Goal: Task Accomplishment & Management: Use online tool/utility

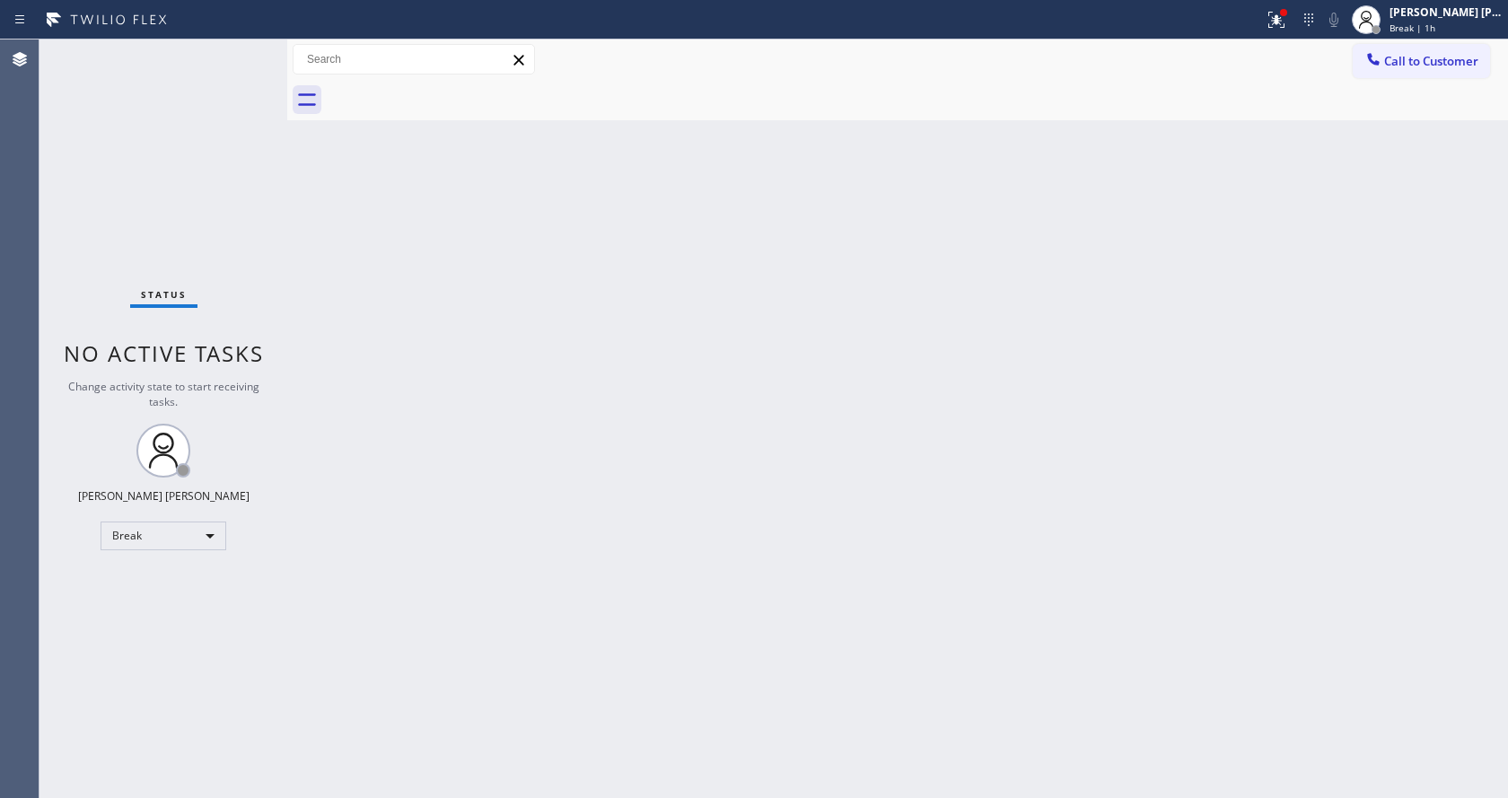
drag, startPoint x: 1400, startPoint y: 298, endPoint x: 1461, endPoint y: 175, distance: 137.3
click at [1408, 294] on div "Back to Dashboard Change Sender ID Customers Technicians Select a contact Outbo…" at bounding box center [897, 419] width 1221 height 759
click at [1405, 39] on div "Status report Issue detected This issue could affect your workflow. Please cont…" at bounding box center [754, 20] width 1508 height 40
drag, startPoint x: 1401, startPoint y: 0, endPoint x: 1301, endPoint y: 158, distance: 187.3
click at [789, 273] on div "Back to Dashboard Change Sender ID Customers Technicians Select a contact Outbo…" at bounding box center [897, 419] width 1221 height 759
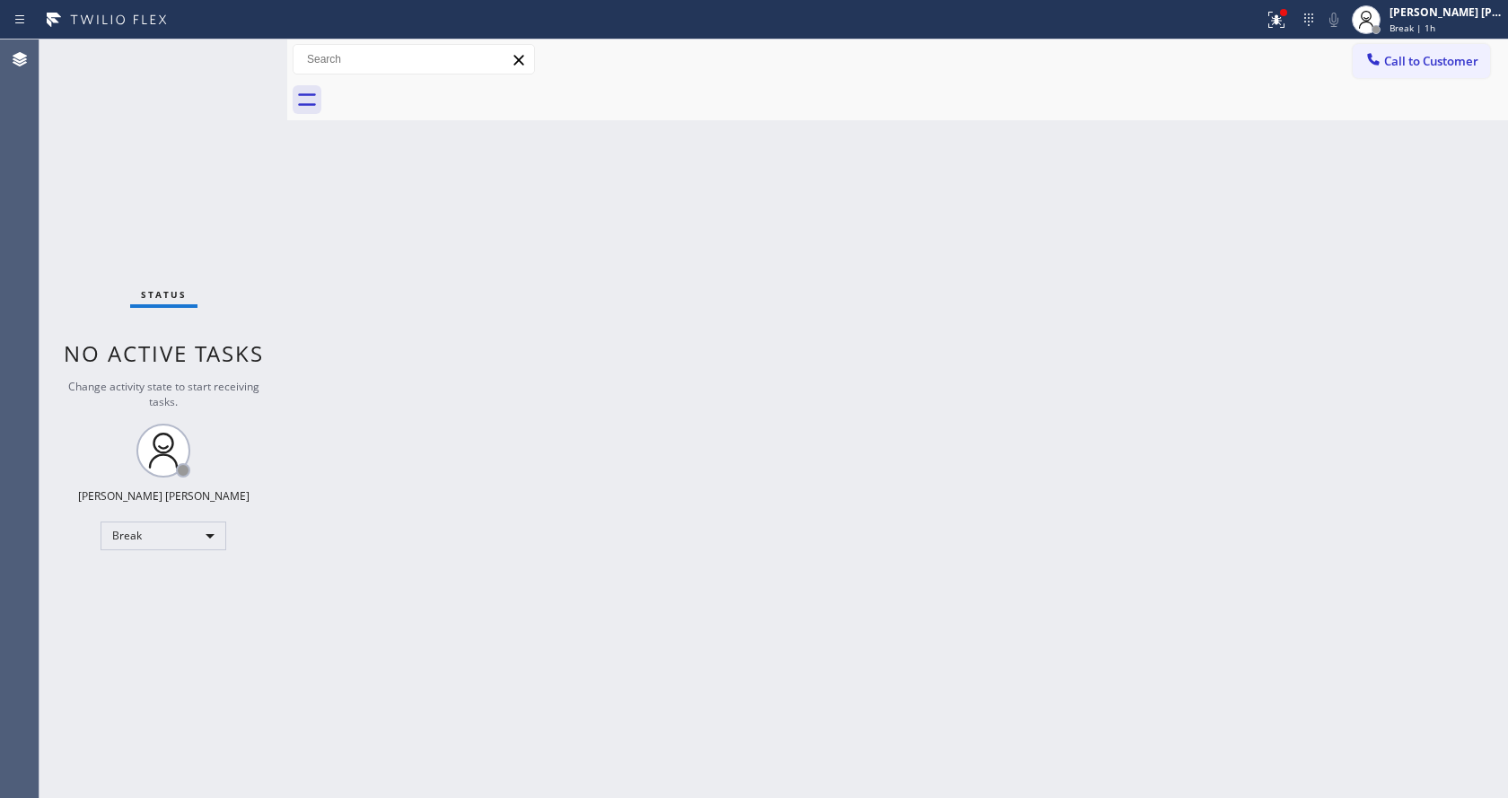
click at [1412, 41] on div "Call to Customer Outbound call Location Thermador Repair Group [GEOGRAPHIC_DATA…" at bounding box center [897, 60] width 1221 height 40
click at [1386, 16] on div at bounding box center [1367, 20] width 40 height 40
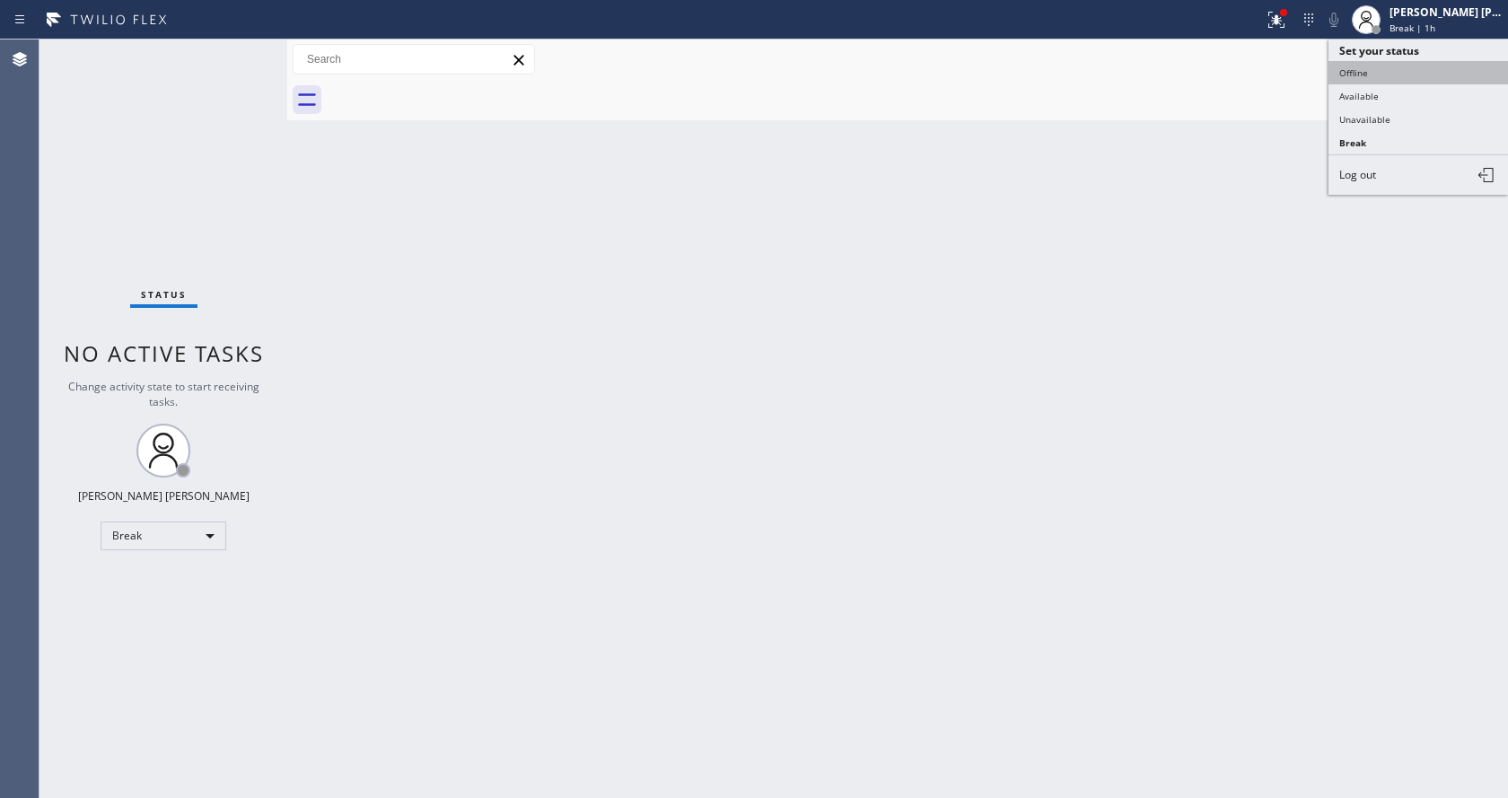
click at [1357, 83] on button "Offline" at bounding box center [1419, 72] width 180 height 23
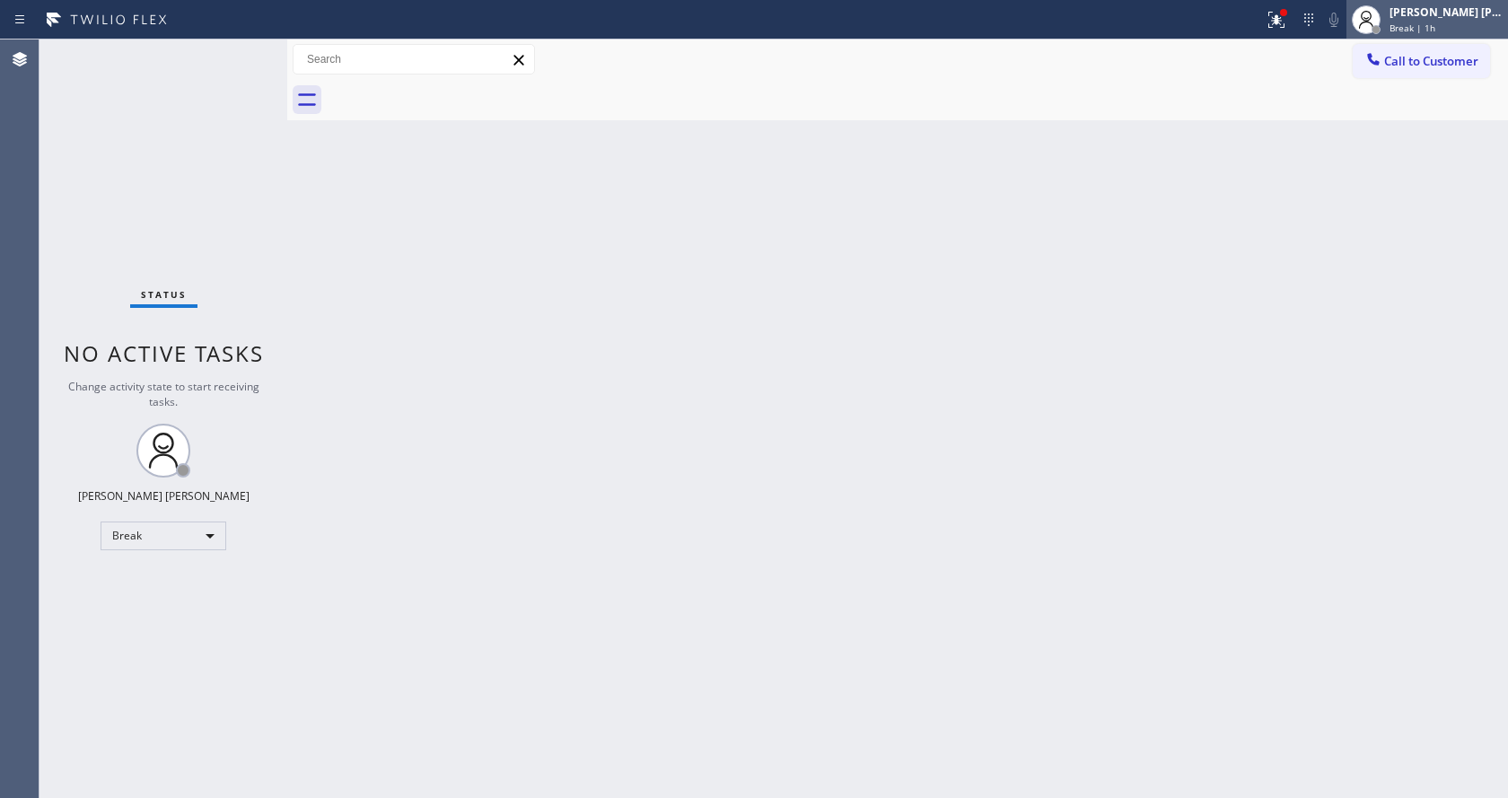
click at [1382, 37] on div at bounding box center [1367, 20] width 40 height 40
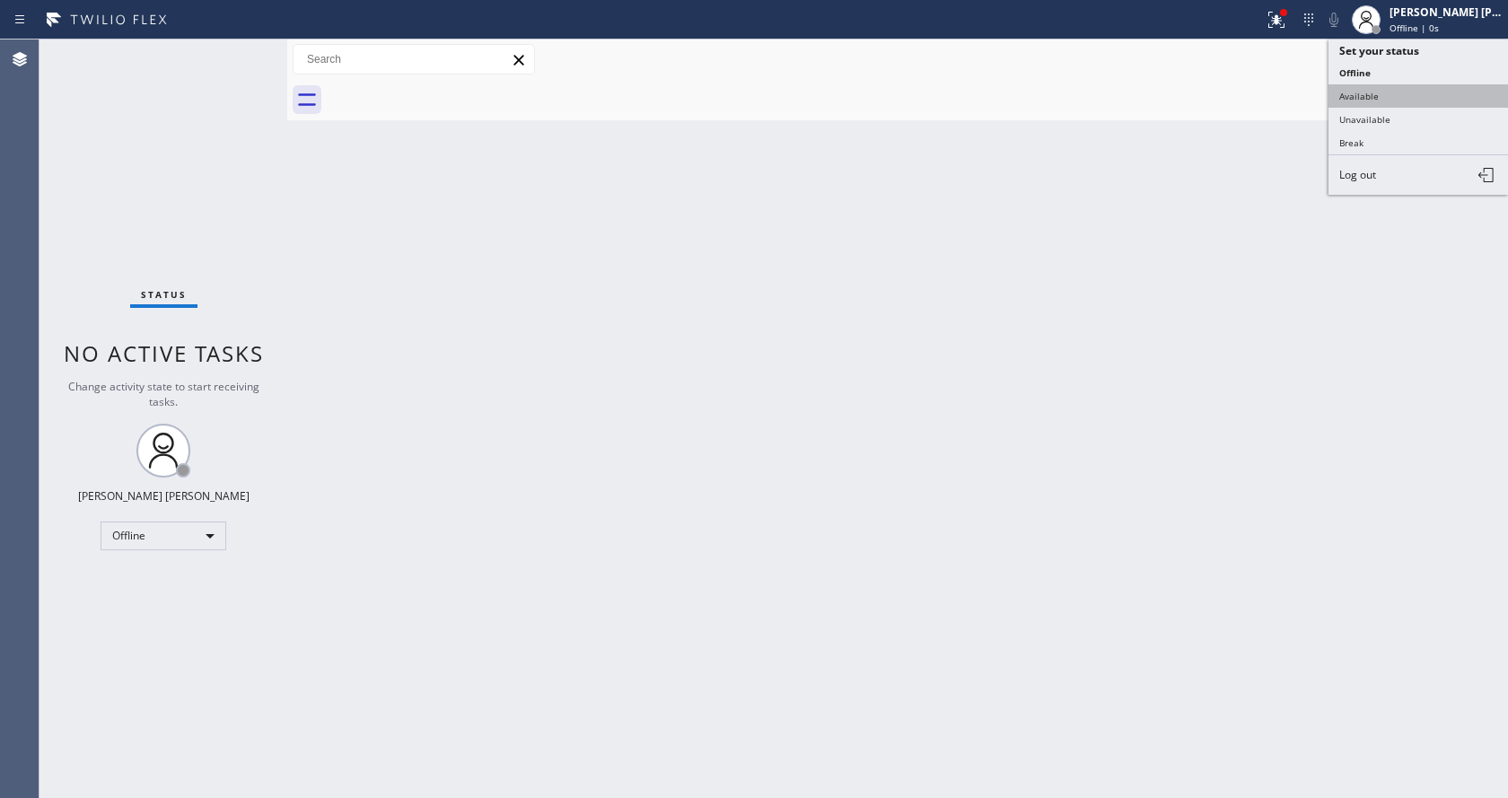
click at [1379, 92] on button "Available" at bounding box center [1419, 95] width 180 height 23
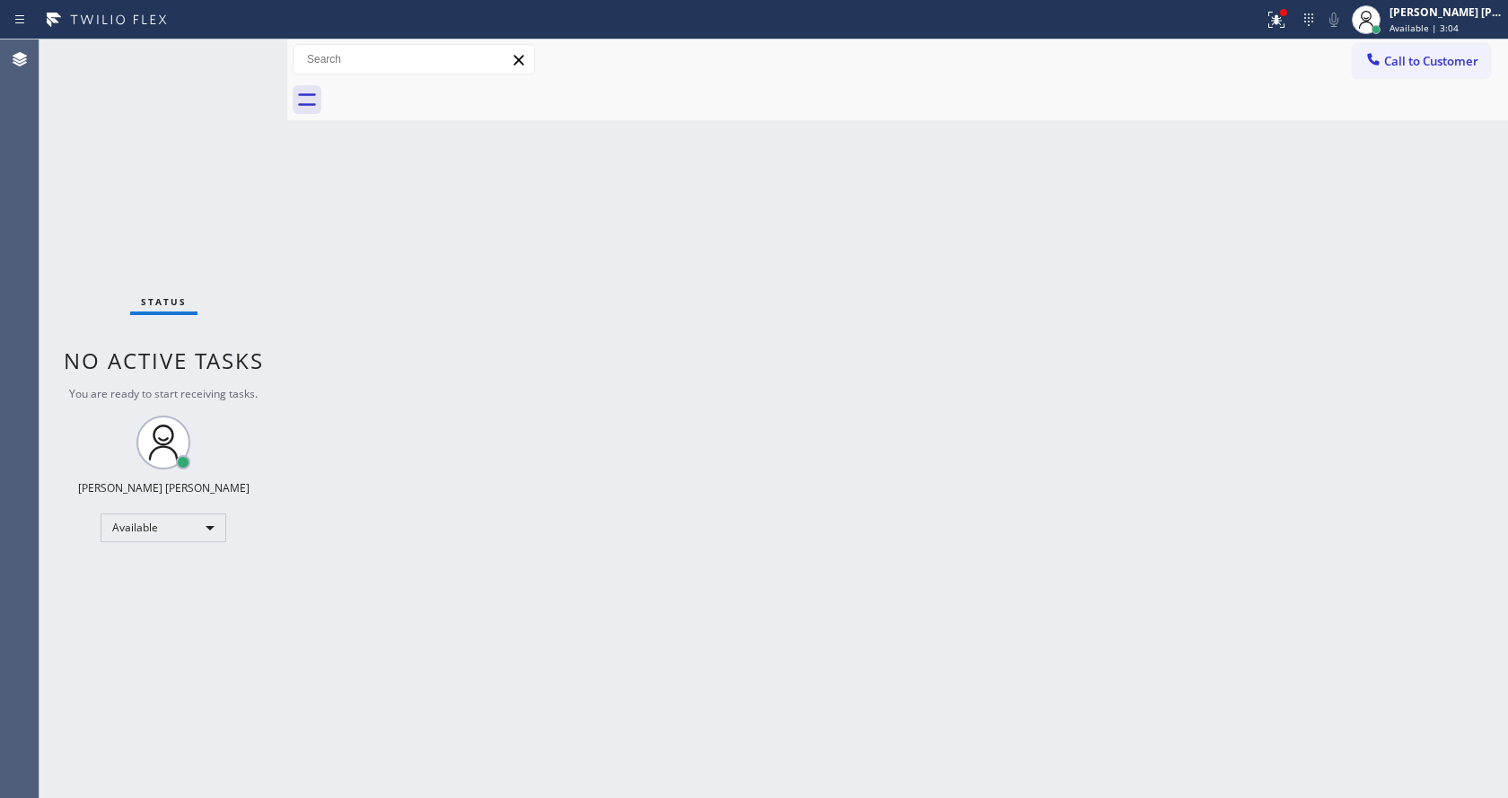
drag, startPoint x: 7, startPoint y: 8, endPoint x: 1089, endPoint y: 102, distance: 1085.9
click at [1089, 102] on div at bounding box center [917, 100] width 1181 height 40
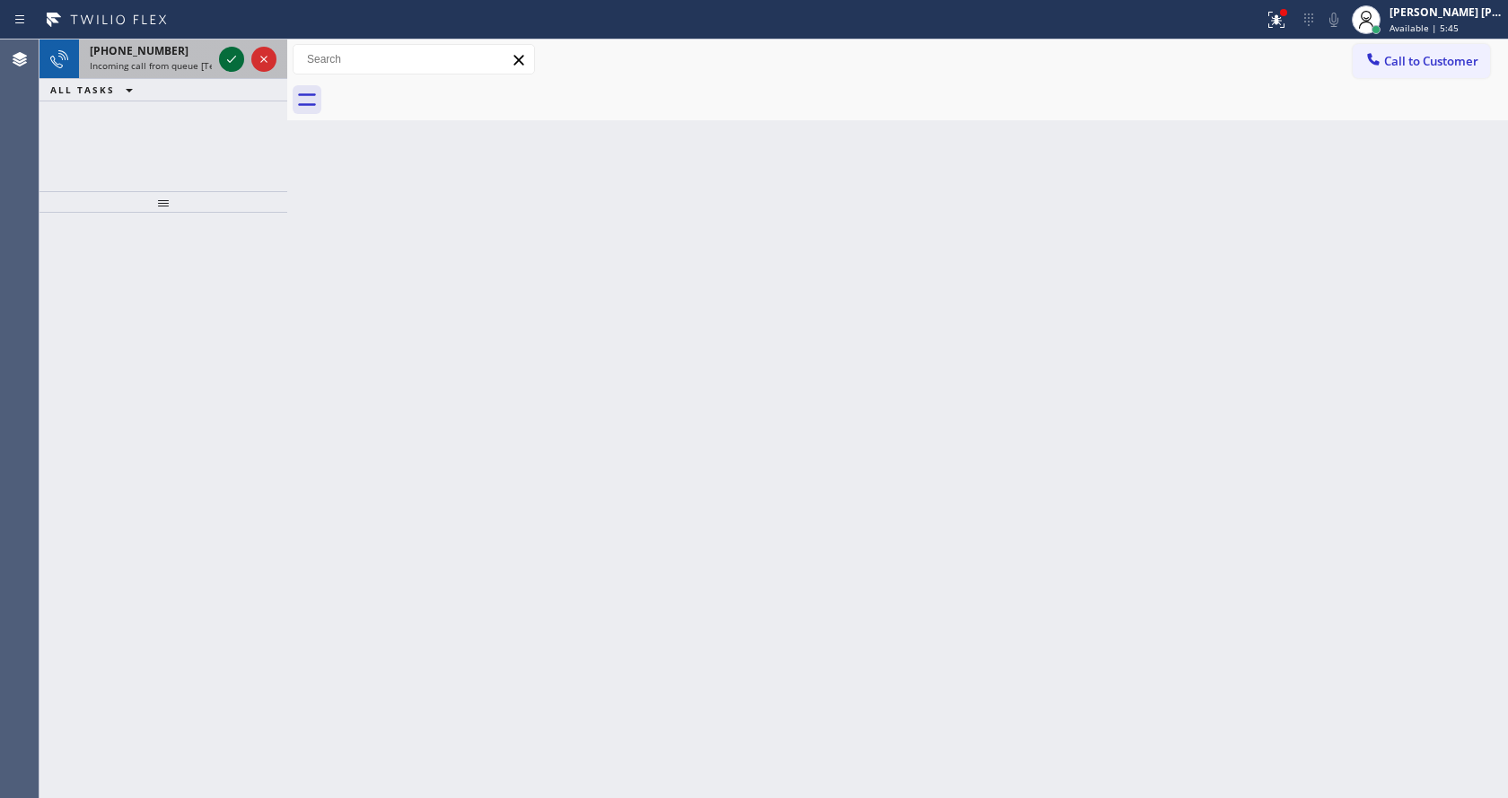
click at [233, 66] on icon at bounding box center [232, 59] width 22 height 22
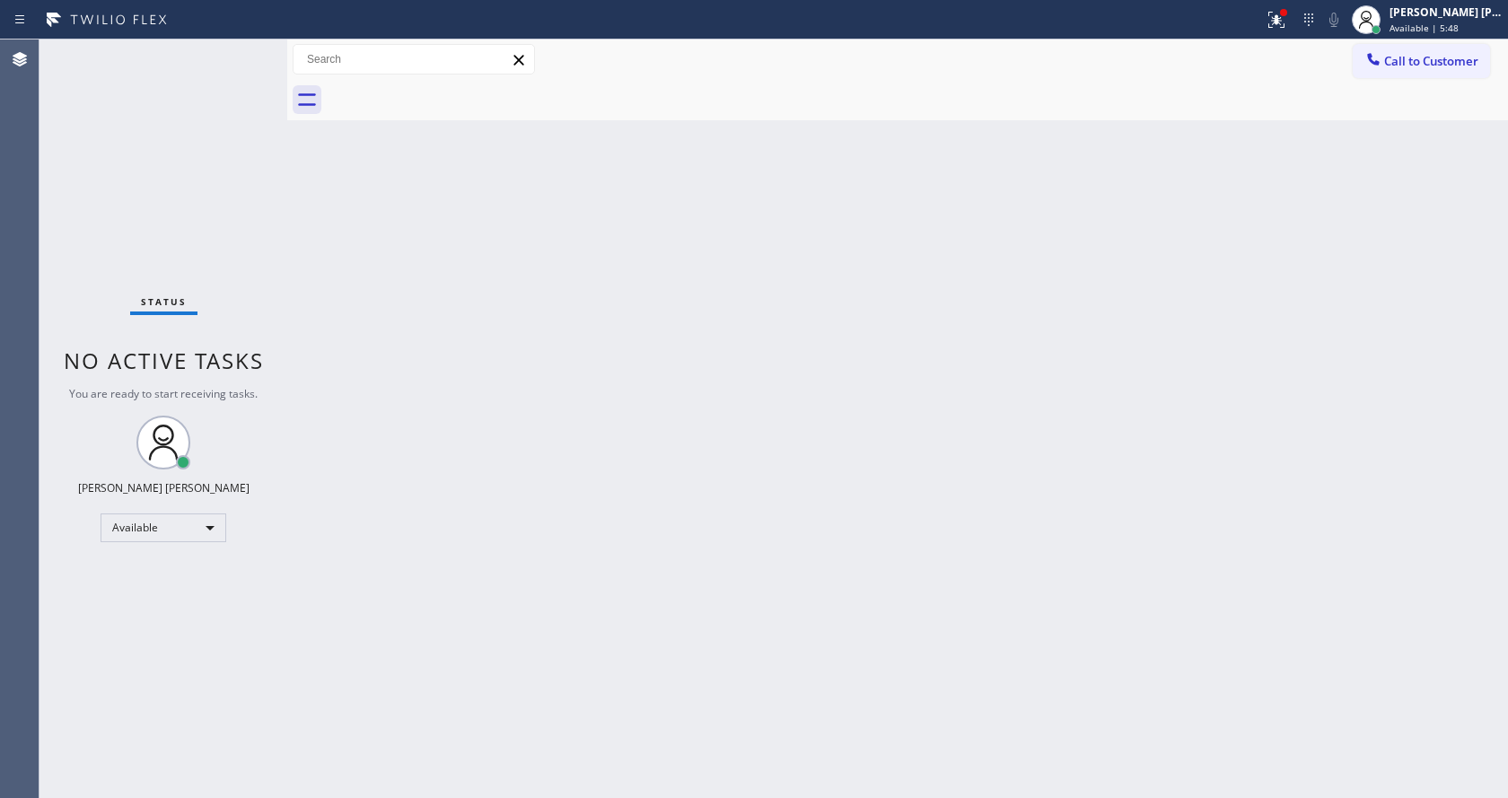
click at [862, 523] on div "Back to Dashboard Change Sender ID Customers Technicians Select a contact Outbo…" at bounding box center [897, 419] width 1221 height 759
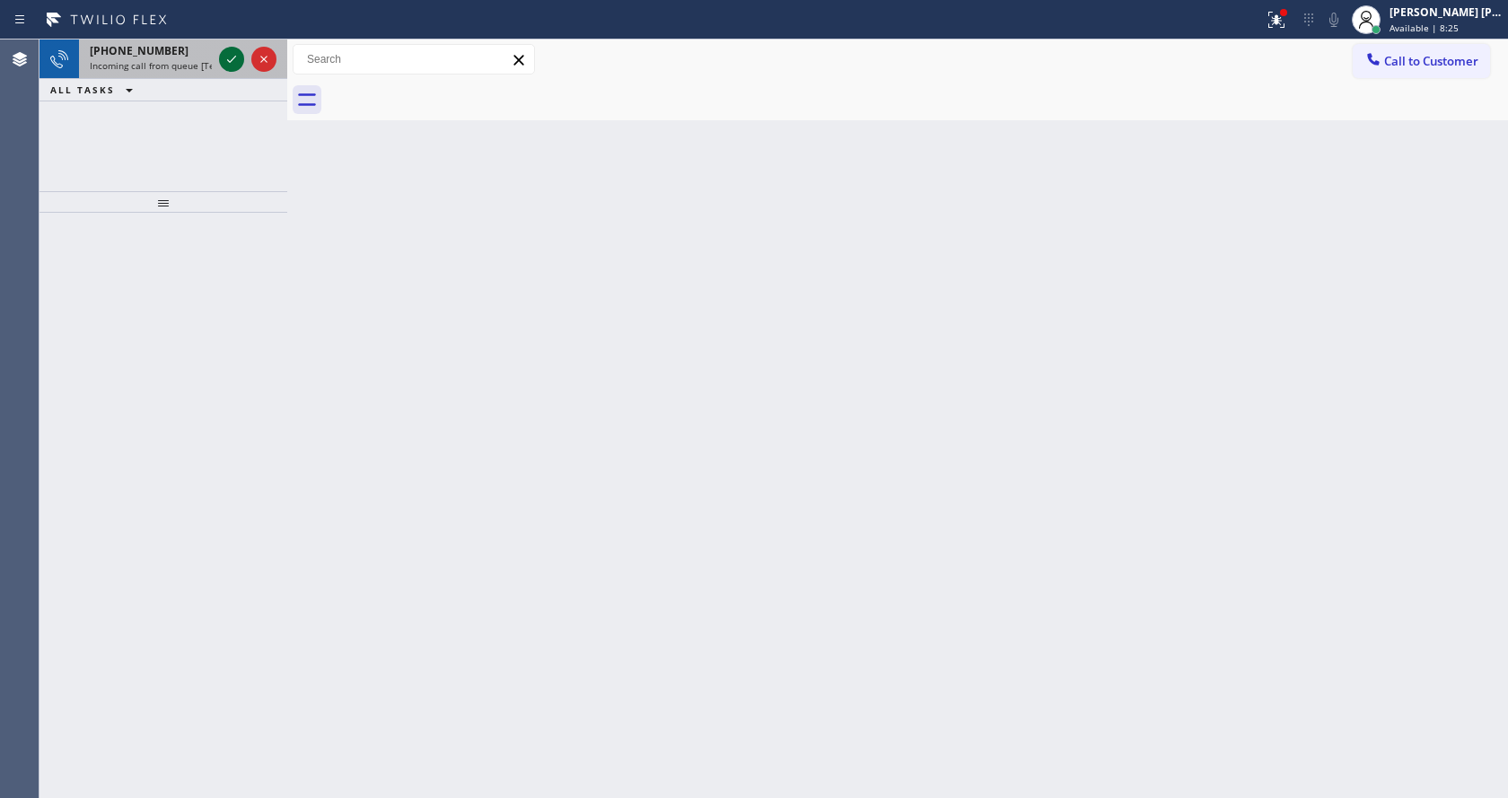
click at [229, 58] on icon at bounding box center [232, 59] width 22 height 22
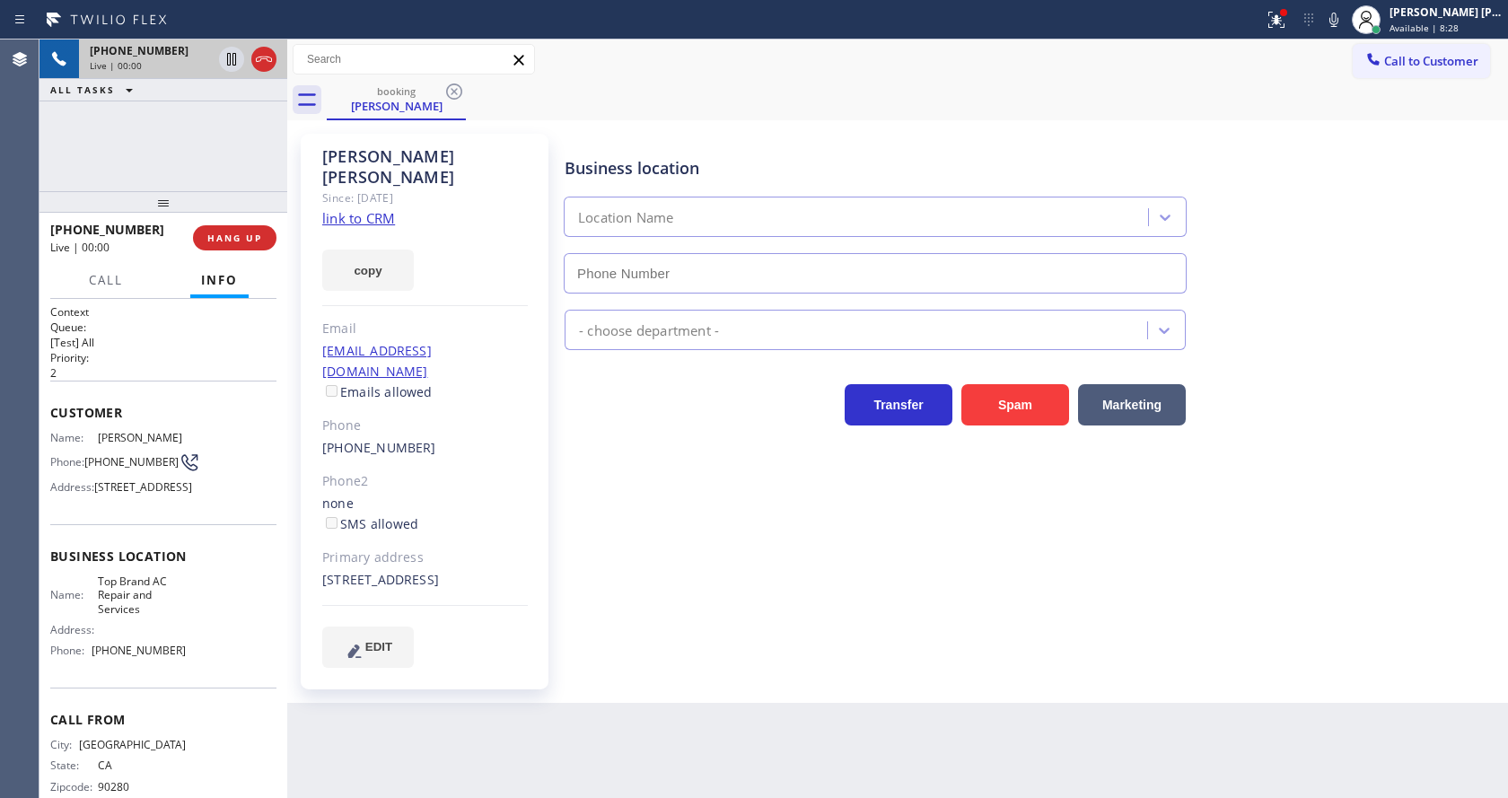
type input "[PHONE_NUMBER]"
click at [392, 209] on link "link to CRM" at bounding box center [358, 218] width 73 height 18
click at [1342, 17] on icon at bounding box center [1334, 20] width 22 height 22
click at [1334, 27] on icon at bounding box center [1334, 20] width 22 height 22
click at [1344, 233] on div "Business location Top Brand AC Repair and Services [PHONE_NUMBER]" at bounding box center [1032, 212] width 943 height 162
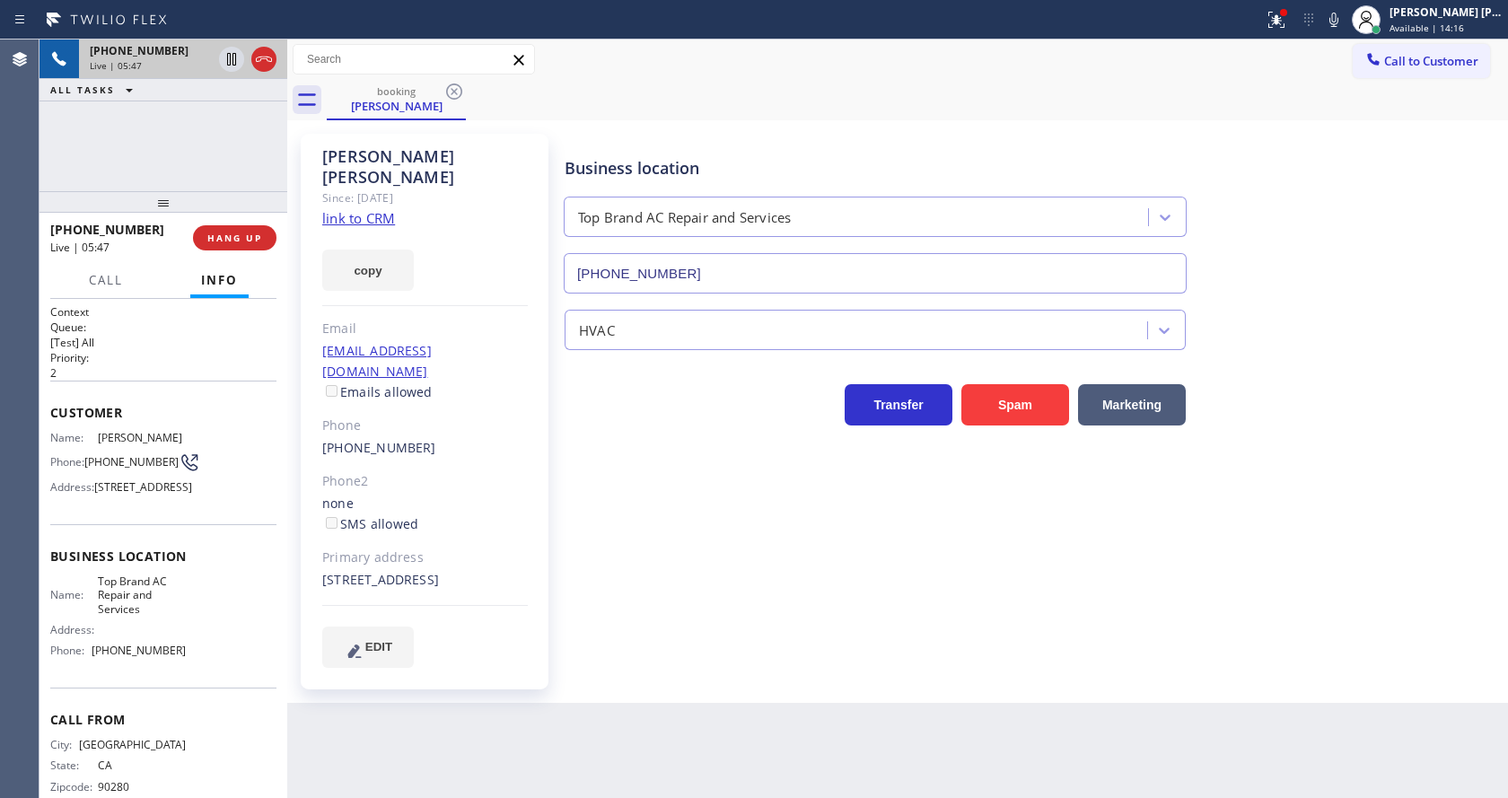
click at [503, 229] on div "copy" at bounding box center [425, 260] width 206 height 62
click at [359, 229] on div "copy" at bounding box center [425, 260] width 206 height 62
click at [358, 209] on link "link to CRM" at bounding box center [358, 218] width 73 height 18
click at [1336, 6] on div "Status report Issues detected These issues could affect your workflow. Please c…" at bounding box center [1382, 20] width 251 height 40
click at [1355, 18] on div at bounding box center [1367, 20] width 40 height 40
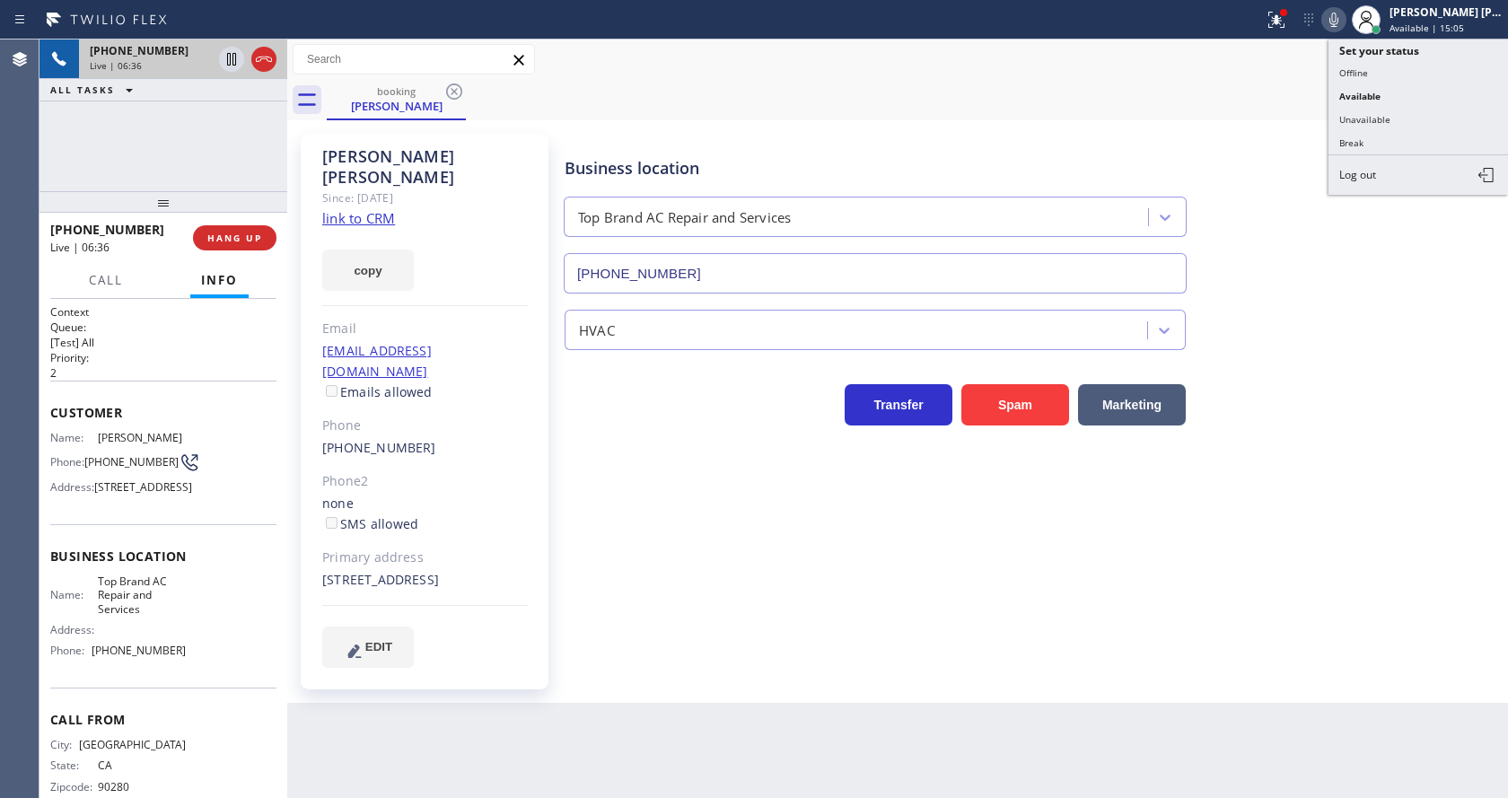
click at [1341, 14] on icon at bounding box center [1334, 20] width 22 height 22
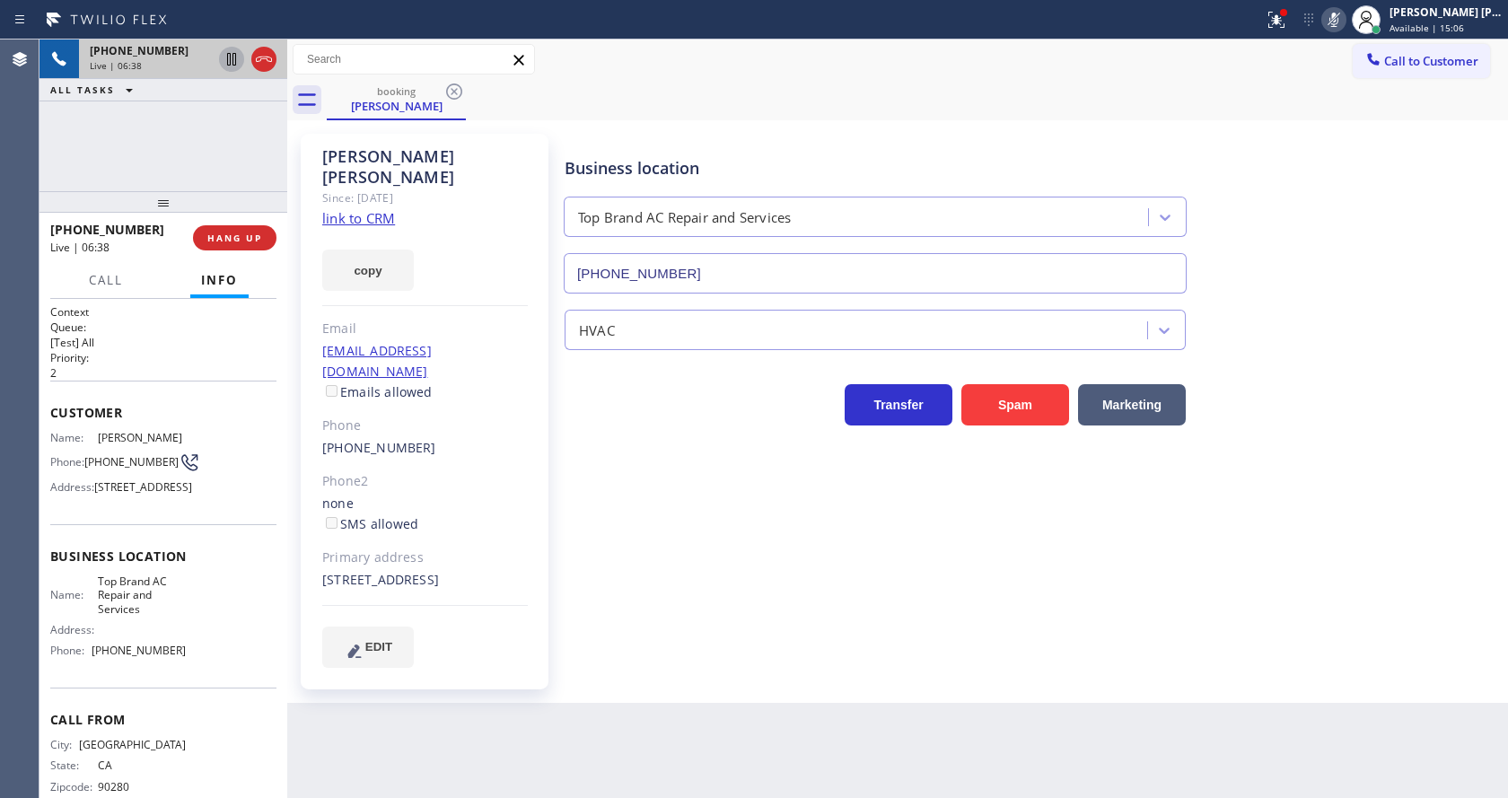
click at [225, 54] on icon at bounding box center [232, 59] width 22 height 22
click at [401, 795] on div "Back to Dashboard Change Sender ID Customers Technicians Select a contact Outbo…" at bounding box center [897, 419] width 1221 height 759
click at [436, 548] on div "Primary address" at bounding box center [425, 558] width 206 height 21
click at [824, 760] on div "Back to Dashboard Change Sender ID Customers Technicians Select a contact Outbo…" at bounding box center [897, 419] width 1221 height 759
click at [504, 672] on div "[PERSON_NAME] Since: [DATE] link to CRM copy Email [EMAIL_ADDRESS][DOMAIN_NAME]…" at bounding box center [426, 412] width 269 height 574
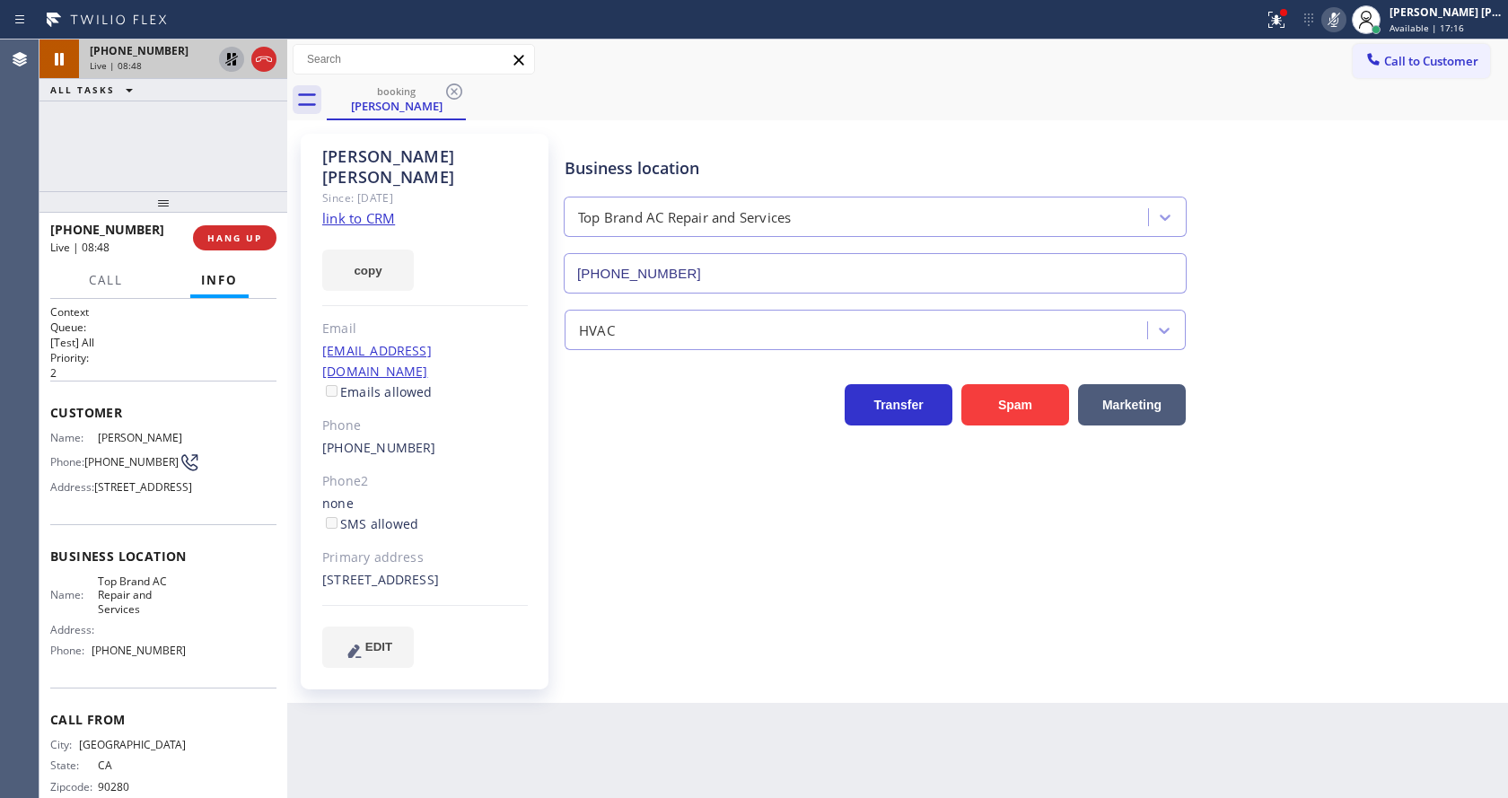
click at [408, 764] on div "Back to Dashboard Change Sender ID Customers Technicians Select a contact Outbo…" at bounding box center [897, 419] width 1221 height 759
drag, startPoint x: 313, startPoint y: 150, endPoint x: 439, endPoint y: 148, distance: 125.7
click at [439, 148] on div "[PERSON_NAME] Since: [DATE] link to CRM copy Email [EMAIL_ADDRESS][DOMAIN_NAME]…" at bounding box center [425, 412] width 248 height 556
copy div "[PERSON_NAME]"
click at [602, 578] on div "Business location Top Brand AC Repair and Services [PHONE_NUMBER] HVAC Transfer…" at bounding box center [1032, 400] width 943 height 524
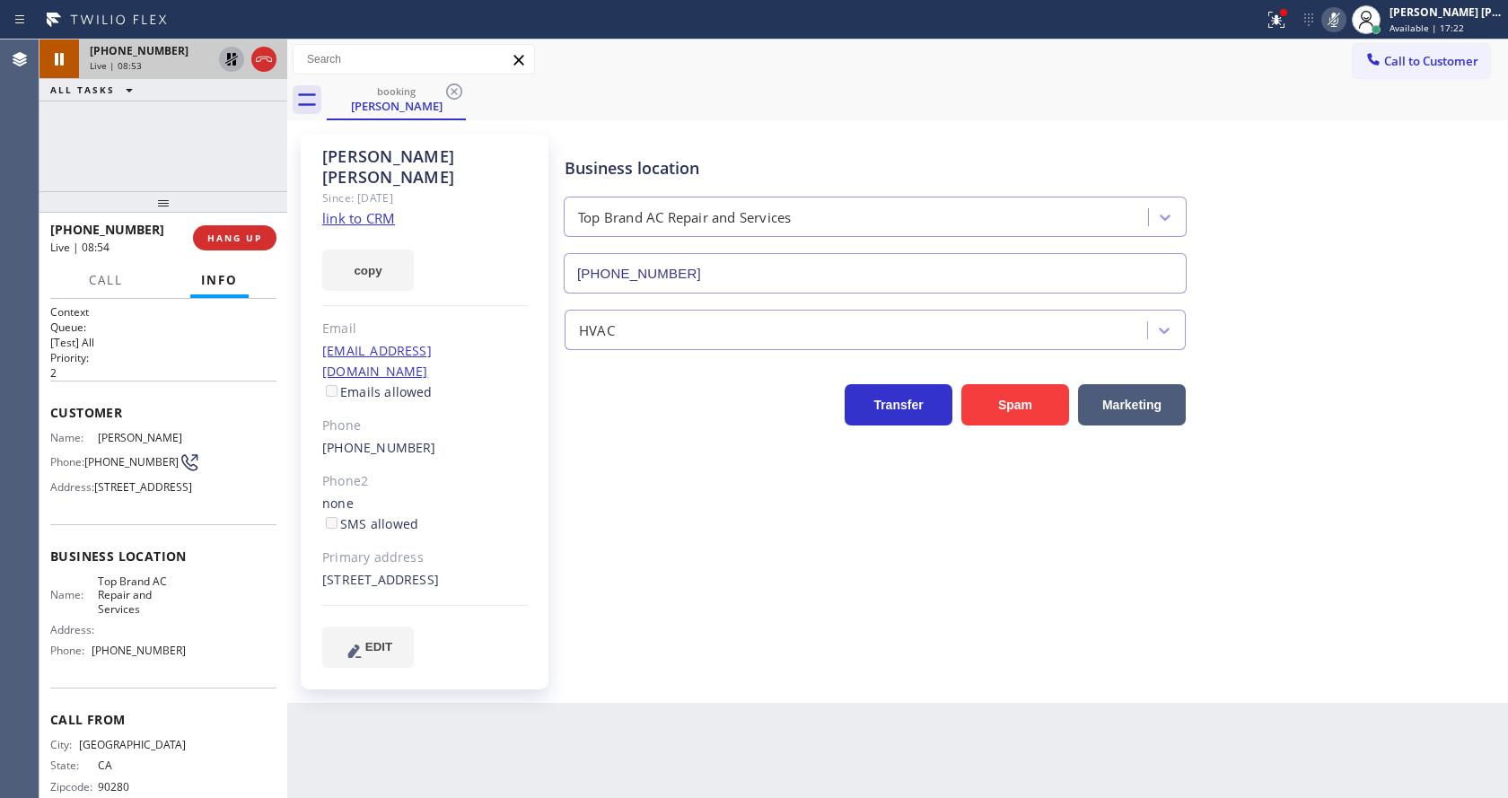
click at [777, 610] on div "Business location Top Brand AC Repair and Services [PHONE_NUMBER] HVAC Transfer…" at bounding box center [1032, 400] width 943 height 524
click at [1352, 6] on div "Status report Issues detected These issues could affect your workflow. Please c…" at bounding box center [1382, 20] width 251 height 40
click at [1345, 15] on icon at bounding box center [1334, 20] width 22 height 22
click at [231, 61] on icon at bounding box center [232, 59] width 22 height 22
click at [637, 720] on div "Back to Dashboard Change Sender ID Customers Technicians Select a contact Outbo…" at bounding box center [897, 419] width 1221 height 759
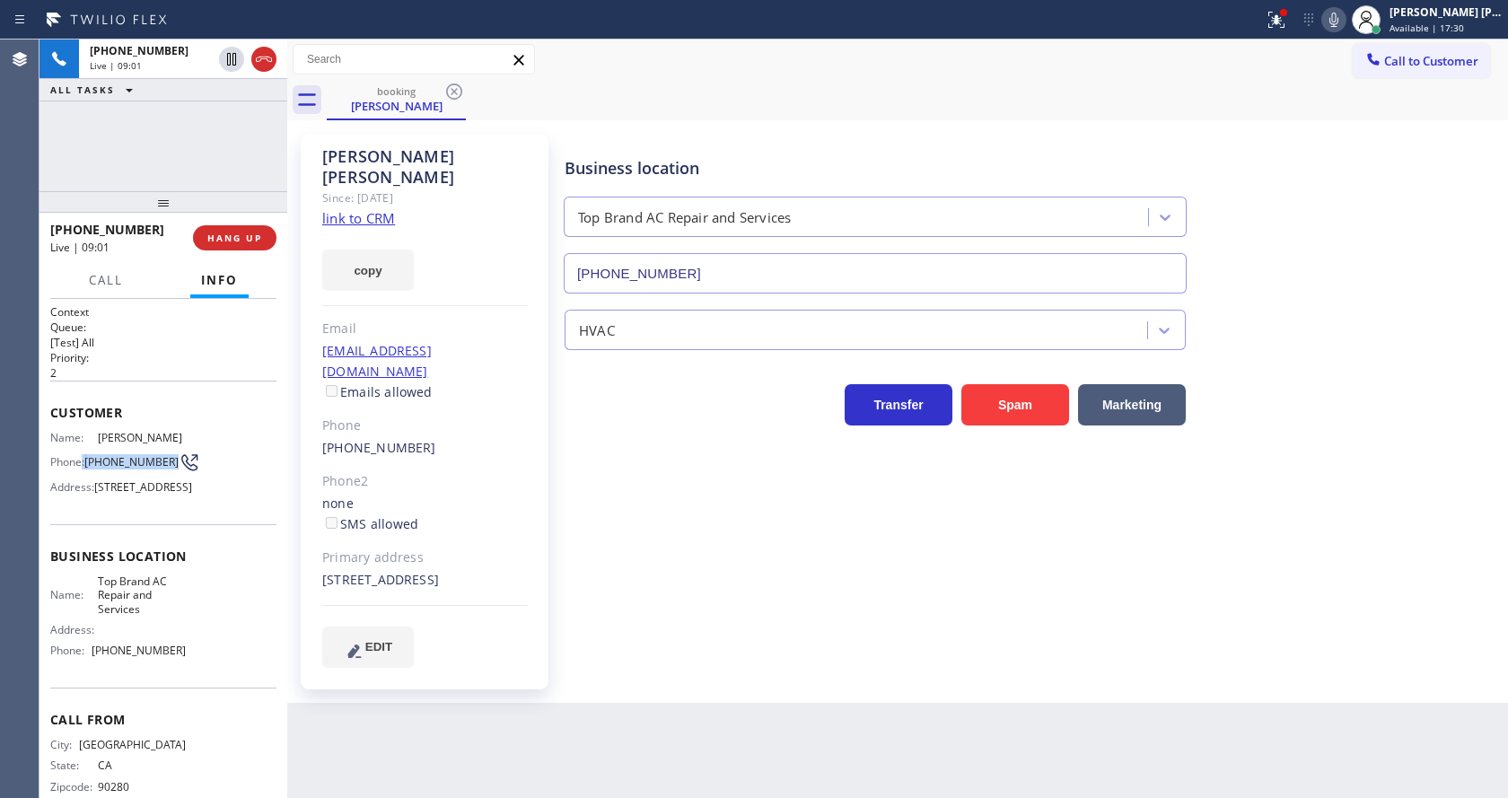
drag, startPoint x: 104, startPoint y: 460, endPoint x: 127, endPoint y: 466, distance: 23.3
click at [127, 466] on div "Phone: [PHONE_NUMBER]" at bounding box center [118, 463] width 136 height 22
click at [127, 466] on span "[PHONE_NUMBER]" at bounding box center [131, 461] width 94 height 13
drag, startPoint x: 83, startPoint y: 443, endPoint x: 99, endPoint y: 452, distance: 18.5
click at [88, 445] on div "Name: [PERSON_NAME] Phone: [PHONE_NUMBER] Address: [STREET_ADDRESS]" at bounding box center [118, 466] width 136 height 71
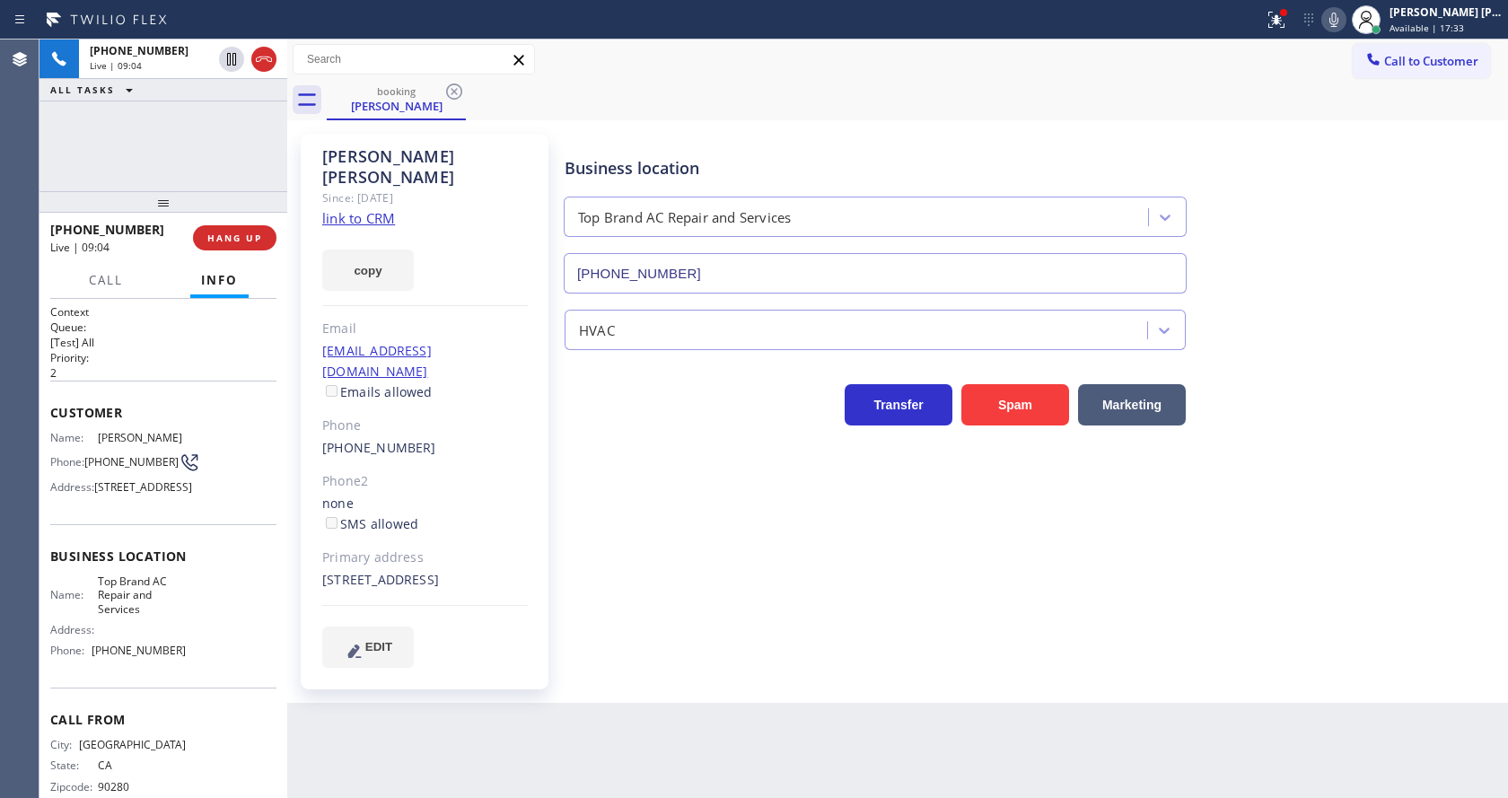
click at [88, 457] on span "[PHONE_NUMBER]" at bounding box center [131, 461] width 94 height 13
drag, startPoint x: 84, startPoint y: 451, endPoint x: 133, endPoint y: 466, distance: 50.8
click at [133, 466] on div "Name: [PERSON_NAME] Phone: [PHONE_NUMBER] Address: [STREET_ADDRESS]" at bounding box center [118, 466] width 136 height 71
copy span "[PHONE_NUMBER]"
drag, startPoint x: 702, startPoint y: 589, endPoint x: 537, endPoint y: 786, distance: 256.8
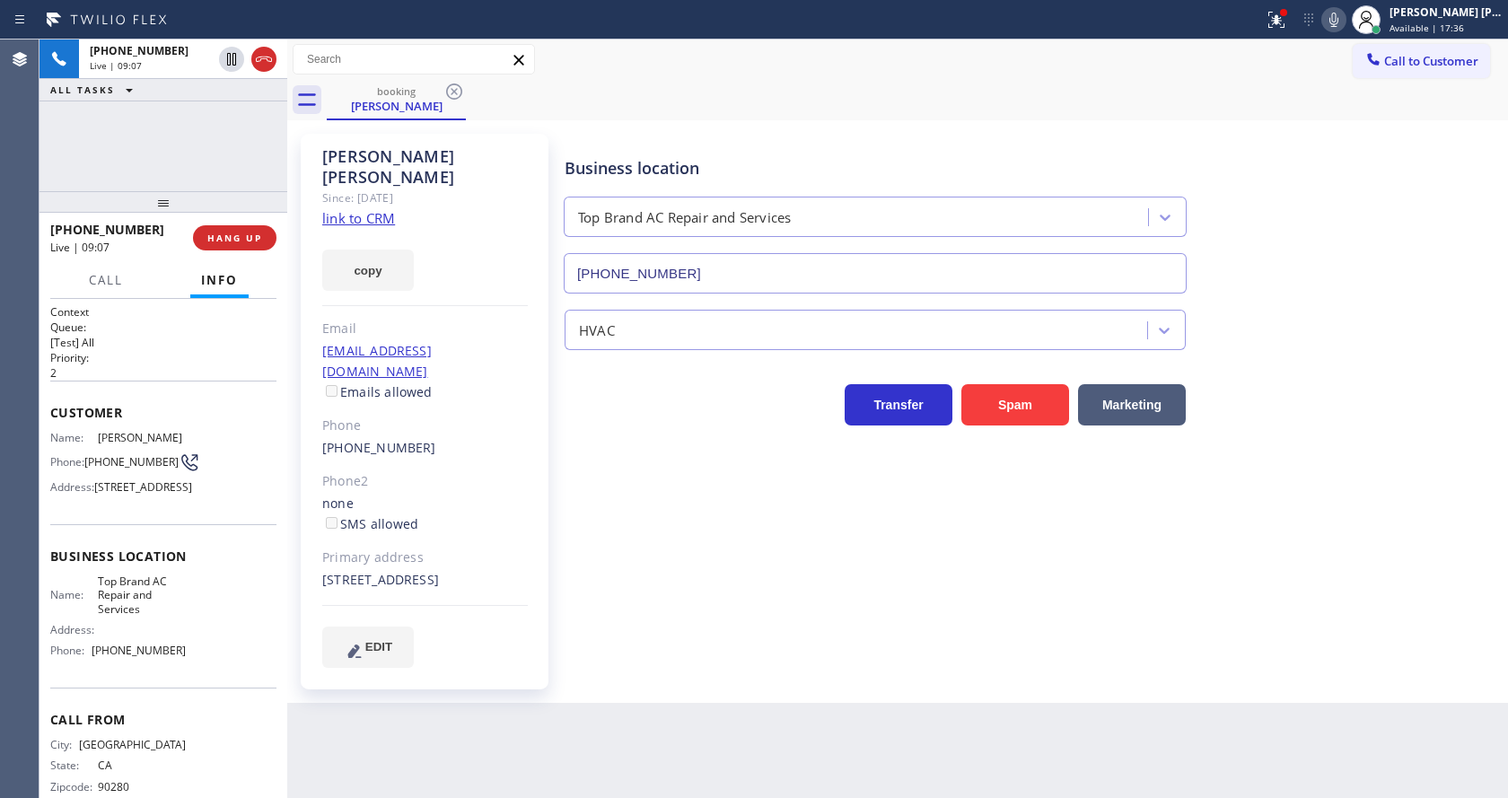
click at [697, 599] on div "Business location Top Brand AC Repair and Services [PHONE_NUMBER] HVAC Transfer…" at bounding box center [1032, 400] width 943 height 524
click at [452, 644] on div "EDIT" at bounding box center [425, 647] width 206 height 41
drag, startPoint x: 193, startPoint y: 584, endPoint x: 169, endPoint y: 621, distance: 44.1
click at [193, 584] on div "Business location Name: Top Brand AC Repair and Services Address: Phone: [PHONE…" at bounding box center [163, 605] width 226 height 163
drag, startPoint x: 93, startPoint y: 622, endPoint x: 149, endPoint y: 654, distance: 63.9
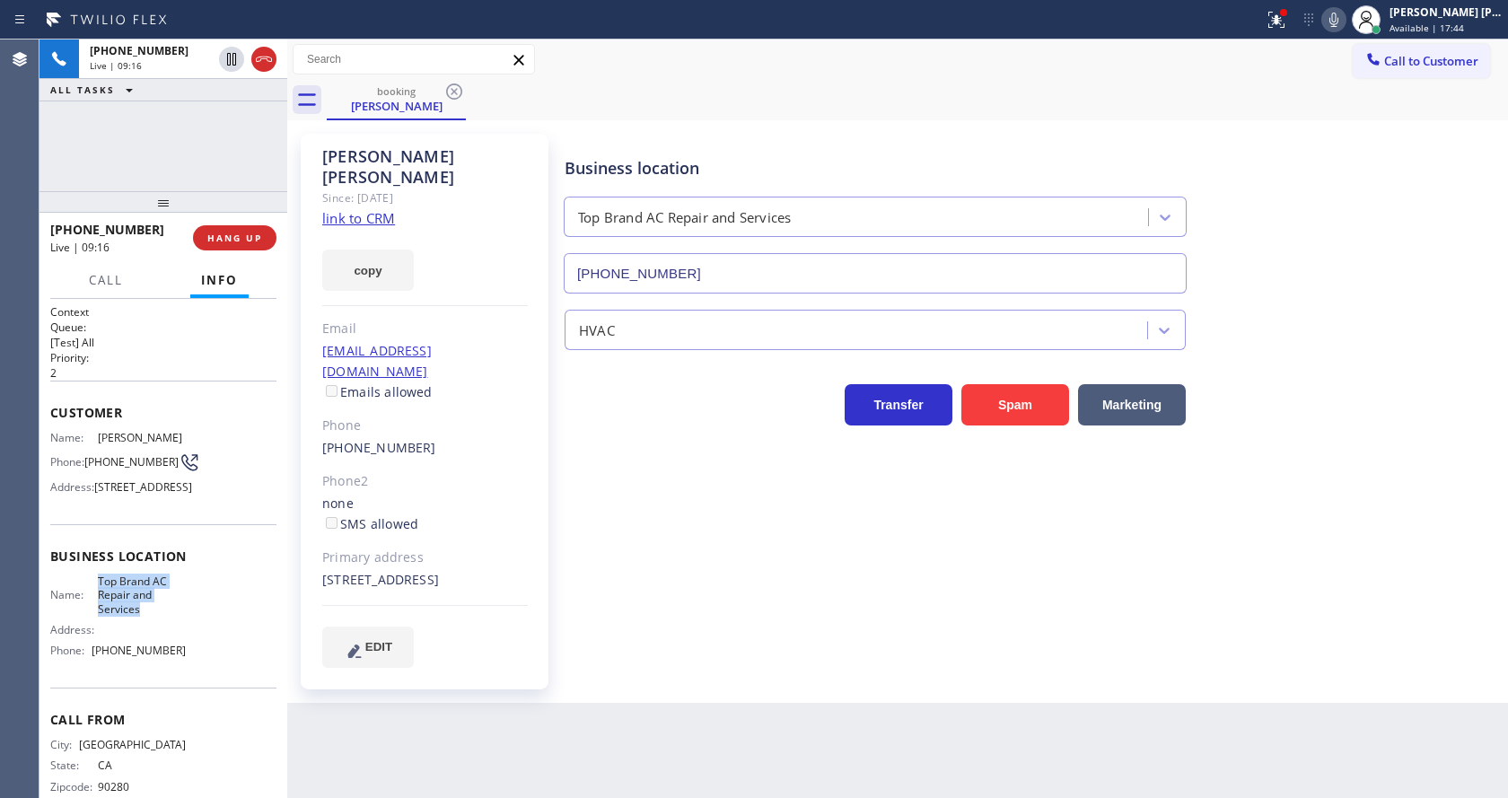
click at [149, 616] on div "Name: Top Brand AC Repair and Services" at bounding box center [118, 595] width 136 height 41
copy span "Top Brand AC Repair and Services"
click at [452, 727] on div "Back to Dashboard Change Sender ID Customers Technicians Select a contact Outbo…" at bounding box center [897, 419] width 1221 height 759
click at [177, 620] on div "Business location Name: Top Brand AC Repair and Services Address: Phone: [PHONE…" at bounding box center [163, 605] width 226 height 163
drag, startPoint x: 86, startPoint y: 695, endPoint x: 215, endPoint y: 707, distance: 129.9
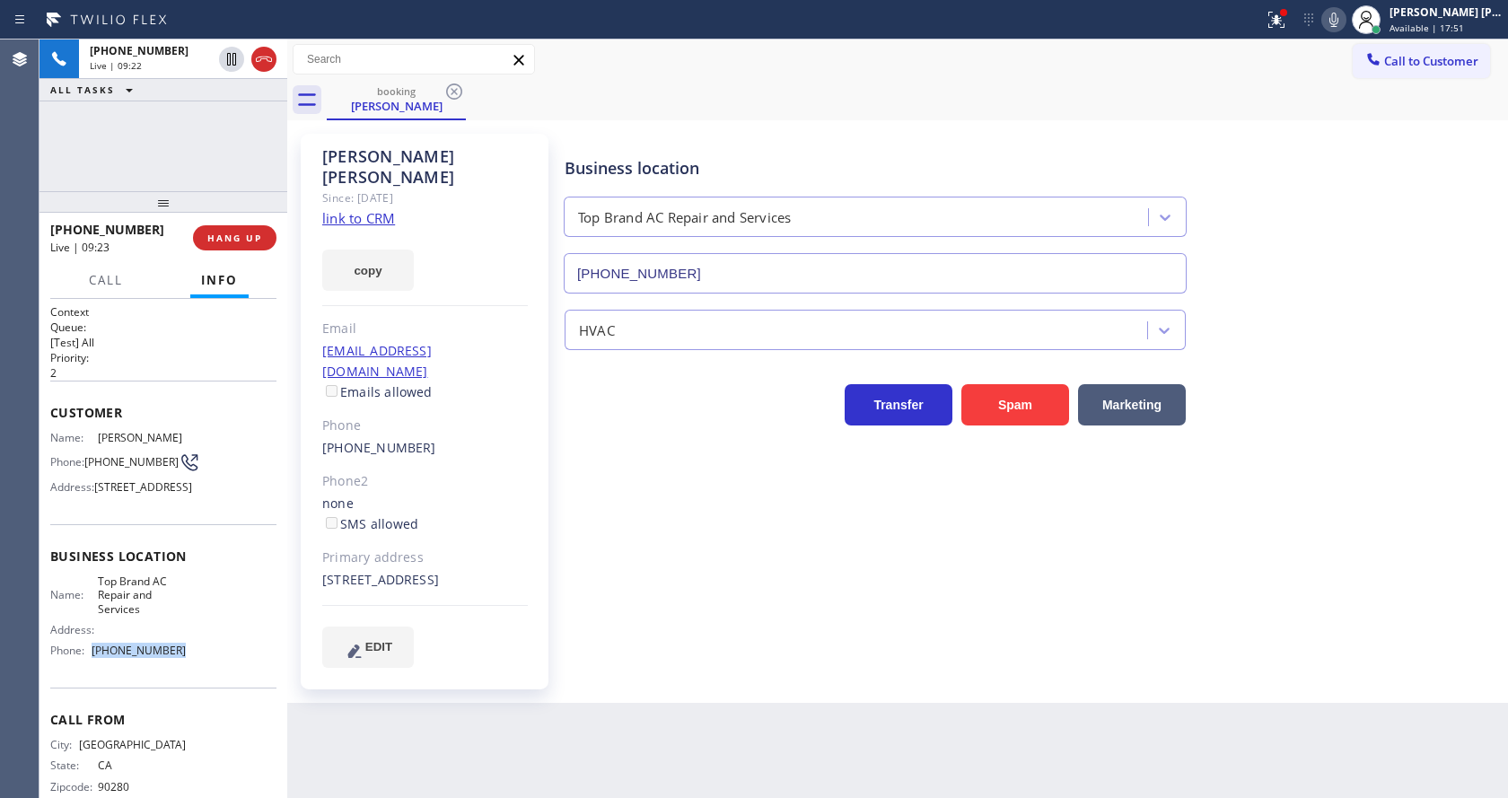
click at [215, 665] on div "Name: Top Brand AC Repair and Services Address: Phone: [PHONE_NUMBER]" at bounding box center [163, 620] width 226 height 91
copy div "[PHONE_NUMBER]"
click at [435, 743] on div "Back to Dashboard Change Sender ID Customers Technicians Select a contact Outbo…" at bounding box center [897, 419] width 1221 height 759
click at [707, 622] on div "Business location Top Brand AC Repair and Services [PHONE_NUMBER] HVAC Transfer…" at bounding box center [1032, 400] width 943 height 524
drag, startPoint x: 321, startPoint y: 324, endPoint x: 461, endPoint y: 325, distance: 140.1
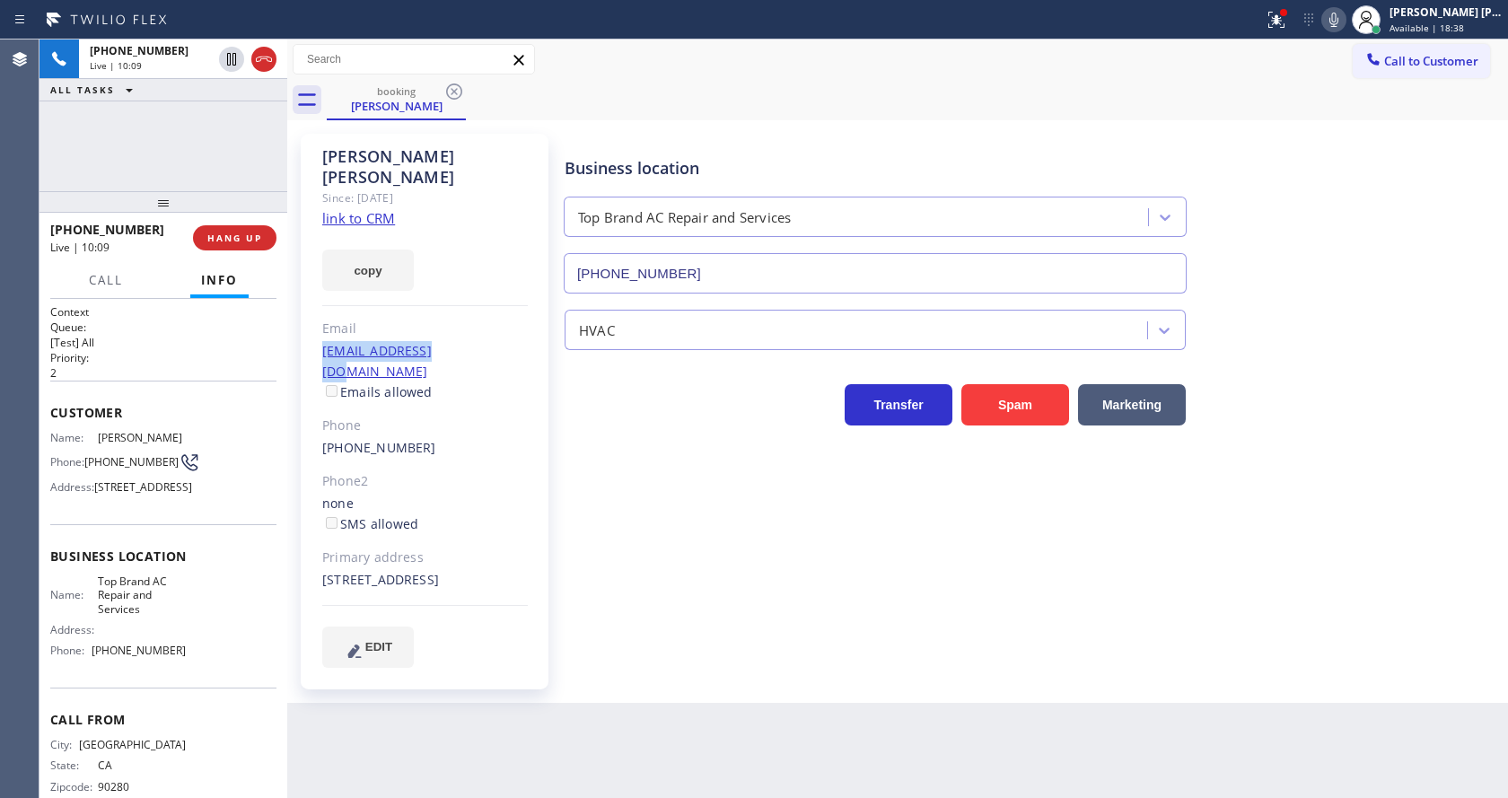
click at [461, 325] on div "[PERSON_NAME] Since: [DATE] link to CRM copy Email [EMAIL_ADDRESS][DOMAIN_NAME]…" at bounding box center [425, 412] width 248 height 556
copy link "[EMAIL_ADDRESS][DOMAIN_NAME]"
click at [685, 603] on div "Business location Top Brand AC Repair and Services [PHONE_NUMBER] HVAC Transfer…" at bounding box center [1032, 400] width 943 height 524
click at [736, 539] on div "Business location Top Brand AC Repair and Services [PHONE_NUMBER] HVAC Transfer…" at bounding box center [1032, 400] width 943 height 524
click at [714, 540] on div "Business location Top Brand AC Repair and Services [PHONE_NUMBER] HVAC Transfer…" at bounding box center [1032, 400] width 943 height 524
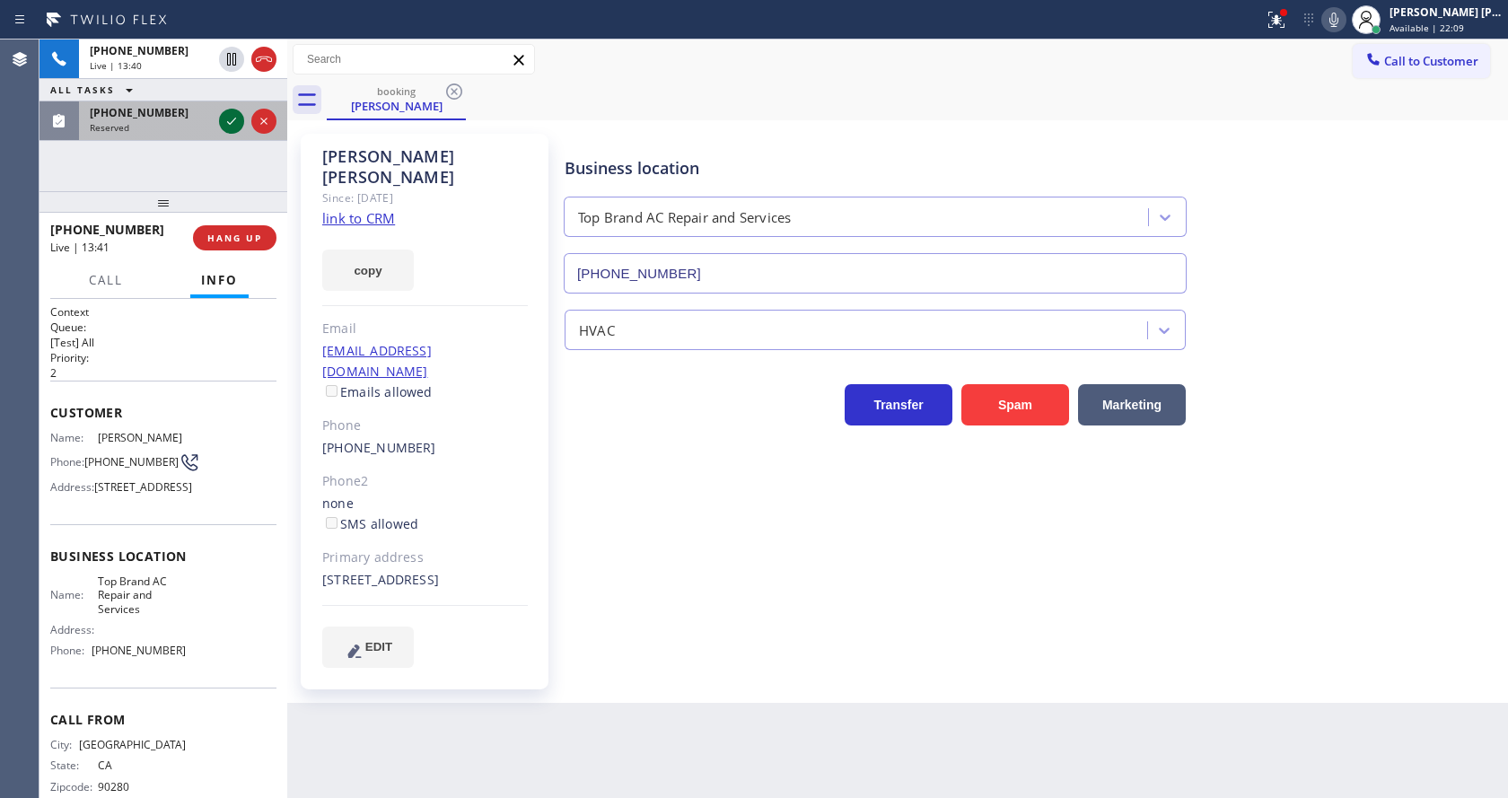
click at [227, 121] on icon at bounding box center [232, 121] width 22 height 22
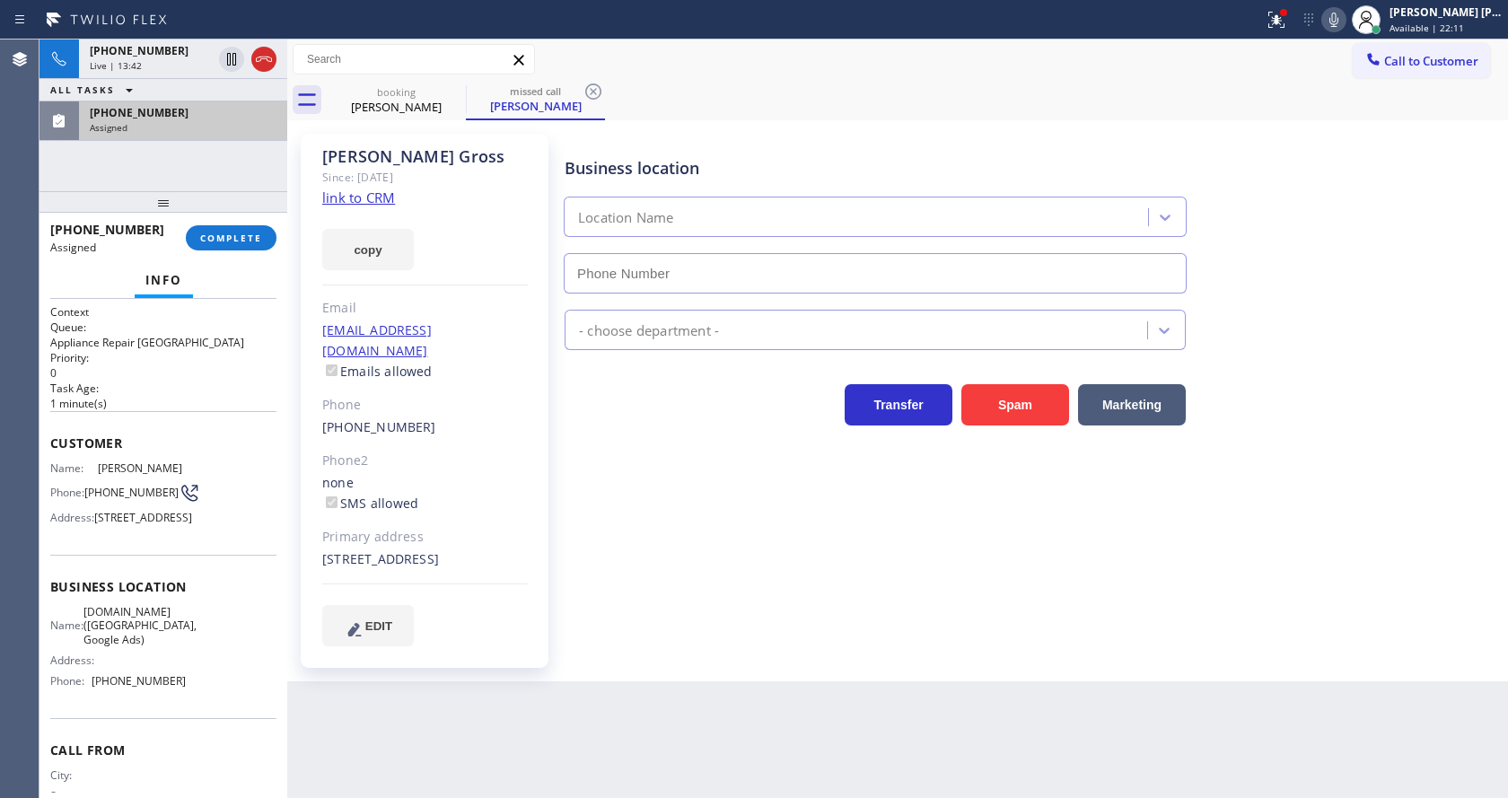
type input "[PHONE_NUMBER]"
drag, startPoint x: 57, startPoint y: 445, endPoint x: 172, endPoint y: 564, distance: 165.7
click at [172, 555] on div "Customer Name: [PERSON_NAME] Phone: [PHONE_NUMBER] Address: [STREET_ADDRESS]" at bounding box center [163, 483] width 226 height 144
click at [172, 532] on div "Name: [PERSON_NAME] Phone: [PHONE_NUMBER] Address: [STREET_ADDRESS]" at bounding box center [118, 496] width 136 height 71
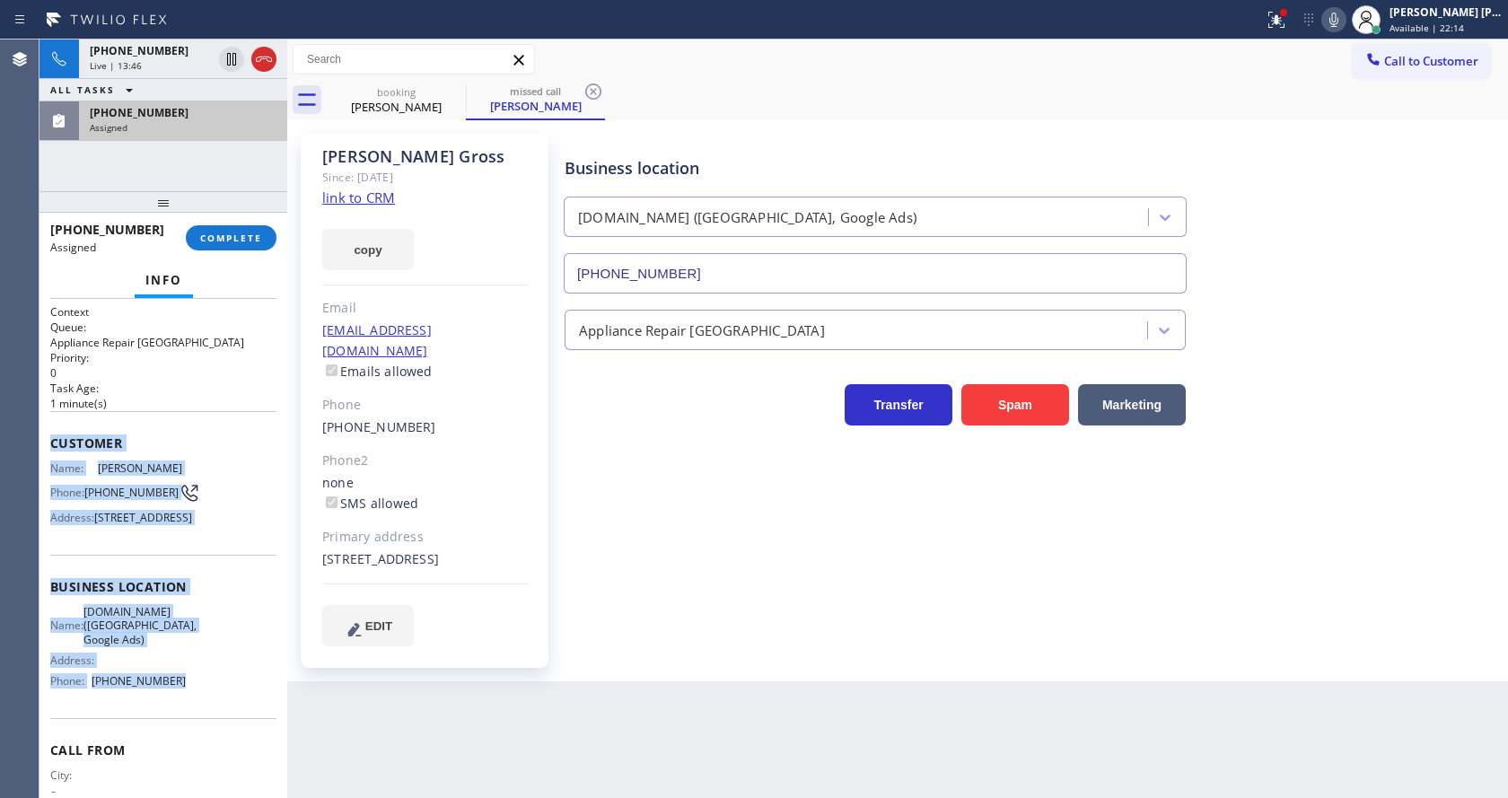
drag, startPoint x: 42, startPoint y: 436, endPoint x: 200, endPoint y: 718, distance: 323.2
click at [200, 718] on div "Context Queue: Appliance Repair High End Priority: 0 Task Age: [DEMOGRAPHIC_DAT…" at bounding box center [164, 548] width 248 height 499
copy div "Customer Name: [PERSON_NAME] Phone: [PHONE_NUMBER] Address: [STREET_ADDRESS] Bu…"
click at [216, 228] on button "COMPLETE" at bounding box center [231, 237] width 91 height 25
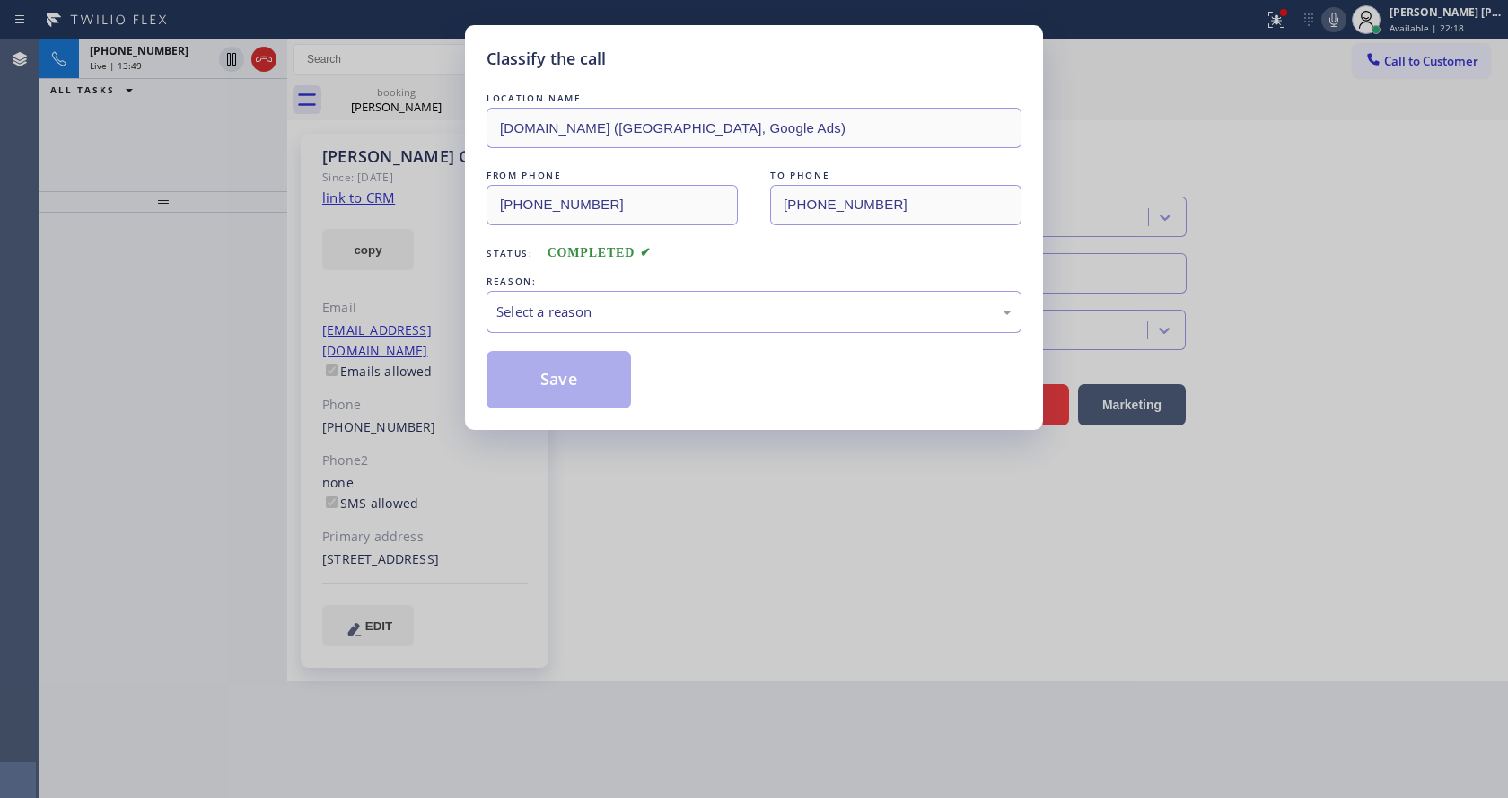
click at [566, 282] on div "REASON:" at bounding box center [754, 281] width 535 height 19
click at [567, 331] on div "Select a reason" at bounding box center [754, 312] width 535 height 42
click at [549, 372] on button "Save" at bounding box center [559, 379] width 145 height 57
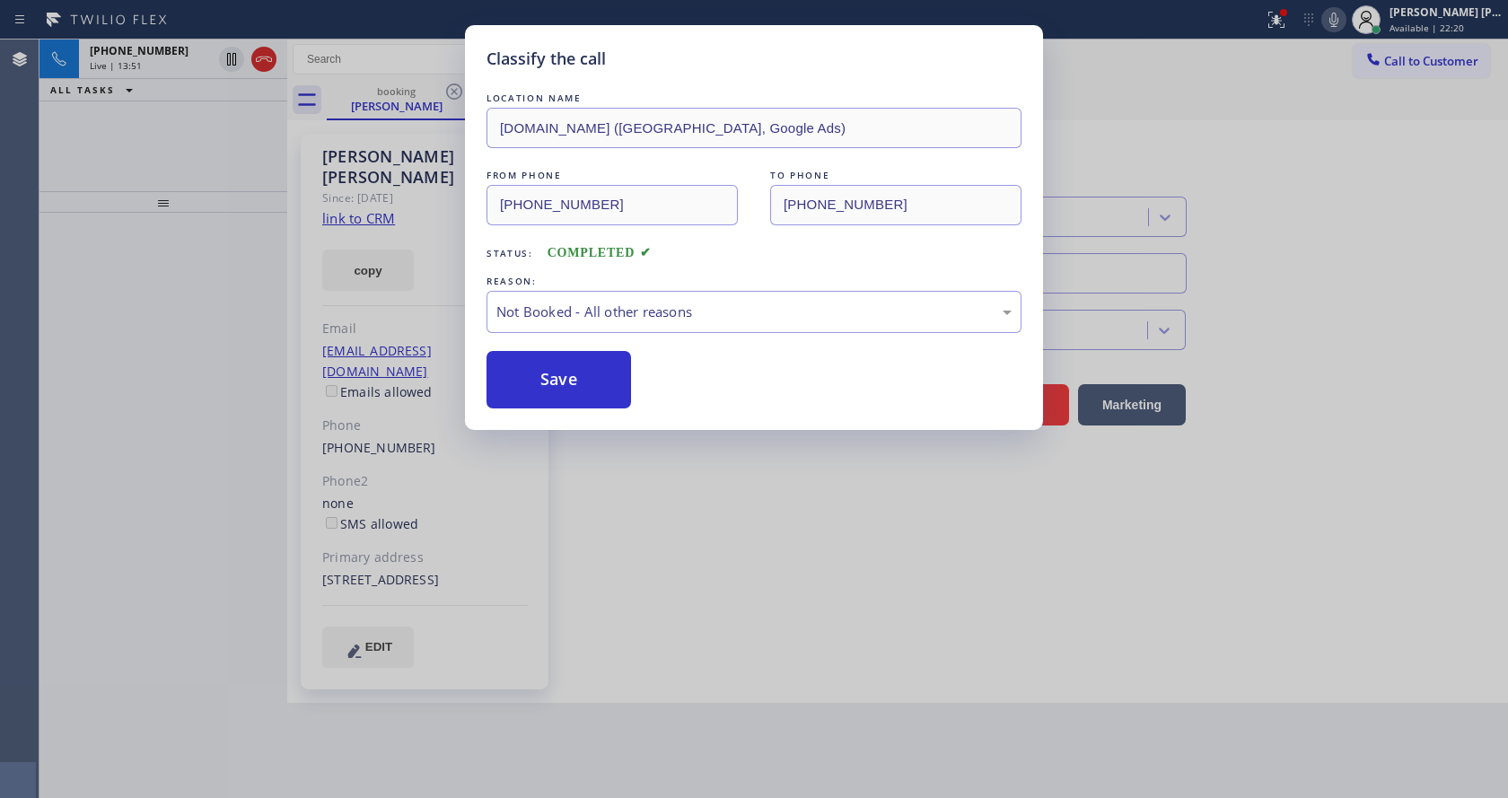
click at [665, 649] on div "Classify the call LOCATION NAME [DOMAIN_NAME] ([GEOGRAPHIC_DATA], Google Ads) F…" at bounding box center [754, 399] width 1508 height 798
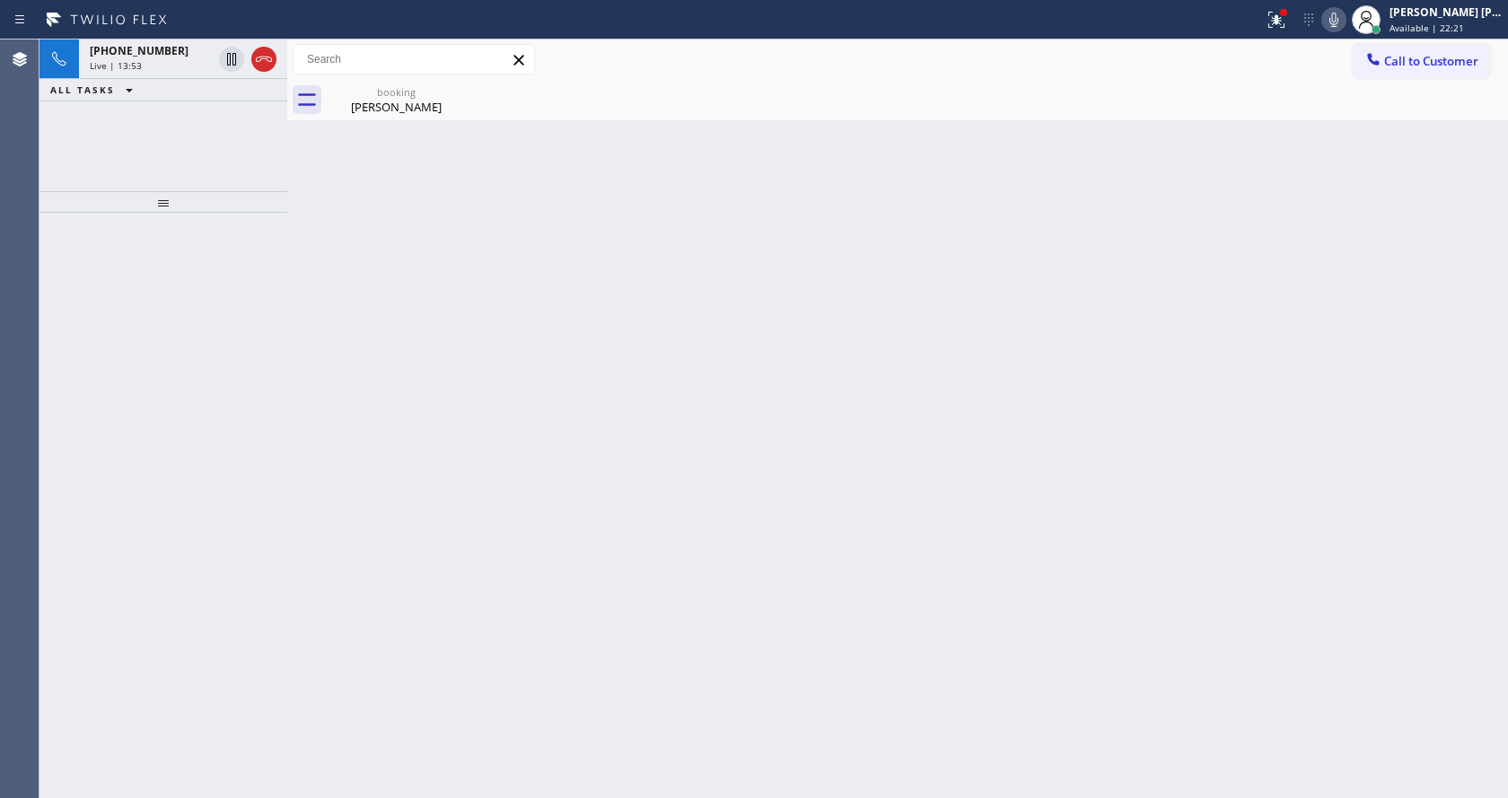
click at [699, 493] on div "Back to Dashboard Change Sender ID Customers Technicians Select a contact Outbo…" at bounding box center [897, 419] width 1221 height 759
drag, startPoint x: 388, startPoint y: 100, endPoint x: 369, endPoint y: 113, distance: 23.2
click at [388, 100] on div "[PERSON_NAME]" at bounding box center [397, 107] width 136 height 16
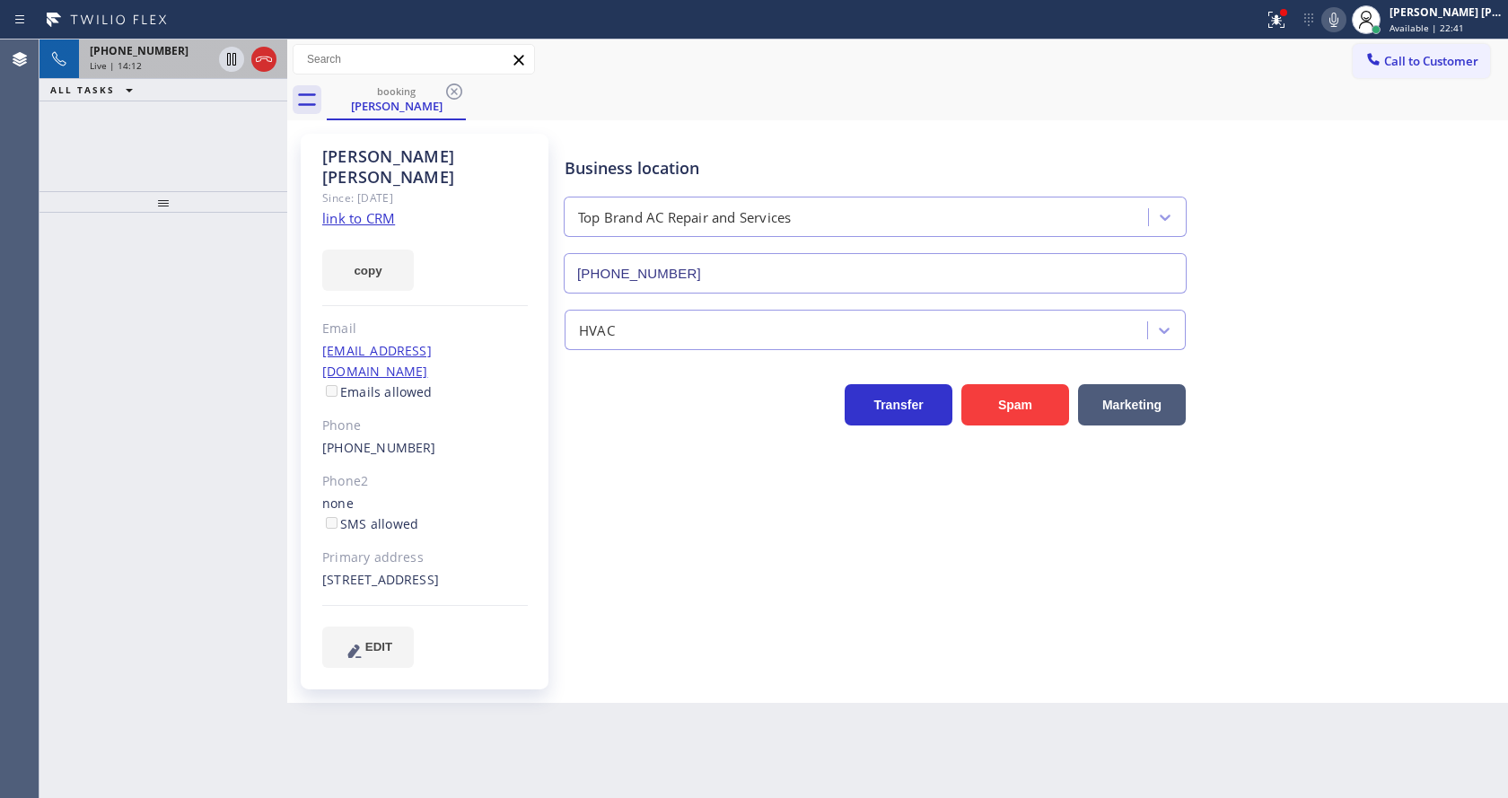
click at [200, 72] on div "[PHONE_NUMBER] Live | 14:12" at bounding box center [147, 60] width 136 height 40
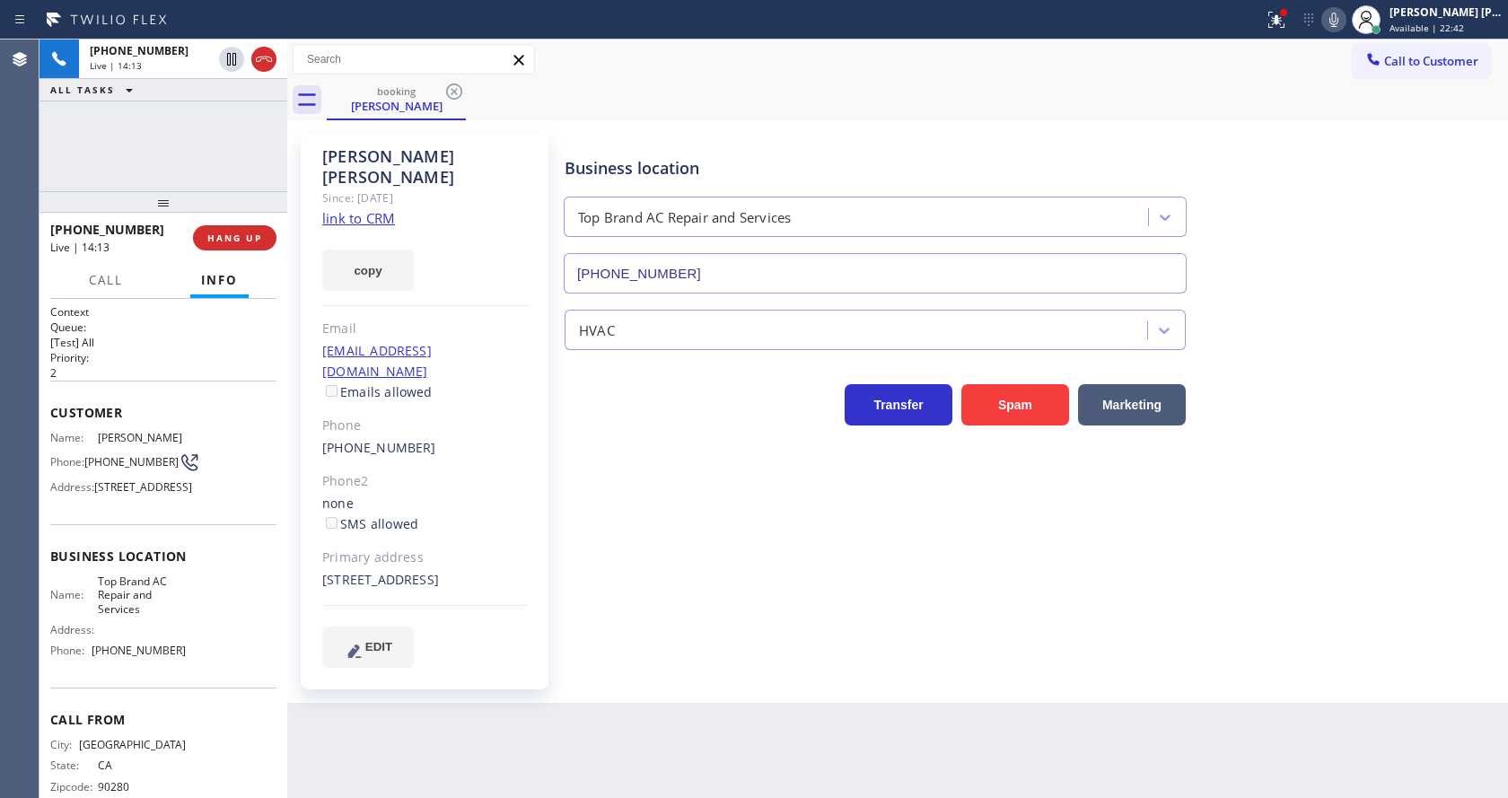
click at [668, 568] on div "Business location Top Brand AC Repair and Services [PHONE_NUMBER] HVAC Transfer…" at bounding box center [1032, 400] width 943 height 524
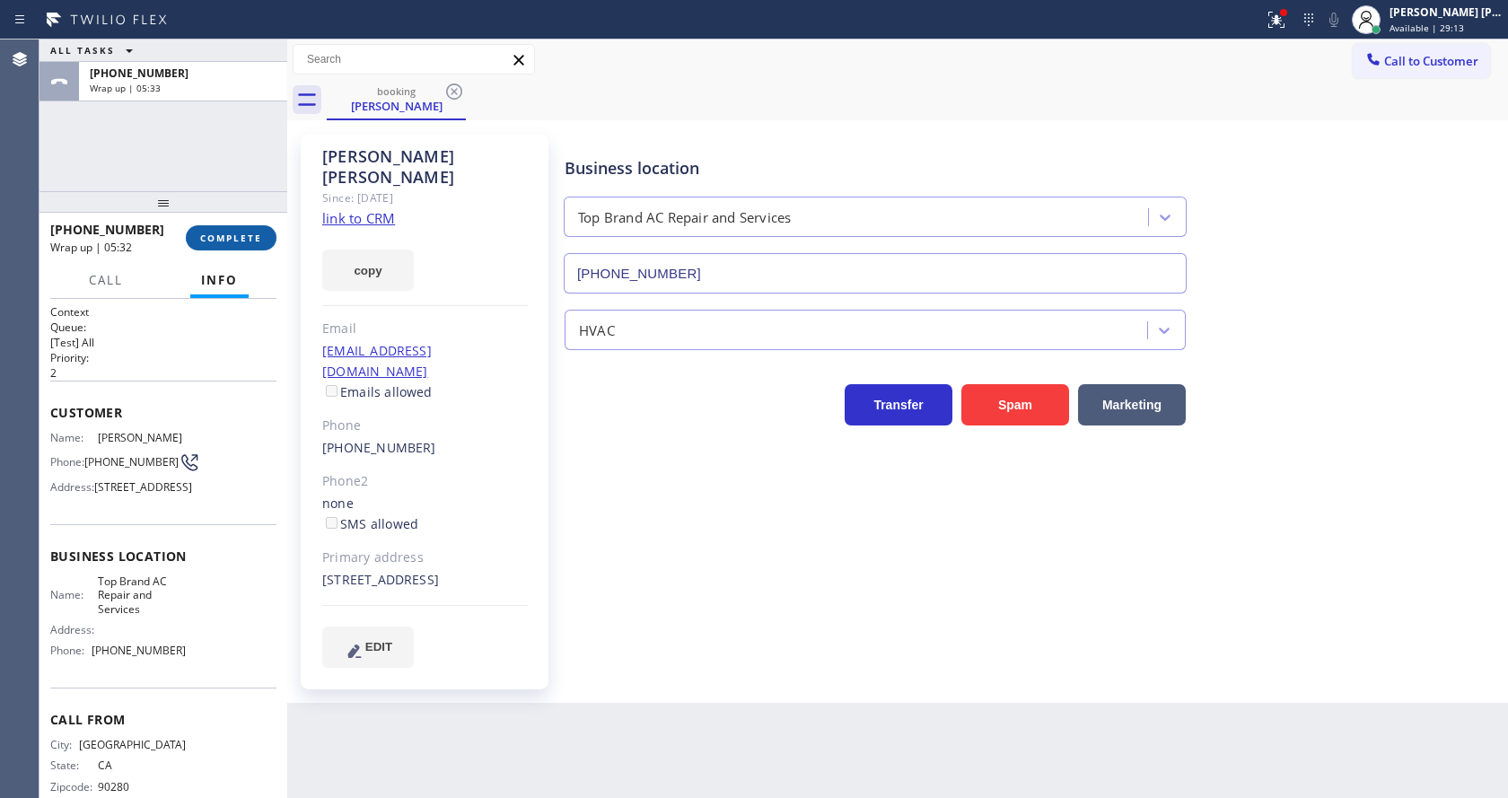
click at [216, 244] on button "COMPLETE" at bounding box center [231, 237] width 91 height 25
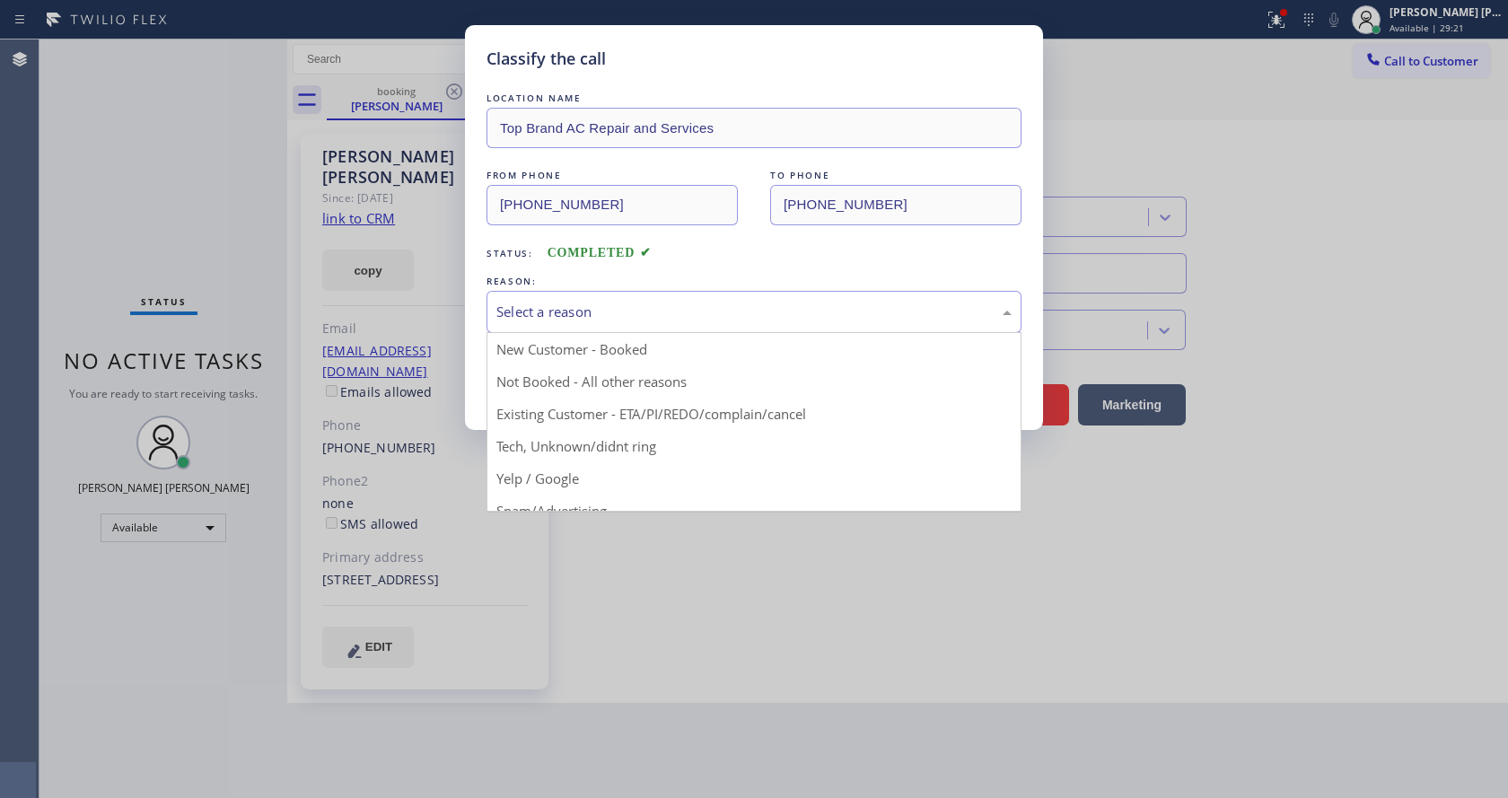
click at [553, 296] on div "Select a reason" at bounding box center [754, 312] width 535 height 42
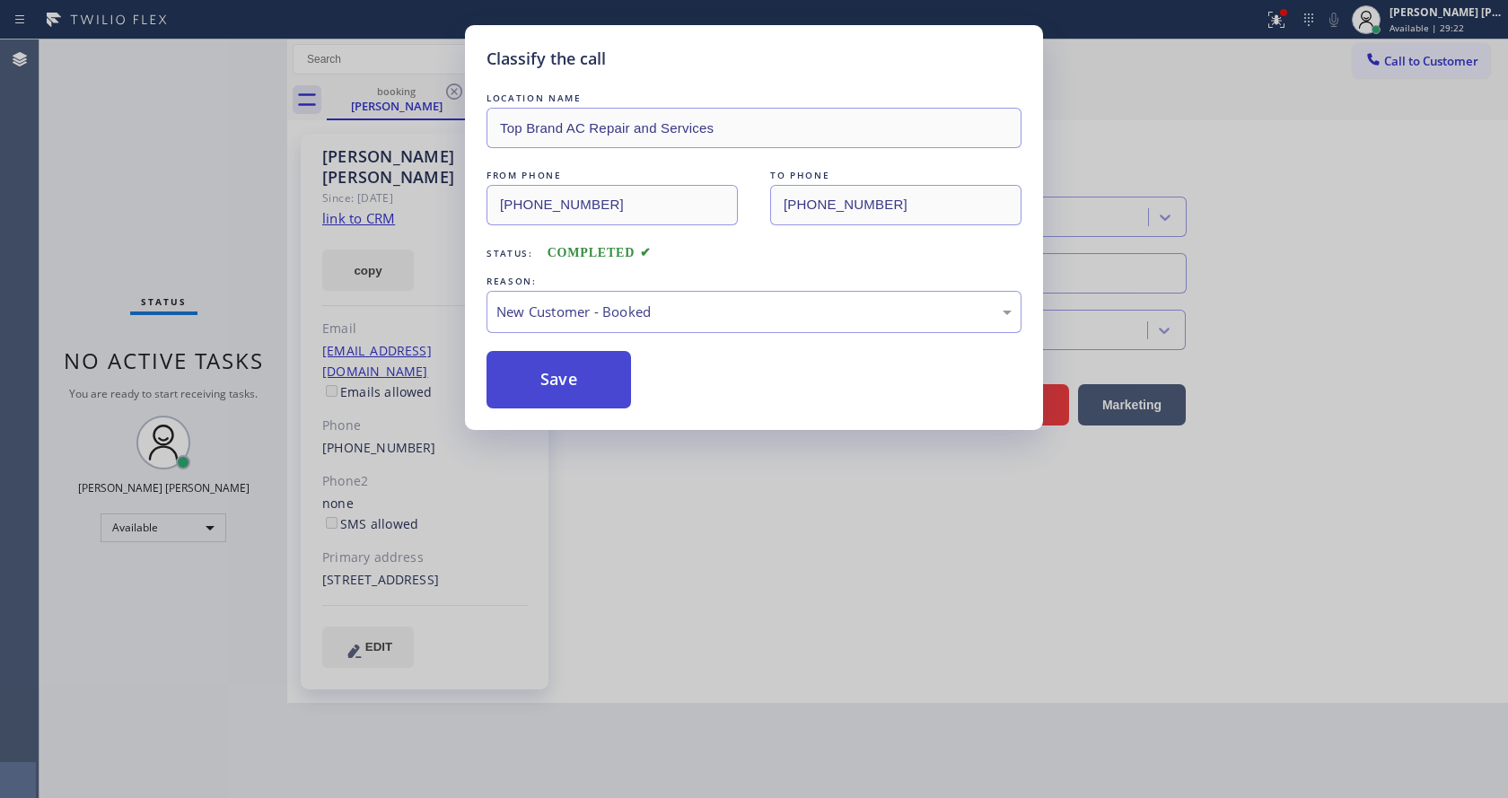
click at [568, 371] on button "Save" at bounding box center [559, 379] width 145 height 57
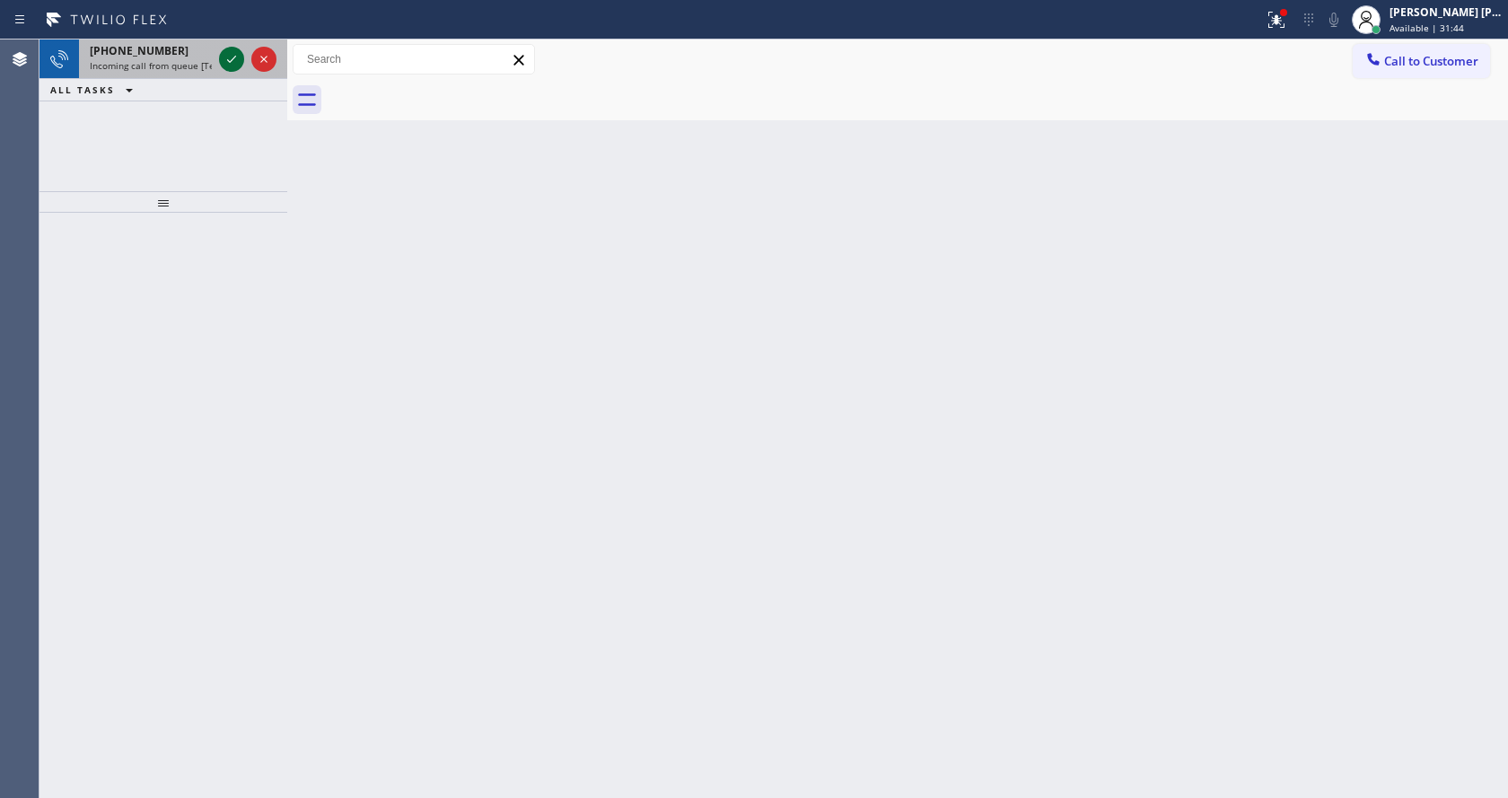
click at [230, 58] on icon at bounding box center [232, 59] width 22 height 22
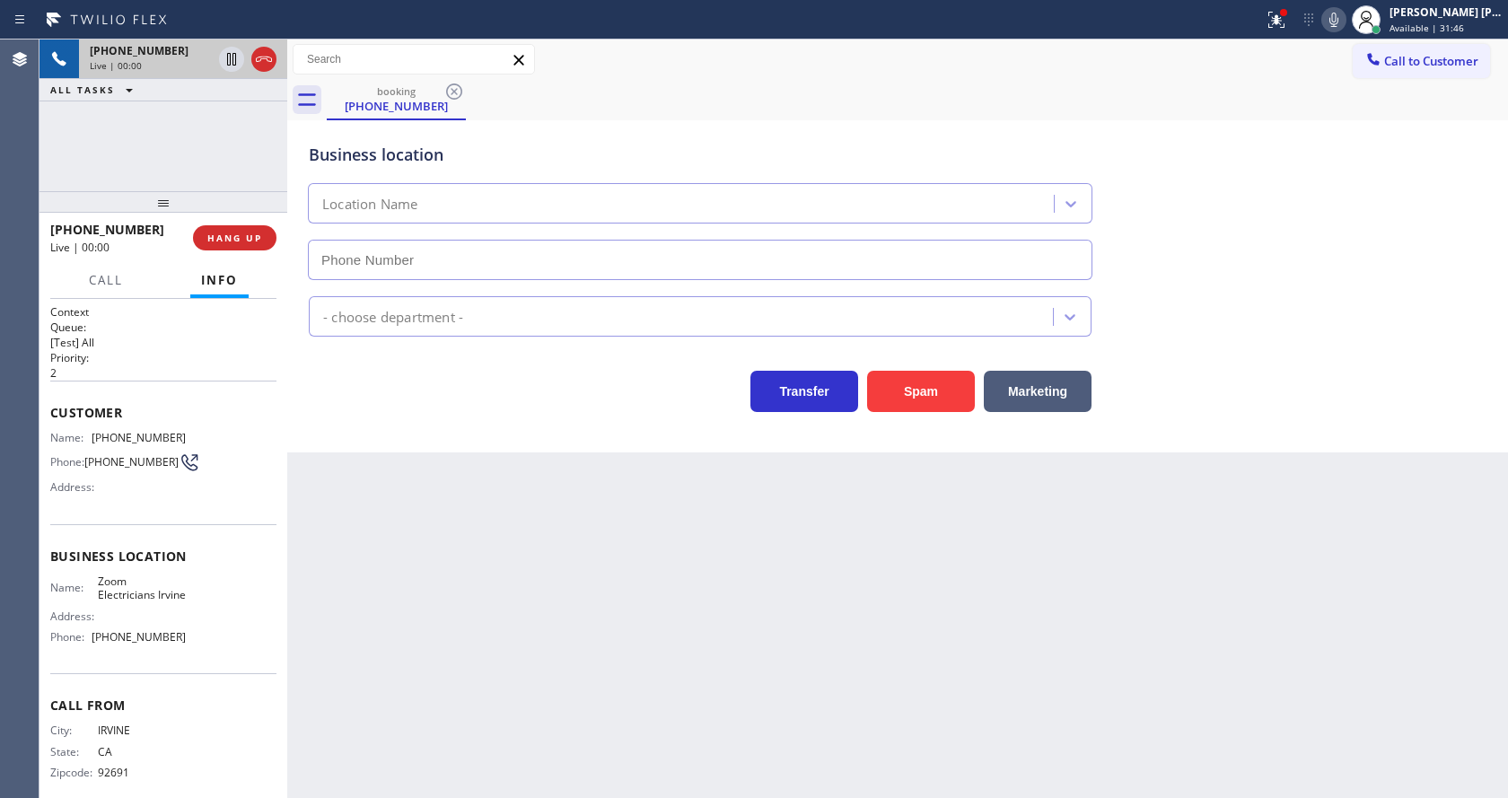
type input "[PHONE_NUMBER]"
click at [491, 510] on div "Back to Dashboard Change Sender ID Customers Technicians Select a contact Outbo…" at bounding box center [897, 419] width 1221 height 759
click at [414, 591] on div "Back to Dashboard Change Sender ID Customers Technicians Select a contact Outbo…" at bounding box center [897, 419] width 1221 height 759
click at [136, 494] on div "Address:" at bounding box center [118, 486] width 136 height 13
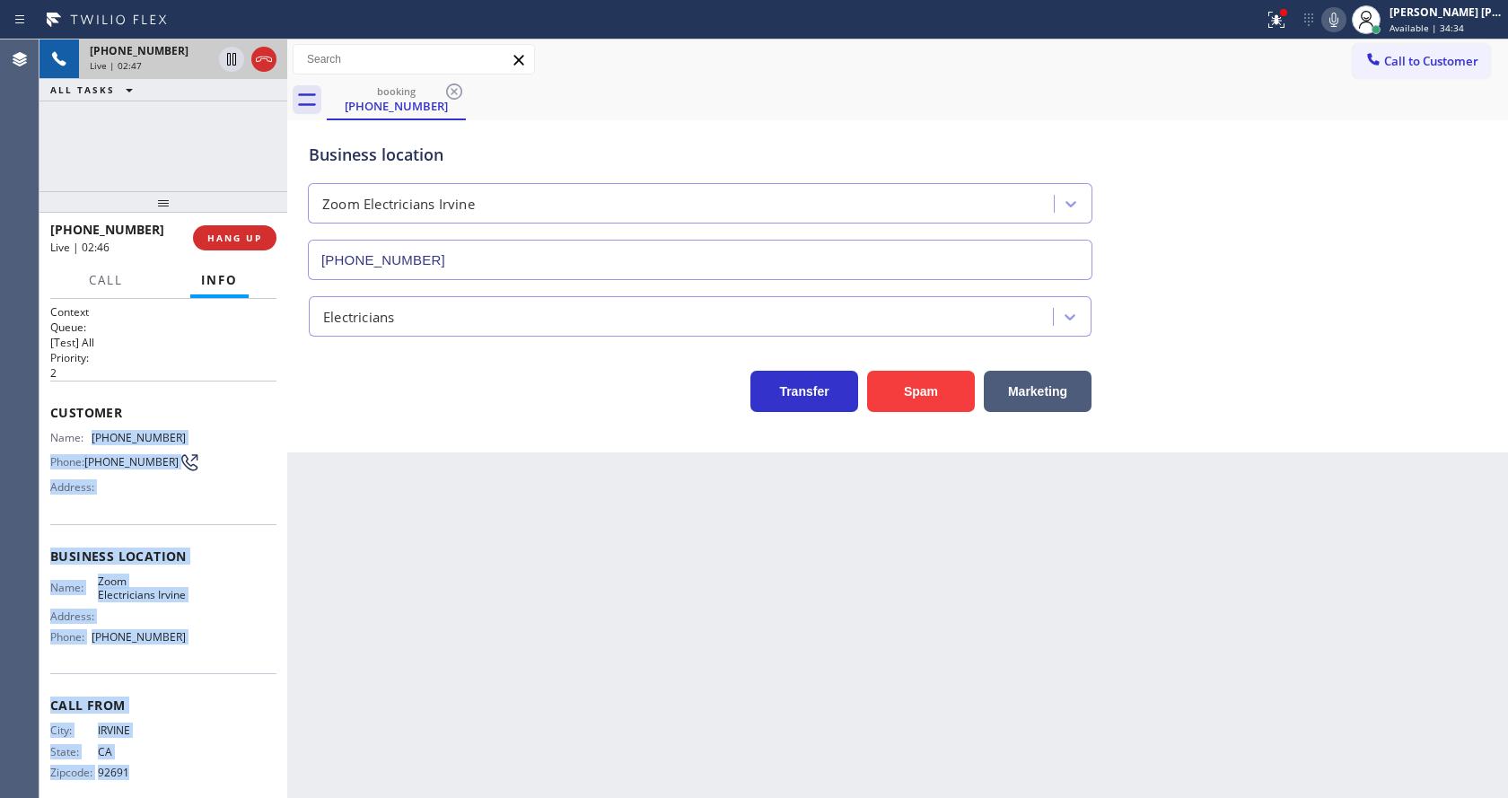
drag, startPoint x: 95, startPoint y: 434, endPoint x: 289, endPoint y: 433, distance: 193.9
click at [289, 433] on div "[PHONE_NUMBER] Live | 02:47 ALL TASKS ALL TASKS ACTIVE TASKS TASKS IN WRAP UP […" at bounding box center [774, 419] width 1469 height 759
drag, startPoint x: 249, startPoint y: 462, endPoint x: 236, endPoint y: 470, distance: 14.5
click at [248, 462] on div "Name: [PHONE_NUMBER] Phone: [PHONE_NUMBER] Address:" at bounding box center [163, 466] width 226 height 71
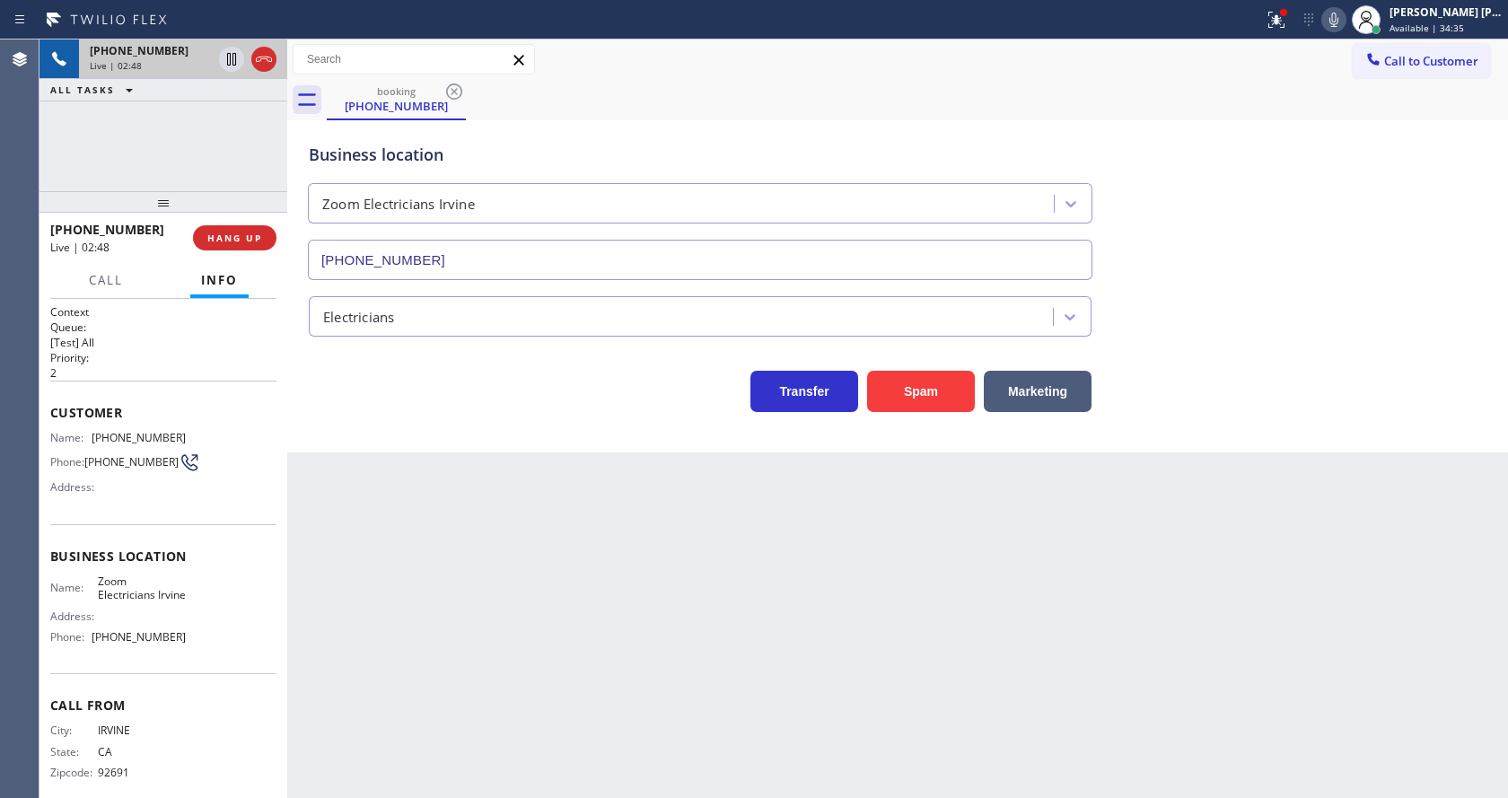
click at [95, 409] on span "Customer" at bounding box center [163, 412] width 226 height 17
drag, startPoint x: 86, startPoint y: 437, endPoint x: 246, endPoint y: 446, distance: 160.1
click at [246, 446] on div "Name: [PHONE_NUMBER] Phone: [PHONE_NUMBER] Address:" at bounding box center [163, 466] width 226 height 71
copy div "[PHONE_NUMBER]"
click at [498, 615] on div "Back to Dashboard Change Sender ID Customers Technicians Select a contact Outbo…" at bounding box center [897, 419] width 1221 height 759
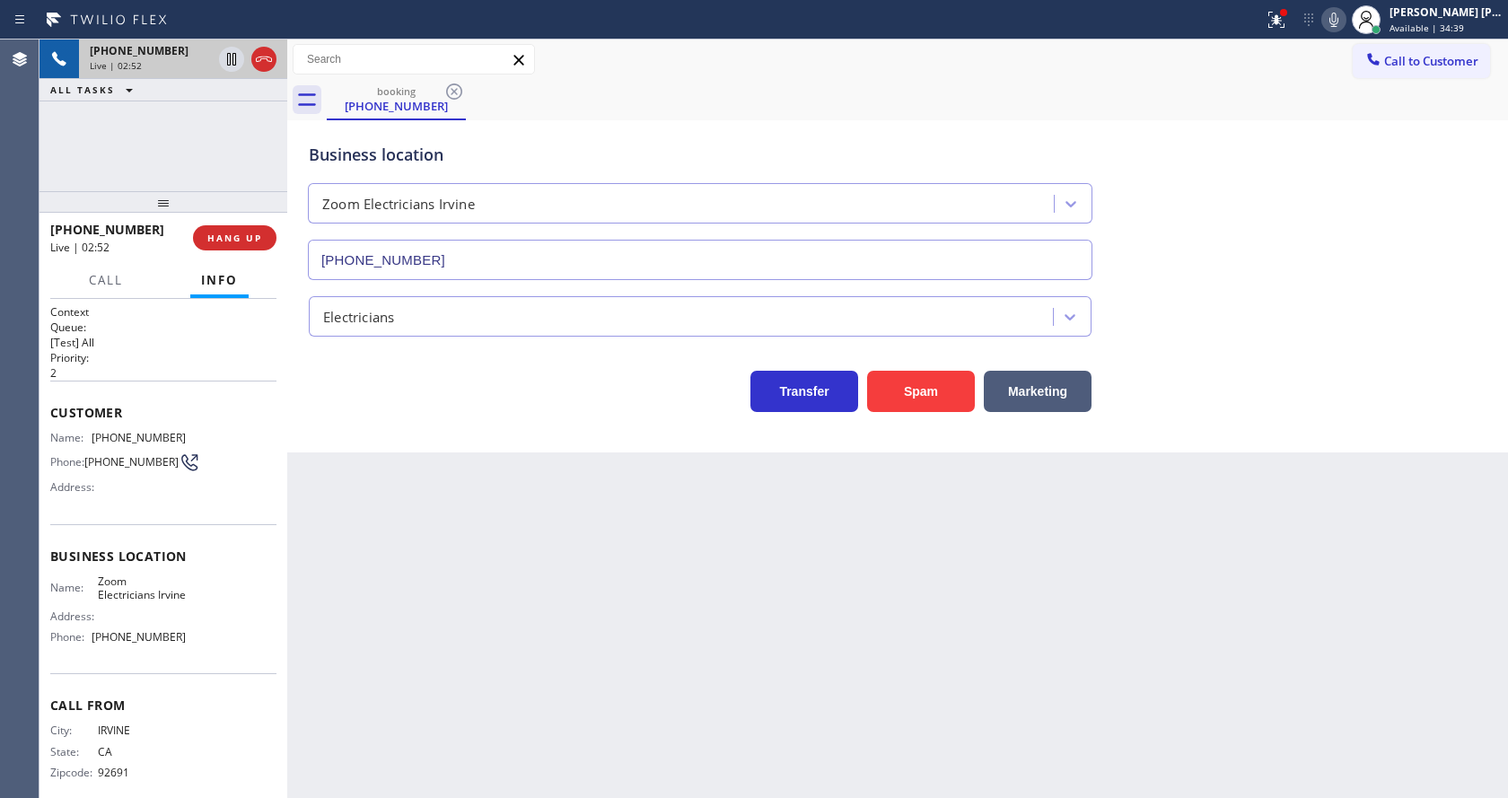
click at [169, 627] on div "Name: Zoom Electricians Irvine Address: Phone: [PHONE_NUMBER]" at bounding box center [118, 613] width 136 height 77
click at [1347, 17] on div at bounding box center [1334, 20] width 25 height 22
click at [232, 51] on icon at bounding box center [232, 59] width 22 height 22
drag, startPoint x: 545, startPoint y: 609, endPoint x: 566, endPoint y: 733, distance: 125.8
click at [543, 610] on div "Back to Dashboard Change Sender ID Customers Technicians Select a contact Outbo…" at bounding box center [897, 419] width 1221 height 759
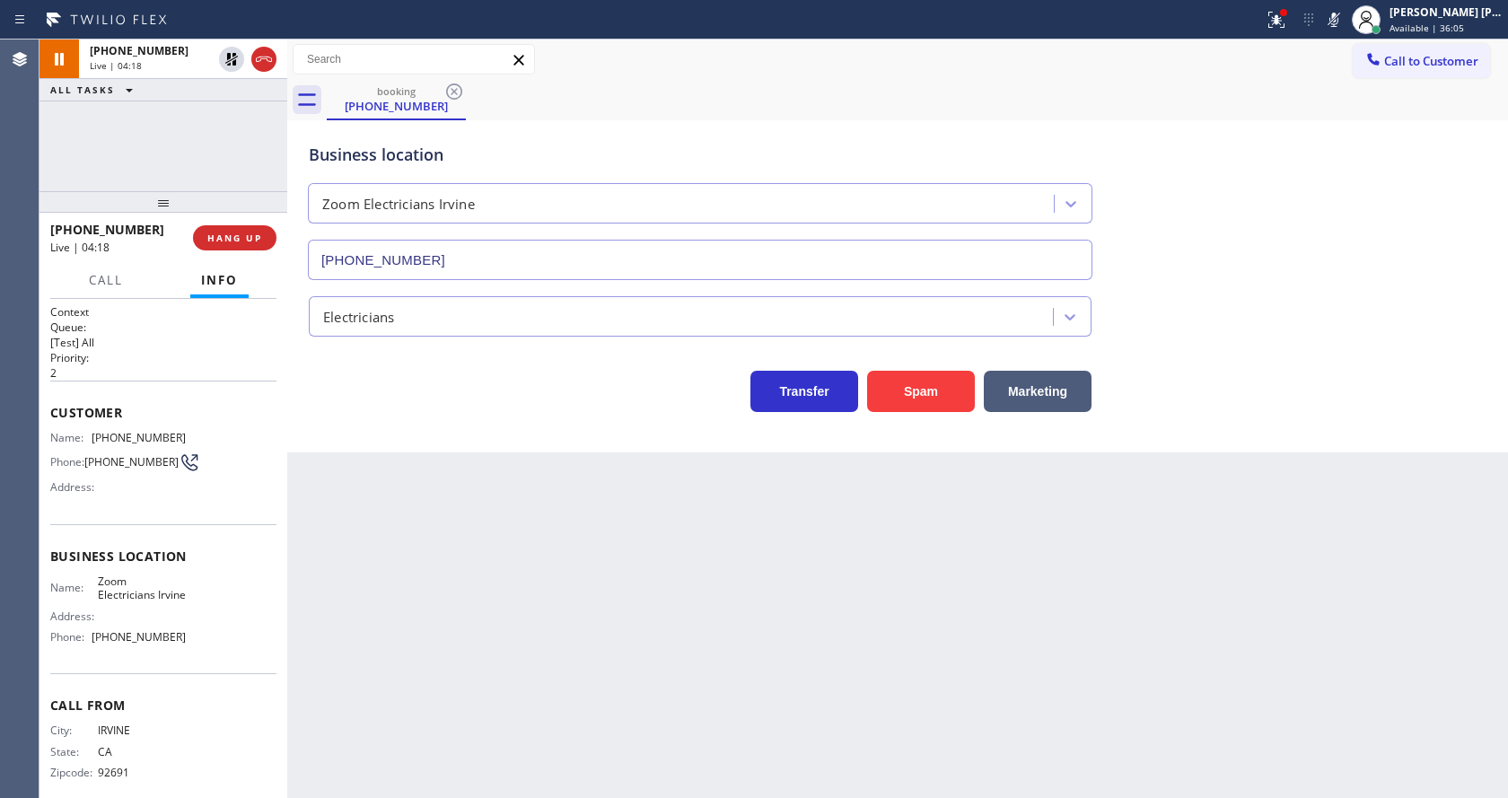
drag, startPoint x: 683, startPoint y: 584, endPoint x: 637, endPoint y: 615, distance: 55.5
click at [683, 584] on div "Back to Dashboard Change Sender ID Customers Technicians Select a contact Outbo…" at bounding box center [897, 419] width 1221 height 759
click at [383, 675] on div "Back to Dashboard Change Sender ID Customers Technicians Select a contact Outbo…" at bounding box center [897, 419] width 1221 height 759
drag, startPoint x: 136, startPoint y: 523, endPoint x: 136, endPoint y: 578, distance: 55.7
click at [136, 523] on div "Customer Name: [PHONE_NUMBER] Phone: [PHONE_NUMBER] Address:" at bounding box center [163, 453] width 226 height 144
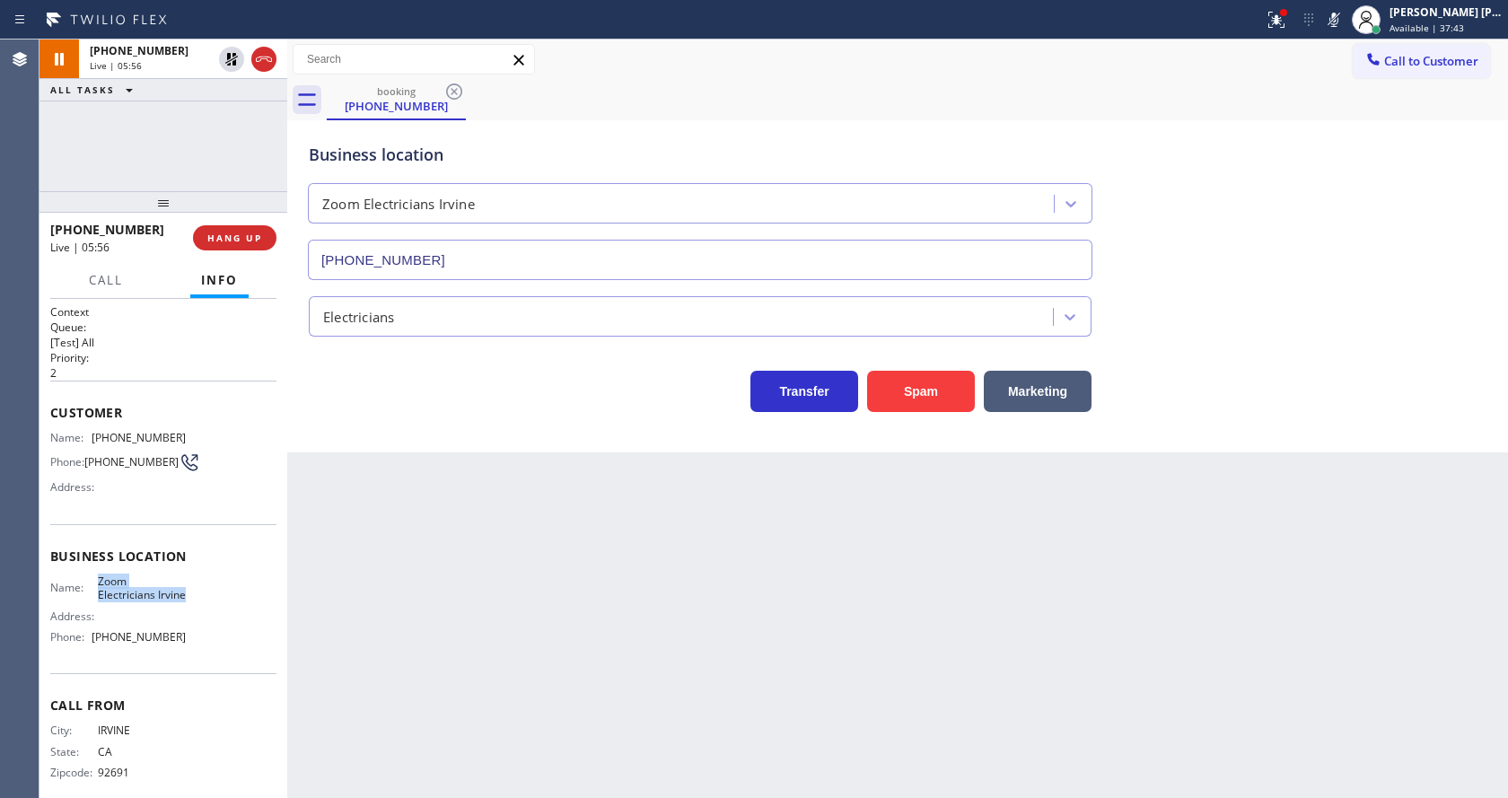
drag, startPoint x: 89, startPoint y: 581, endPoint x: 132, endPoint y: 619, distance: 57.9
click at [132, 602] on div "Name: Zoom Electricians Irvine" at bounding box center [118, 589] width 136 height 28
copy span "Zoom Electricians Irvine"
click at [480, 614] on div "Back to Dashboard Change Sender ID Customers Technicians Select a contact Outbo…" at bounding box center [897, 419] width 1221 height 759
drag, startPoint x: 252, startPoint y: 627, endPoint x: 141, endPoint y: 716, distance: 143.0
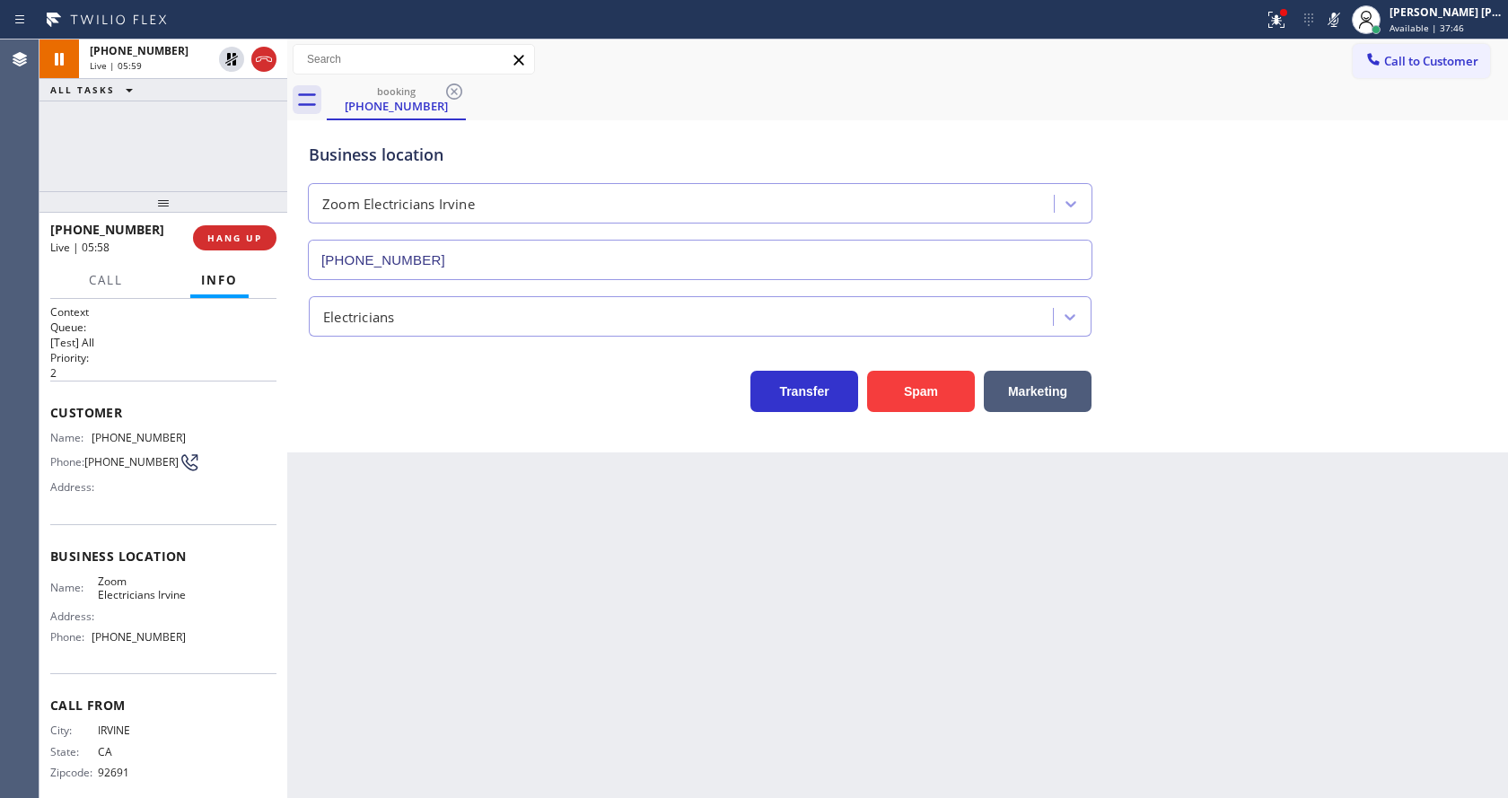
click at [246, 636] on div "Name: Zoom Electricians Irvine Address: Phone: [PHONE_NUMBER]" at bounding box center [163, 613] width 226 height 77
click at [561, 644] on div "Back to Dashboard Change Sender ID Customers Technicians Select a contact Outbo…" at bounding box center [897, 419] width 1221 height 759
click at [182, 582] on div "Name: Zoom Electricians Irvine Address: Phone: [PHONE_NUMBER]" at bounding box center [163, 613] width 226 height 77
drag, startPoint x: 85, startPoint y: 650, endPoint x: 171, endPoint y: 662, distance: 87.0
click at [171, 644] on div "Phone: [PHONE_NUMBER]" at bounding box center [118, 636] width 136 height 13
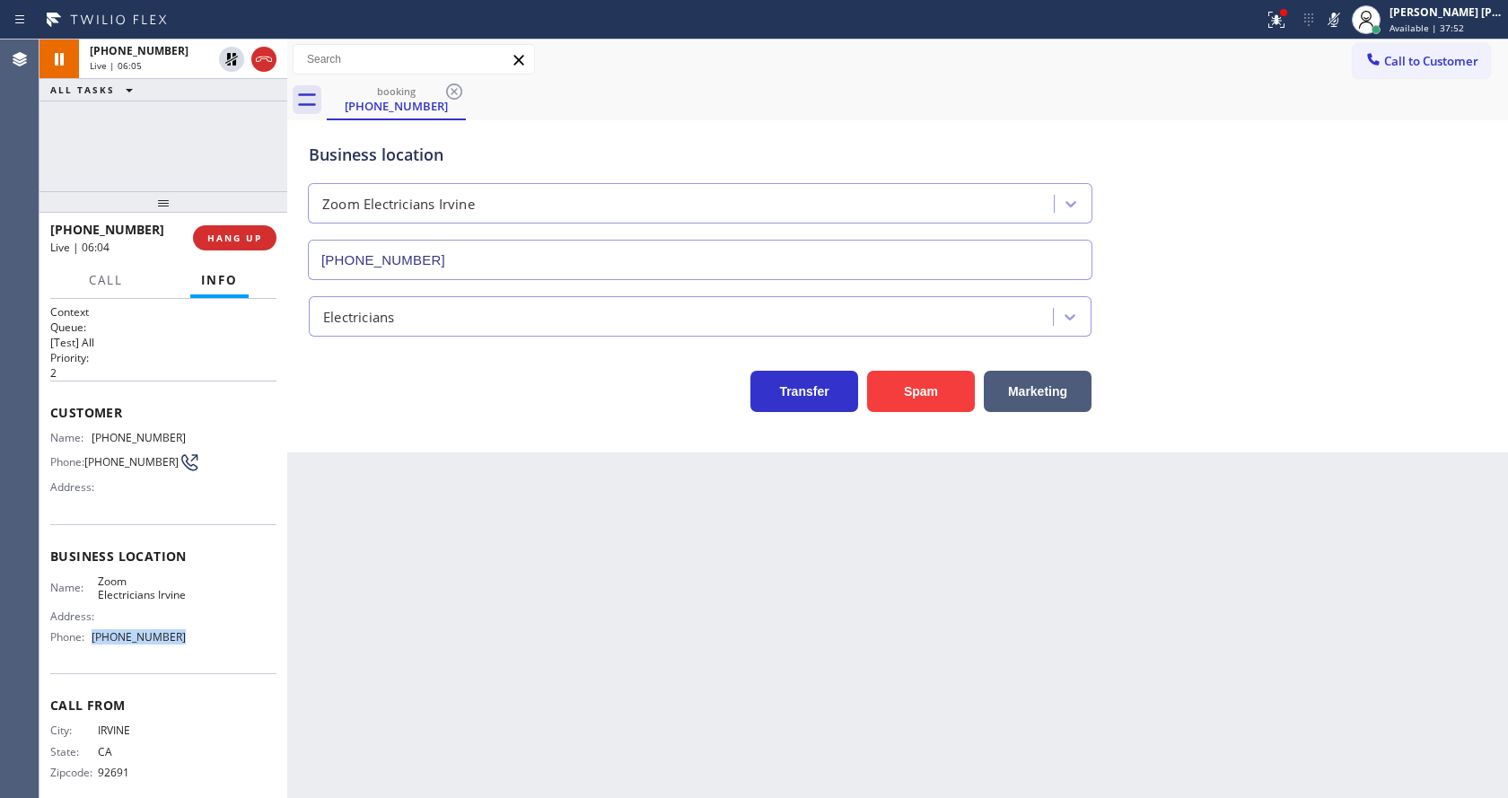
copy div "[PHONE_NUMBER]"
click at [400, 584] on div "Back to Dashboard Change Sender ID Customers Technicians Select a contact Outbo…" at bounding box center [897, 419] width 1221 height 759
drag, startPoint x: 770, startPoint y: 588, endPoint x: 1041, endPoint y: 363, distance: 352.5
click at [770, 588] on div "Back to Dashboard Change Sender ID Customers Technicians Select a contact Outbo…" at bounding box center [897, 419] width 1221 height 759
click at [1336, 25] on icon at bounding box center [1334, 20] width 22 height 22
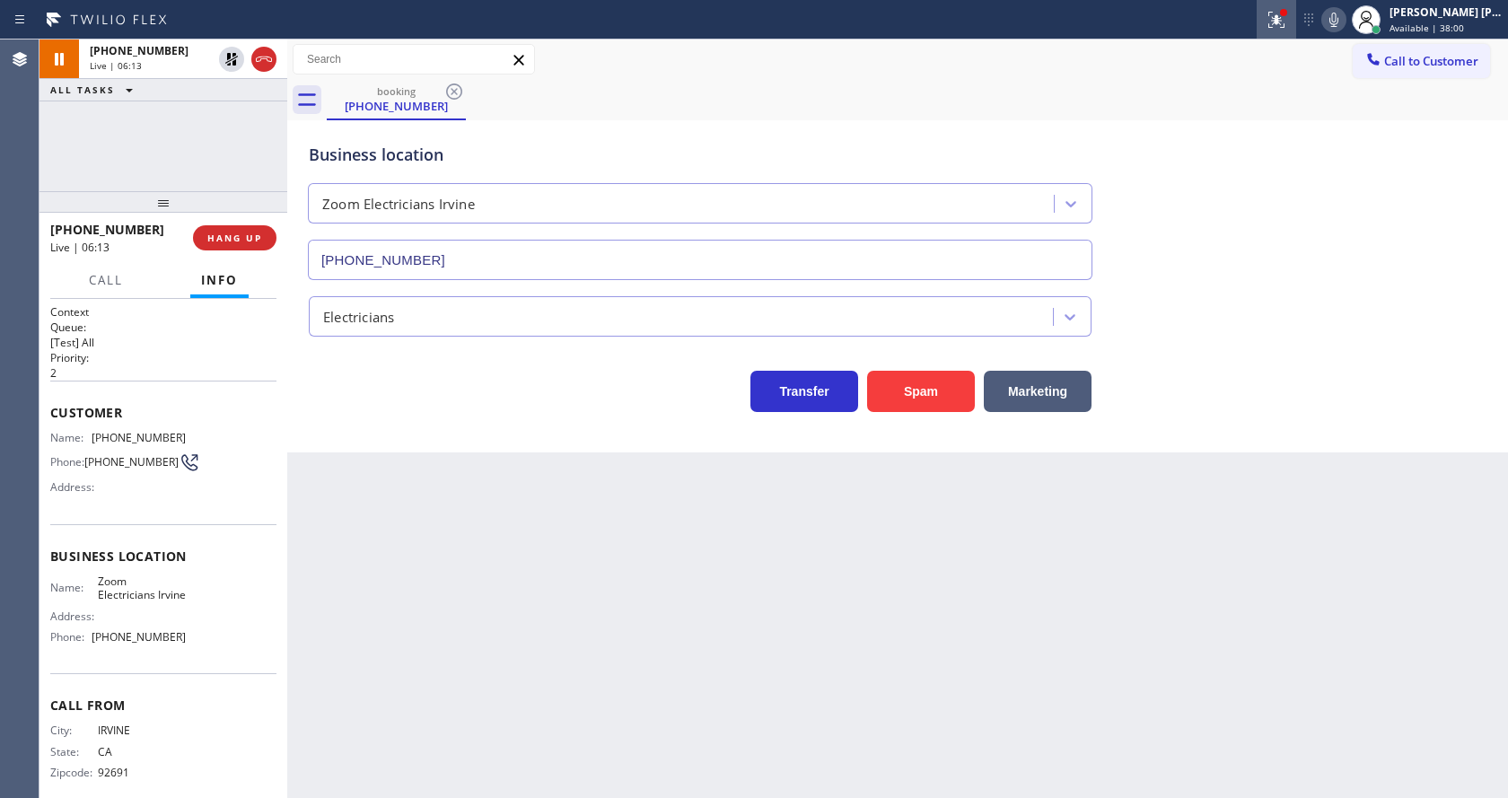
click at [1268, 23] on div at bounding box center [1277, 20] width 40 height 22
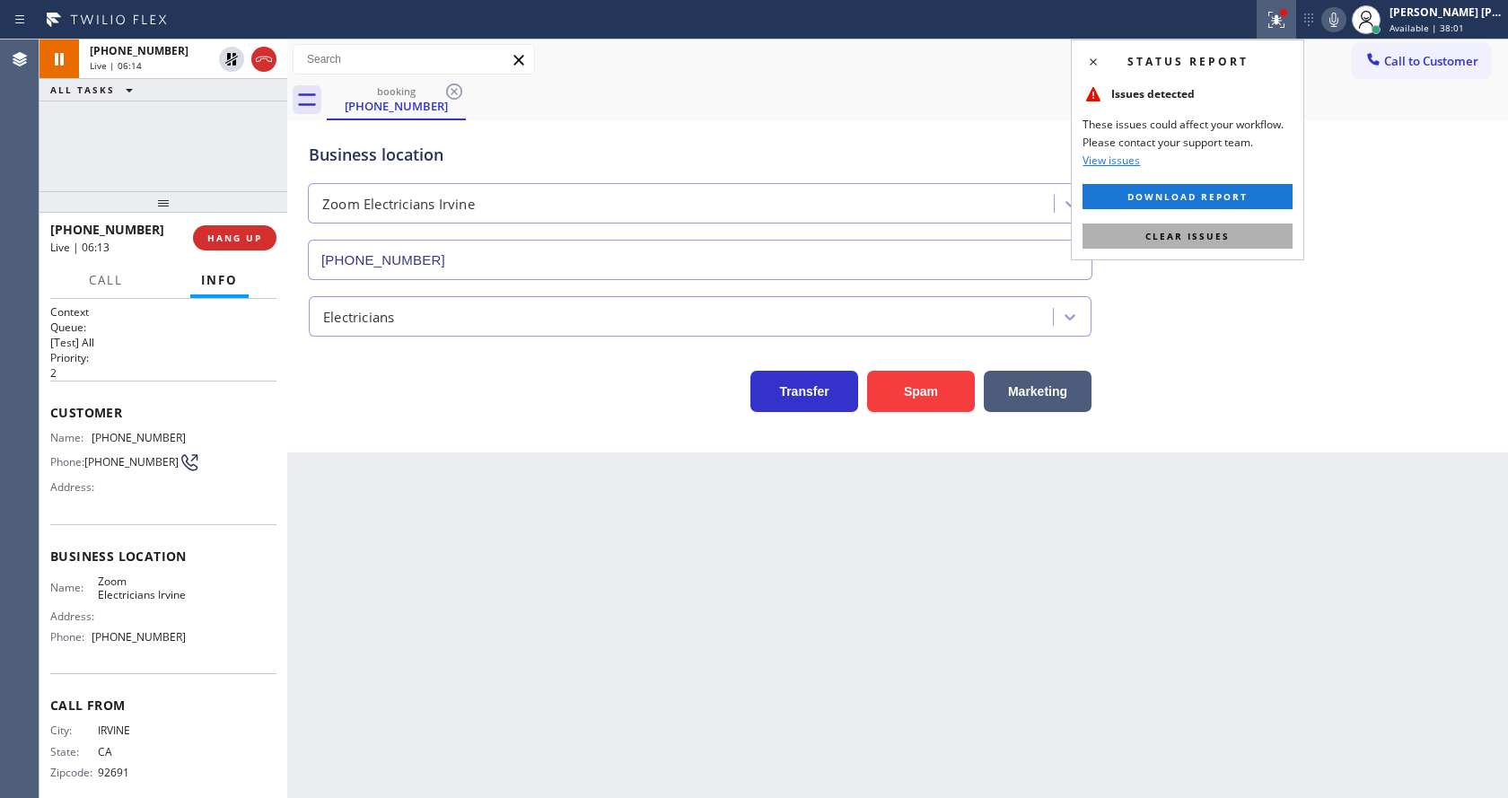
click at [1253, 235] on button "Clear issues" at bounding box center [1188, 236] width 210 height 25
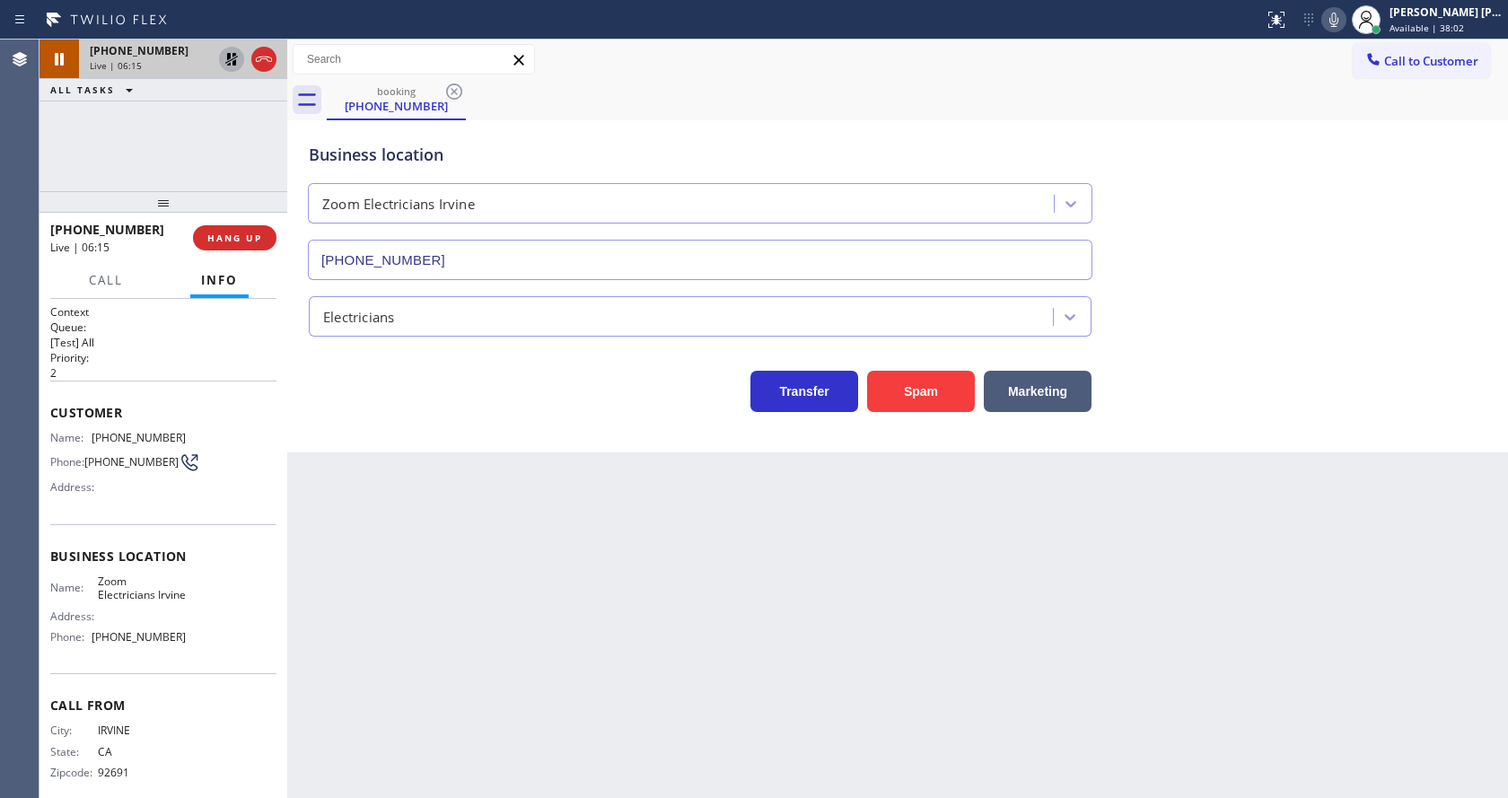
click at [228, 59] on icon at bounding box center [231, 59] width 13 height 13
click at [516, 481] on div "Back to Dashboard Change Sender ID Customers Technicians Select a contact Outbo…" at bounding box center [897, 419] width 1221 height 759
click at [907, 636] on div "Back to Dashboard Change Sender ID Customers Technicians Select a contact Outbo…" at bounding box center [897, 419] width 1221 height 759
click at [342, 662] on div "Back to Dashboard Change Sender ID Customers Technicians Select a contact Outbo…" at bounding box center [897, 419] width 1221 height 759
click at [454, 732] on div "Back to Dashboard Change Sender ID Customers Technicians Select a contact Outbo…" at bounding box center [897, 419] width 1221 height 759
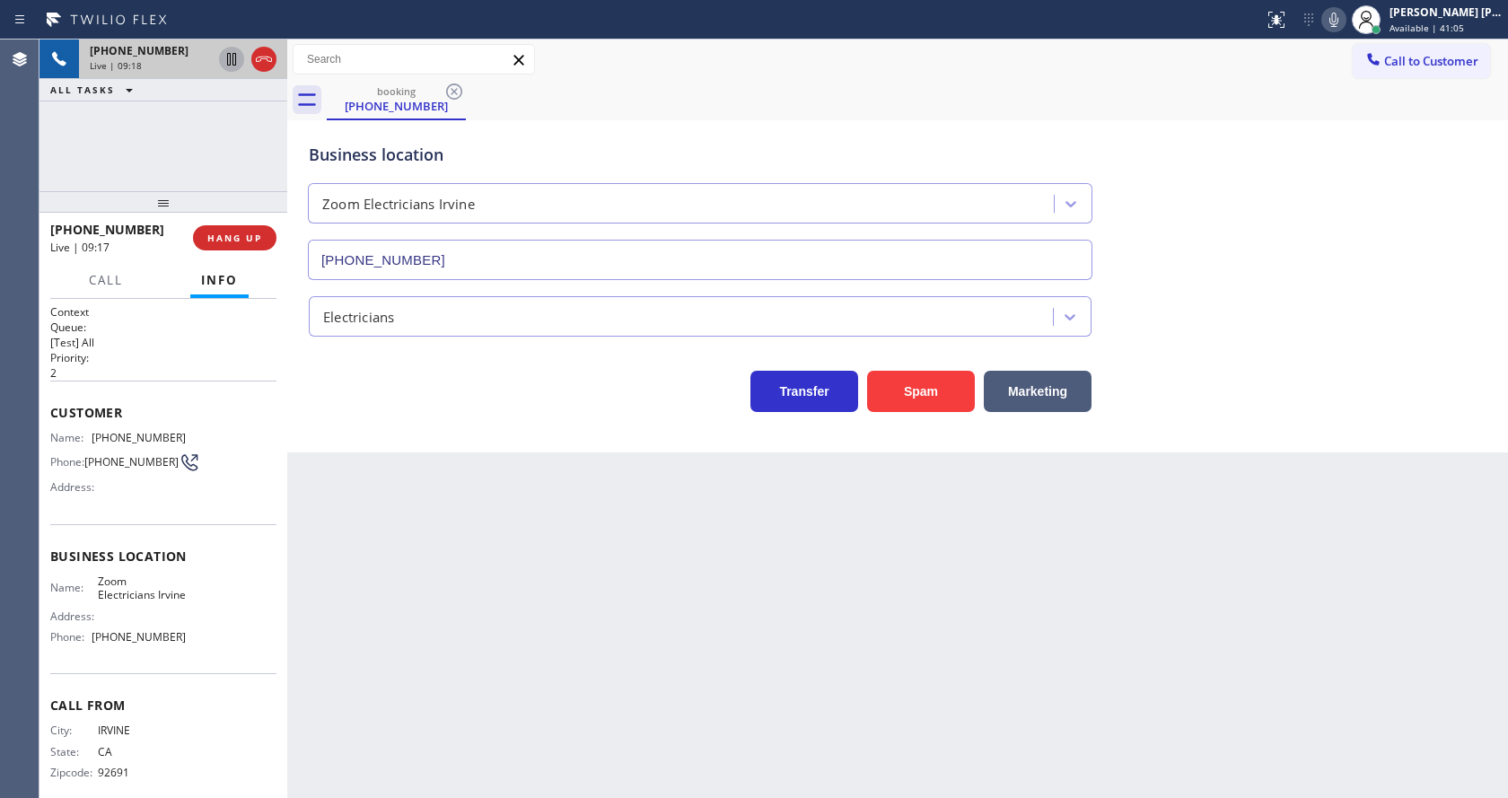
click at [648, 567] on div "Back to Dashboard Change Sender ID Customers Technicians Select a contact Outbo…" at bounding box center [897, 419] width 1221 height 759
click at [510, 697] on div "Back to Dashboard Change Sender ID Customers Technicians Select a contact Outbo…" at bounding box center [897, 419] width 1221 height 759
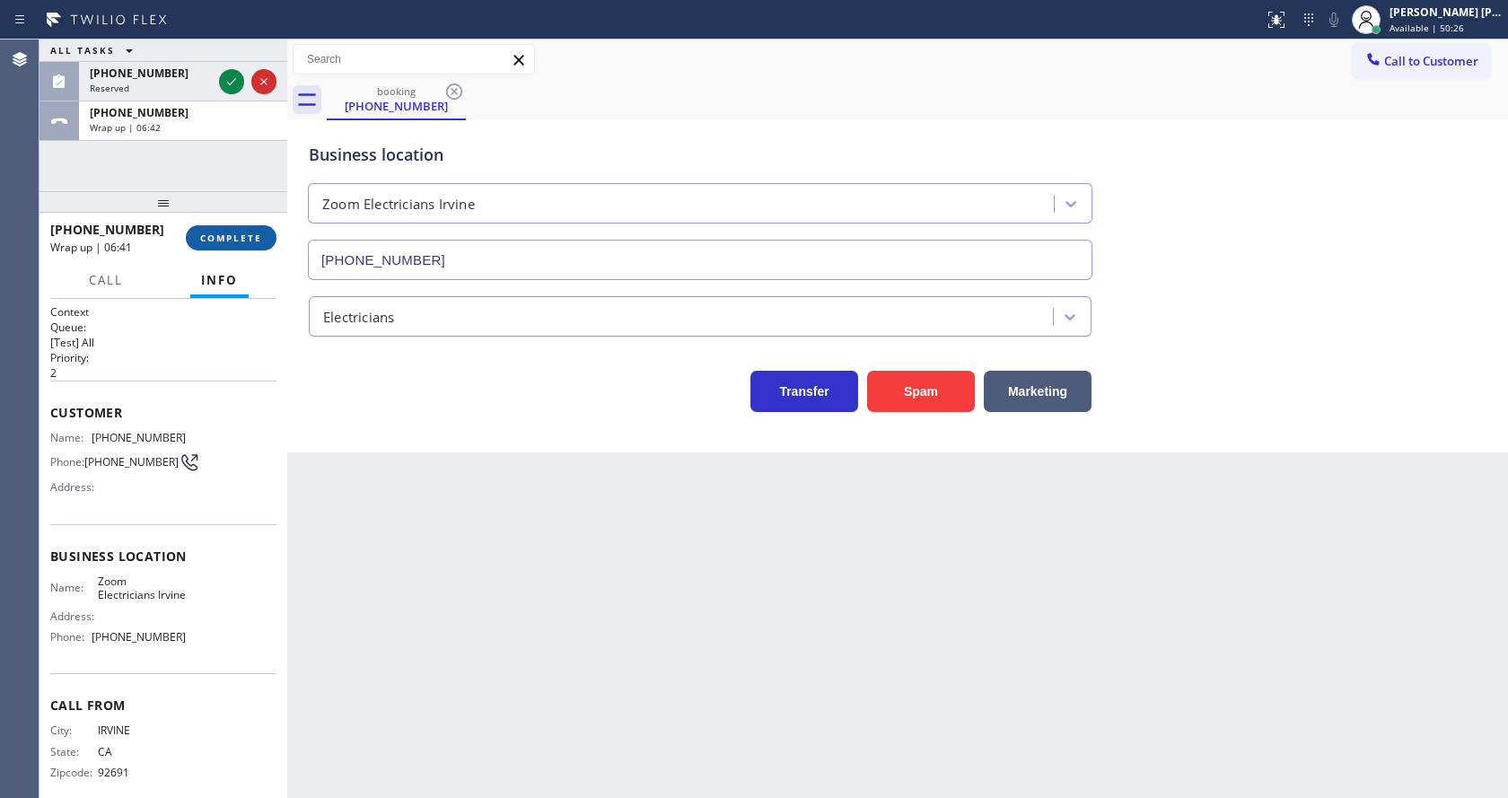
click at [219, 230] on button "COMPLETE" at bounding box center [231, 237] width 91 height 25
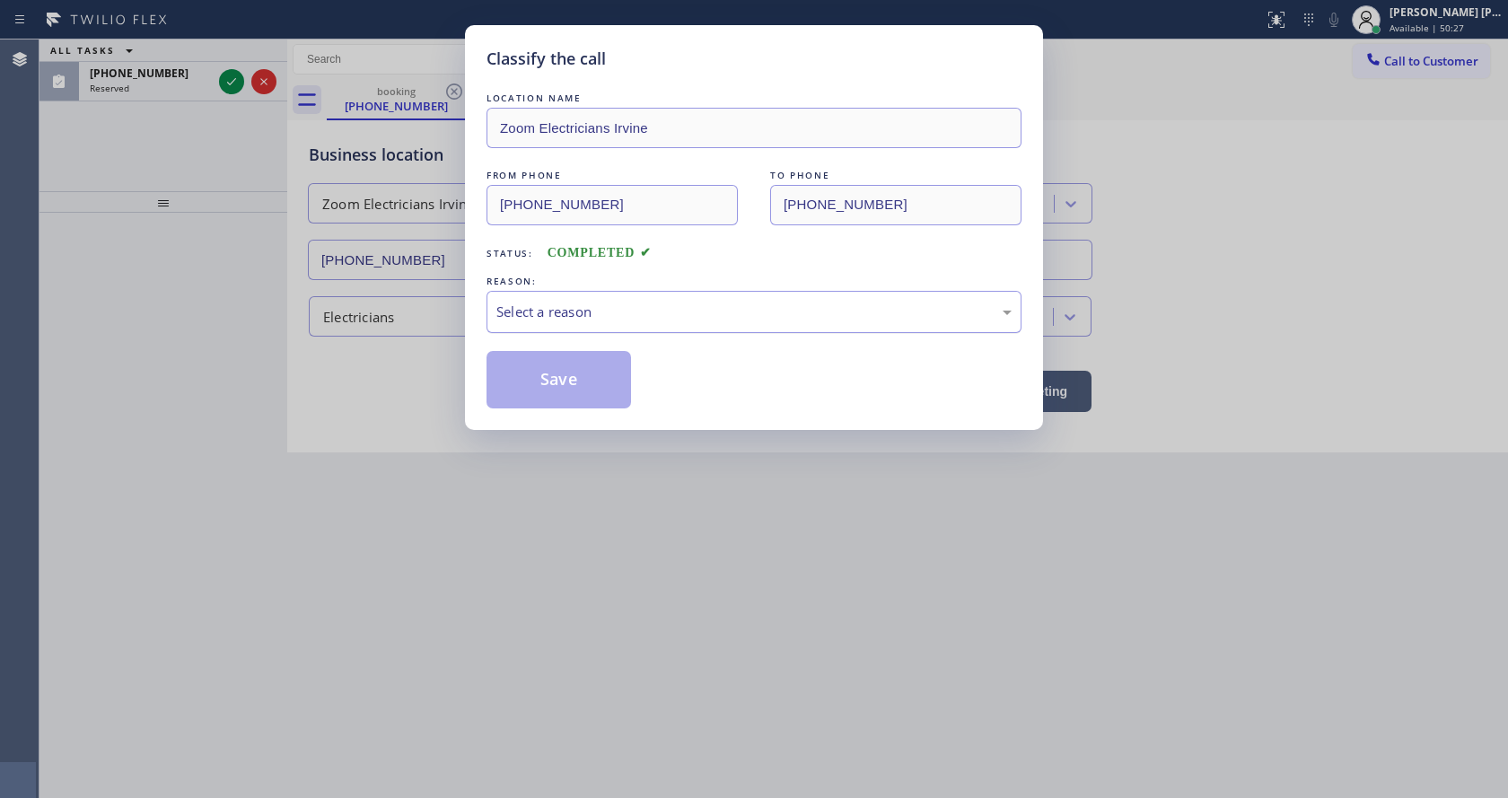
click at [541, 306] on div "Select a reason" at bounding box center [753, 312] width 515 height 21
click at [544, 345] on div "LOCATION NAME Zoom Electricians Irvine FROM PHONE [PHONE_NUMBER] TO PHONE [PHON…" at bounding box center [754, 249] width 535 height 320
click at [545, 358] on button "Save" at bounding box center [559, 379] width 145 height 57
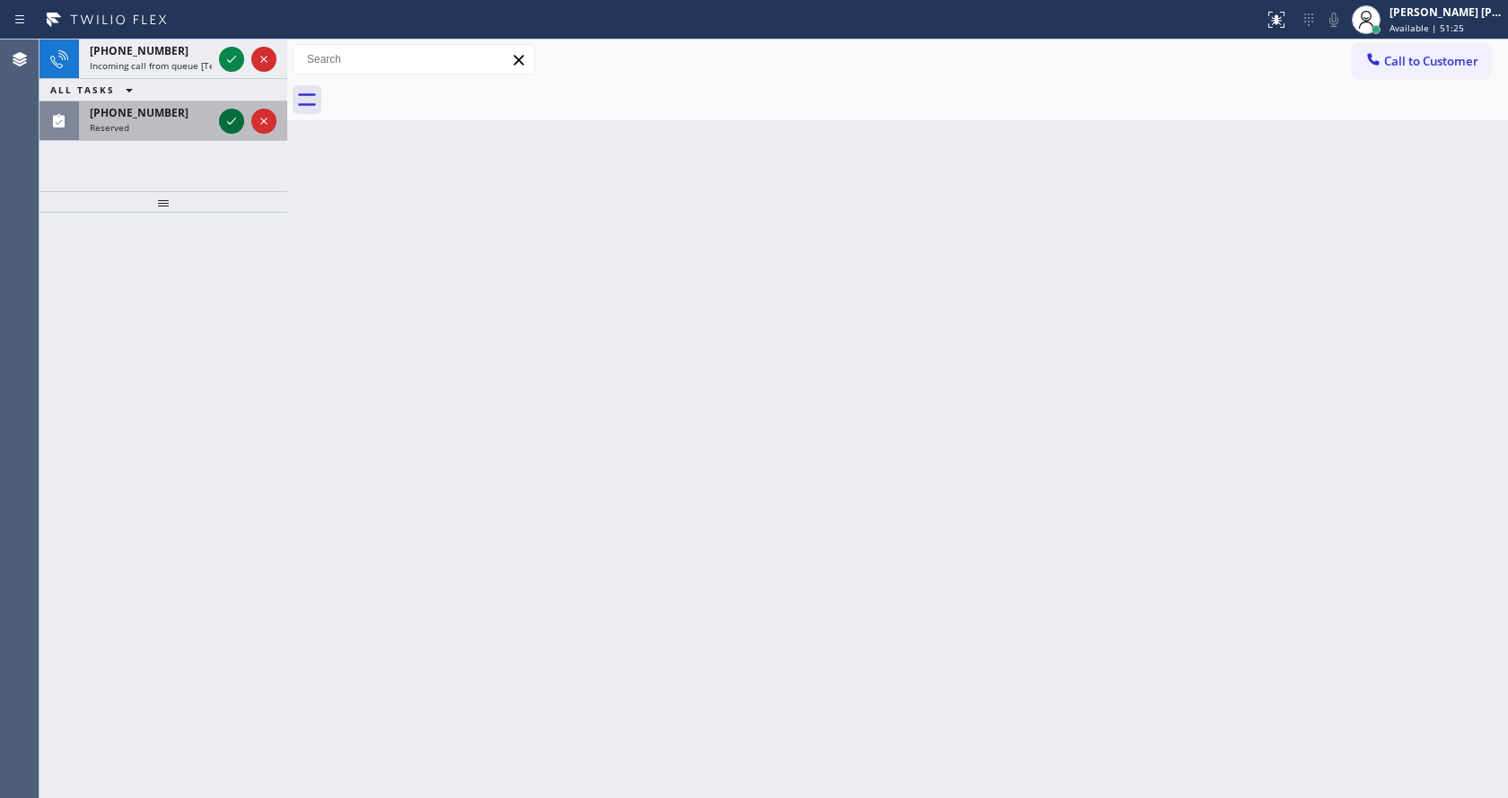
click at [226, 119] on icon at bounding box center [232, 121] width 22 height 22
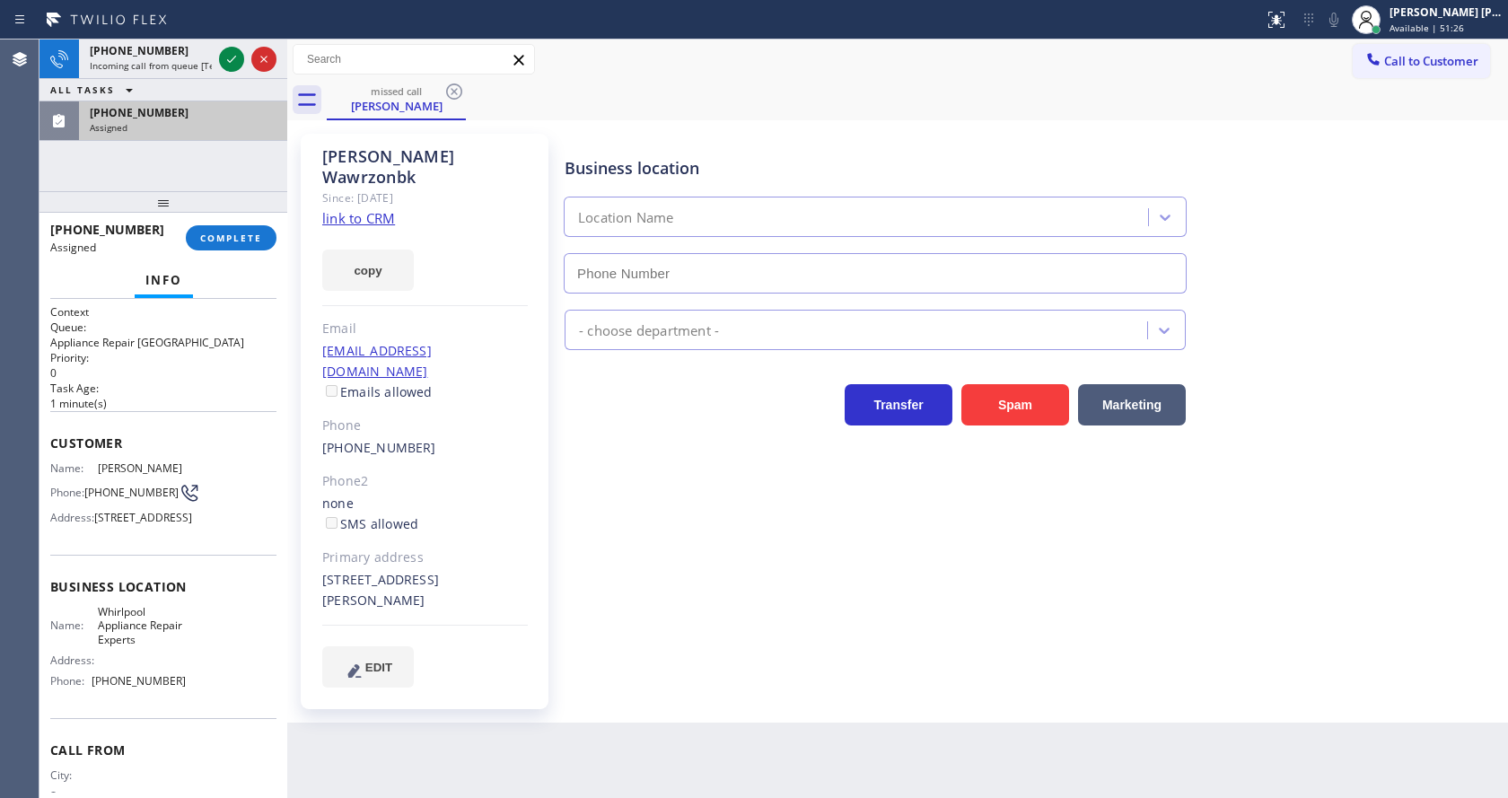
type input "[PHONE_NUMBER]"
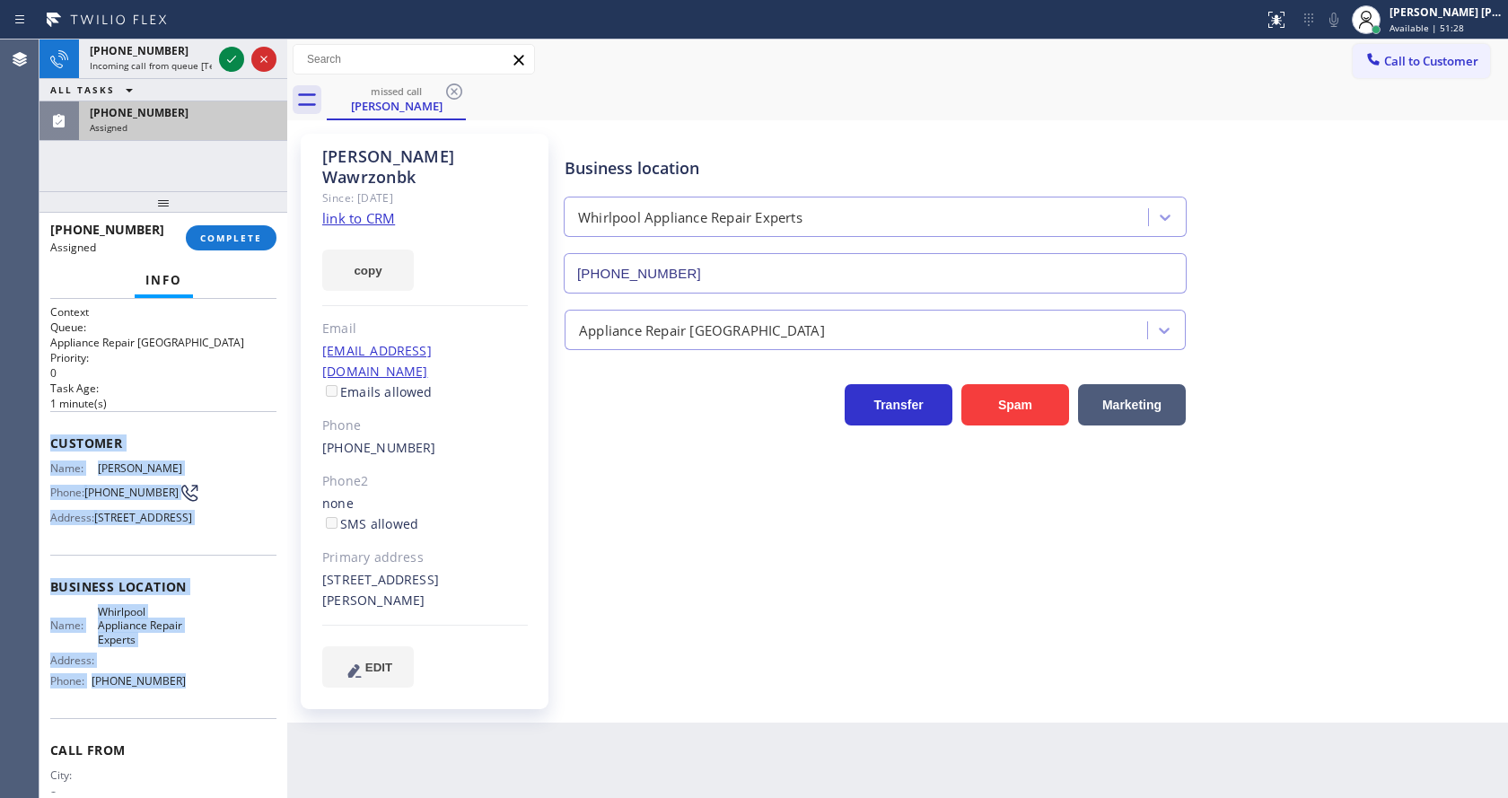
drag, startPoint x: 48, startPoint y: 417, endPoint x: 192, endPoint y: 721, distance: 336.1
click at [192, 721] on div "Context Queue: Appliance Repair High End Priority: 0 Task Age: [DEMOGRAPHIC_DAT…" at bounding box center [164, 548] width 248 height 499
copy div "Customer Name: [PERSON_NAME] Phone: [PHONE_NUMBER] Address: [STREET_ADDRESS] Bu…"
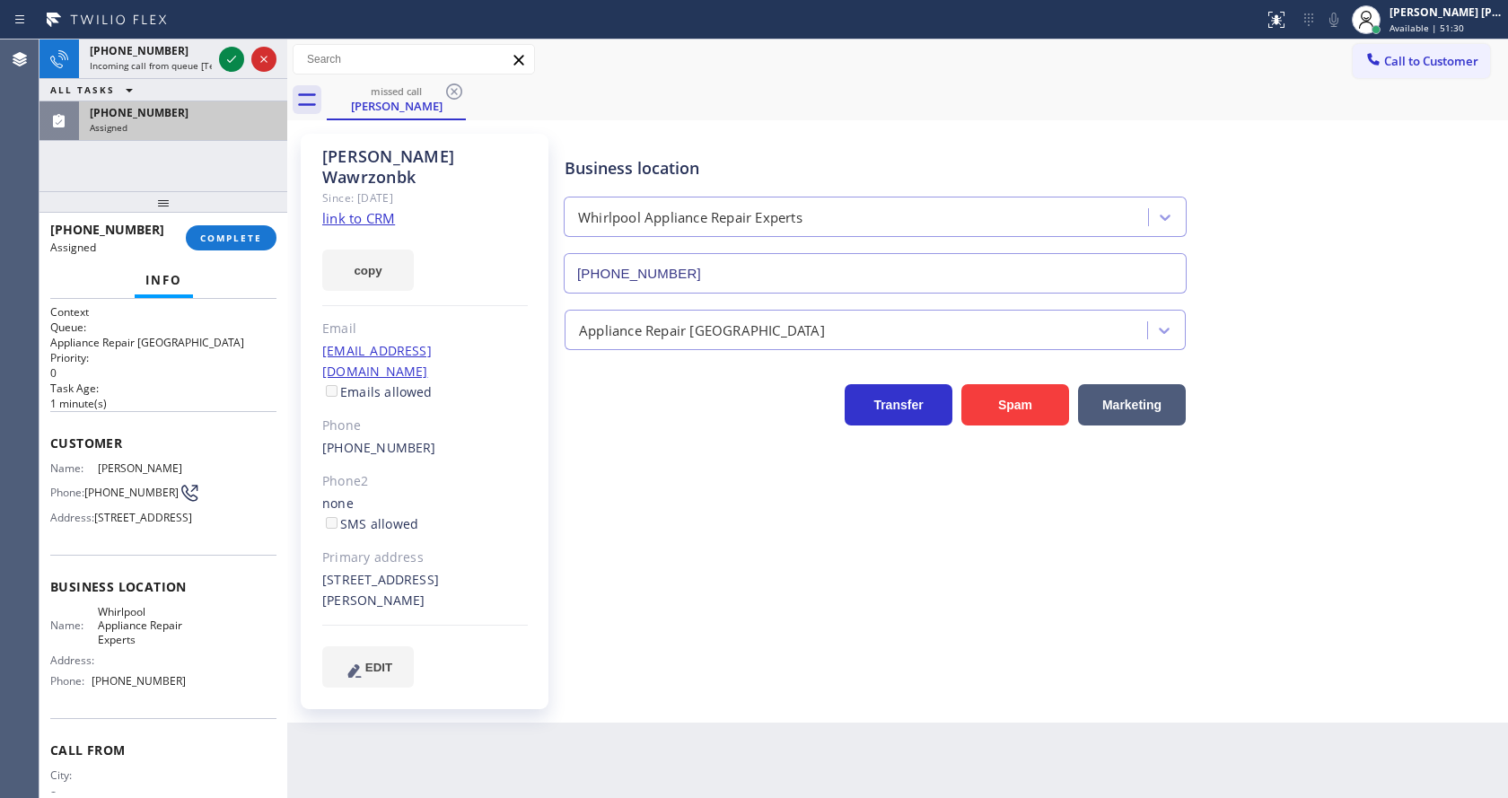
click at [246, 219] on div "[PHONE_NUMBER] Assigned COMPLETE" at bounding box center [163, 238] width 226 height 47
click at [240, 232] on span "COMPLETE" at bounding box center [231, 238] width 62 height 13
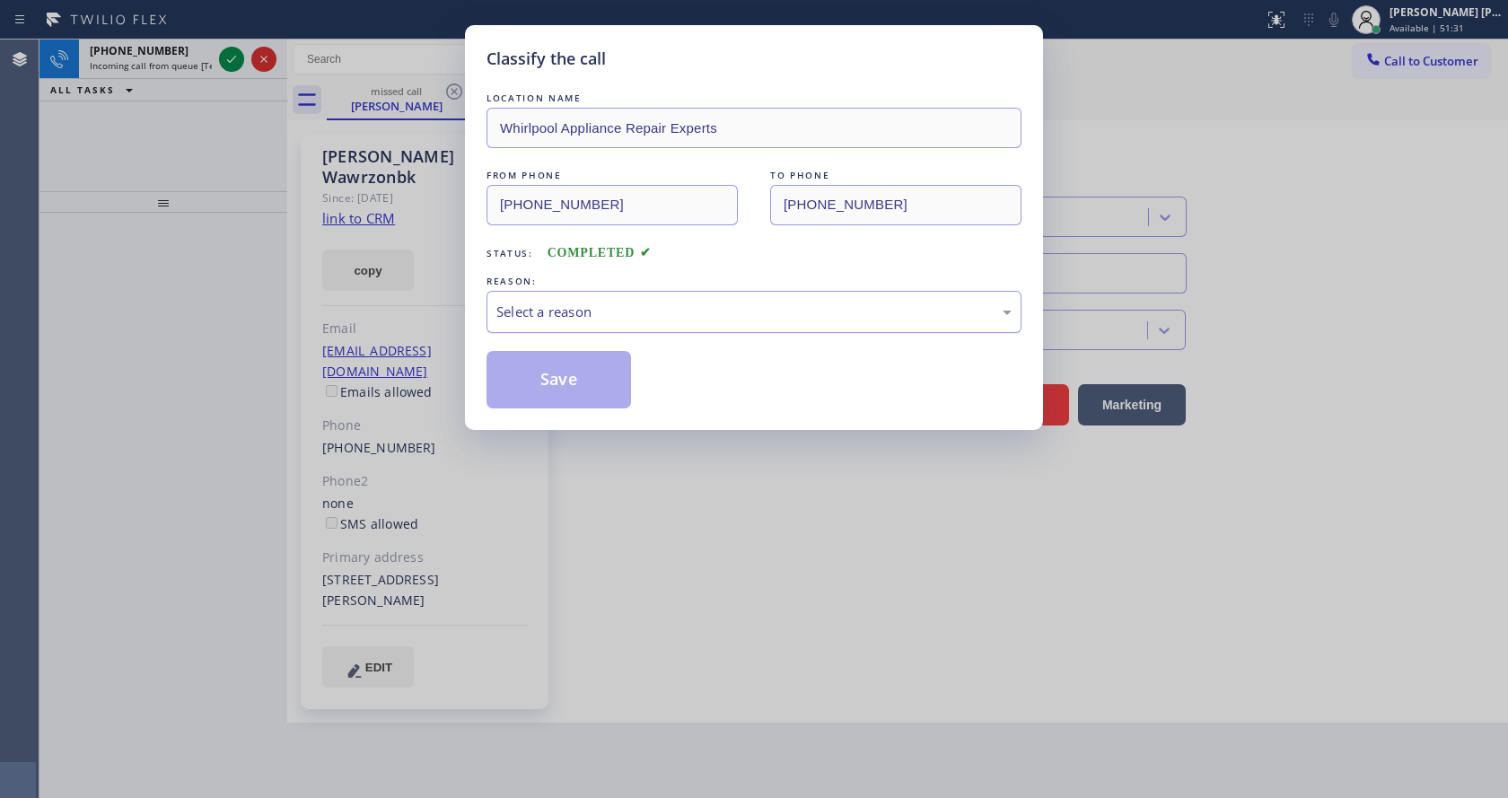
click at [606, 326] on div "Select a reason" at bounding box center [754, 312] width 535 height 42
click at [549, 372] on button "Save" at bounding box center [559, 379] width 145 height 57
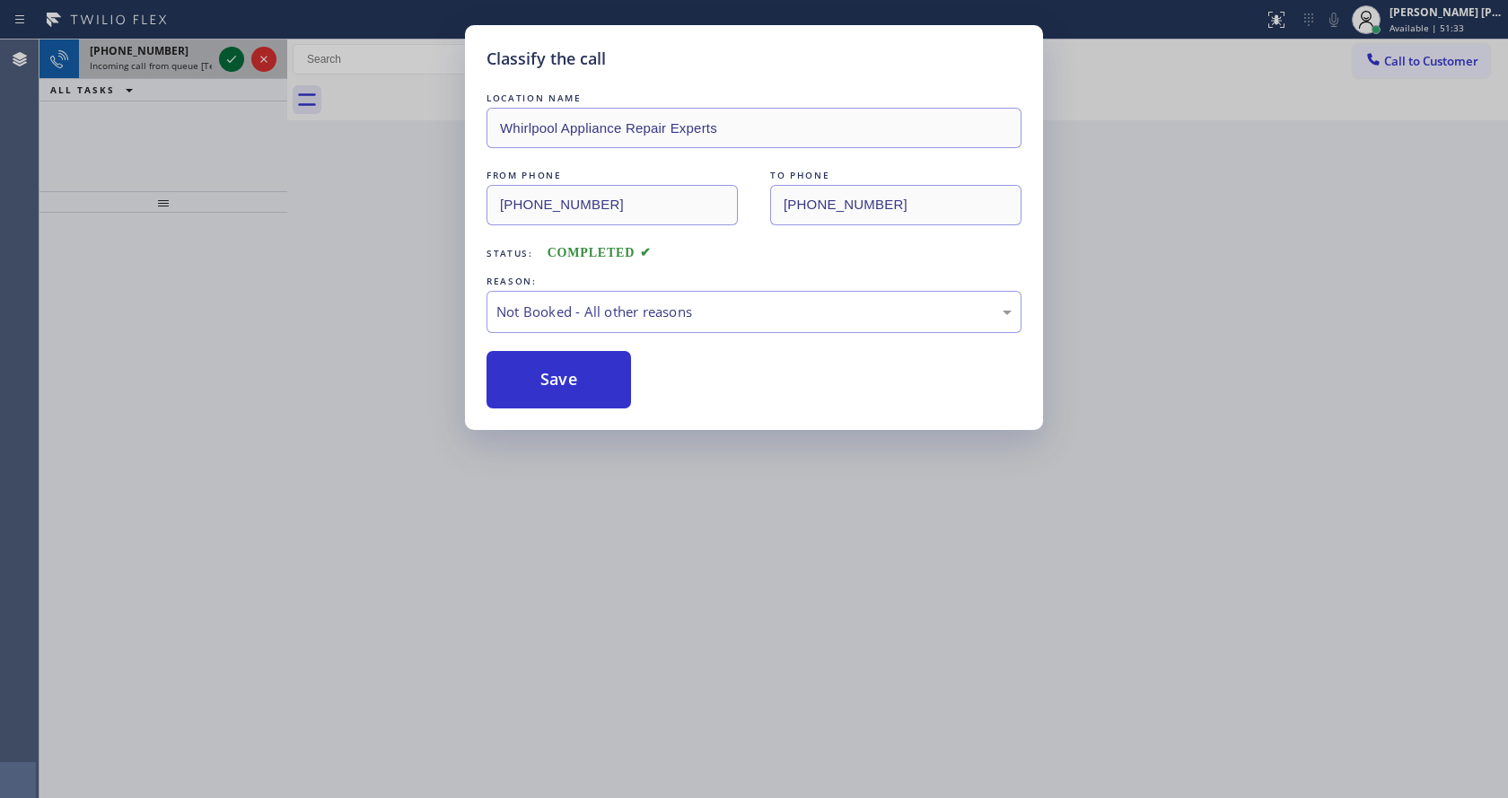
drag, startPoint x: 229, startPoint y: 49, endPoint x: 234, endPoint y: 57, distance: 9.7
click at [230, 49] on icon at bounding box center [232, 59] width 22 height 22
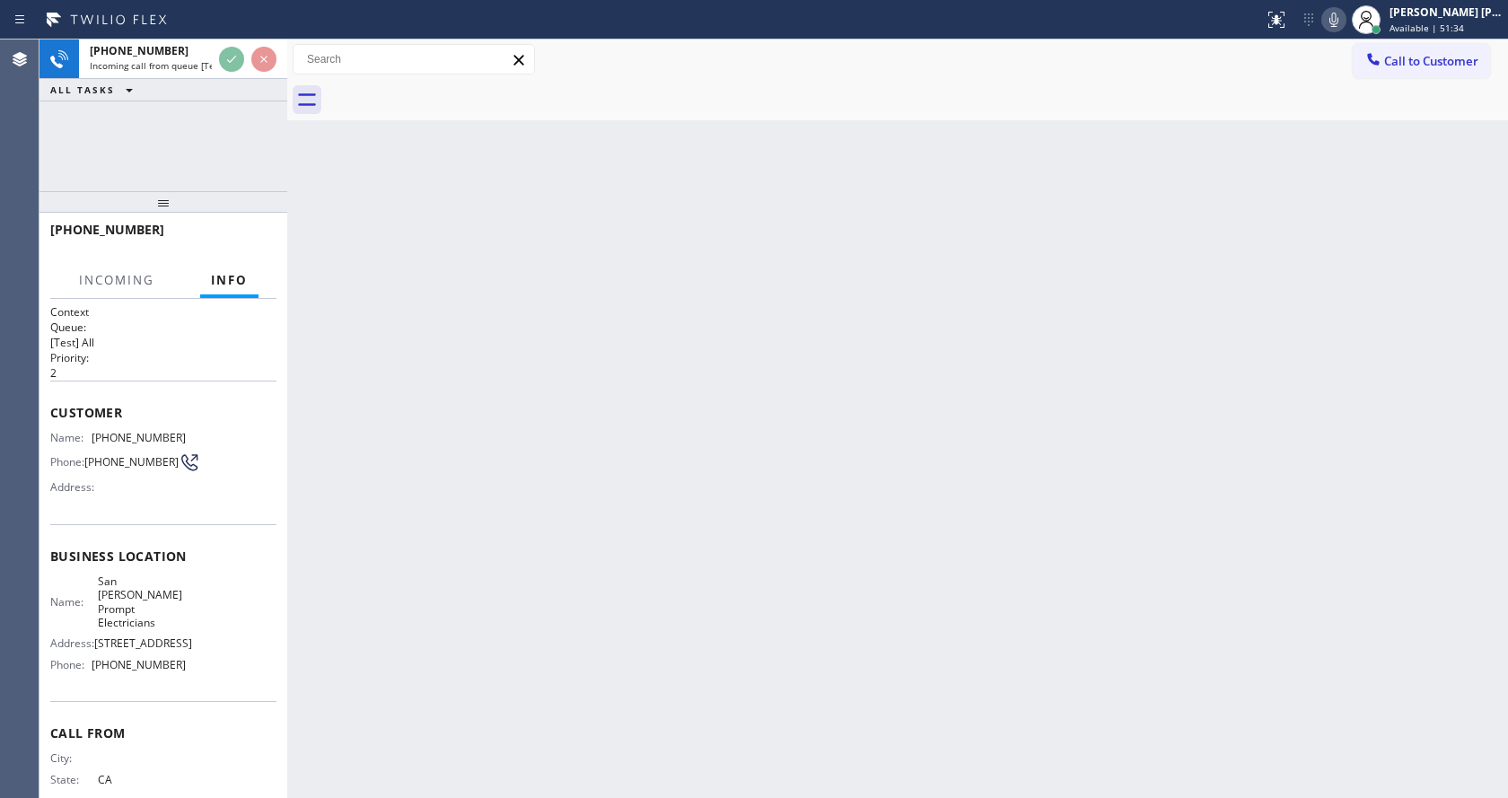
click at [725, 453] on div "Back to Dashboard Change Sender ID Customers Technicians Select a contact Outbo…" at bounding box center [897, 419] width 1221 height 759
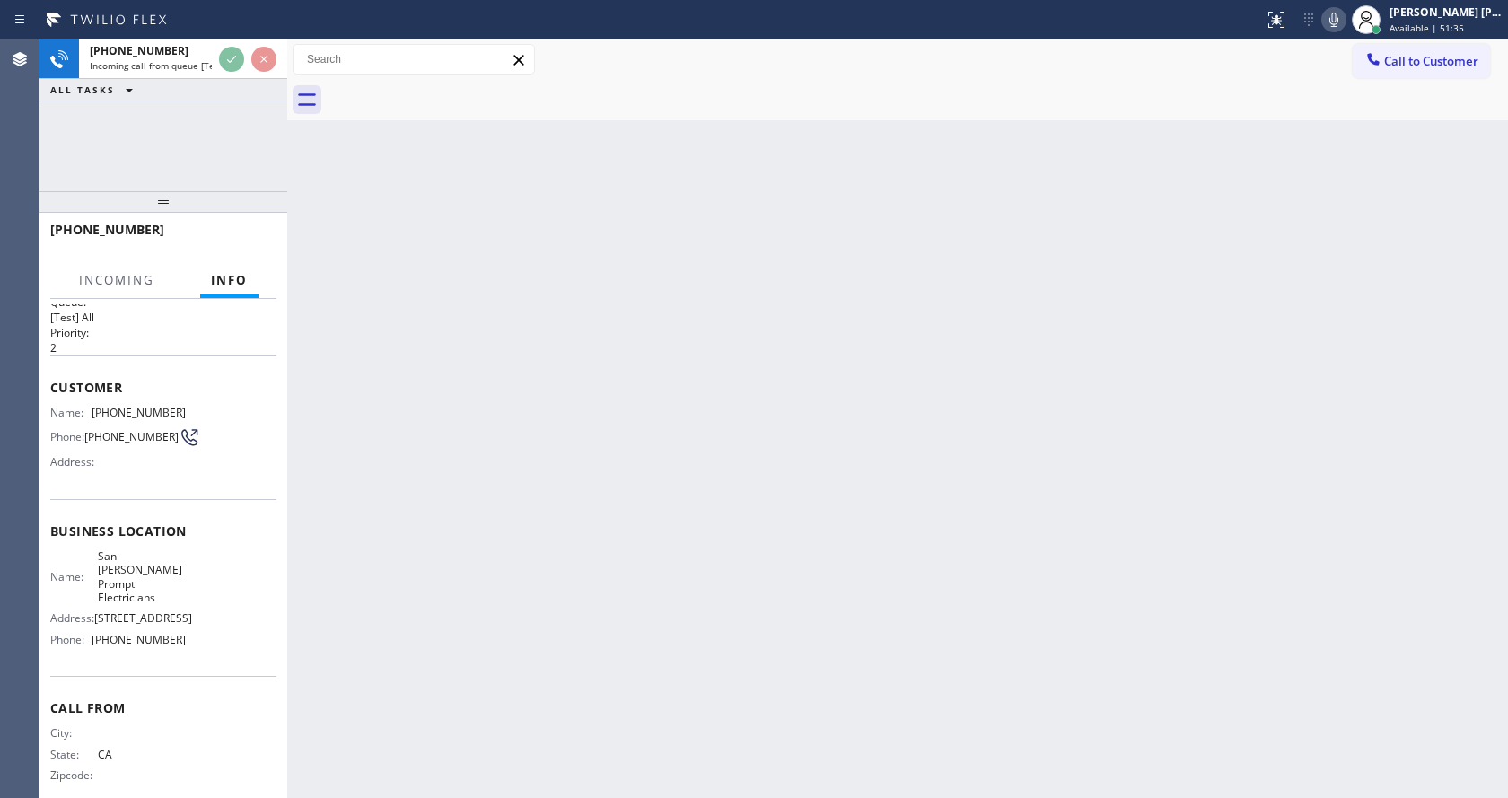
scroll to position [37, 0]
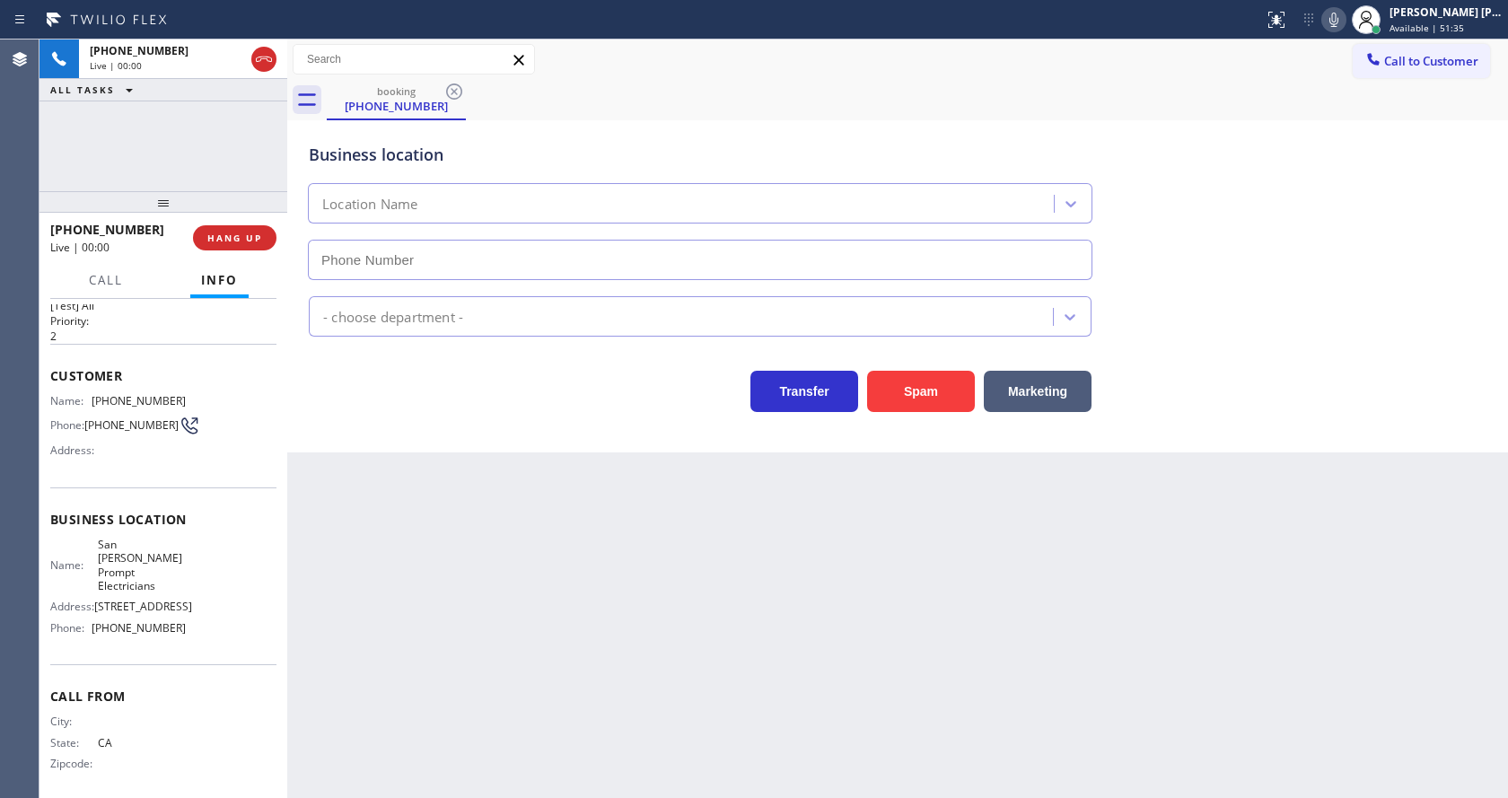
type input "[PHONE_NUMBER]"
click at [616, 538] on div "Back to Dashboard Change Sender ID Customers Technicians Select a contact Outbo…" at bounding box center [897, 419] width 1221 height 759
click at [679, 620] on div "Back to Dashboard Change Sender ID Customers Technicians Select a contact Outbo…" at bounding box center [897, 419] width 1221 height 759
click at [534, 444] on div "Business location [GEOGRAPHIC_DATA][PERSON_NAME] Prompt Electricians [PHONE_NUM…" at bounding box center [897, 286] width 1221 height 332
click at [424, 454] on div "Back to Dashboard Change Sender ID Customers Technicians Select a contact Outbo…" at bounding box center [897, 419] width 1221 height 759
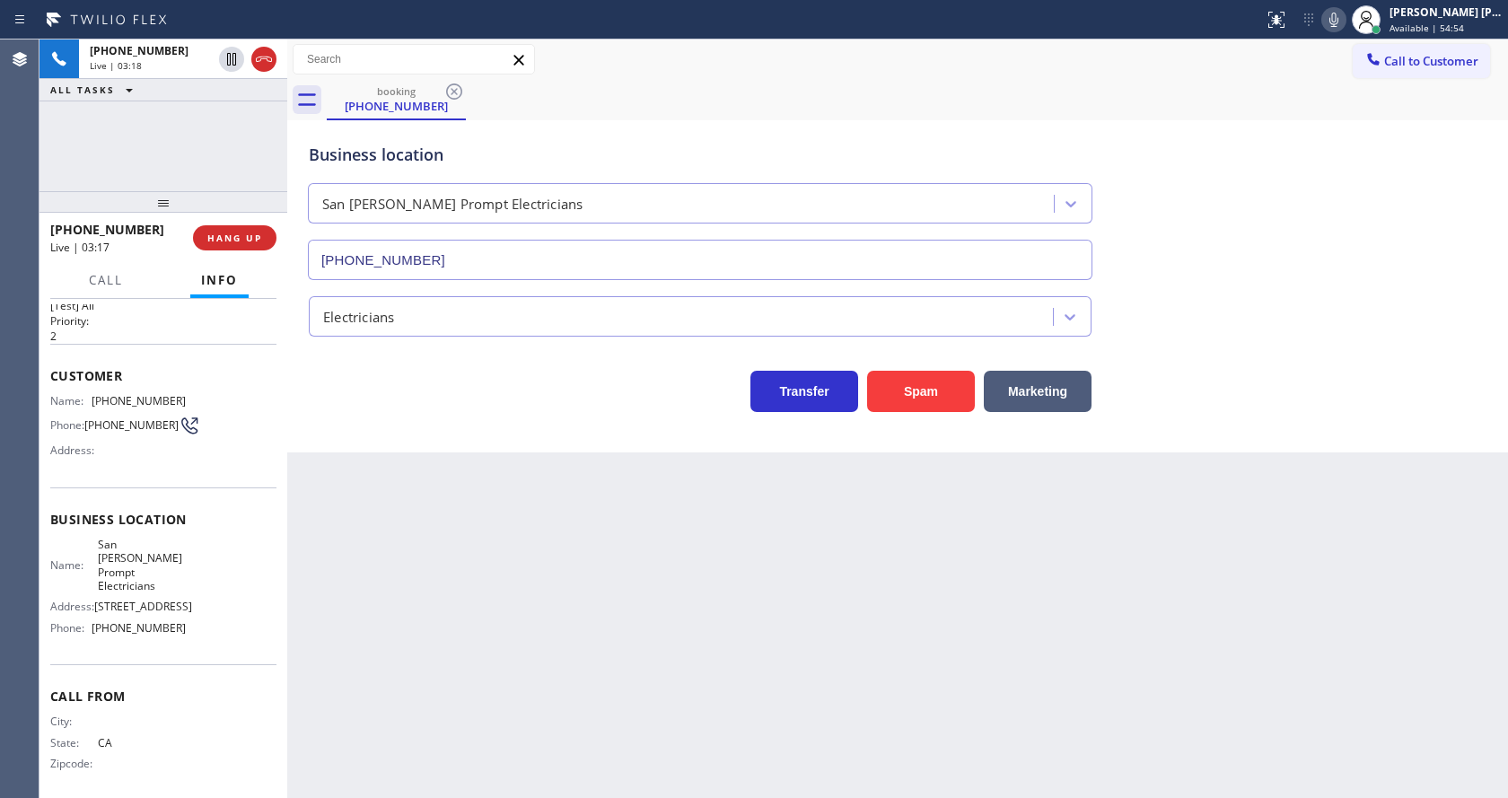
click at [878, 579] on div "Back to Dashboard Change Sender ID Customers Technicians Select a contact Outbo…" at bounding box center [897, 419] width 1221 height 759
click at [466, 766] on div "Back to Dashboard Change Sender ID Customers Technicians Select a contact Outbo…" at bounding box center [897, 419] width 1221 height 759
drag, startPoint x: 85, startPoint y: 399, endPoint x: 203, endPoint y: 400, distance: 117.6
click at [203, 400] on div "Name: [PHONE_NUMBER] Phone: [PHONE_NUMBER] Address:" at bounding box center [163, 429] width 226 height 71
click at [461, 558] on div "Back to Dashboard Change Sender ID Customers Technicians Select a contact Outbo…" at bounding box center [897, 419] width 1221 height 759
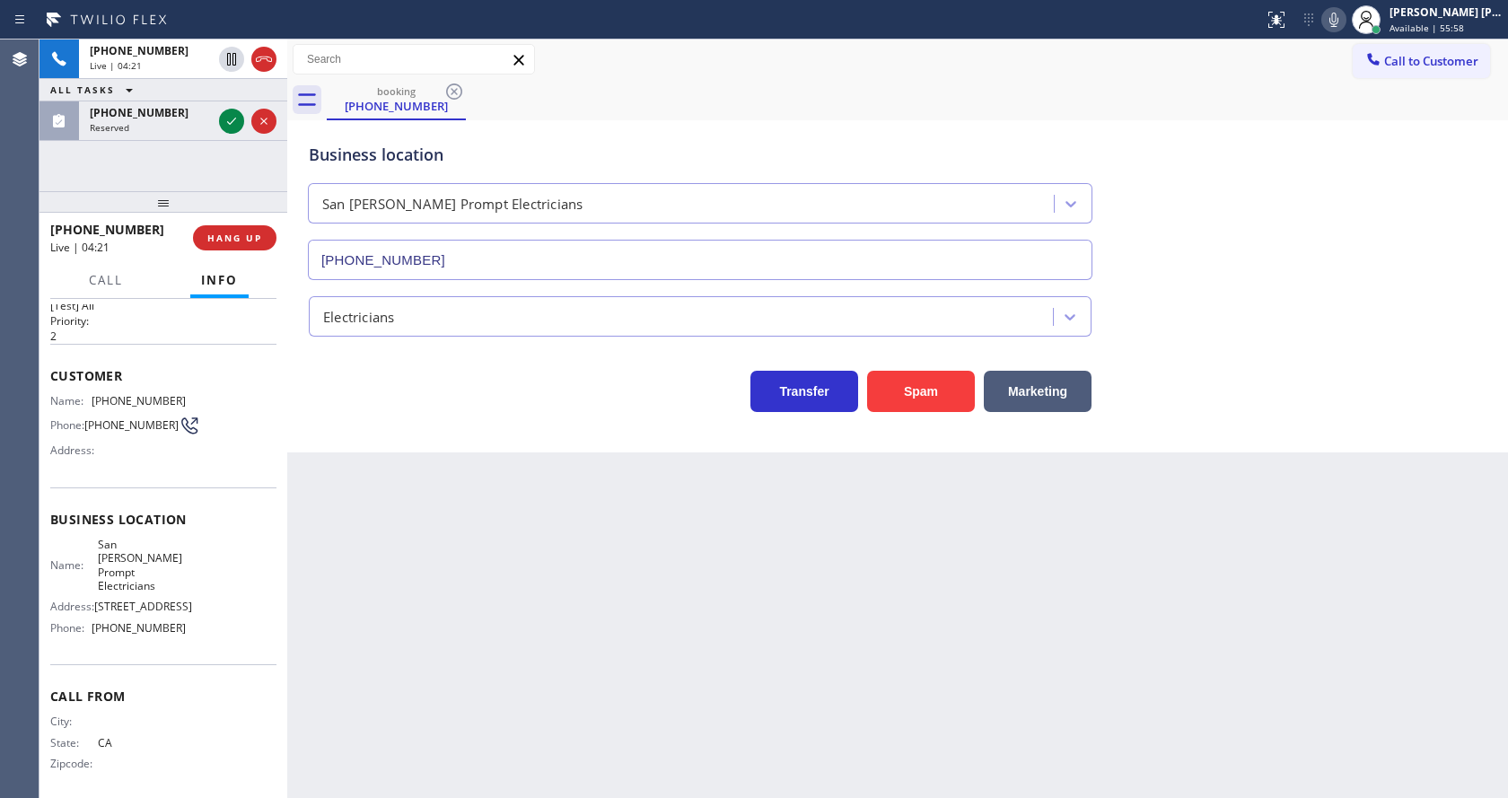
click at [166, 600] on span "[STREET_ADDRESS]" at bounding box center [143, 606] width 98 height 13
drag, startPoint x: 84, startPoint y: 401, endPoint x: 224, endPoint y: 403, distance: 139.2
click at [224, 403] on div "Name: [PHONE_NUMBER] Phone: [PHONE_NUMBER] Address:" at bounding box center [163, 429] width 226 height 71
click at [444, 683] on div "Back to Dashboard Change Sender ID Customers Technicians Select a contact Outbo…" at bounding box center [897, 419] width 1221 height 759
click at [722, 602] on div "Back to Dashboard Change Sender ID Customers Technicians Select a contact Outbo…" at bounding box center [897, 419] width 1221 height 759
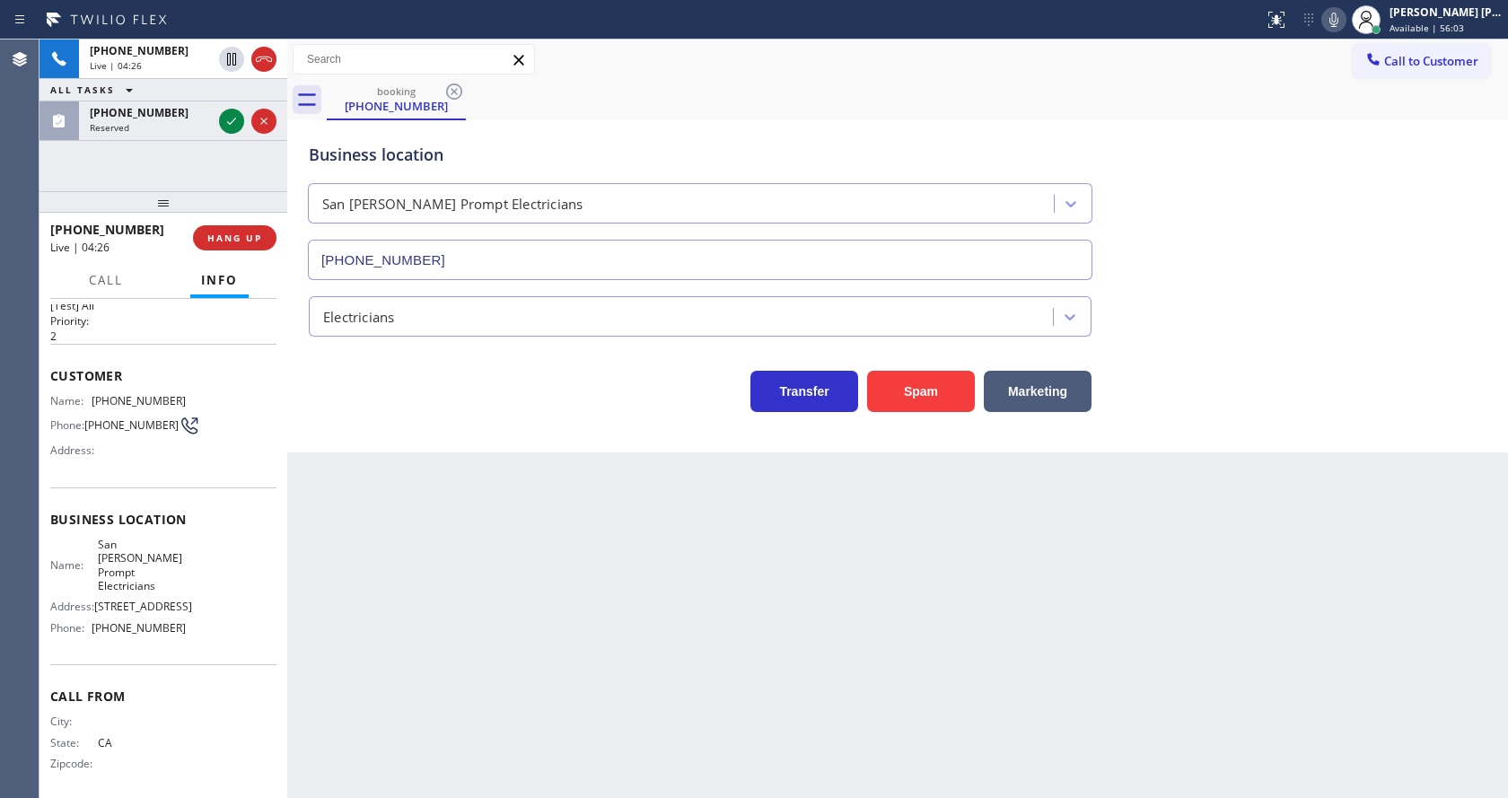
click at [158, 487] on div "Customer Name: [PHONE_NUMBER] Phone: [PHONE_NUMBER] Address:" at bounding box center [163, 416] width 226 height 144
drag, startPoint x: 95, startPoint y: 620, endPoint x: 259, endPoint y: 636, distance: 164.1
click at [259, 636] on div "Business location Name: [GEOGRAPHIC_DATA][PERSON_NAME] Prompt Electricians Addr…" at bounding box center [163, 576] width 226 height 178
click at [392, 652] on div "Back to Dashboard Change Sender ID Customers Technicians Select a contact Outbo…" at bounding box center [897, 419] width 1221 height 759
click at [1194, 241] on div "Business location [GEOGRAPHIC_DATA][PERSON_NAME] Prompt Electricians [PHONE_NUM…" at bounding box center [897, 199] width 1185 height 162
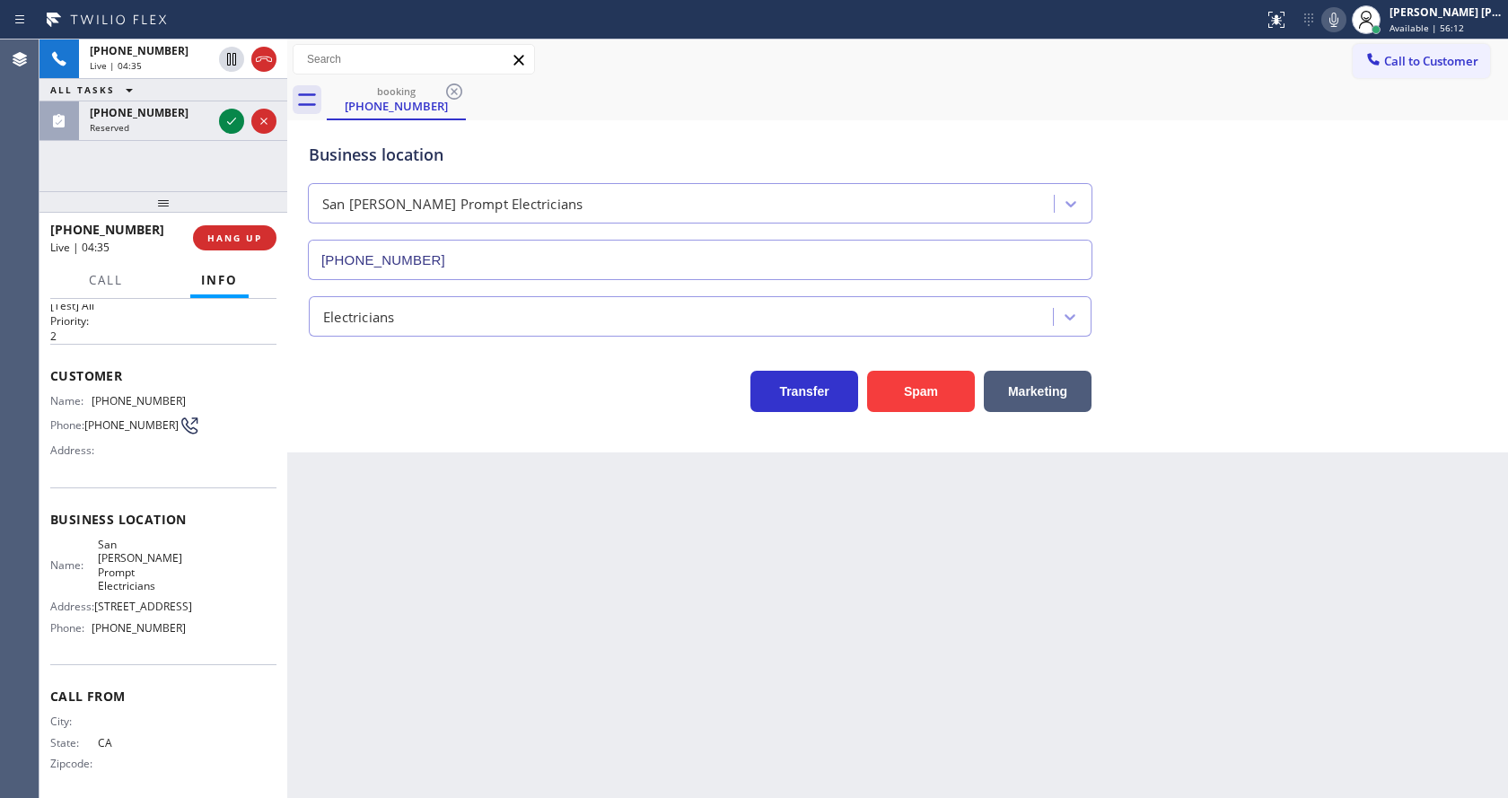
click at [1338, 23] on icon at bounding box center [1334, 20] width 22 height 22
click at [231, 57] on icon at bounding box center [231, 59] width 9 height 13
click at [230, 124] on icon at bounding box center [231, 121] width 9 height 7
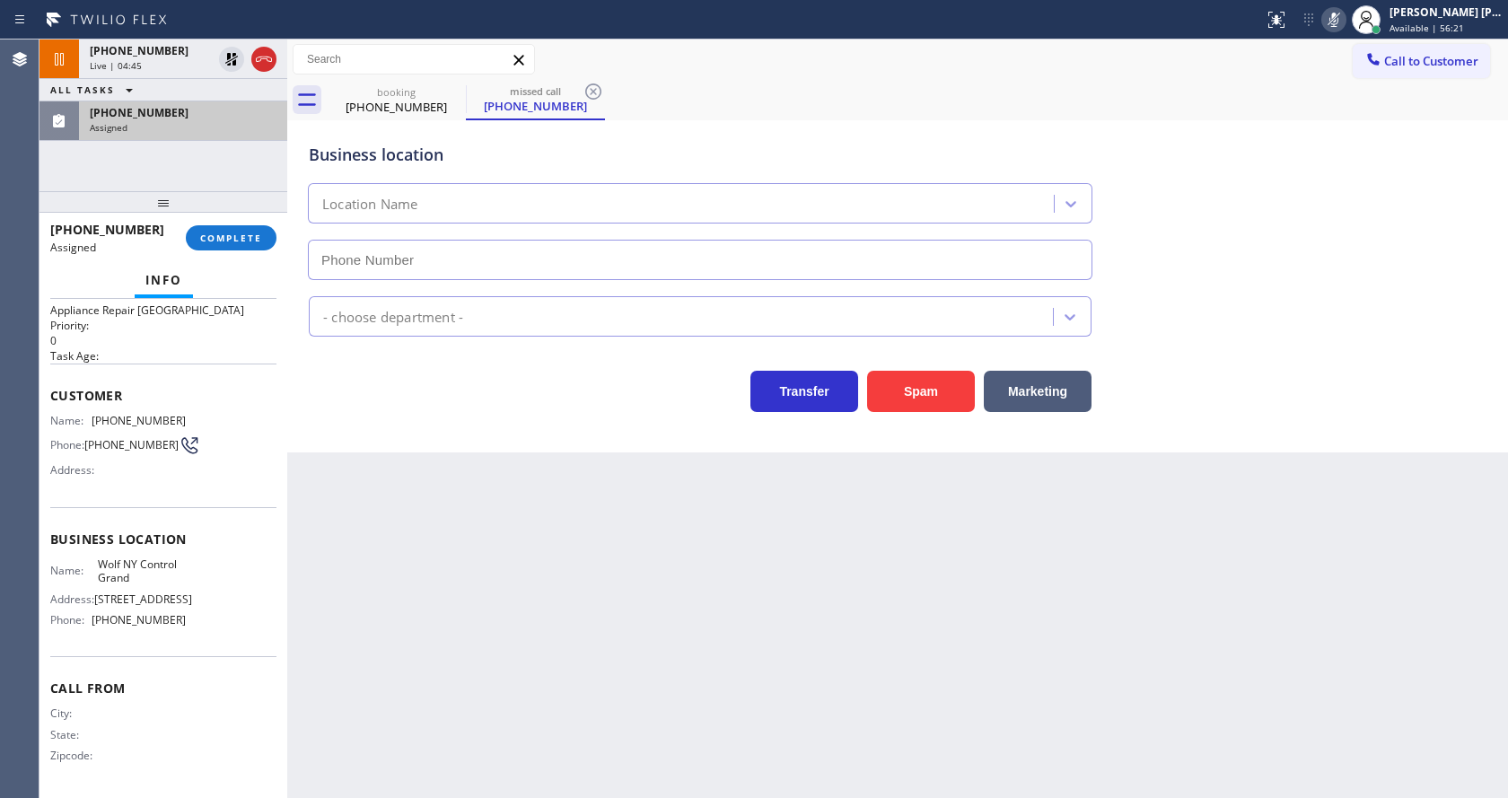
type input "[PHONE_NUMBER]"
click at [214, 233] on span "COMPLETE" at bounding box center [231, 238] width 62 height 13
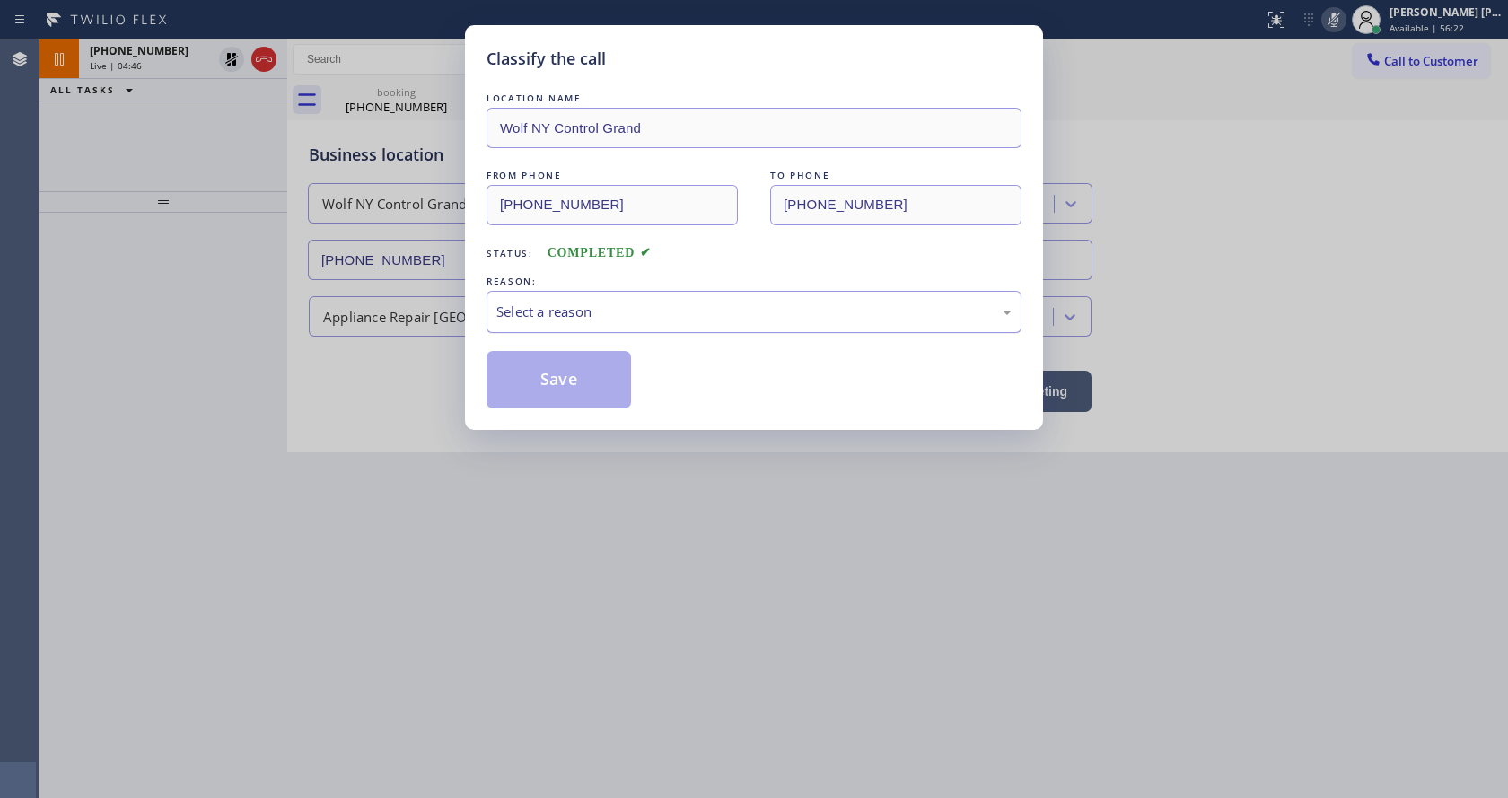
click at [597, 315] on div "Select a reason" at bounding box center [753, 312] width 515 height 21
click at [587, 377] on button "Save" at bounding box center [559, 379] width 145 height 57
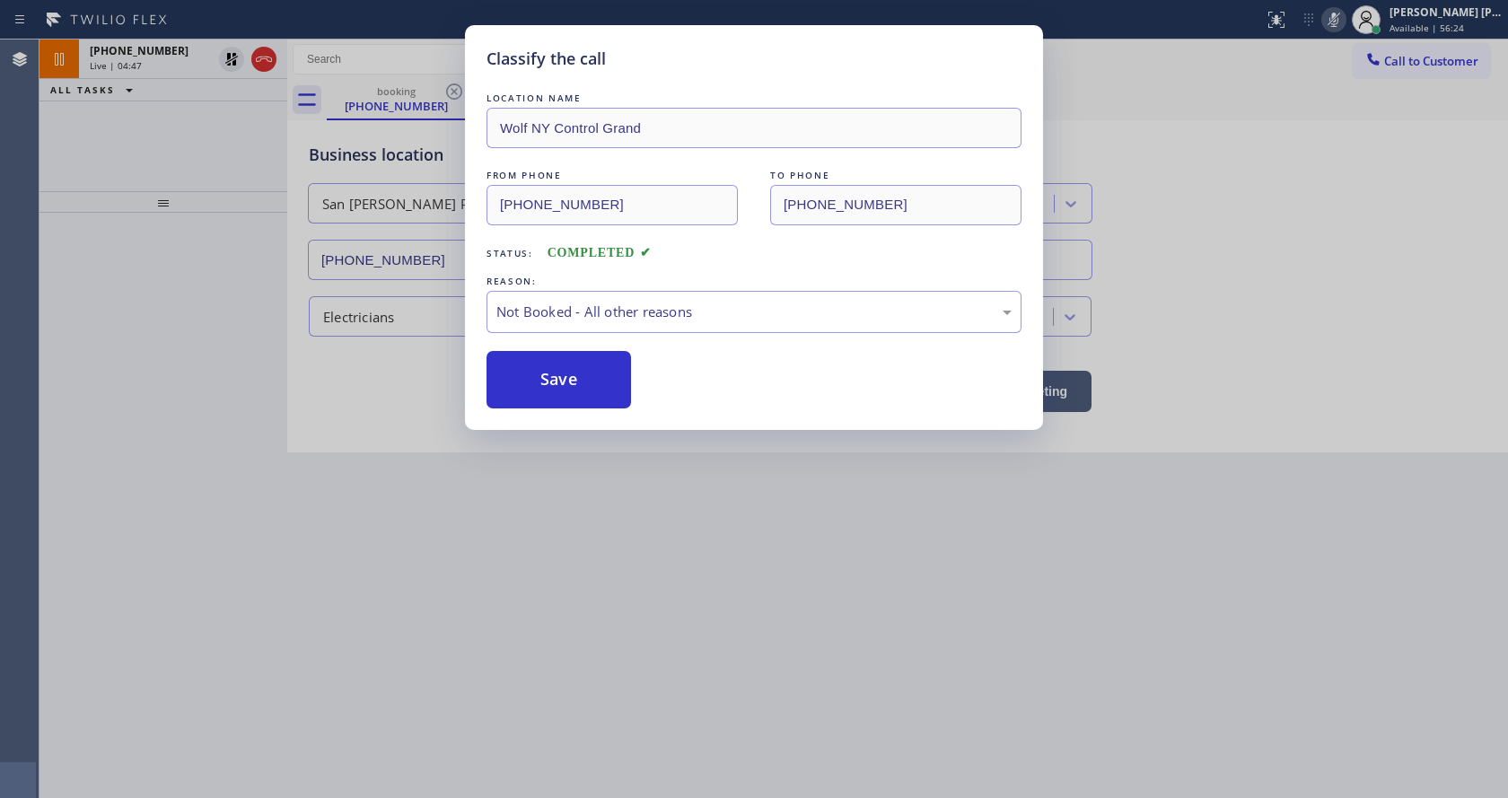
click at [573, 531] on div "Classify the call LOCATION NAME Wolf NY Control Grand FROM PHONE [PHONE_NUMBER]…" at bounding box center [754, 399] width 1508 height 798
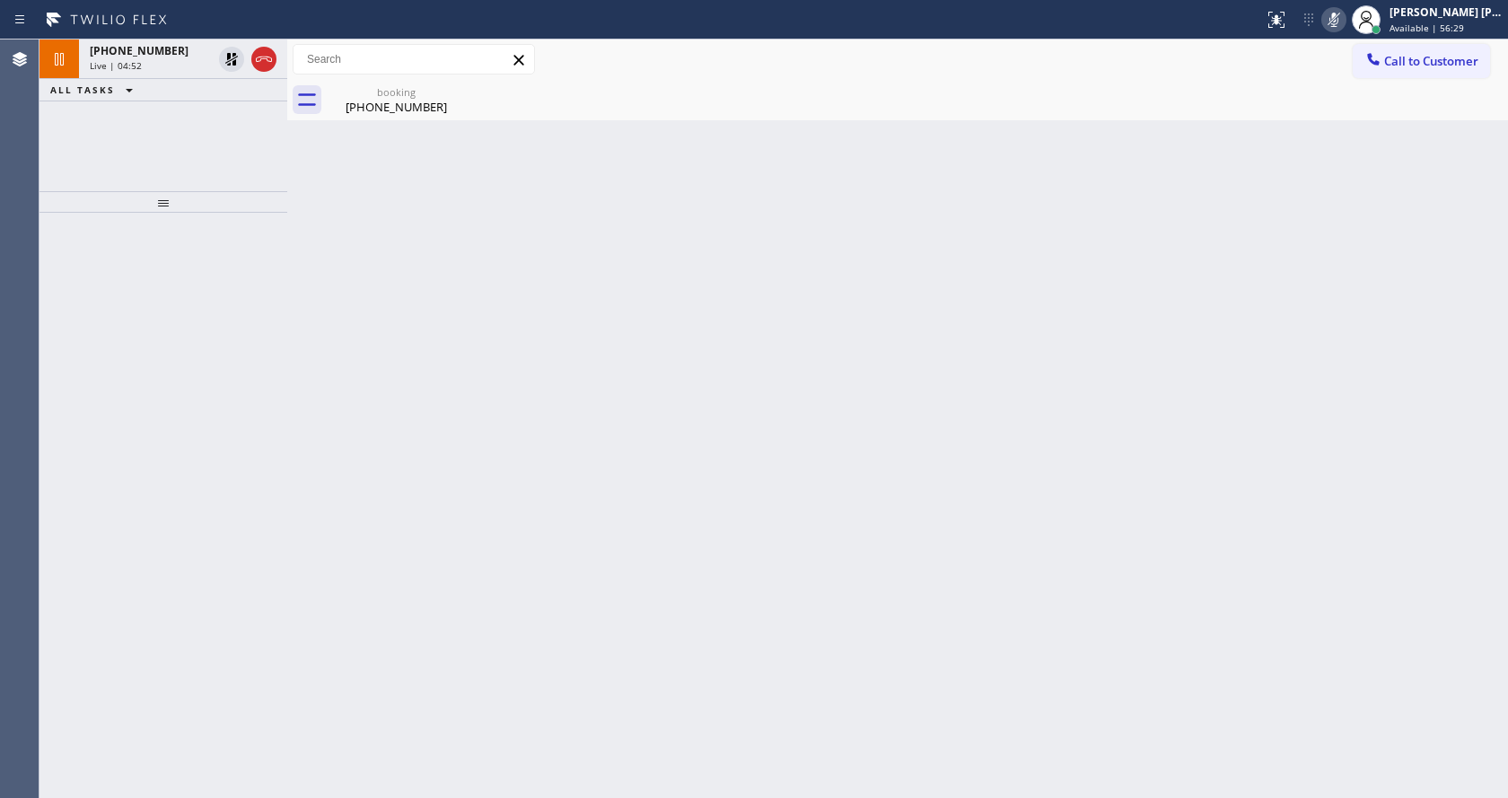
click at [845, 357] on div "Back to Dashboard Change Sender ID Customers Technicians Select a contact Outbo…" at bounding box center [897, 419] width 1221 height 759
click at [541, 434] on div "Back to Dashboard Change Sender ID Customers Technicians Select a contact Outbo…" at bounding box center [897, 419] width 1221 height 759
click at [383, 118] on div "booking [PHONE_NUMBER]" at bounding box center [397, 100] width 136 height 40
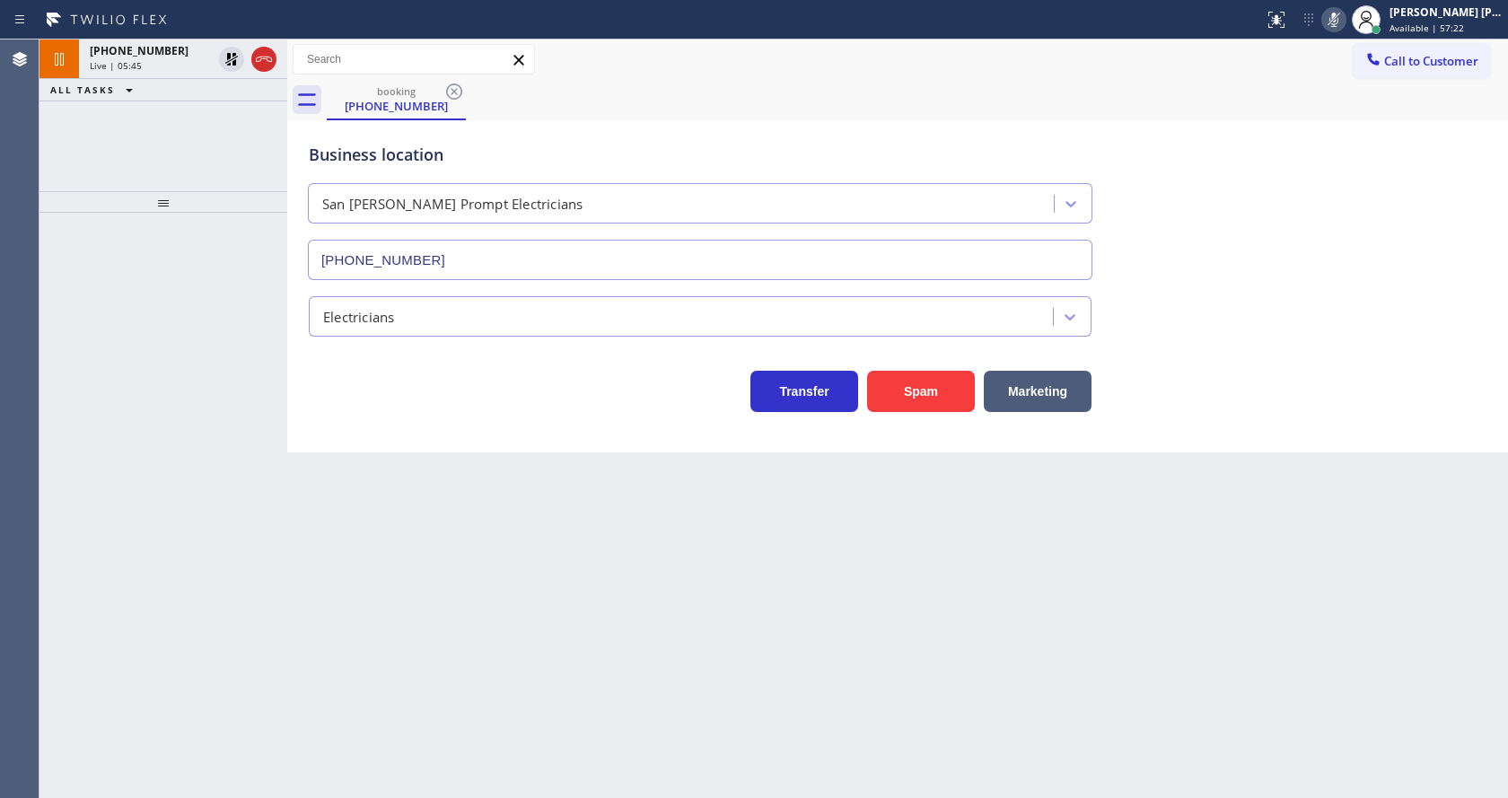
click at [139, 82] on button "ALL TASKS" at bounding box center [95, 90] width 111 height 22
click at [140, 63] on div "Live | 05:46" at bounding box center [151, 65] width 122 height 13
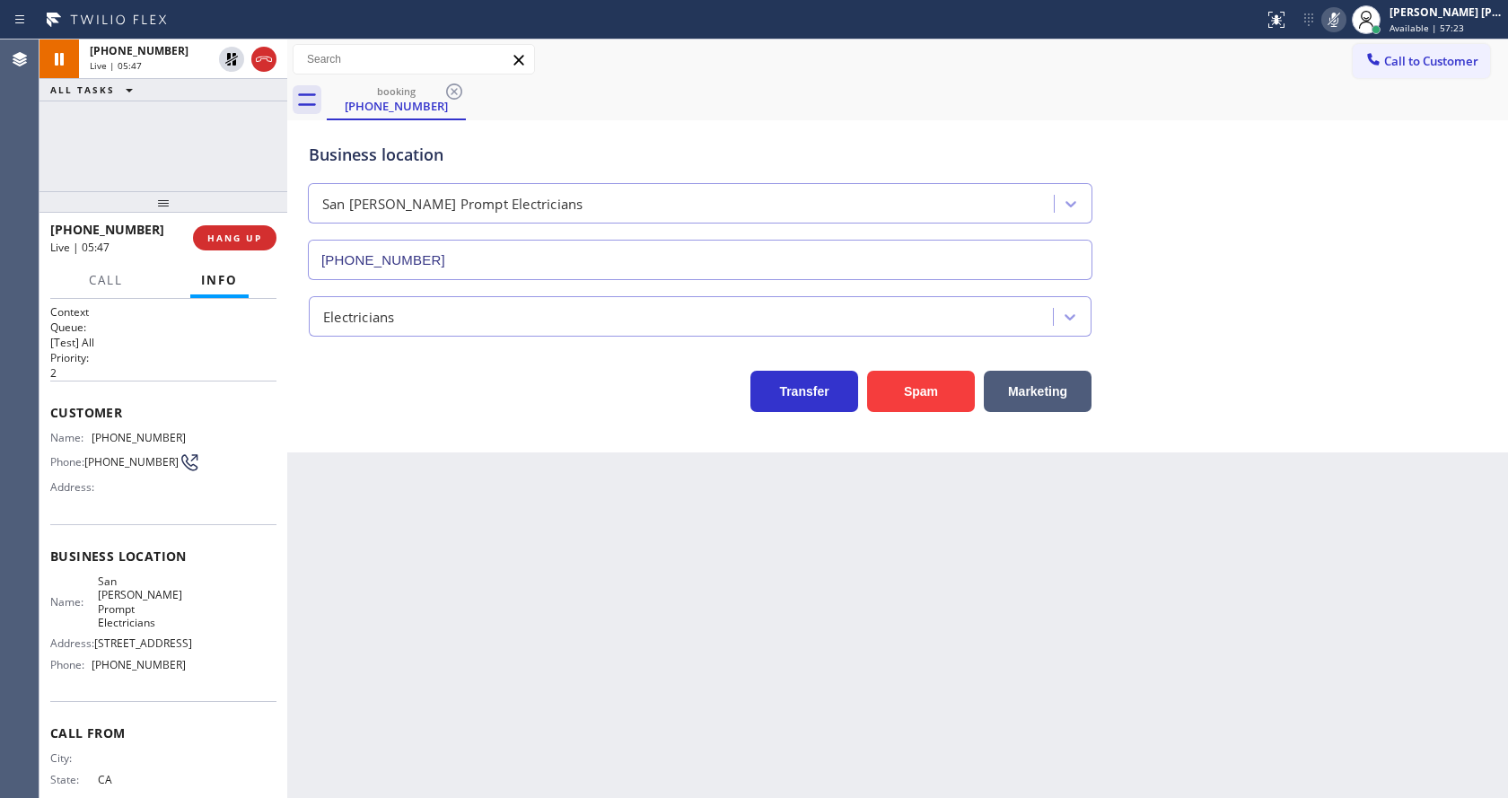
click at [601, 622] on div "Back to Dashboard Change Sender ID Customers Technicians Select a contact Outbo…" at bounding box center [897, 419] width 1221 height 759
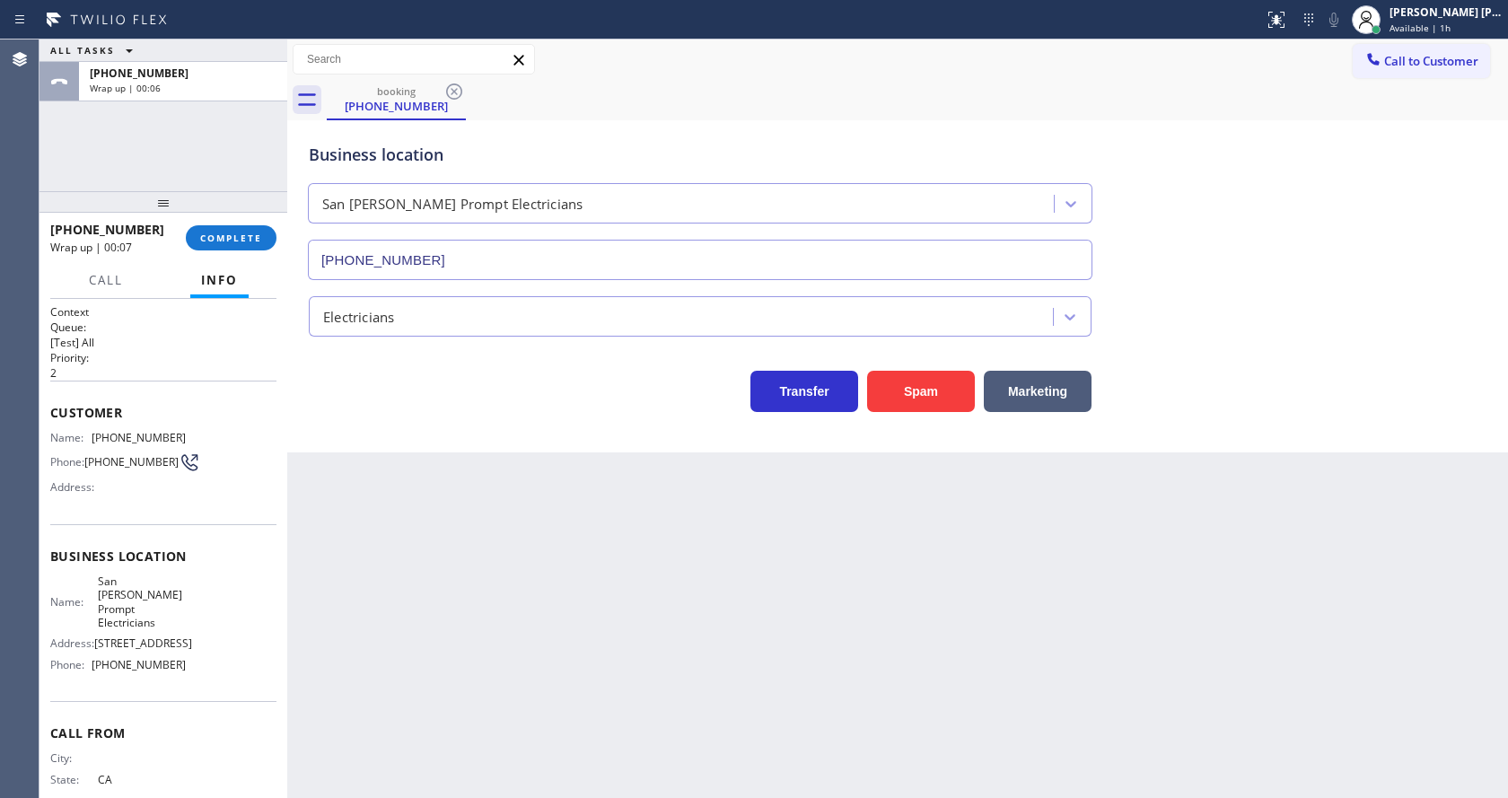
click at [433, 443] on div "Business location [GEOGRAPHIC_DATA][PERSON_NAME] Prompt Electricians [PHONE_NUM…" at bounding box center [897, 286] width 1221 height 332
drag, startPoint x: 914, startPoint y: 619, endPoint x: 1163, endPoint y: 491, distance: 279.5
click at [914, 619] on div "Back to Dashboard Change Sender ID Customers Technicians Select a contact Outbo…" at bounding box center [897, 419] width 1221 height 759
drag, startPoint x: 259, startPoint y: 417, endPoint x: 244, endPoint y: 339, distance: 79.4
click at [259, 417] on span "Customer" at bounding box center [163, 412] width 226 height 17
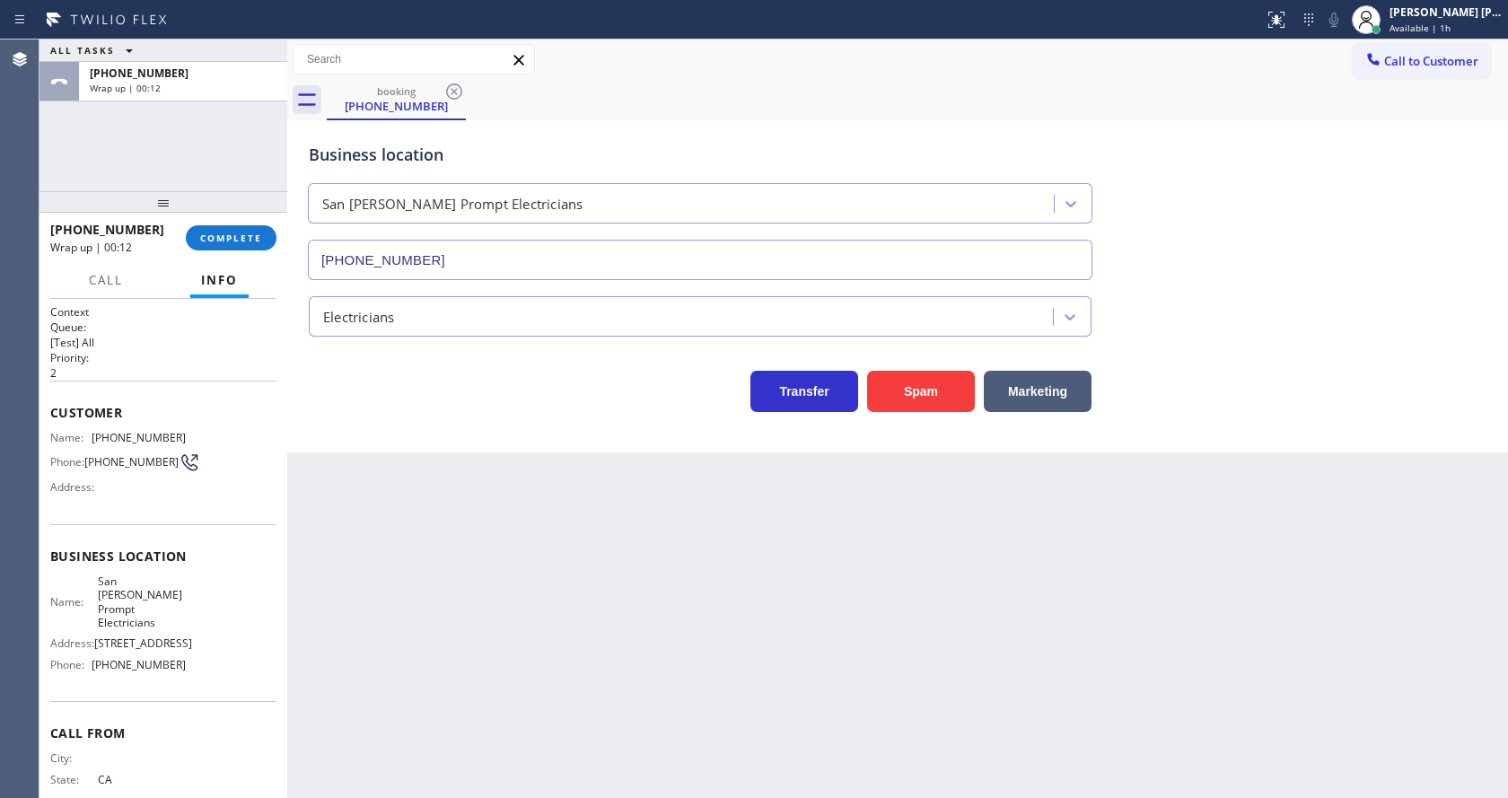
click at [699, 688] on div "Back to Dashboard Change Sender ID Customers Technicians Select a contact Outbo…" at bounding box center [897, 419] width 1221 height 759
click at [206, 235] on span "COMPLETE" at bounding box center [231, 238] width 62 height 13
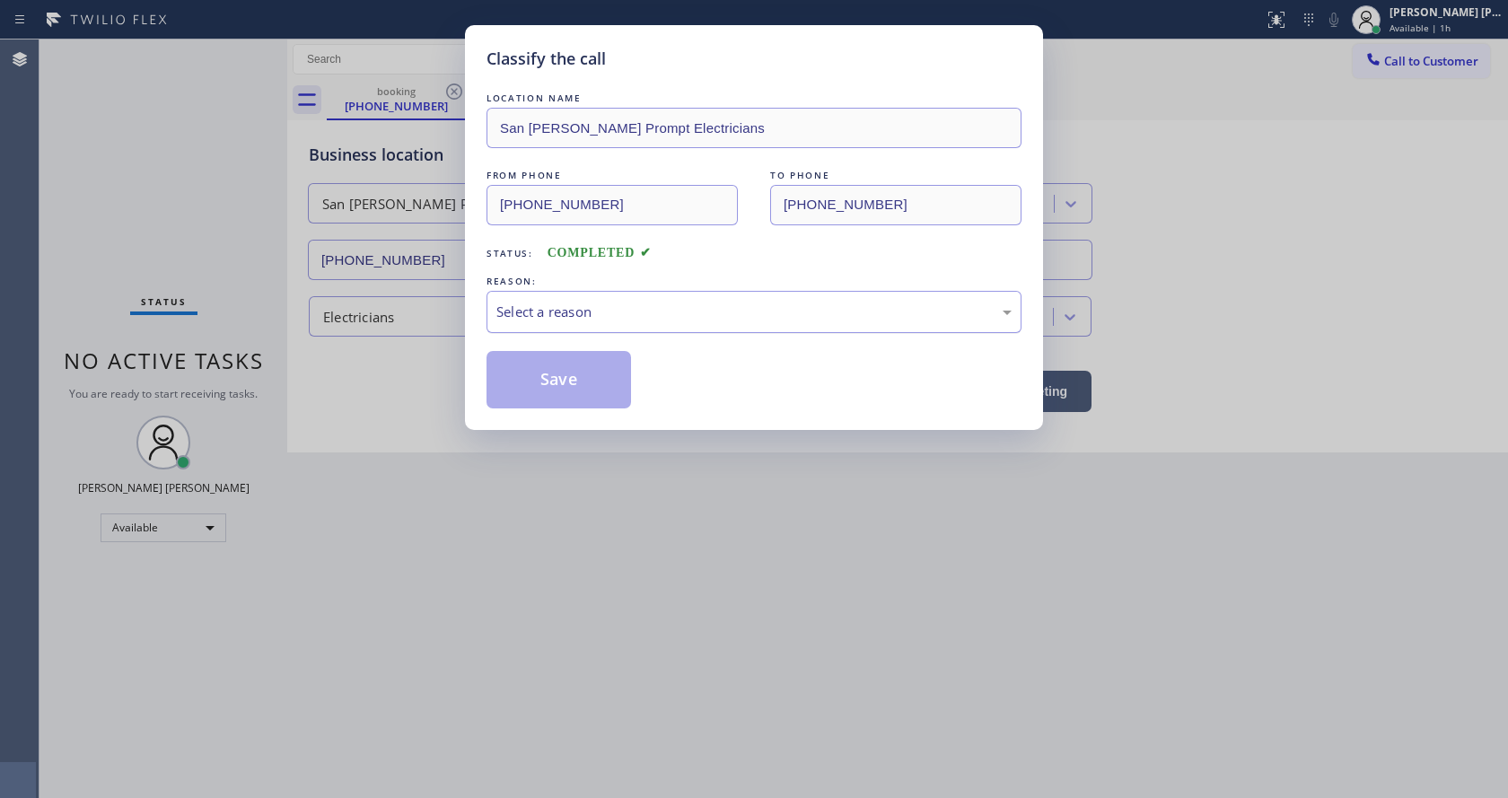
click at [593, 314] on div "Select a reason" at bounding box center [753, 312] width 515 height 21
click at [566, 379] on button "Save" at bounding box center [559, 379] width 145 height 57
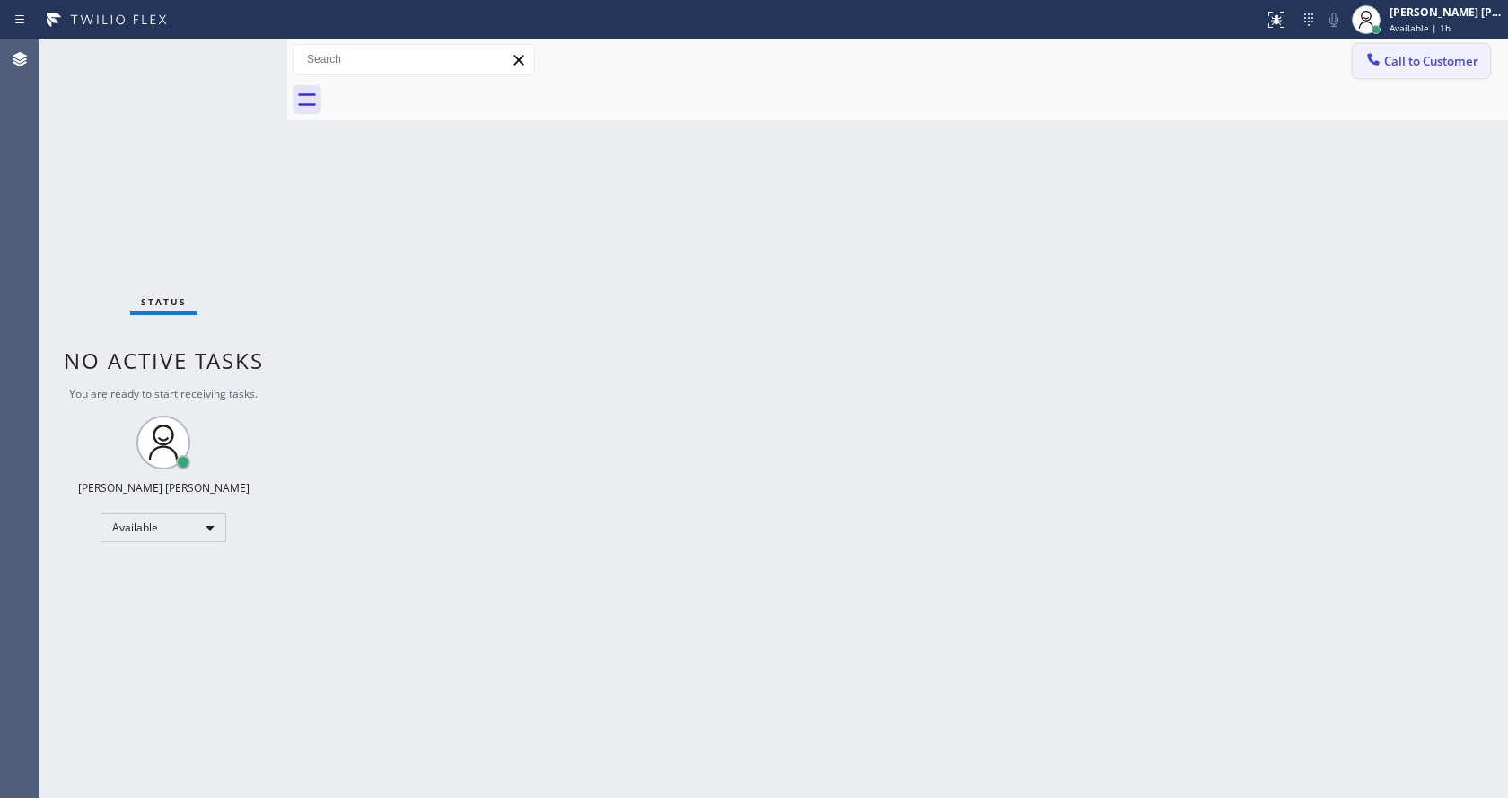
click at [1410, 76] on button "Call to Customer" at bounding box center [1421, 61] width 137 height 34
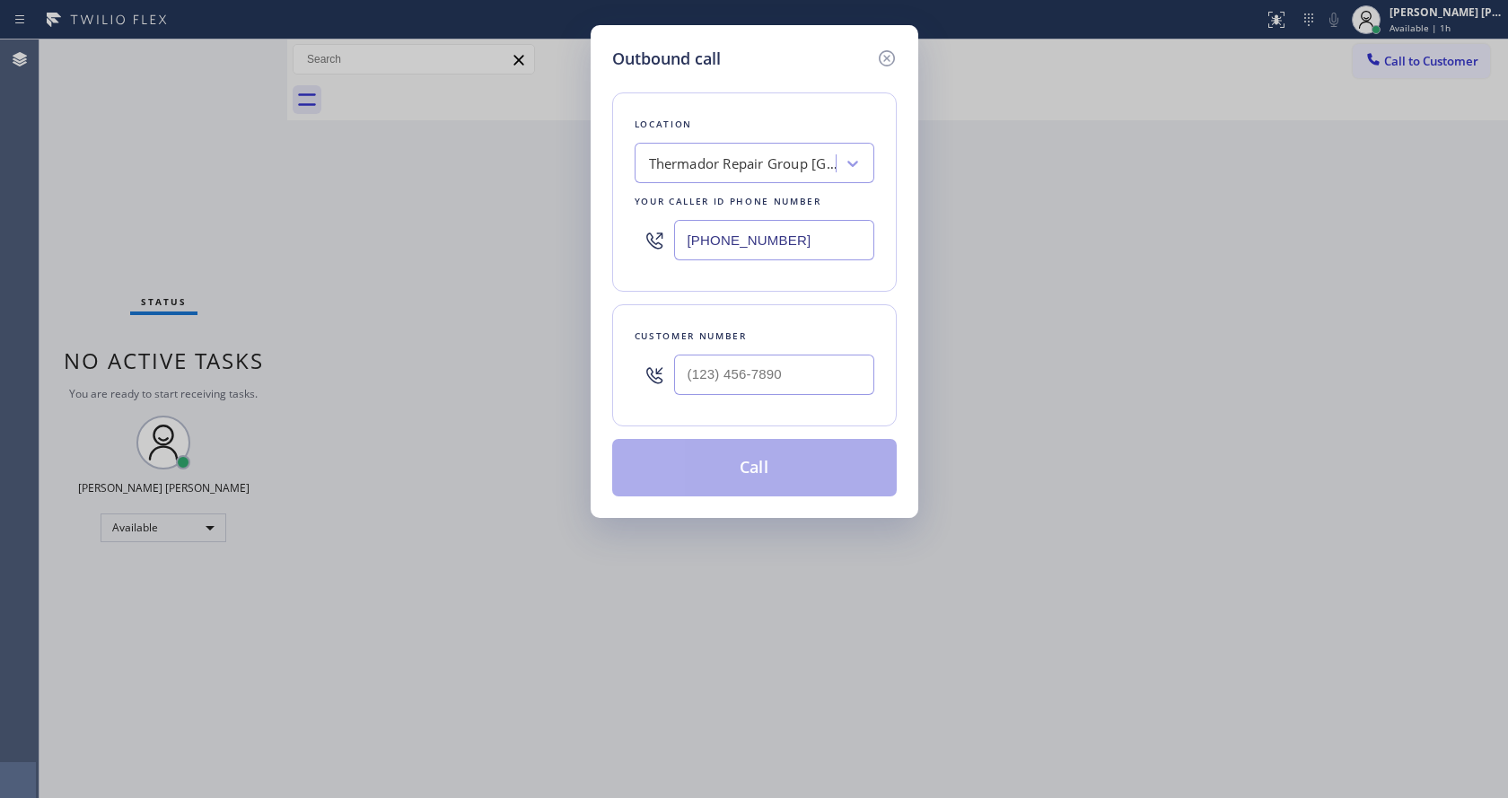
click at [715, 242] on input "[PHONE_NUMBER]" at bounding box center [774, 240] width 200 height 40
paste input "408-4795"
click at [733, 247] on input "[PHONE_NUMBER]" at bounding box center [774, 240] width 200 height 40
click at [733, 242] on input "[PHONE_NUMBER]" at bounding box center [774, 240] width 200 height 40
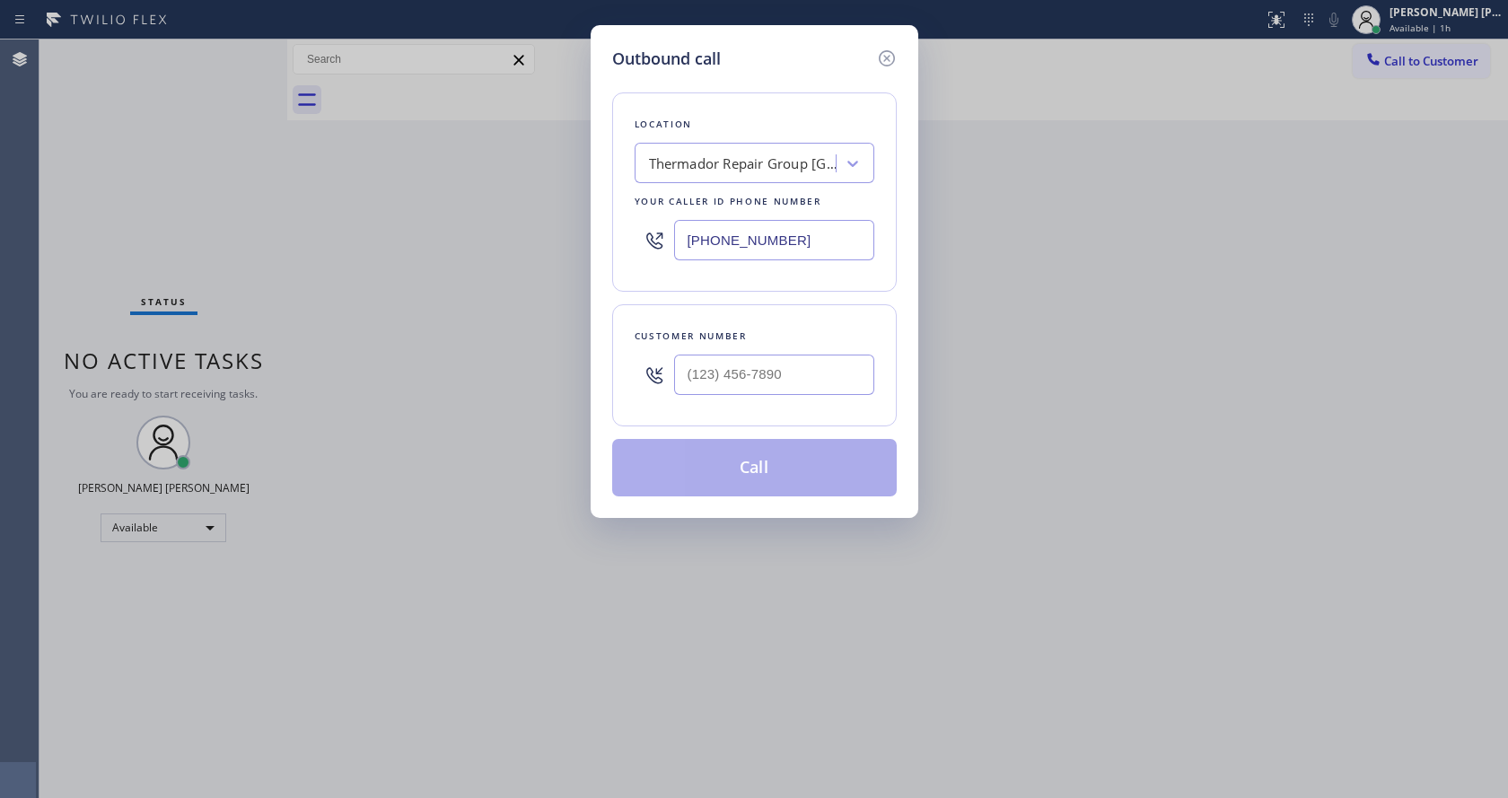
click at [733, 242] on input "[PHONE_NUMBER]" at bounding box center [774, 240] width 200 height 40
paste input "408) 479-5527"
type input "[PHONE_NUMBER]"
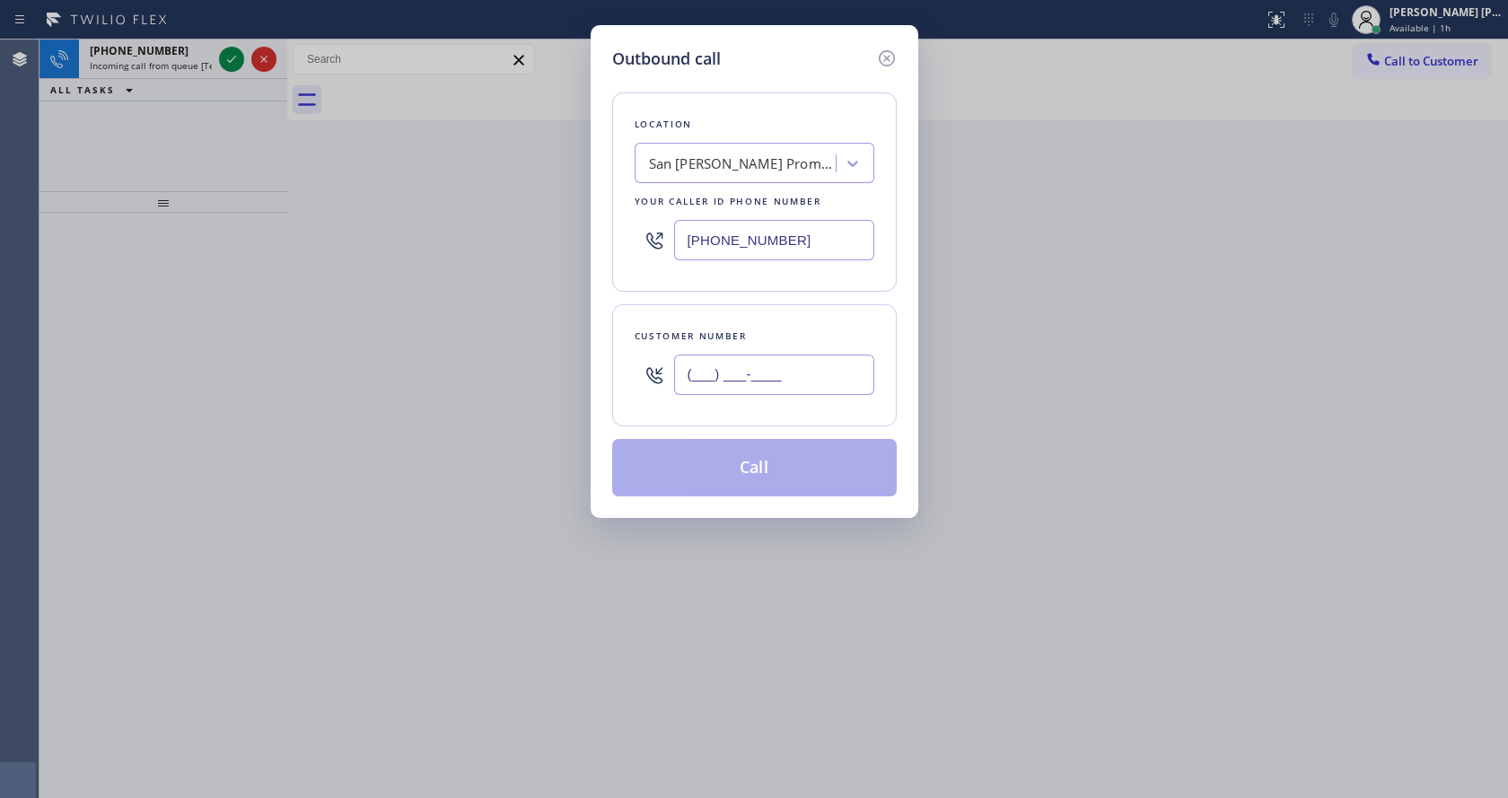
click at [751, 368] on input "(___) ___-____" at bounding box center [774, 375] width 200 height 40
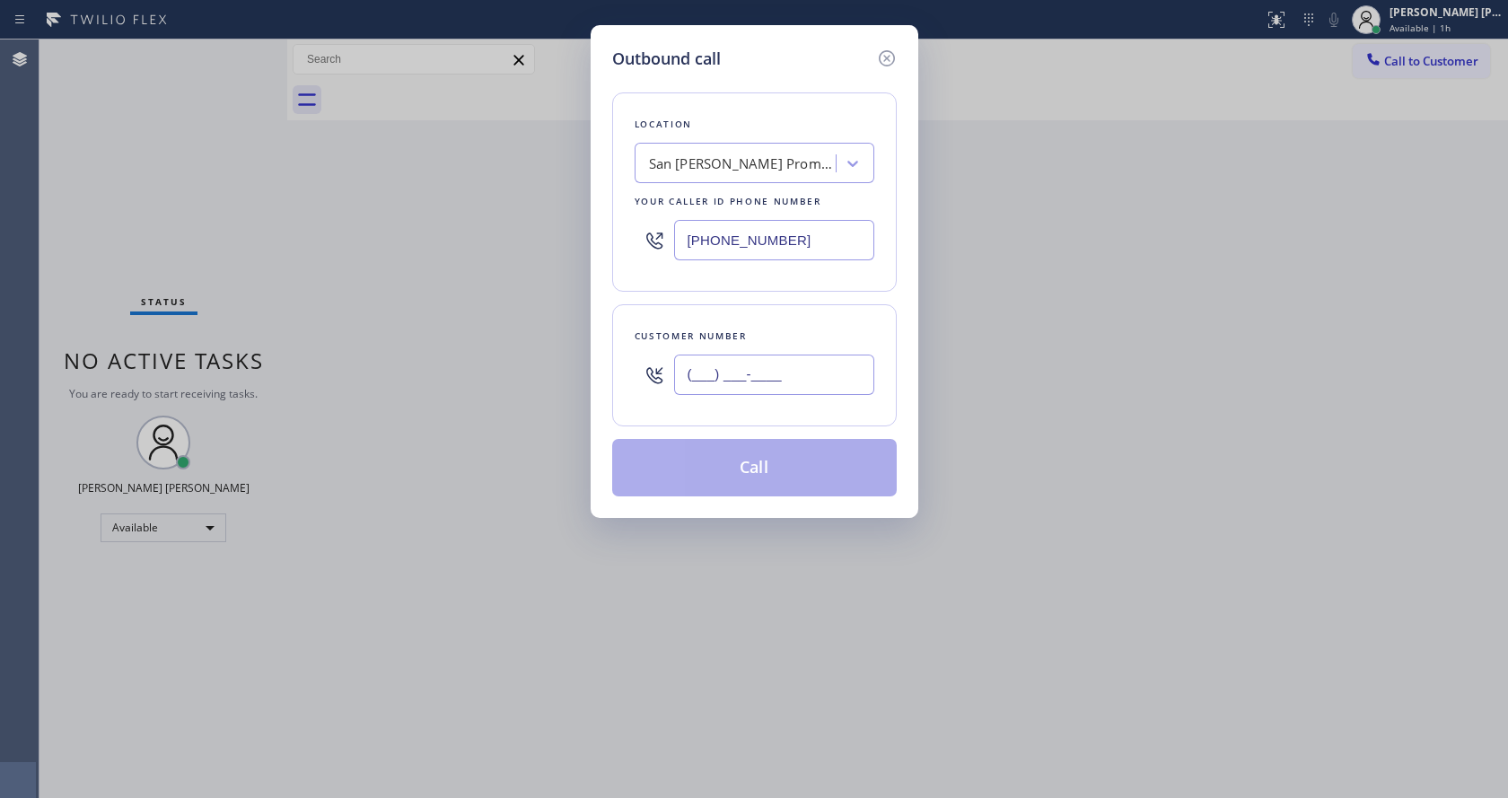
paste input "209) 427-8248"
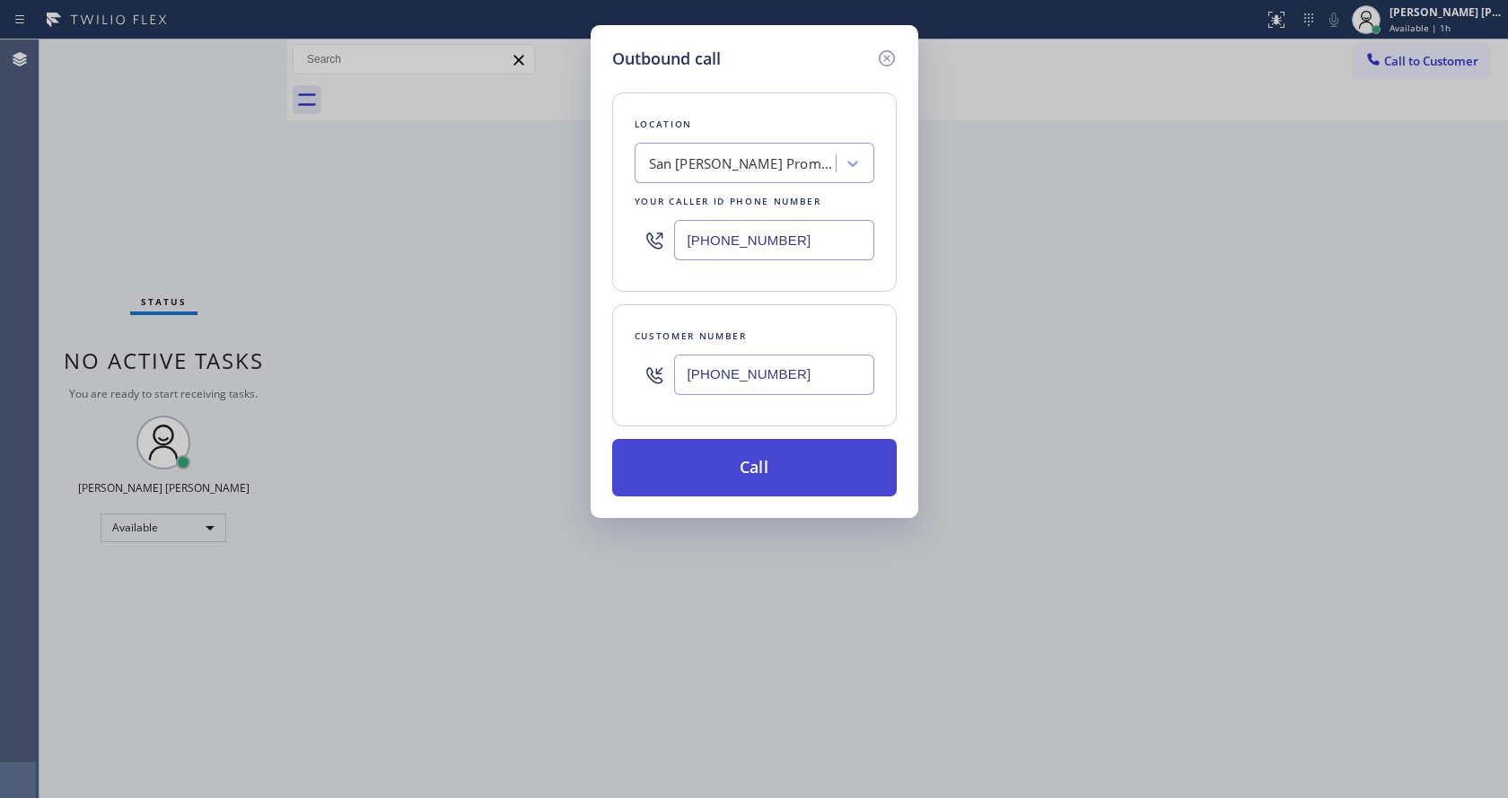
type input "[PHONE_NUMBER]"
click at [714, 466] on button "Call" at bounding box center [754, 467] width 285 height 57
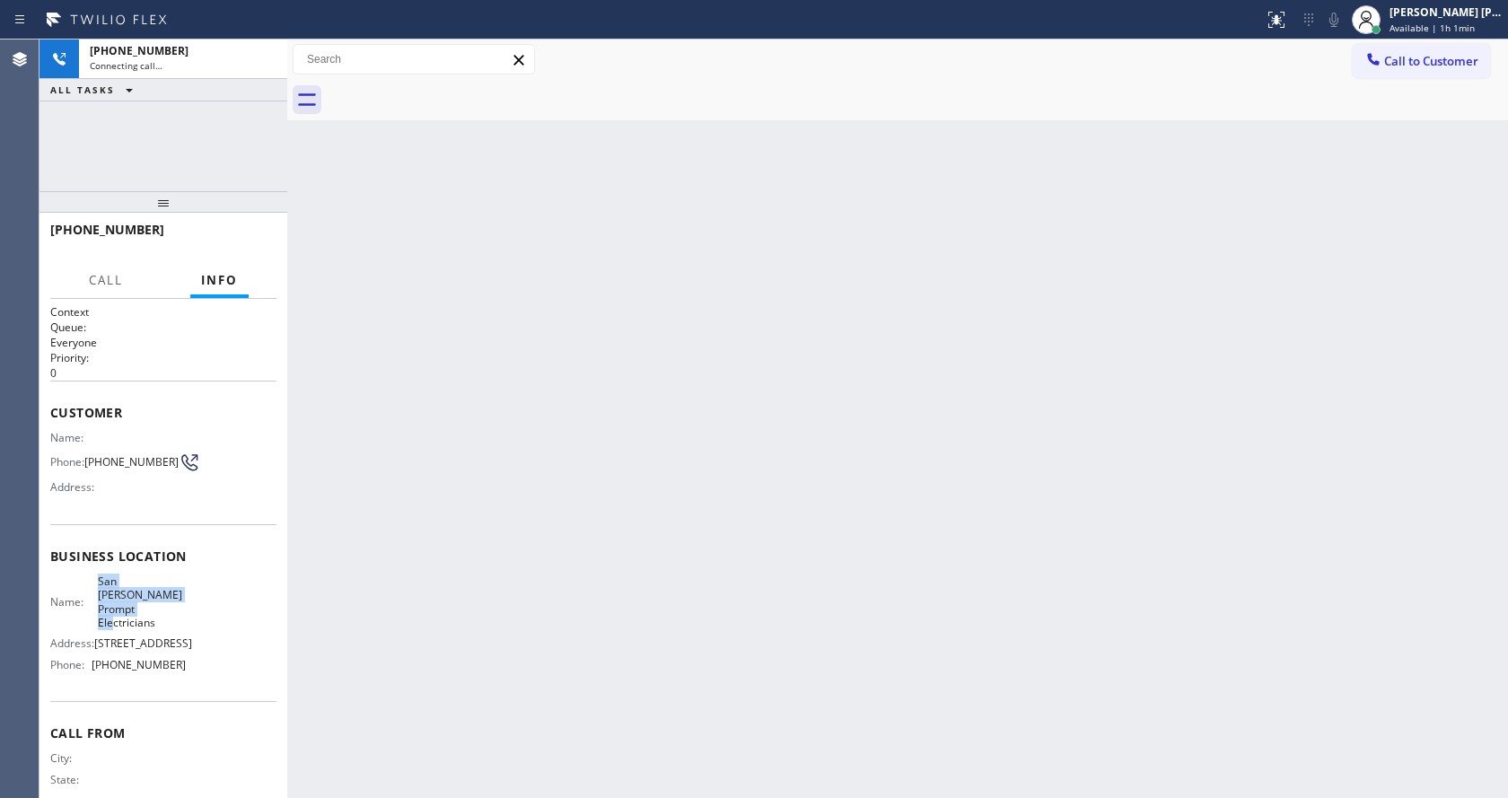
drag, startPoint x: 92, startPoint y: 583, endPoint x: 185, endPoint y: 610, distance: 97.2
click at [185, 610] on div "Name: San [PERSON_NAME] Prompt Electricians Address: [STREET_ADDRESS] Phone: [P…" at bounding box center [163, 627] width 226 height 105
click at [580, 568] on div "Back to Dashboard Change Sender ID Customers Technicians Select a contact Outbo…" at bounding box center [897, 419] width 1221 height 759
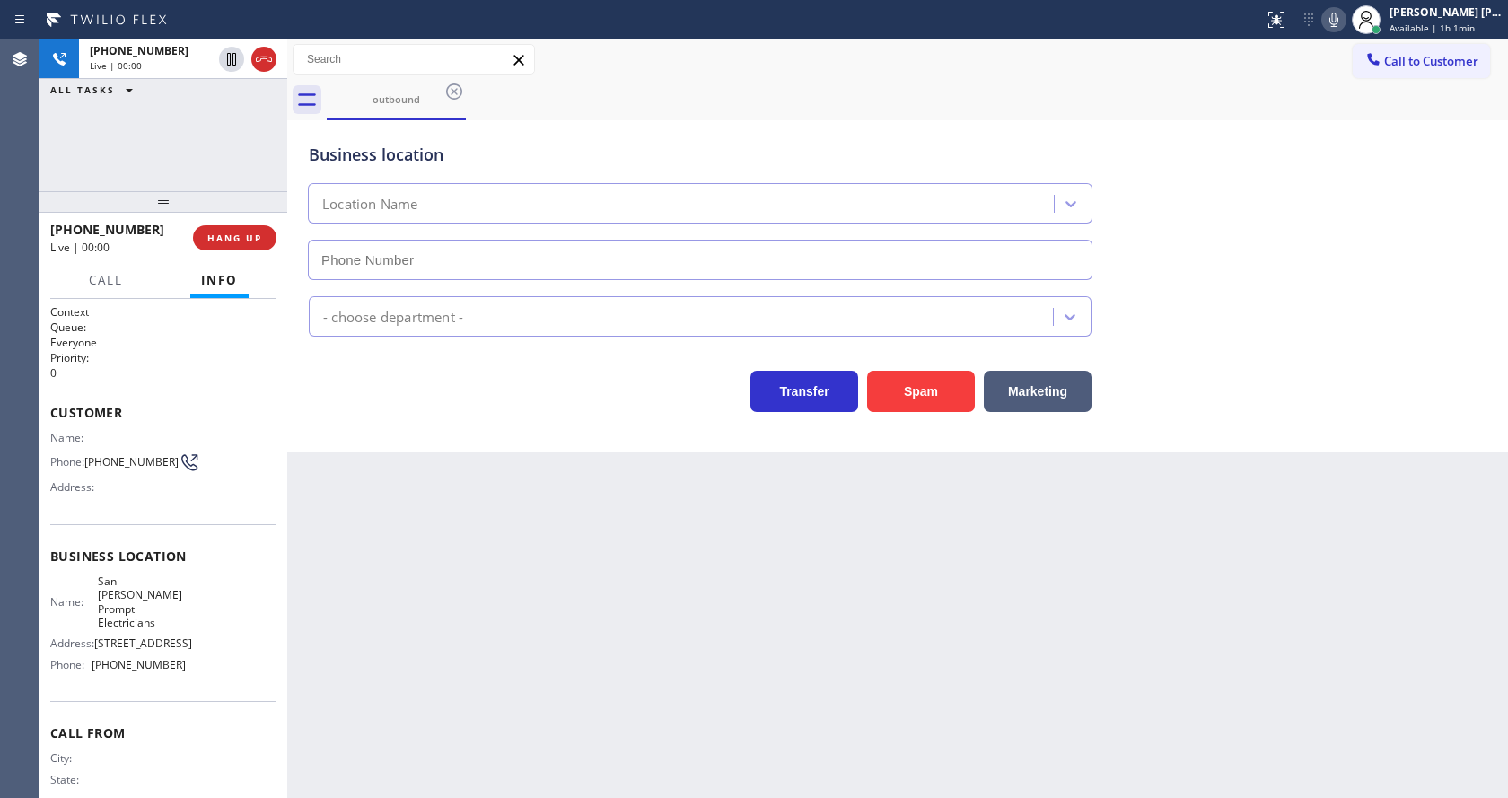
type input "[PHONE_NUMBER]"
click at [741, 426] on div "Business location [GEOGRAPHIC_DATA][PERSON_NAME] Prompt Electricians [PHONE_NUM…" at bounding box center [897, 286] width 1221 height 332
click at [442, 607] on div "Back to Dashboard Change Sender ID Customers Technicians Select a contact Outbo…" at bounding box center [897, 419] width 1221 height 759
click at [680, 566] on div "Back to Dashboard Change Sender ID Customers Technicians Select a contact Outbo…" at bounding box center [897, 419] width 1221 height 759
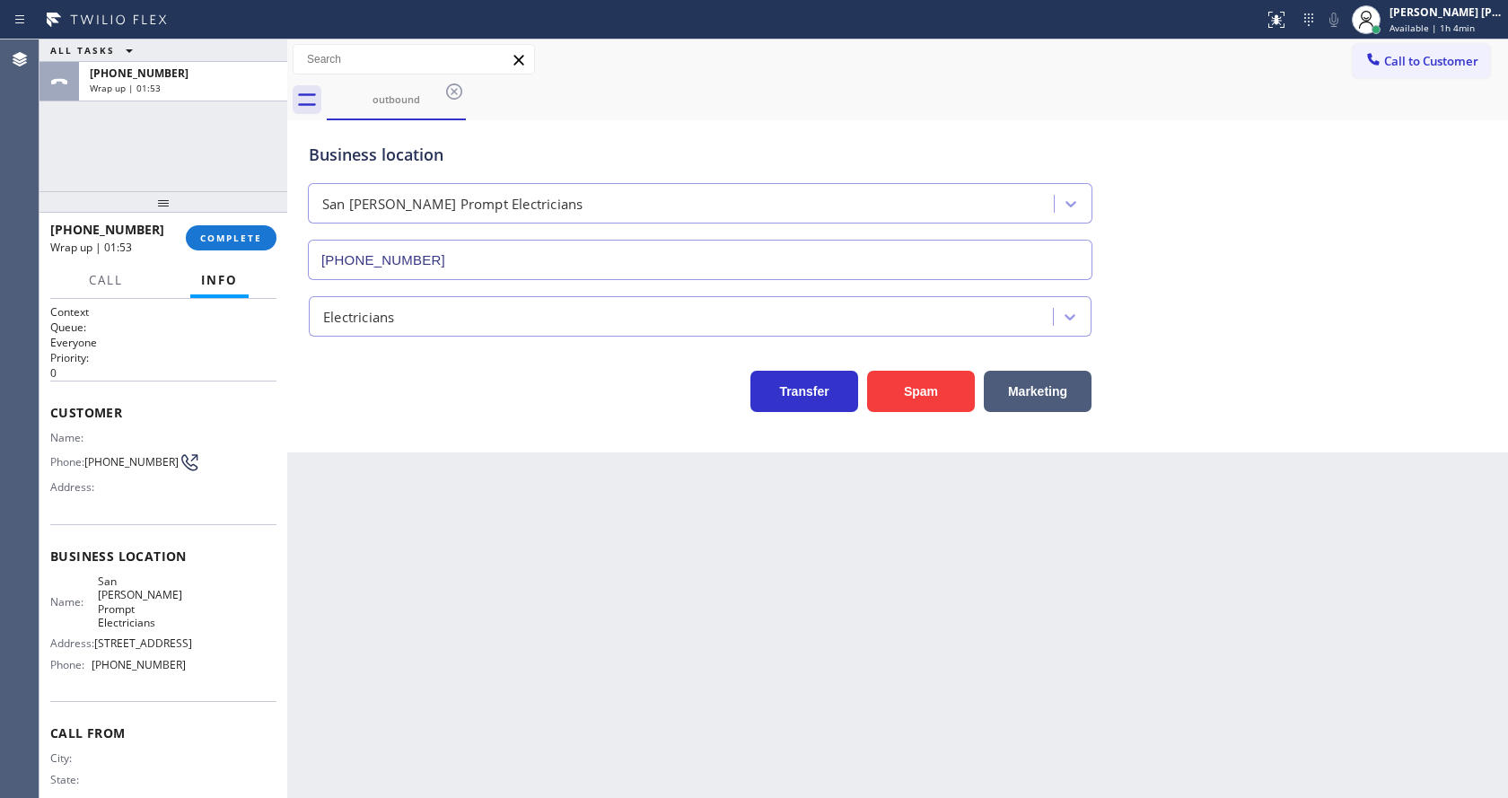
click at [437, 517] on div "Back to Dashboard Change Sender ID Customers Technicians Select a contact Outbo…" at bounding box center [897, 419] width 1221 height 759
click at [707, 597] on div "Back to Dashboard Change Sender ID Customers Technicians Select a contact Outbo…" at bounding box center [897, 419] width 1221 height 759
click at [689, 596] on div "Back to Dashboard Change Sender ID Customers Technicians Select a contact Outbo…" at bounding box center [897, 419] width 1221 height 759
click at [210, 248] on button "COMPLETE" at bounding box center [231, 237] width 91 height 25
click at [209, 229] on button "COMPLETE" at bounding box center [231, 237] width 91 height 25
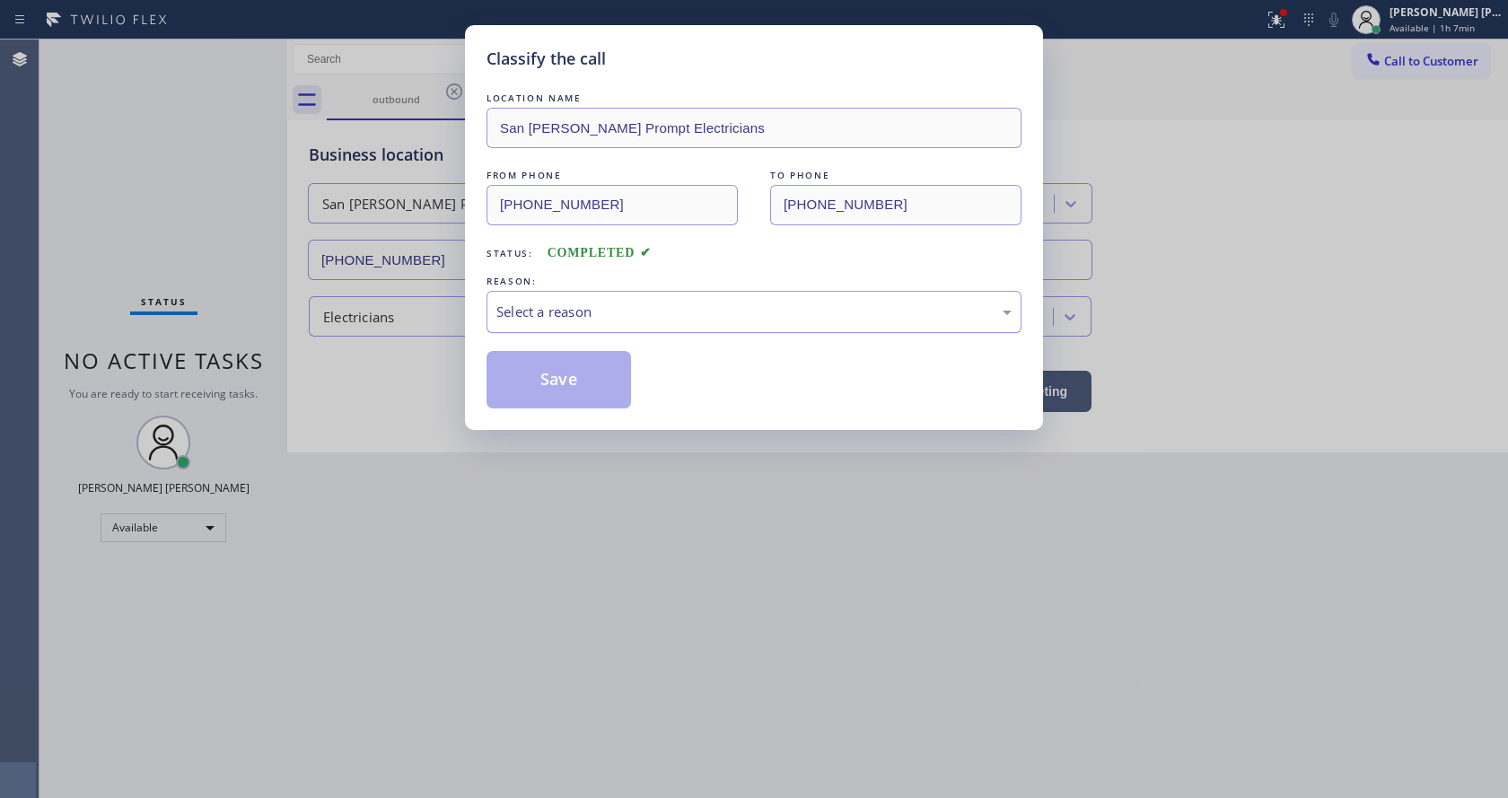
click at [609, 297] on div "Select a reason" at bounding box center [754, 312] width 535 height 42
click at [569, 380] on button "Save" at bounding box center [559, 379] width 145 height 57
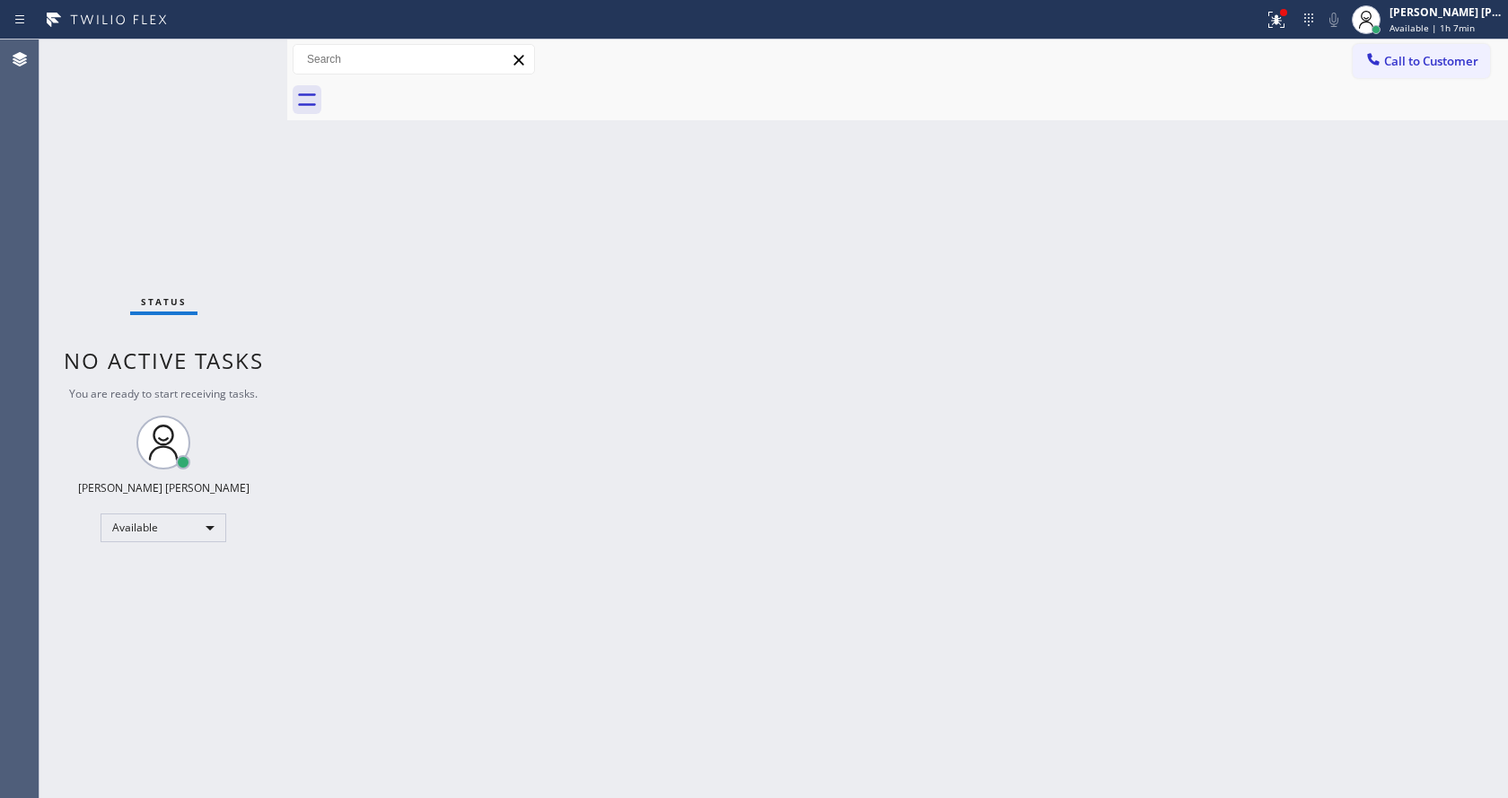
click at [496, 477] on div "Back to Dashboard Change Sender ID Customers Technicians Select a contact Outbo…" at bounding box center [897, 419] width 1221 height 759
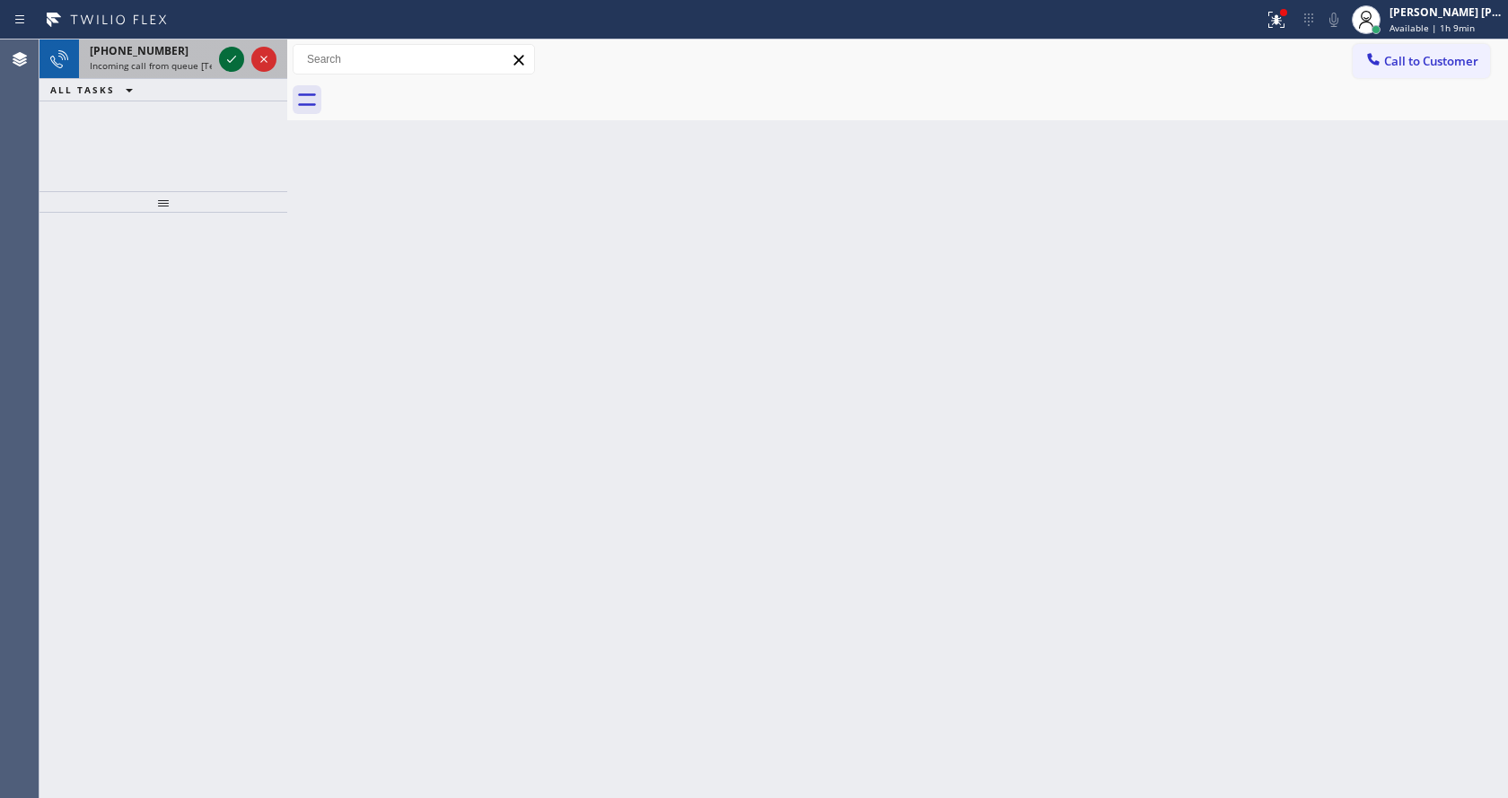
click at [239, 57] on icon at bounding box center [232, 59] width 22 height 22
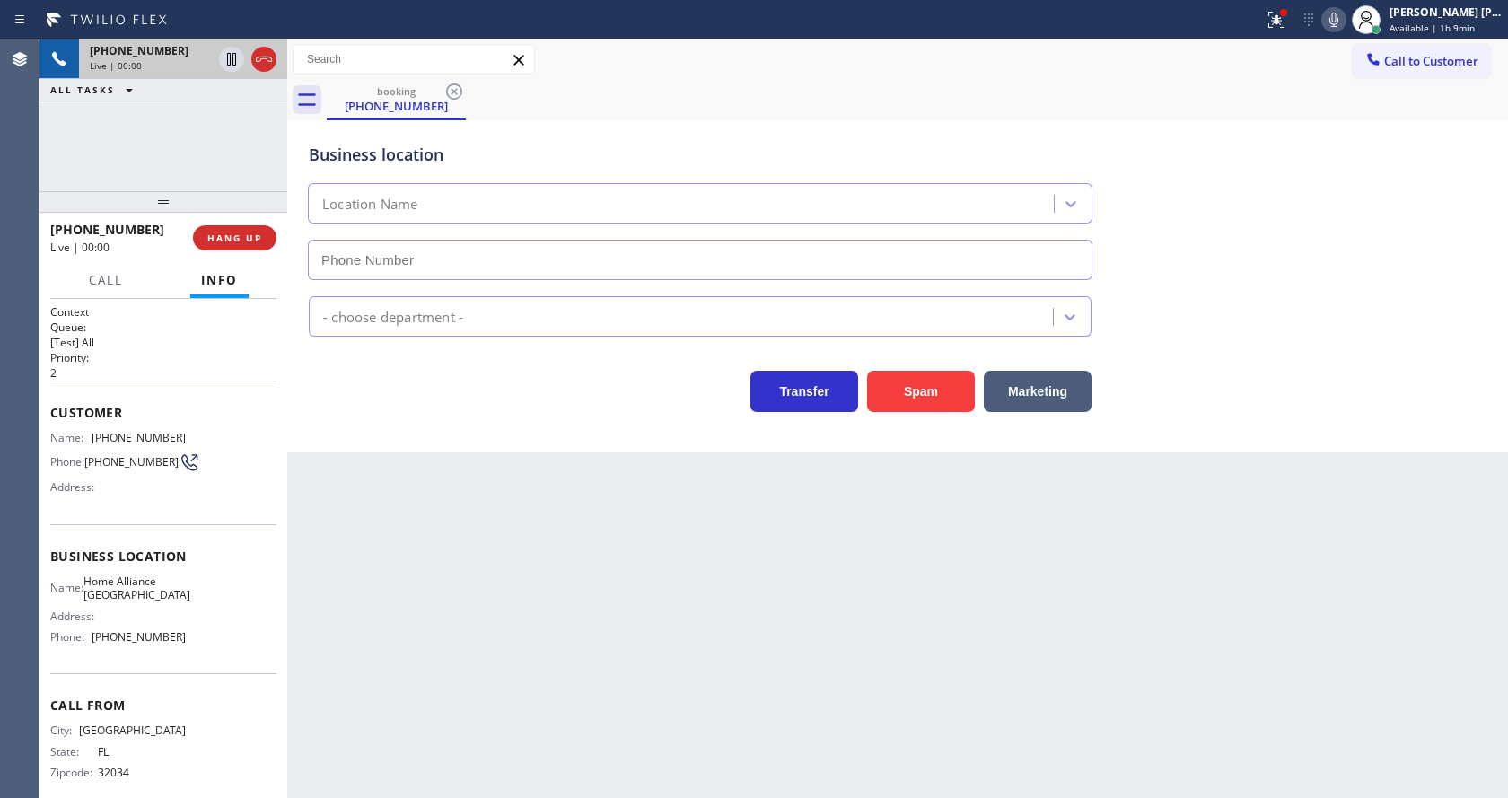
type input "[PHONE_NUMBER]"
click at [743, 553] on div "Back to Dashboard Change Sender ID Customers Technicians Select a contact Outbo…" at bounding box center [897, 419] width 1221 height 759
click at [482, 625] on div "Back to Dashboard Change Sender ID Customers Technicians Select a contact Outbo…" at bounding box center [897, 419] width 1221 height 759
click at [181, 555] on span "Business location" at bounding box center [163, 556] width 226 height 17
drag, startPoint x: 89, startPoint y: 435, endPoint x: 195, endPoint y: 449, distance: 106.9
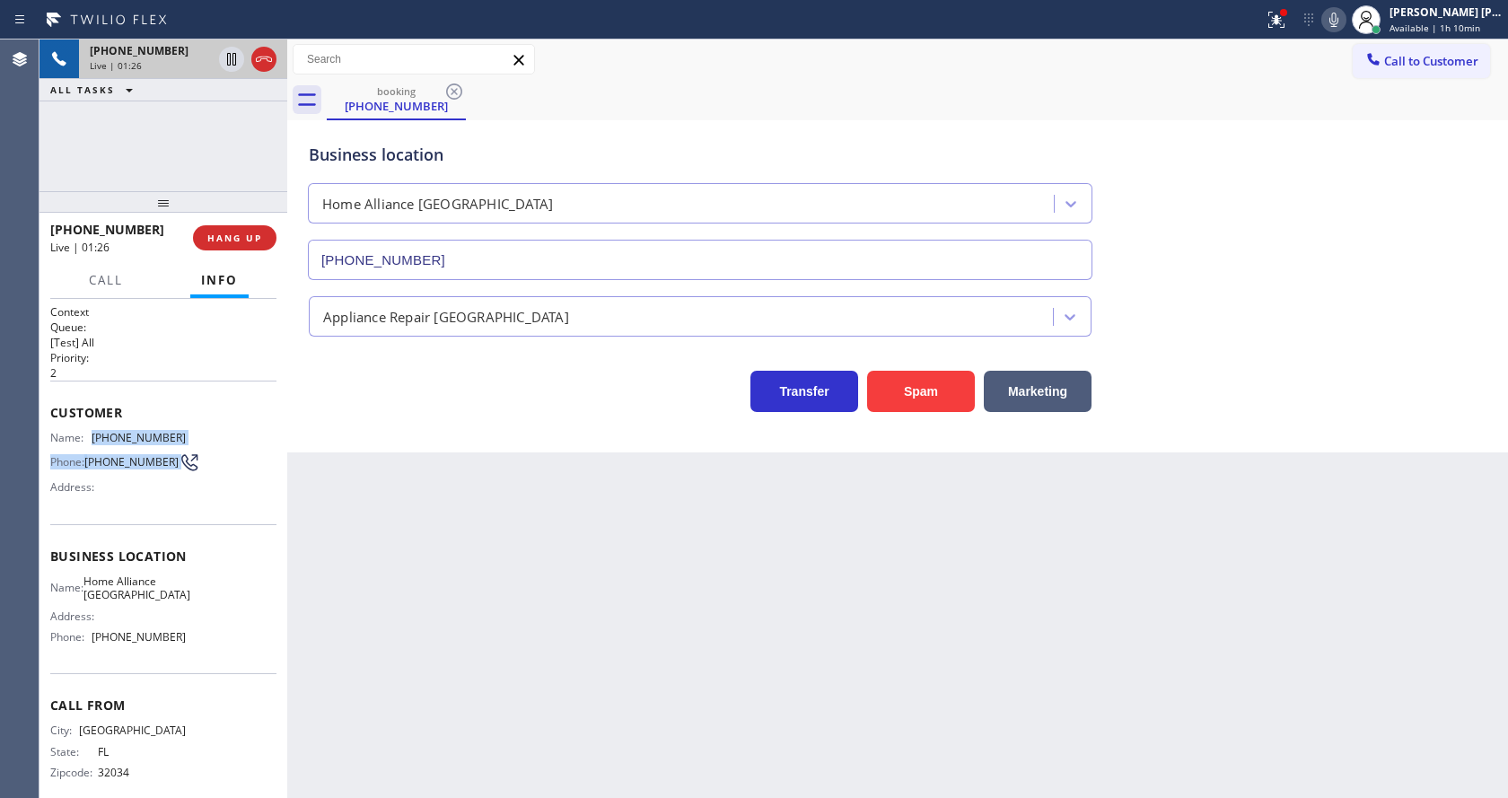
click at [195, 449] on div "Name: [PHONE_NUMBER] Phone: [PHONE_NUMBER] Address:" at bounding box center [163, 466] width 226 height 71
drag, startPoint x: 89, startPoint y: 436, endPoint x: 178, endPoint y: 428, distance: 89.2
click at [178, 428] on div "Customer Name: [PHONE_NUMBER] Phone: [PHONE_NUMBER] Address:" at bounding box center [163, 453] width 226 height 144
click at [498, 469] on div "Back to Dashboard Change Sender ID Customers Technicians Select a contact Outbo…" at bounding box center [897, 419] width 1221 height 759
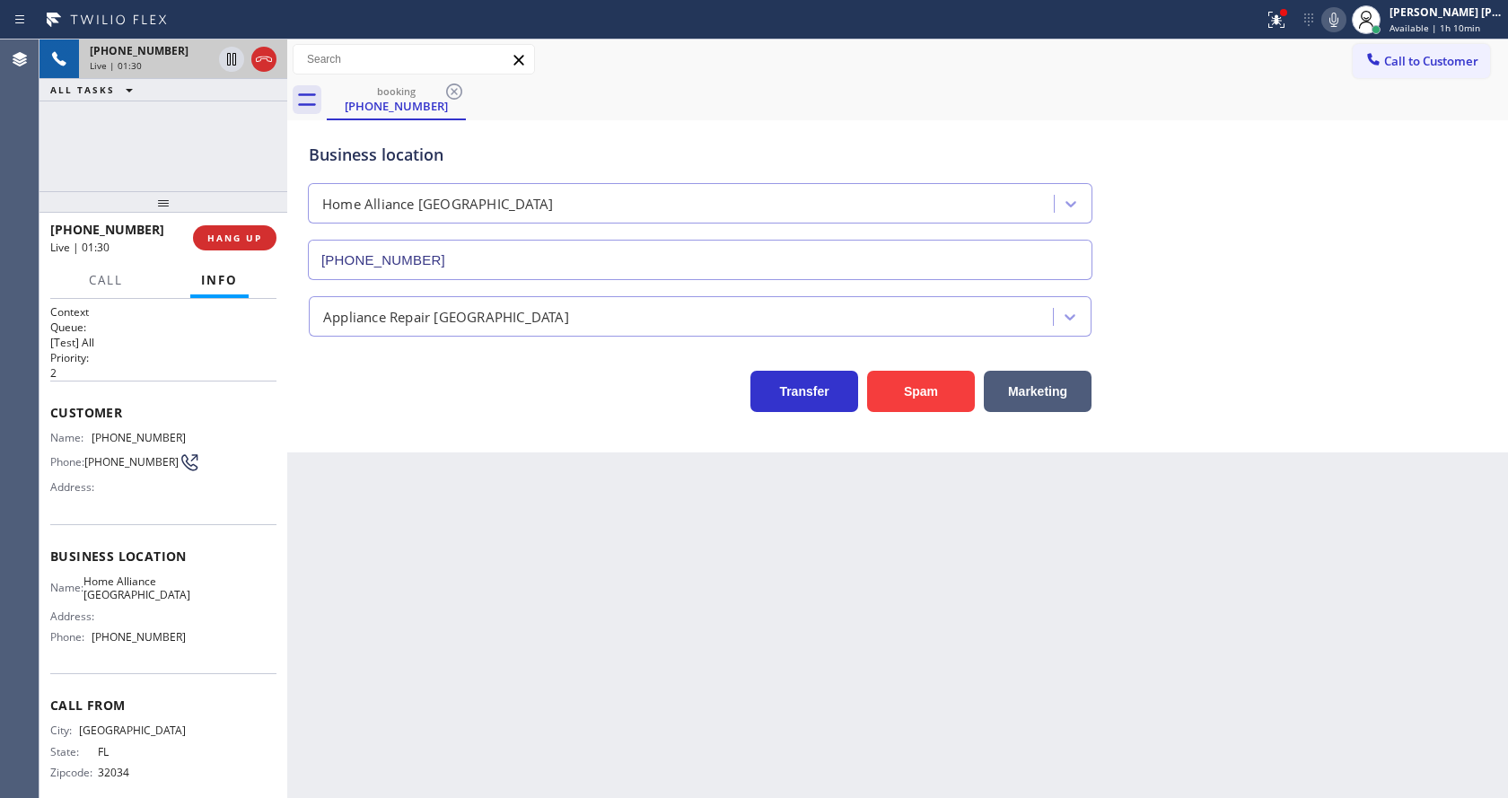
drag, startPoint x: 243, startPoint y: 613, endPoint x: 215, endPoint y: 615, distance: 28.8
click at [243, 613] on div "Name: Home Alliance Jacksonville Address: Phone: [PHONE_NUMBER]" at bounding box center [163, 613] width 226 height 77
drag, startPoint x: 94, startPoint y: 584, endPoint x: 175, endPoint y: 612, distance: 85.8
click at [175, 612] on div "Name: Home Alliance Jacksonville Address: Phone: [PHONE_NUMBER]" at bounding box center [118, 613] width 136 height 77
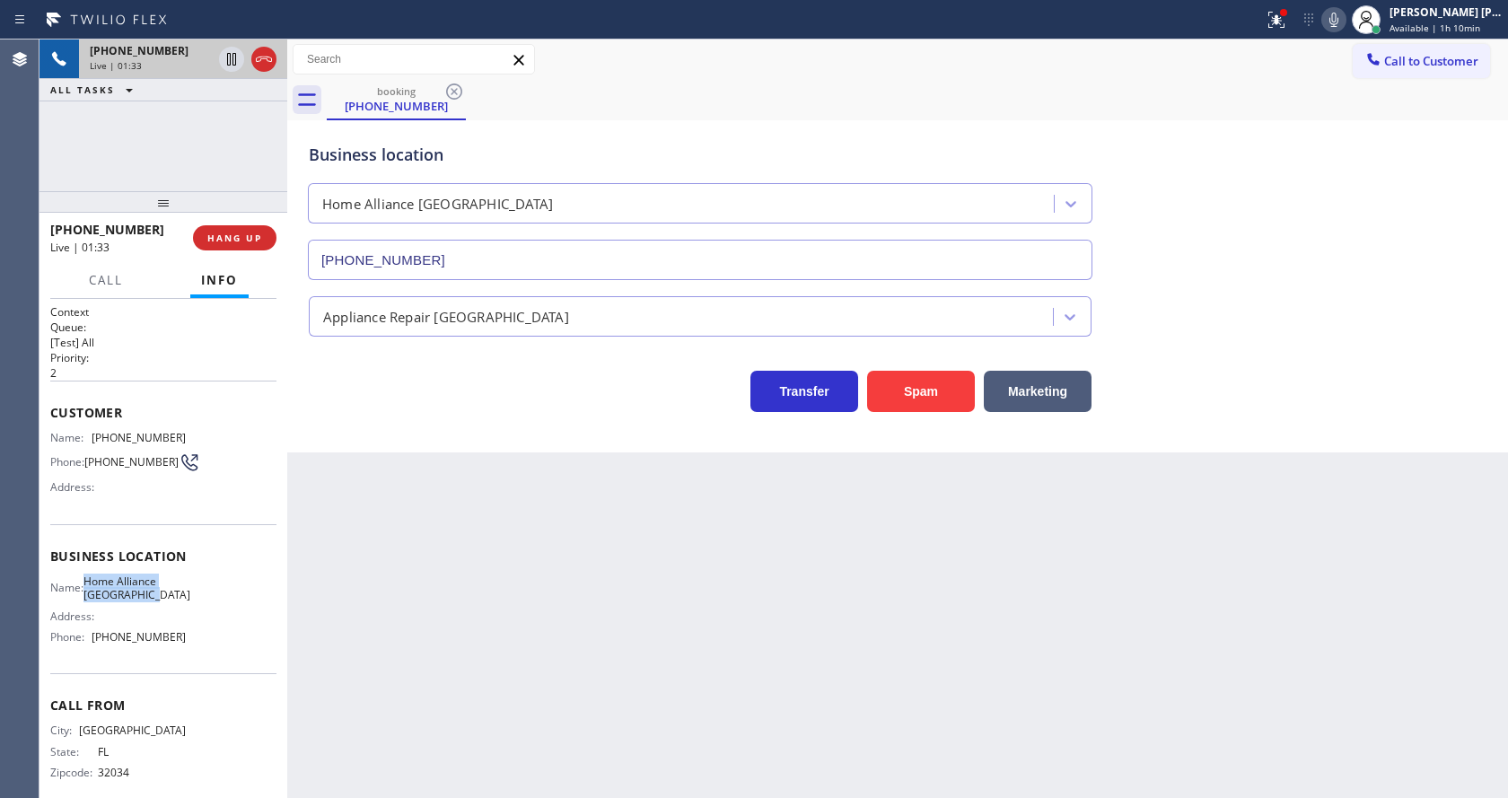
drag, startPoint x: 159, startPoint y: 603, endPoint x: 91, endPoint y: 581, distance: 71.8
click at [91, 581] on div "Name: Home Alliance [GEOGRAPHIC_DATA]" at bounding box center [118, 589] width 136 height 28
click at [548, 551] on div "Back to Dashboard Change Sender ID Customers Technicians Select a contact Outbo…" at bounding box center [897, 419] width 1221 height 759
click at [148, 652] on div "Name: Home Alliance Jacksonville Address: Phone: [PHONE_NUMBER]" at bounding box center [118, 613] width 136 height 77
drag, startPoint x: 91, startPoint y: 647, endPoint x: 213, endPoint y: 652, distance: 122.2
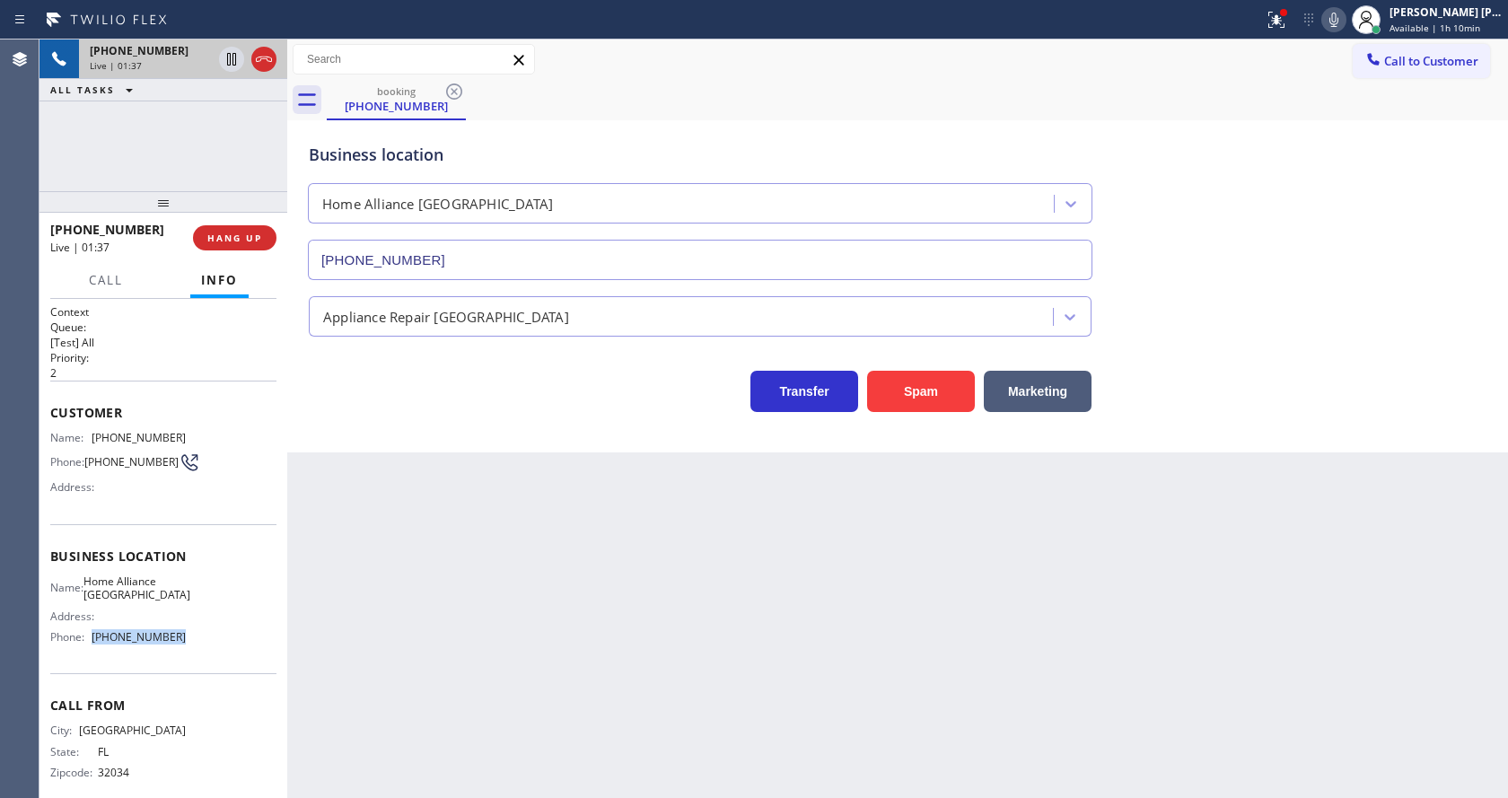
click at [213, 652] on div "Name: Home Alliance Jacksonville Address: Phone: [PHONE_NUMBER]" at bounding box center [163, 613] width 226 height 77
click at [473, 663] on div "Back to Dashboard Change Sender ID Customers Technicians Select a contact Outbo…" at bounding box center [897, 419] width 1221 height 759
click at [754, 629] on div "Back to Dashboard Change Sender ID Customers Technicians Select a contact Outbo…" at bounding box center [897, 419] width 1221 height 759
click at [1278, 17] on icon at bounding box center [1277, 20] width 22 height 22
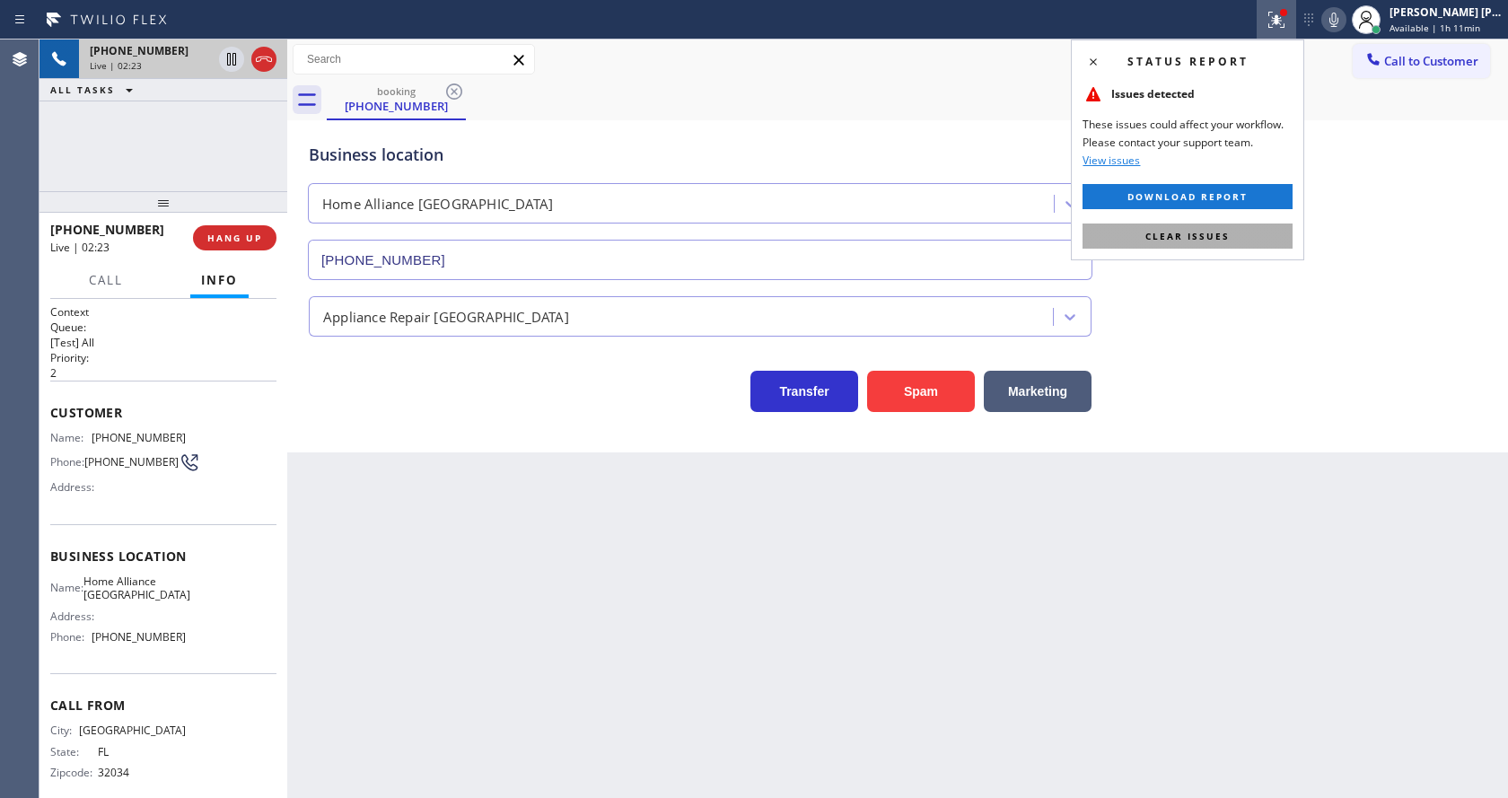
click at [1251, 234] on button "Clear issues" at bounding box center [1188, 236] width 210 height 25
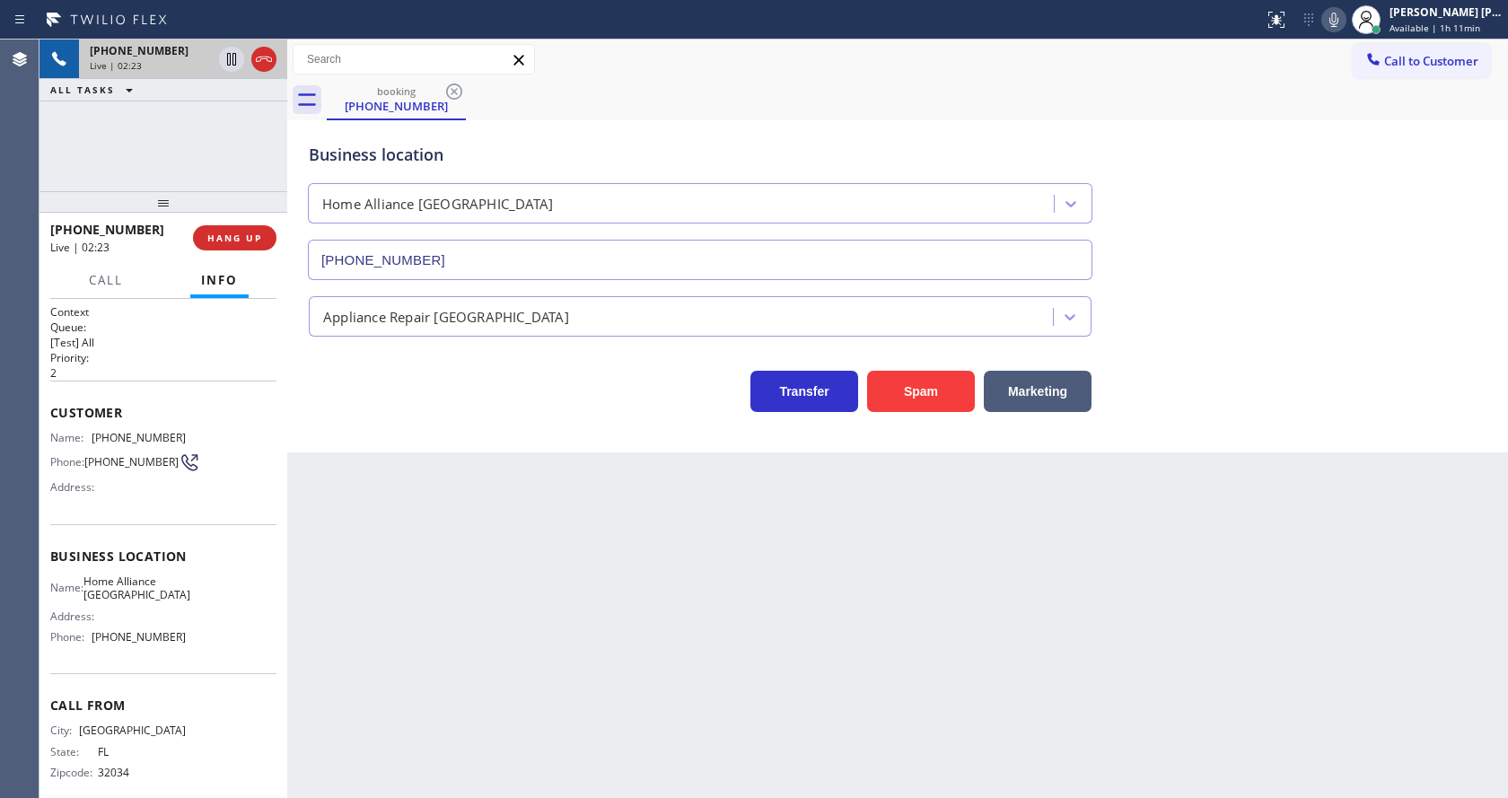
drag, startPoint x: 1305, startPoint y: 268, endPoint x: 706, endPoint y: 500, distance: 643.2
click at [1295, 274] on div "Business location Home Alliance [GEOGRAPHIC_DATA] [PHONE_NUMBER]" at bounding box center [897, 199] width 1185 height 162
drag, startPoint x: 513, startPoint y: 630, endPoint x: 387, endPoint y: 784, distance: 198.4
click at [513, 631] on div "Back to Dashboard Change Sender ID Customers Technicians Select a contact Outbo…" at bounding box center [897, 419] width 1221 height 759
drag, startPoint x: 906, startPoint y: 631, endPoint x: 839, endPoint y: 613, distance: 69.7
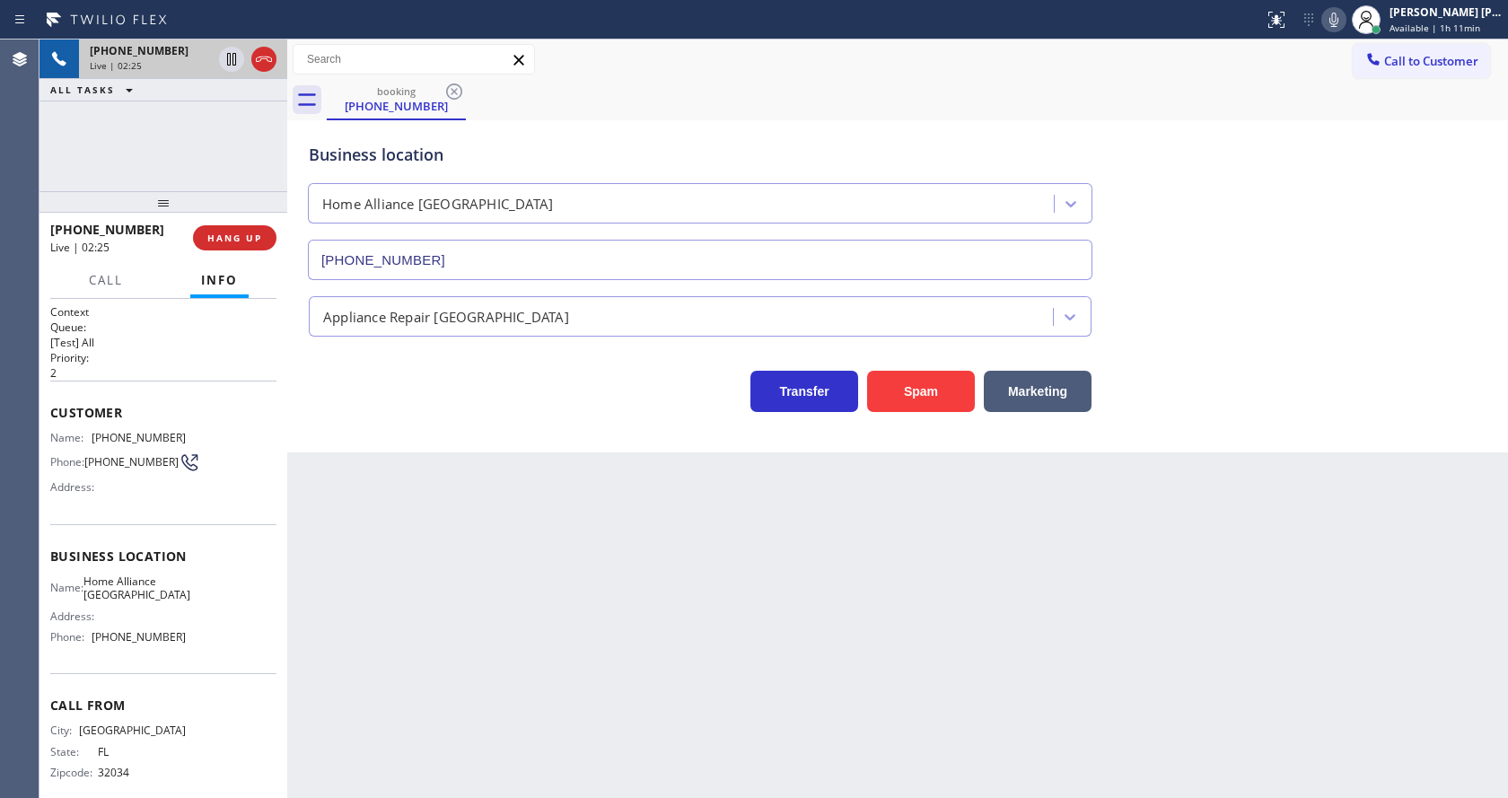
click at [906, 631] on div "Back to Dashboard Change Sender ID Customers Technicians Select a contact Outbo…" at bounding box center [897, 419] width 1221 height 759
click at [1335, 16] on icon at bounding box center [1334, 20] width 22 height 22
click at [232, 54] on icon at bounding box center [232, 59] width 22 height 22
click at [501, 440] on div "Business location Home Alliance [GEOGRAPHIC_DATA] [PHONE_NUMBER] Appliance Repa…" at bounding box center [897, 286] width 1221 height 332
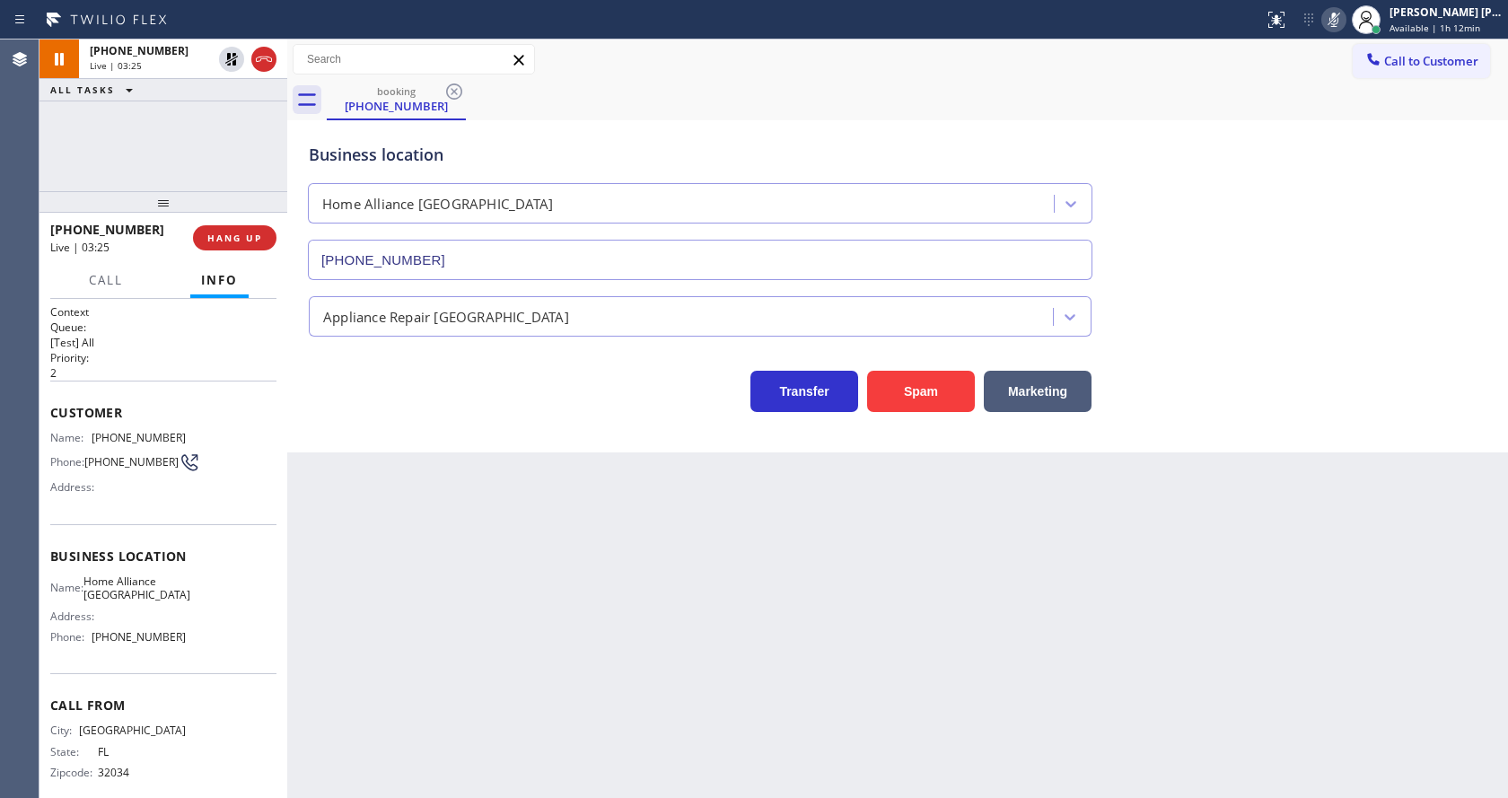
click at [637, 584] on div "Back to Dashboard Change Sender ID Customers Technicians Select a contact Outbo…" at bounding box center [897, 419] width 1221 height 759
click at [423, 568] on div "Back to Dashboard Change Sender ID Customers Technicians Select a contact Outbo…" at bounding box center [897, 419] width 1221 height 759
click at [234, 53] on icon at bounding box center [231, 59] width 13 height 13
click at [1339, 13] on icon at bounding box center [1334, 20] width 9 height 14
click at [1351, 178] on div "Business location Home Alliance [GEOGRAPHIC_DATA] [PHONE_NUMBER]" at bounding box center [897, 199] width 1185 height 162
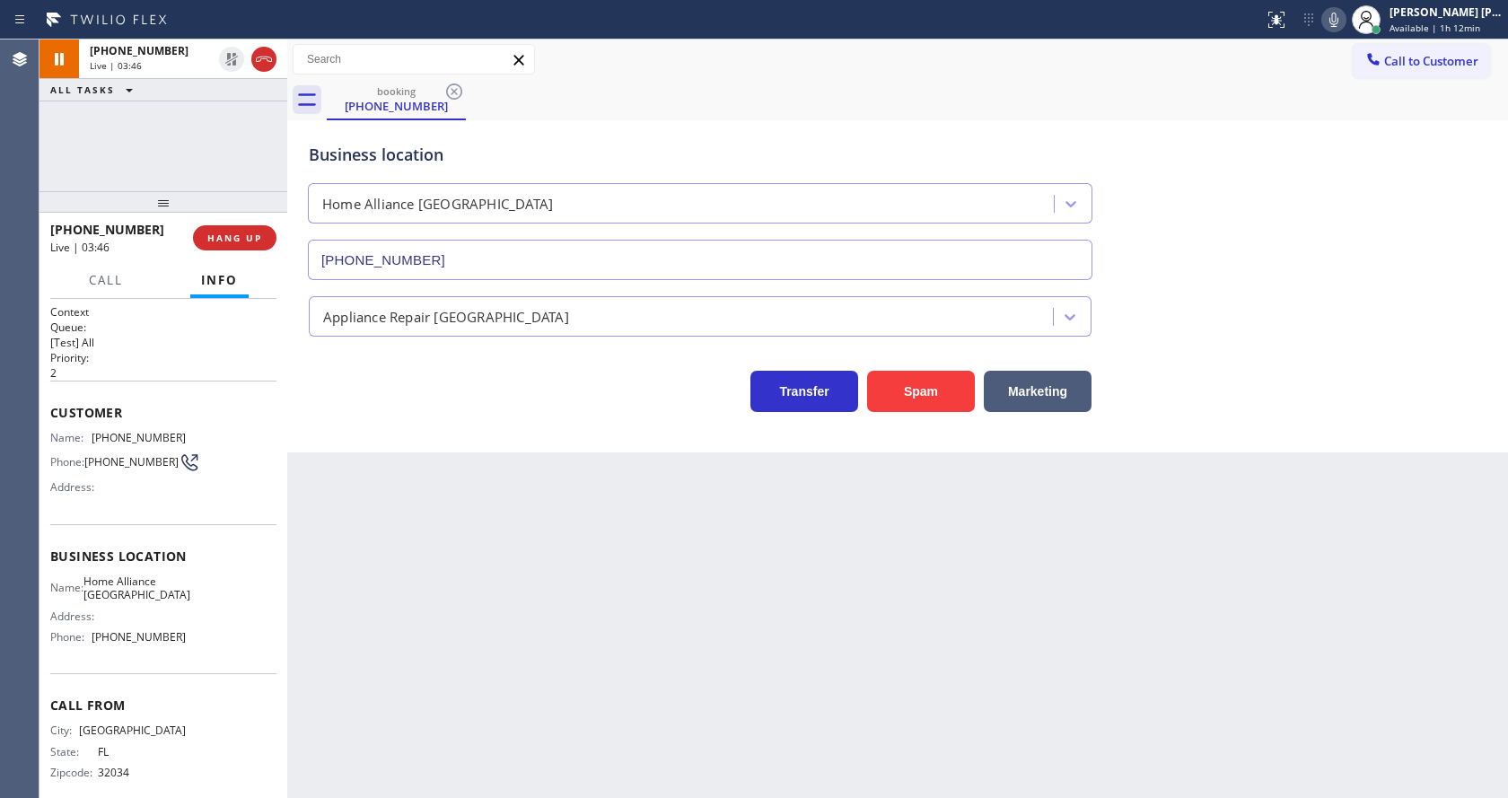
click at [572, 461] on div "Back to Dashboard Change Sender ID Customers Technicians Select a contact Outbo…" at bounding box center [897, 419] width 1221 height 759
click at [213, 117] on div "[PHONE_NUMBER] Live | 03:50 ALL TASKS ALL TASKS ACTIVE TASKS TASKS IN WRAP UP" at bounding box center [164, 116] width 248 height 152
click at [230, 47] on button at bounding box center [231, 59] width 25 height 25
click at [456, 678] on div "Back to Dashboard Change Sender ID Customers Technicians Select a contact Outbo…" at bounding box center [897, 419] width 1221 height 759
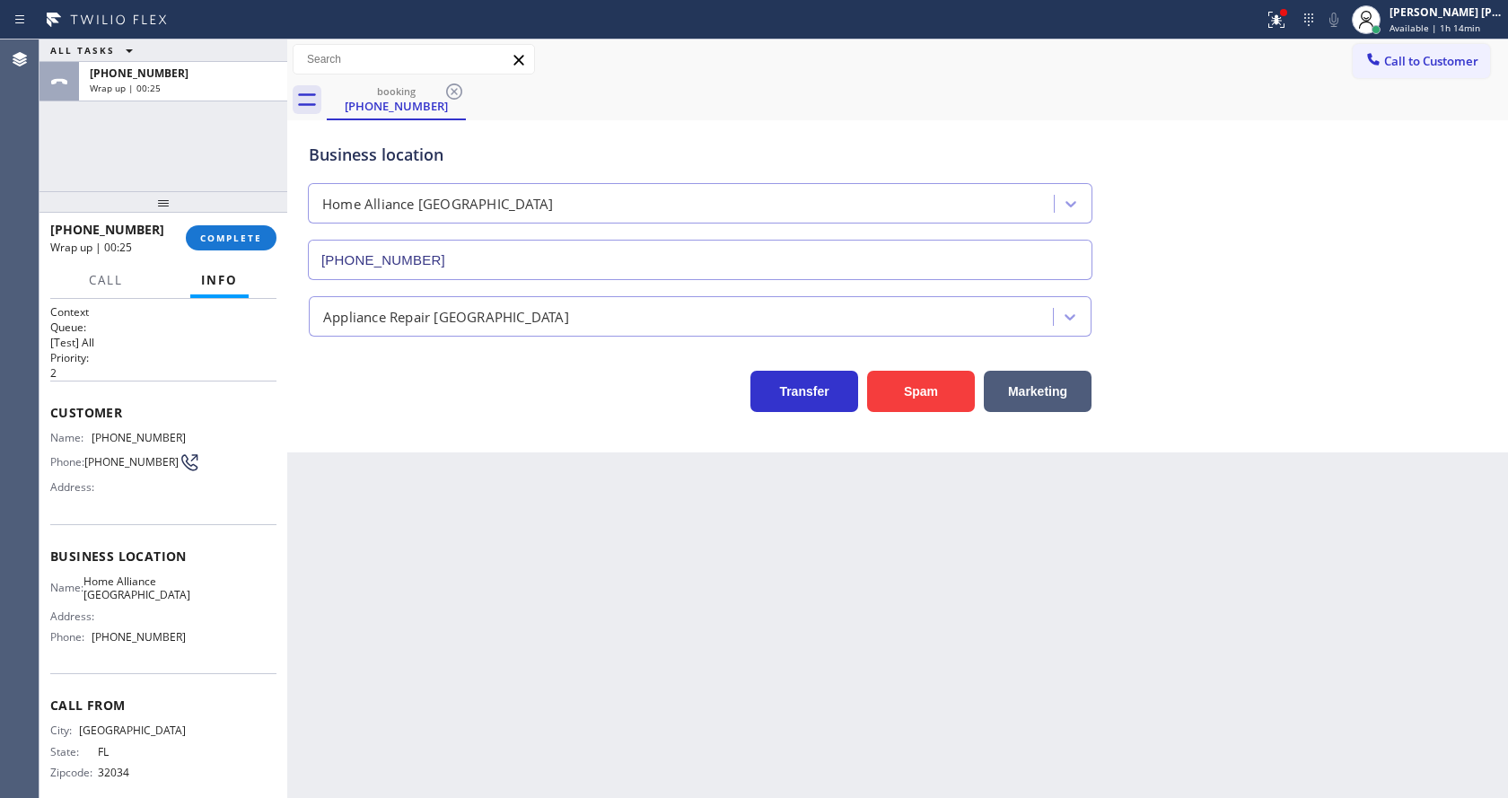
click at [783, 597] on div "Back to Dashboard Change Sender ID Customers Technicians Select a contact Outbo…" at bounding box center [897, 419] width 1221 height 759
click at [570, 584] on div "Back to Dashboard Change Sender ID Customers Technicians Select a contact Outbo…" at bounding box center [897, 419] width 1221 height 759
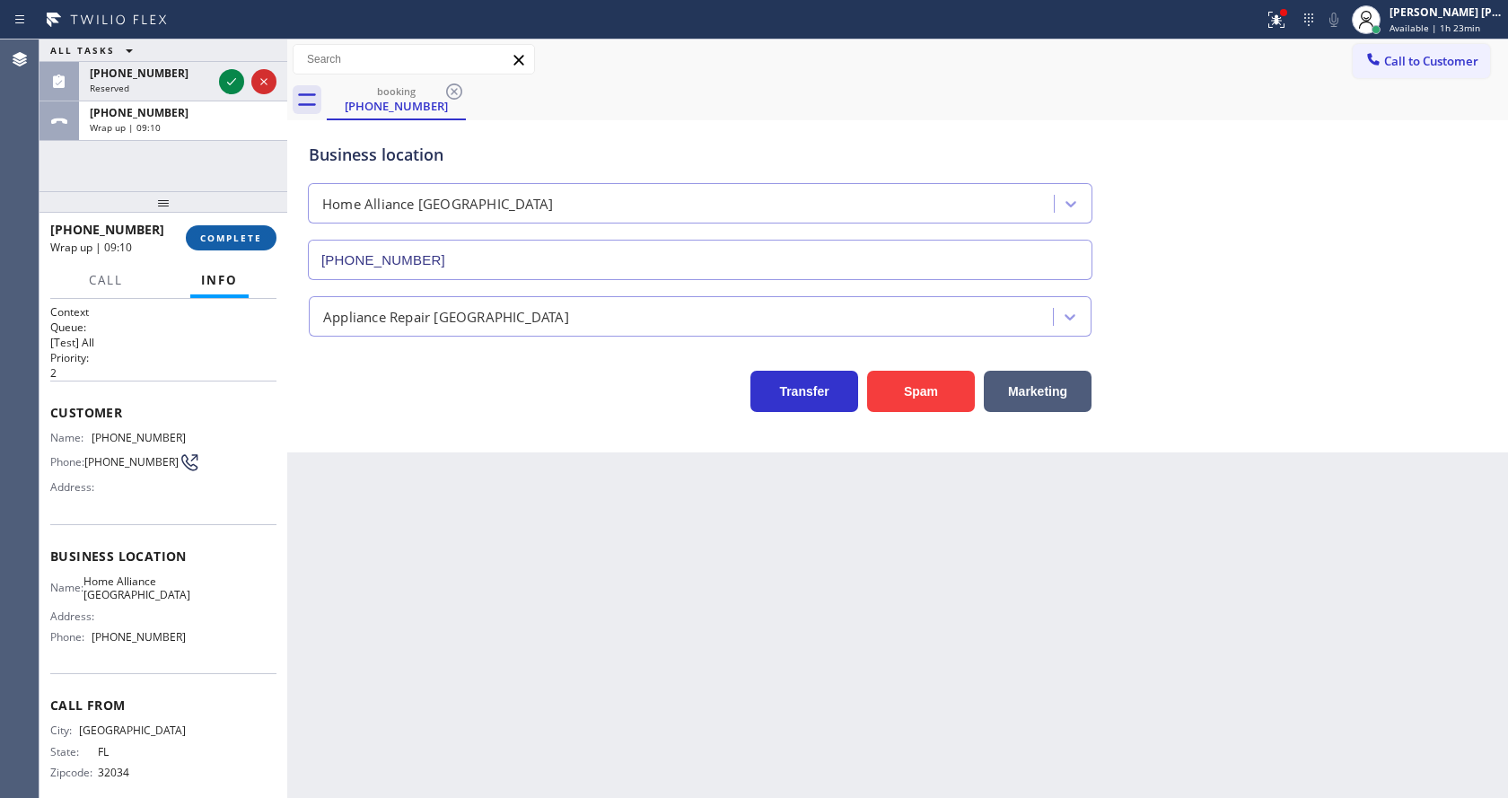
click at [231, 233] on span "COMPLETE" at bounding box center [231, 238] width 62 height 13
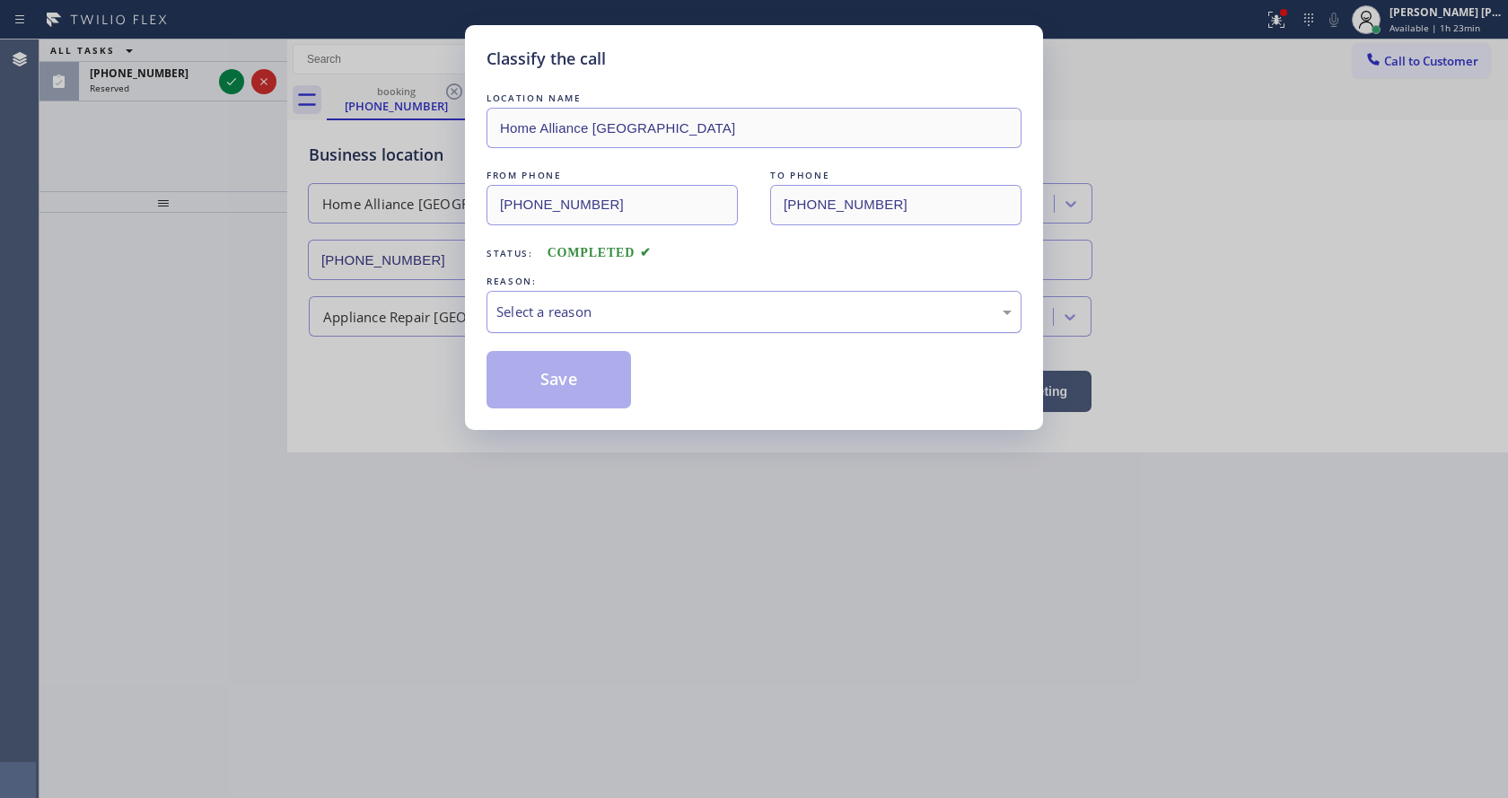
click at [584, 321] on div "Select a reason" at bounding box center [753, 312] width 515 height 21
click at [593, 366] on button "Save" at bounding box center [559, 379] width 145 height 57
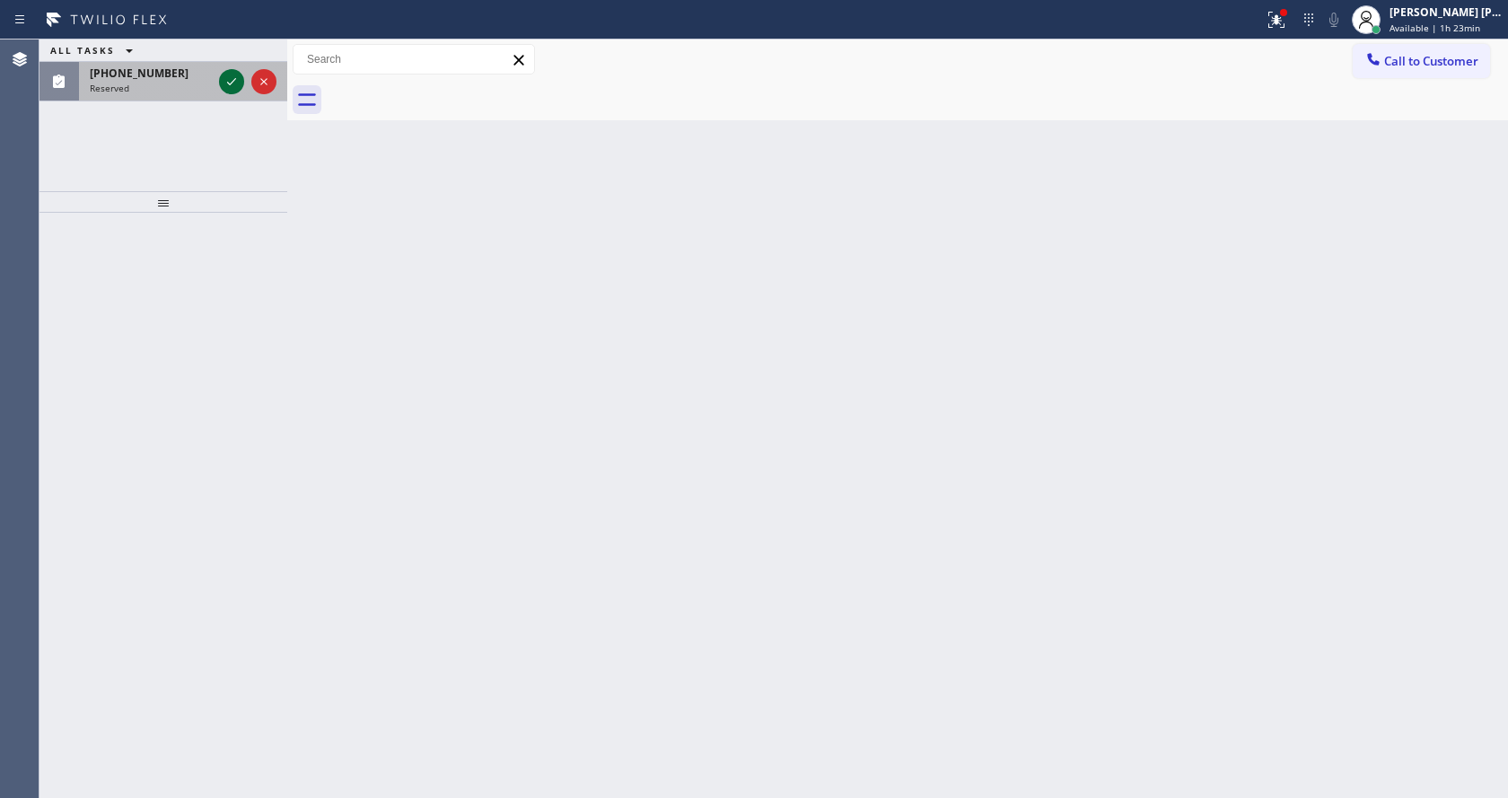
click at [236, 77] on icon at bounding box center [232, 82] width 22 height 22
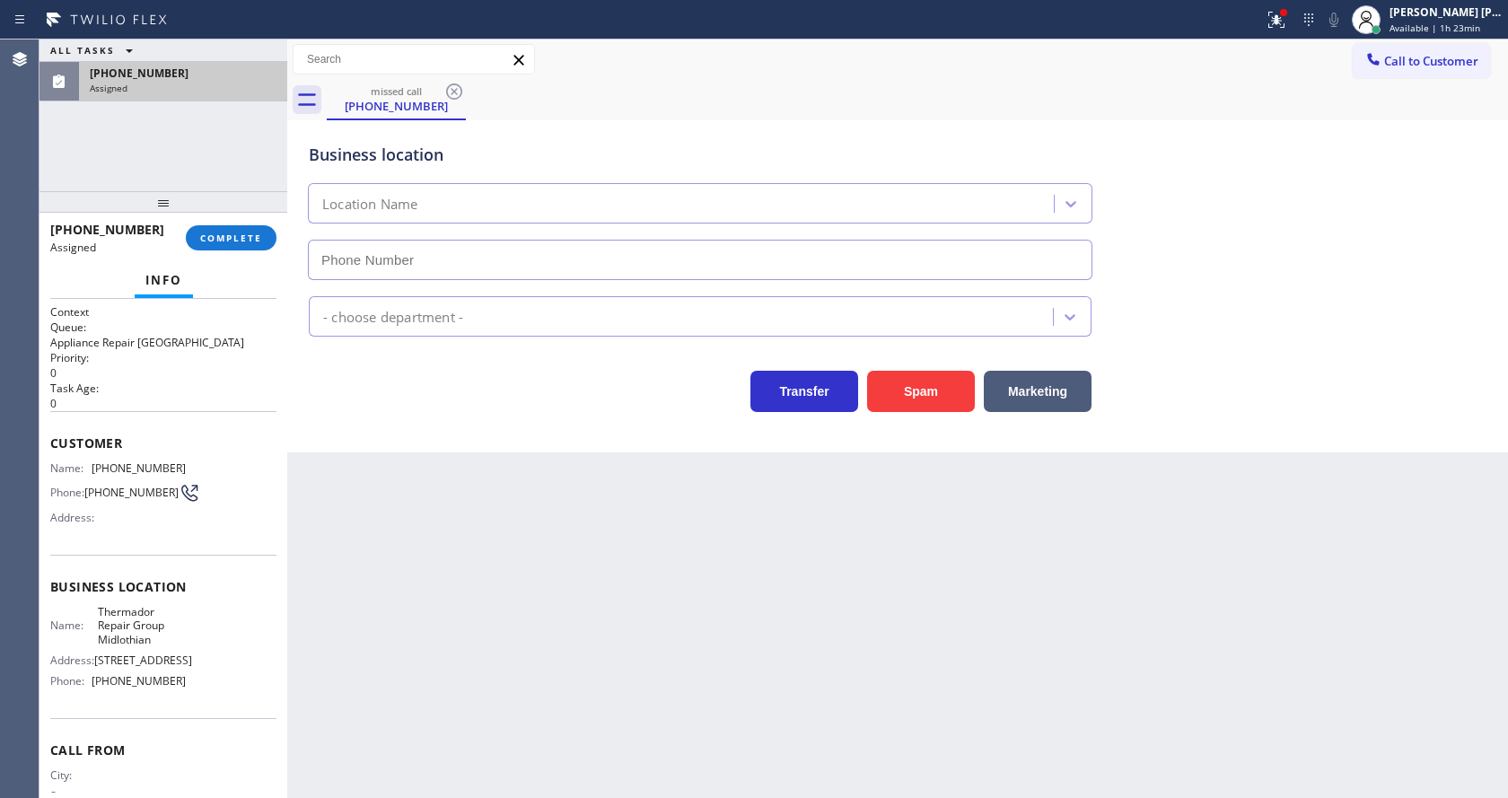
type input "[PHONE_NUMBER]"
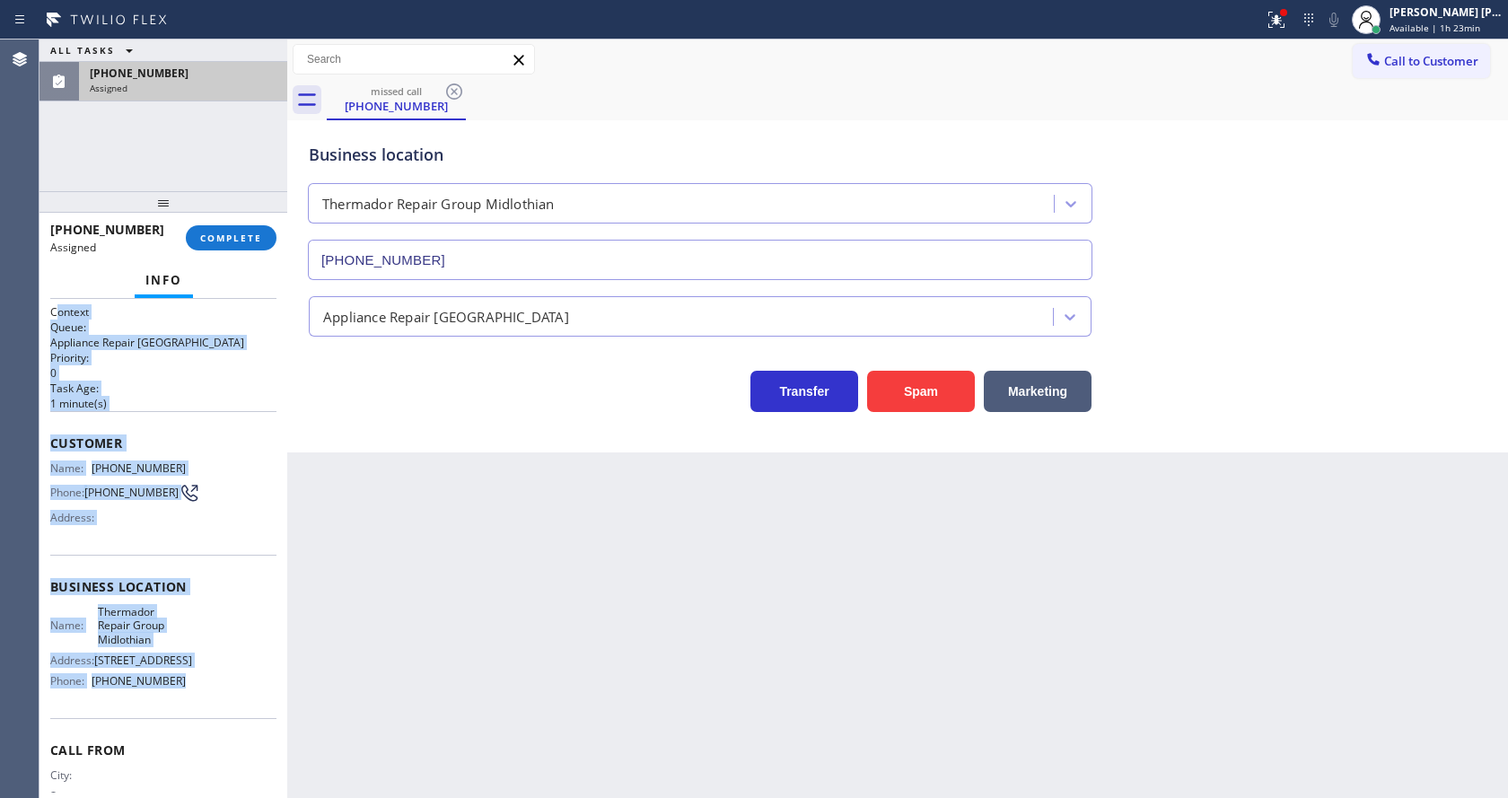
drag, startPoint x: 54, startPoint y: 306, endPoint x: 190, endPoint y: 717, distance: 433.2
click at [190, 717] on div "Context Queue: Appliance Repair High End Priority: 0 Task Age: [DEMOGRAPHIC_DAT…" at bounding box center [163, 579] width 226 height 550
click at [204, 247] on button "COMPLETE" at bounding box center [231, 237] width 91 height 25
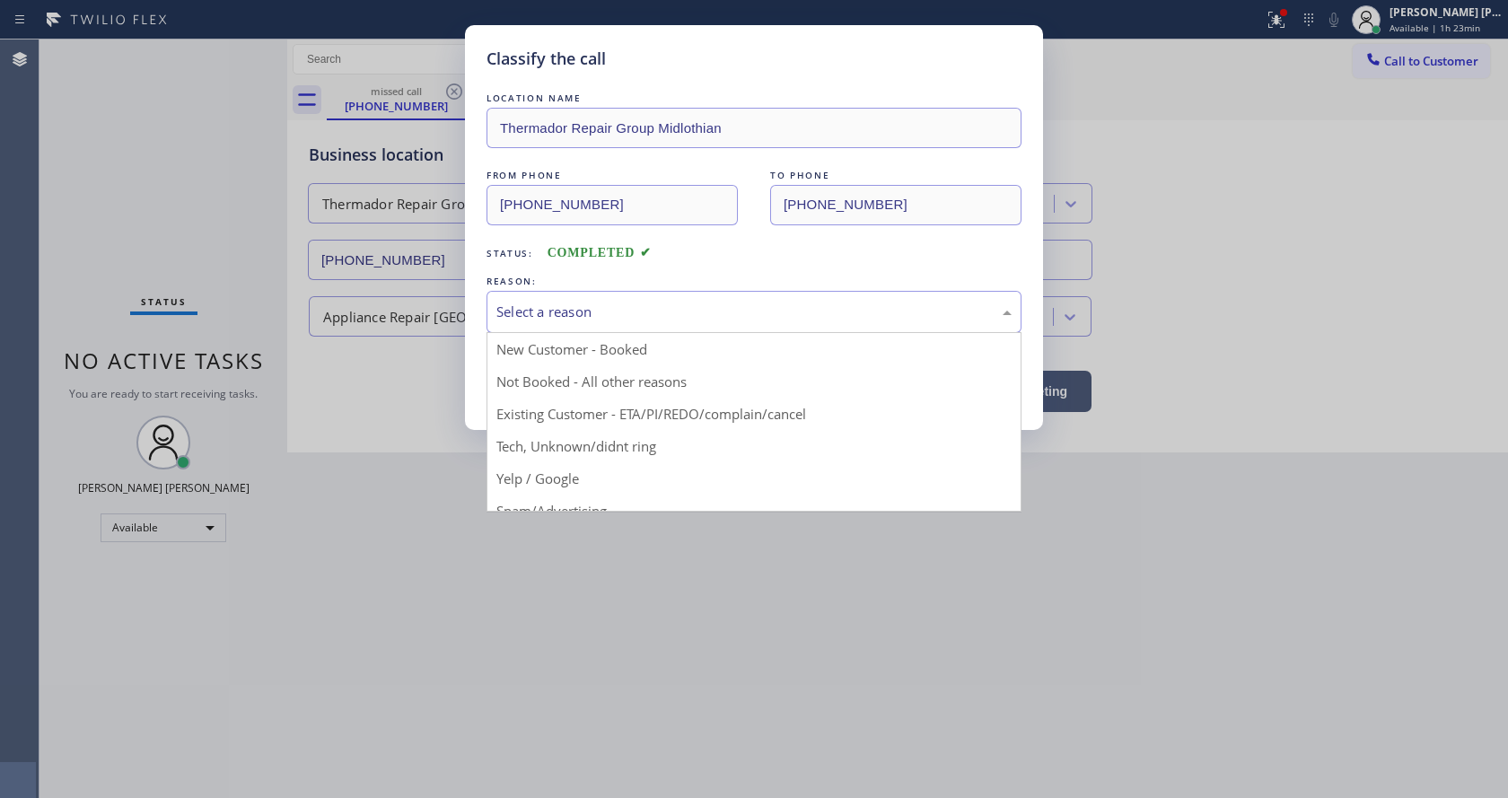
click at [522, 303] on div "Select a reason" at bounding box center [753, 312] width 515 height 21
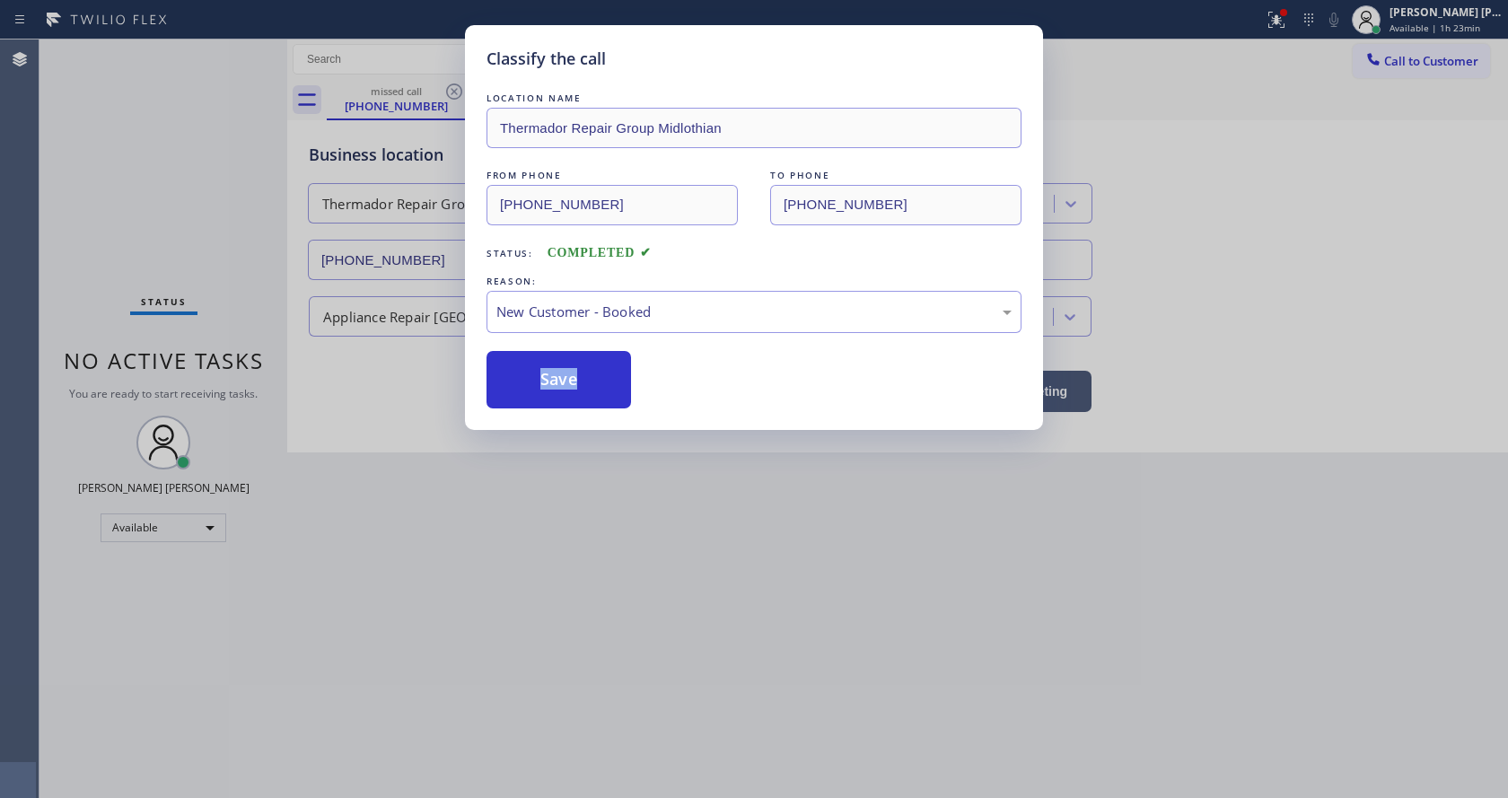
click at [541, 349] on div "LOCATION NAME Thermador Repair Group Midlothian FROM PHONE [PHONE_NUMBER] TO PH…" at bounding box center [754, 249] width 535 height 320
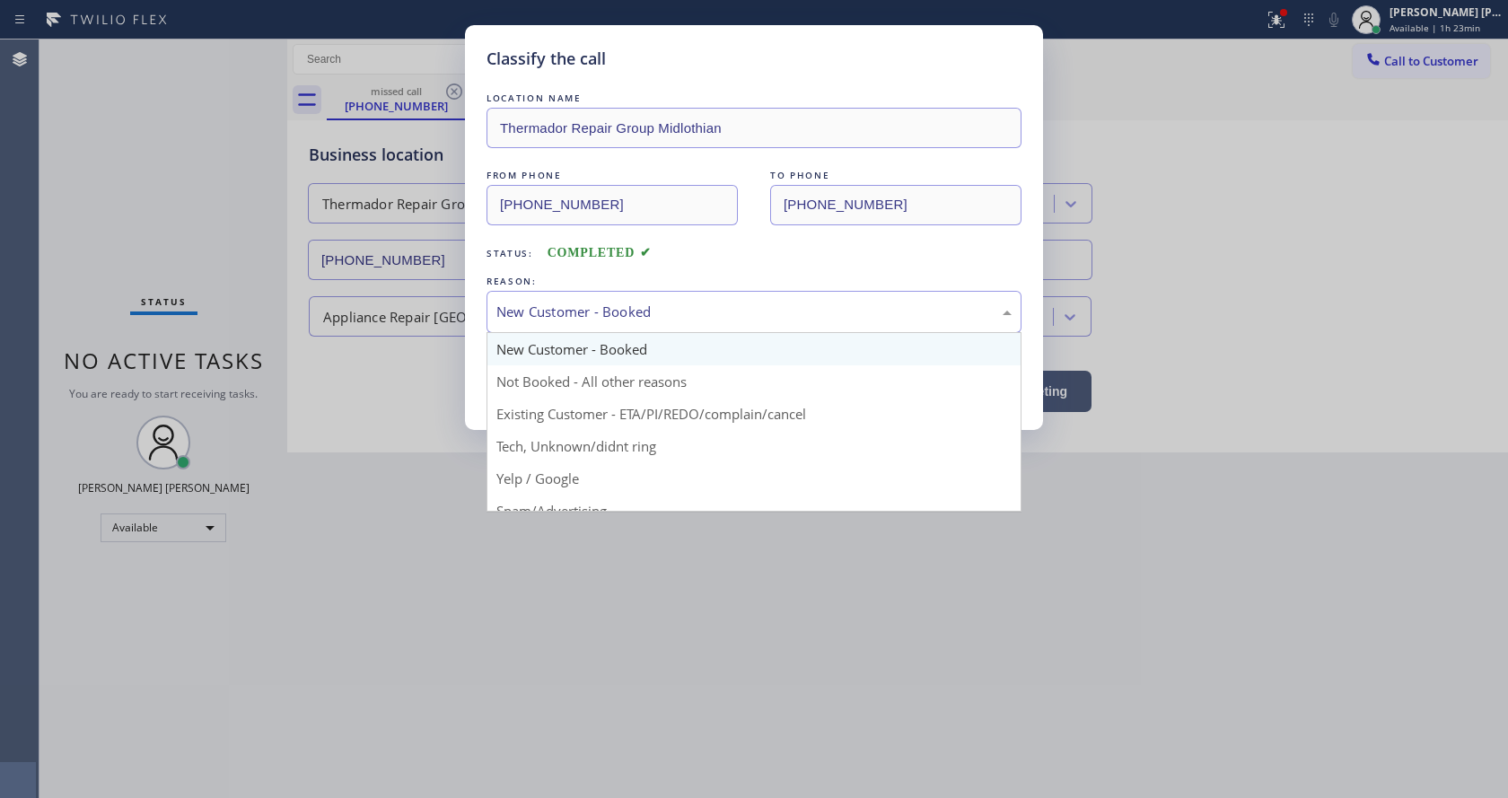
click at [563, 313] on div "New Customer - Booked" at bounding box center [753, 312] width 515 height 21
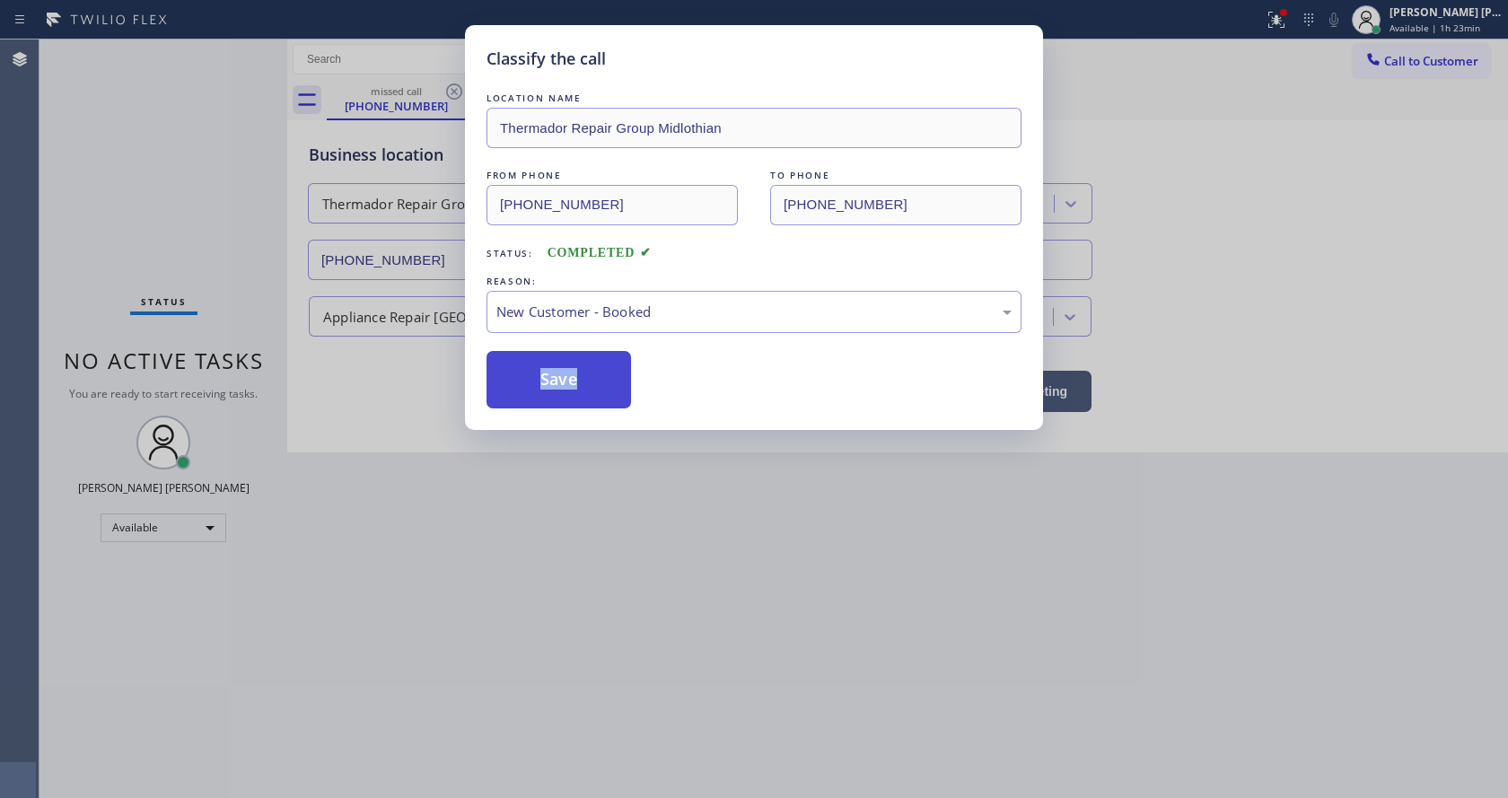
click at [580, 367] on button "Save" at bounding box center [559, 379] width 145 height 57
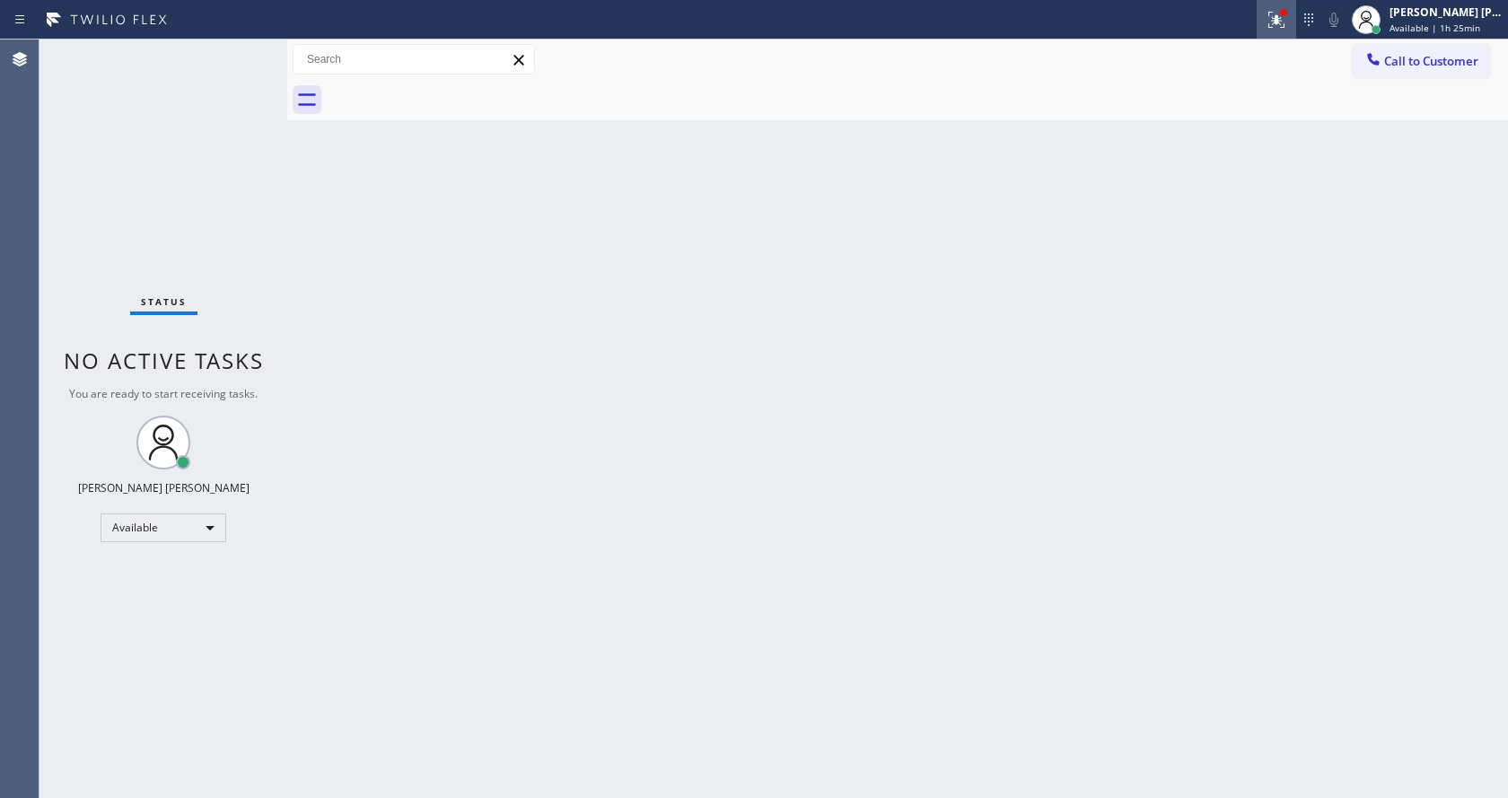
click at [1275, 19] on icon at bounding box center [1277, 20] width 22 height 22
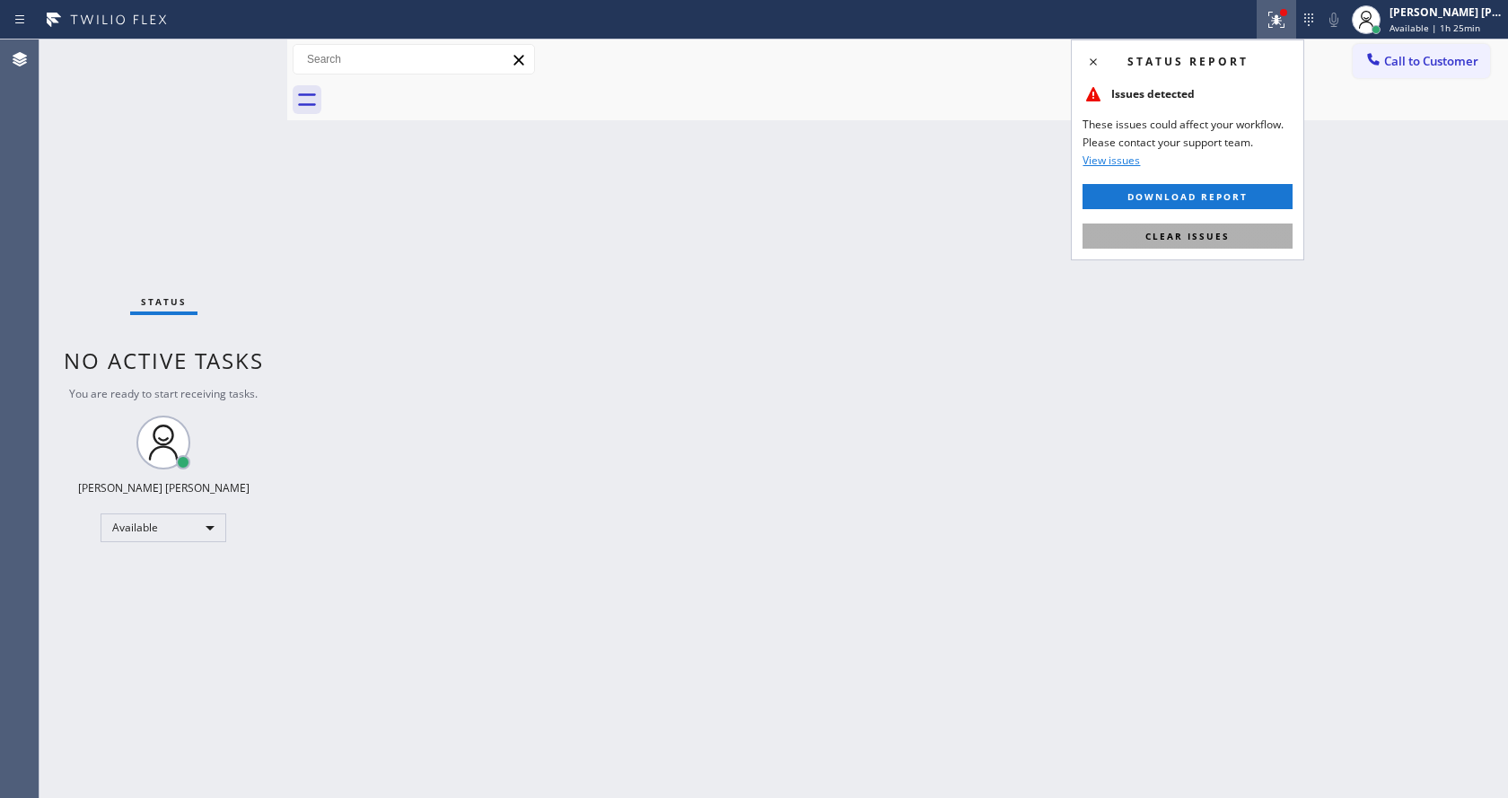
click at [1207, 242] on span "Clear issues" at bounding box center [1188, 236] width 84 height 13
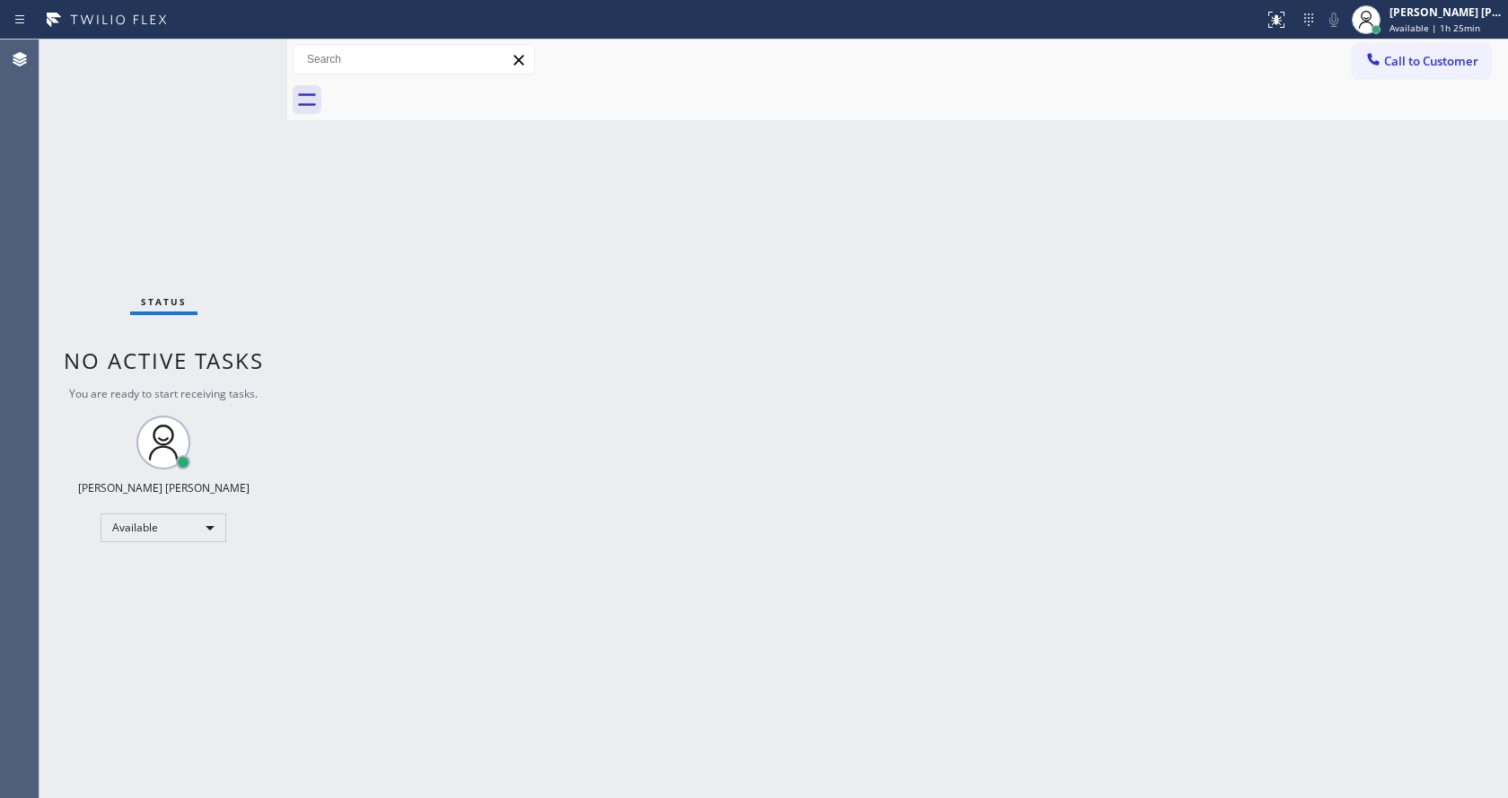
click at [922, 474] on div "Back to Dashboard Change Sender ID Customers Technicians Select a contact Outbo…" at bounding box center [897, 419] width 1221 height 759
click at [647, 470] on div "Back to Dashboard Change Sender ID Customers Technicians Select a contact Outbo…" at bounding box center [897, 419] width 1221 height 759
click at [711, 646] on div "Back to Dashboard Change Sender ID Customers Technicians Select a contact Outbo…" at bounding box center [897, 419] width 1221 height 759
click at [241, 199] on div "Status No active tasks You are ready to start receiving tasks. [PERSON_NAME] [P…" at bounding box center [164, 419] width 248 height 759
click at [247, 51] on div "Status No active tasks You are ready to start receiving tasks. [PERSON_NAME] [P…" at bounding box center [164, 419] width 248 height 759
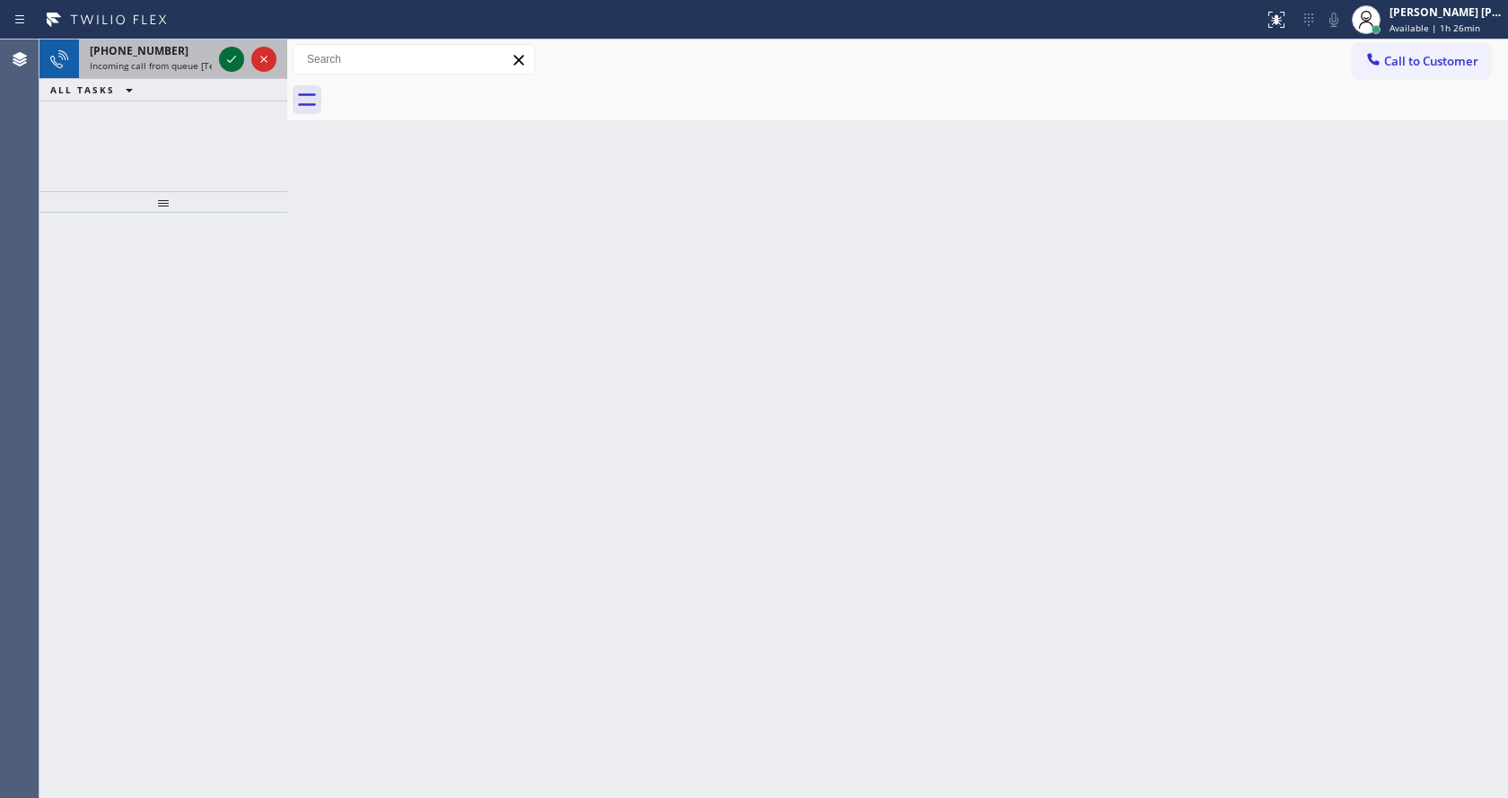
click at [240, 53] on icon at bounding box center [232, 59] width 22 height 22
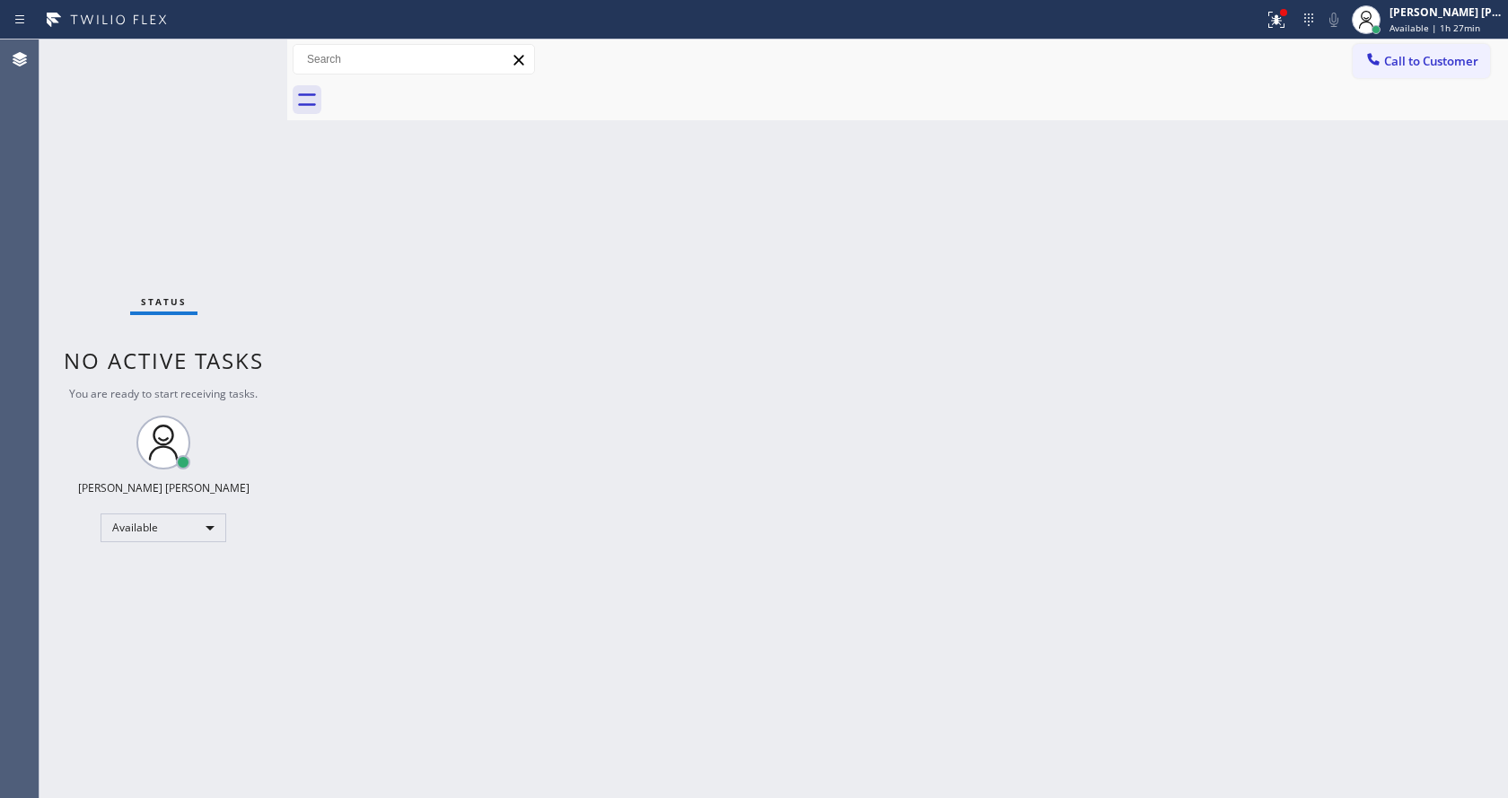
click at [487, 511] on div "Back to Dashboard Change Sender ID Customers Technicians Select a contact Outbo…" at bounding box center [897, 419] width 1221 height 759
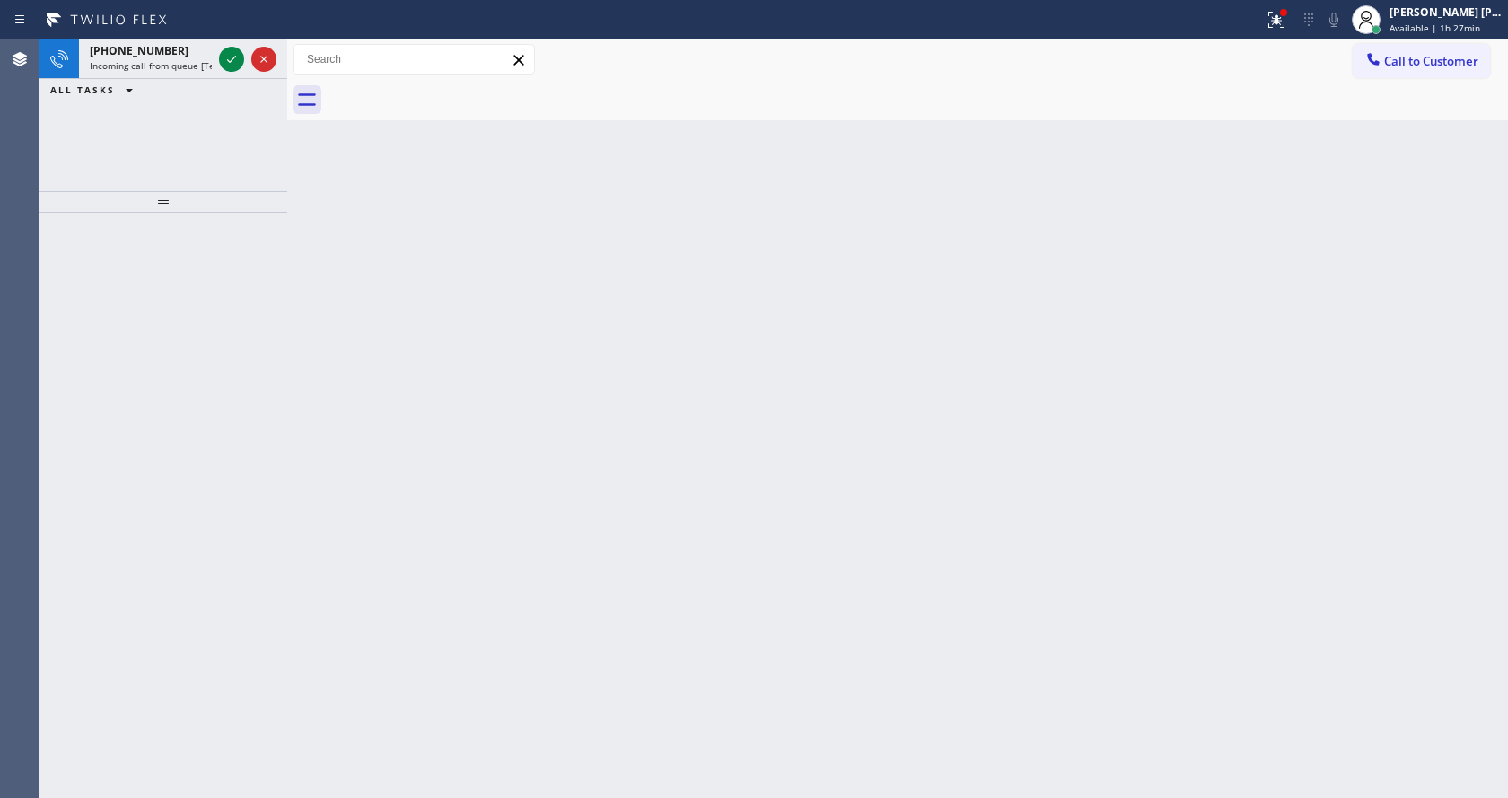
click at [116, 249] on div at bounding box center [164, 505] width 248 height 585
click at [139, 57] on span "[PHONE_NUMBER]" at bounding box center [139, 50] width 99 height 15
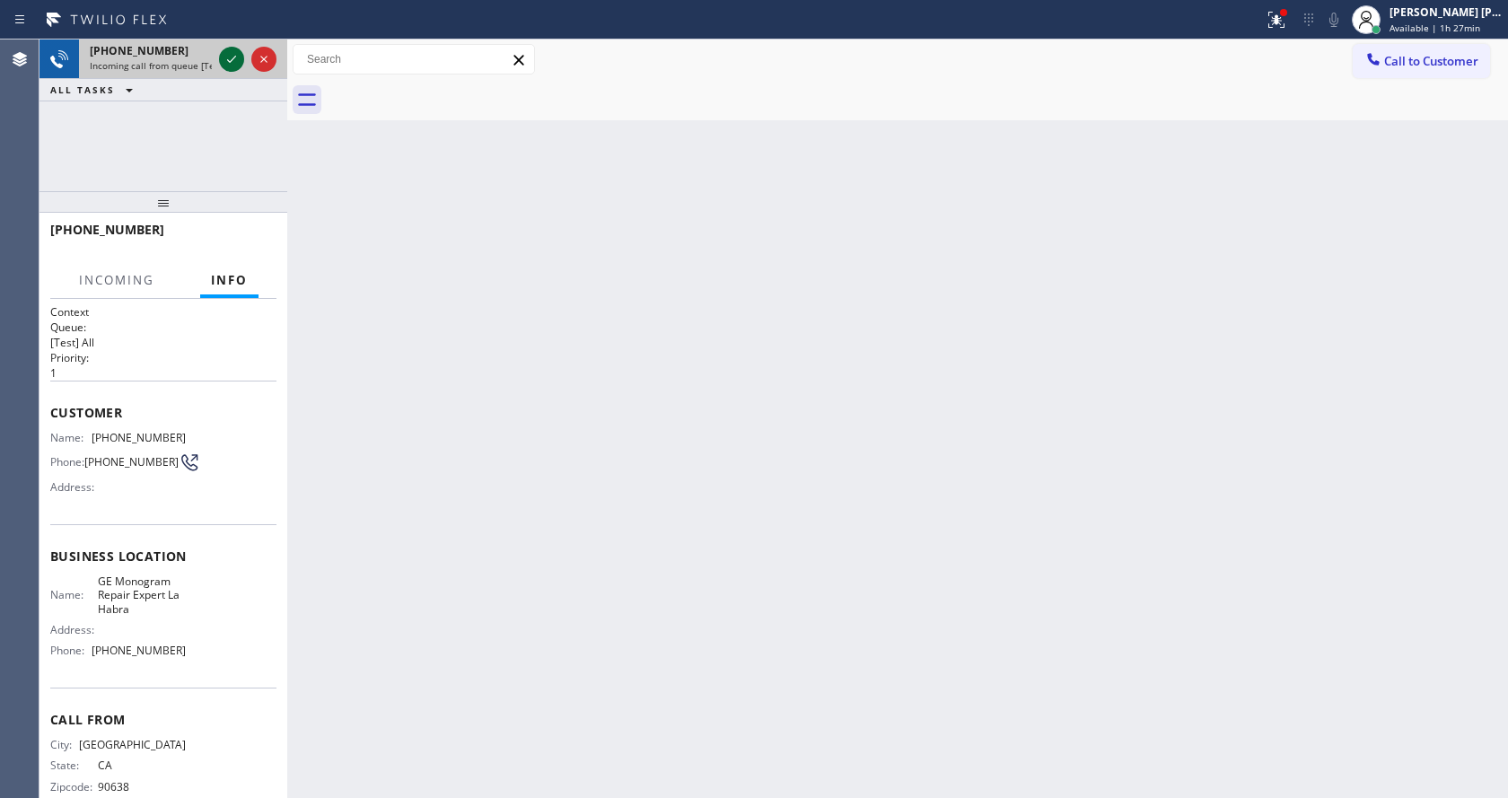
click at [224, 63] on icon at bounding box center [232, 59] width 22 height 22
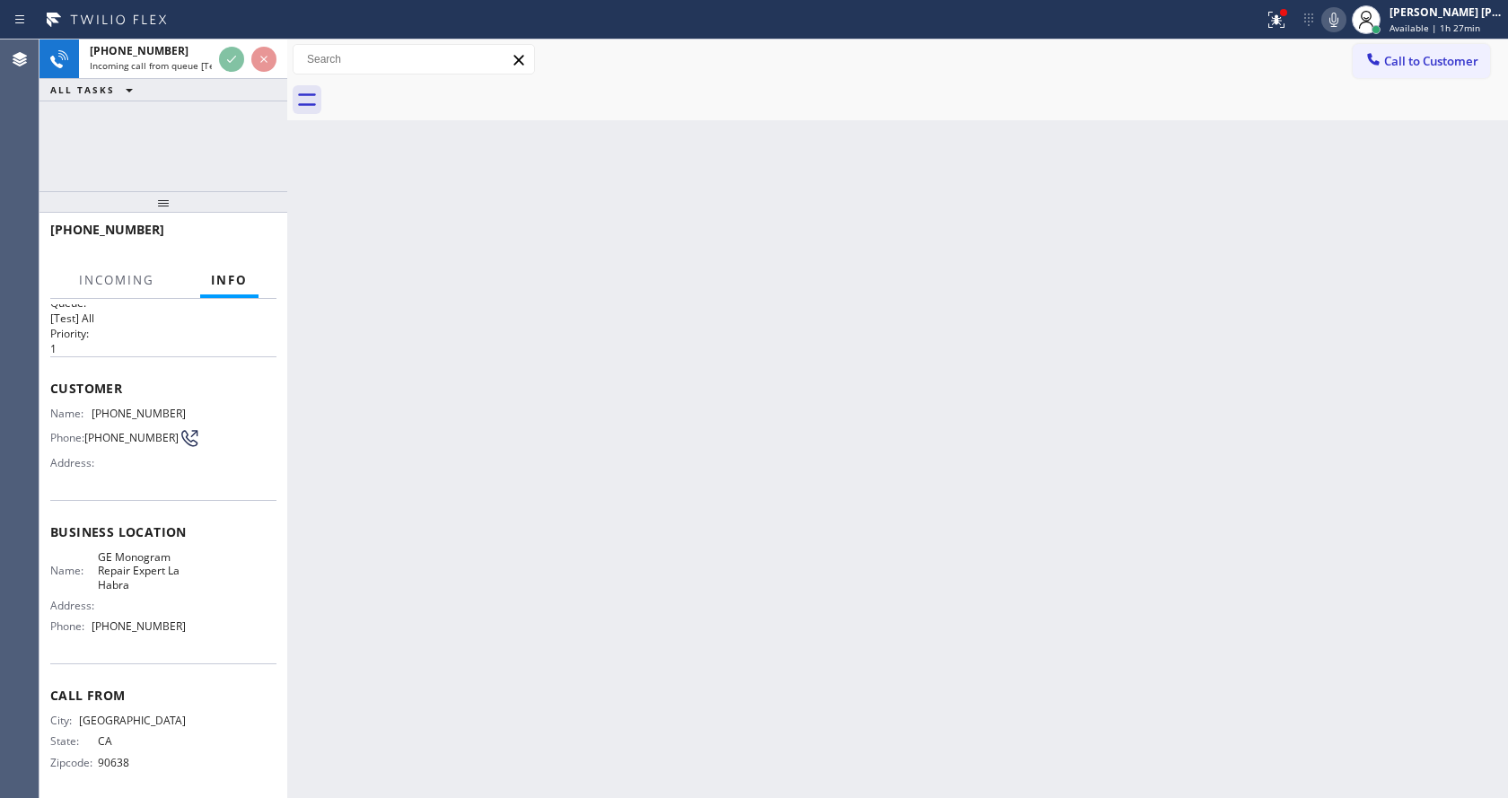
scroll to position [37, 0]
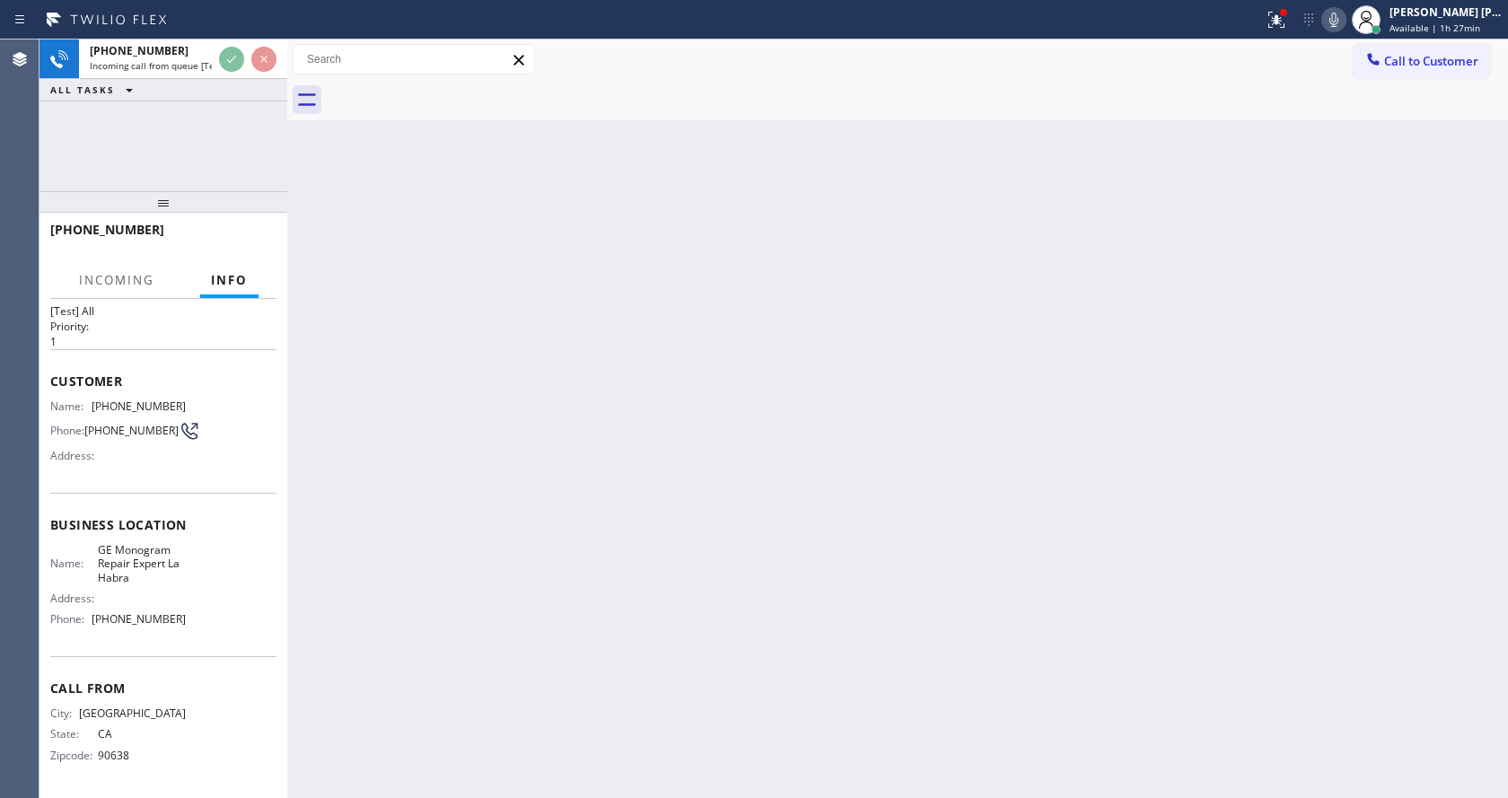
click at [705, 489] on div "Back to Dashboard Change Sender ID Customers Technicians Select a contact Outbo…" at bounding box center [897, 419] width 1221 height 759
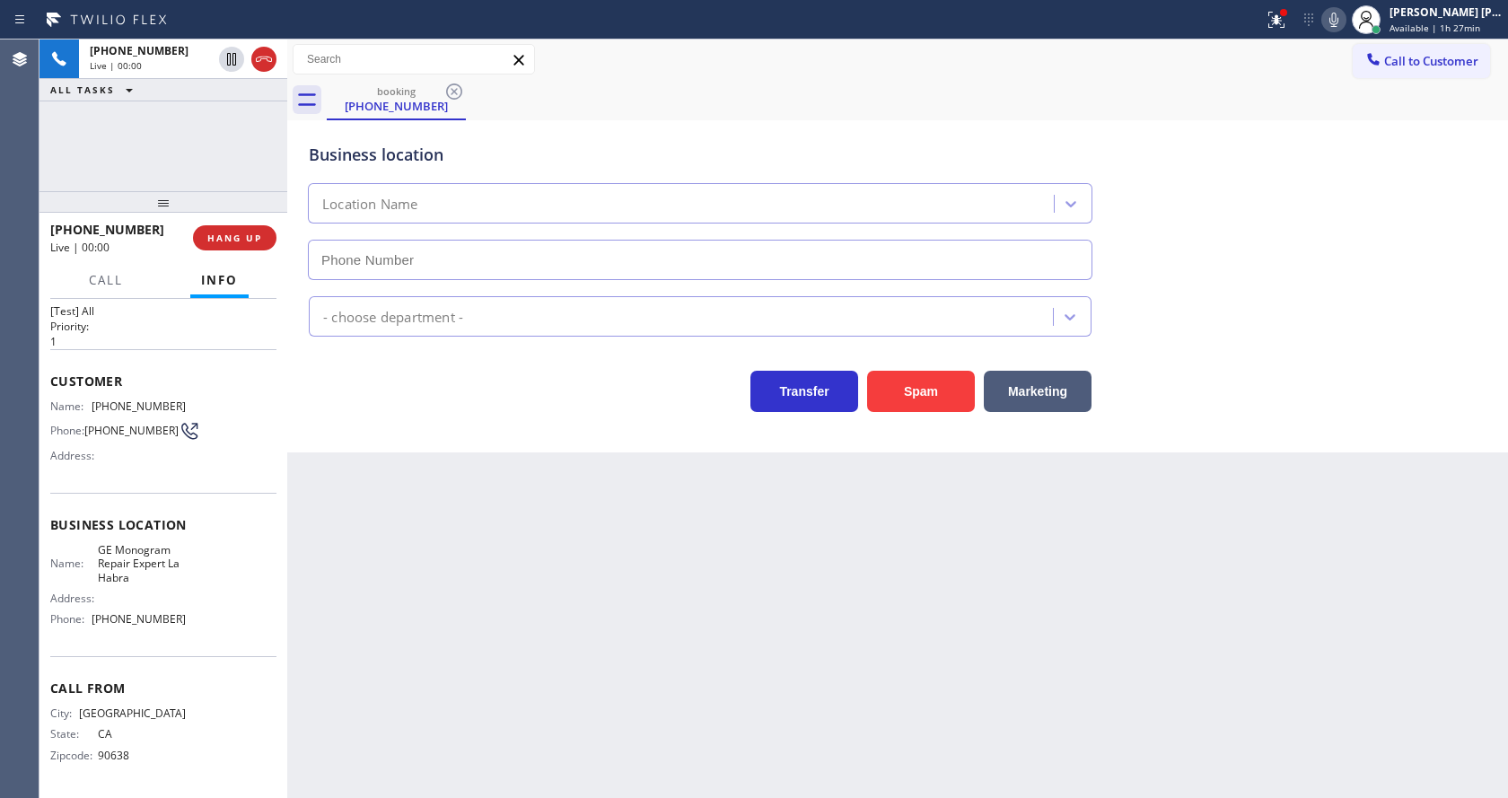
type input "[PHONE_NUMBER]"
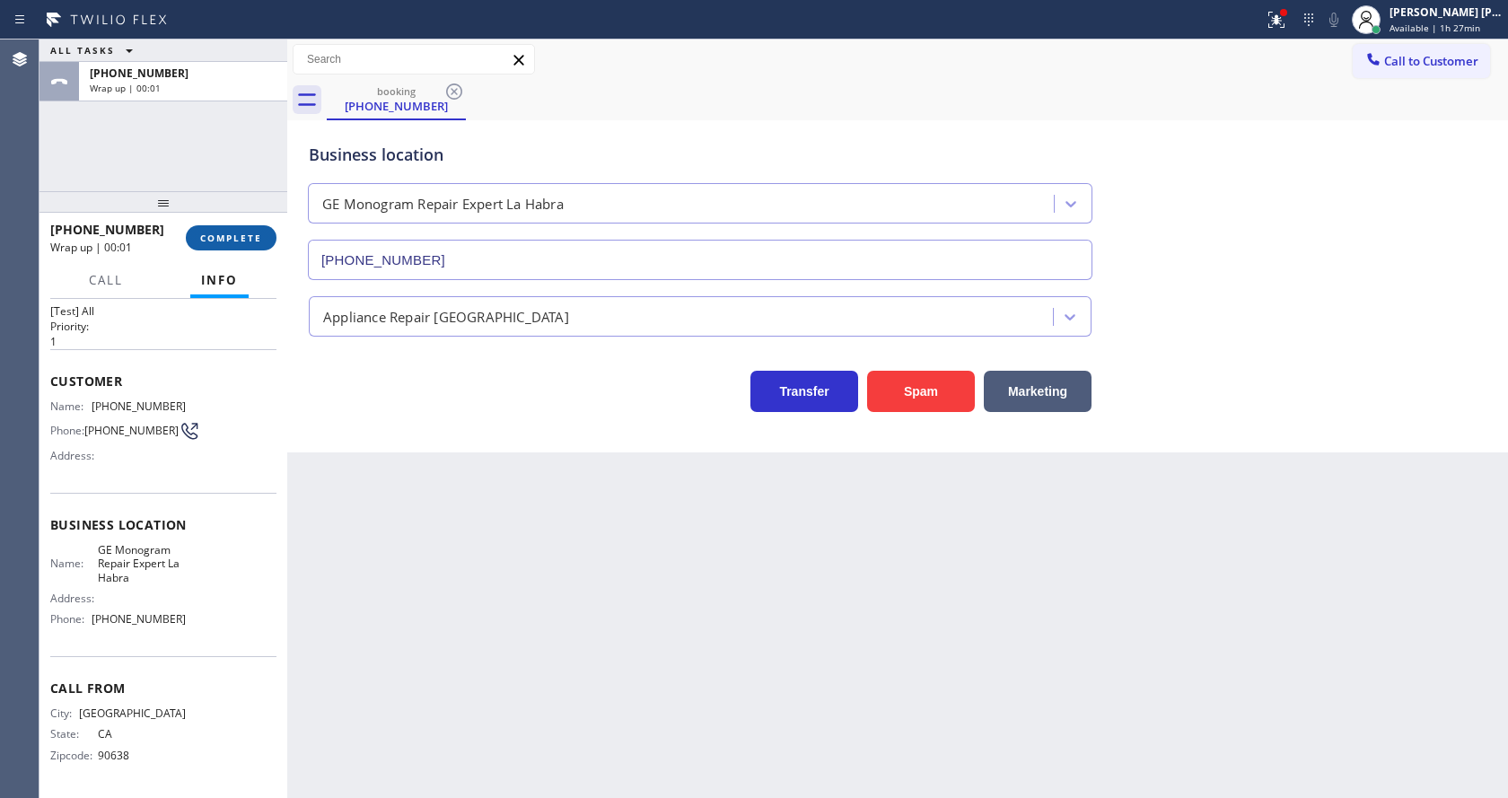
click at [234, 242] on span "COMPLETE" at bounding box center [231, 238] width 62 height 13
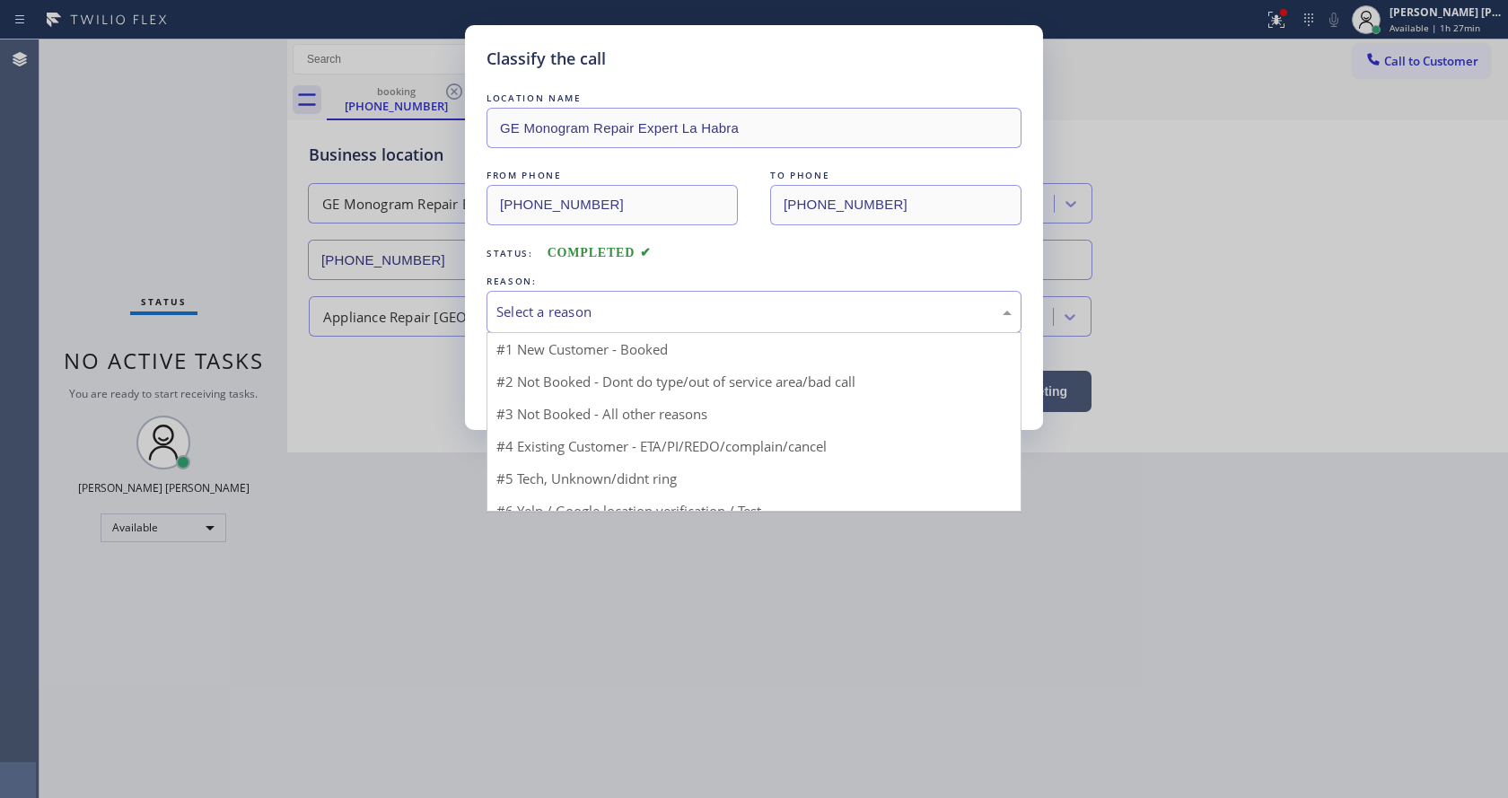
click at [535, 309] on div "Select a reason" at bounding box center [753, 312] width 515 height 21
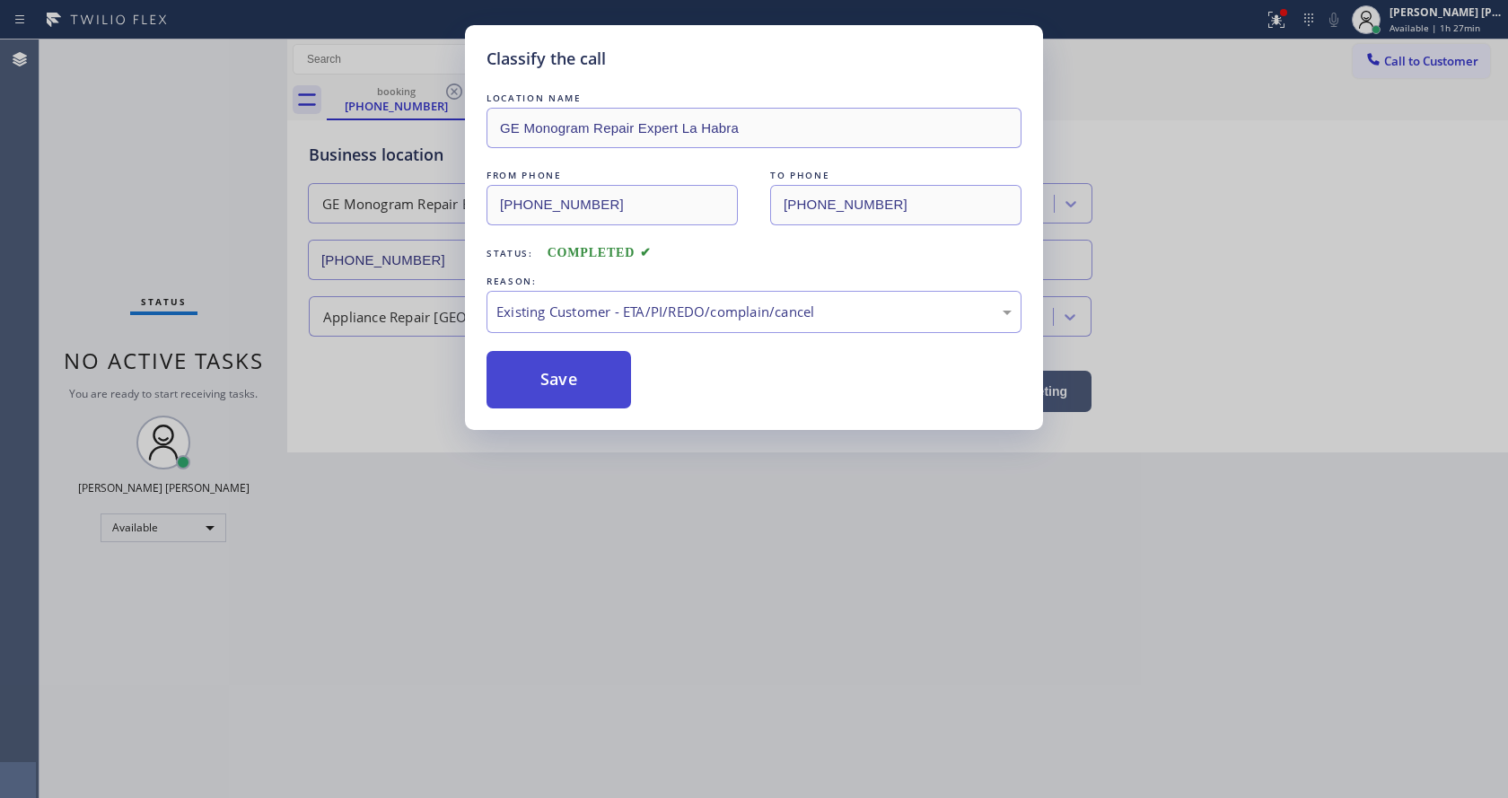
click at [551, 373] on button "Save" at bounding box center [559, 379] width 145 height 57
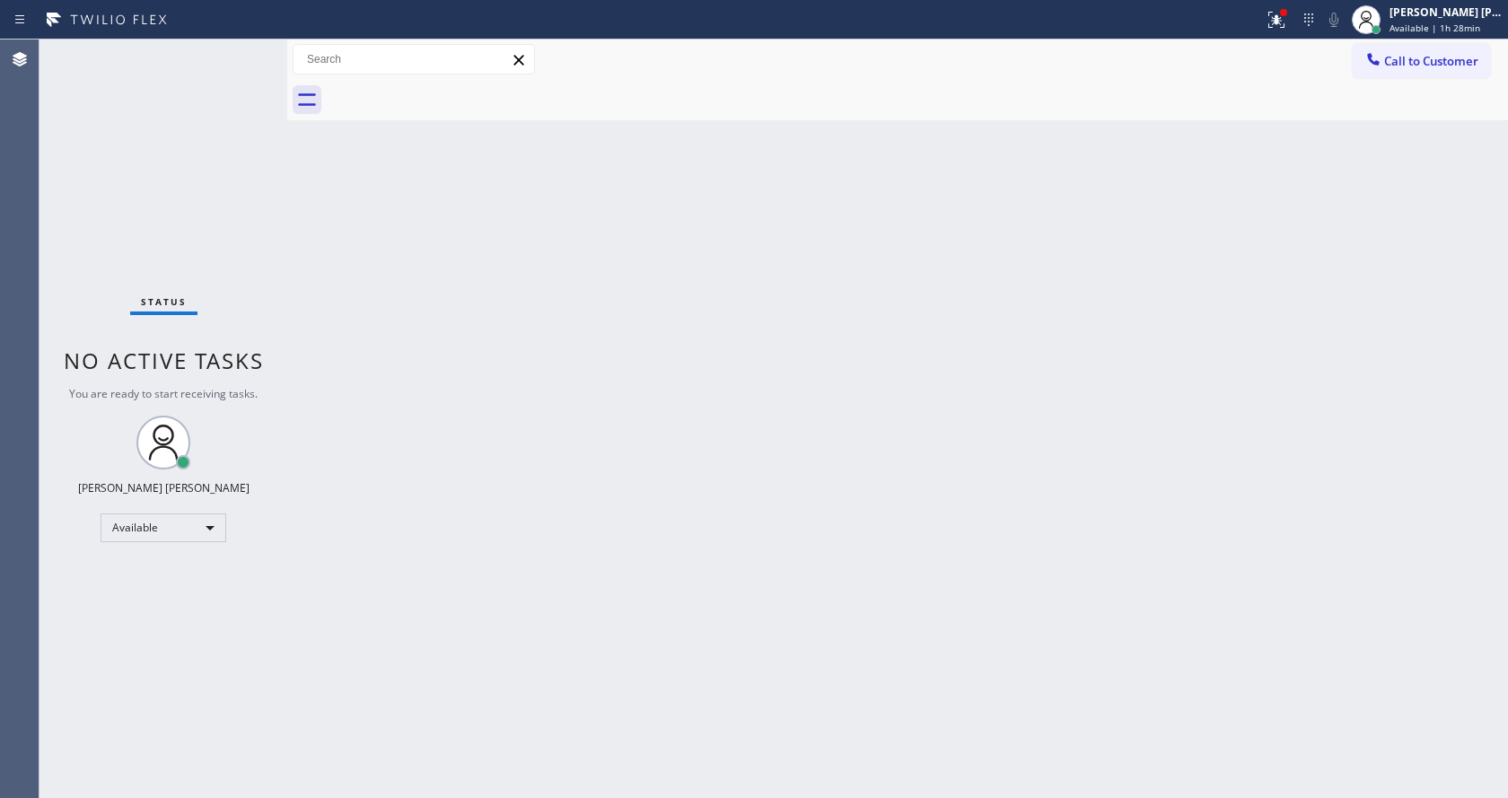
click at [860, 612] on div "Back to Dashboard Change Sender ID Customers Technicians Select a contact Outbo…" at bounding box center [897, 419] width 1221 height 759
click at [341, 131] on div "Back to Dashboard Change Sender ID Customers Technicians Select a contact Outbo…" at bounding box center [897, 419] width 1221 height 759
click at [1437, 20] on div "[PERSON_NAME] [PERSON_NAME] Available | 1h 29min" at bounding box center [1447, 19] width 122 height 31
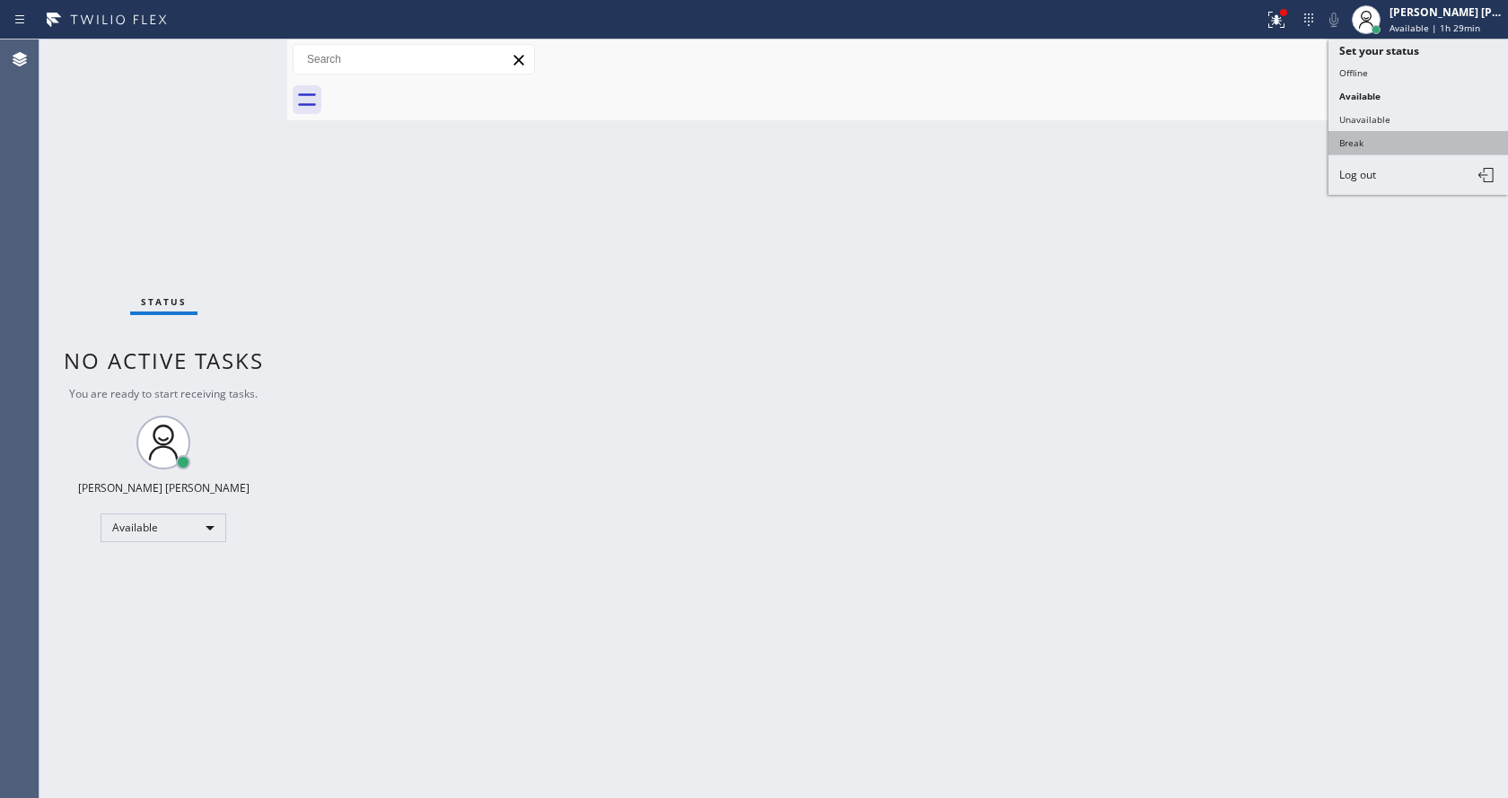
click at [1360, 145] on button "Break" at bounding box center [1419, 142] width 180 height 23
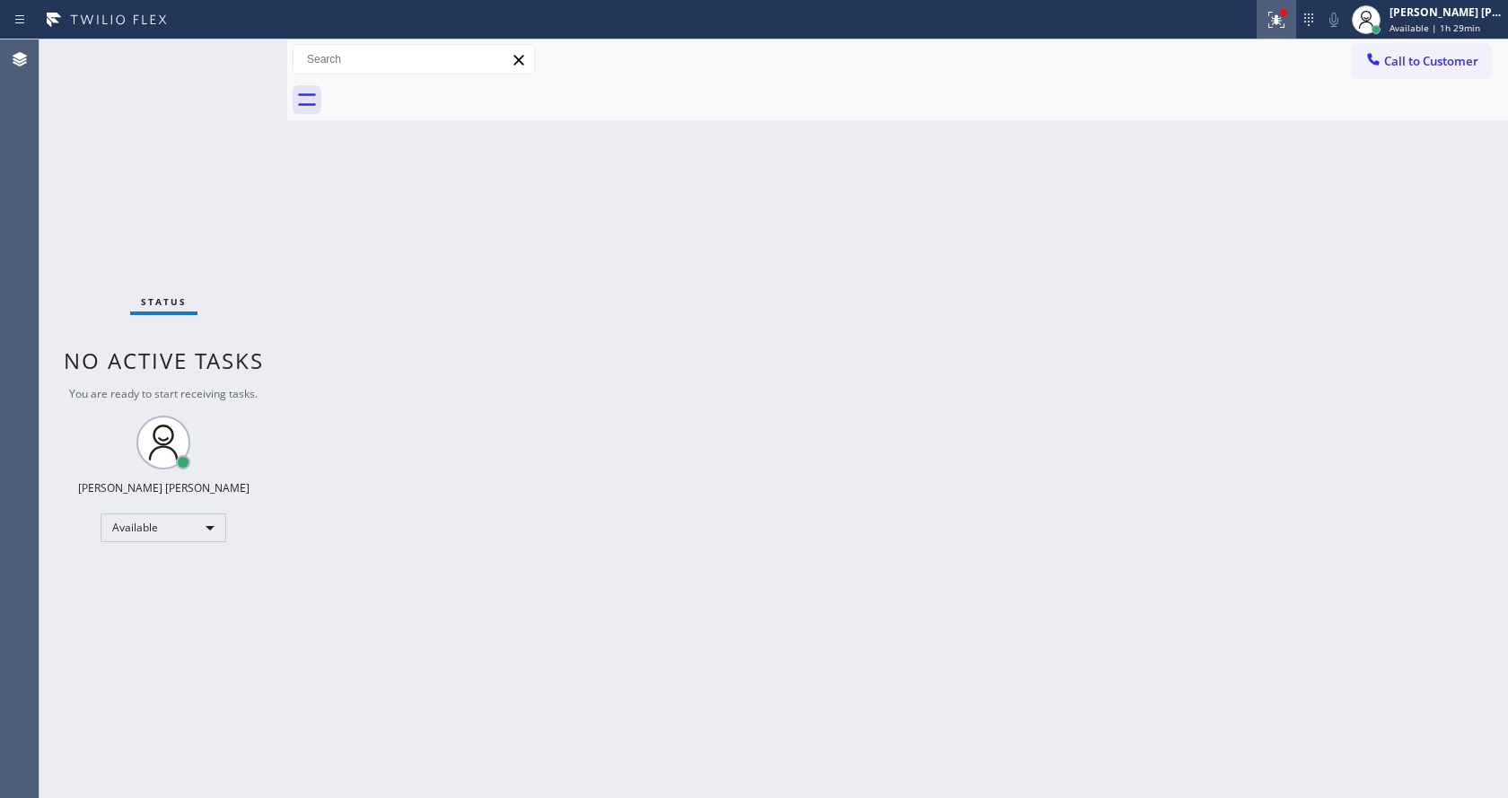
click at [1277, 25] on icon at bounding box center [1277, 20] width 22 height 22
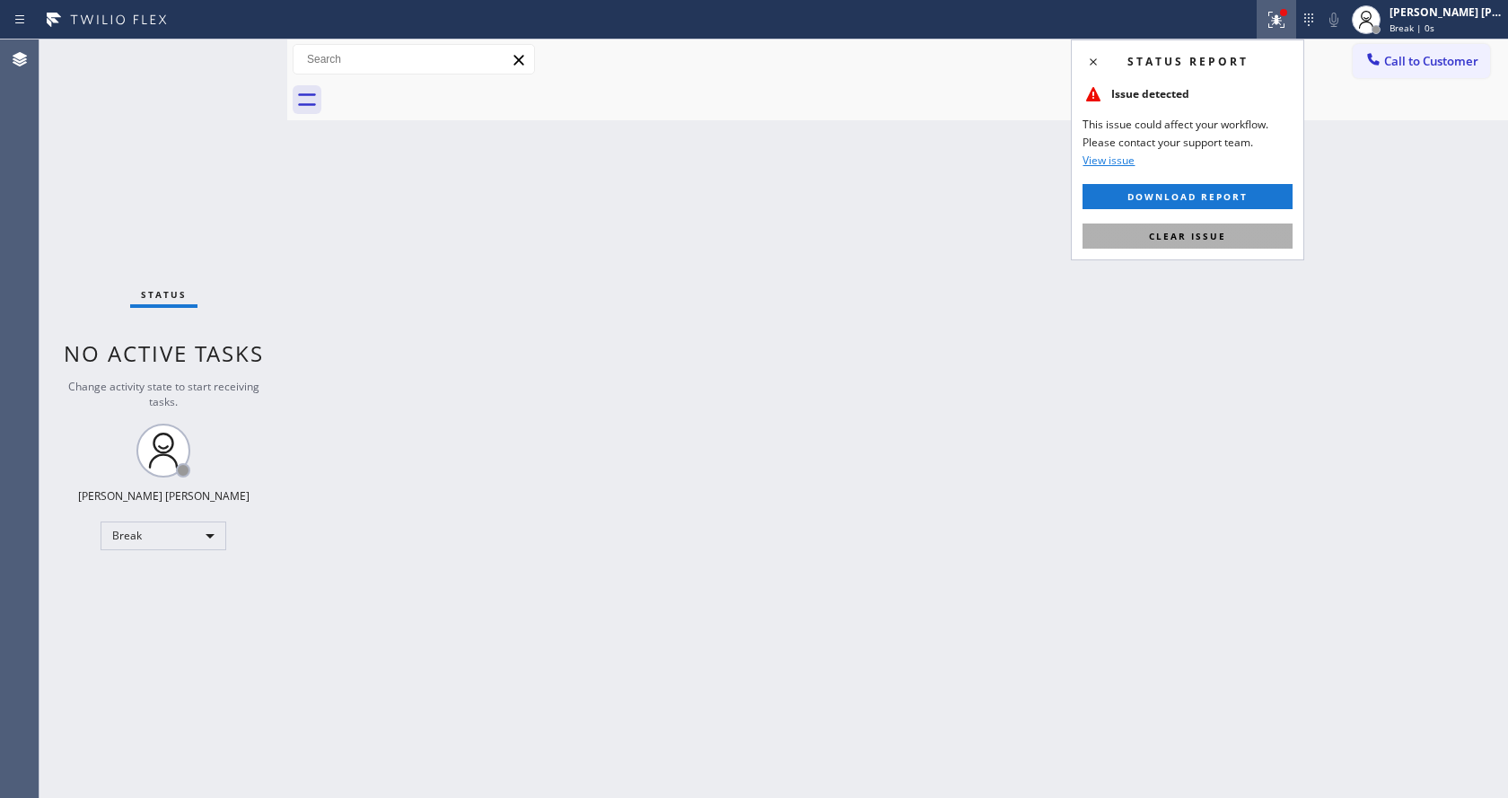
click at [1184, 247] on button "Clear issue" at bounding box center [1188, 236] width 210 height 25
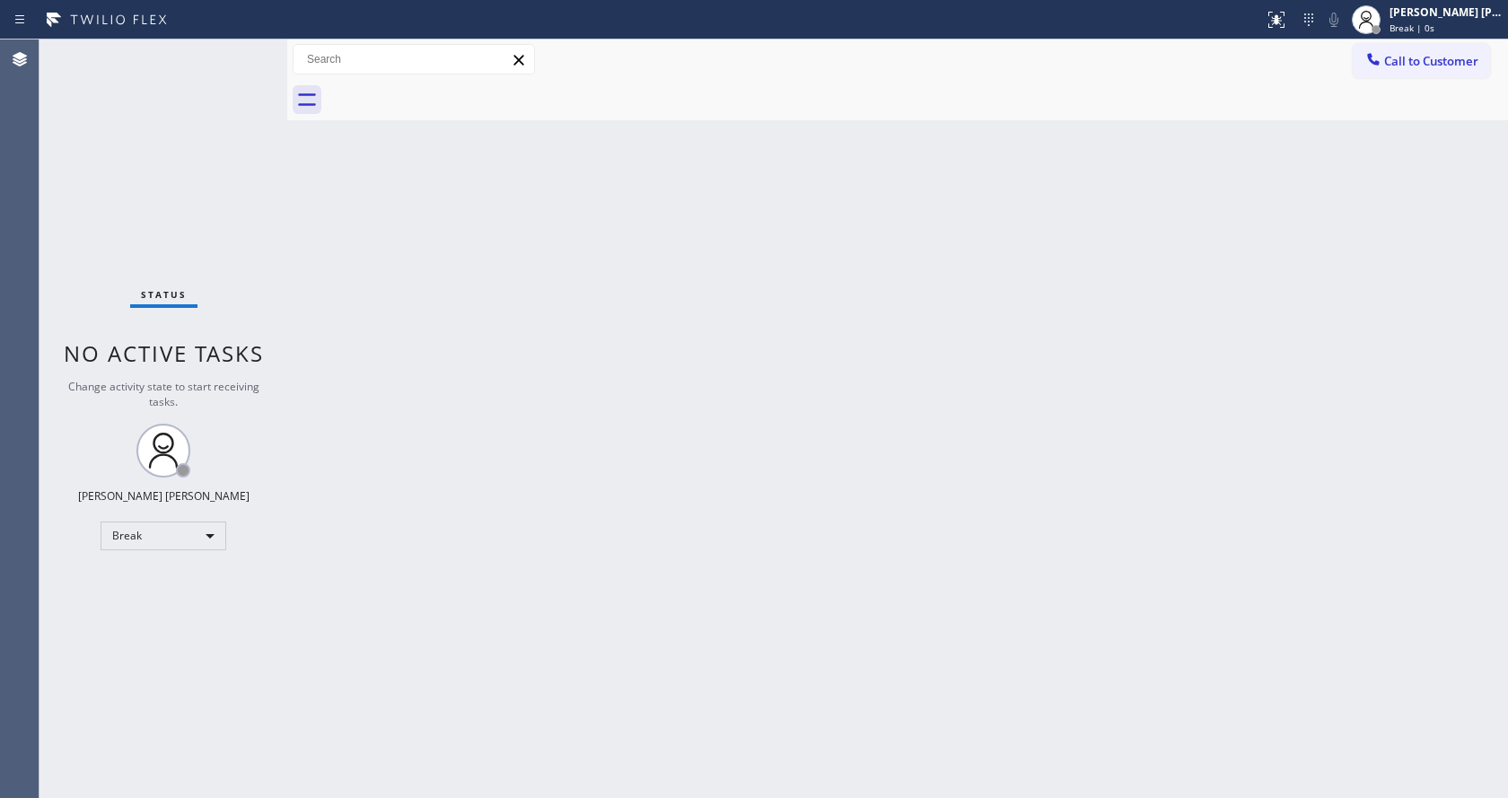
click at [1135, 300] on div "Back to Dashboard Change Sender ID Customers Technicians Select a contact Outbo…" at bounding box center [897, 419] width 1221 height 759
drag, startPoint x: 1290, startPoint y: 399, endPoint x: 1313, endPoint y: 364, distance: 41.3
click at [1290, 399] on div "Back to Dashboard Change Sender ID Customers Technicians Select a contact Outbo…" at bounding box center [897, 419] width 1221 height 759
click at [1444, 36] on div "[PERSON_NAME] [PERSON_NAME] Break | 8:06" at bounding box center [1428, 20] width 162 height 40
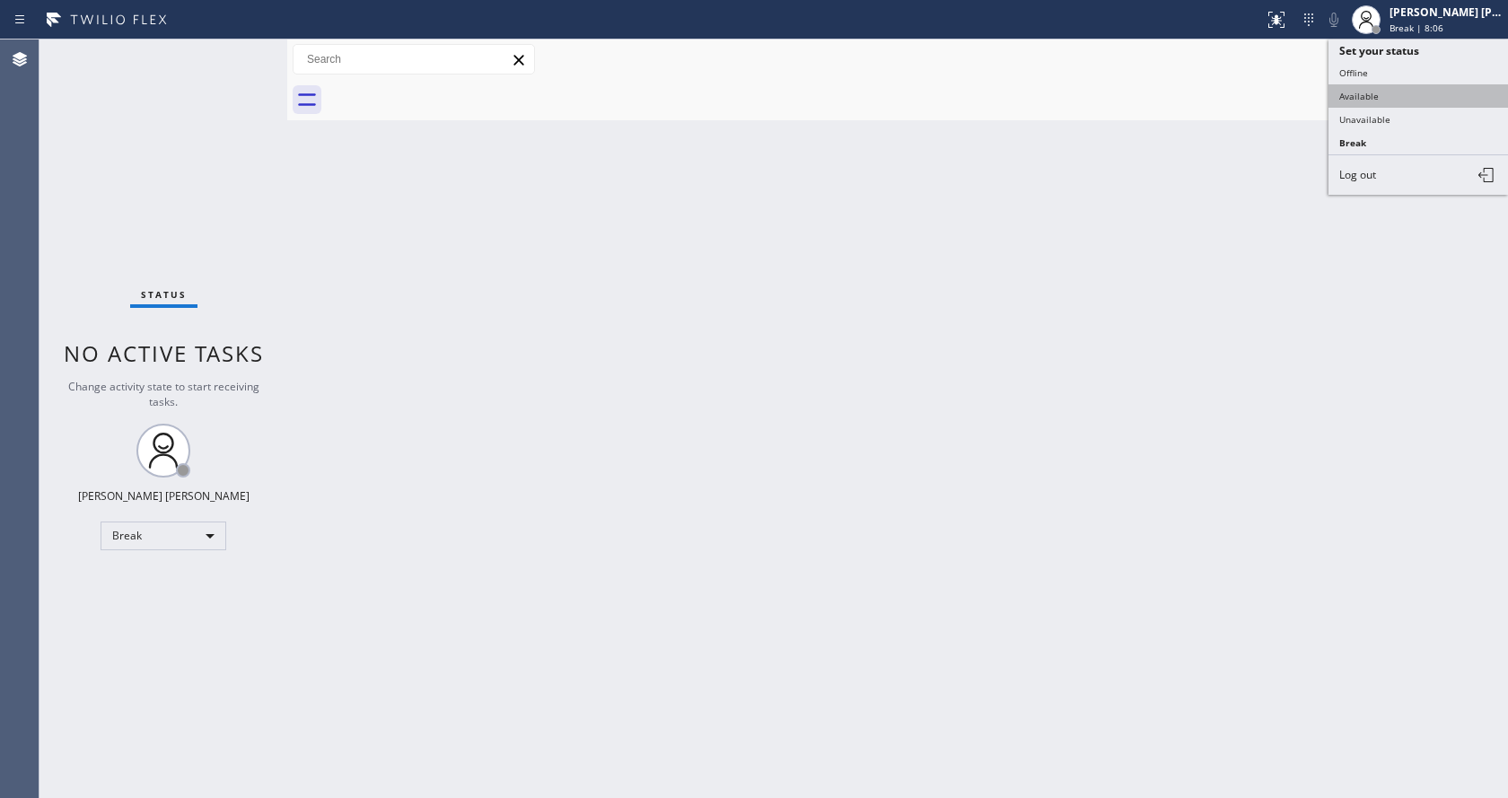
click at [1393, 99] on button "Available" at bounding box center [1419, 95] width 180 height 23
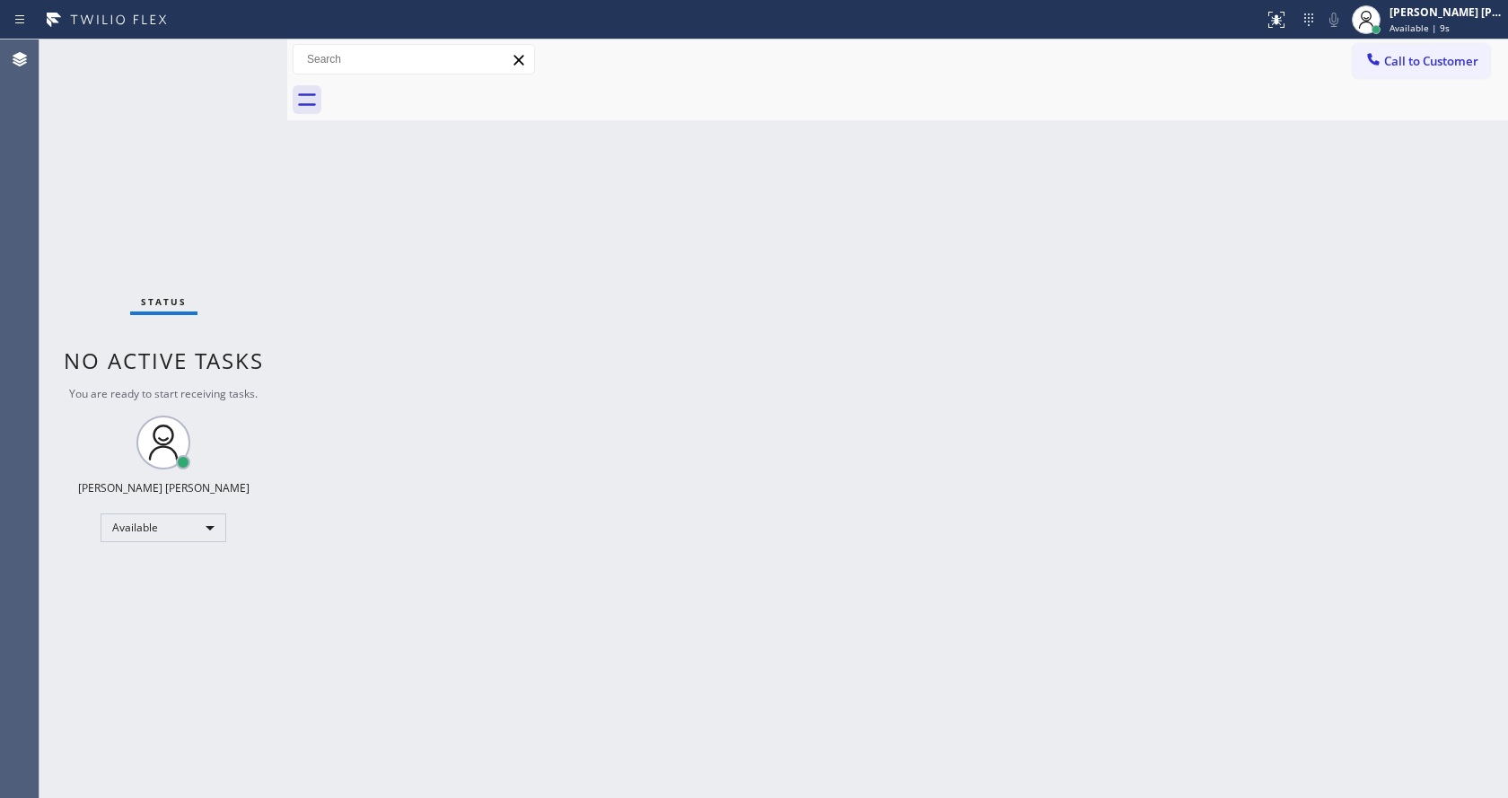
drag, startPoint x: 660, startPoint y: 514, endPoint x: 577, endPoint y: 677, distance: 183.1
click at [660, 514] on div "Back to Dashboard Change Sender ID Customers Technicians Select a contact Outbo…" at bounding box center [897, 419] width 1221 height 759
click at [429, 285] on div "Back to Dashboard Change Sender ID Customers Technicians Select a contact Outbo…" at bounding box center [897, 419] width 1221 height 759
click at [160, 154] on div "Status No active tasks You are ready to start receiving tasks. [PERSON_NAME] [P…" at bounding box center [164, 419] width 248 height 759
click at [210, 70] on div "Status No active tasks You are ready to start receiving tasks. [PERSON_NAME] [P…" at bounding box center [164, 419] width 248 height 759
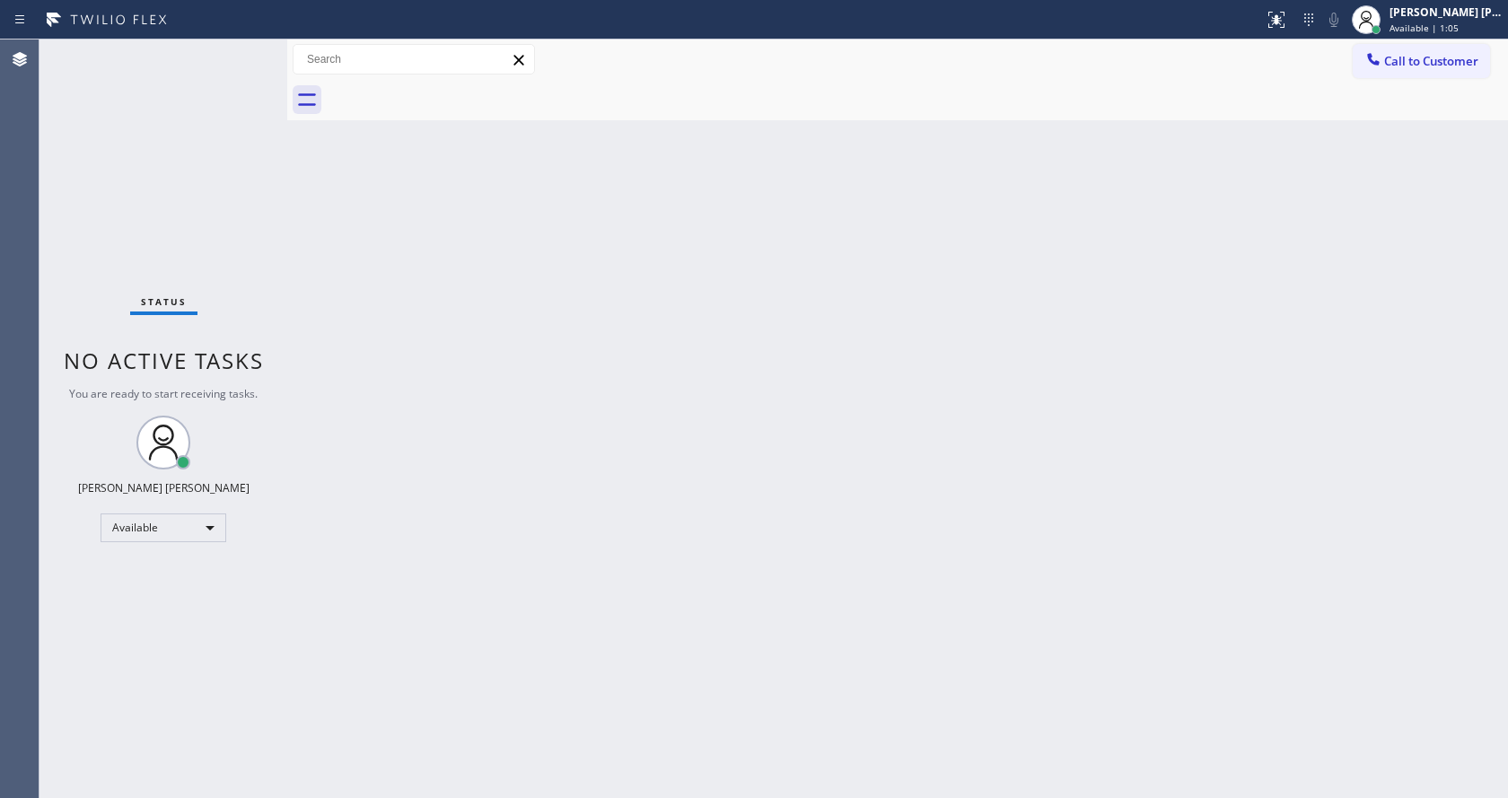
click at [238, 58] on div "Status No active tasks You are ready to start receiving tasks. [PERSON_NAME] [P…" at bounding box center [164, 419] width 248 height 759
click at [248, 52] on div "Status No active tasks You are ready to start receiving tasks. [PERSON_NAME] [P…" at bounding box center [164, 419] width 248 height 759
click at [242, 50] on div "Status No active tasks You are ready to start receiving tasks. [PERSON_NAME] [P…" at bounding box center [164, 419] width 248 height 759
click at [247, 43] on div "Status No active tasks You are ready to start receiving tasks. [PERSON_NAME] [P…" at bounding box center [164, 419] width 248 height 759
click at [249, 51] on div "Status No active tasks You are ready to start receiving tasks. [PERSON_NAME] [P…" at bounding box center [164, 419] width 248 height 759
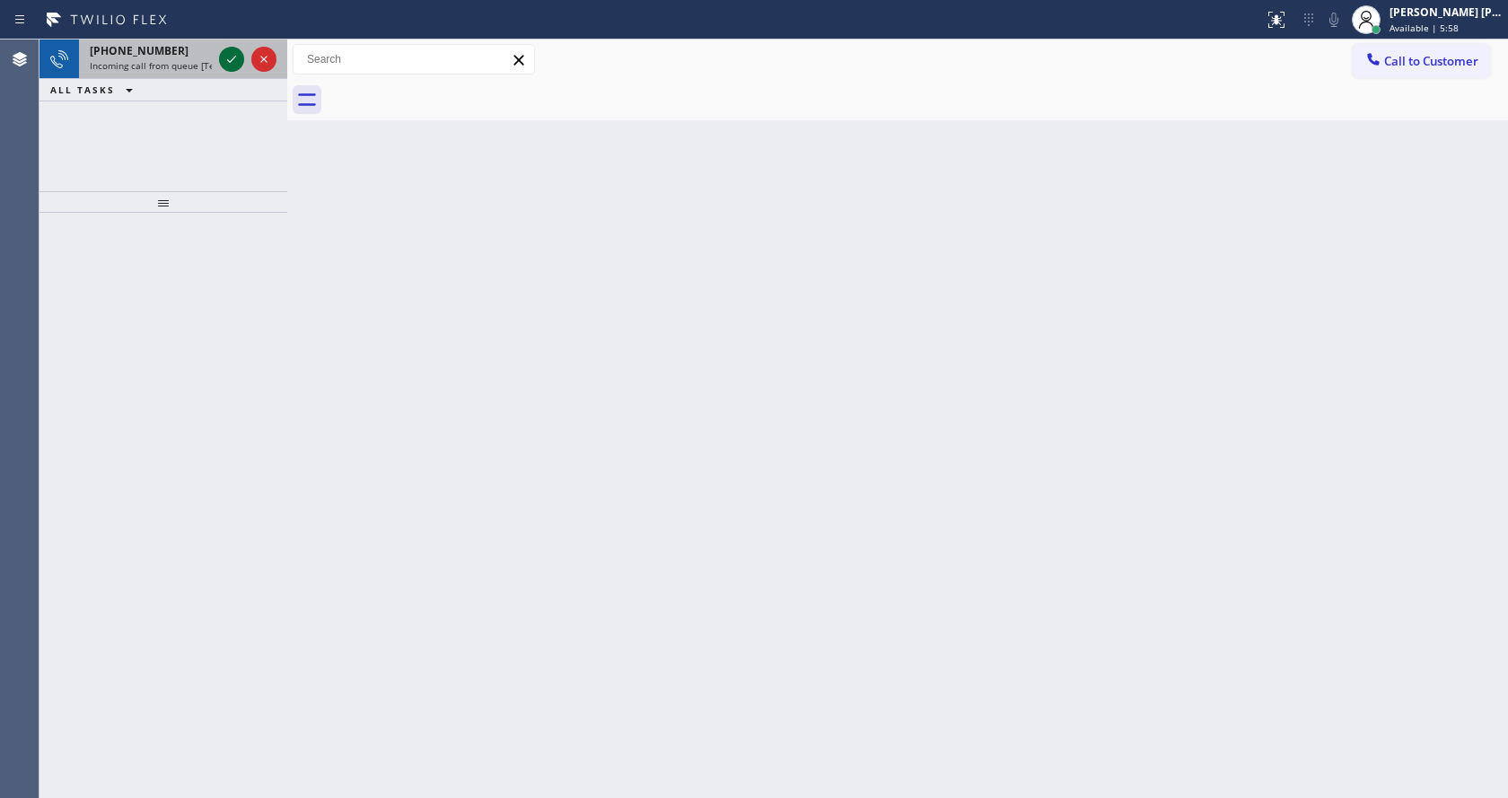
click at [234, 54] on icon at bounding box center [232, 59] width 22 height 22
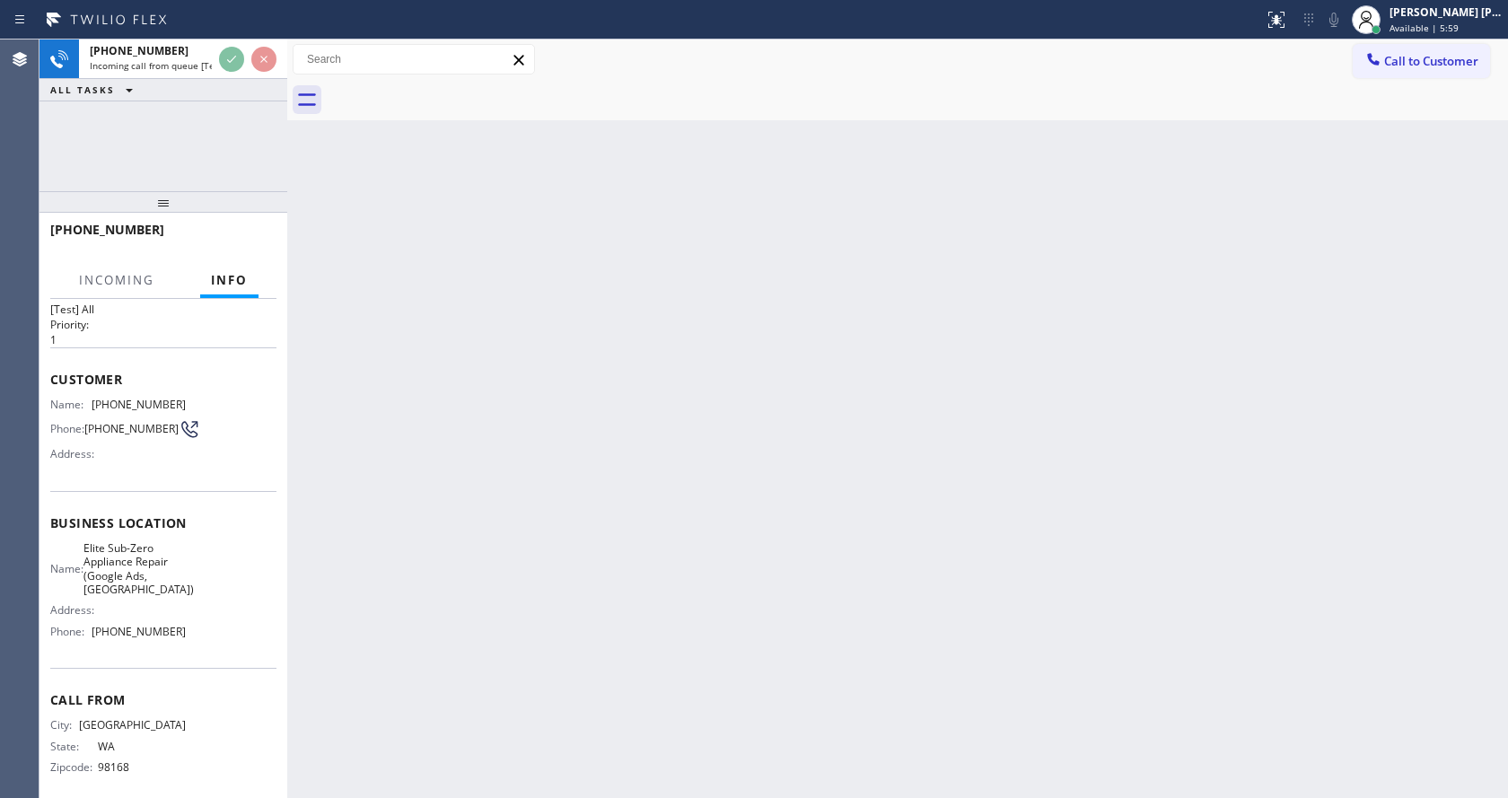
scroll to position [51, 0]
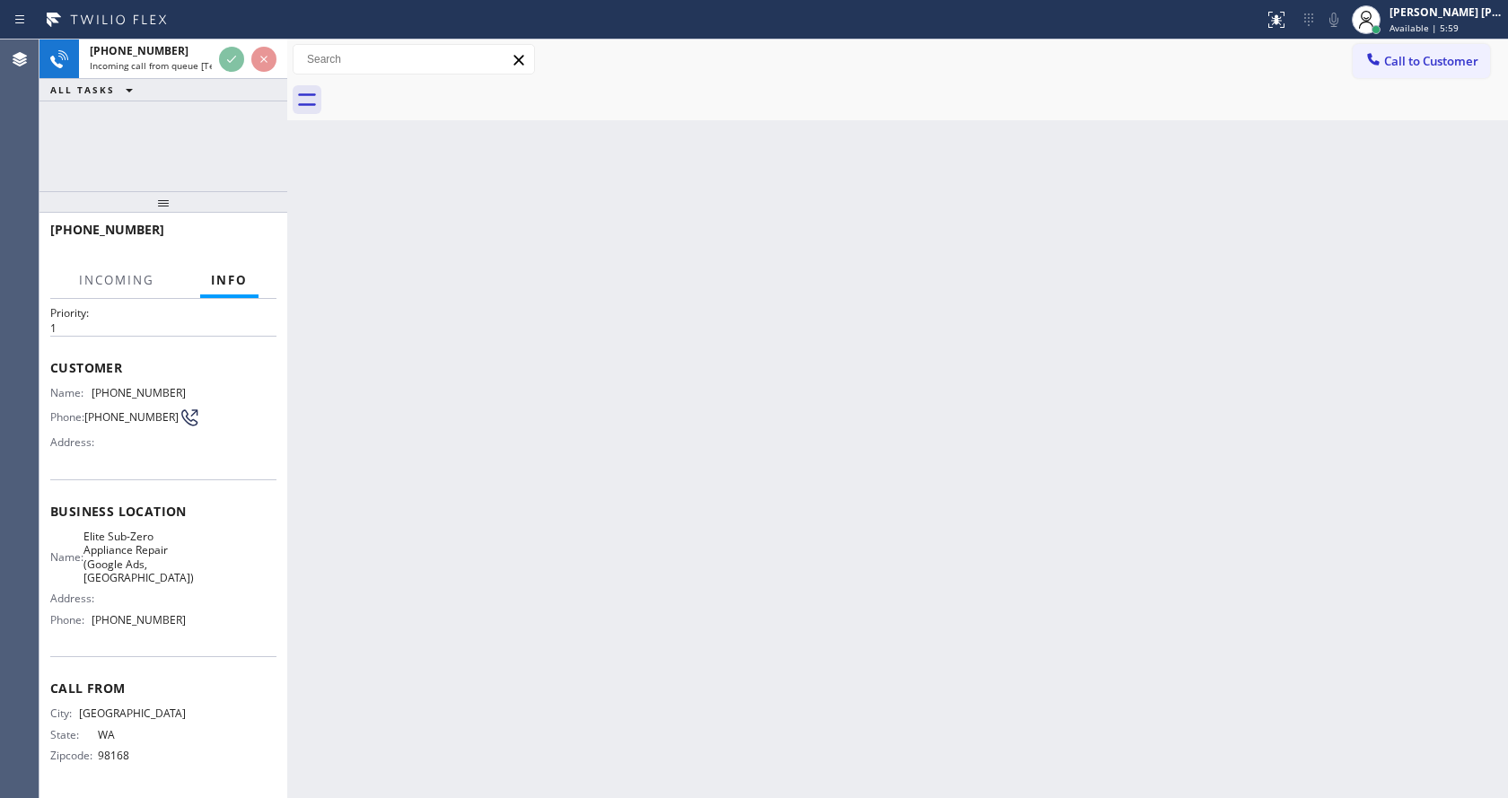
click at [600, 567] on div "Back to Dashboard Change Sender ID Customers Technicians Select a contact Outbo…" at bounding box center [897, 419] width 1221 height 759
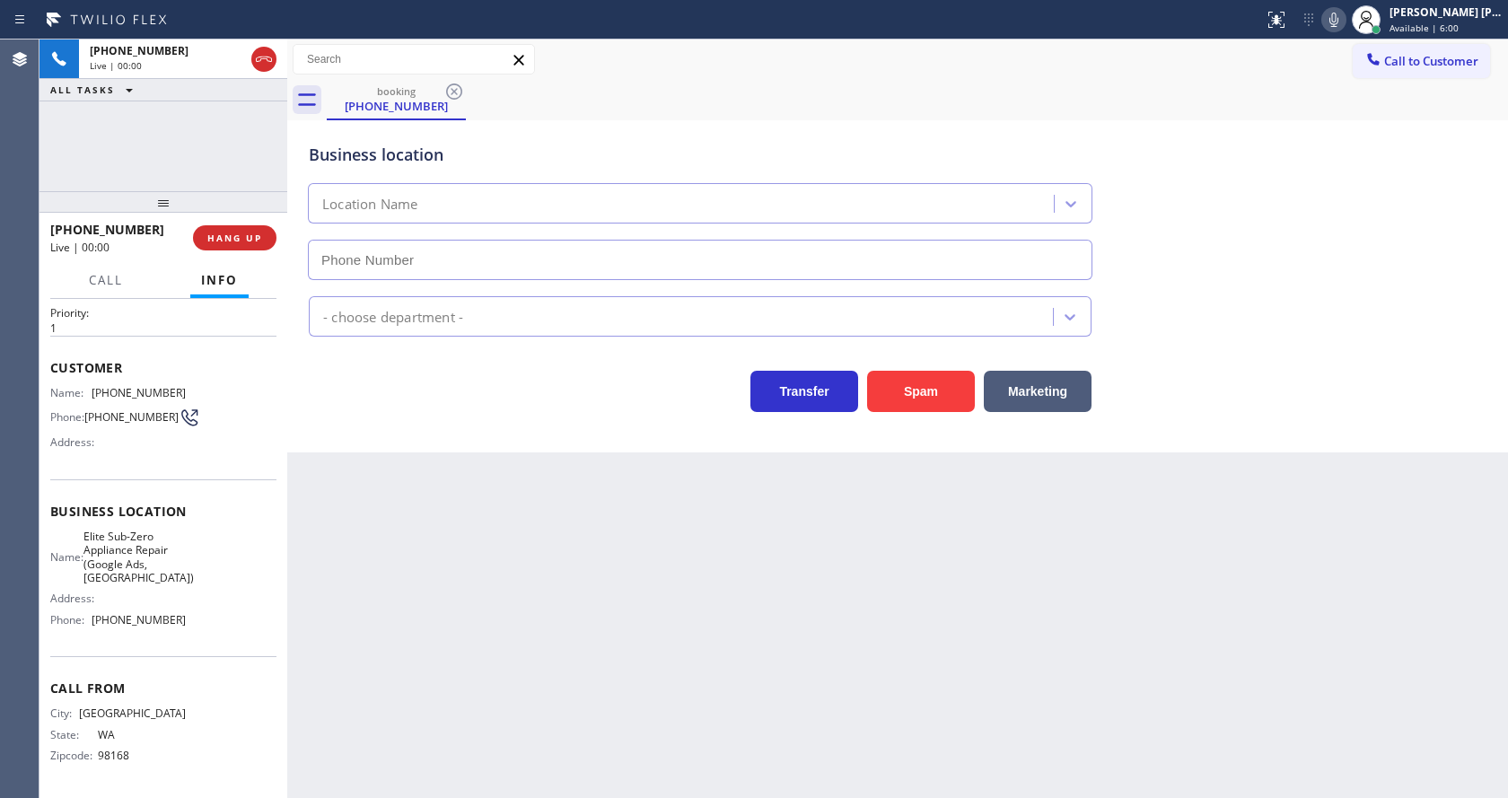
type input "[PHONE_NUMBER]"
click at [444, 522] on div "Back to Dashboard Change Sender ID Customers Technicians Select a contact Outbo…" at bounding box center [897, 419] width 1221 height 759
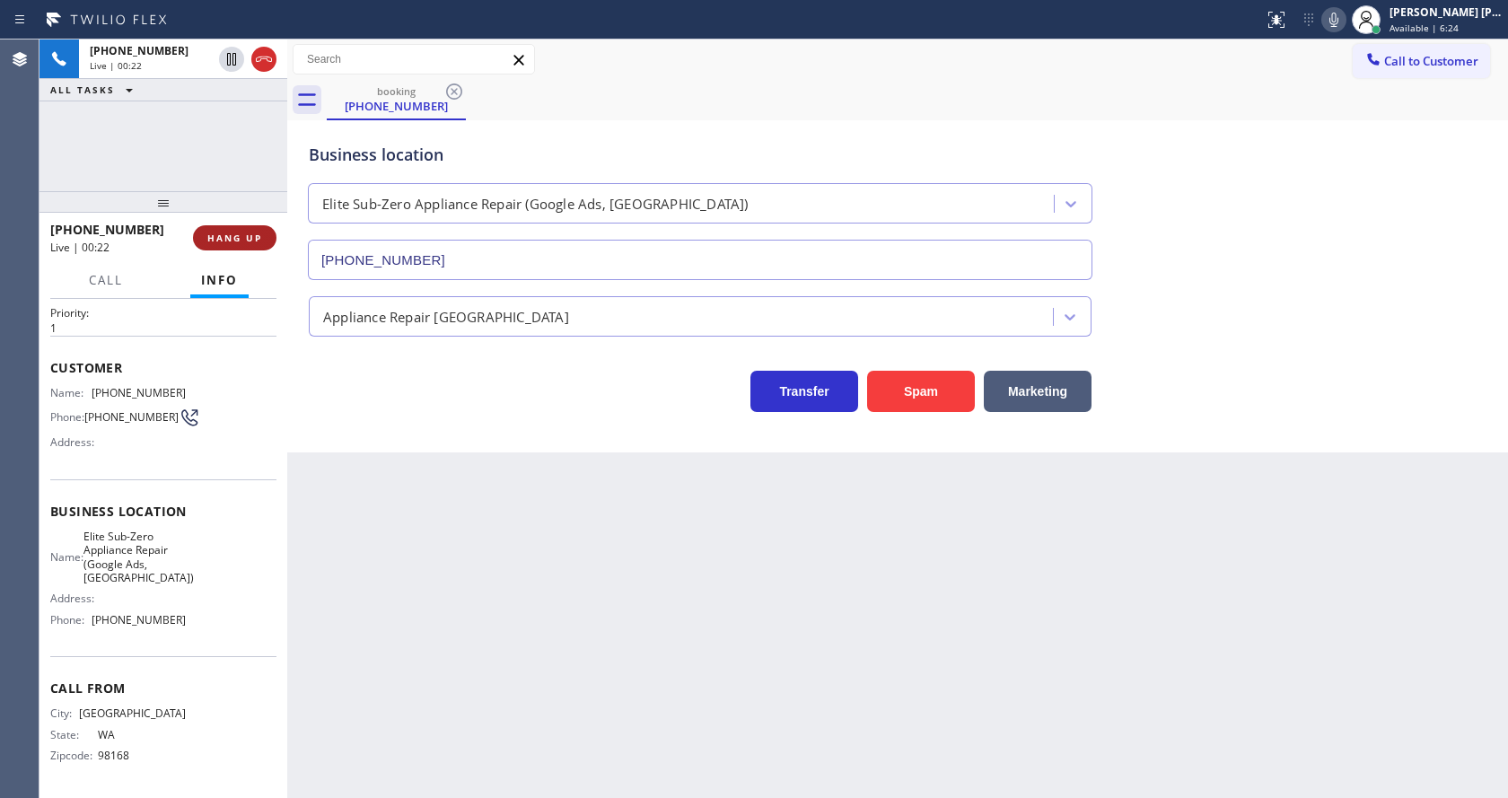
click at [250, 233] on span "HANG UP" at bounding box center [234, 238] width 55 height 13
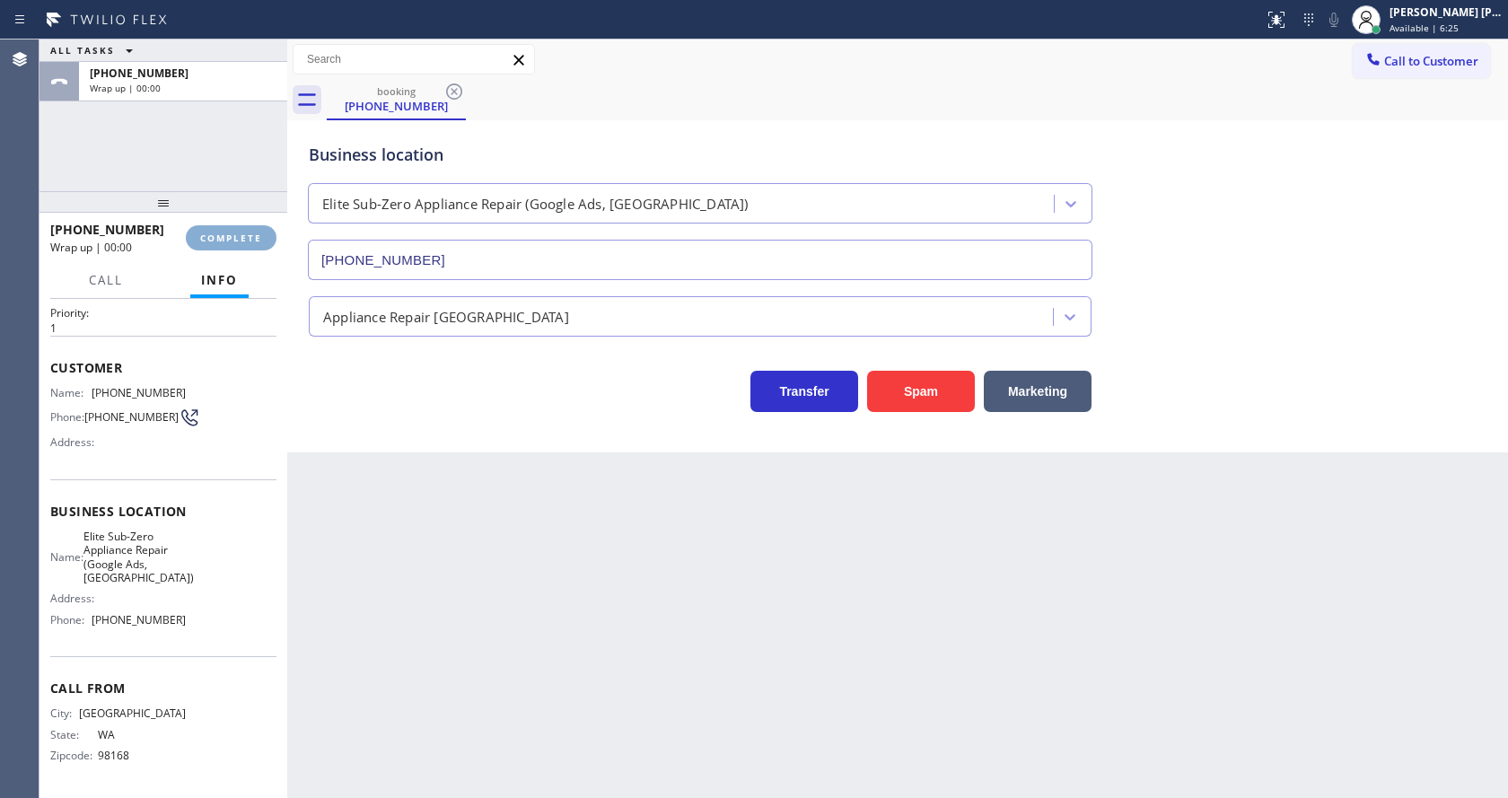
click at [250, 233] on span "COMPLETE" at bounding box center [231, 238] width 62 height 13
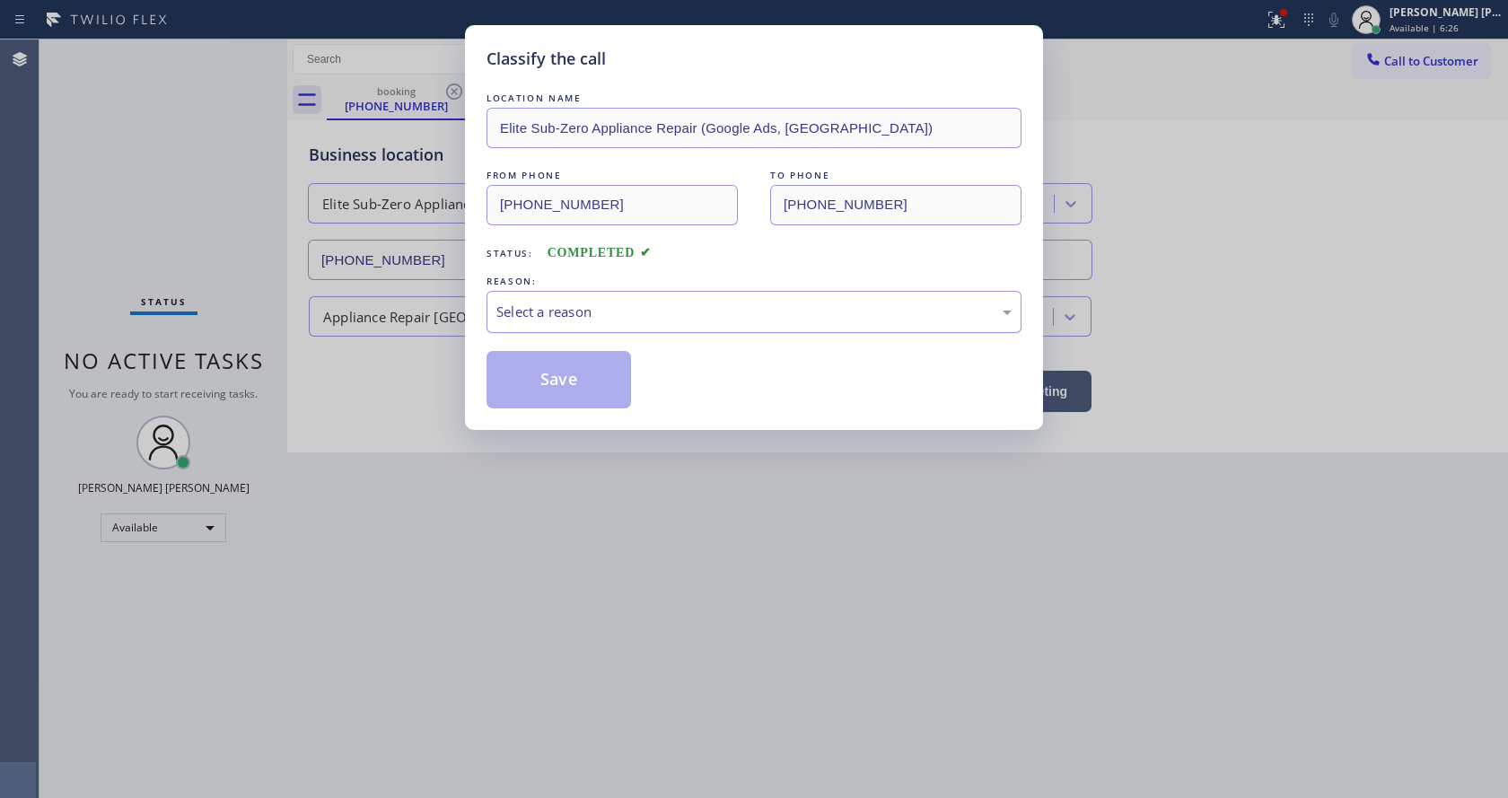
click at [589, 319] on div "Select a reason" at bounding box center [753, 312] width 515 height 21
click at [556, 368] on button "Save" at bounding box center [559, 379] width 145 height 57
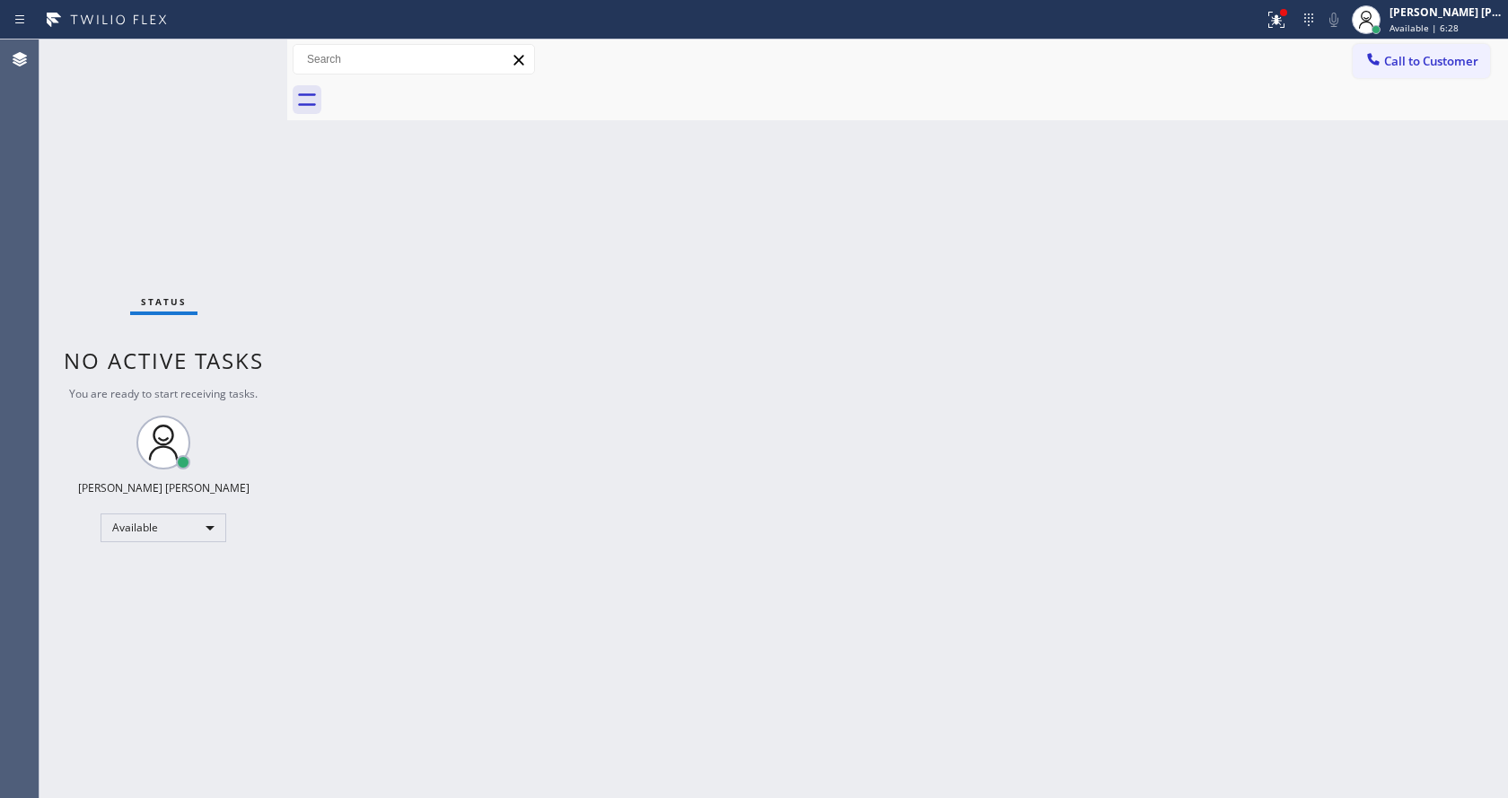
click at [542, 403] on div "Classify the call LOCATION NAME Viking Repair Service FROM PHONE [PHONE_NUMBER]…" at bounding box center [774, 419] width 1469 height 759
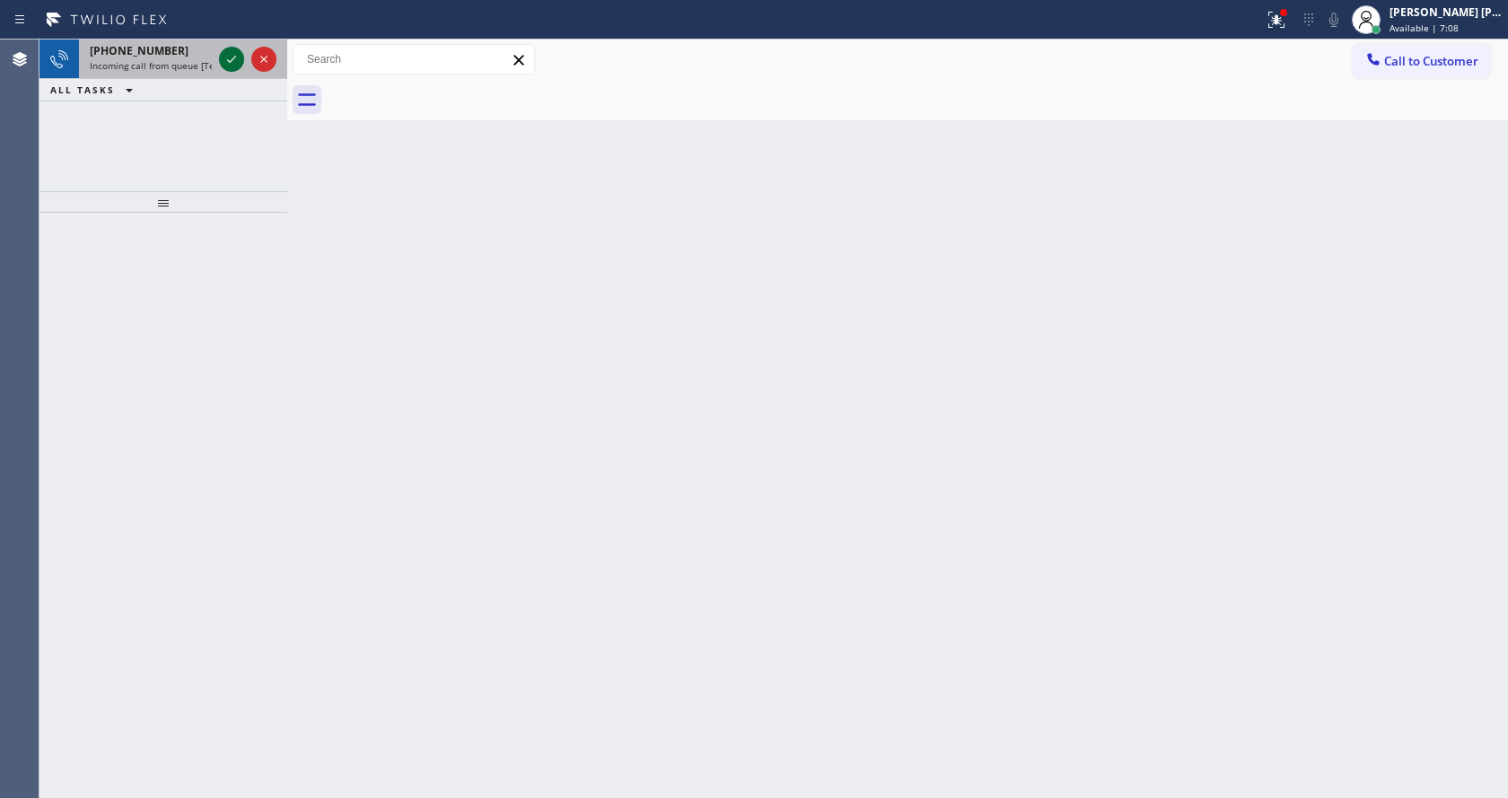
click at [220, 60] on div at bounding box center [231, 59] width 25 height 22
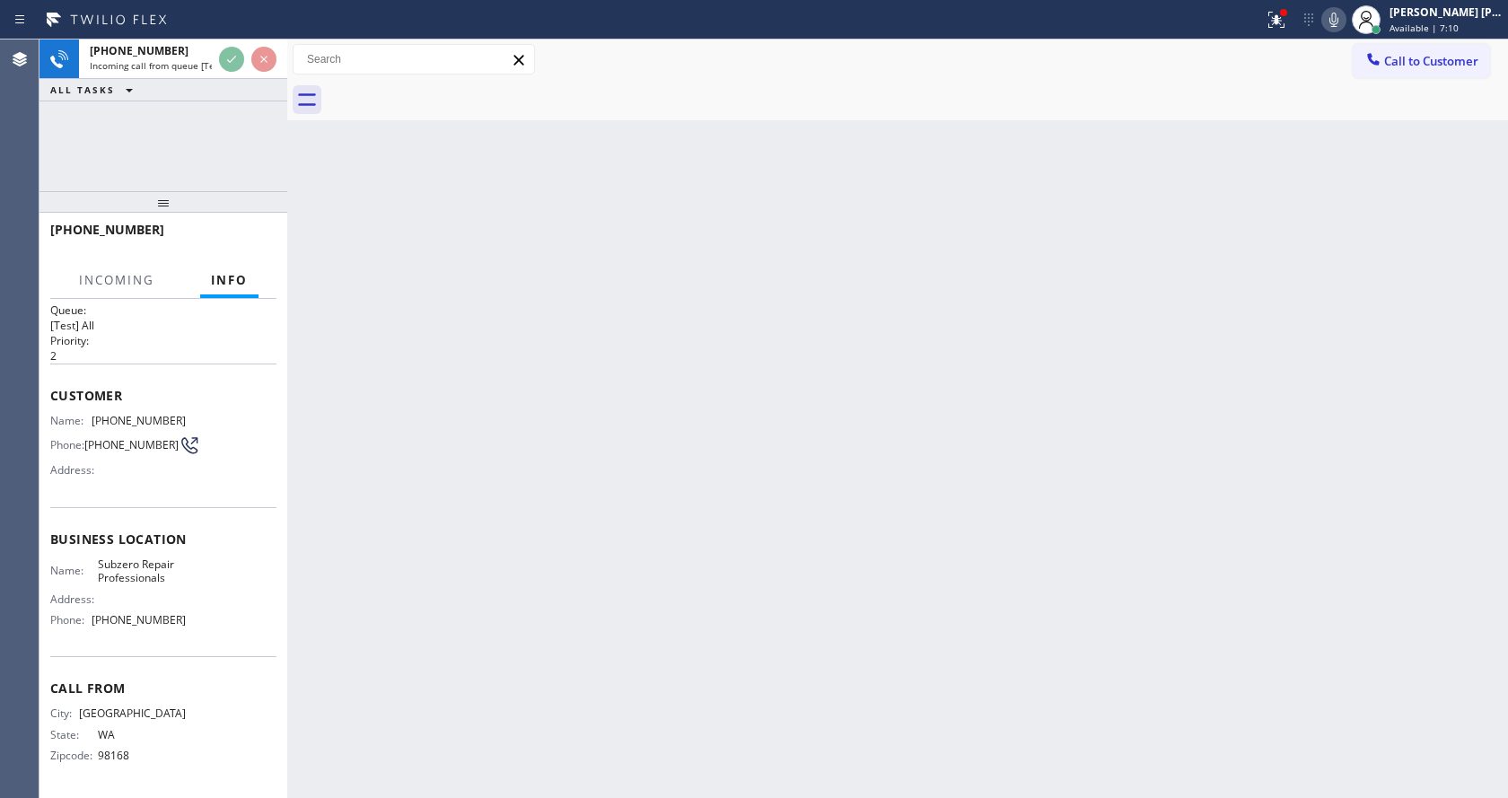
click at [556, 515] on div "Back to Dashboard Change Sender ID Customers Technicians Select a contact Outbo…" at bounding box center [897, 419] width 1221 height 759
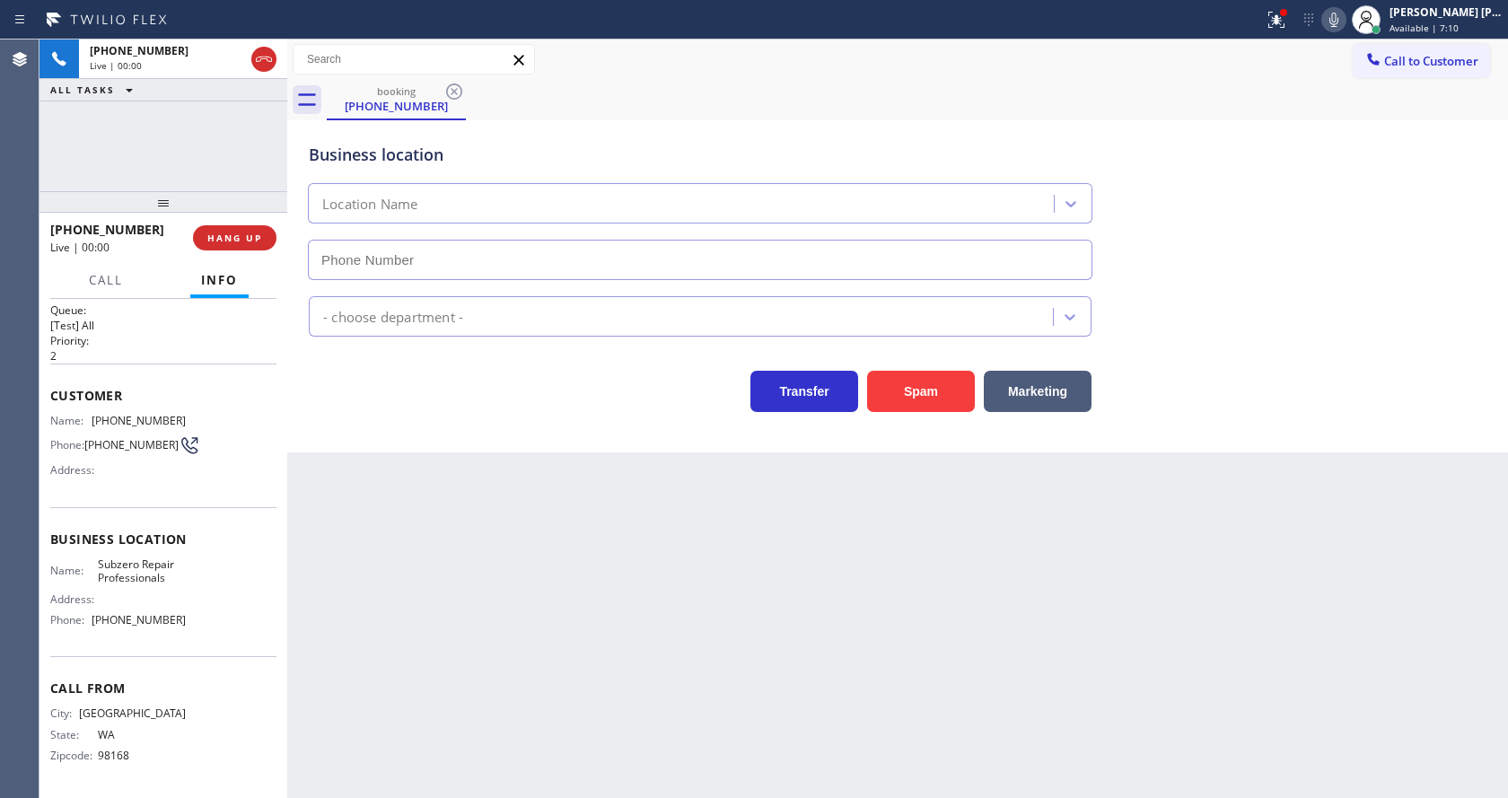
type input "[PHONE_NUMBER]"
click at [1287, 12] on div at bounding box center [1283, 12] width 7 height 7
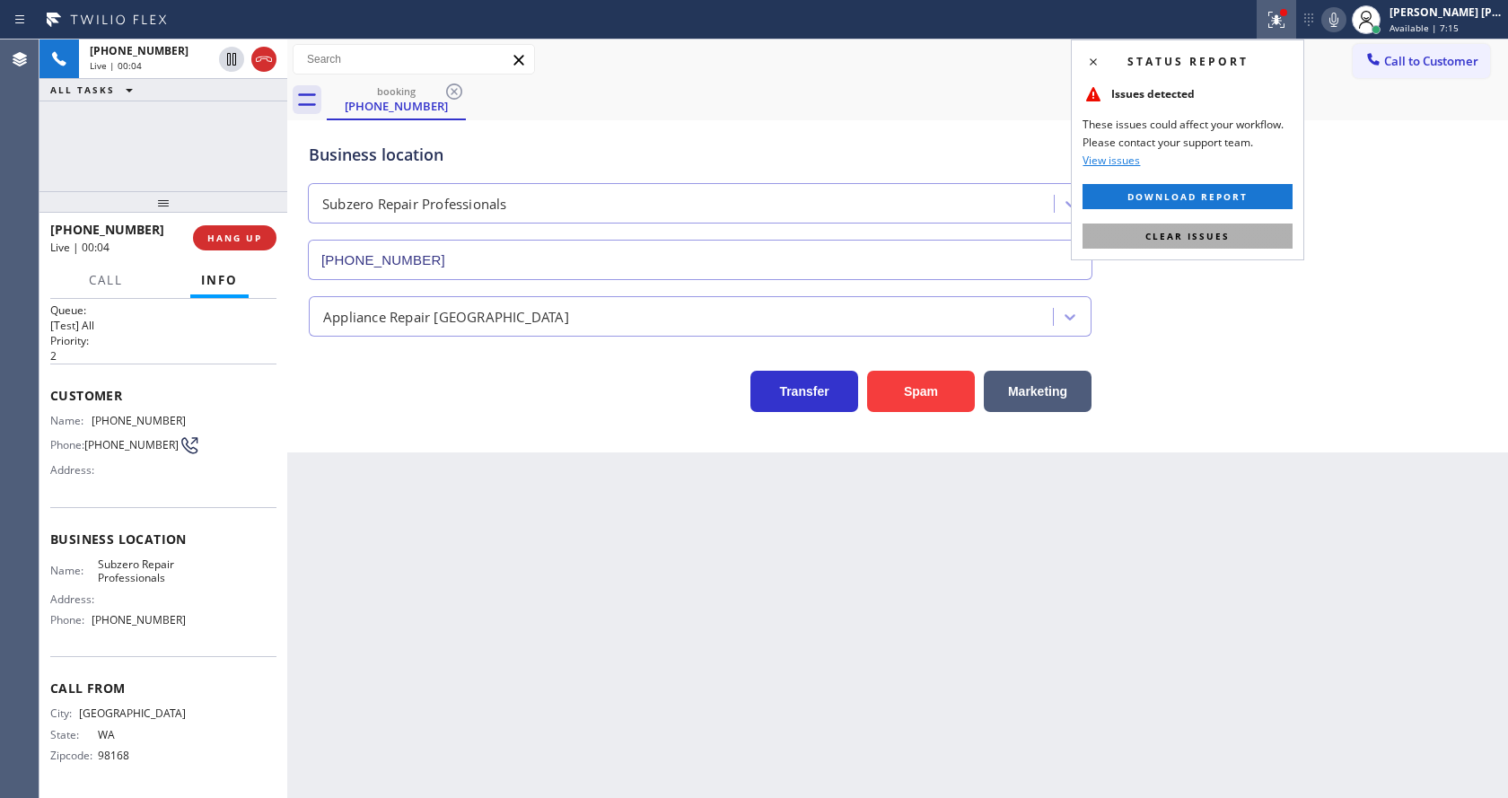
click at [1242, 246] on button "Clear issues" at bounding box center [1188, 236] width 210 height 25
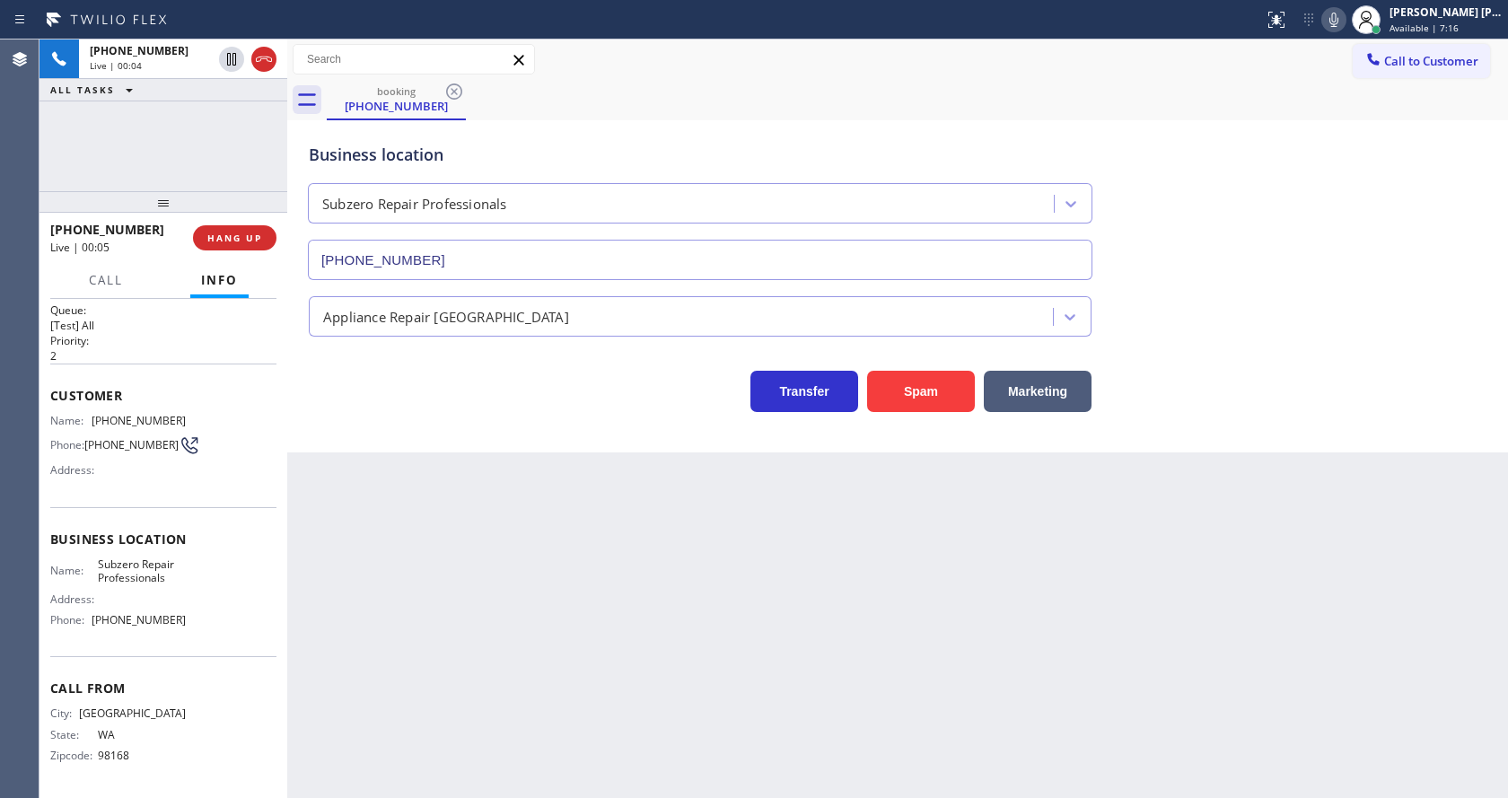
click at [544, 683] on div "Back to Dashboard Change Sender ID Customers Technicians Select a contact Outbo…" at bounding box center [897, 419] width 1221 height 759
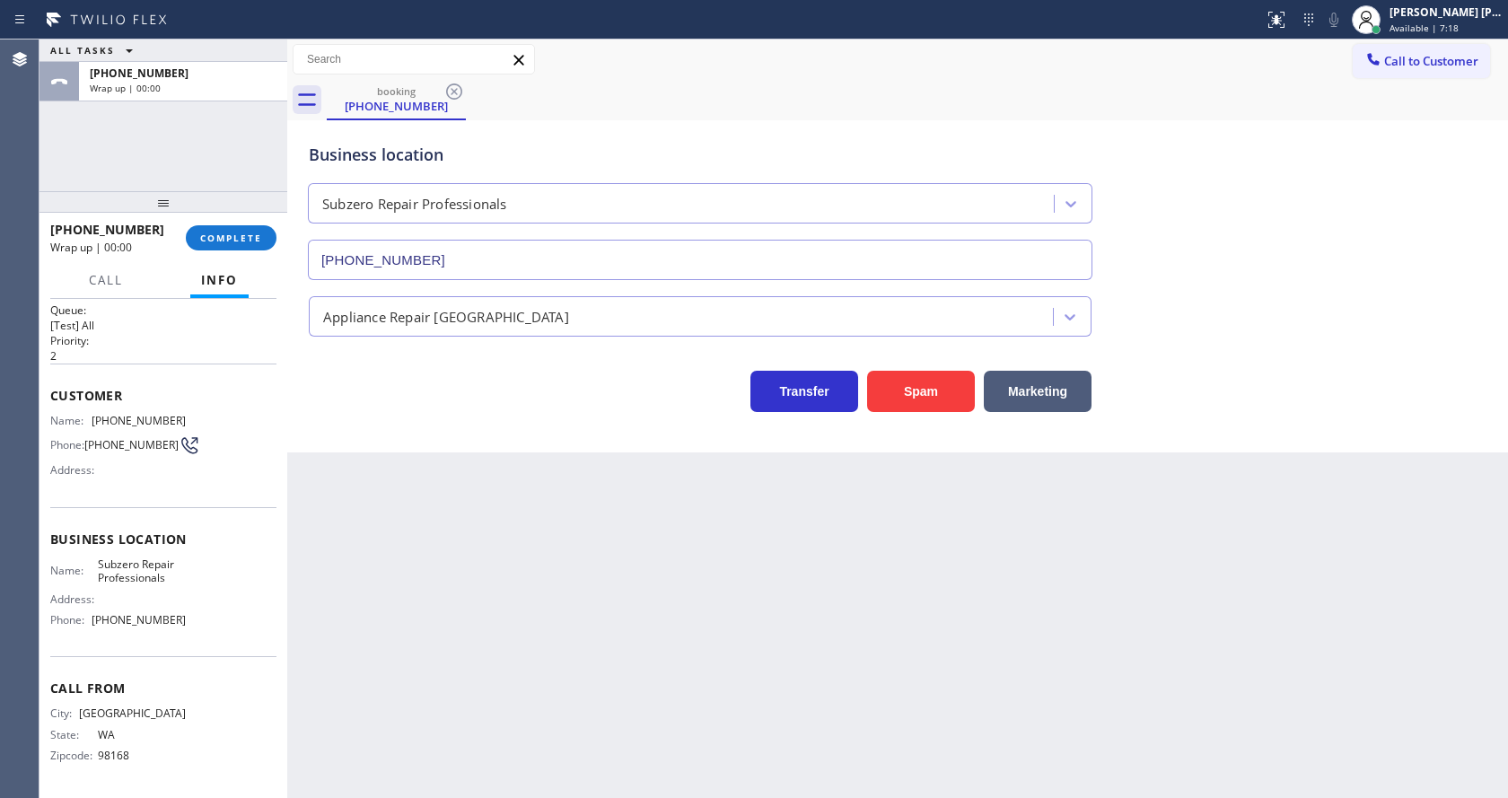
click at [125, 333] on h2 "Priority:" at bounding box center [163, 340] width 226 height 15
click at [209, 237] on span "COMPLETE" at bounding box center [231, 238] width 62 height 13
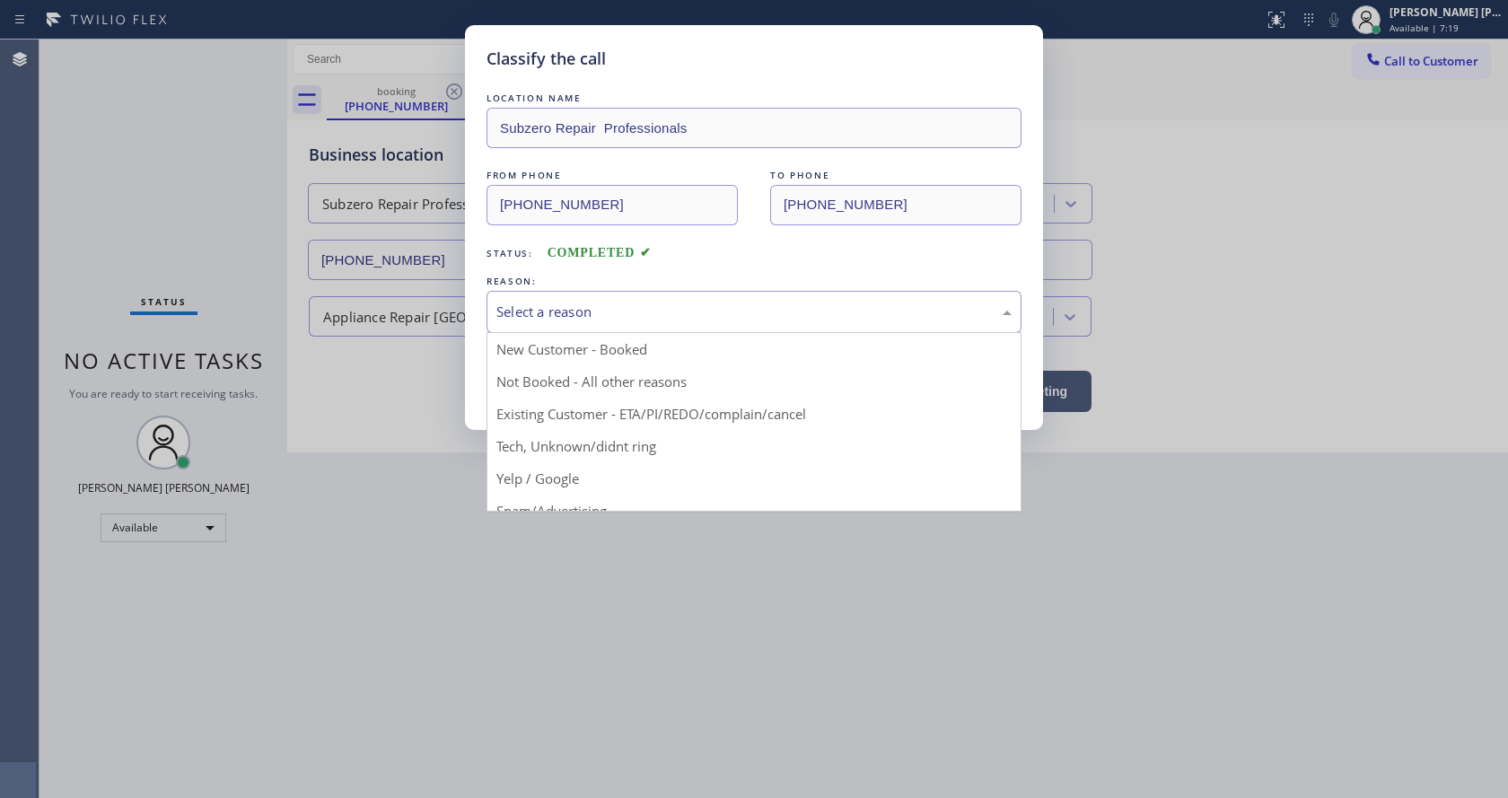
click at [637, 318] on div "Select a reason" at bounding box center [753, 312] width 515 height 21
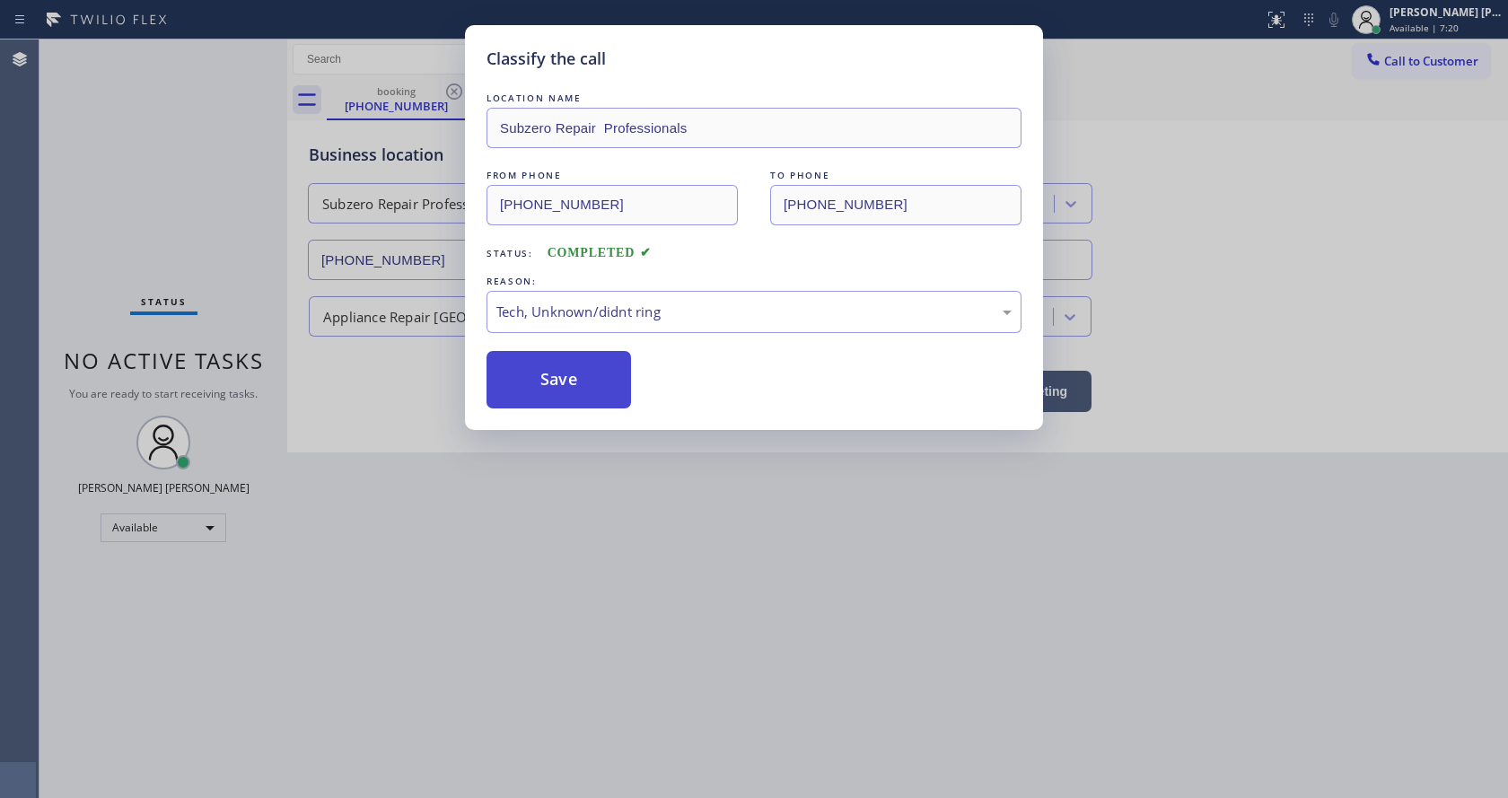
click at [543, 362] on button "Save" at bounding box center [559, 379] width 145 height 57
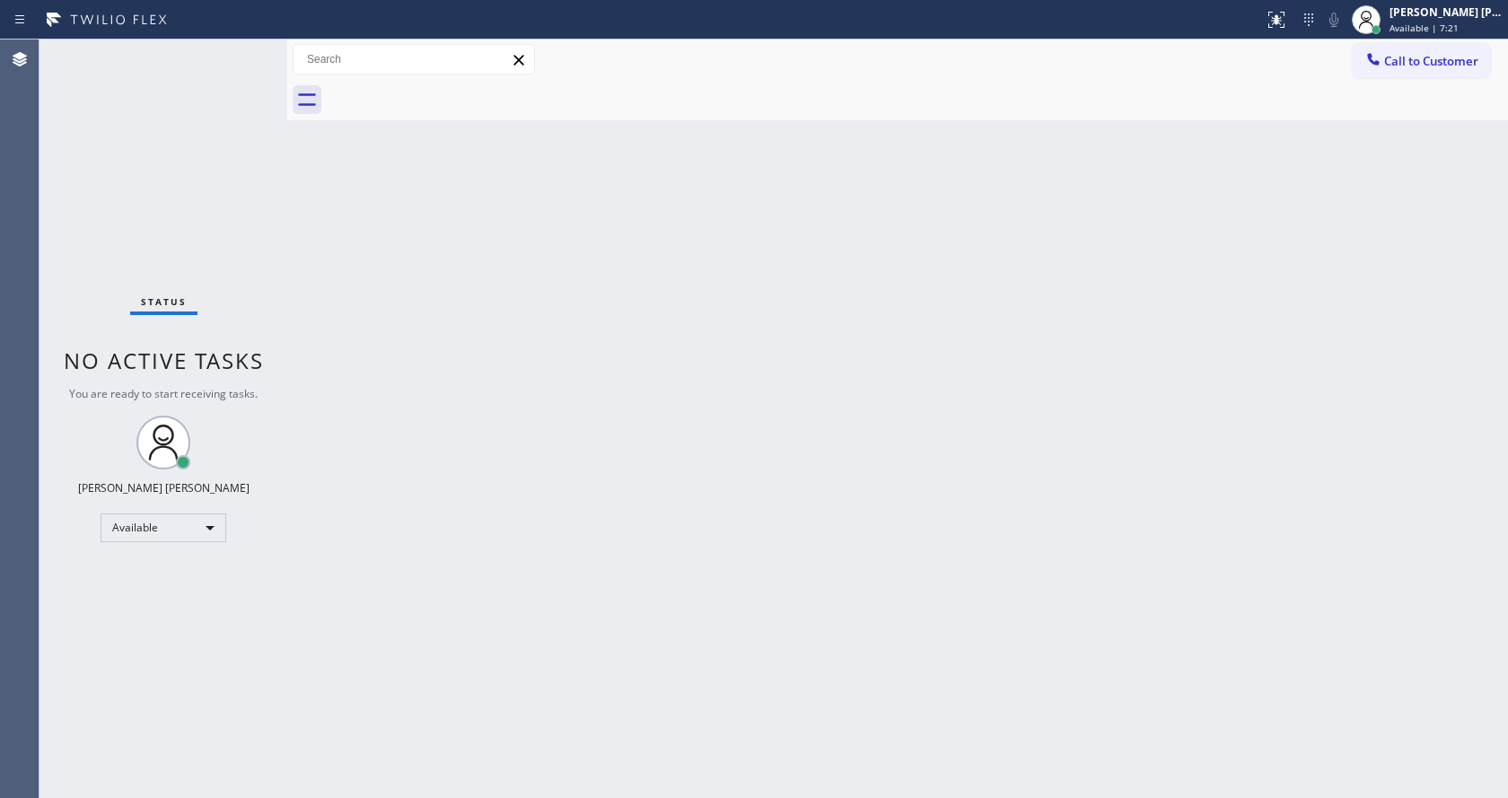
click at [238, 49] on div "Status No active tasks You are ready to start receiving tasks. [PERSON_NAME] [P…" at bounding box center [164, 419] width 248 height 759
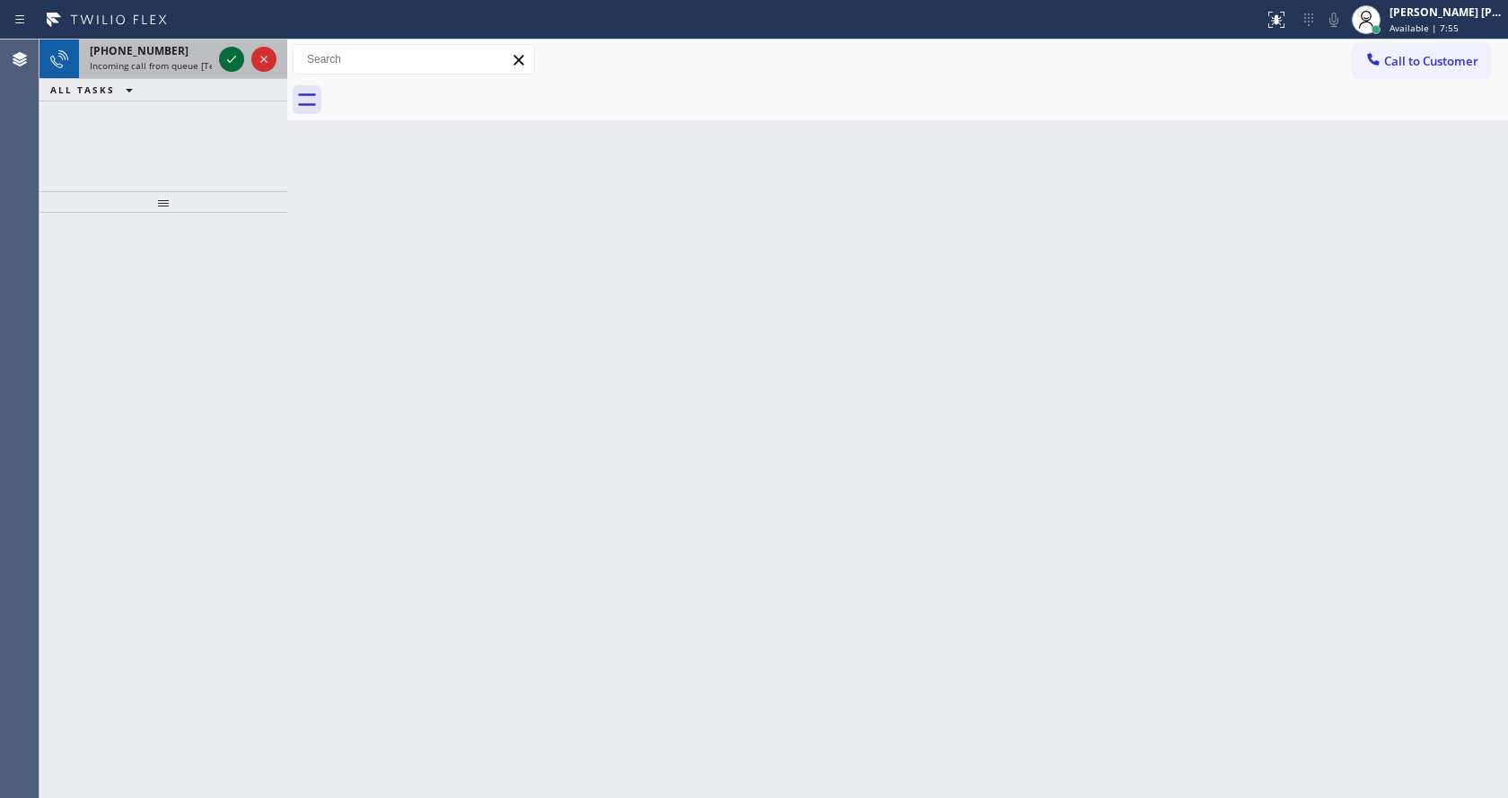
click at [238, 49] on icon at bounding box center [232, 59] width 22 height 22
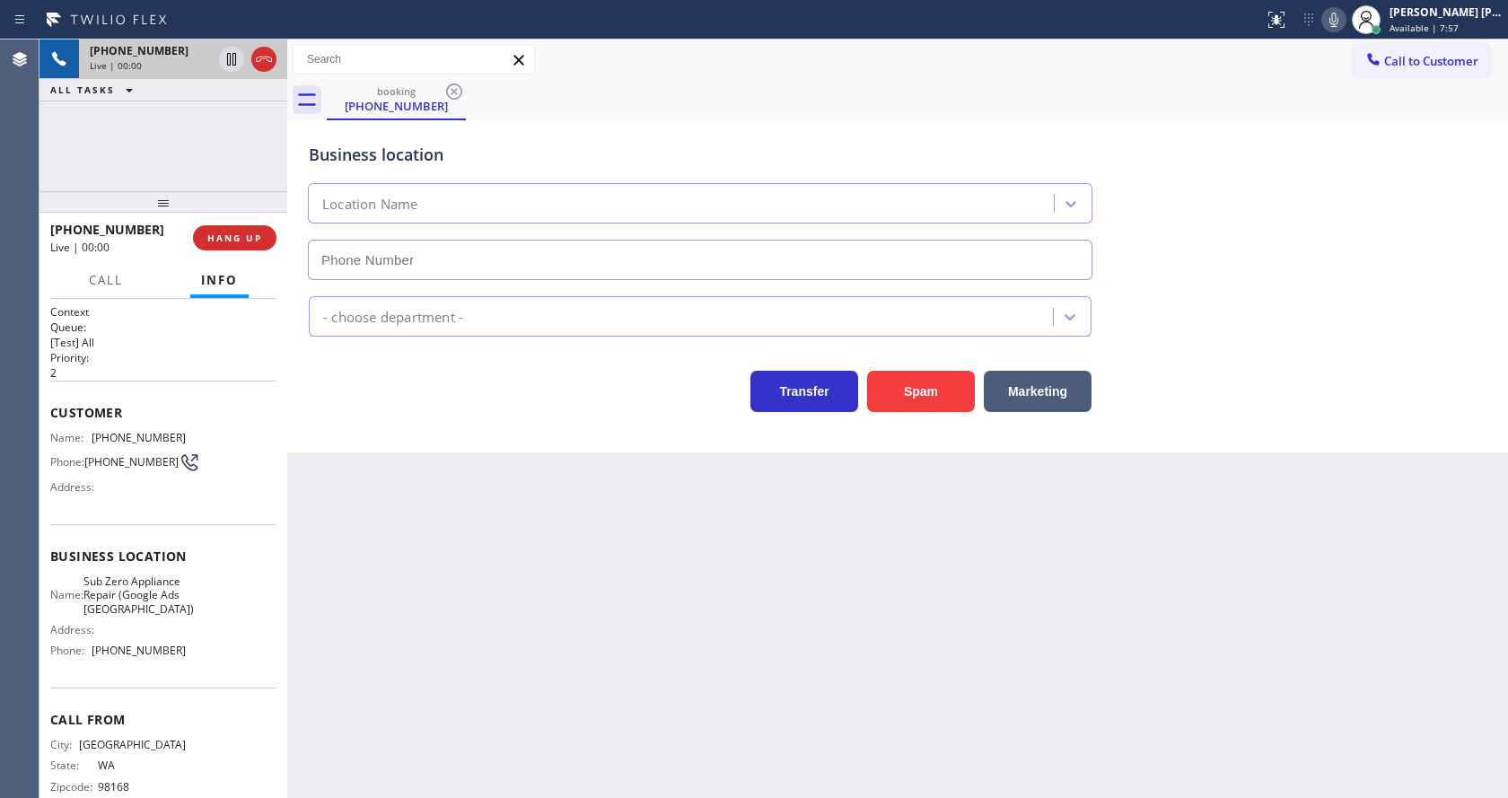
type input "[PHONE_NUMBER]"
click at [538, 534] on div "Back to Dashboard Change Sender ID Customers Technicians Select a contact Outbo…" at bounding box center [897, 419] width 1221 height 759
drag, startPoint x: 468, startPoint y: 462, endPoint x: 314, endPoint y: 300, distance: 223.5
click at [468, 462] on div "Back to Dashboard Change Sender ID Customers Technicians Select a contact Outbo…" at bounding box center [897, 419] width 1221 height 759
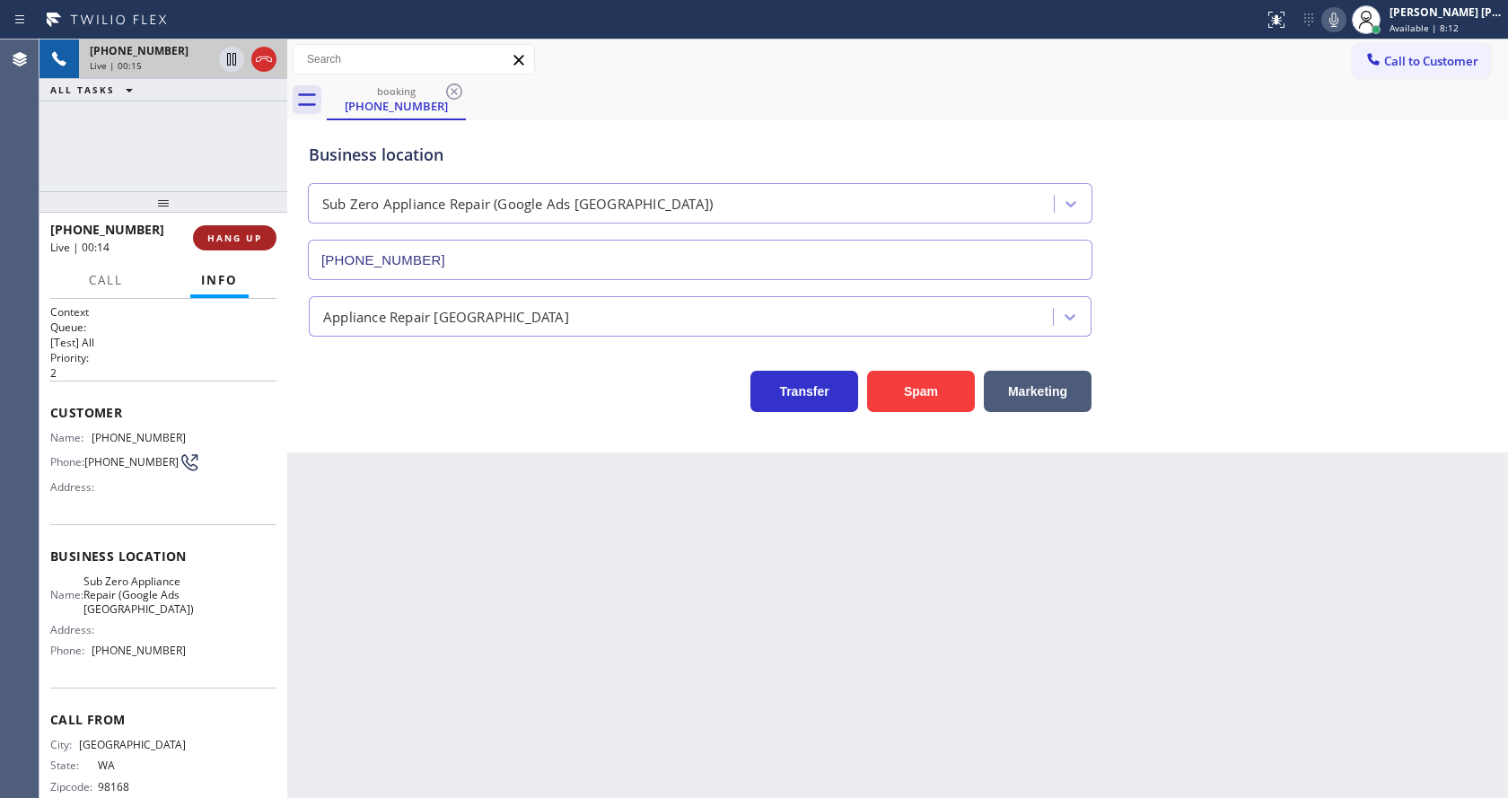
click at [245, 229] on button "HANG UP" at bounding box center [234, 237] width 83 height 25
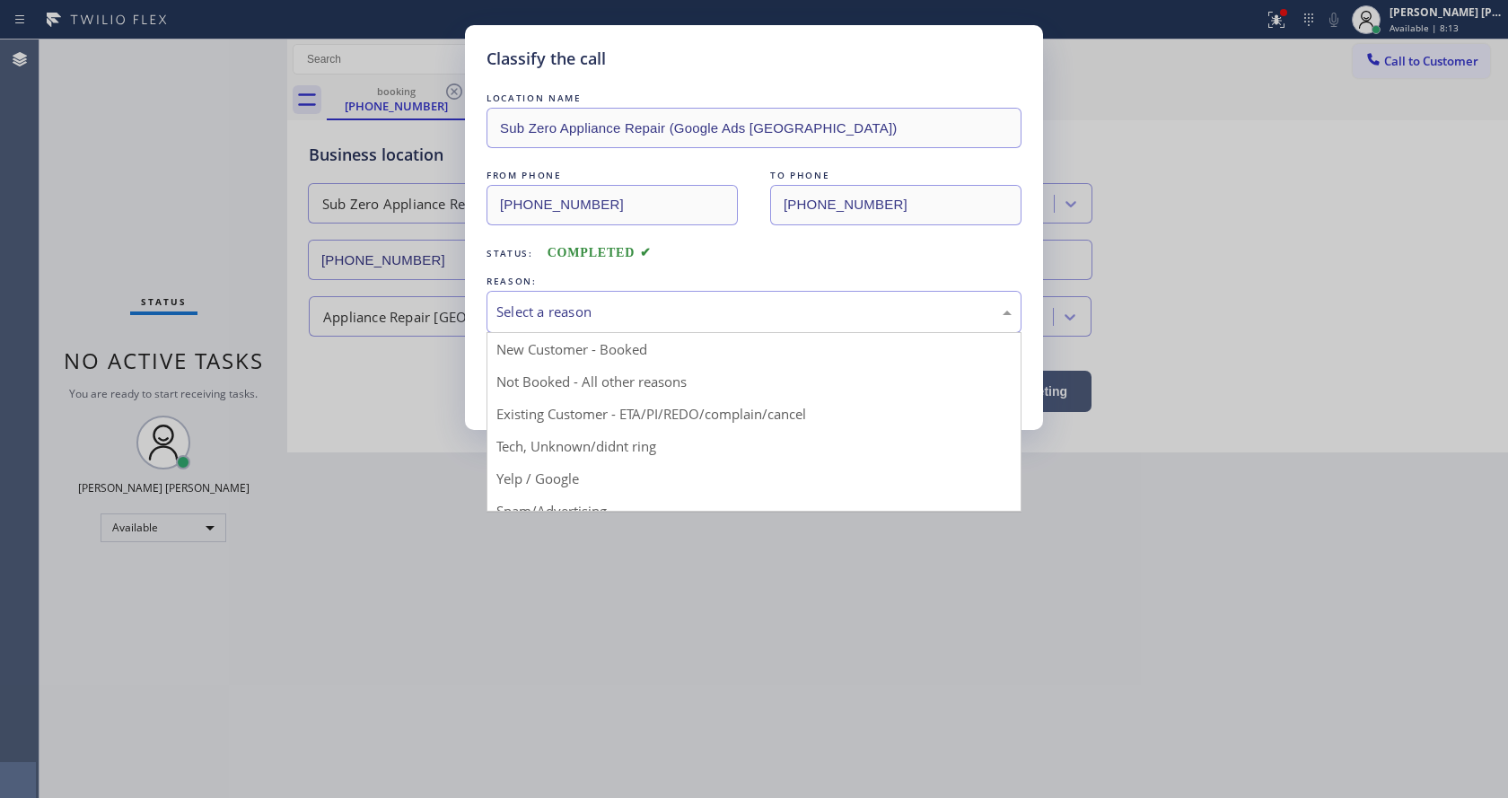
click at [578, 314] on div "Select a reason" at bounding box center [753, 312] width 515 height 21
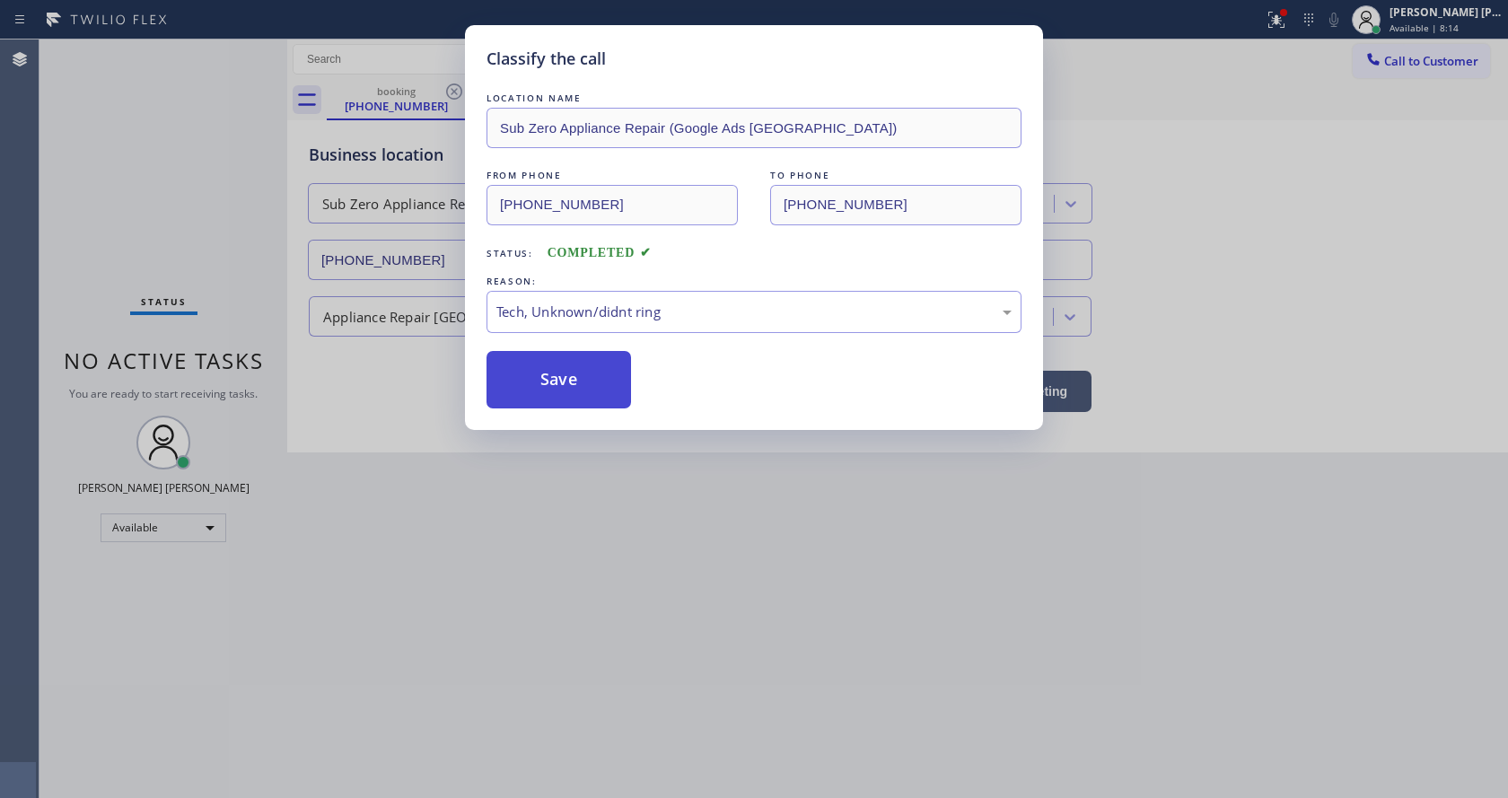
click at [574, 401] on button "Save" at bounding box center [559, 379] width 145 height 57
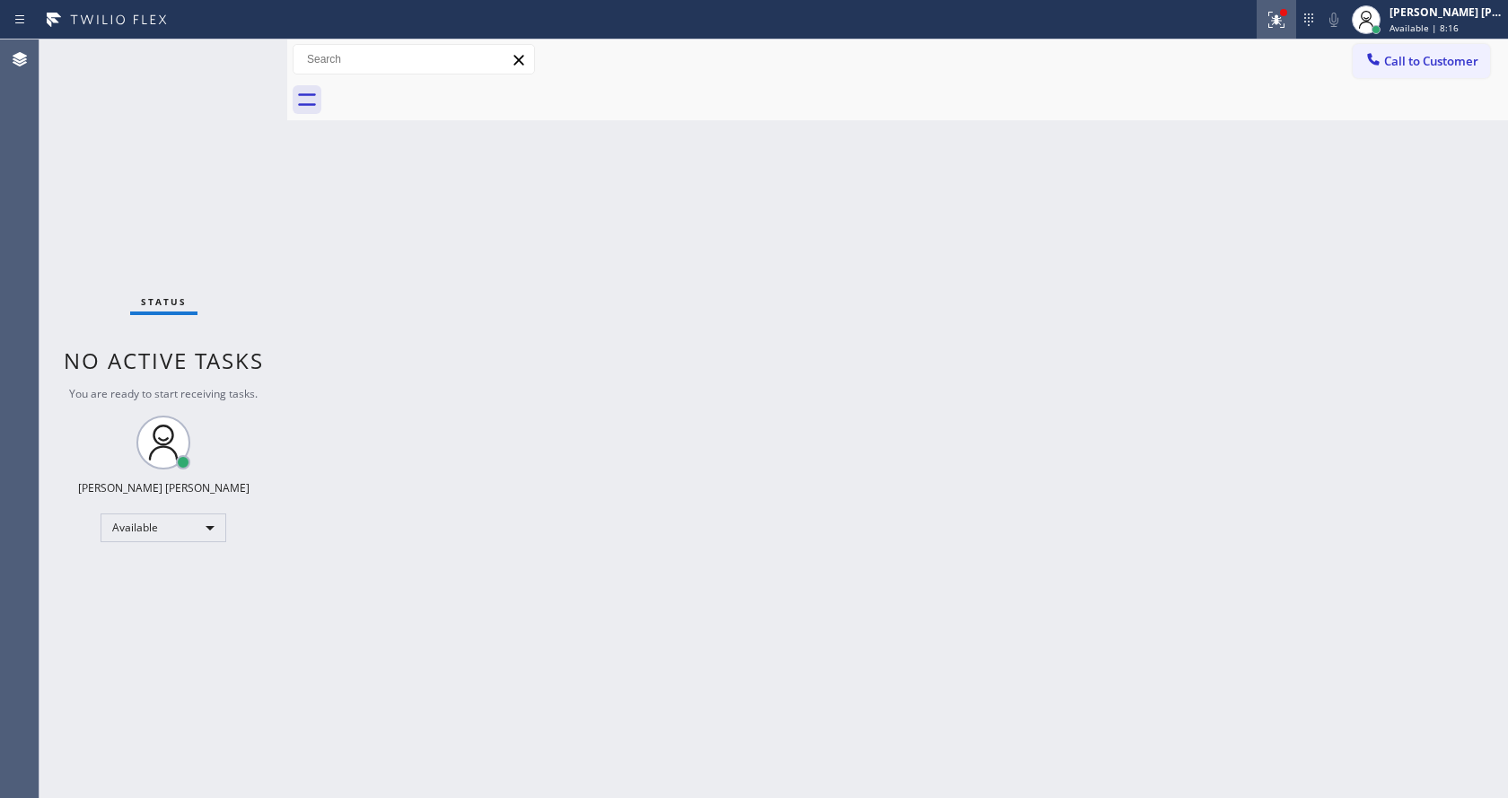
click at [1287, 30] on icon at bounding box center [1277, 20] width 22 height 22
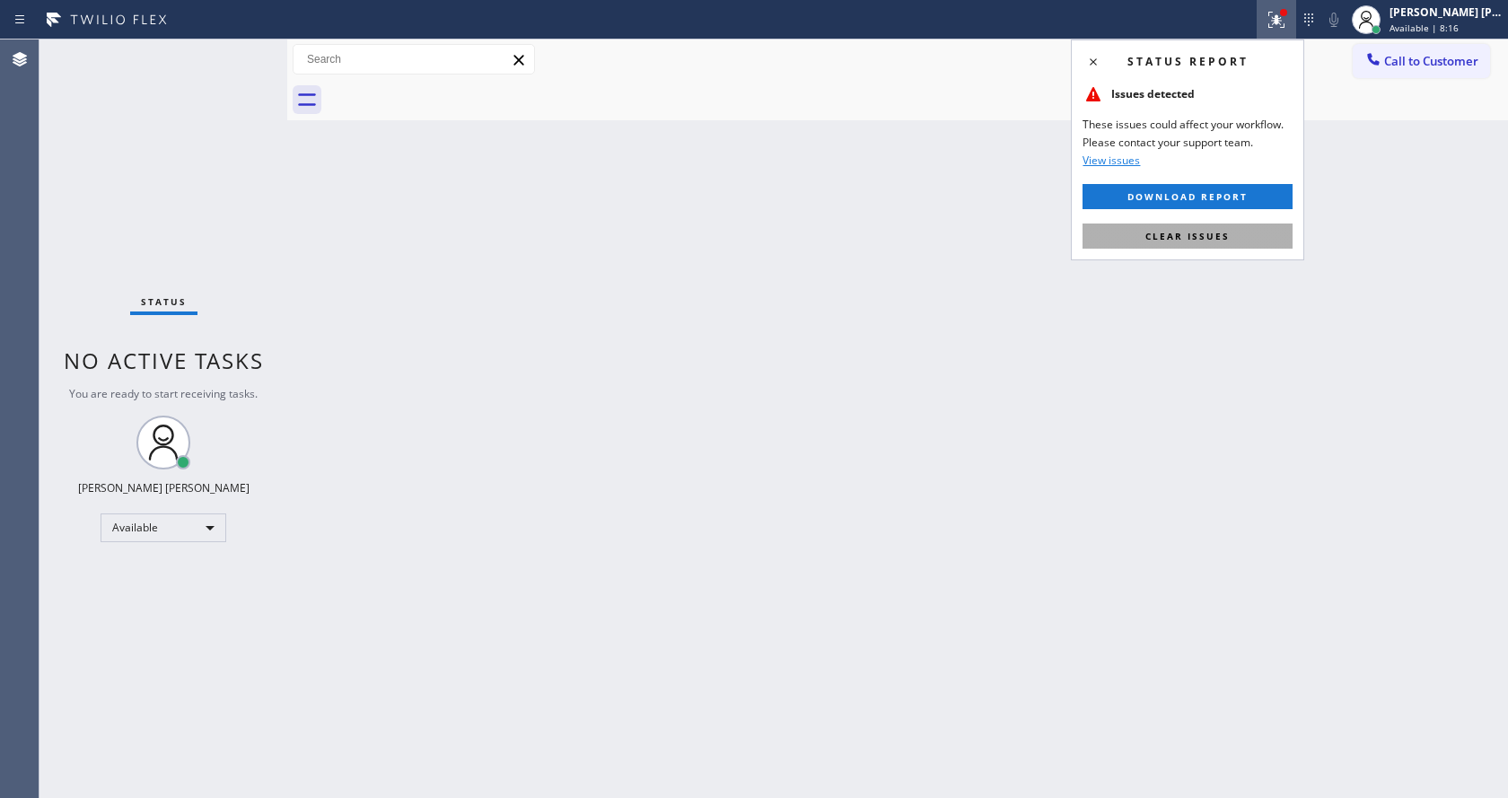
click at [1240, 227] on button "Clear issues" at bounding box center [1188, 236] width 210 height 25
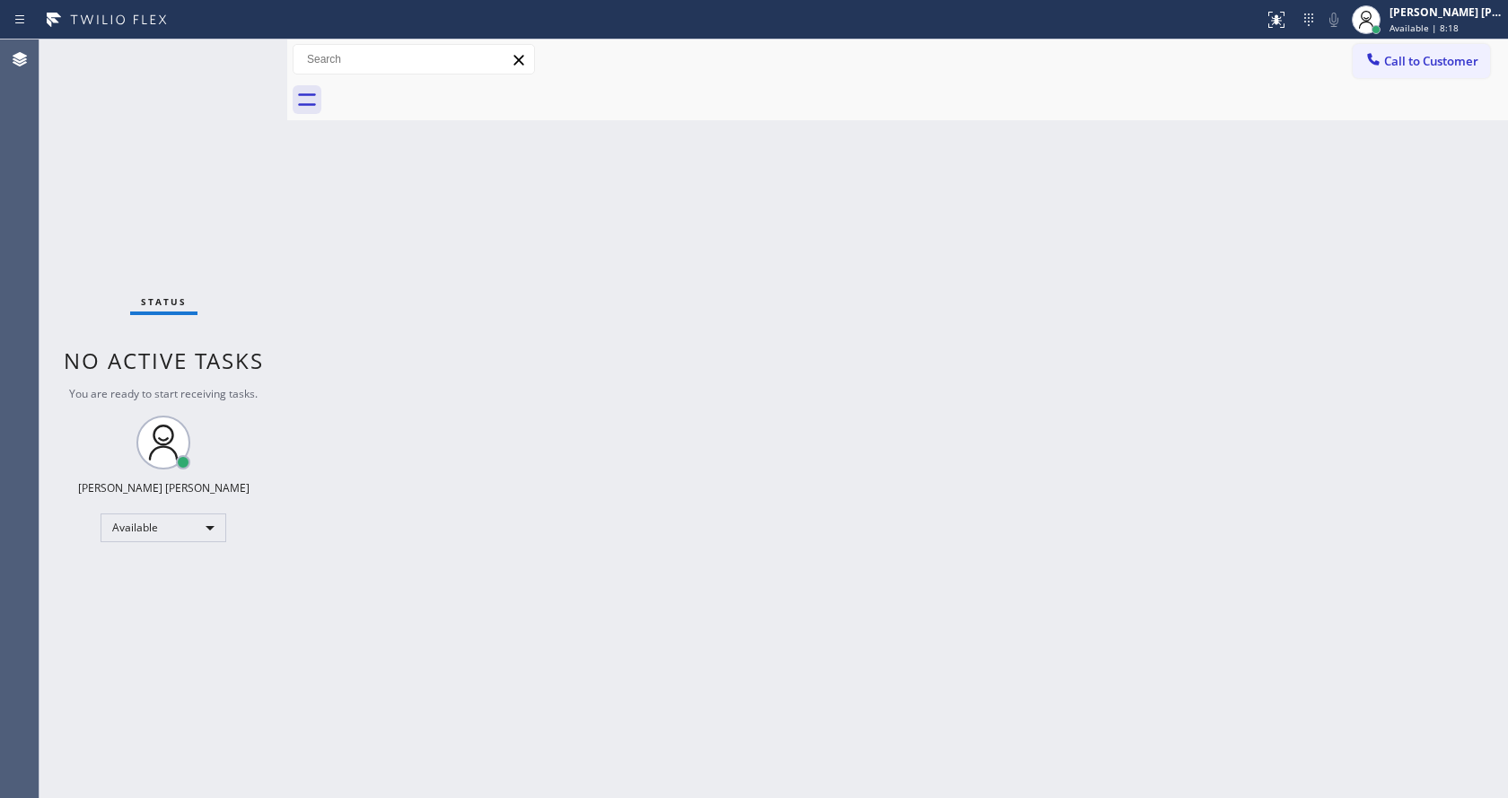
drag, startPoint x: 283, startPoint y: 57, endPoint x: 224, endPoint y: 60, distance: 59.3
click at [224, 60] on div "Status No active tasks You are ready to start receiving tasks. [PERSON_NAME] [P…" at bounding box center [774, 419] width 1469 height 759
click at [244, 48] on div "Status No active tasks You are ready to start receiving tasks. [PERSON_NAME] [P…" at bounding box center [164, 419] width 248 height 759
click at [247, 52] on div "Status No active tasks You are ready to start receiving tasks. [PERSON_NAME] [P…" at bounding box center [164, 419] width 248 height 759
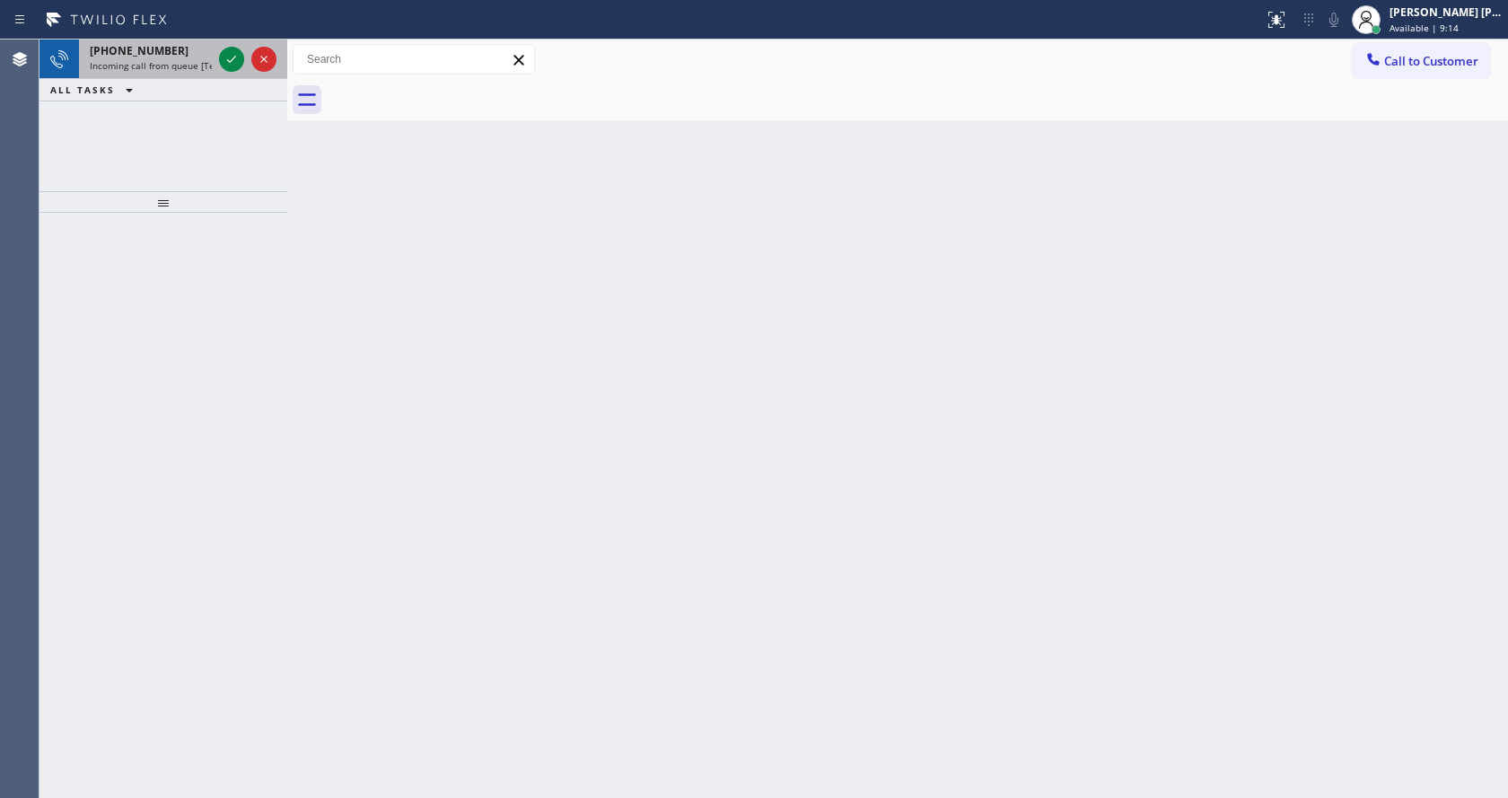
click at [189, 67] on span "Incoming call from queue [Test] All" at bounding box center [164, 65] width 149 height 13
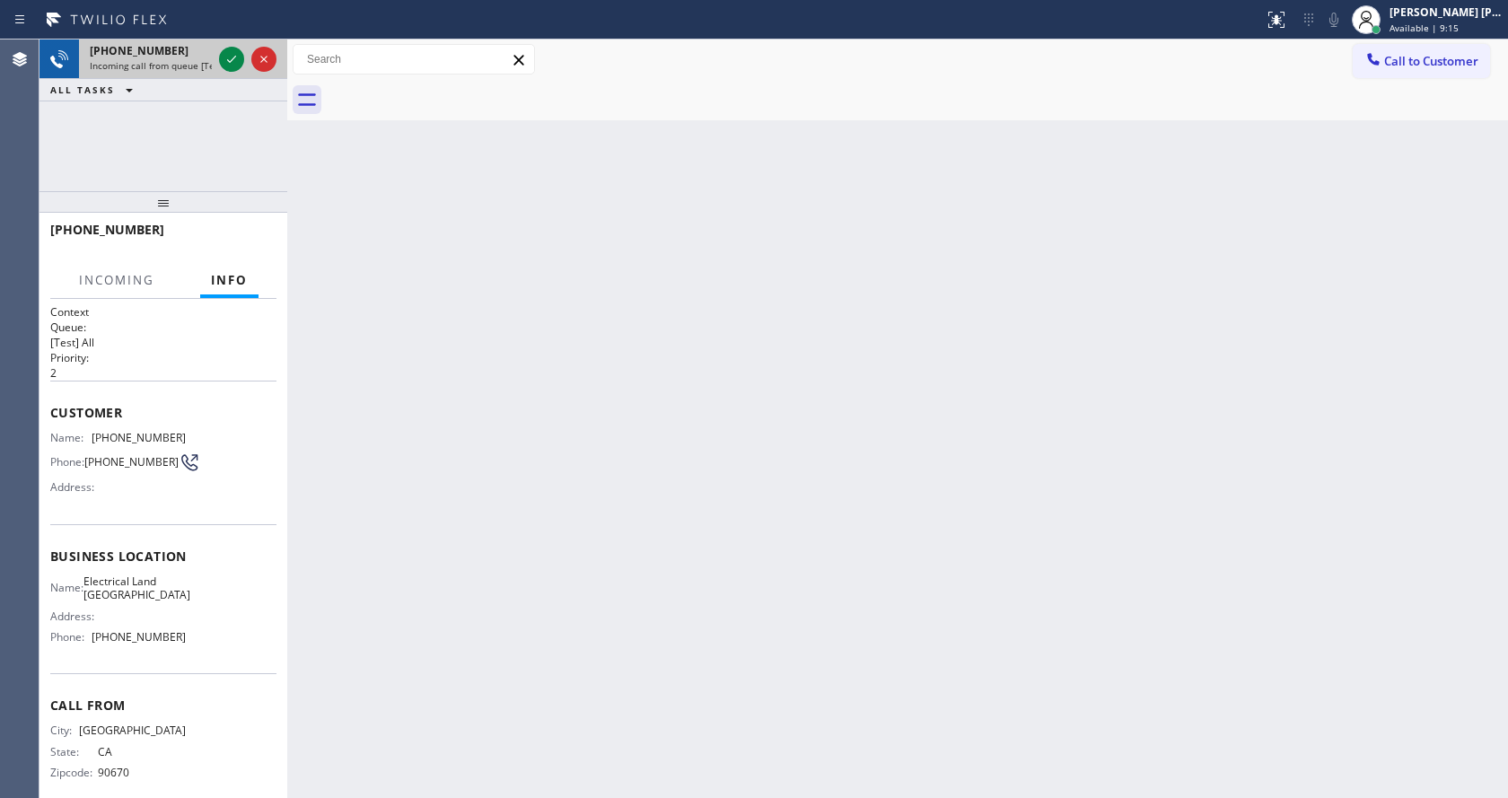
click at [213, 61] on div "[PHONE_NUMBER] Incoming call from queue [Test] All" at bounding box center [147, 60] width 136 height 40
click at [225, 59] on icon at bounding box center [232, 59] width 22 height 22
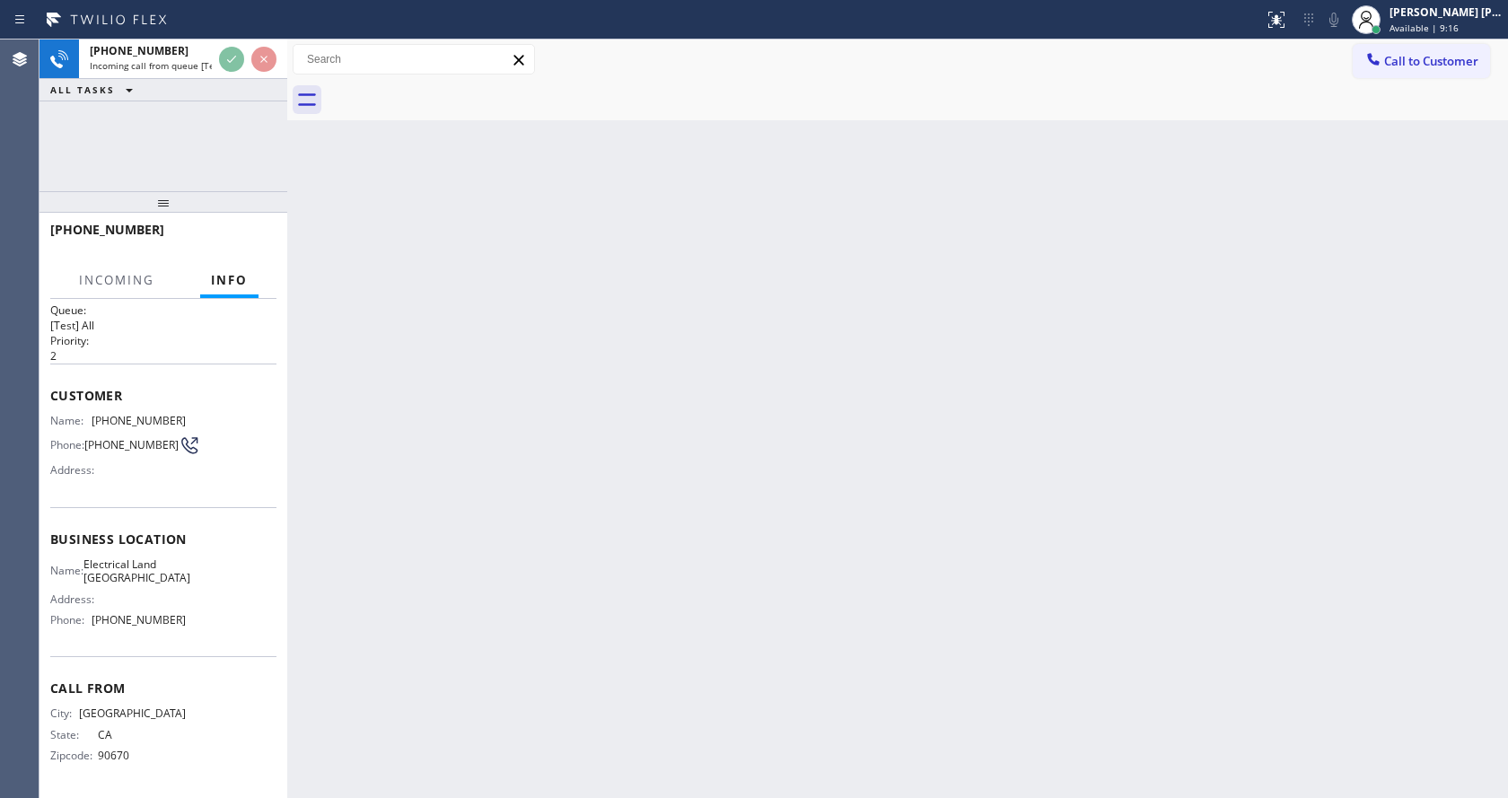
scroll to position [37, 0]
click at [645, 666] on div "Back to Dashboard Change Sender ID Customers Technicians Select a contact Outbo…" at bounding box center [897, 419] width 1221 height 759
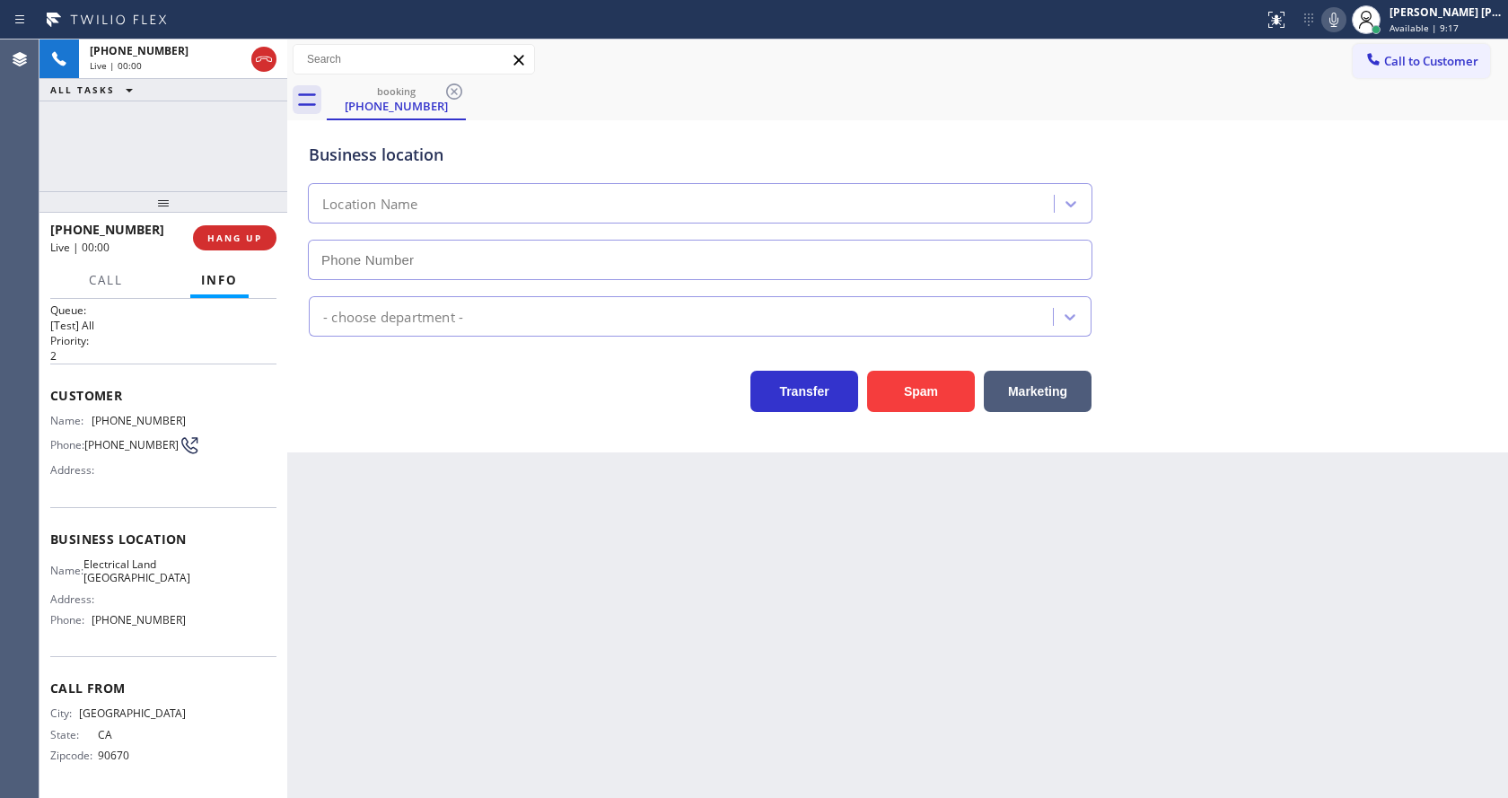
type input "[PHONE_NUMBER]"
click at [557, 577] on div "Back to Dashboard Change Sender ID Customers Technicians Select a contact Outbo…" at bounding box center [897, 419] width 1221 height 759
click at [444, 514] on div "Back to Dashboard Change Sender ID Customers Technicians Select a contact Outbo…" at bounding box center [897, 419] width 1221 height 759
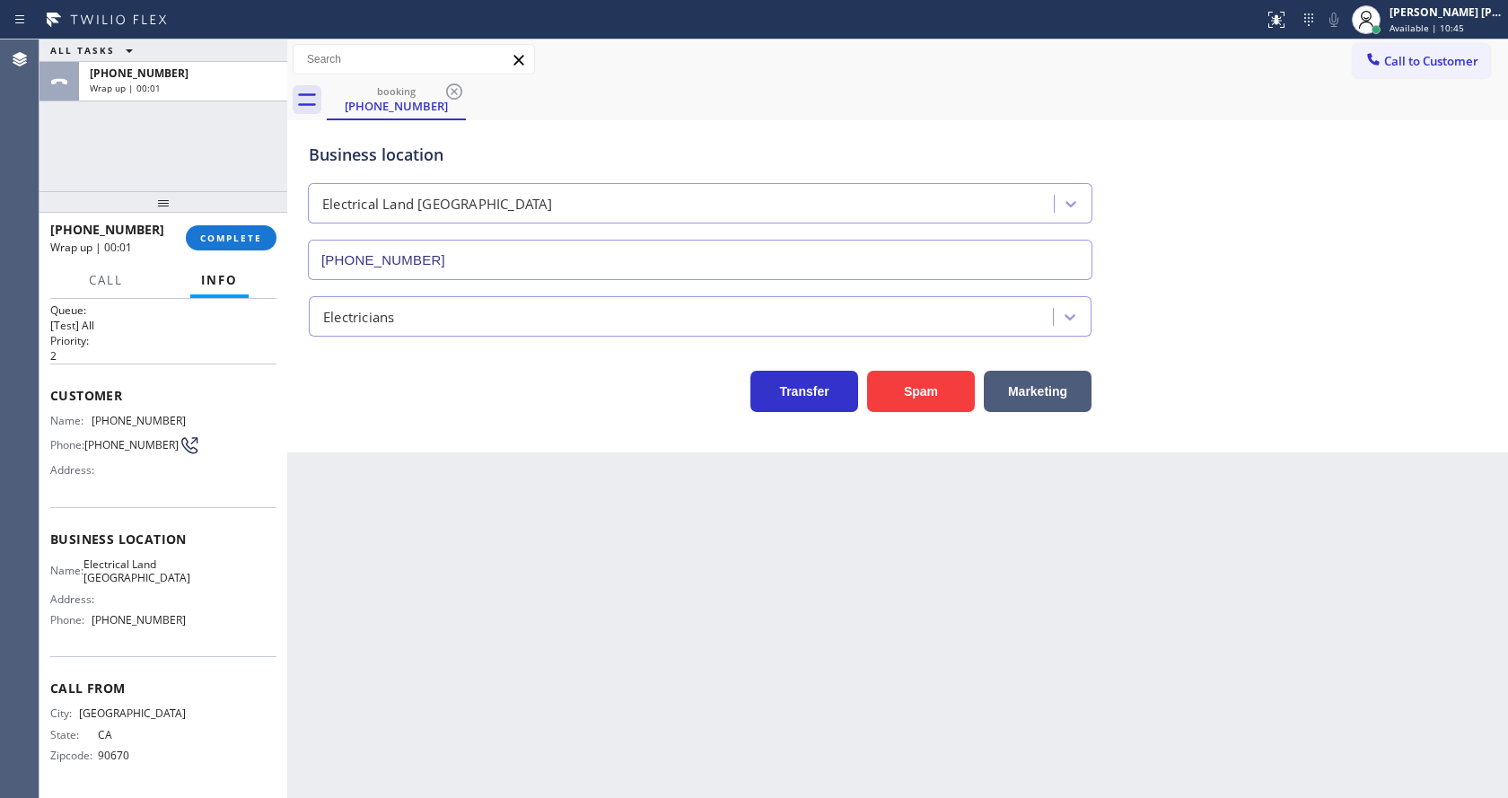
click at [215, 364] on div "Customer Name: [PHONE_NUMBER] Phone: [PHONE_NUMBER] Address:" at bounding box center [163, 436] width 226 height 144
click at [212, 242] on span "COMPLETE" at bounding box center [231, 238] width 62 height 13
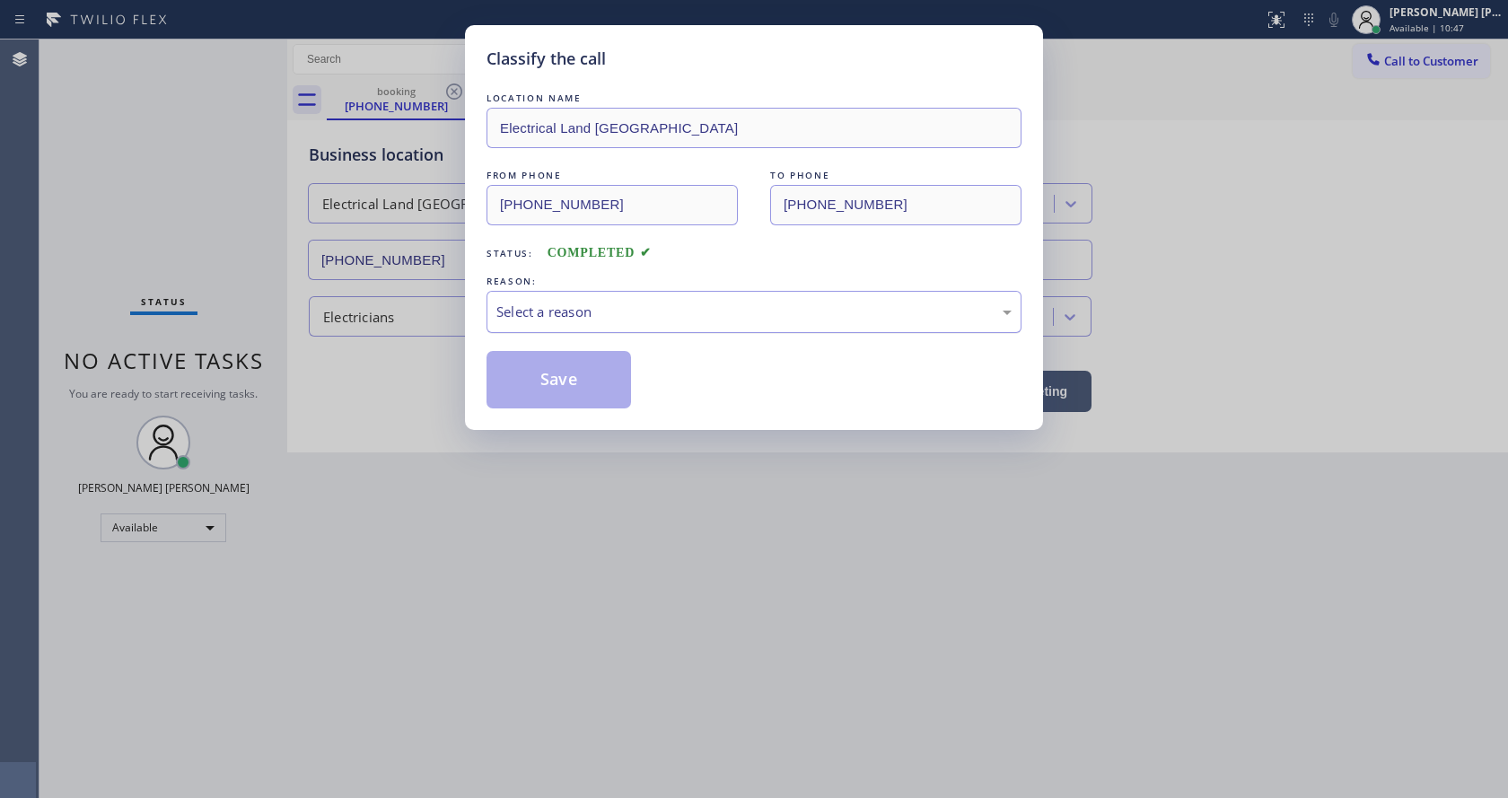
click at [564, 313] on div "Select a reason" at bounding box center [753, 312] width 515 height 21
click at [566, 374] on button "Save" at bounding box center [559, 379] width 145 height 57
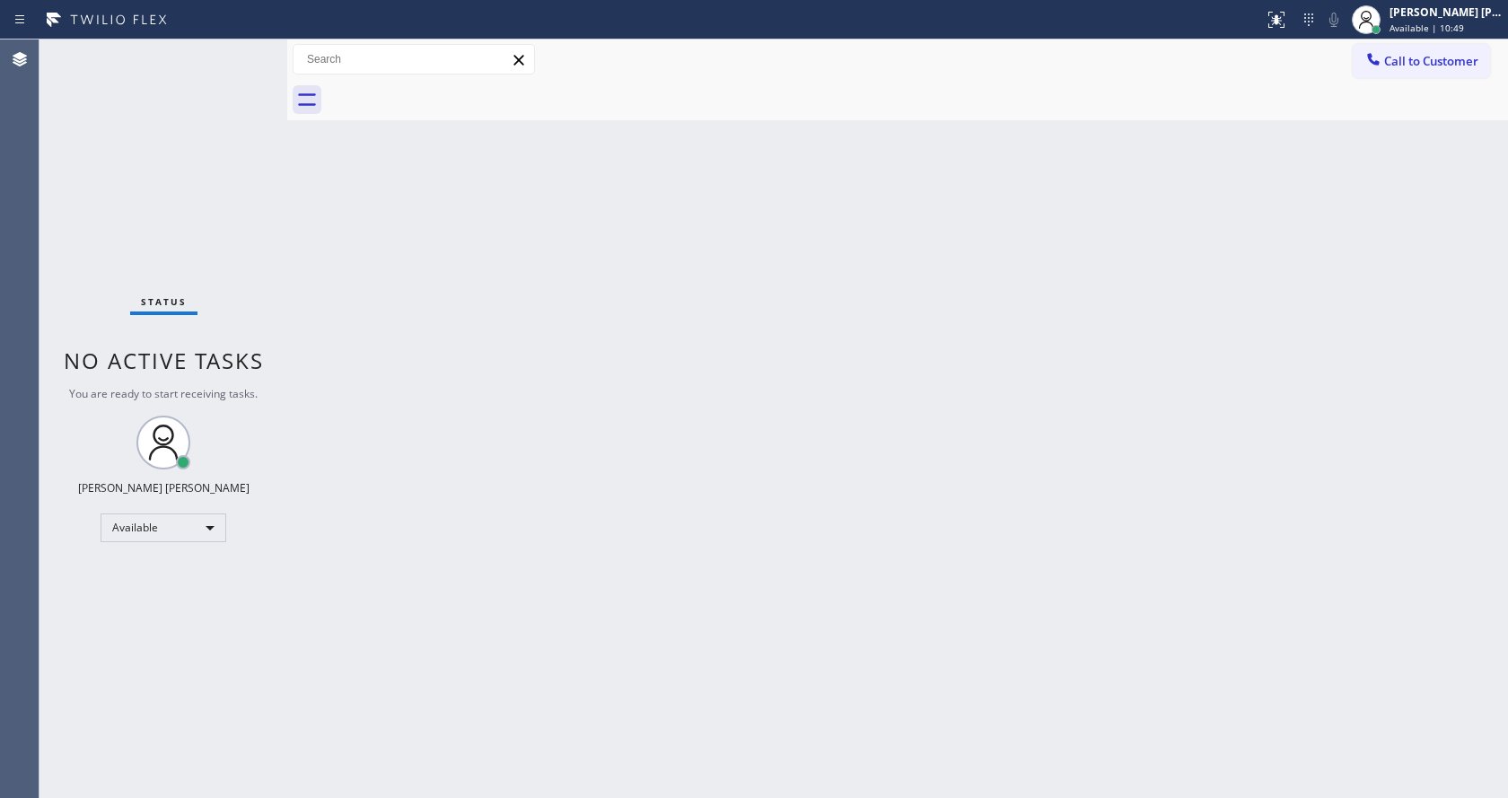
click at [238, 51] on div "Status No active tasks You are ready to start receiving tasks. [PERSON_NAME] [P…" at bounding box center [164, 419] width 248 height 759
click at [732, 476] on div "Back to Dashboard Change Sender ID Customers Technicians Select a contact Outbo…" at bounding box center [897, 419] width 1221 height 759
click at [326, 263] on div "Back to Dashboard Change Sender ID Customers Technicians Select a contact Outbo…" at bounding box center [897, 419] width 1221 height 759
click at [250, 184] on div "Status No active tasks You are ready to start receiving tasks. [PERSON_NAME] [P…" at bounding box center [164, 419] width 248 height 759
click at [248, 47] on div "Status No active tasks You are ready to start receiving tasks. [PERSON_NAME] [P…" at bounding box center [164, 419] width 248 height 759
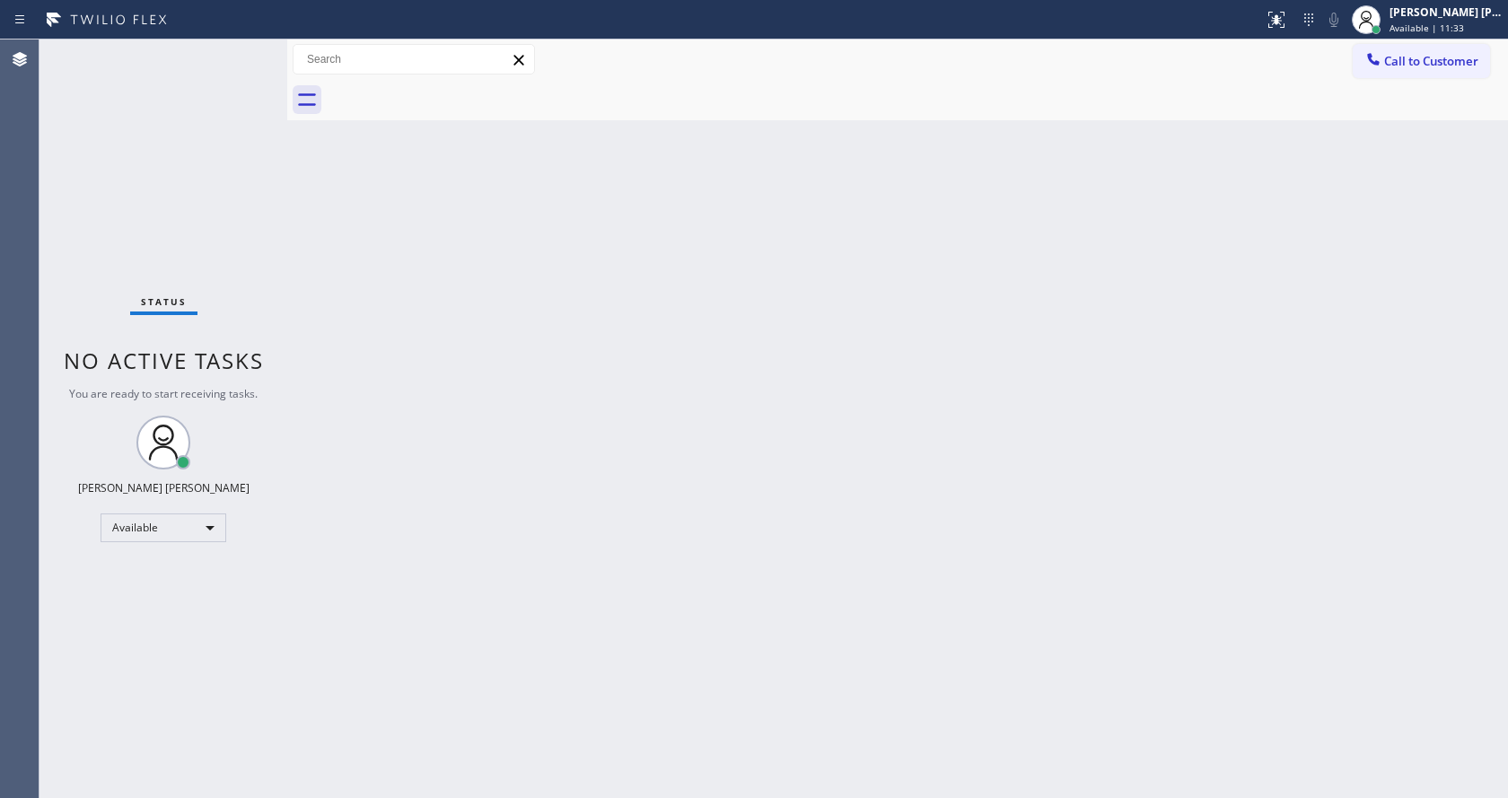
click at [248, 47] on div "Status No active tasks You are ready to start receiving tasks. [PERSON_NAME] [P…" at bounding box center [164, 419] width 248 height 759
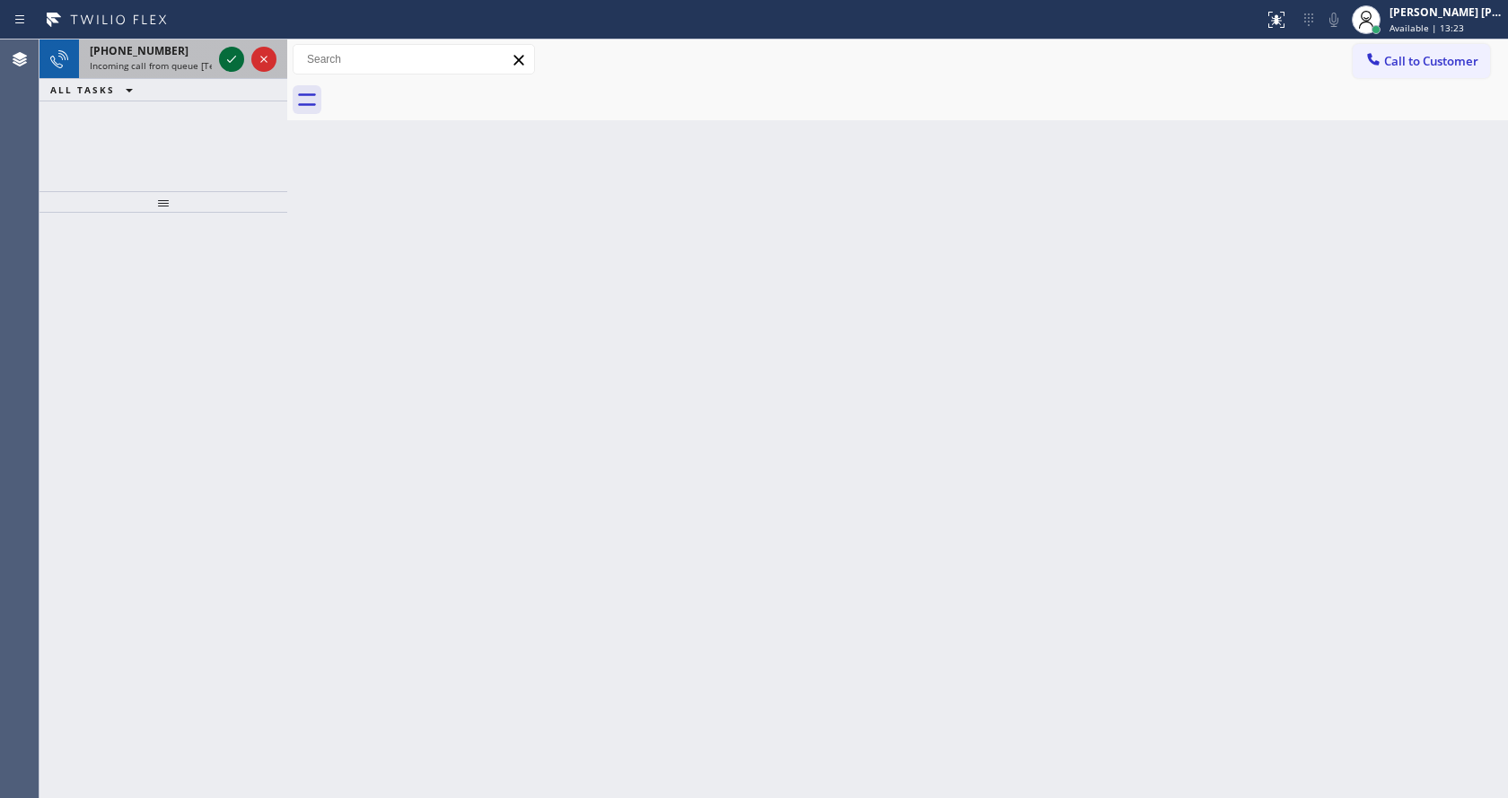
click at [232, 57] on icon at bounding box center [232, 59] width 22 height 22
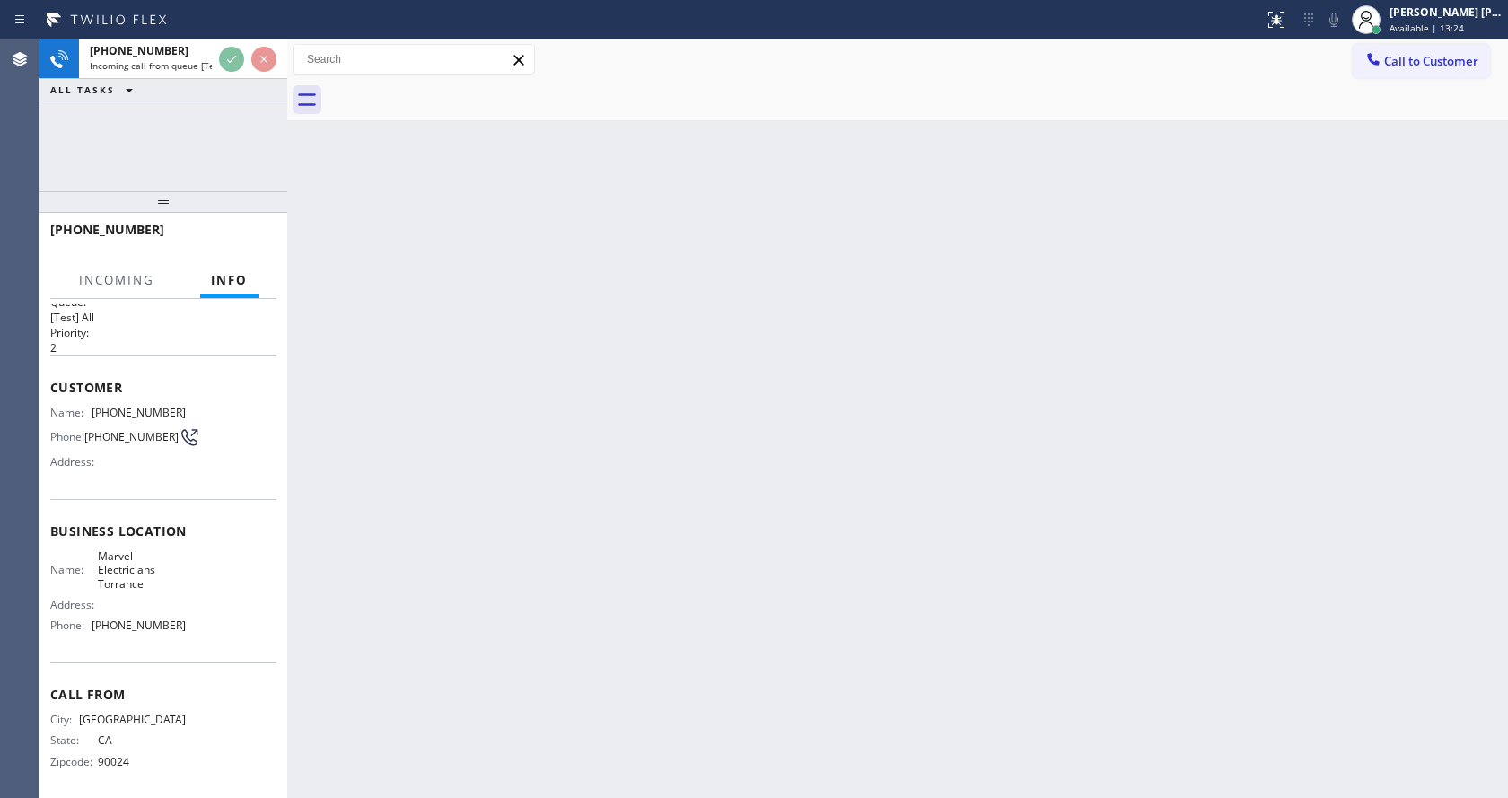
scroll to position [37, 0]
click at [581, 578] on div "Back to Dashboard Change Sender ID Customers Technicians Select a contact Outbo…" at bounding box center [897, 419] width 1221 height 759
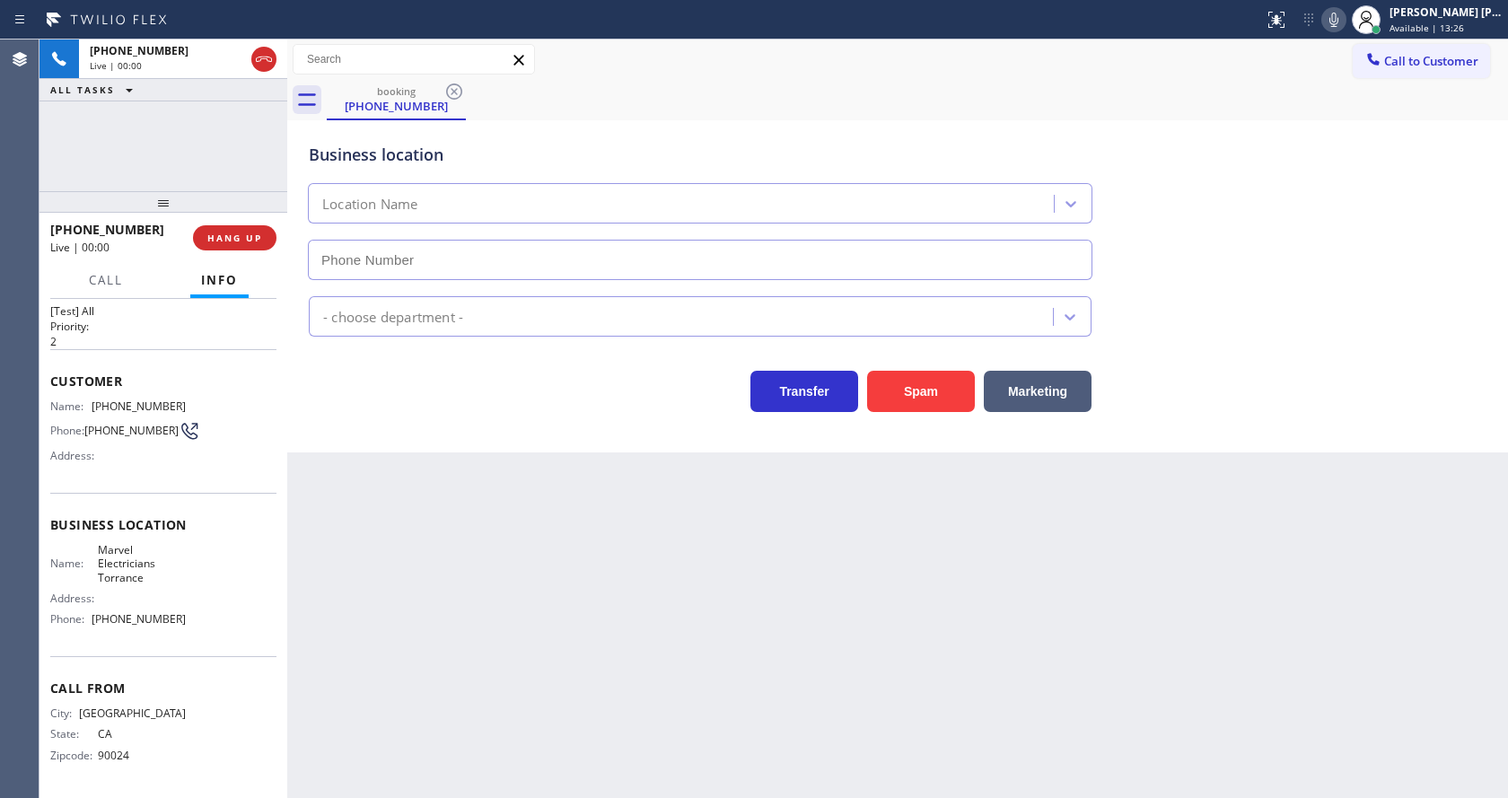
type input "[PHONE_NUMBER]"
click at [551, 745] on div "Back to Dashboard Change Sender ID Customers Technicians Select a contact Outbo…" at bounding box center [897, 419] width 1221 height 759
click at [417, 619] on div "Back to Dashboard Change Sender ID Customers Technicians Select a contact Outbo…" at bounding box center [897, 419] width 1221 height 759
click at [775, 556] on div "Back to Dashboard Change Sender ID Customers Technicians Select a contact Outbo…" at bounding box center [897, 419] width 1221 height 759
click at [426, 748] on div "Back to Dashboard Change Sender ID Customers Technicians Select a contact Outbo…" at bounding box center [897, 419] width 1221 height 759
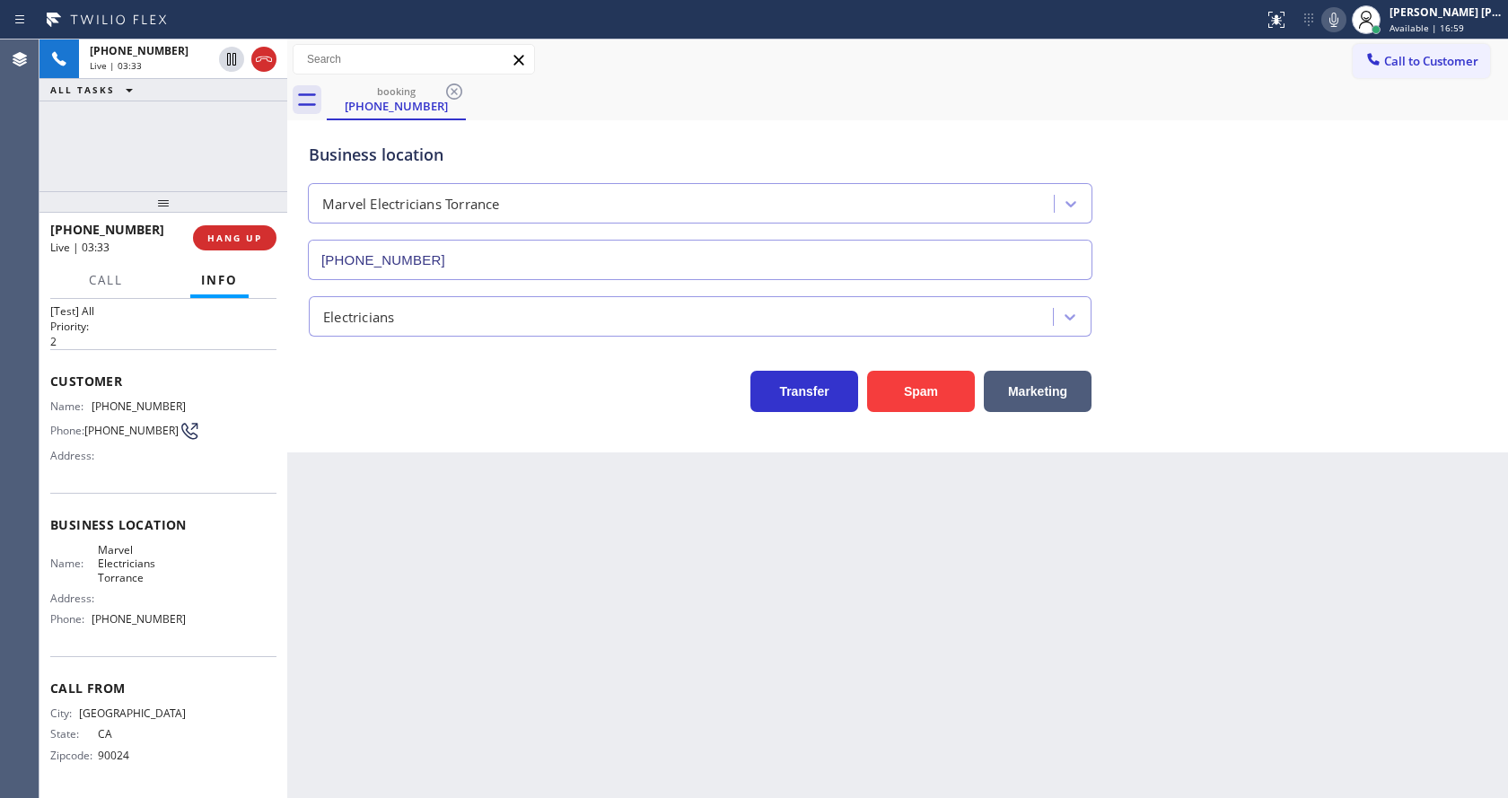
click at [133, 545] on span "Marvel Electricians Torrance" at bounding box center [142, 563] width 89 height 41
drag, startPoint x: 90, startPoint y: 403, endPoint x: 209, endPoint y: 396, distance: 119.6
click at [209, 400] on div "Name: [PHONE_NUMBER] Phone: [PHONE_NUMBER] Address:" at bounding box center [163, 435] width 226 height 71
click at [489, 551] on div "Back to Dashboard Change Sender ID Customers Technicians Select a contact Outbo…" at bounding box center [897, 419] width 1221 height 759
click at [119, 600] on div "Address:" at bounding box center [118, 598] width 136 height 13
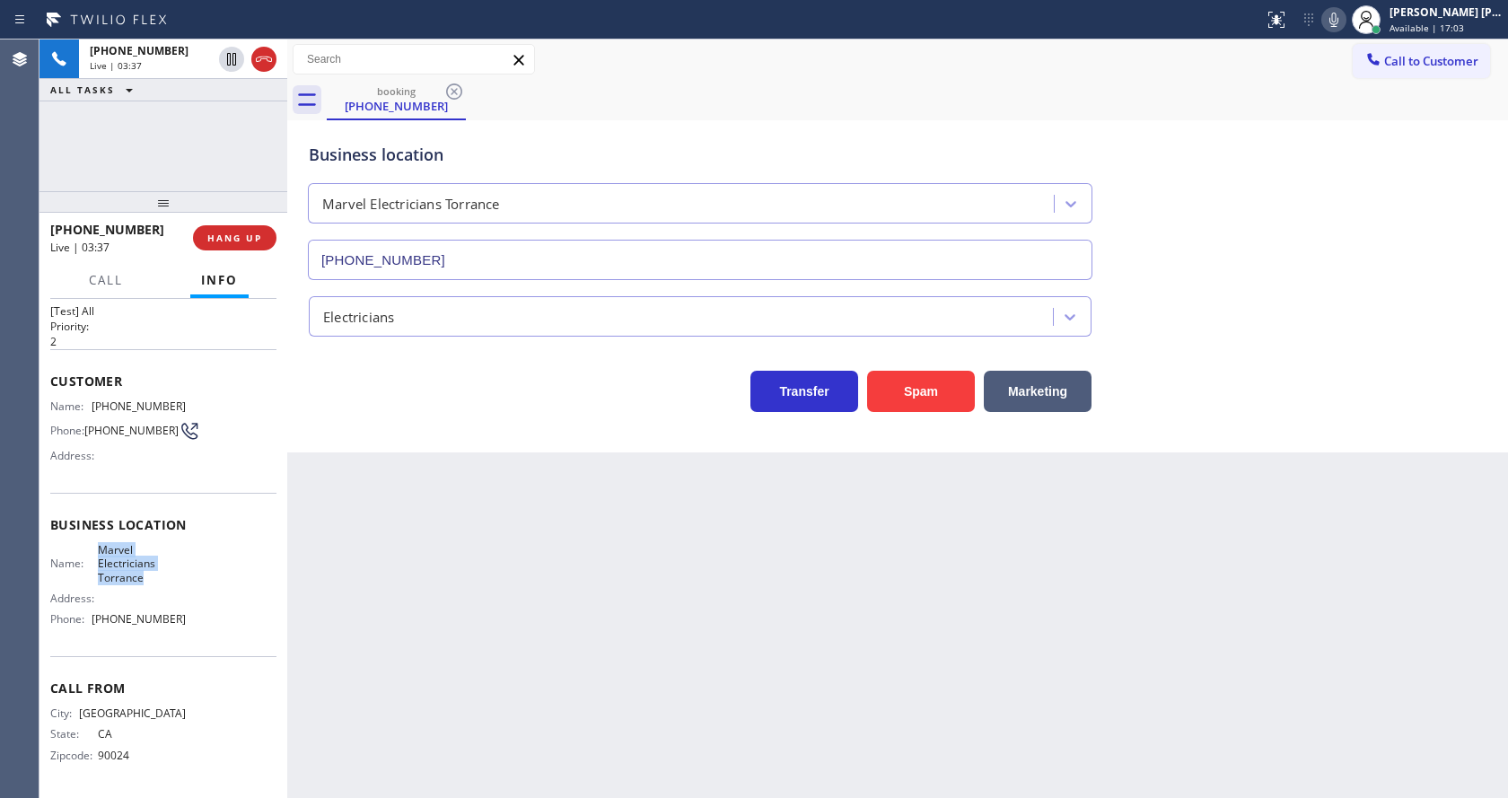
drag, startPoint x: 93, startPoint y: 549, endPoint x: 154, endPoint y: 584, distance: 69.6
click at [154, 584] on div "Name: Marvel Electricians Torrance" at bounding box center [118, 563] width 136 height 41
click at [509, 671] on div "Back to Dashboard Change Sender ID Customers Technicians Select a contact Outbo…" at bounding box center [897, 419] width 1221 height 759
drag, startPoint x: 166, startPoint y: 554, endPoint x: 145, endPoint y: 598, distance: 48.6
click at [165, 558] on span "Marvel Electricians Torrance" at bounding box center [142, 563] width 89 height 41
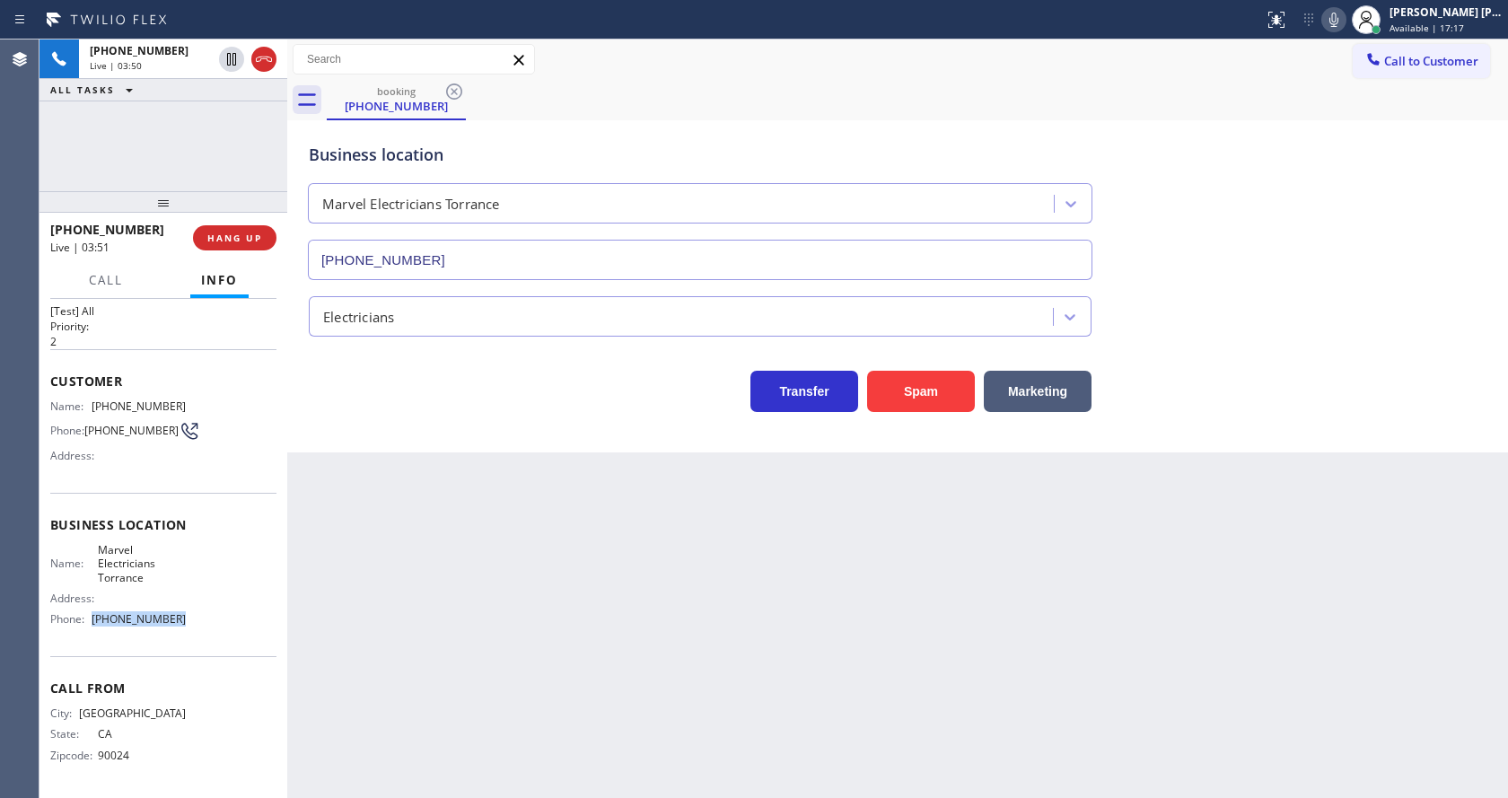
drag, startPoint x: 85, startPoint y: 616, endPoint x: 204, endPoint y: 624, distance: 118.8
click at [204, 624] on div "Name: Marvel Electricians Torrance Address: Phone: [PHONE_NUMBER]" at bounding box center [163, 588] width 226 height 91
click at [376, 660] on div "Back to Dashboard Change Sender ID Customers Technicians Select a contact Outbo…" at bounding box center [897, 419] width 1221 height 759
drag, startPoint x: 709, startPoint y: 588, endPoint x: 612, endPoint y: 666, distance: 124.5
click at [709, 588] on div "Back to Dashboard Change Sender ID Customers Technicians Select a contact Outbo…" at bounding box center [897, 419] width 1221 height 759
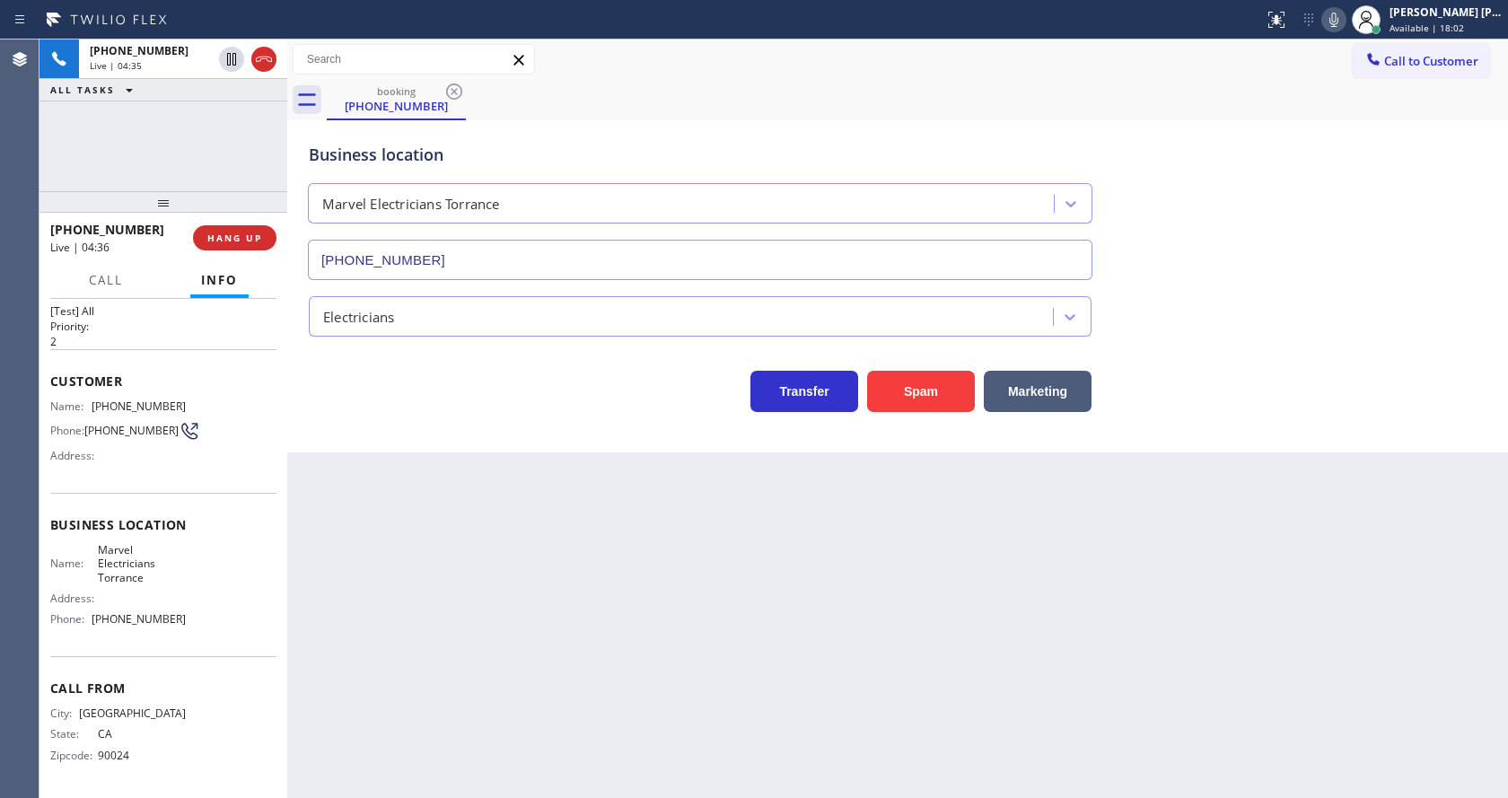
click at [558, 397] on div "Transfer Spam Marketing" at bounding box center [700, 387] width 790 height 50
click at [1340, 22] on icon at bounding box center [1334, 20] width 22 height 22
click at [226, 52] on icon at bounding box center [232, 59] width 22 height 22
click at [617, 634] on div "Back to Dashboard Change Sender ID Customers Technicians Select a contact Outbo…" at bounding box center [897, 419] width 1221 height 759
click at [310, 439] on div "Business location Marvel Electricians Torrance [PHONE_NUMBER] Electricians Tran…" at bounding box center [897, 286] width 1221 height 332
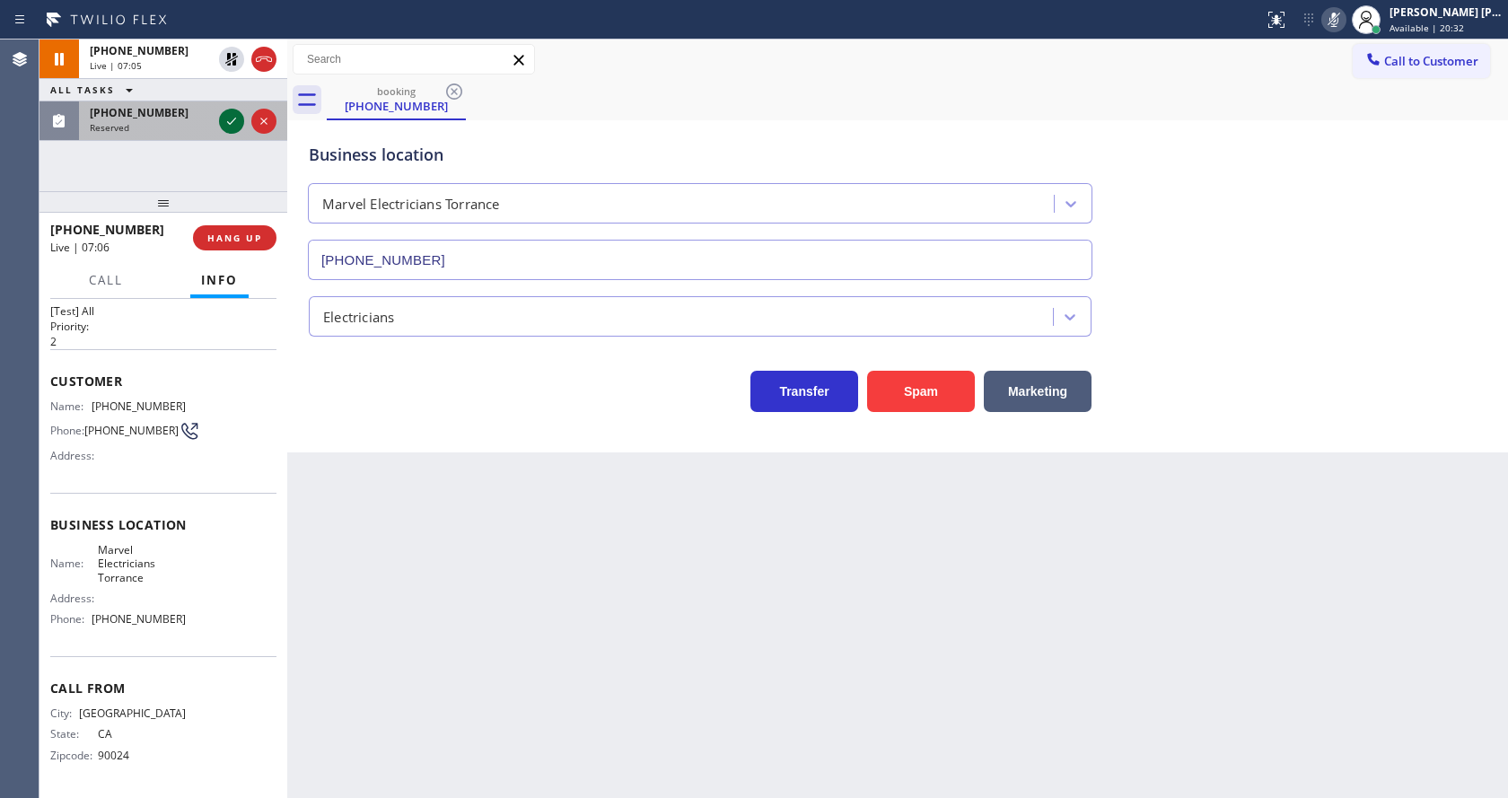
click at [221, 118] on icon at bounding box center [232, 121] width 22 height 22
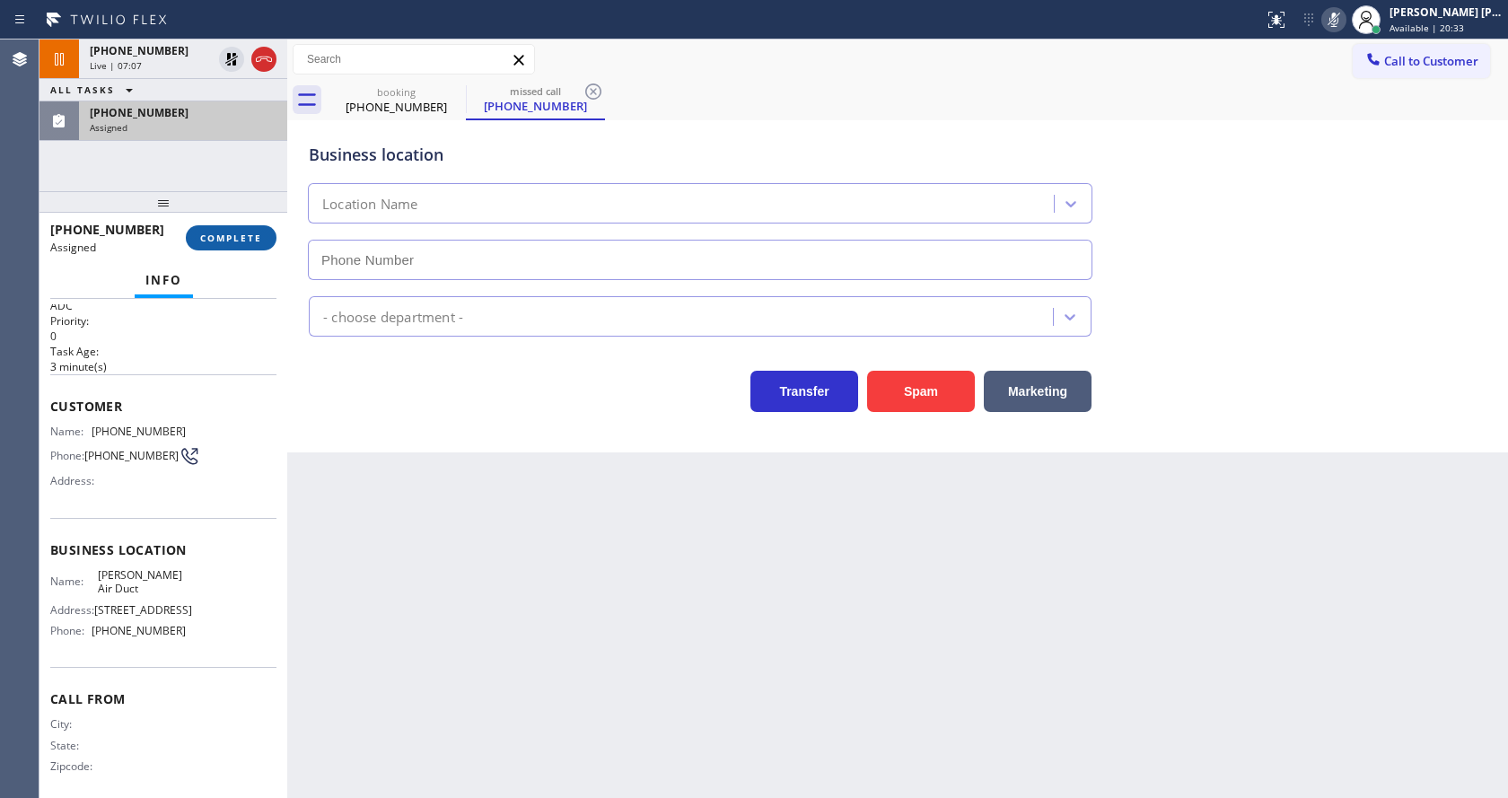
type input "[PHONE_NUMBER]"
click at [219, 231] on button "COMPLETE" at bounding box center [231, 237] width 91 height 25
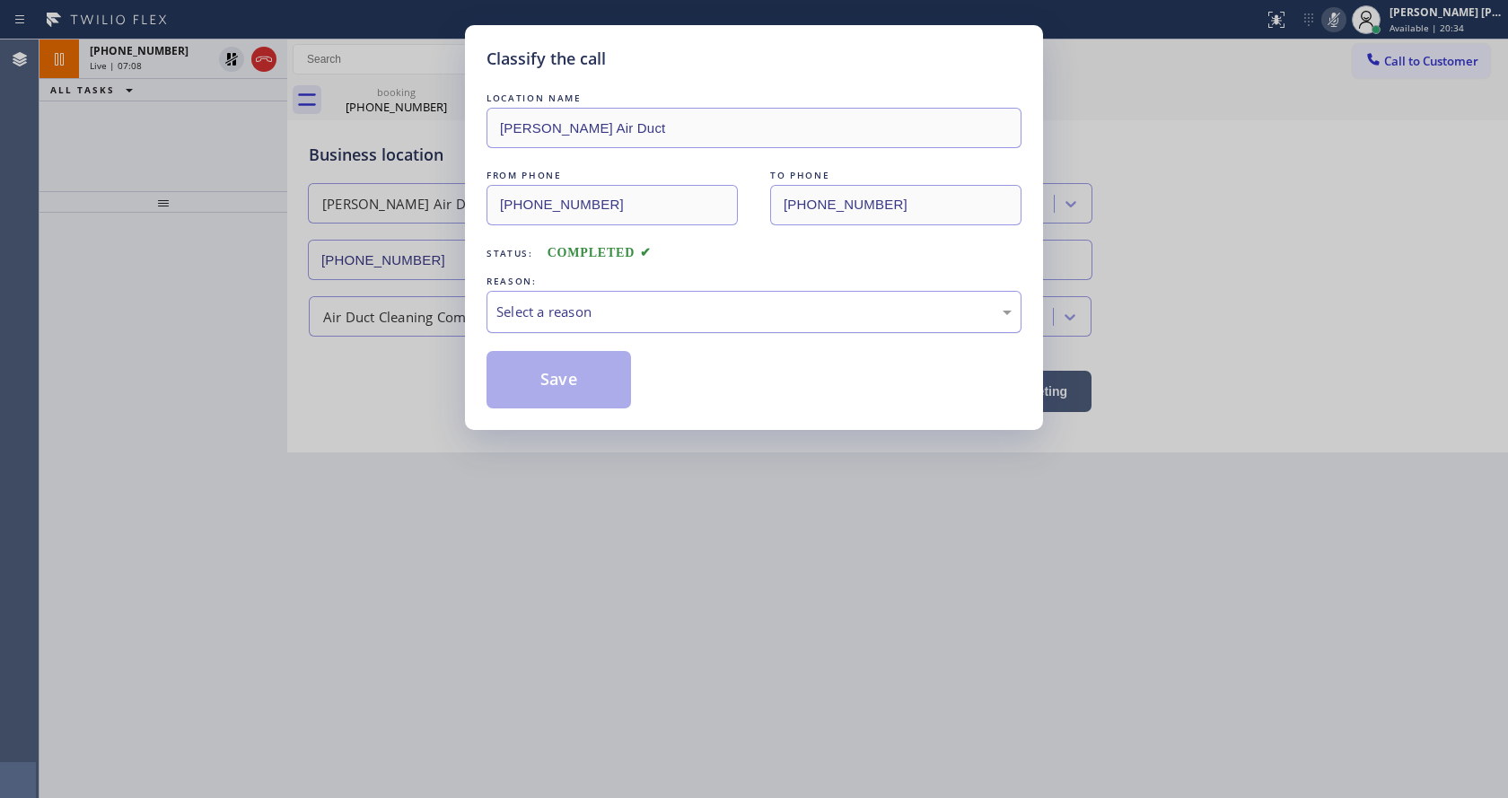
click at [545, 321] on div "Select a reason" at bounding box center [753, 312] width 515 height 21
click at [540, 380] on button "Save" at bounding box center [559, 379] width 145 height 57
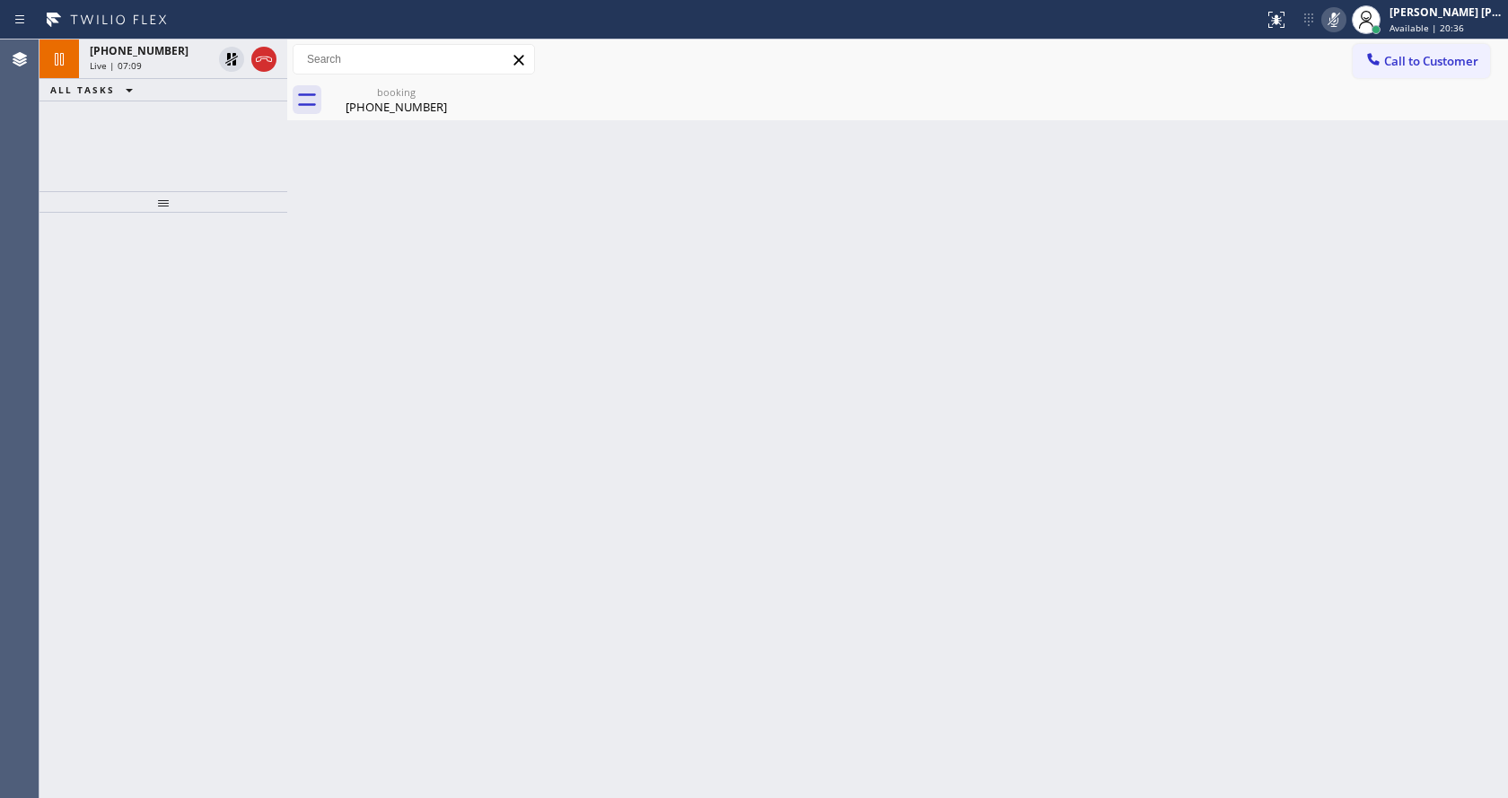
click at [171, 52] on div "[PHONE_NUMBER]" at bounding box center [151, 50] width 122 height 15
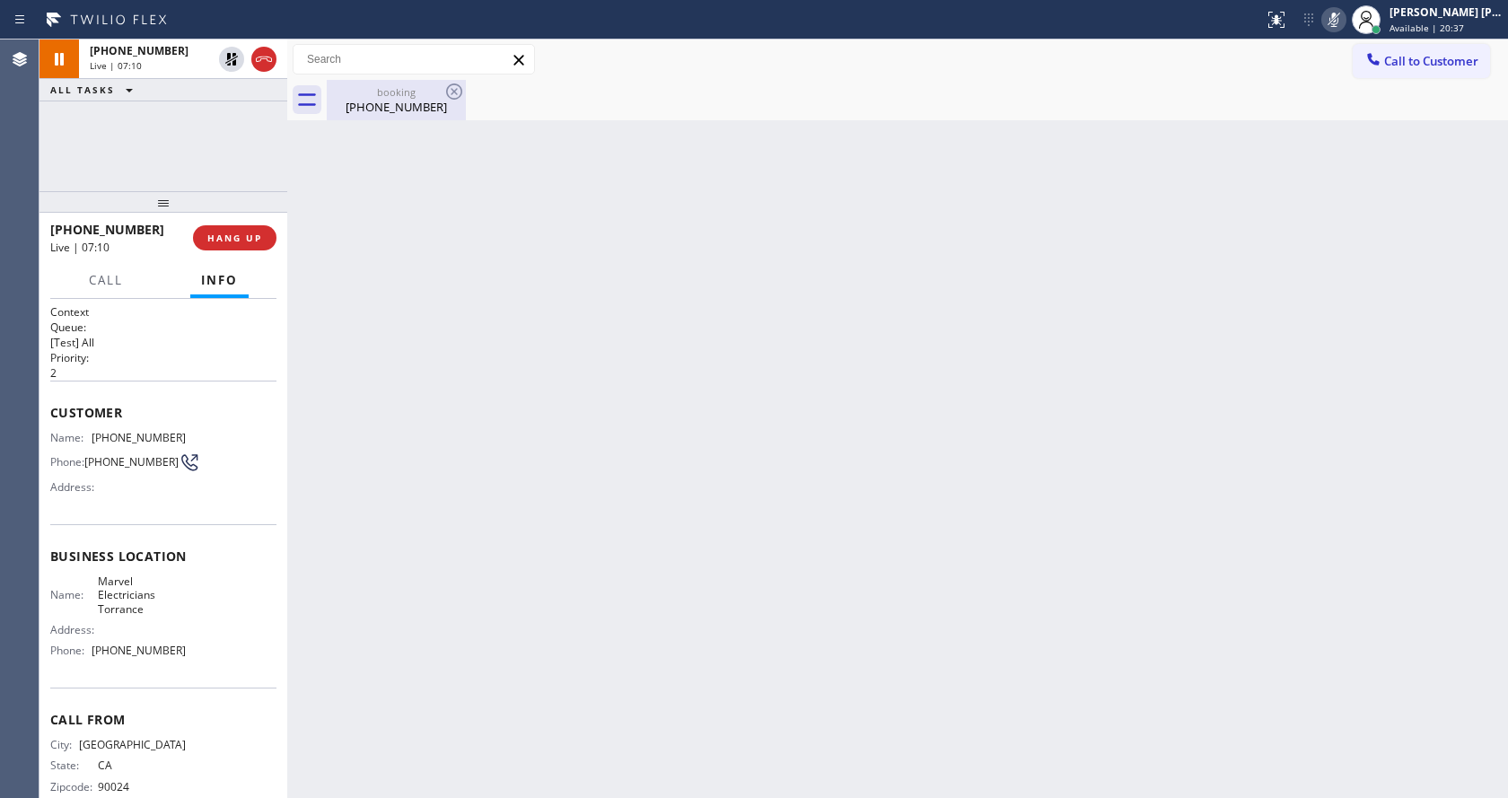
click at [373, 115] on div "booking [PHONE_NUMBER]" at bounding box center [397, 100] width 136 height 40
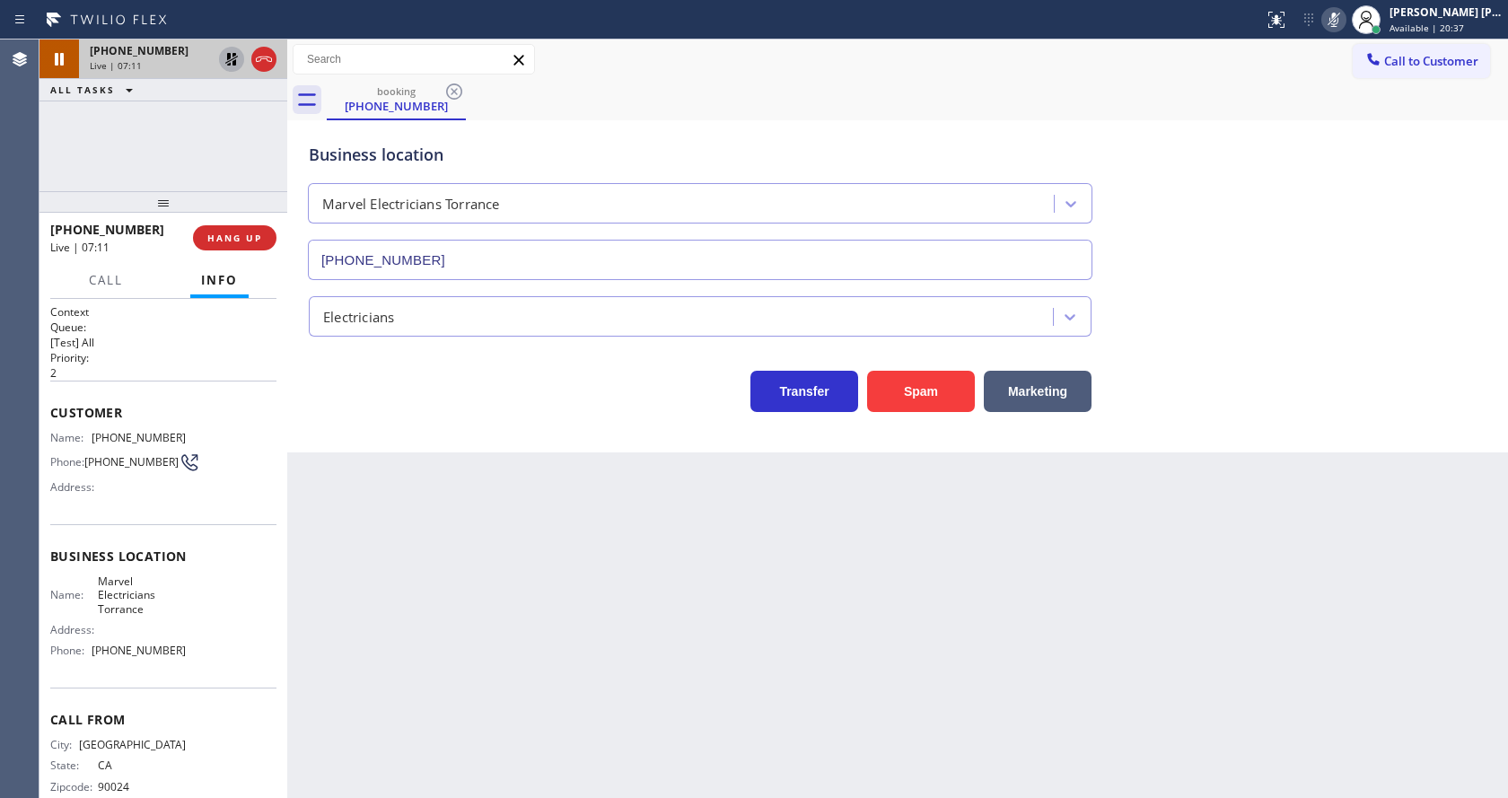
click at [225, 62] on icon at bounding box center [232, 59] width 22 height 22
click at [1339, 24] on icon at bounding box center [1334, 20] width 9 height 14
click at [1338, 97] on div "booking [PHONE_NUMBER]" at bounding box center [917, 100] width 1181 height 40
click at [524, 578] on div "Back to Dashboard Change Sender ID Customers Technicians Select a contact Outbo…" at bounding box center [897, 419] width 1221 height 759
click at [725, 677] on div "Back to Dashboard Change Sender ID Customers Technicians Select a contact Outbo…" at bounding box center [897, 419] width 1221 height 759
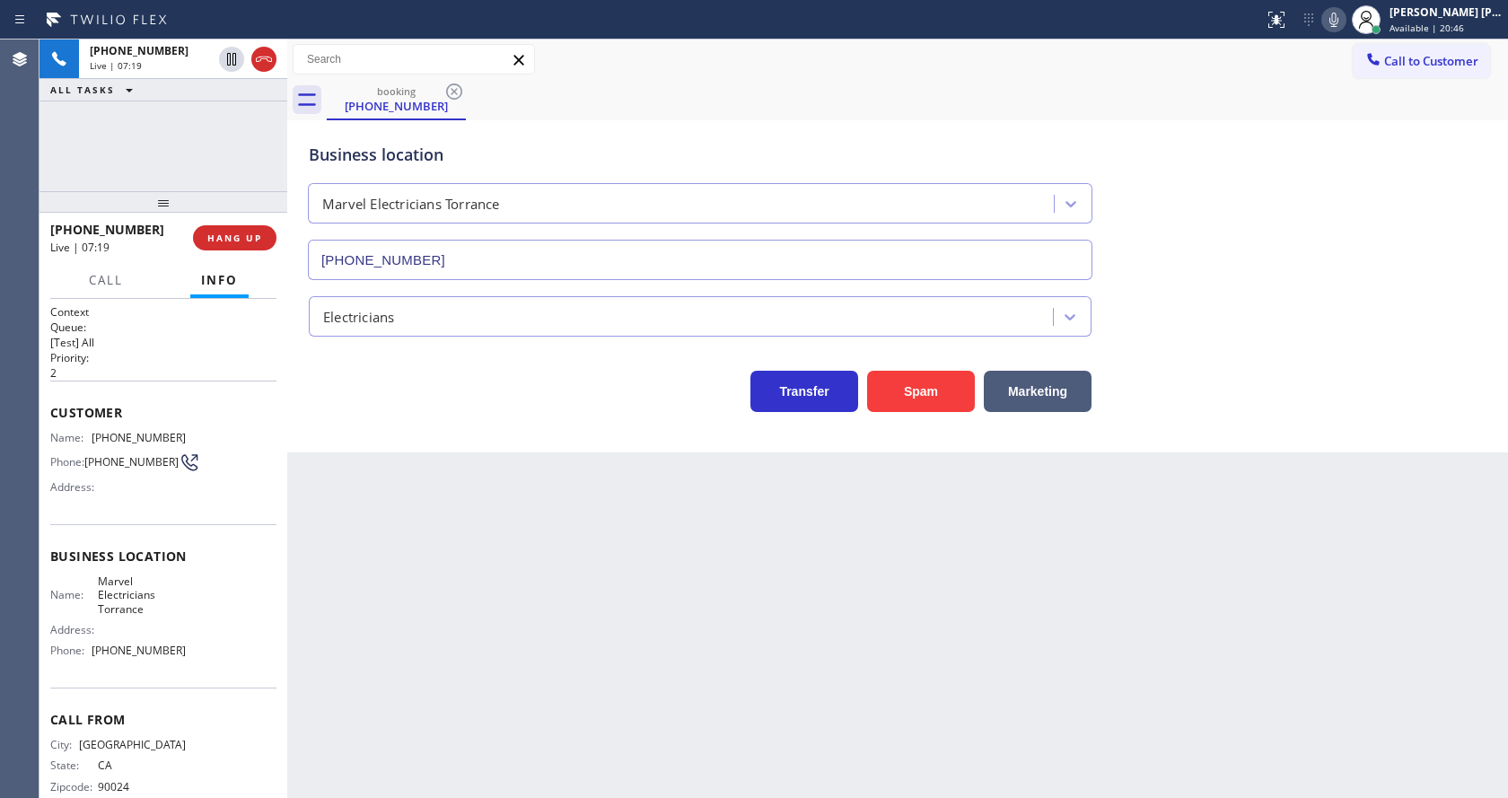
click at [540, 628] on div "Back to Dashboard Change Sender ID Customers Technicians Select a contact Outbo…" at bounding box center [897, 419] width 1221 height 759
click at [963, 639] on div "Back to Dashboard Change Sender ID Customers Technicians Select a contact Outbo…" at bounding box center [897, 419] width 1221 height 759
click at [464, 503] on div "Back to Dashboard Change Sender ID Customers Technicians Select a contact Outbo…" at bounding box center [897, 419] width 1221 height 759
click at [446, 496] on div "Back to Dashboard Change Sender ID Customers Technicians Select a contact Outbo…" at bounding box center [897, 419] width 1221 height 759
click at [752, 578] on div "Back to Dashboard Change Sender ID Customers Technicians Select a contact Outbo…" at bounding box center [897, 419] width 1221 height 759
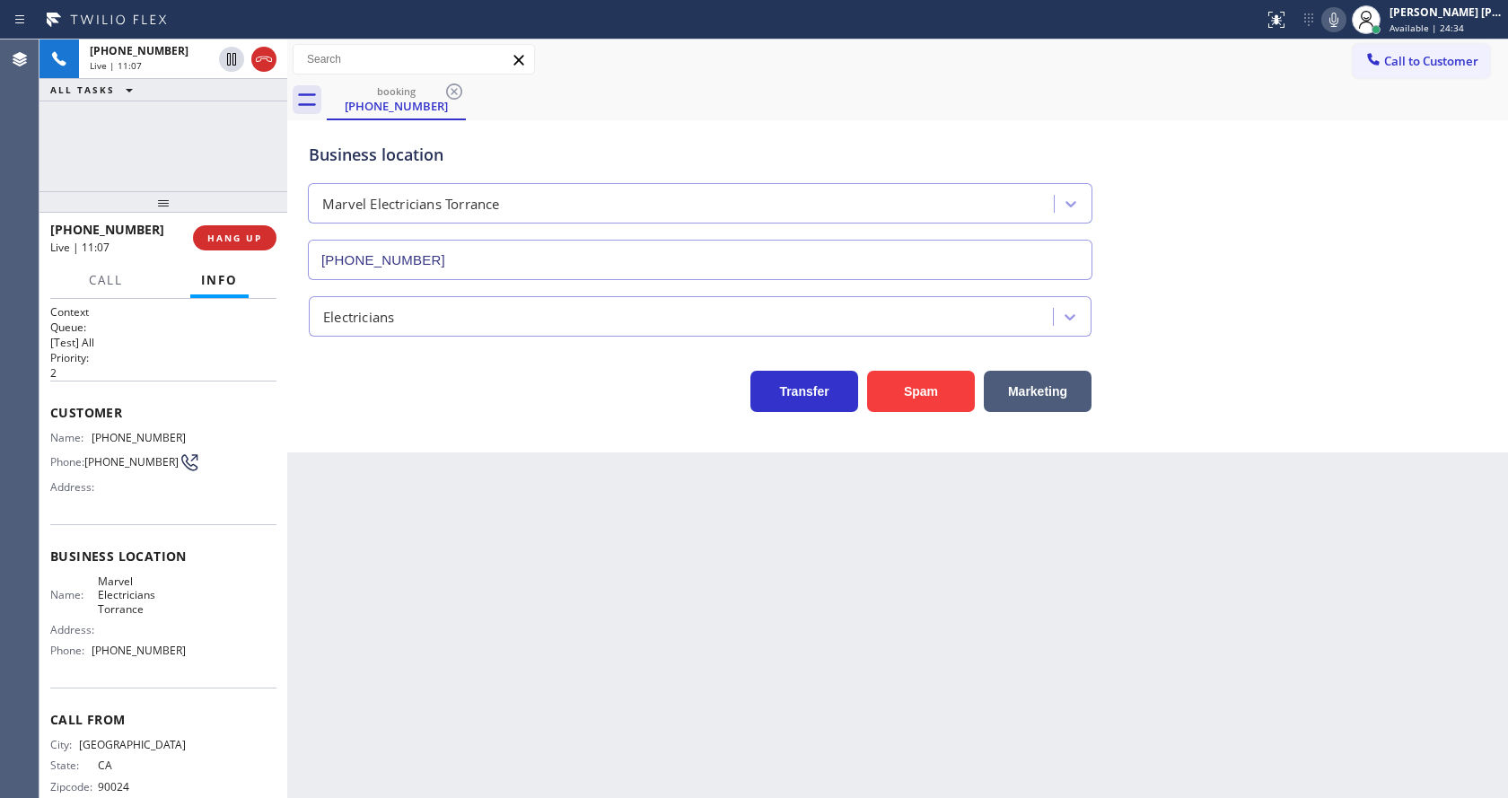
click at [450, 517] on div "Back to Dashboard Change Sender ID Customers Technicians Select a contact Outbo…" at bounding box center [897, 419] width 1221 height 759
click at [438, 797] on div "Back to Dashboard Change Sender ID Customers Technicians Select a contact Outbo…" at bounding box center [897, 419] width 1221 height 759
click at [387, 504] on div "Back to Dashboard Change Sender ID Customers Technicians Select a contact Outbo…" at bounding box center [897, 419] width 1221 height 759
click at [859, 666] on div "Back to Dashboard Change Sender ID Customers Technicians Select a contact Outbo…" at bounding box center [897, 419] width 1221 height 759
drag, startPoint x: 1211, startPoint y: 439, endPoint x: 1191, endPoint y: 452, distance: 23.9
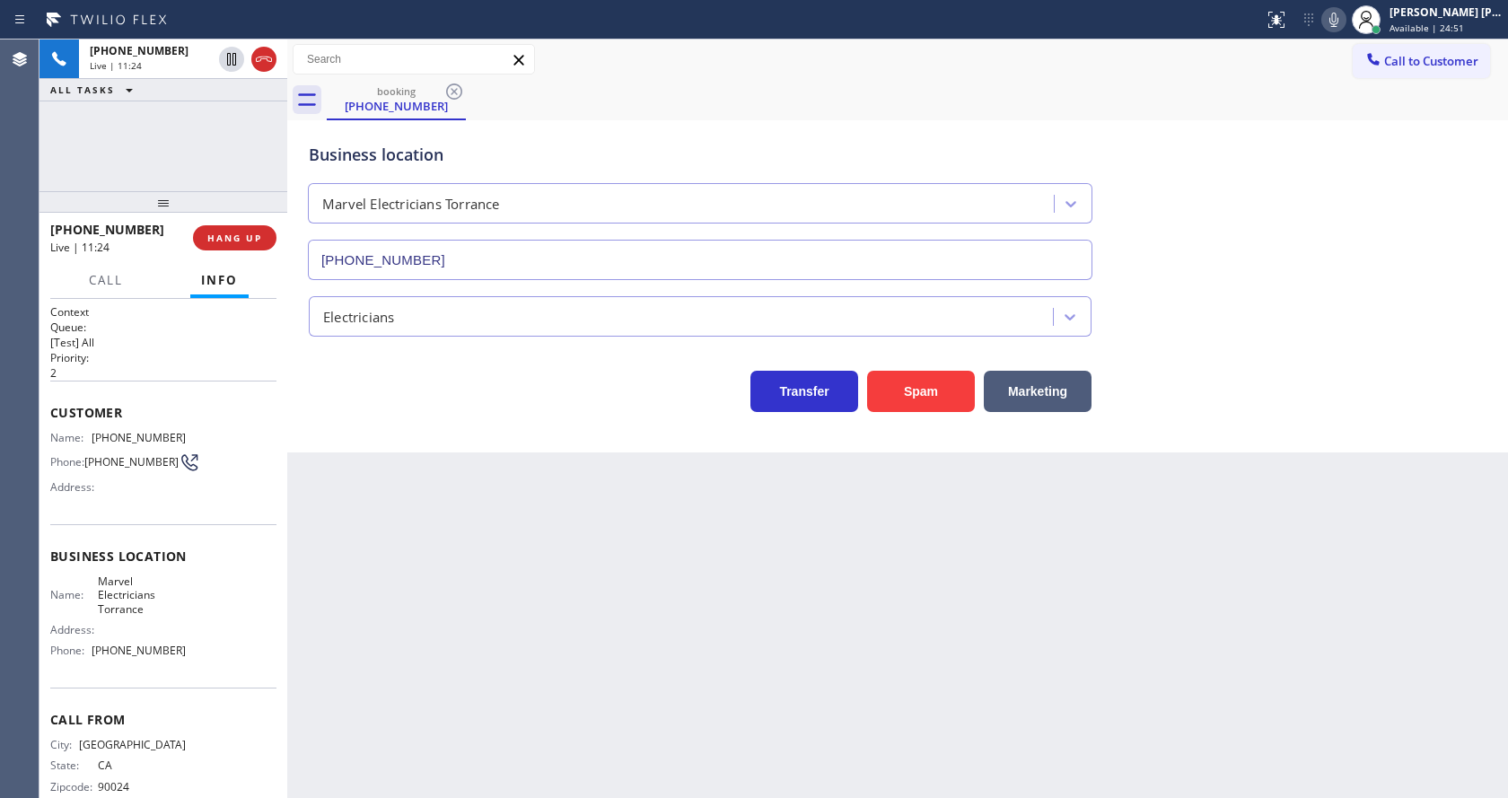
click at [1211, 439] on div "Business location Marvel Electricians Torrance [PHONE_NUMBER] Electricians Tran…" at bounding box center [897, 286] width 1221 height 332
click at [697, 612] on div "Back to Dashboard Change Sender ID Customers Technicians Select a contact Outbo…" at bounding box center [897, 419] width 1221 height 759
click at [429, 593] on div "Back to Dashboard Change Sender ID Customers Technicians Select a contact Outbo…" at bounding box center [897, 419] width 1221 height 759
click at [429, 602] on div "Back to Dashboard Change Sender ID Customers Technicians Select a contact Outbo…" at bounding box center [897, 419] width 1221 height 759
click at [628, 578] on div "Back to Dashboard Change Sender ID Customers Technicians Select a contact Outbo…" at bounding box center [897, 419] width 1221 height 759
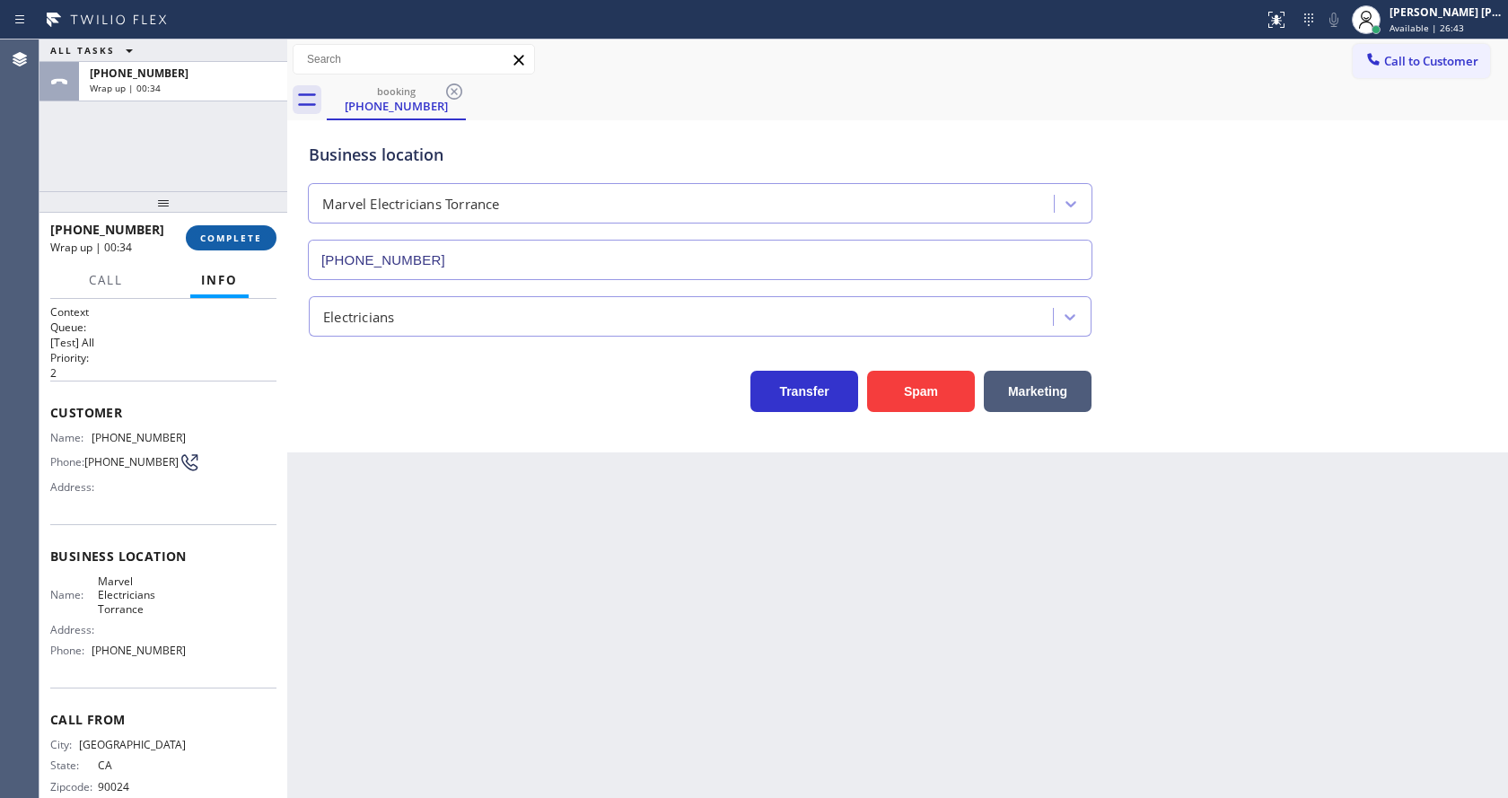
click at [227, 230] on button "COMPLETE" at bounding box center [231, 237] width 91 height 25
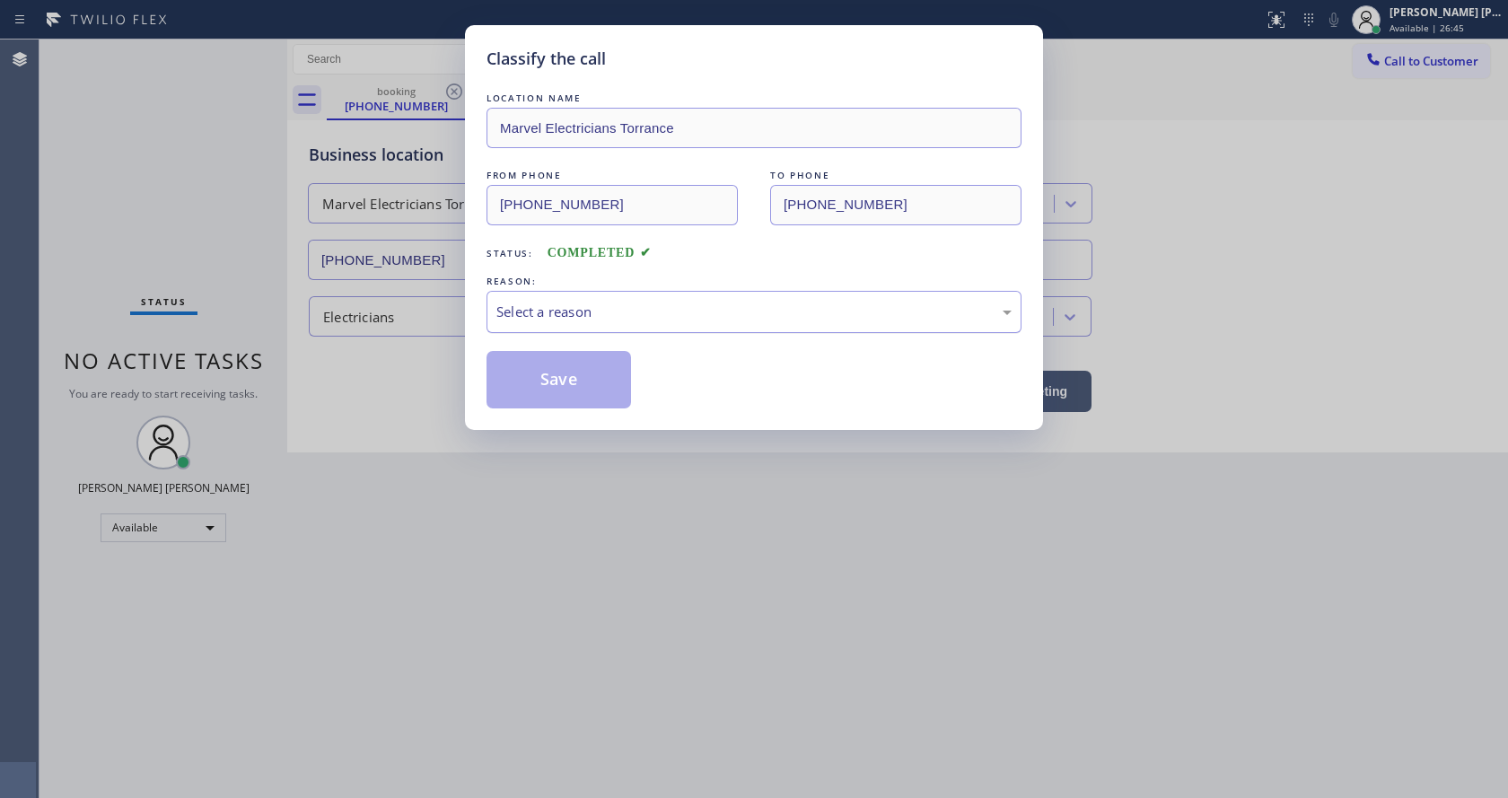
click at [535, 303] on div "Select a reason" at bounding box center [753, 312] width 515 height 21
click at [539, 371] on button "Save" at bounding box center [559, 379] width 145 height 57
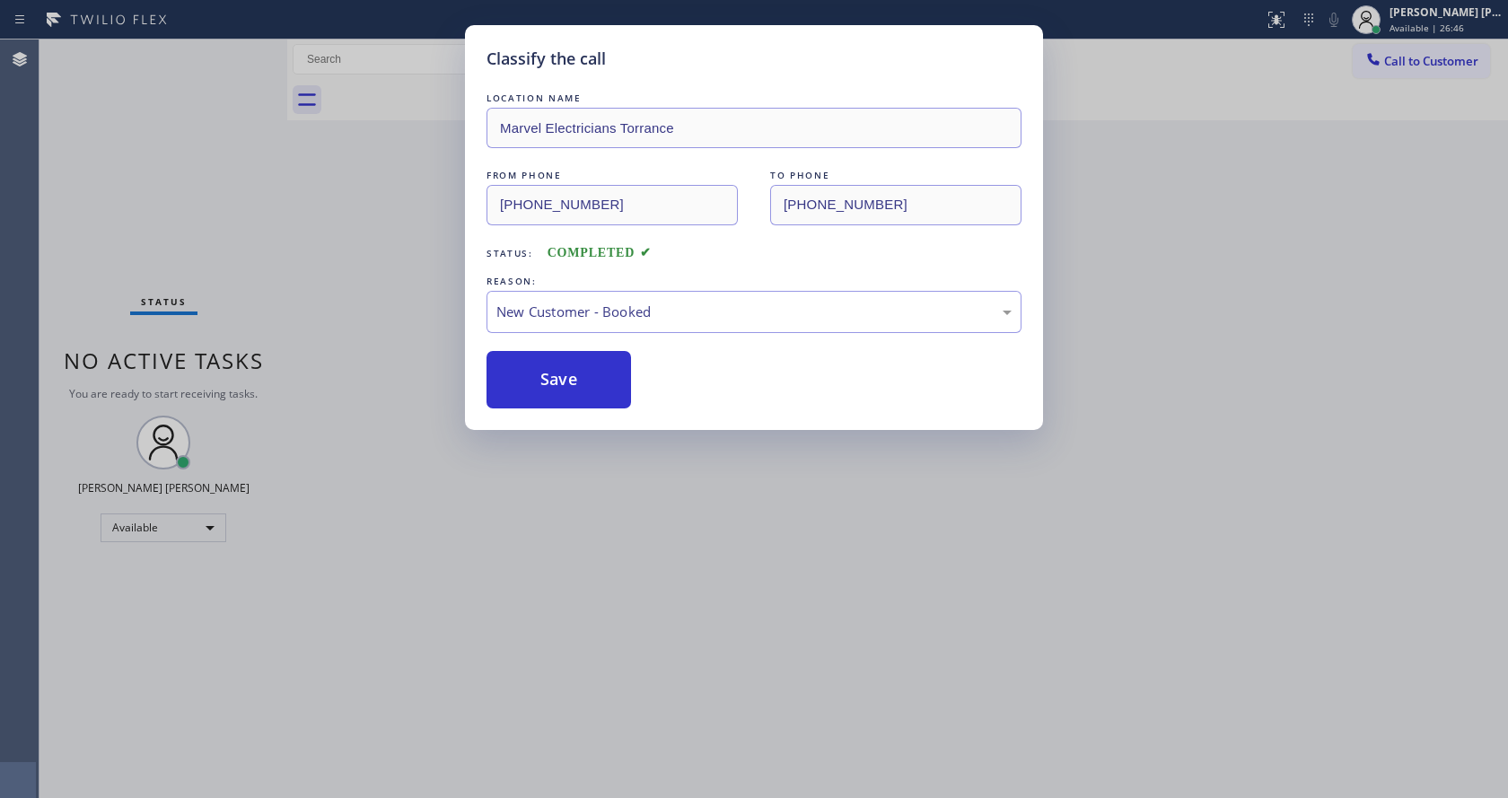
click at [611, 675] on div "Classify the call LOCATION NAME Marvel Electricians Torrance FROM PHONE [PHONE_…" at bounding box center [754, 399] width 1508 height 798
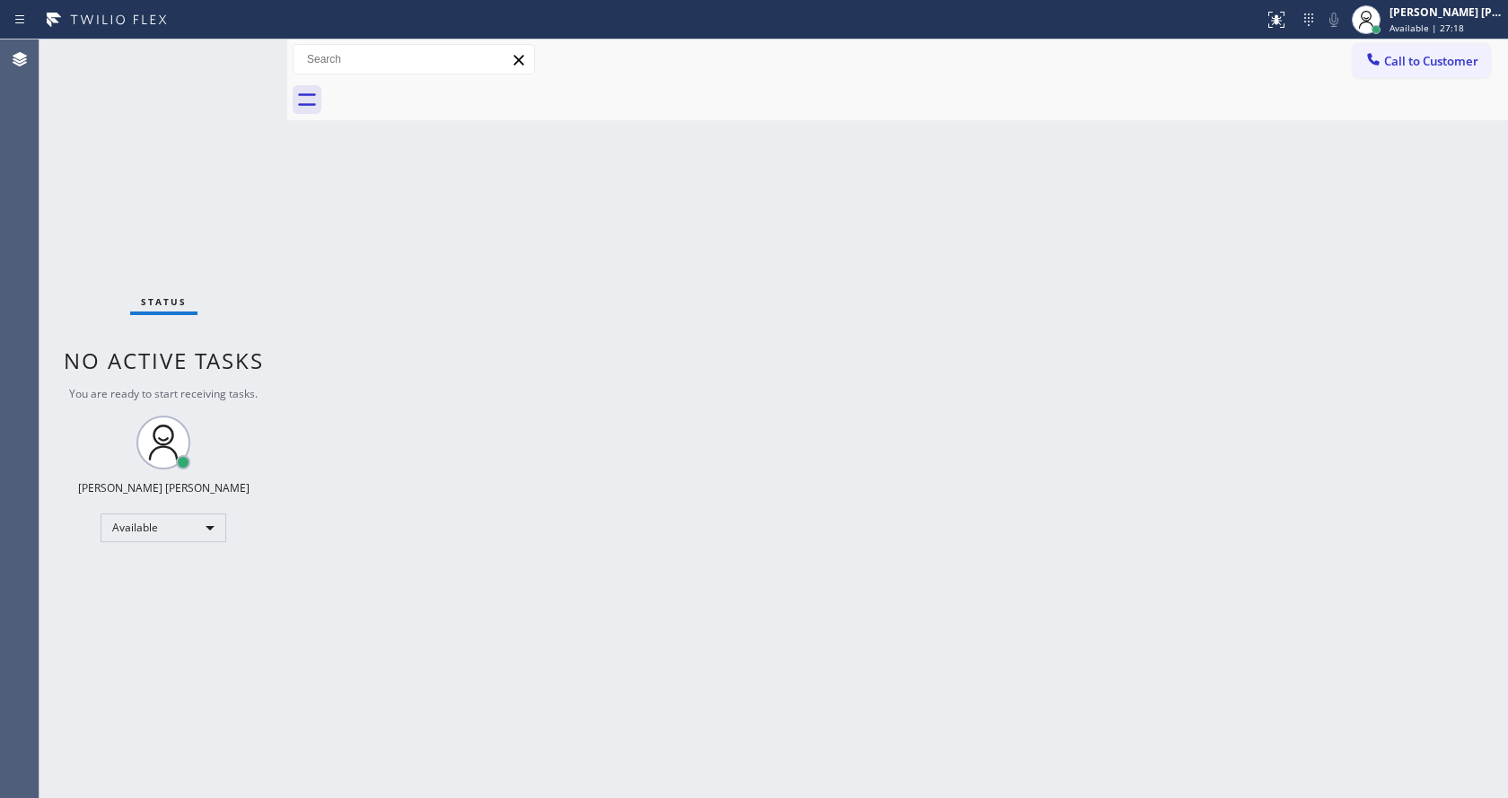
click at [369, 294] on div "Back to Dashboard Change Sender ID Customers Technicians Select a contact Outbo…" at bounding box center [897, 419] width 1221 height 759
click at [640, 599] on div "Back to Dashboard Change Sender ID Customers Technicians Select a contact Outbo…" at bounding box center [897, 419] width 1221 height 759
click at [997, 444] on div "Back to Dashboard Change Sender ID Customers Technicians Select a contact Outbo…" at bounding box center [897, 419] width 1221 height 759
drag, startPoint x: 287, startPoint y: 65, endPoint x: 264, endPoint y: 58, distance: 24.2
click at [269, 61] on div "Status No active tasks You are ready to start receiving tasks. [PERSON_NAME] [P…" at bounding box center [774, 419] width 1469 height 759
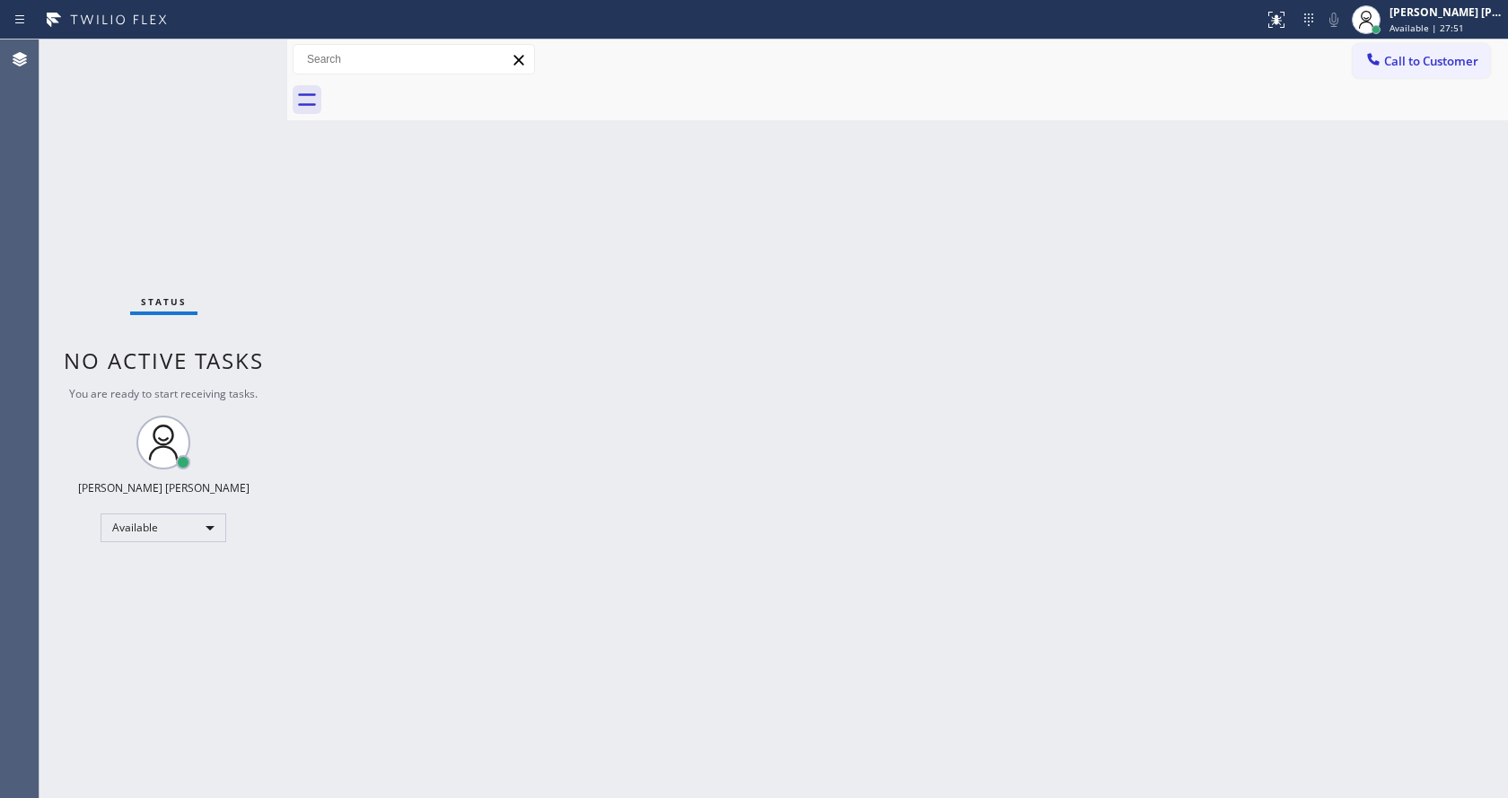
click at [242, 46] on div "Status No active tasks You are ready to start receiving tasks. [PERSON_NAME] [P…" at bounding box center [164, 419] width 248 height 759
click at [891, 577] on div "Back to Dashboard Change Sender ID Customers Technicians Select a contact Outbo…" at bounding box center [897, 419] width 1221 height 759
click at [507, 316] on div "Back to Dashboard Change Sender ID Customers Technicians Select a contact Outbo…" at bounding box center [897, 419] width 1221 height 759
click at [1439, 29] on span "Available | 29:06" at bounding box center [1427, 28] width 75 height 13
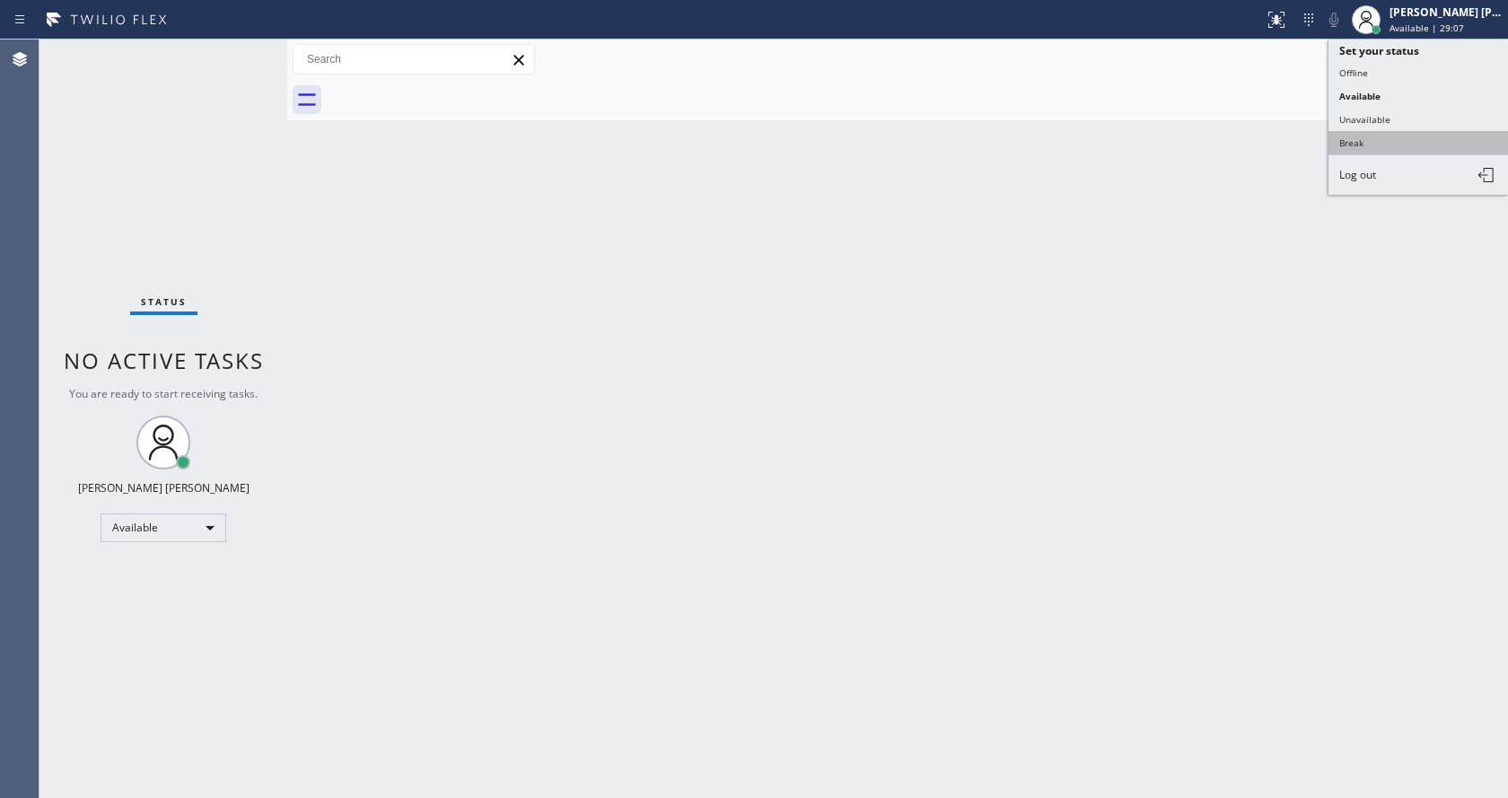
click at [1389, 149] on button "Break" at bounding box center [1419, 142] width 180 height 23
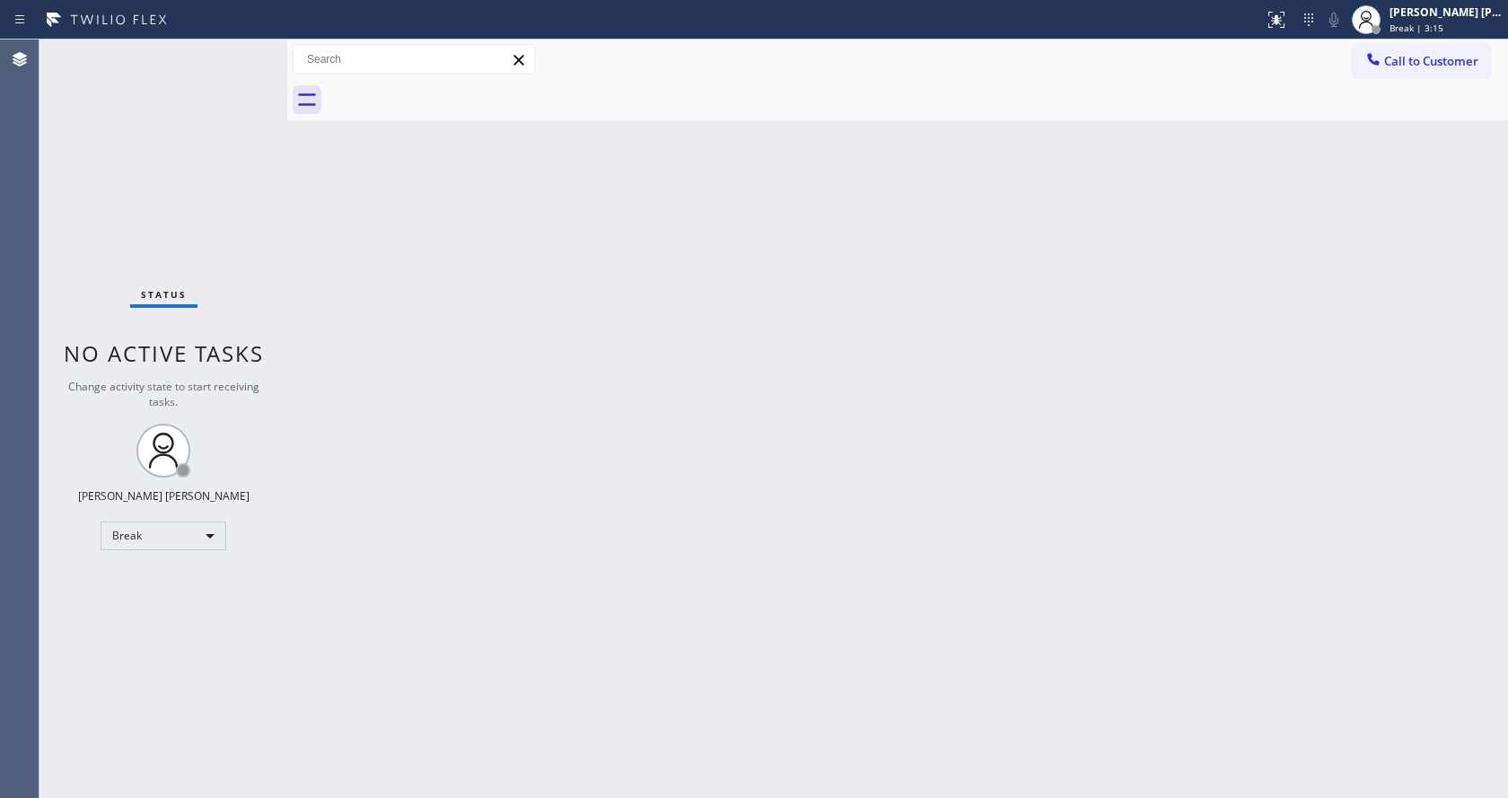
click at [440, 269] on div "Back to Dashboard Change Sender ID Customers Technicians Select a contact Outbo…" at bounding box center [897, 419] width 1221 height 759
click at [241, 50] on div "Status No active tasks Change activity state to start receiving tasks. [PERSON_…" at bounding box center [164, 419] width 248 height 759
drag, startPoint x: 198, startPoint y: 344, endPoint x: 986, endPoint y: 110, distance: 822.3
click at [198, 344] on span "No active tasks" at bounding box center [164, 353] width 200 height 30
click at [492, 347] on div "Back to Dashboard Change Sender ID Customers Technicians Select a contact Outbo…" at bounding box center [897, 419] width 1221 height 759
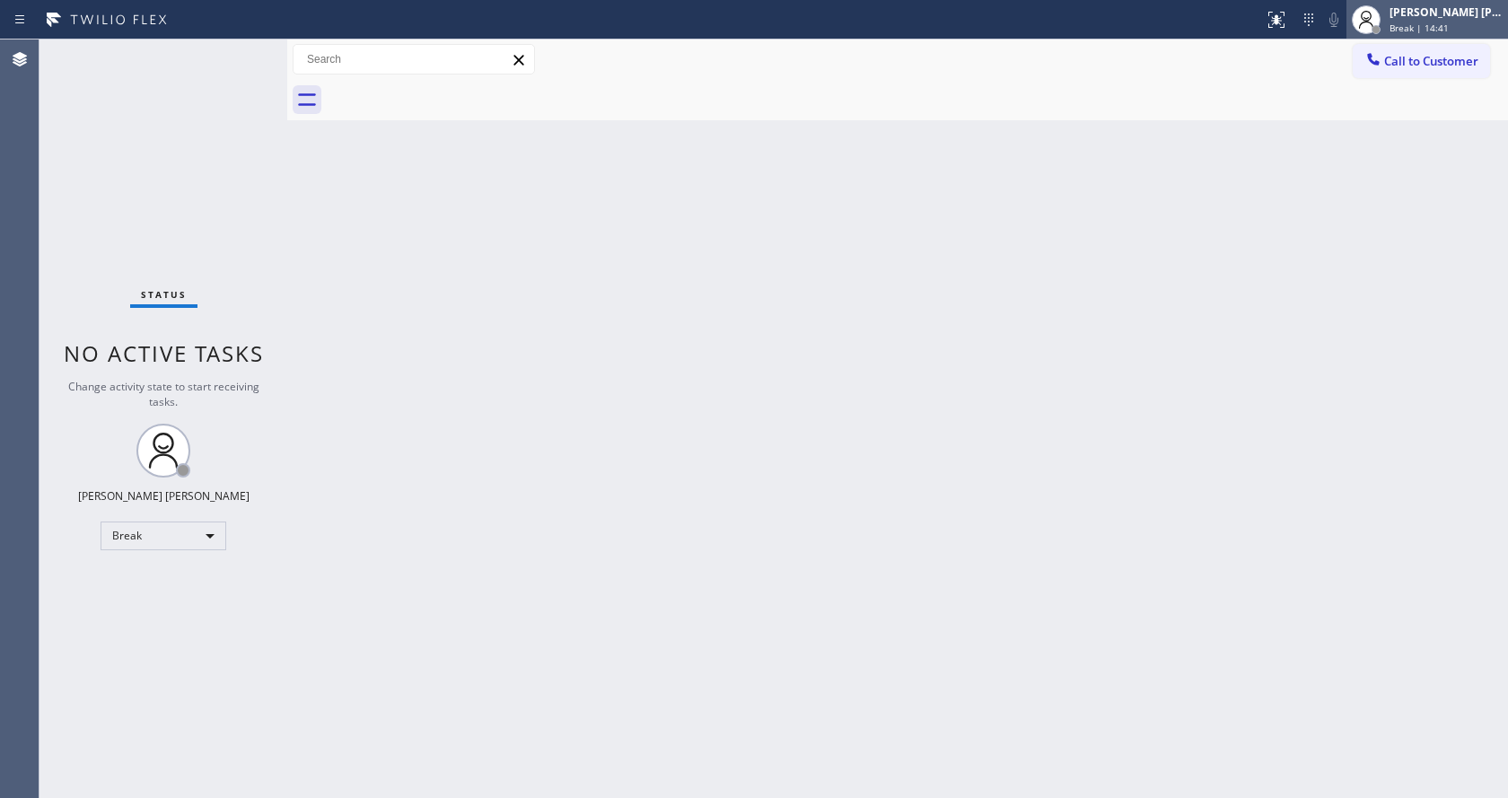
click at [1438, 28] on span "Break | 14:41" at bounding box center [1419, 28] width 59 height 13
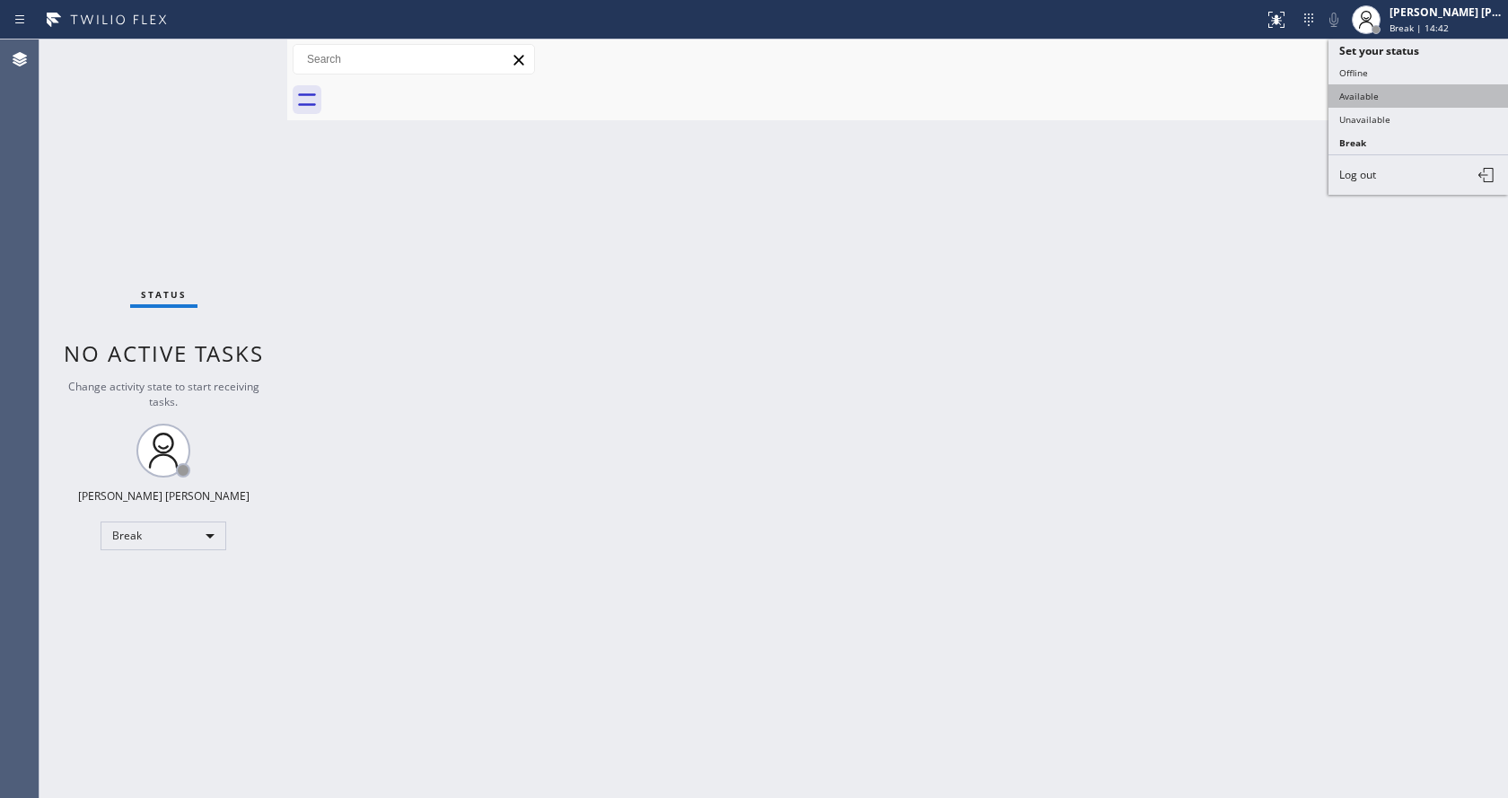
click at [1384, 91] on button "Available" at bounding box center [1419, 95] width 180 height 23
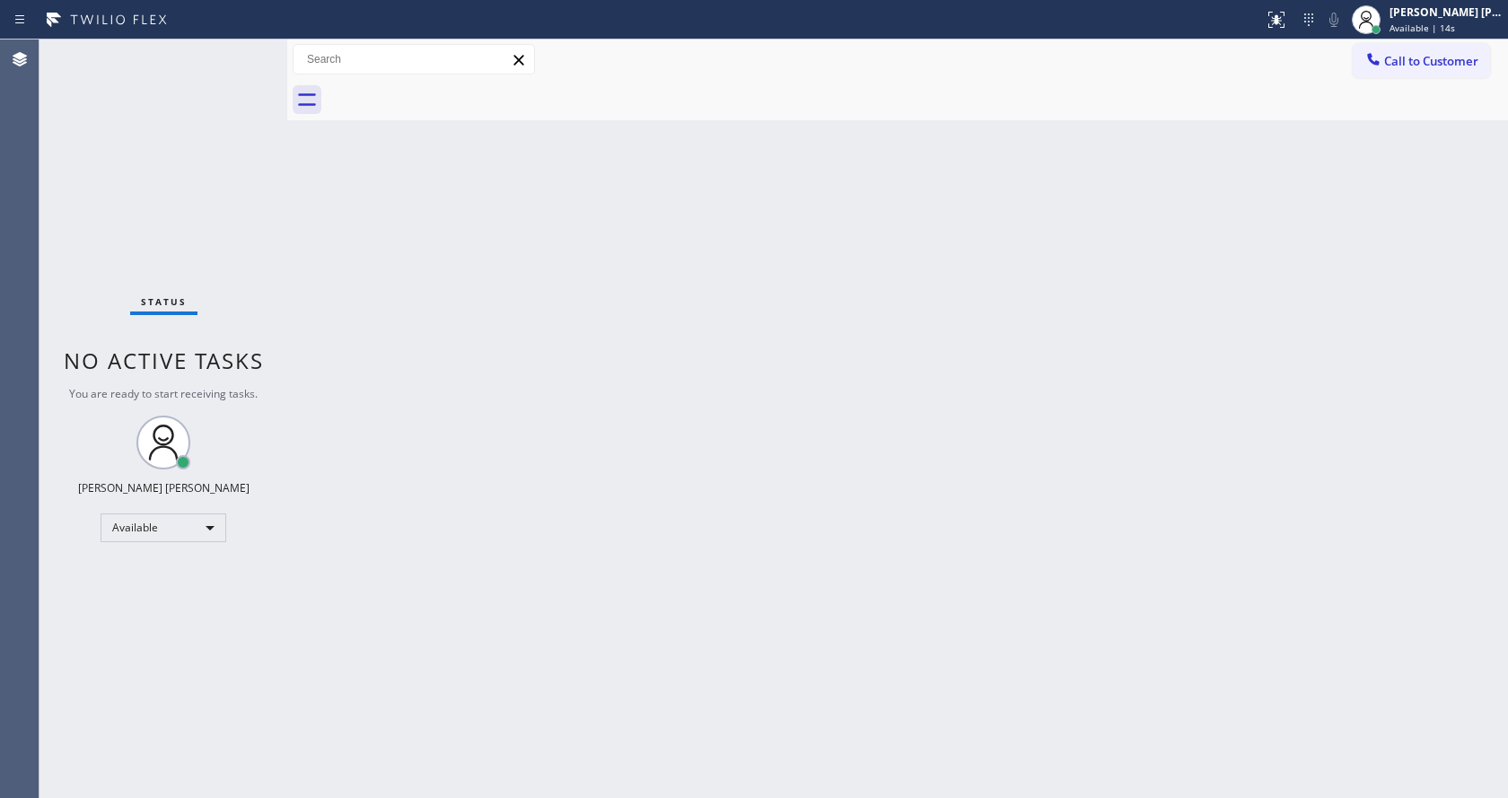
click at [293, 372] on div "Back to Dashboard Change Sender ID Customers Technicians Select a contact Outbo…" at bounding box center [897, 419] width 1221 height 759
click at [361, 334] on div "Back to Dashboard Change Sender ID Customers Technicians Select a contact Outbo…" at bounding box center [897, 419] width 1221 height 759
drag, startPoint x: 285, startPoint y: 63, endPoint x: 258, endPoint y: 64, distance: 26.9
click at [258, 64] on div "Status No active tasks You are ready to start receiving tasks. [PERSON_NAME] [P…" at bounding box center [774, 419] width 1469 height 759
click at [242, 49] on div "Status No active tasks You are ready to start receiving tasks. [PERSON_NAME] [P…" at bounding box center [164, 419] width 248 height 759
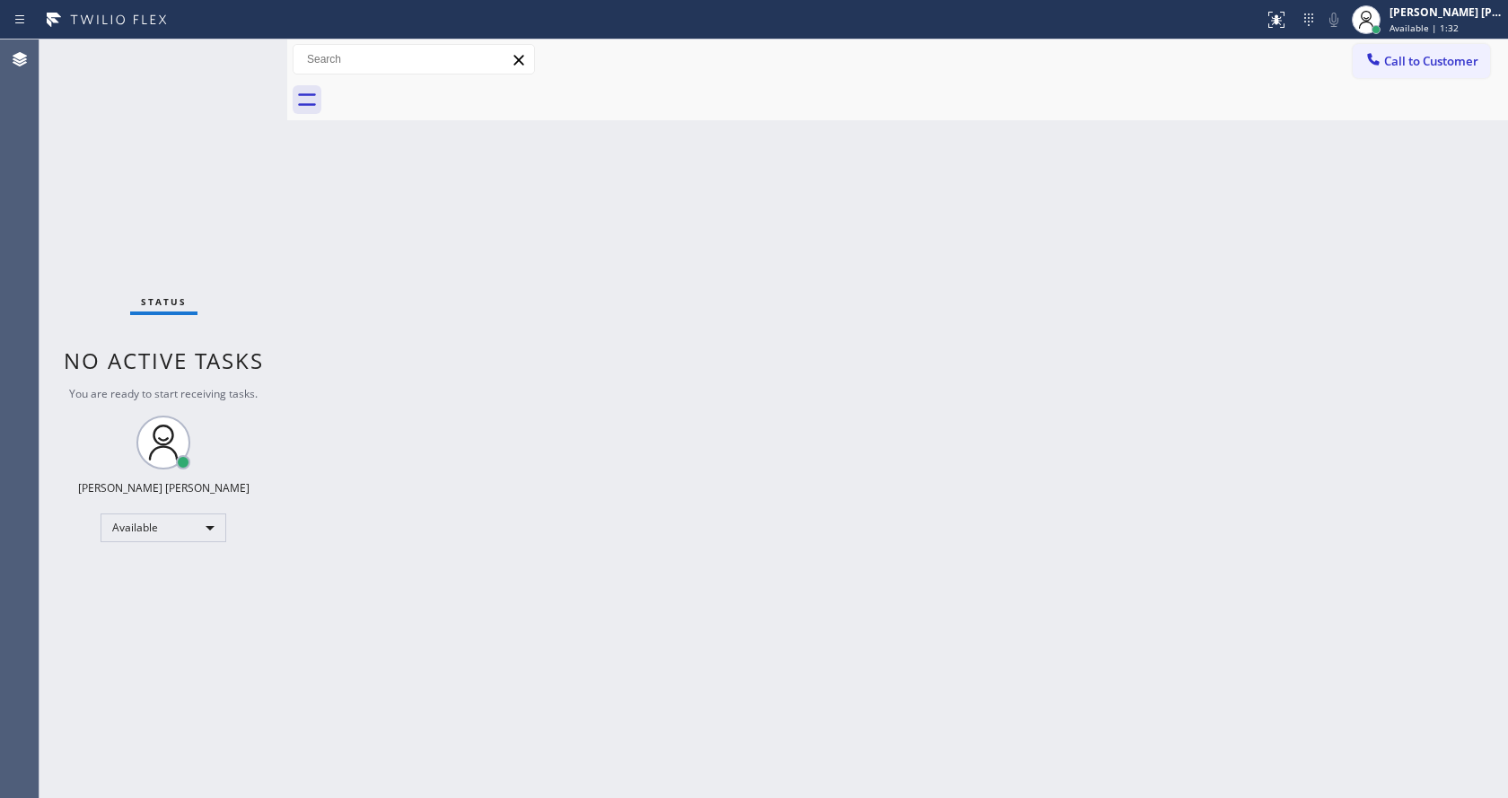
click at [229, 48] on div "Status No active tasks You are ready to start receiving tasks. [PERSON_NAME] [P…" at bounding box center [164, 419] width 248 height 759
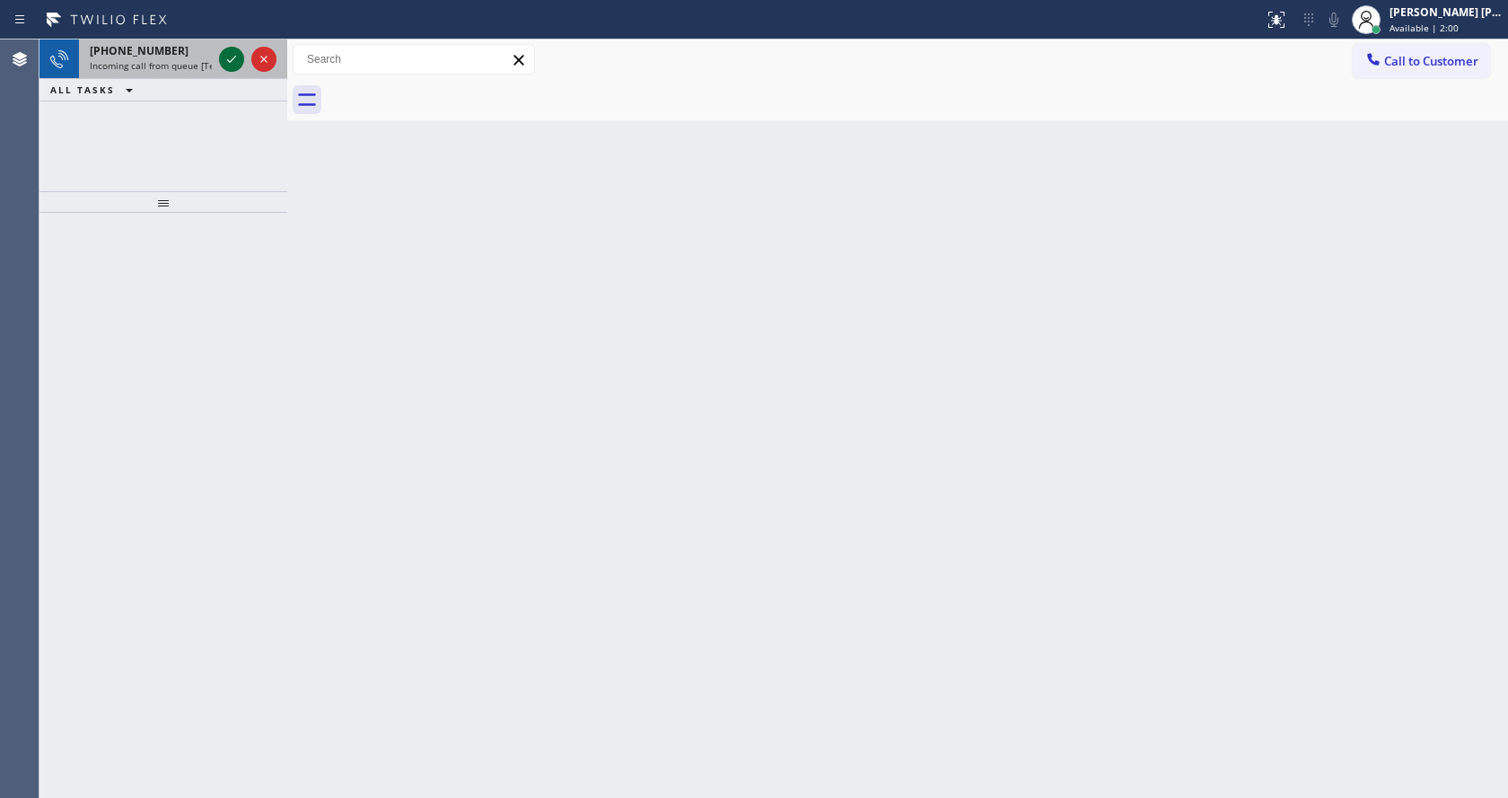
click at [229, 48] on icon at bounding box center [232, 59] width 22 height 22
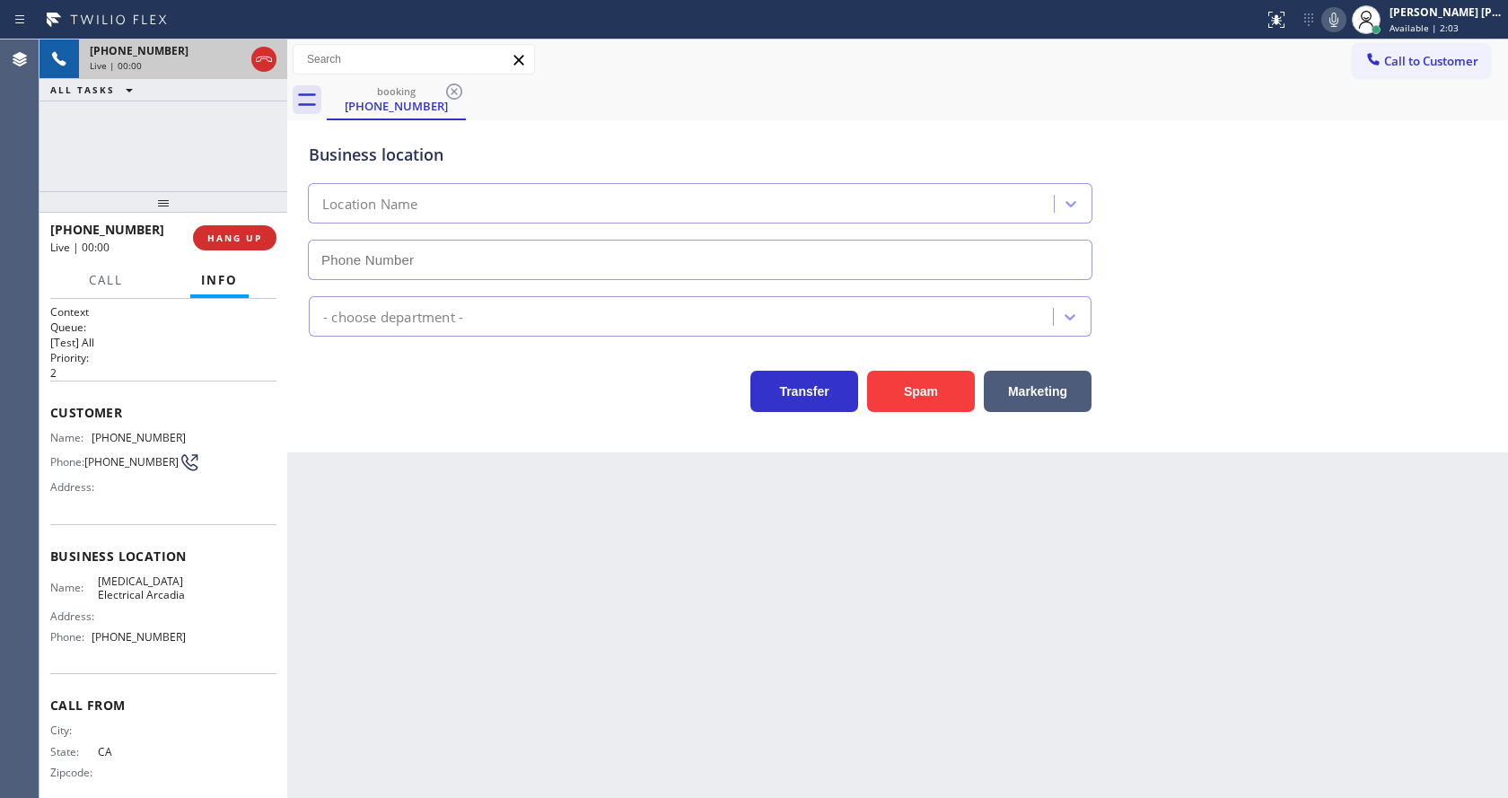
type input "[PHONE_NUMBER]"
click at [541, 562] on div "Back to Dashboard Change Sender ID Customers Technicians Select a contact Outbo…" at bounding box center [897, 419] width 1221 height 759
click at [470, 436] on div "Business location [MEDICAL_DATA] Electrical [GEOGRAPHIC_DATA] [PHONE_NUMBER] El…" at bounding box center [897, 286] width 1221 height 332
click at [407, 614] on div "Back to Dashboard Change Sender ID Customers Technicians Select a contact Outbo…" at bounding box center [897, 419] width 1221 height 759
click at [698, 641] on div "Back to Dashboard Change Sender ID Customers Technicians Select a contact Outbo…" at bounding box center [897, 419] width 1221 height 759
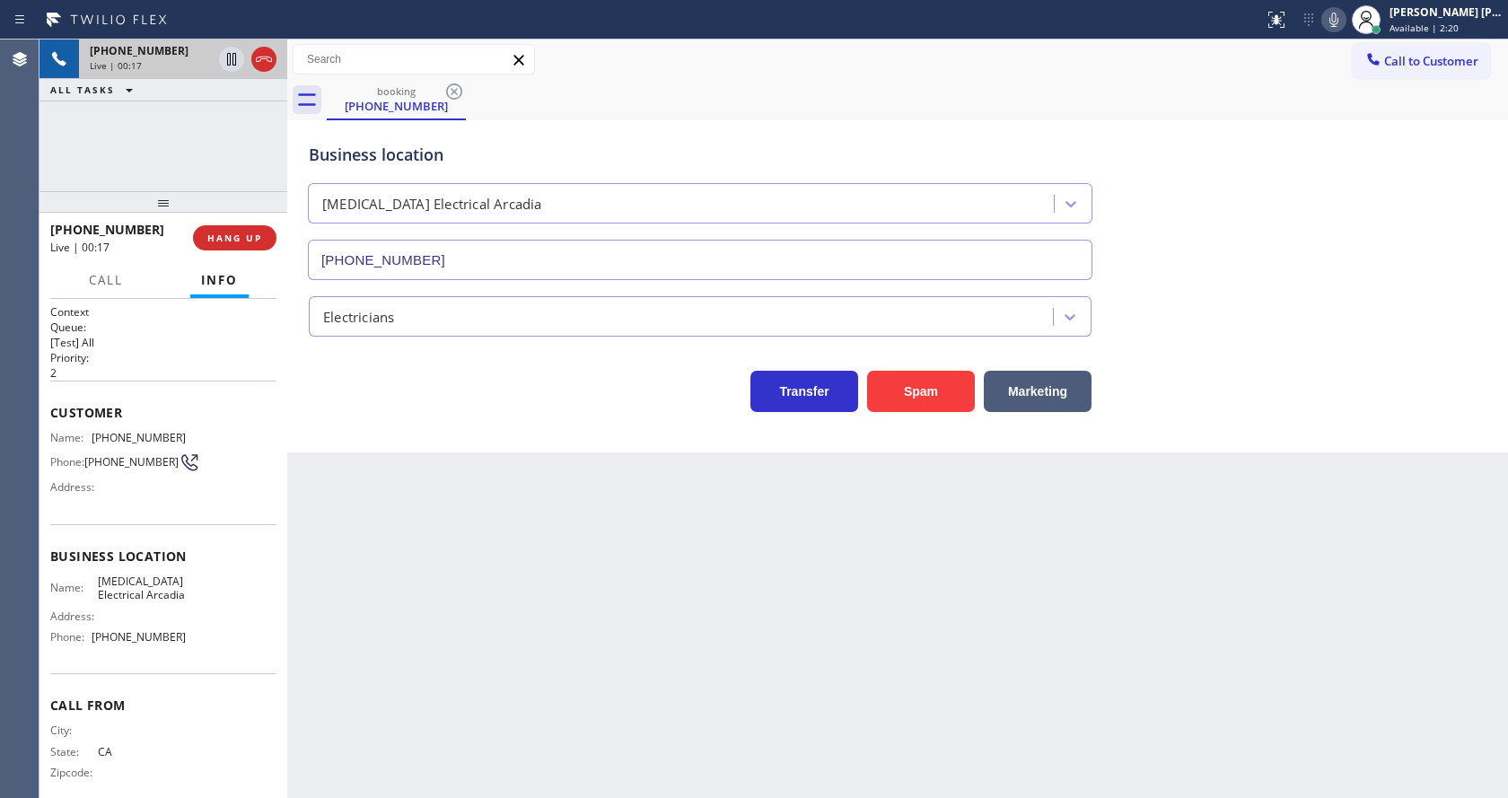
click at [550, 576] on div "Back to Dashboard Change Sender ID Customers Technicians Select a contact Outbo…" at bounding box center [897, 419] width 1221 height 759
drag, startPoint x: 285, startPoint y: 177, endPoint x: 260, endPoint y: 177, distance: 25.1
click at [260, 177] on div "[PHONE_NUMBER] Live | 00:22 ALL TASKS ALL TASKS ACTIVE TASKS TASKS IN WRAP UP […" at bounding box center [774, 419] width 1469 height 759
click at [568, 526] on div "Back to Dashboard Change Sender ID Customers Technicians Select a contact Outbo…" at bounding box center [897, 419] width 1221 height 759
click at [700, 624] on div "Back to Dashboard Change Sender ID Customers Technicians Select a contact Outbo…" at bounding box center [897, 419] width 1221 height 759
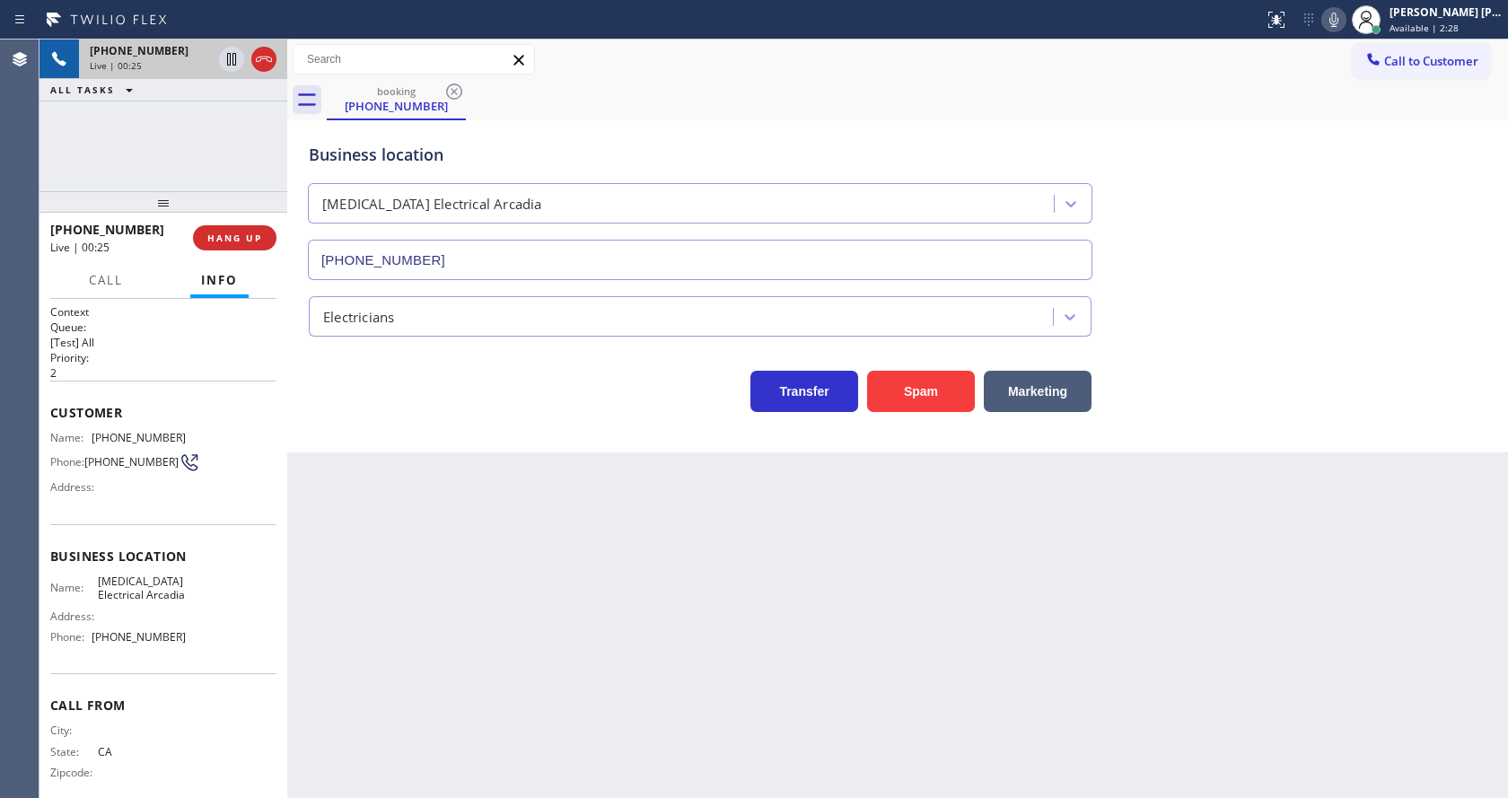
click at [229, 606] on div "Name: [MEDICAL_DATA] Electrical Arcadia Address: Phone: [PHONE_NUMBER]" at bounding box center [163, 613] width 226 height 77
click at [507, 629] on div "Back to Dashboard Change Sender ID Customers Technicians Select a contact Outbo…" at bounding box center [897, 419] width 1221 height 759
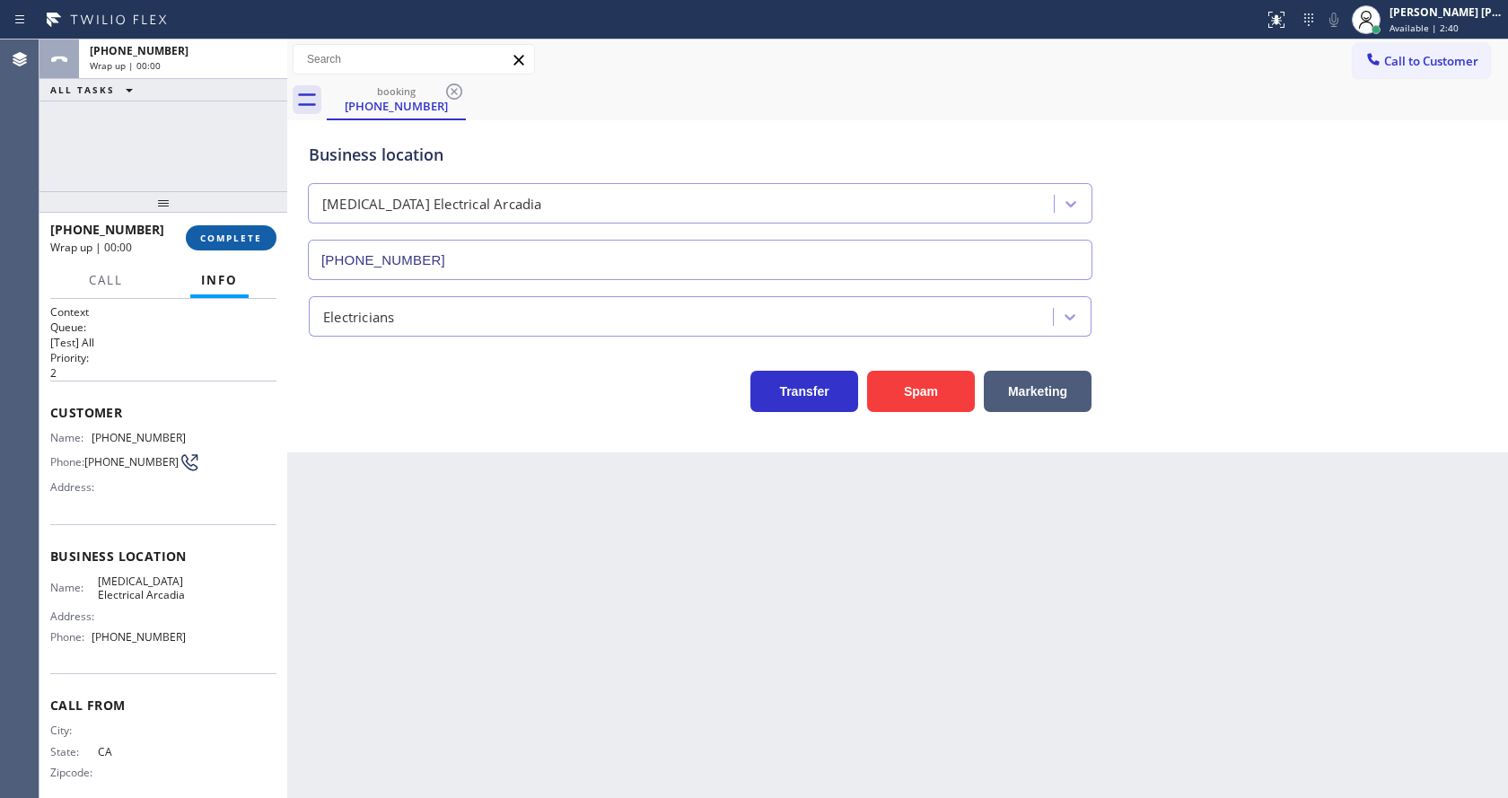
click at [233, 240] on span "COMPLETE" at bounding box center [231, 238] width 62 height 13
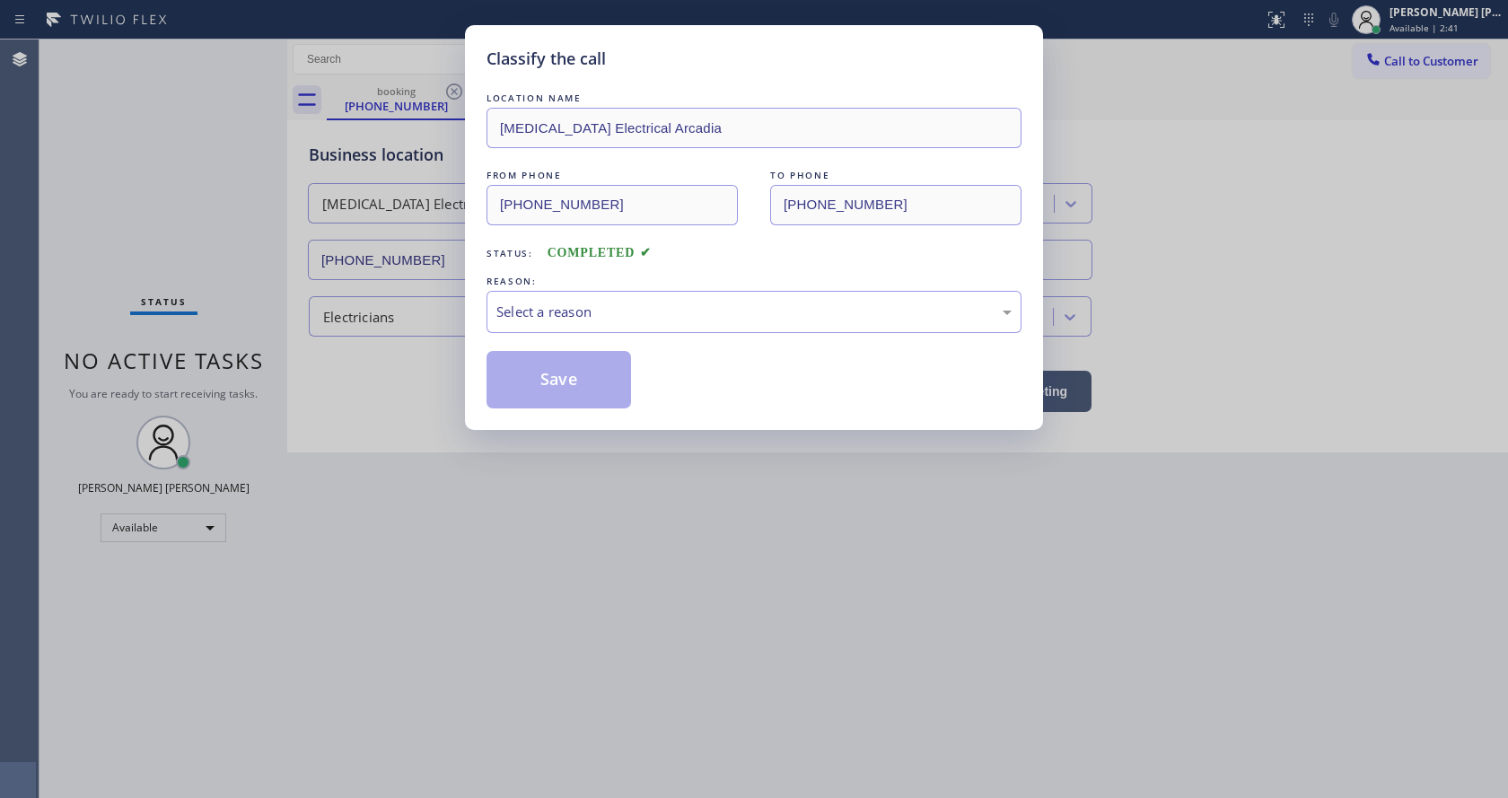
click at [596, 334] on div "LOCATION NAME [MEDICAL_DATA] Electrical Arcadia FROM PHONE [PHONE_NUMBER] TO PH…" at bounding box center [754, 249] width 535 height 320
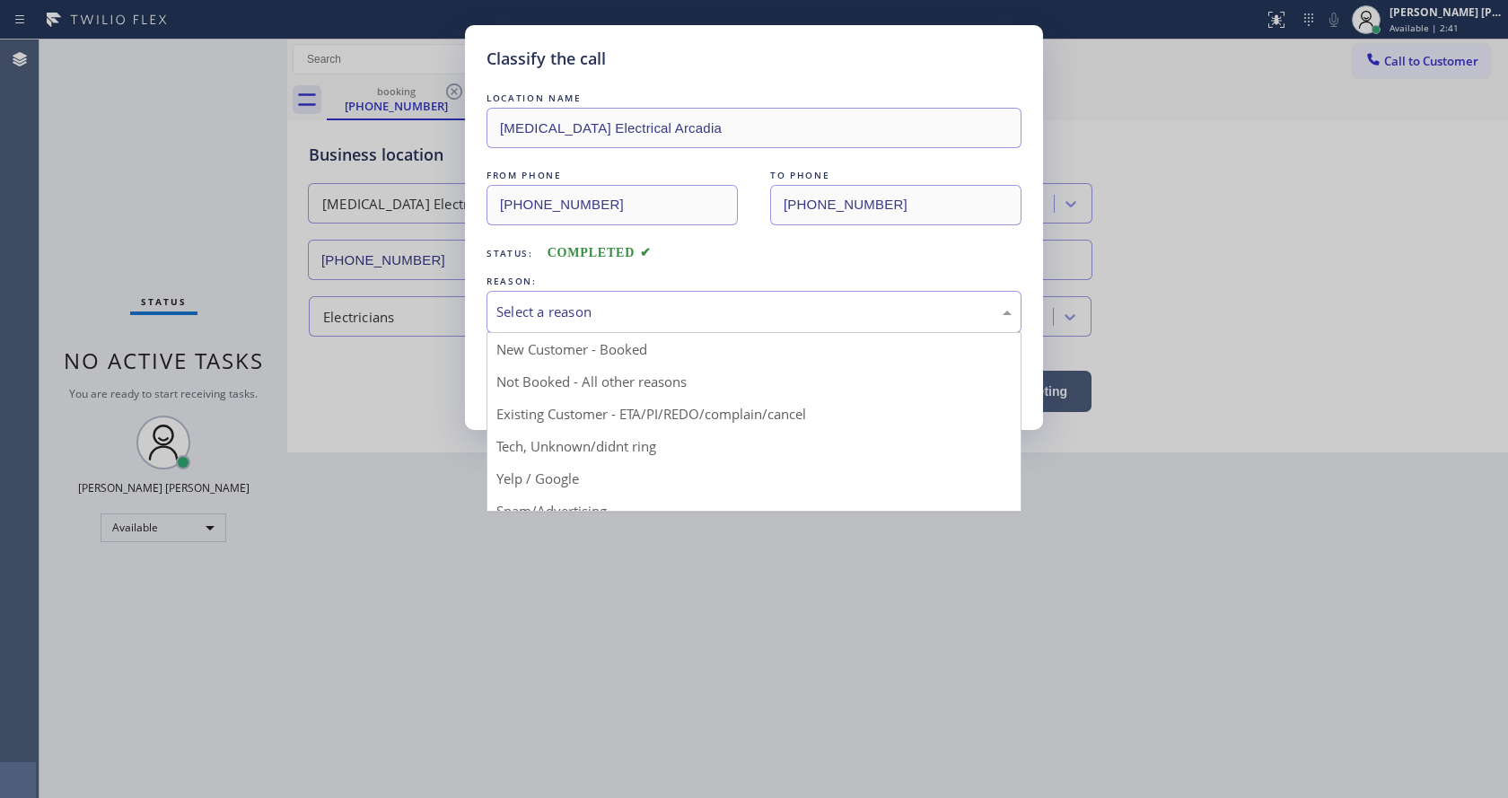
click at [563, 321] on div "Select a reason" at bounding box center [753, 312] width 515 height 21
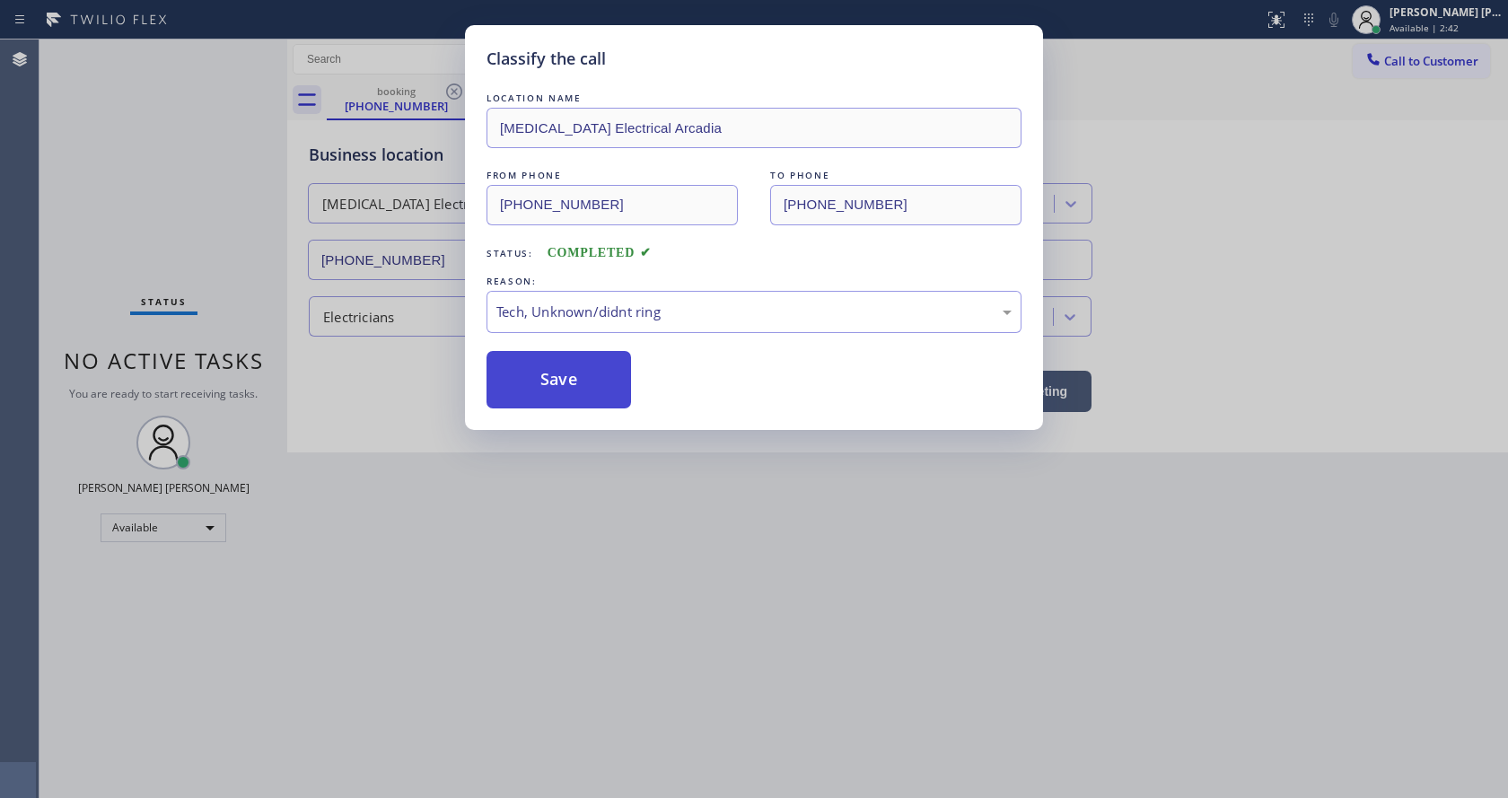
click at [539, 389] on button "Save" at bounding box center [559, 379] width 145 height 57
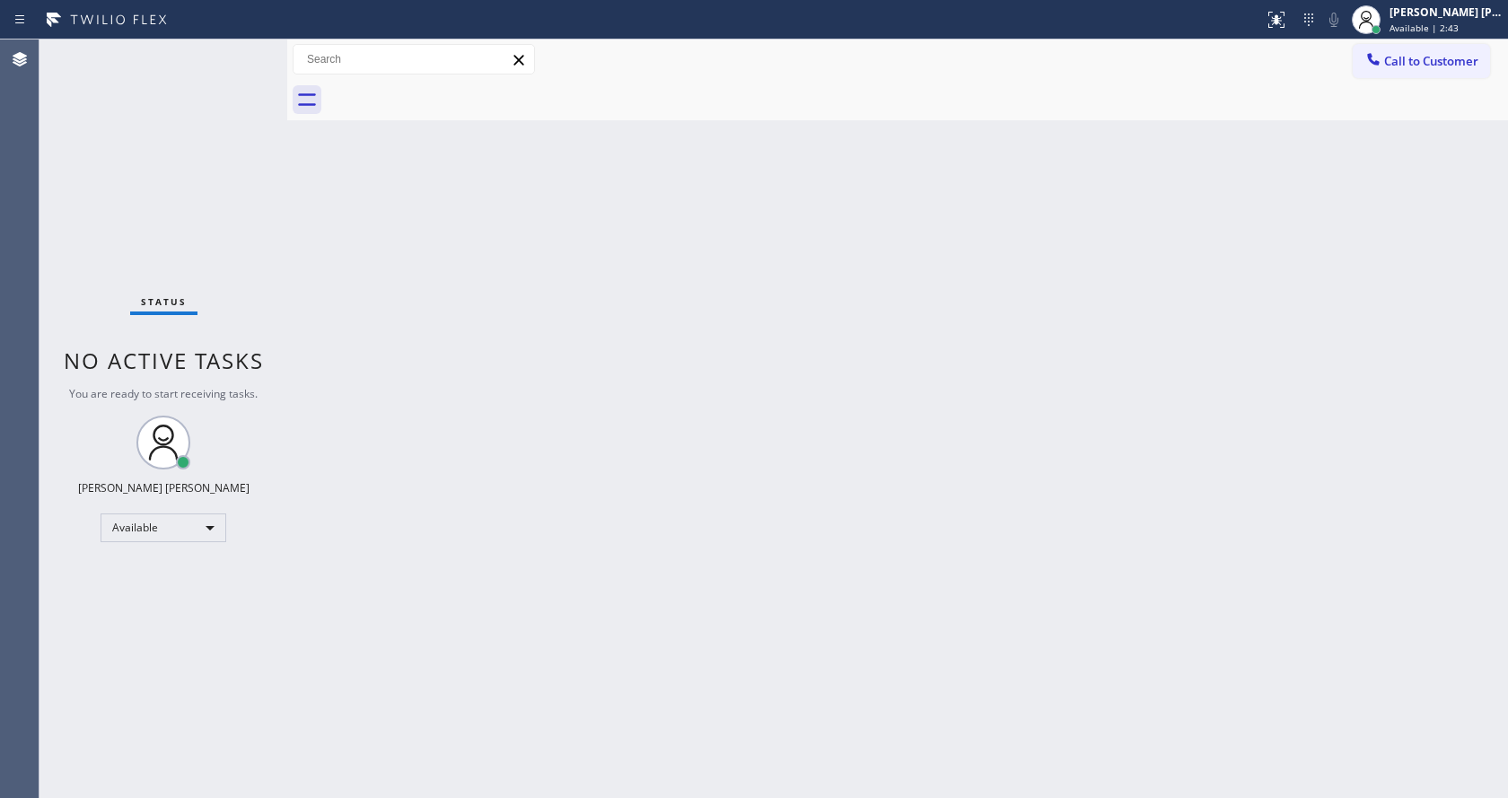
click at [242, 50] on div "Status No active tasks You are ready to start receiving tasks. [PERSON_NAME] [P…" at bounding box center [164, 419] width 248 height 759
click at [234, 47] on div "Status No active tasks You are ready to start receiving tasks. [PERSON_NAME] [P…" at bounding box center [164, 419] width 248 height 759
click at [242, 49] on div "Status No active tasks You are ready to start receiving tasks. [PERSON_NAME] [P…" at bounding box center [164, 419] width 248 height 759
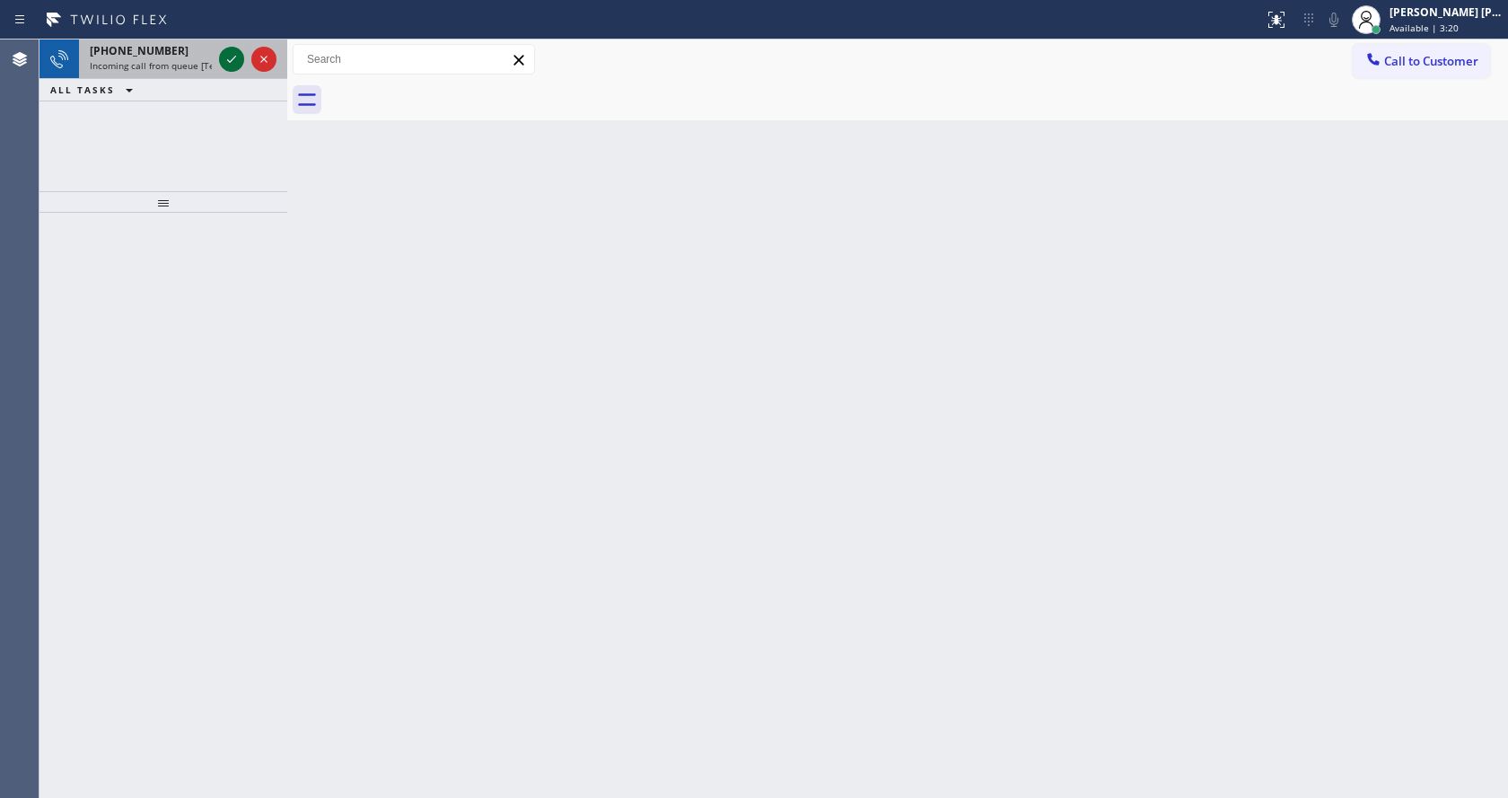
click at [242, 49] on icon at bounding box center [232, 59] width 22 height 22
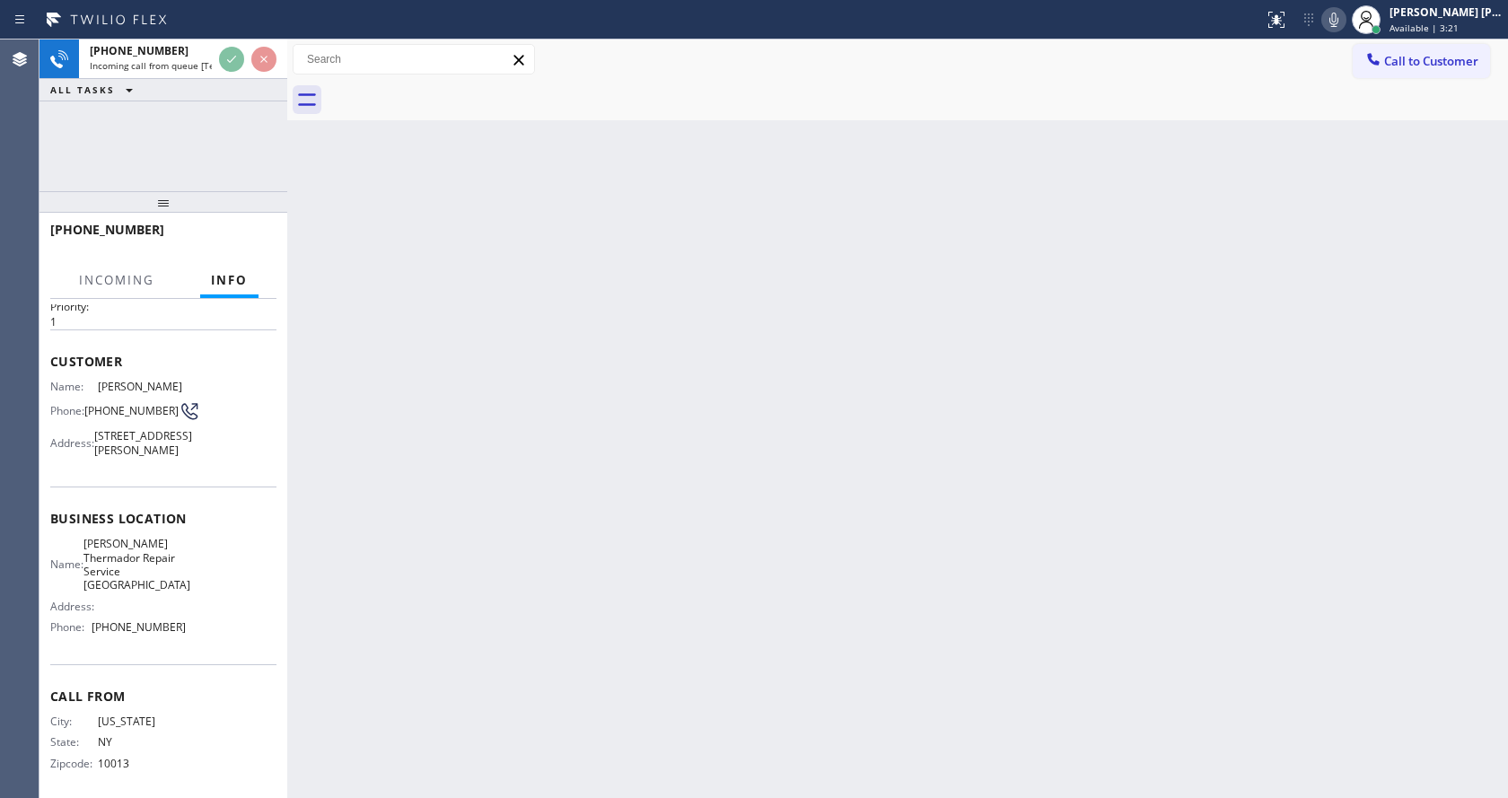
scroll to position [79, 0]
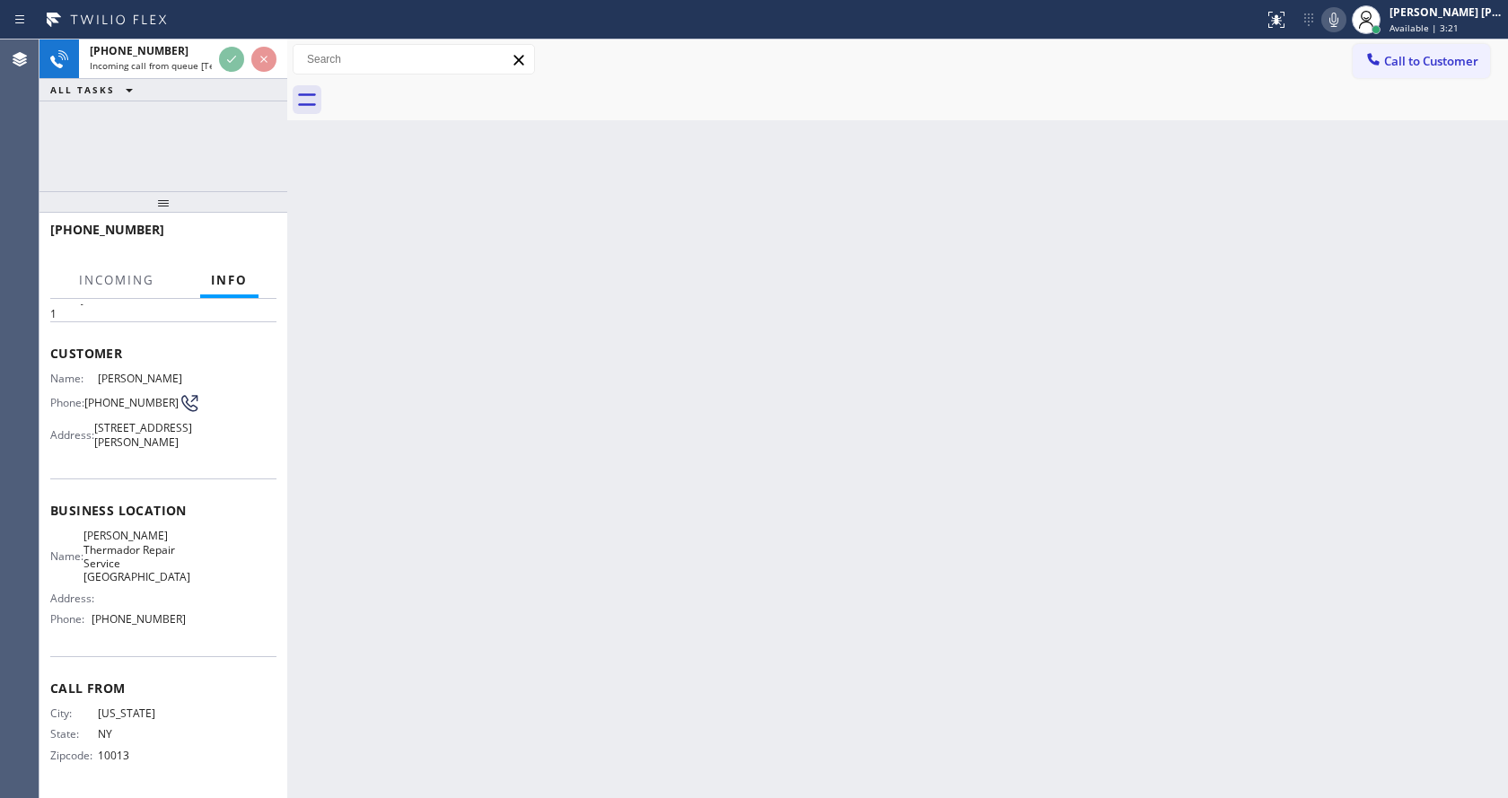
click at [484, 555] on div "Back to Dashboard Change Sender ID Customers Technicians Select a contact Outbo…" at bounding box center [897, 419] width 1221 height 759
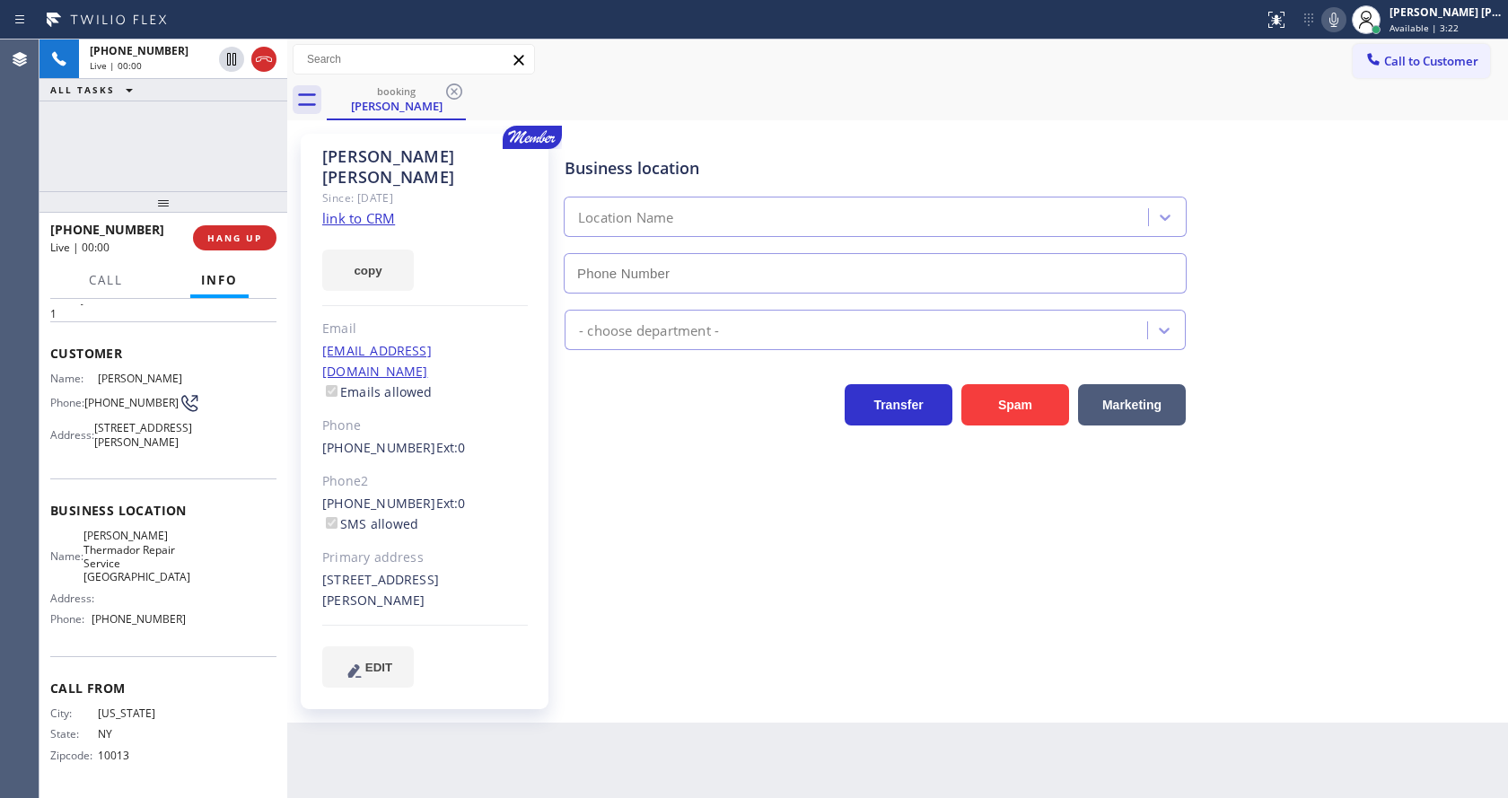
type input "[PHONE_NUMBER]"
click at [374, 209] on link "link to CRM" at bounding box center [358, 218] width 73 height 18
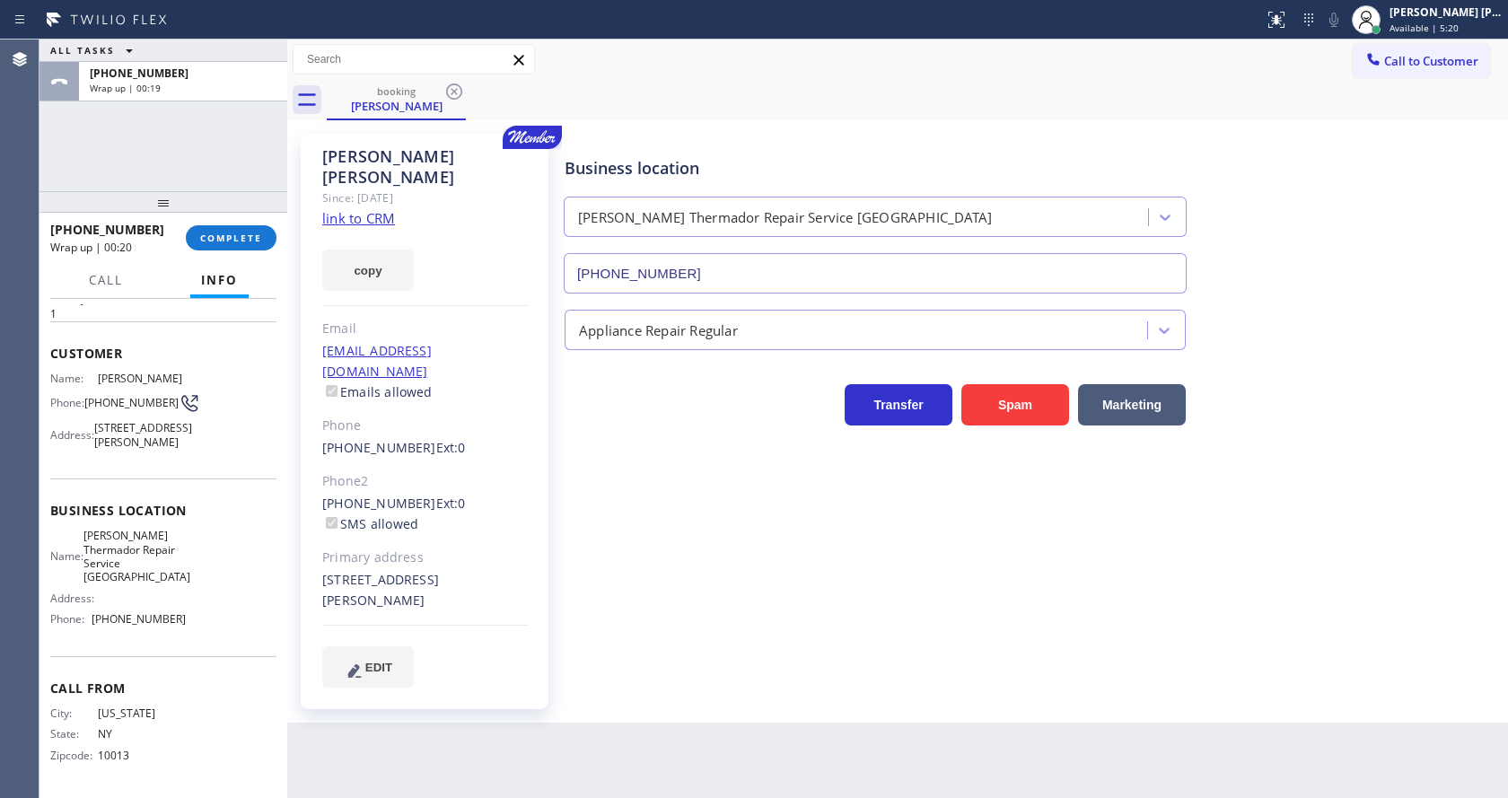
click at [230, 224] on div "[PHONE_NUMBER] Wrap up | 00:20 COMPLETE" at bounding box center [163, 238] width 226 height 47
click at [238, 228] on button "COMPLETE" at bounding box center [231, 237] width 91 height 25
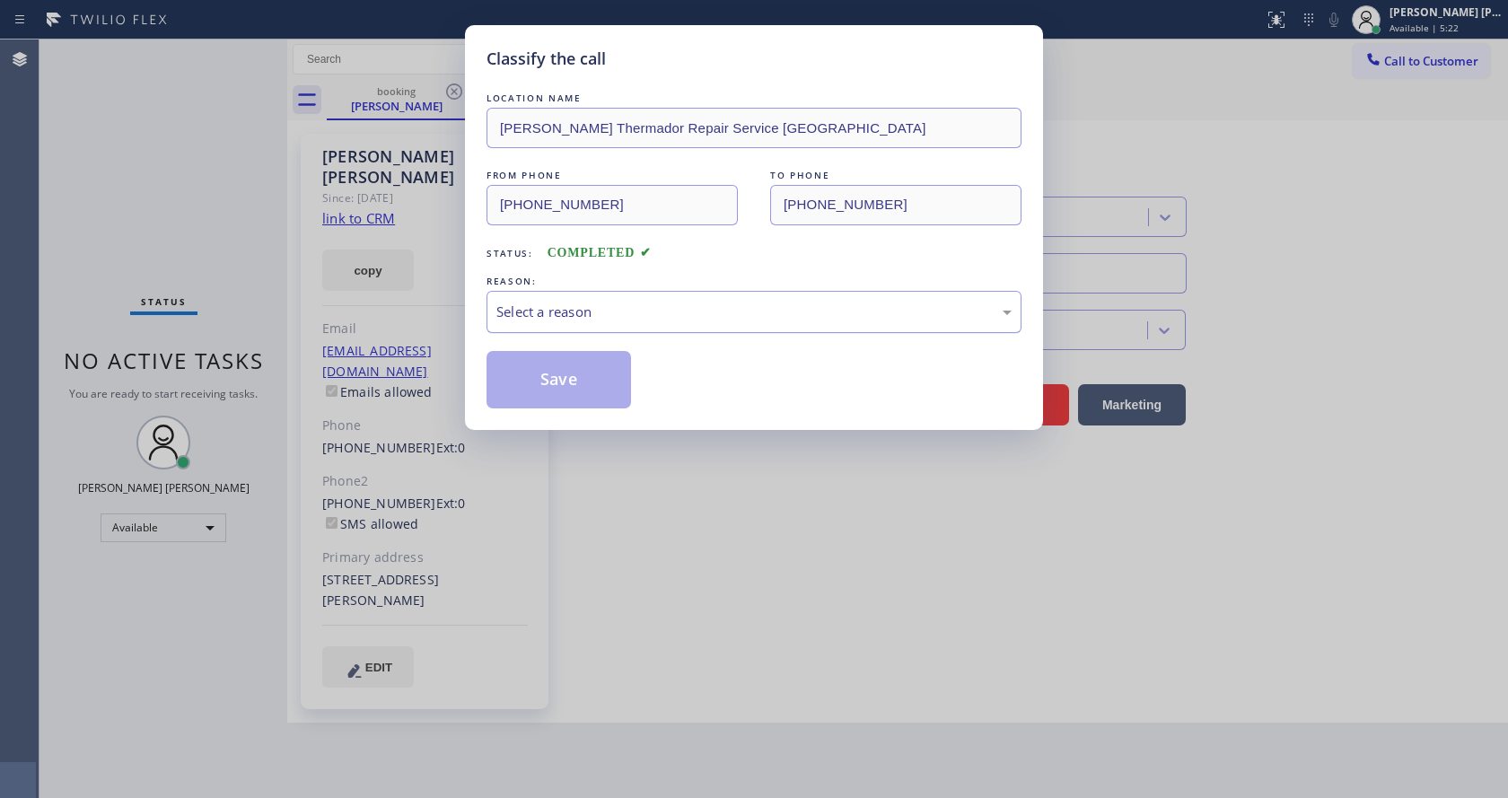
click at [550, 316] on div "Select a reason" at bounding box center [753, 312] width 515 height 21
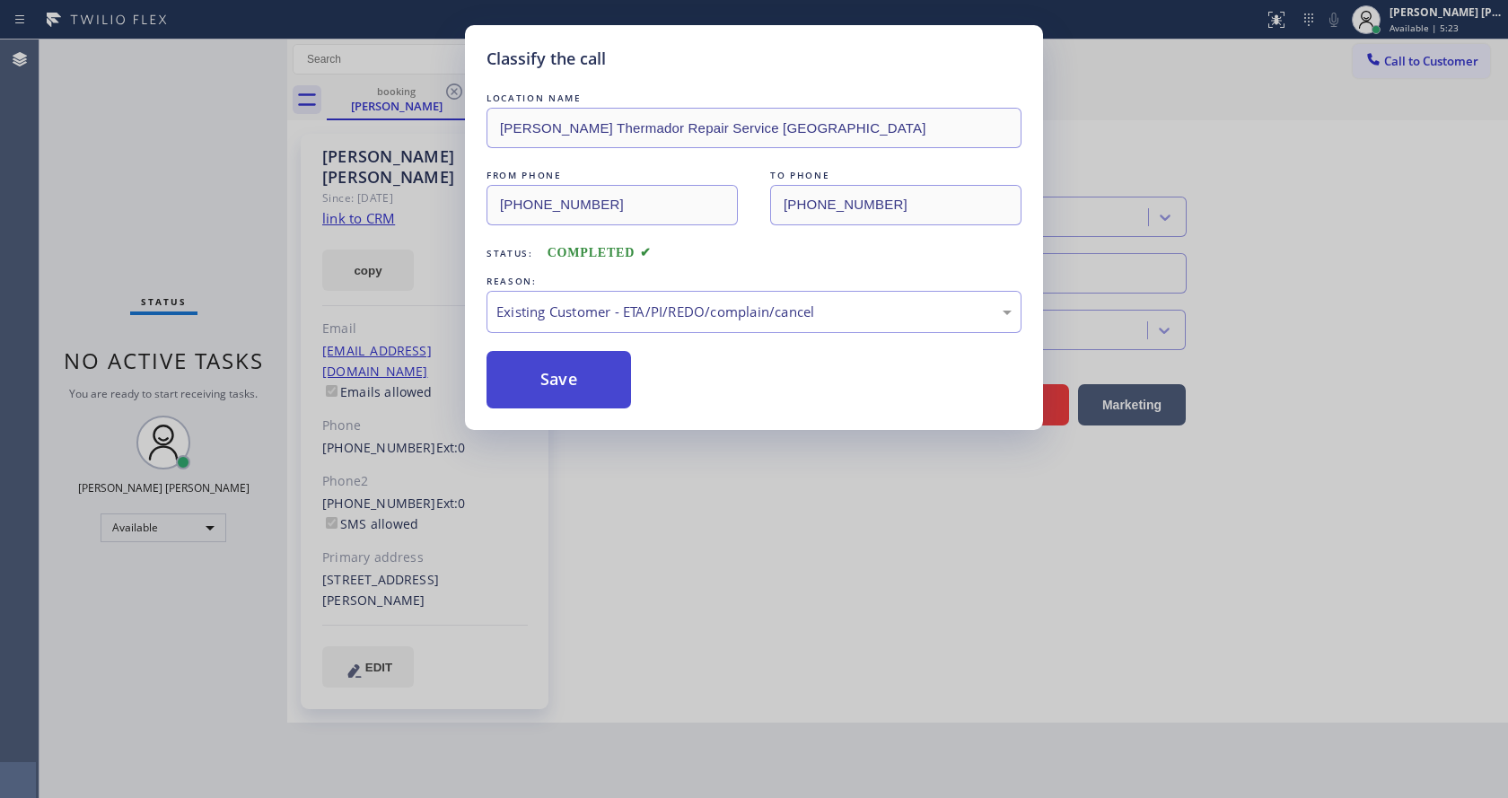
click at [573, 393] on button "Save" at bounding box center [559, 379] width 145 height 57
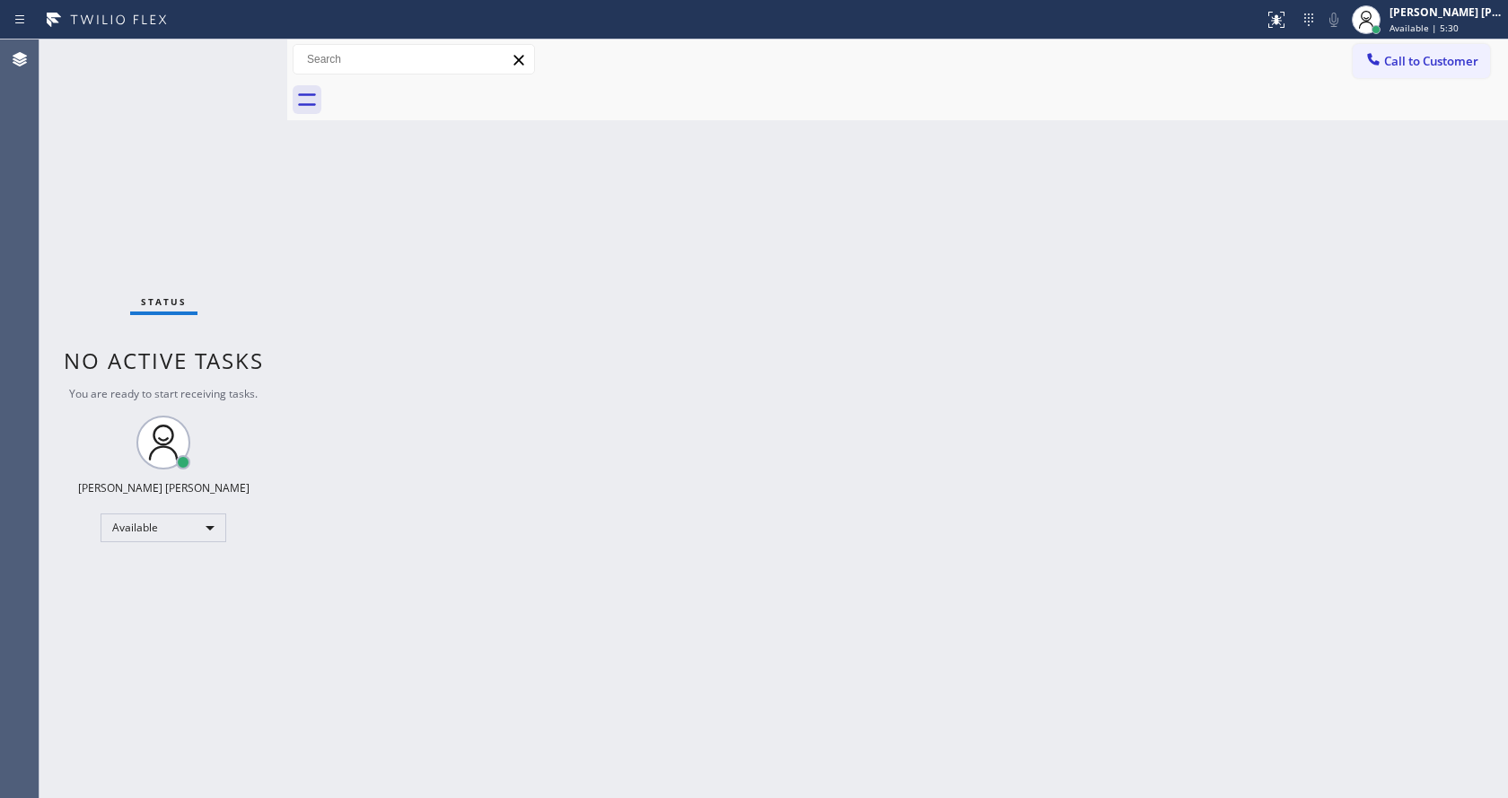
click at [244, 48] on div "Status No active tasks You are ready to start receiving tasks. [PERSON_NAME] [P…" at bounding box center [164, 419] width 248 height 759
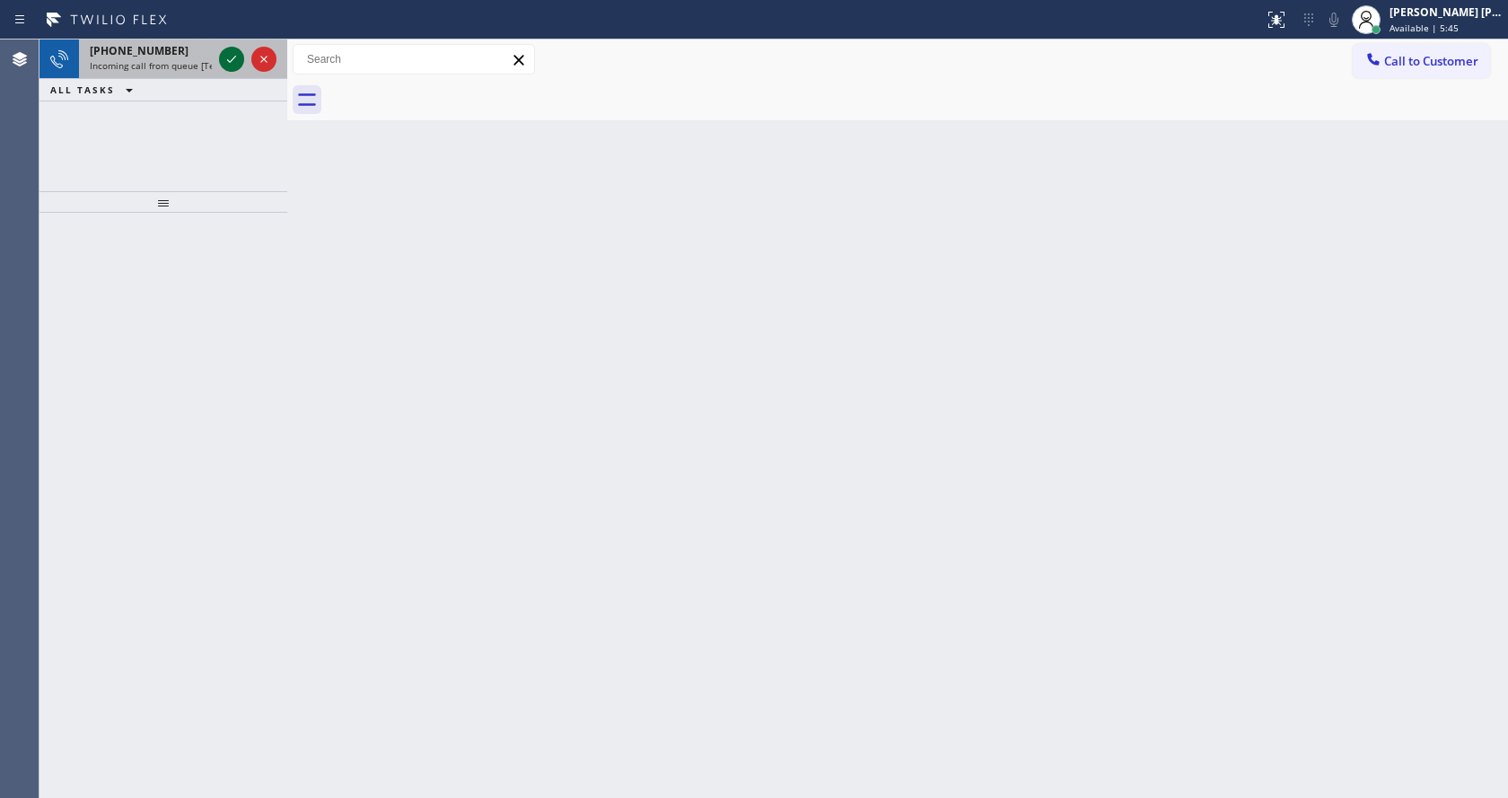
click at [240, 49] on icon at bounding box center [232, 59] width 22 height 22
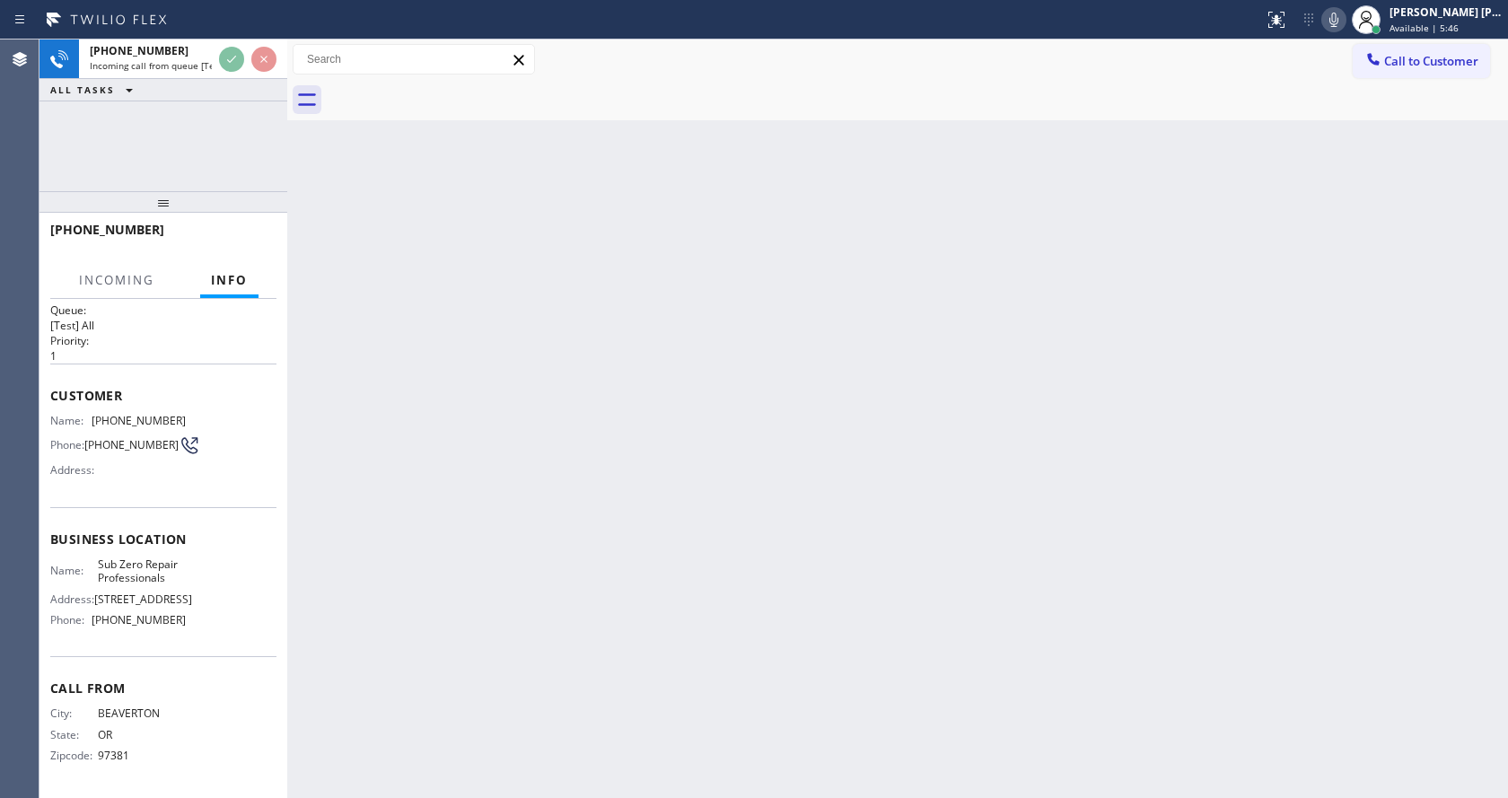
scroll to position [37, 0]
click at [486, 529] on div "Back to Dashboard Change Sender ID Customers Technicians Select a contact Outbo…" at bounding box center [897, 419] width 1221 height 759
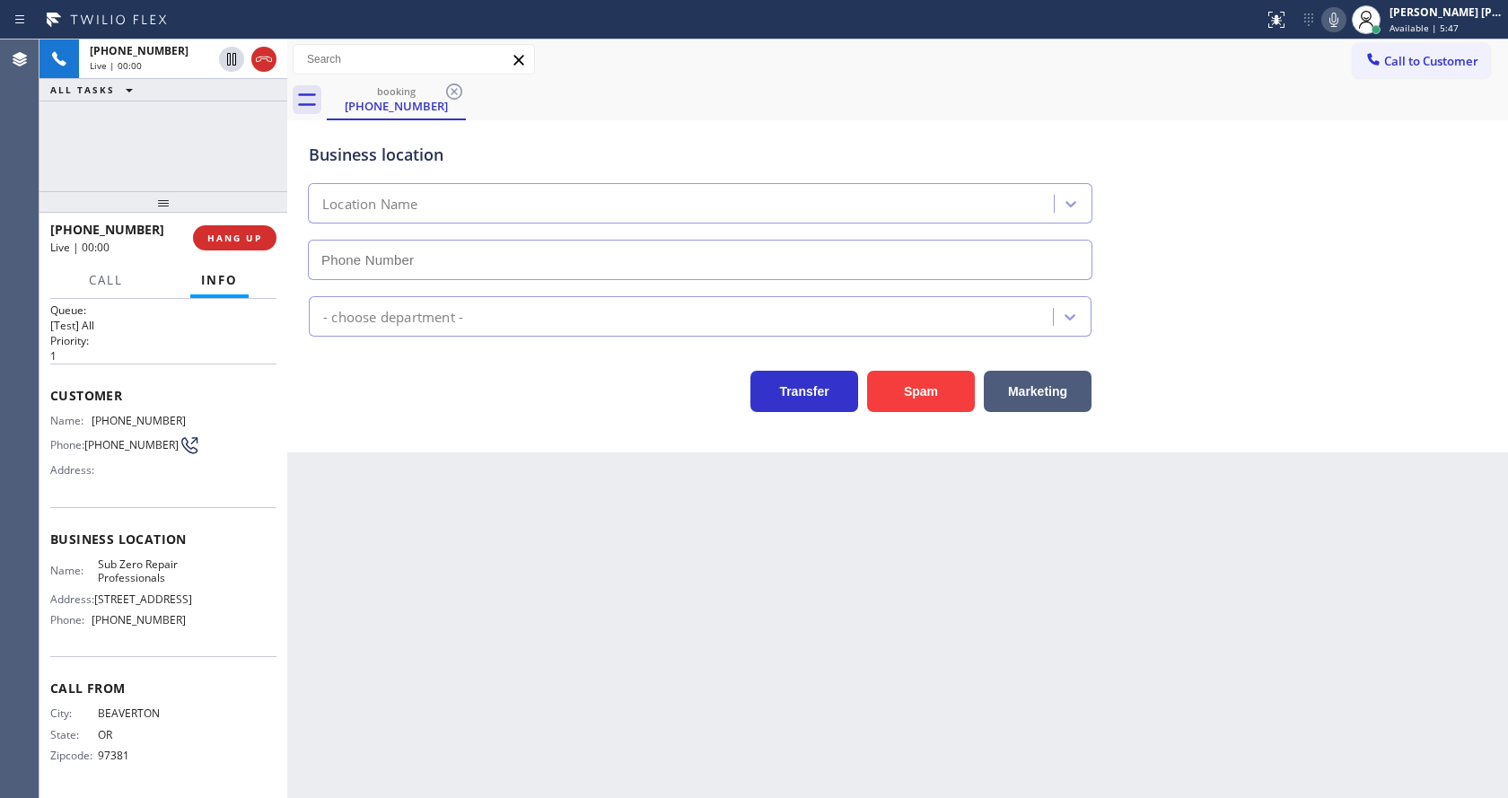
type input "[PHONE_NUMBER]"
click at [506, 566] on div "Back to Dashboard Change Sender ID Customers Technicians Select a contact Outbo…" at bounding box center [897, 419] width 1221 height 759
drag, startPoint x: 181, startPoint y: 610, endPoint x: 95, endPoint y: 621, distance: 86.9
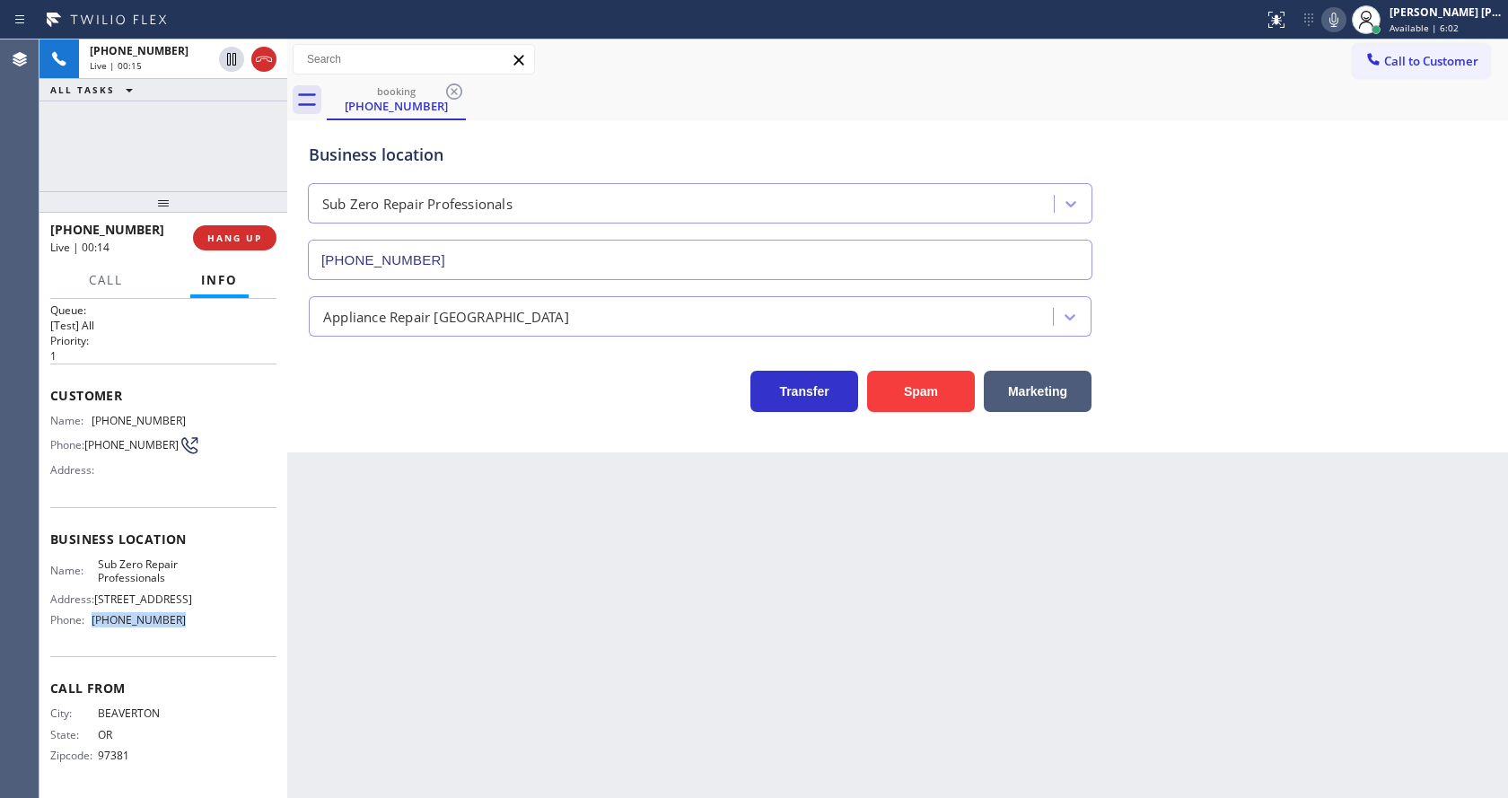
click at [95, 621] on div "Name: Sub Zero Repair Professionals Address: [STREET_ADDRESS] Phone: [PHONE_NUM…" at bounding box center [163, 596] width 226 height 77
click at [495, 592] on div "Back to Dashboard Change Sender ID Customers Technicians Select a contact Outbo…" at bounding box center [897, 419] width 1221 height 759
click at [1345, 28] on icon at bounding box center [1334, 20] width 22 height 22
click at [1345, 17] on icon at bounding box center [1334, 20] width 22 height 22
click at [1401, 206] on div "Business location Sub Zero Repair Professionals [PHONE_NUMBER]" at bounding box center [897, 199] width 1185 height 162
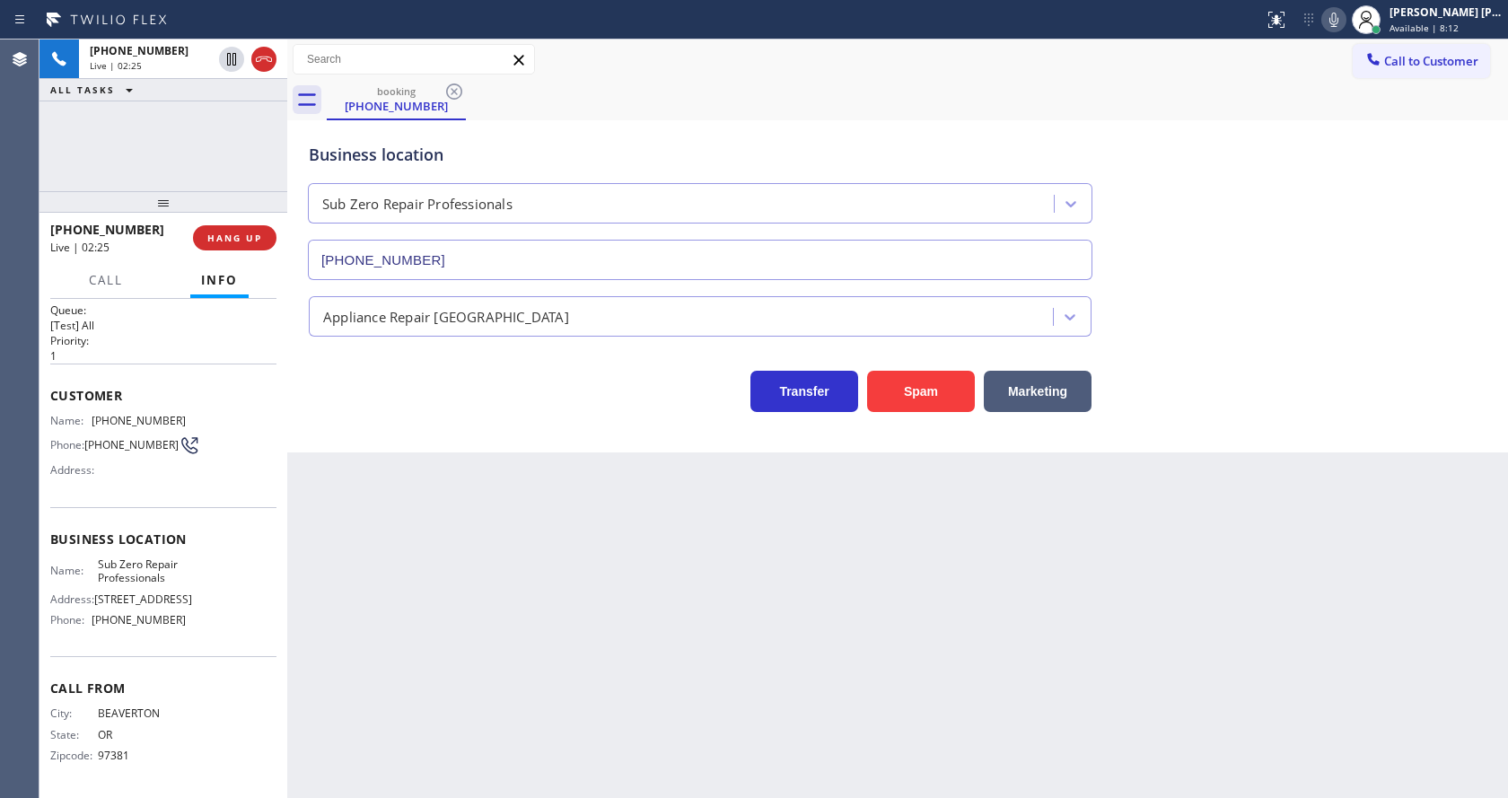
click at [504, 689] on div "Back to Dashboard Change Sender ID Customers Technicians Select a contact Outbo…" at bounding box center [897, 419] width 1221 height 759
click at [866, 512] on div "Back to Dashboard Change Sender ID Customers Technicians Select a contact Outbo…" at bounding box center [897, 419] width 1221 height 759
click at [410, 608] on div "Back to Dashboard Change Sender ID Customers Technicians Select a contact Outbo…" at bounding box center [897, 419] width 1221 height 759
click at [230, 414] on div "Name: [PHONE_NUMBER] Phone: [PHONE_NUMBER] Address:" at bounding box center [163, 449] width 226 height 71
click at [529, 645] on div "Back to Dashboard Change Sender ID Customers Technicians Select a contact Outbo…" at bounding box center [897, 419] width 1221 height 759
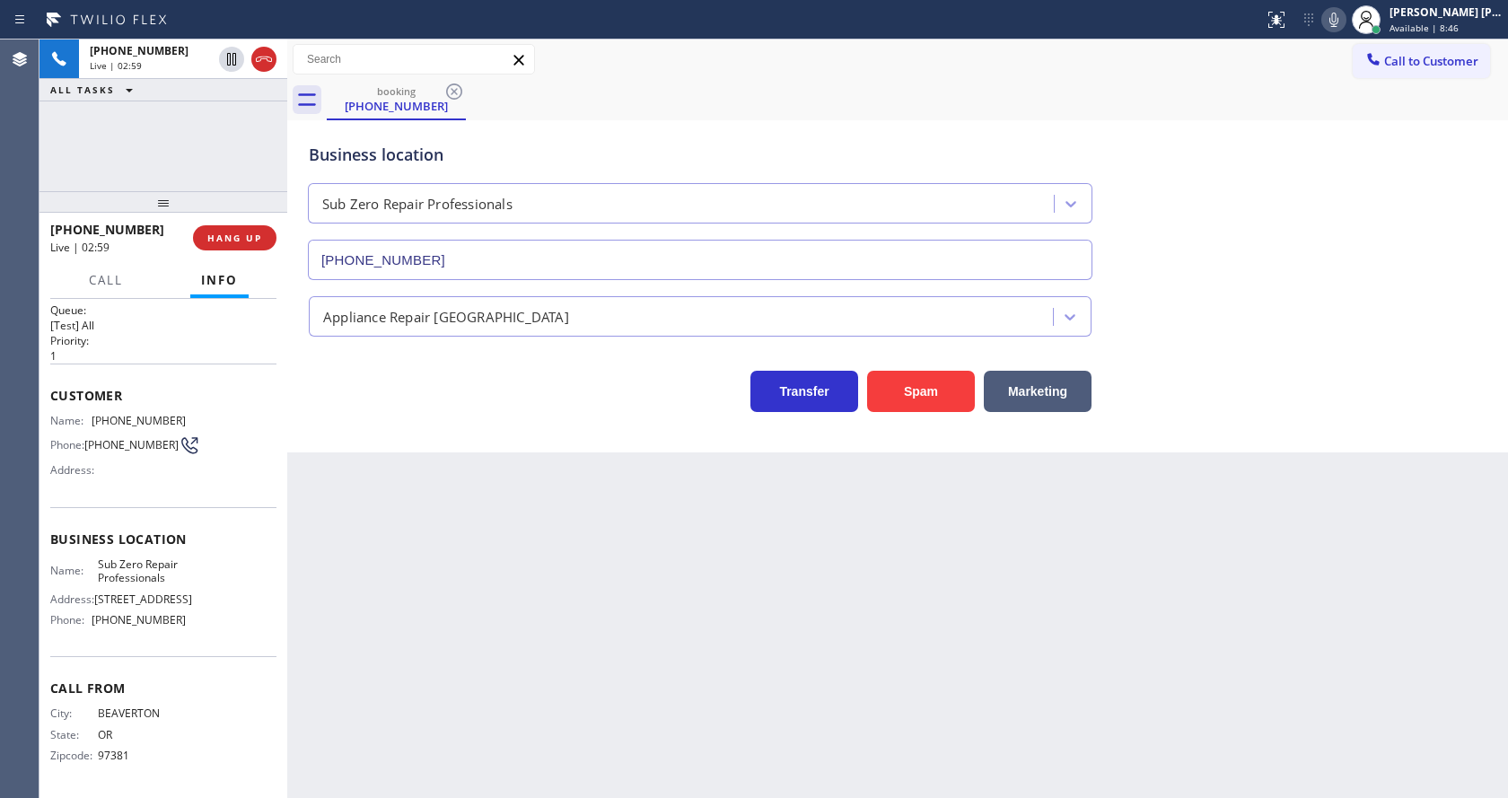
click at [672, 694] on div "Back to Dashboard Change Sender ID Customers Technicians Select a contact Outbo…" at bounding box center [897, 419] width 1221 height 759
click at [496, 592] on div "Back to Dashboard Change Sender ID Customers Technicians Select a contact Outbo…" at bounding box center [897, 419] width 1221 height 759
click at [497, 592] on div "Back to Dashboard Change Sender ID Customers Technicians Select a contact Outbo…" at bounding box center [897, 419] width 1221 height 759
click at [442, 433] on div "Business location Sub Zero Repair Professionals [PHONE_NUMBER] Appliance Repair…" at bounding box center [897, 286] width 1221 height 332
click at [227, 233] on span "HANG UP" at bounding box center [234, 238] width 55 height 13
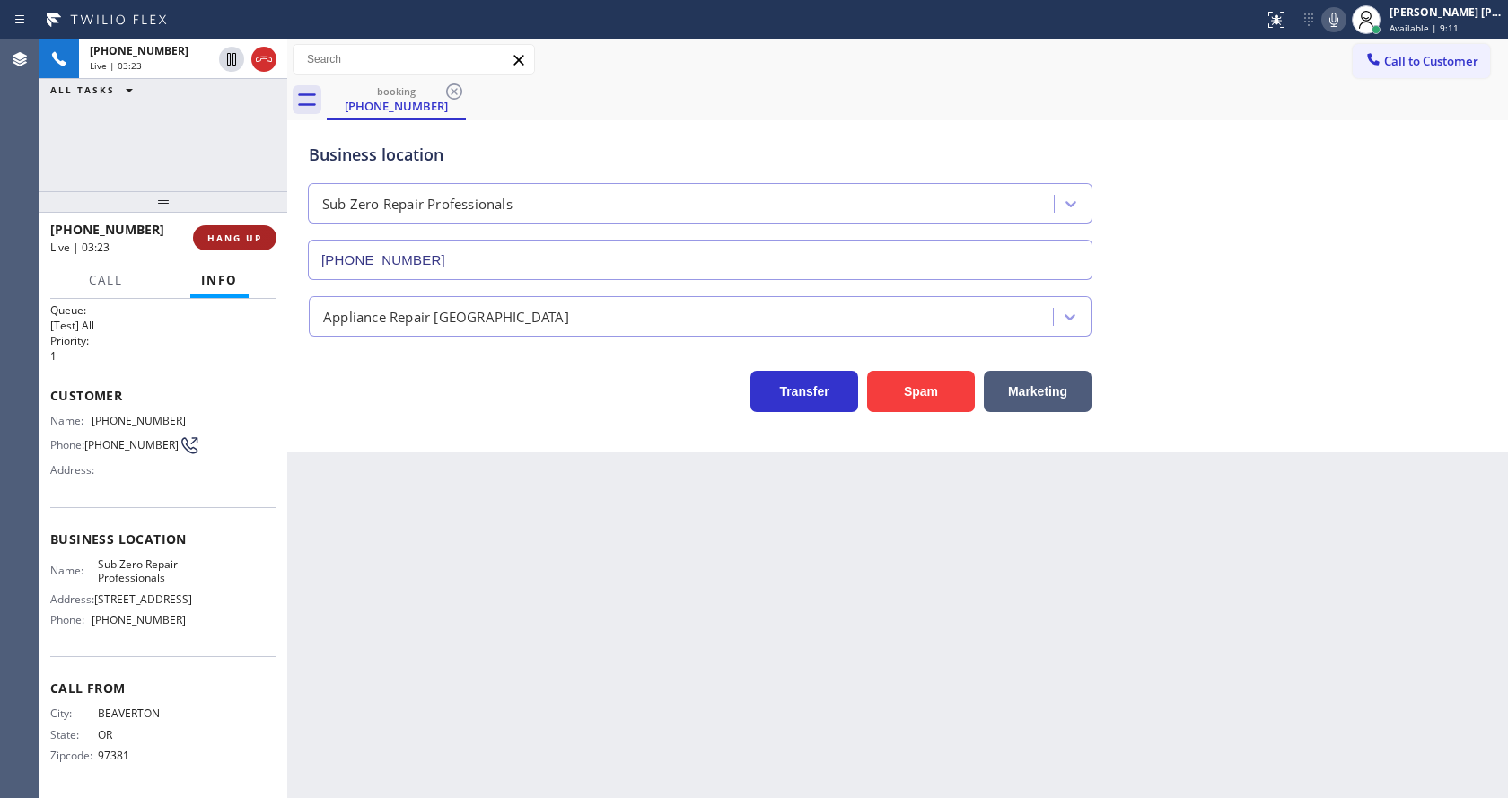
click at [227, 233] on span "HANG UP" at bounding box center [234, 238] width 55 height 13
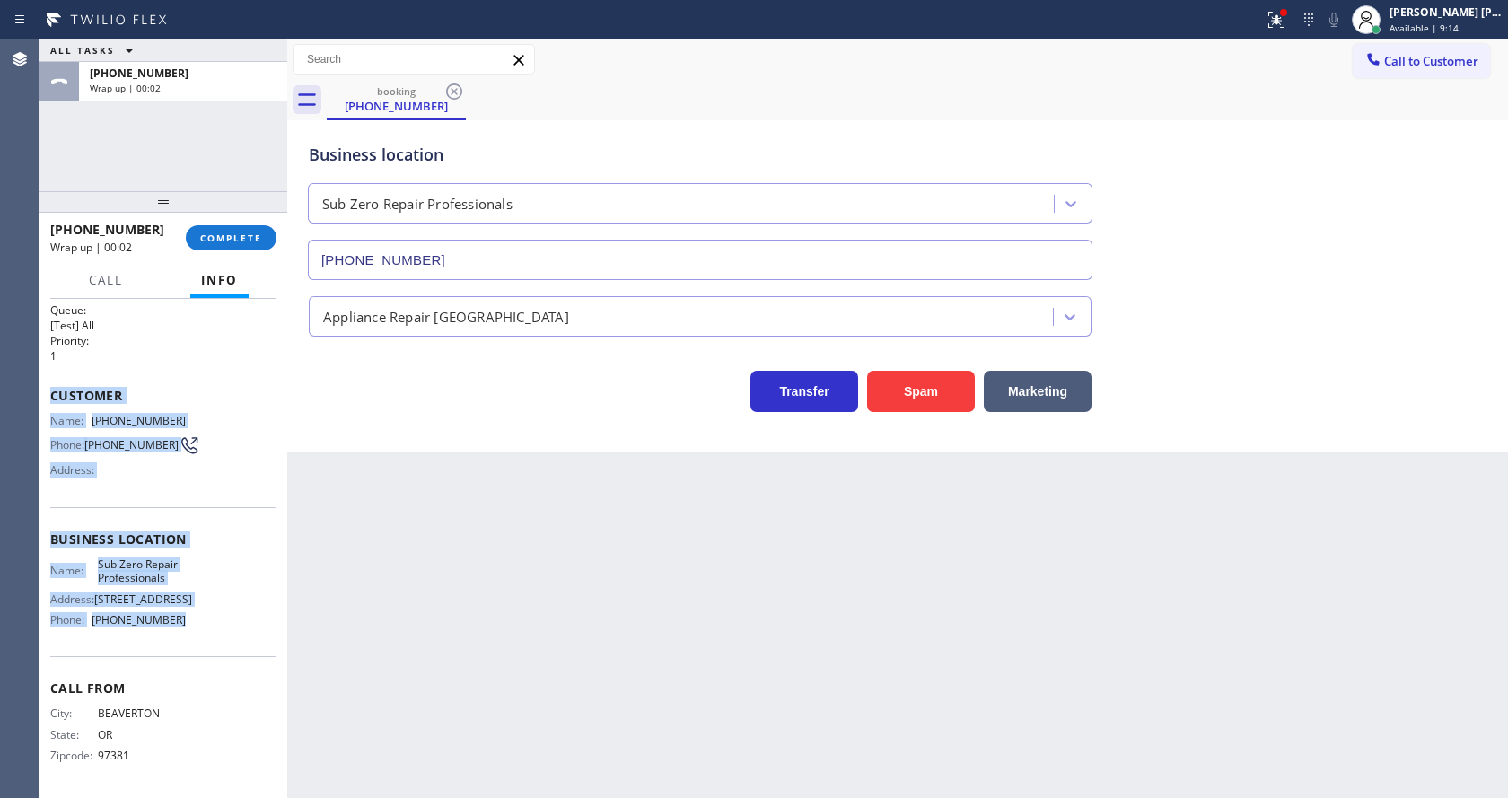
drag, startPoint x: 64, startPoint y: 379, endPoint x: 185, endPoint y: 623, distance: 272.6
click at [185, 623] on div "Context Queue: [Test] All Priority: 1 Customer Name: [PHONE_NUMBER] Phone: [PHO…" at bounding box center [164, 548] width 248 height 499
click at [240, 238] on span "COMPLETE" at bounding box center [231, 238] width 62 height 13
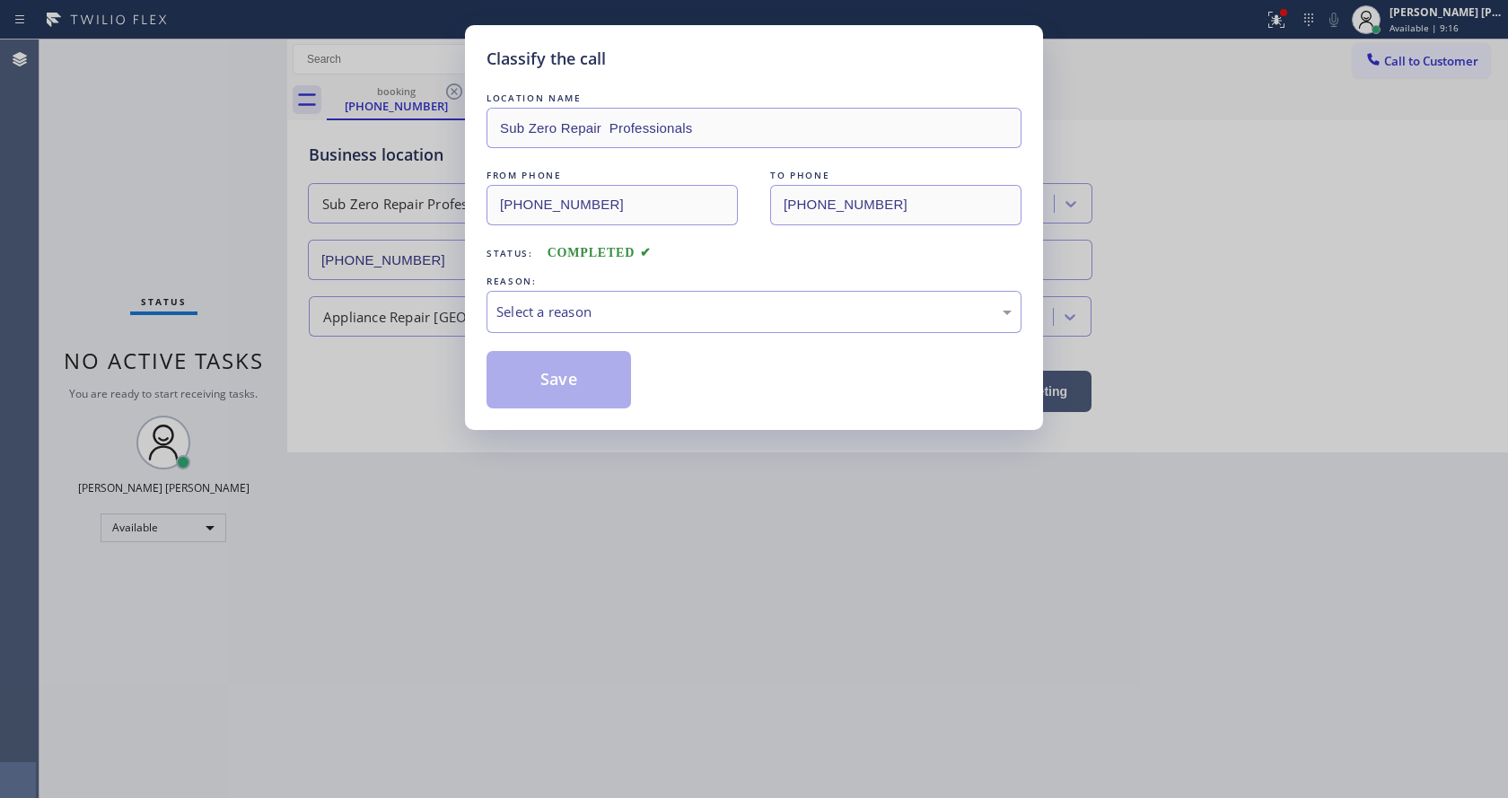
click at [543, 285] on div "REASON:" at bounding box center [754, 281] width 535 height 19
click at [545, 316] on div "Select a reason" at bounding box center [753, 312] width 515 height 21
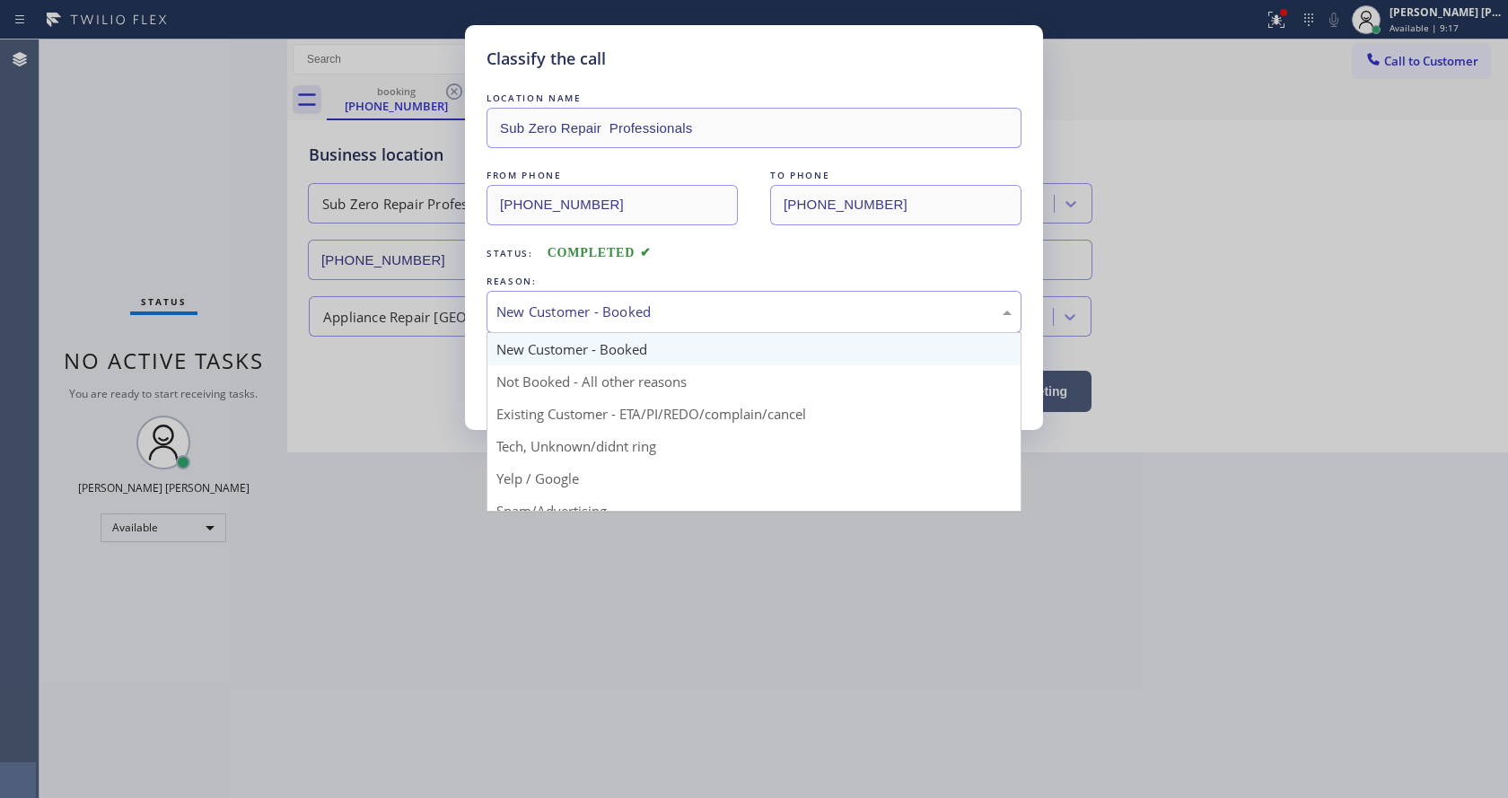
click at [550, 311] on div "New Customer - Booked" at bounding box center [753, 312] width 515 height 21
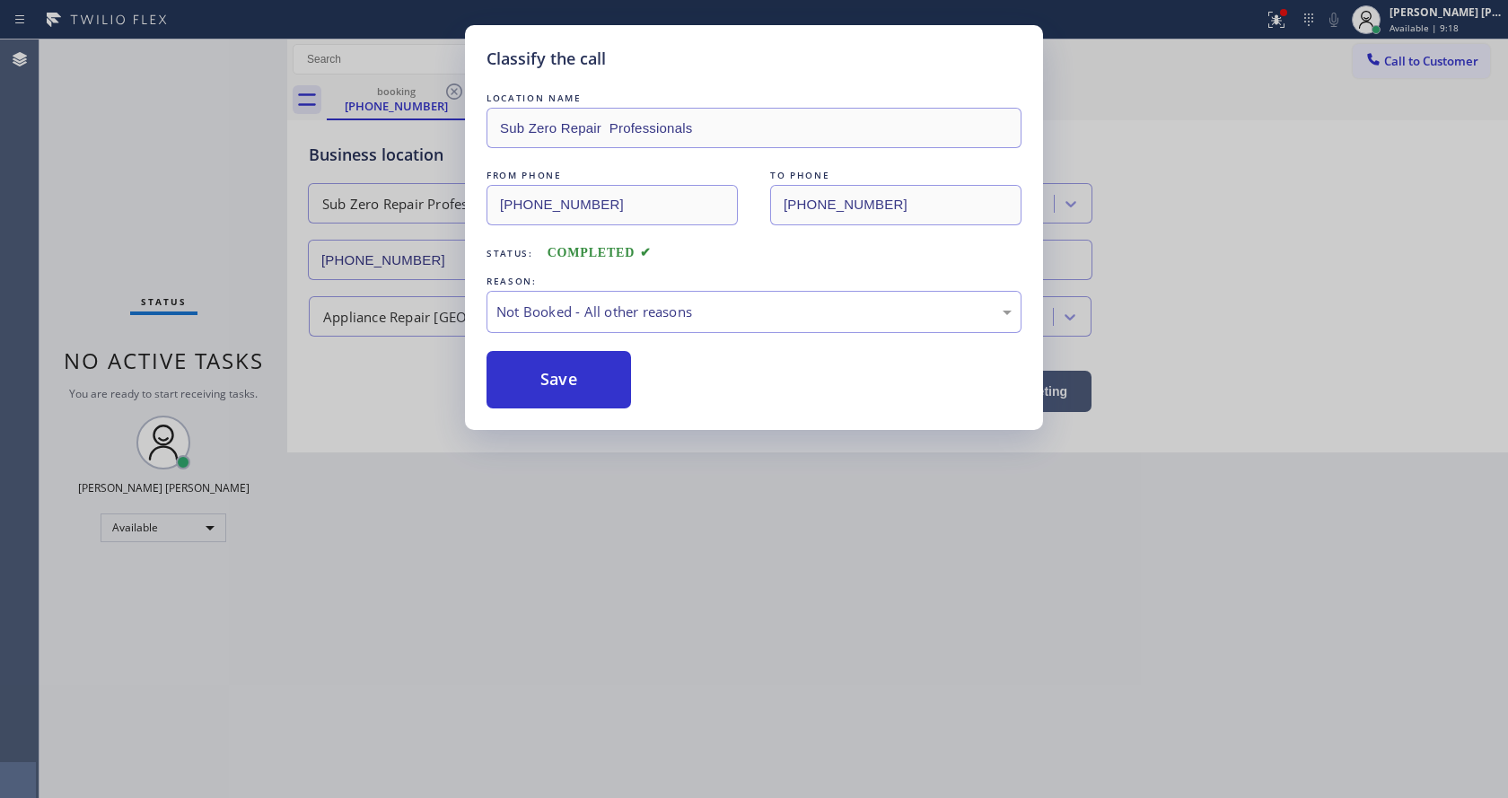
click at [547, 374] on button "Save" at bounding box center [559, 379] width 145 height 57
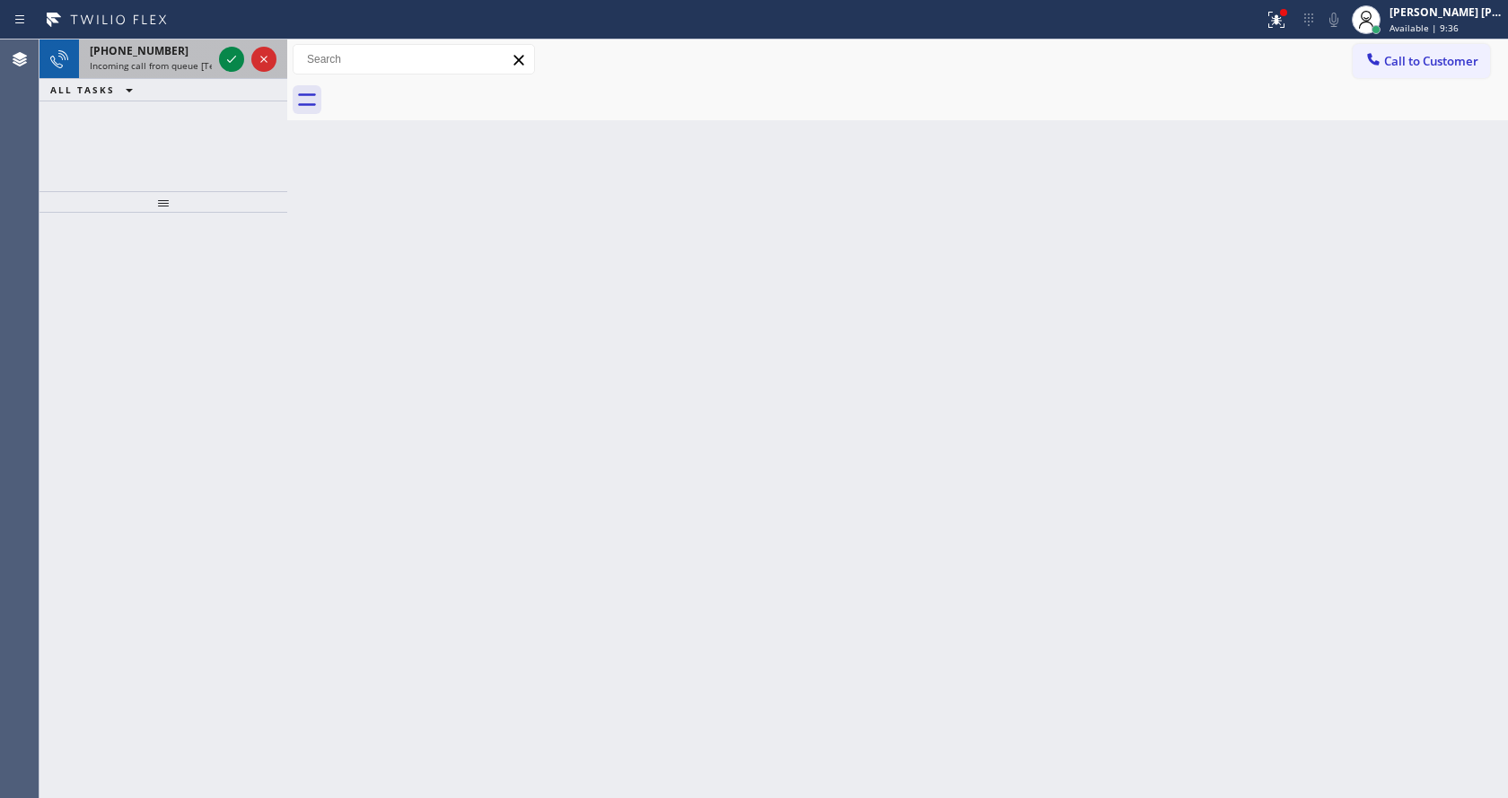
click at [201, 59] on span "Incoming call from queue [Test] All" at bounding box center [164, 65] width 149 height 13
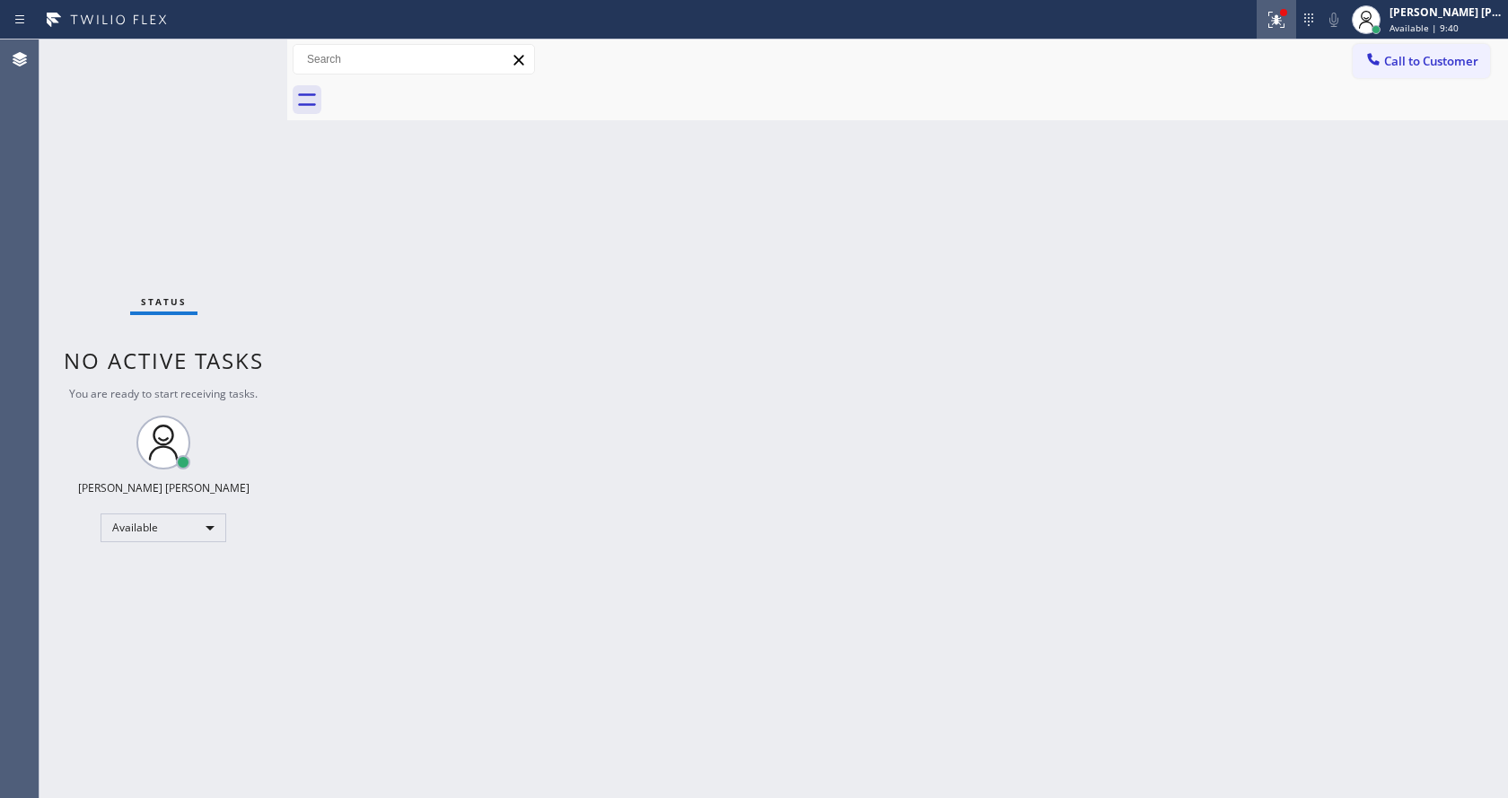
click at [1296, 14] on div at bounding box center [1277, 20] width 40 height 22
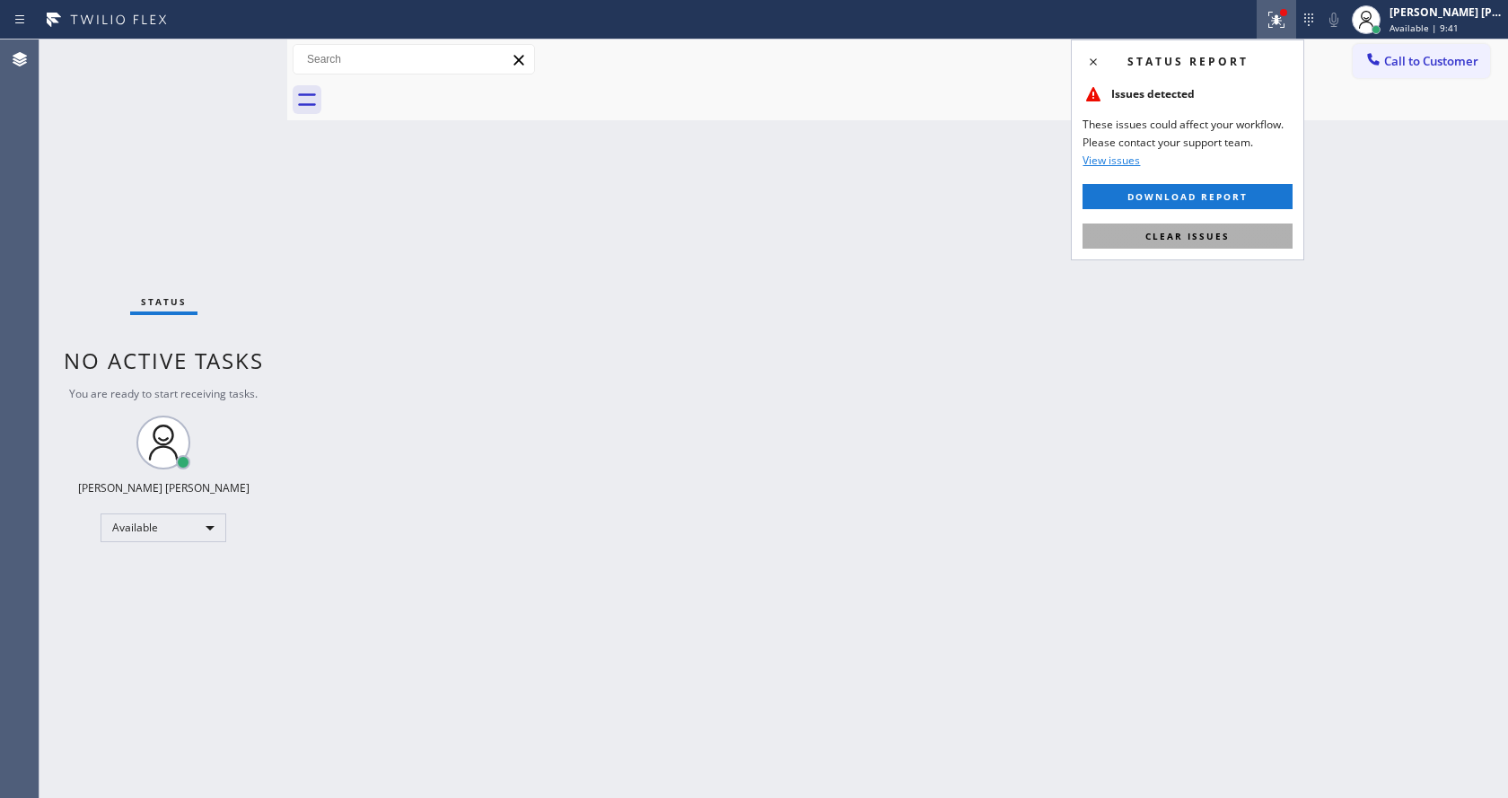
click at [1192, 230] on span "Clear issues" at bounding box center [1188, 236] width 84 height 13
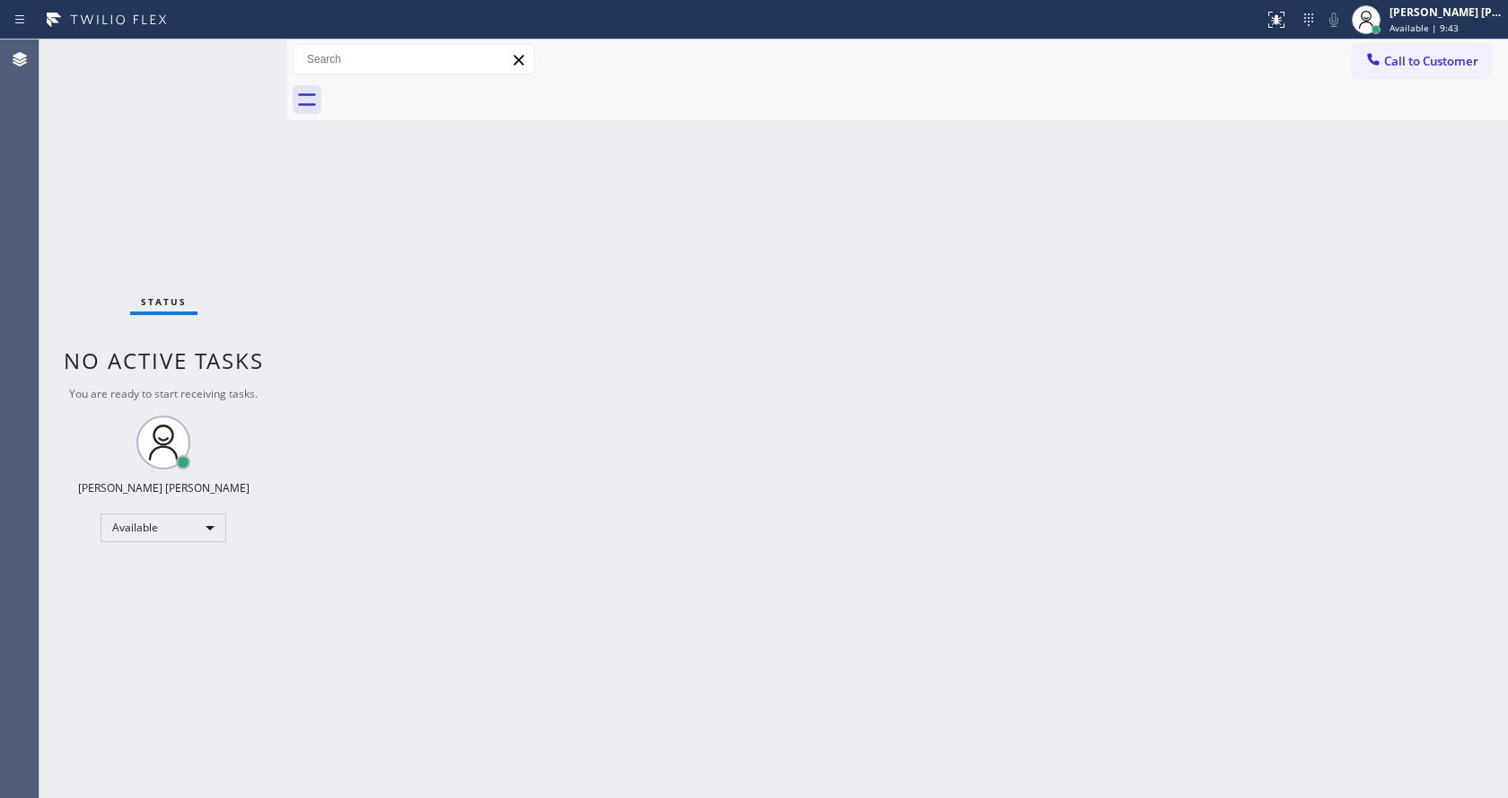
click at [243, 48] on div "Status No active tasks You are ready to start receiving tasks. [PERSON_NAME] [P…" at bounding box center [164, 419] width 248 height 759
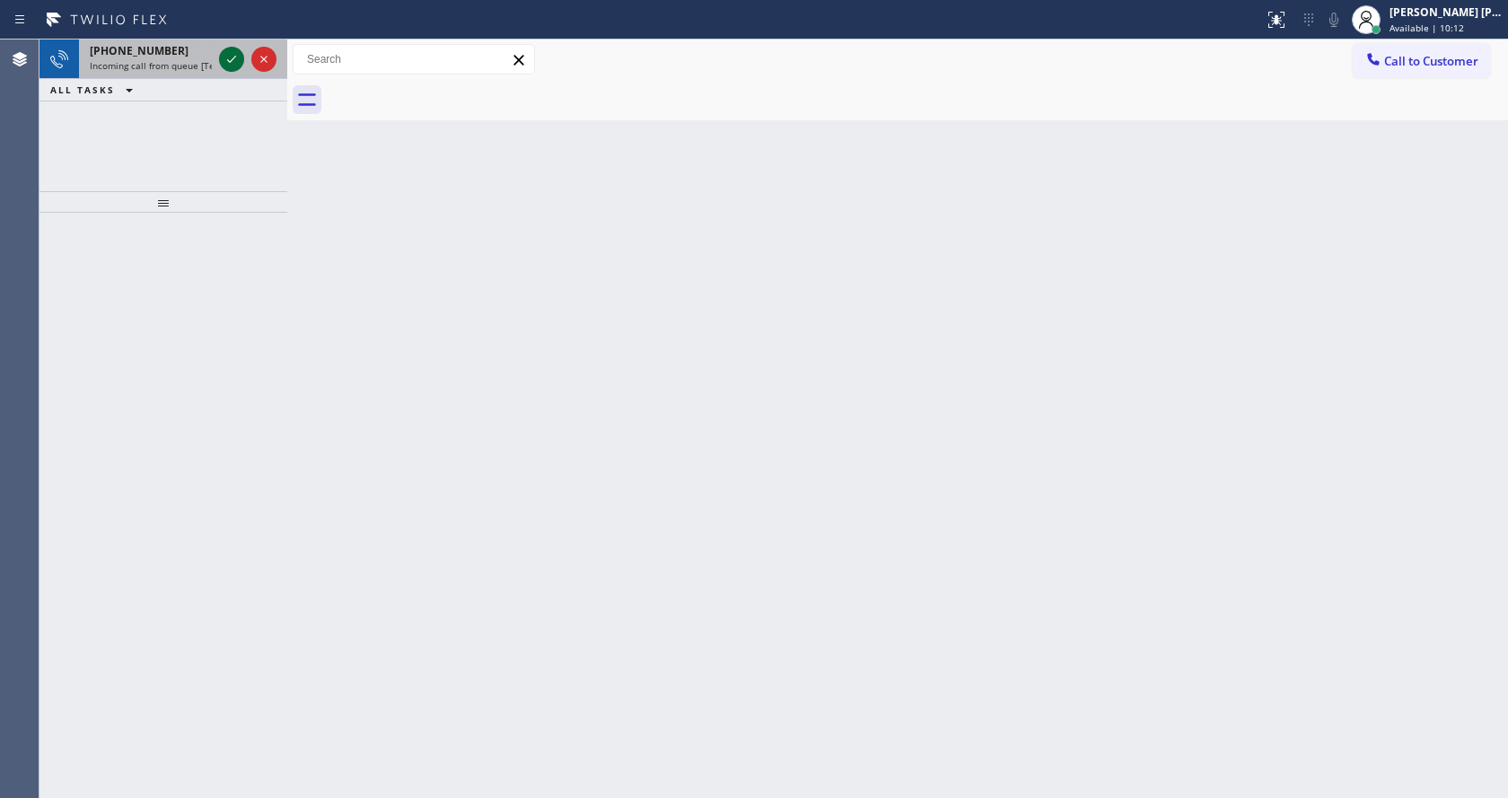
click at [230, 55] on icon at bounding box center [232, 59] width 22 height 22
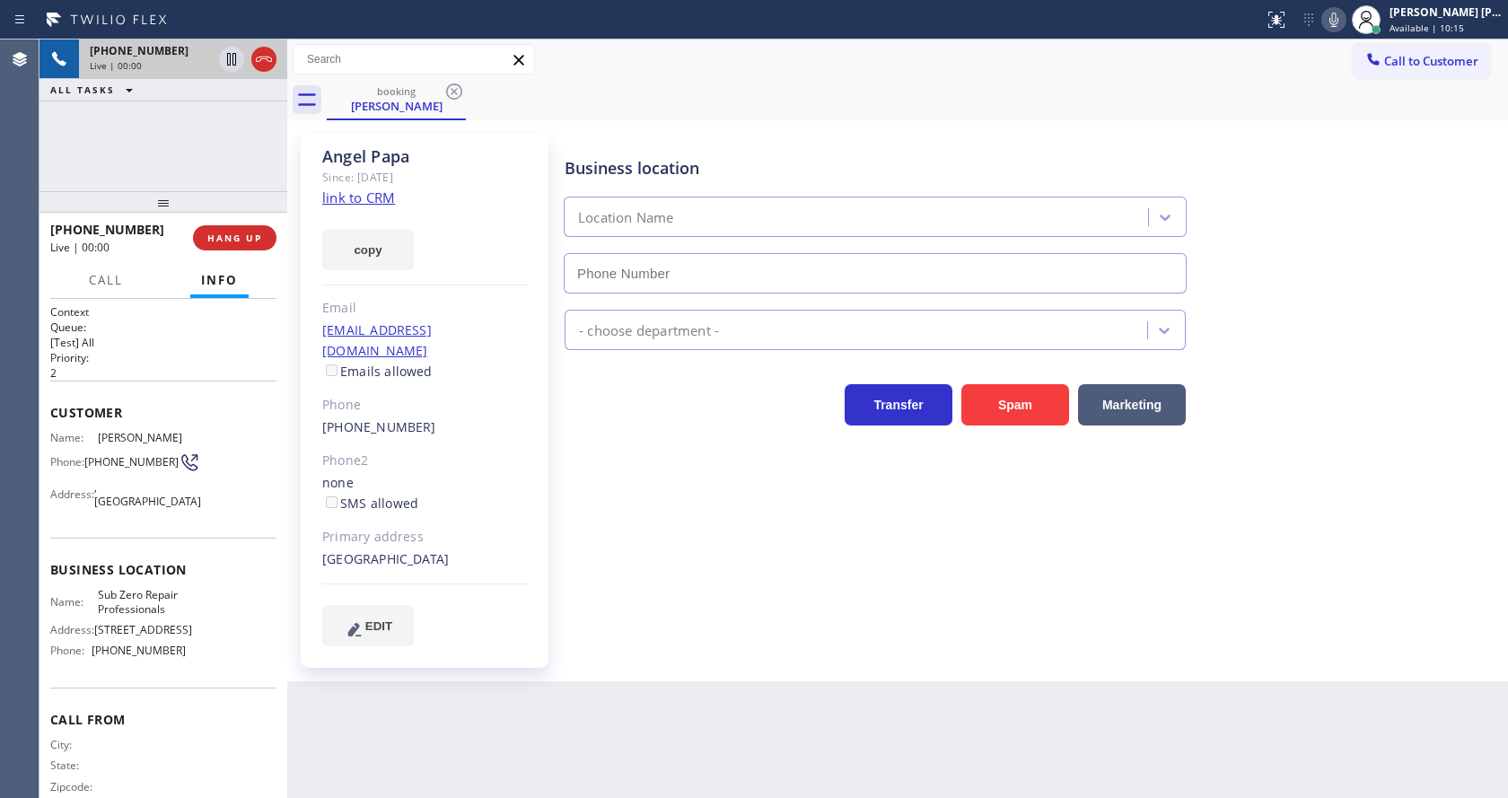
scroll to position [51, 0]
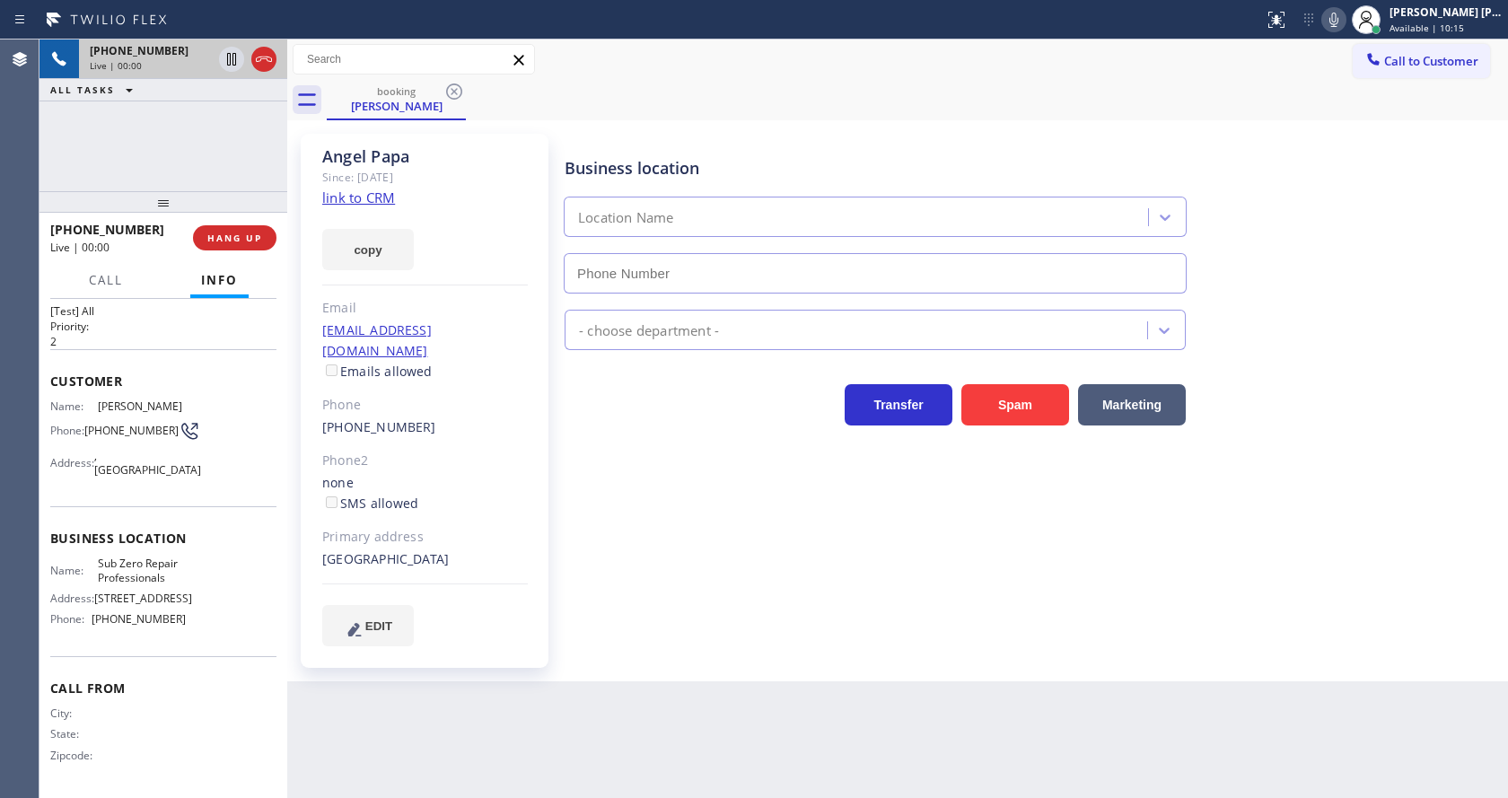
type input "[PHONE_NUMBER]"
click at [584, 589] on div "Business location Sub Zero Repair Professionals [PHONE_NUMBER] Appliance Repair…" at bounding box center [1032, 389] width 943 height 503
click at [620, 540] on div "Business location Sub Zero Repair Professionals [PHONE_NUMBER] Appliance Repair…" at bounding box center [1032, 389] width 943 height 503
click at [382, 202] on link "link to CRM" at bounding box center [358, 198] width 73 height 18
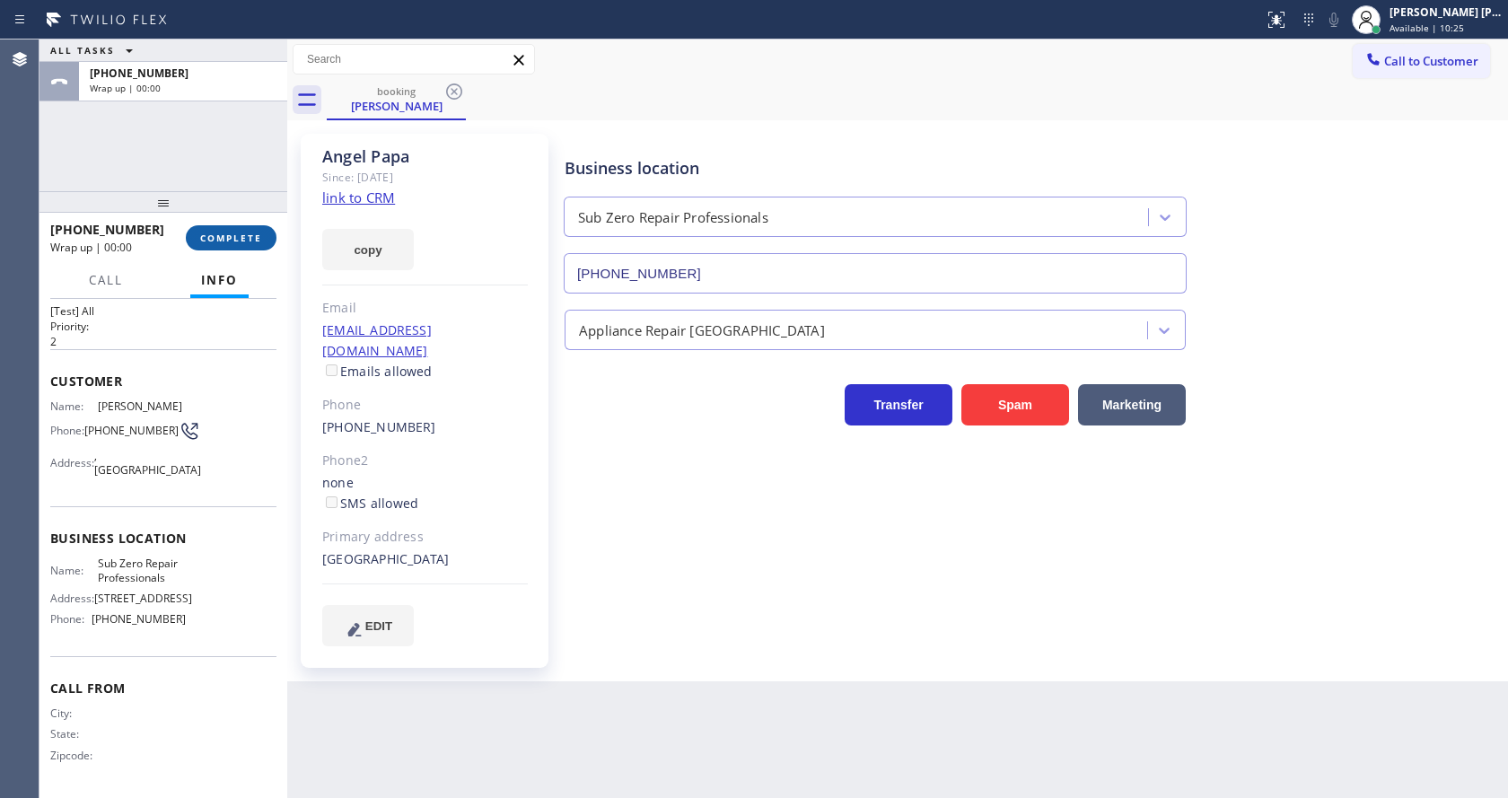
click at [220, 240] on span "COMPLETE" at bounding box center [231, 238] width 62 height 13
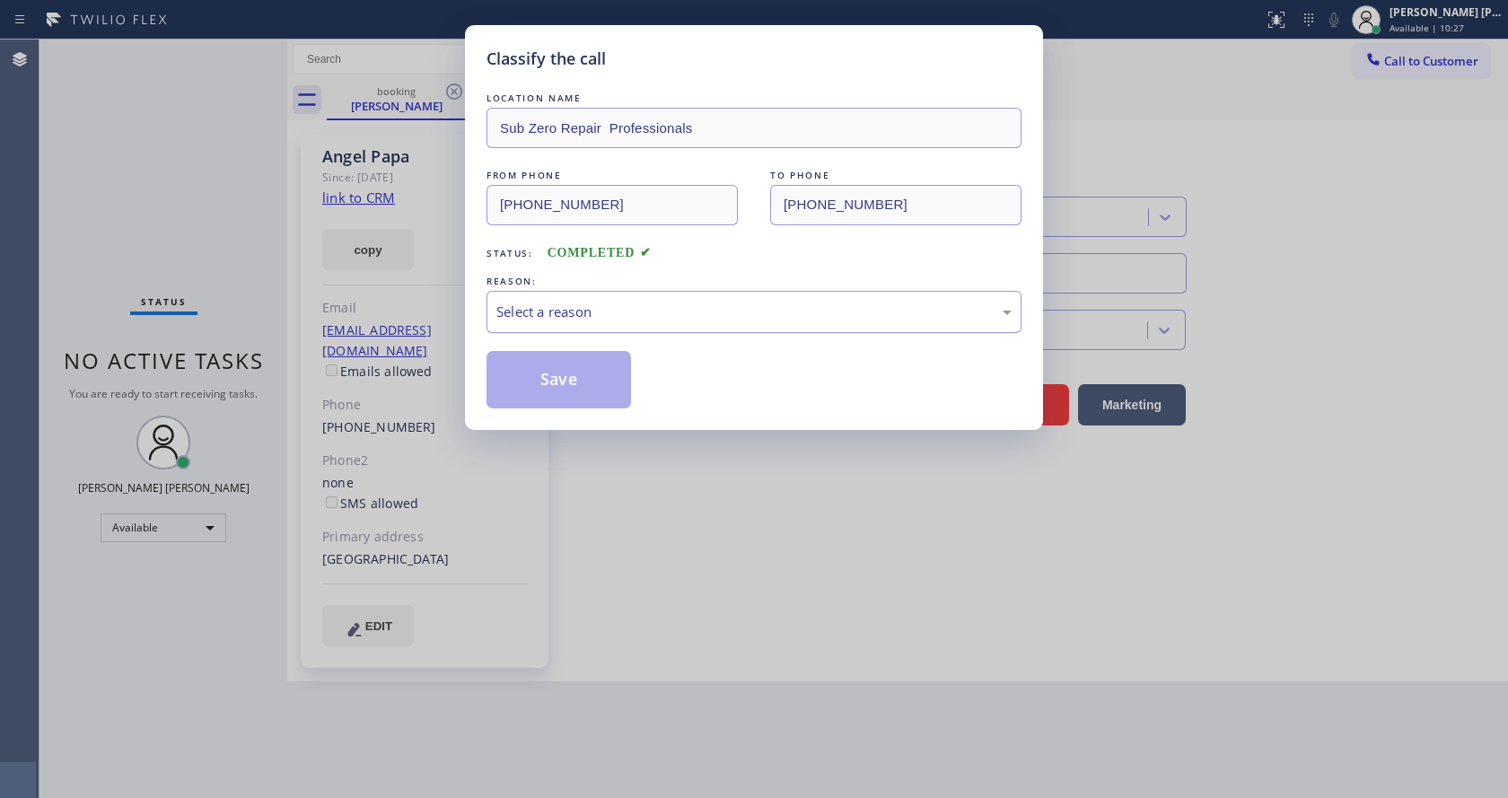
click at [521, 322] on div "Select a reason" at bounding box center [754, 312] width 535 height 42
click at [556, 370] on button "Save" at bounding box center [559, 379] width 145 height 57
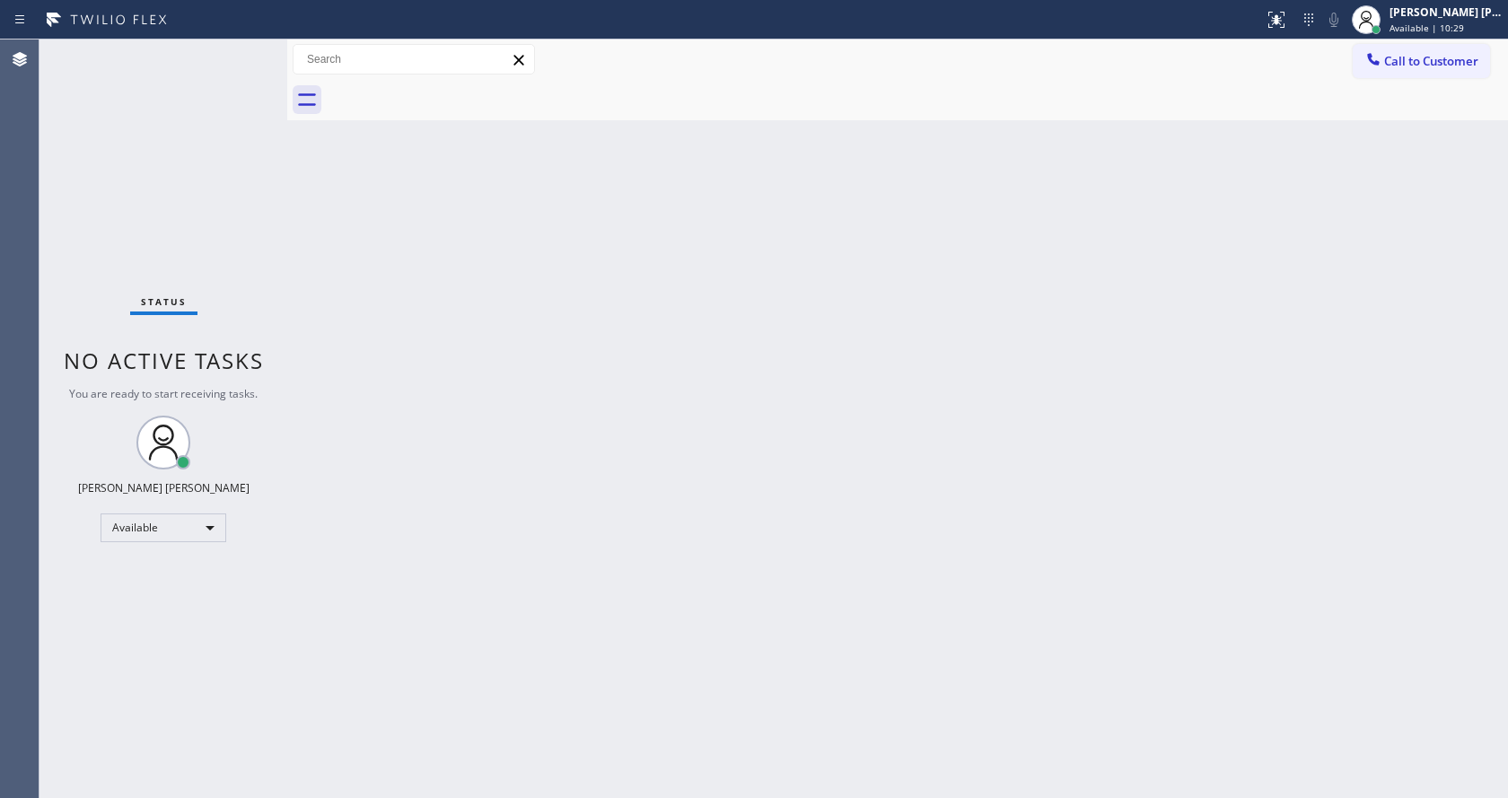
drag, startPoint x: 285, startPoint y: 70, endPoint x: 252, endPoint y: 66, distance: 33.5
click at [252, 66] on div "Status No active tasks You are ready to start receiving tasks. [PERSON_NAME] [P…" at bounding box center [774, 419] width 1469 height 759
click at [245, 49] on div "Status No active tasks You are ready to start receiving tasks. [PERSON_NAME] [P…" at bounding box center [164, 419] width 248 height 759
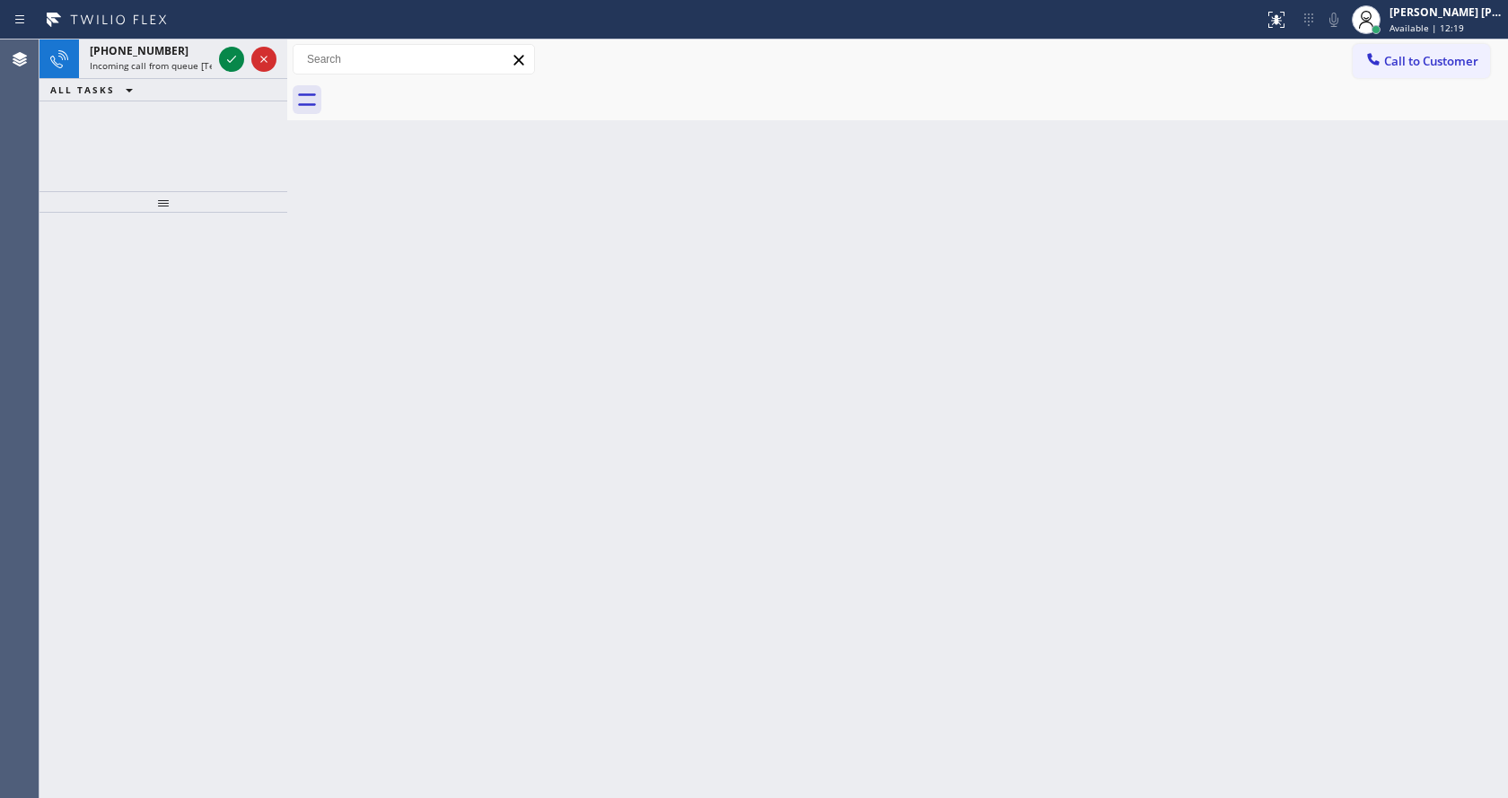
drag, startPoint x: 232, startPoint y: 271, endPoint x: 194, endPoint y: 215, distance: 67.2
click at [232, 271] on div at bounding box center [164, 505] width 248 height 585
click at [233, 61] on icon at bounding box center [232, 59] width 22 height 22
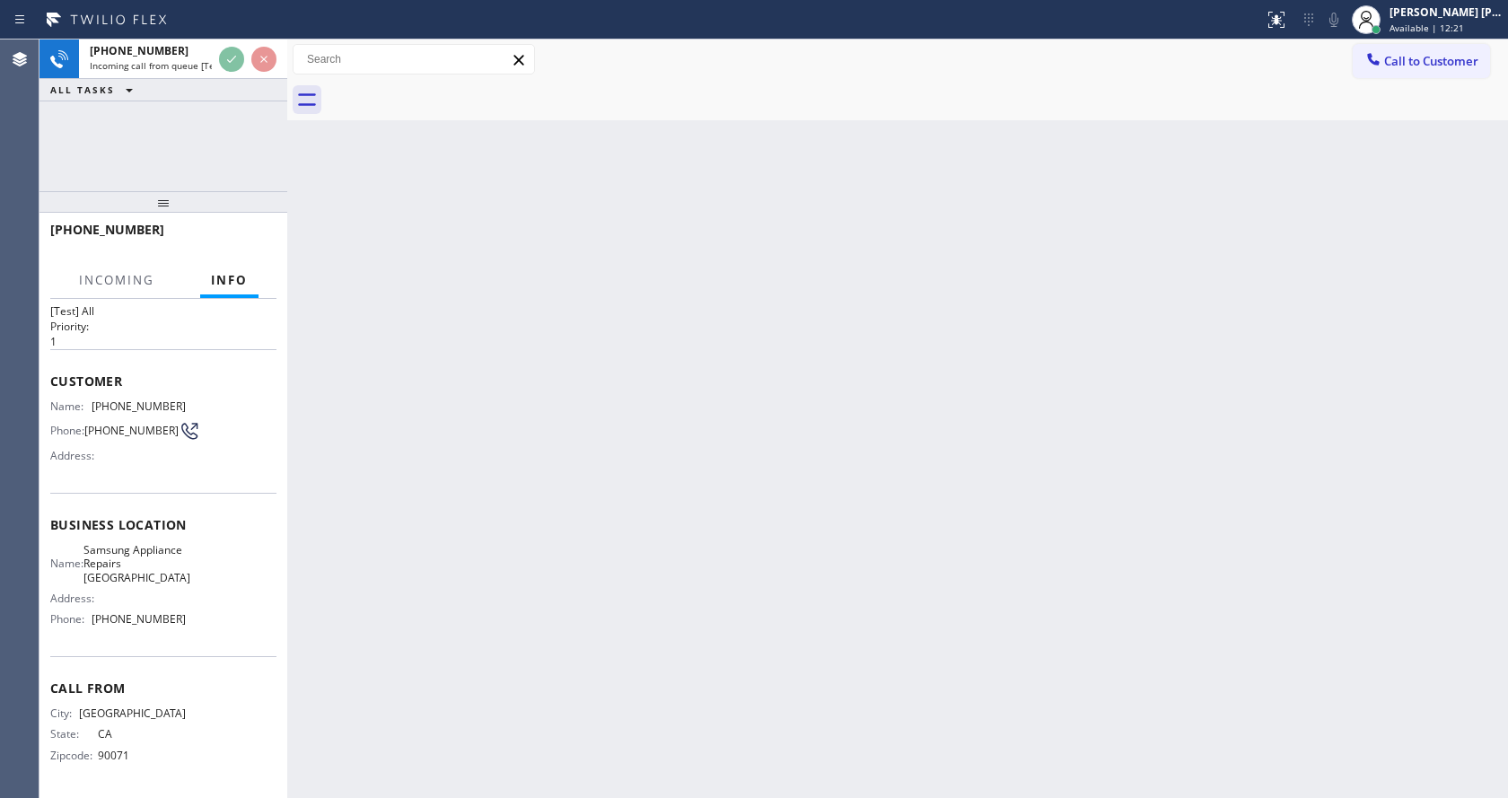
scroll to position [51, 0]
click at [545, 531] on div "Back to Dashboard Change Sender ID Customers Technicians Select a contact Outbo…" at bounding box center [897, 419] width 1221 height 759
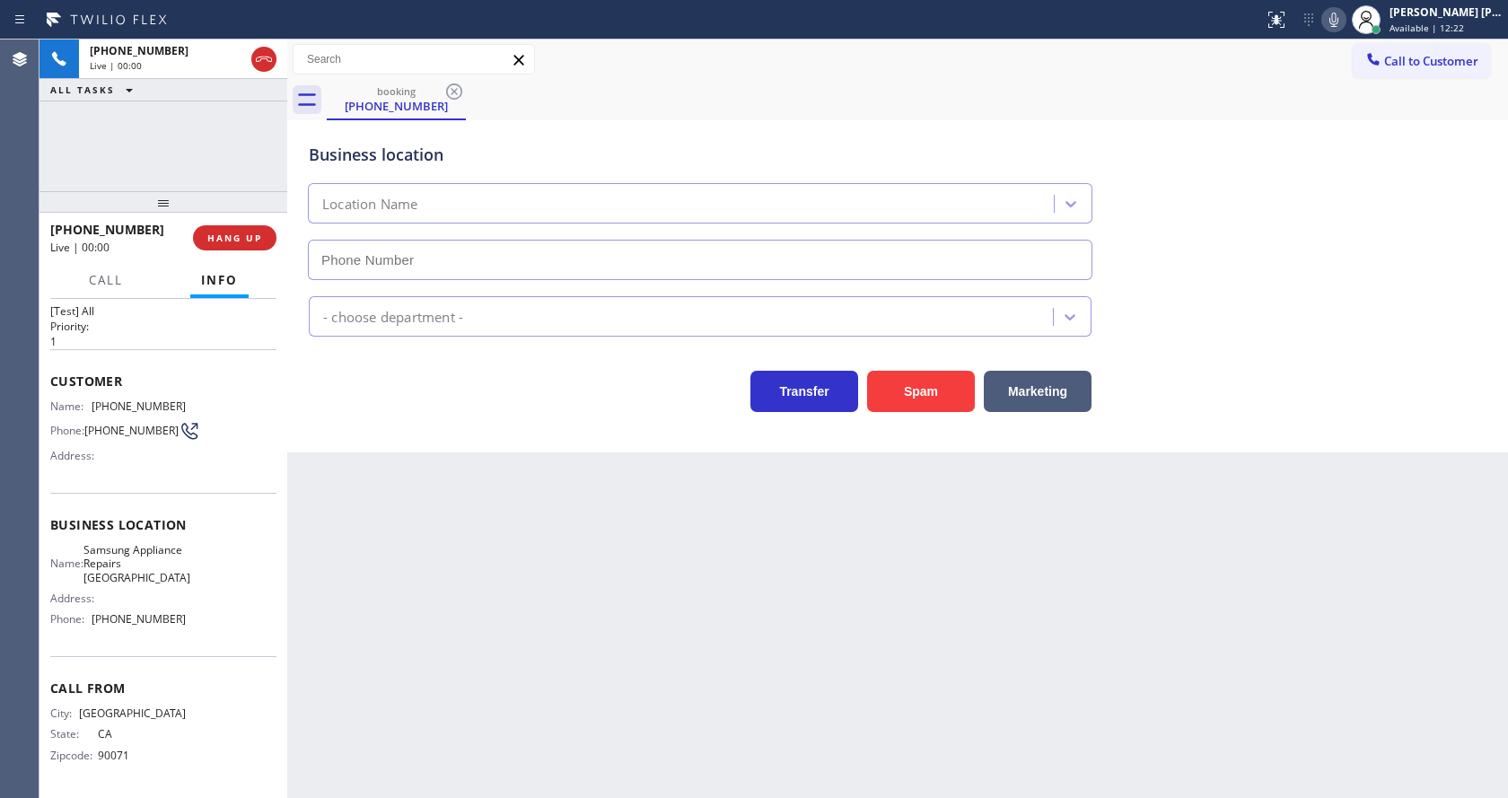
type input "[PHONE_NUMBER]"
click at [390, 638] on div "Back to Dashboard Change Sender ID Customers Technicians Select a contact Outbo…" at bounding box center [897, 419] width 1221 height 759
click at [717, 581] on div "Back to Dashboard Change Sender ID Customers Technicians Select a contact Outbo…" at bounding box center [897, 419] width 1221 height 759
click at [1345, 20] on icon at bounding box center [1334, 20] width 22 height 22
click at [1338, 171] on div "Business location Samsung Appliance Repairs [GEOGRAPHIC_DATA] [PHONE_NUMBER]" at bounding box center [897, 199] width 1185 height 162
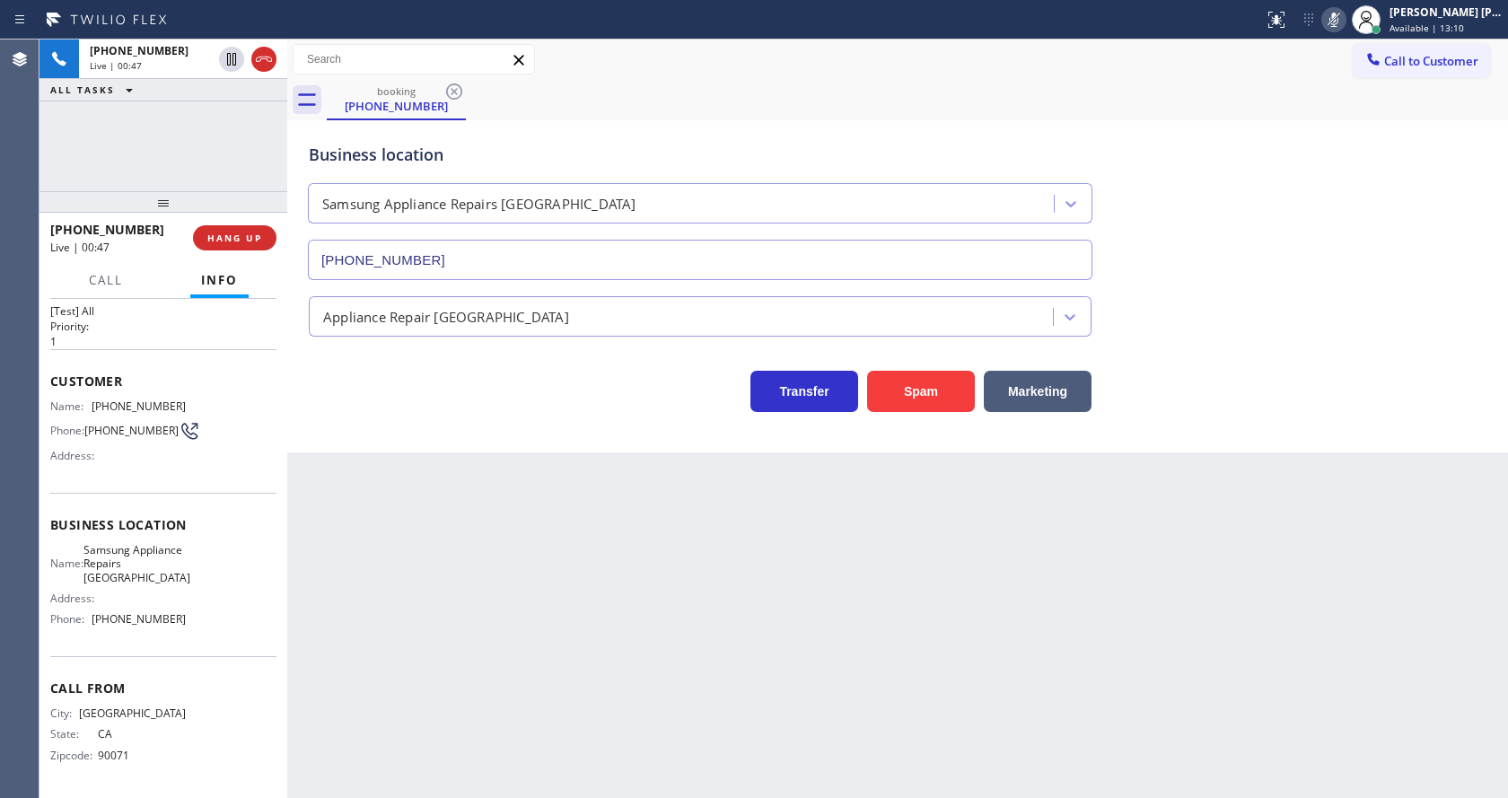
click at [1341, 28] on icon at bounding box center [1334, 20] width 22 height 22
click at [623, 645] on div "Back to Dashboard Change Sender ID Customers Technicians Select a contact Outbo…" at bounding box center [897, 419] width 1221 height 759
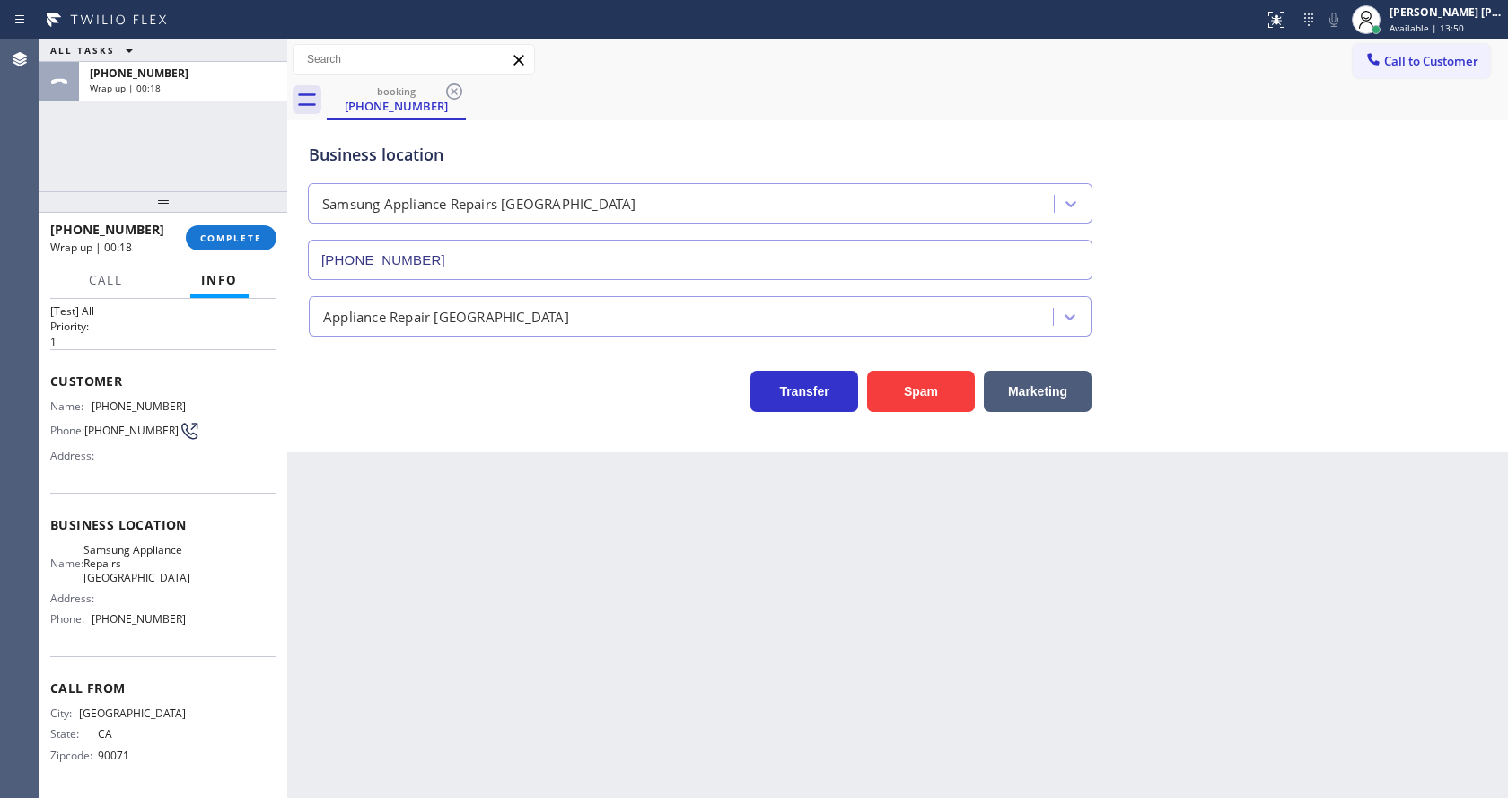
click at [372, 395] on div "Transfer Spam Marketing" at bounding box center [700, 387] width 790 height 50
click at [247, 229] on button "COMPLETE" at bounding box center [231, 237] width 91 height 25
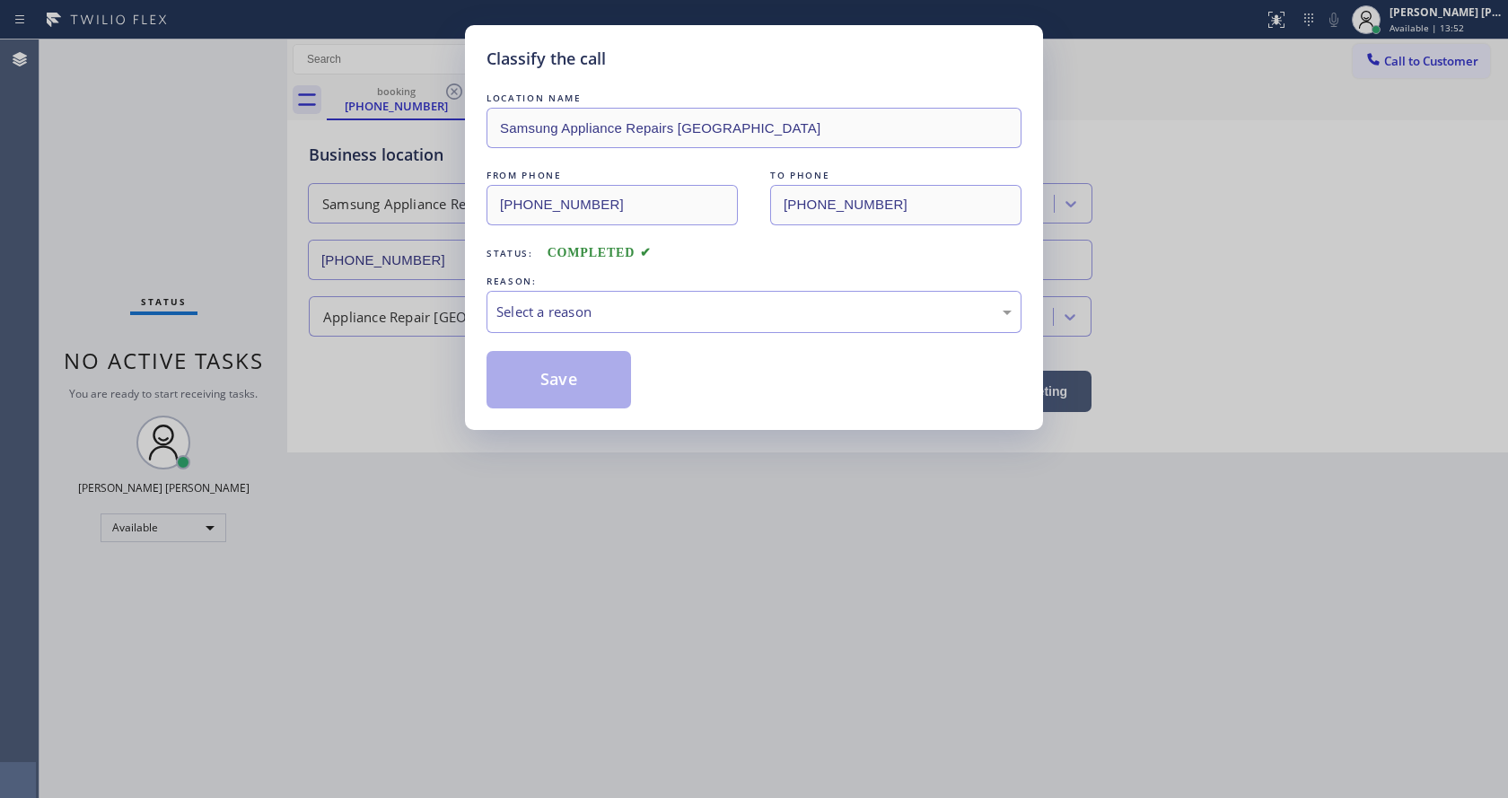
click at [546, 310] on div "Select a reason" at bounding box center [753, 312] width 515 height 21
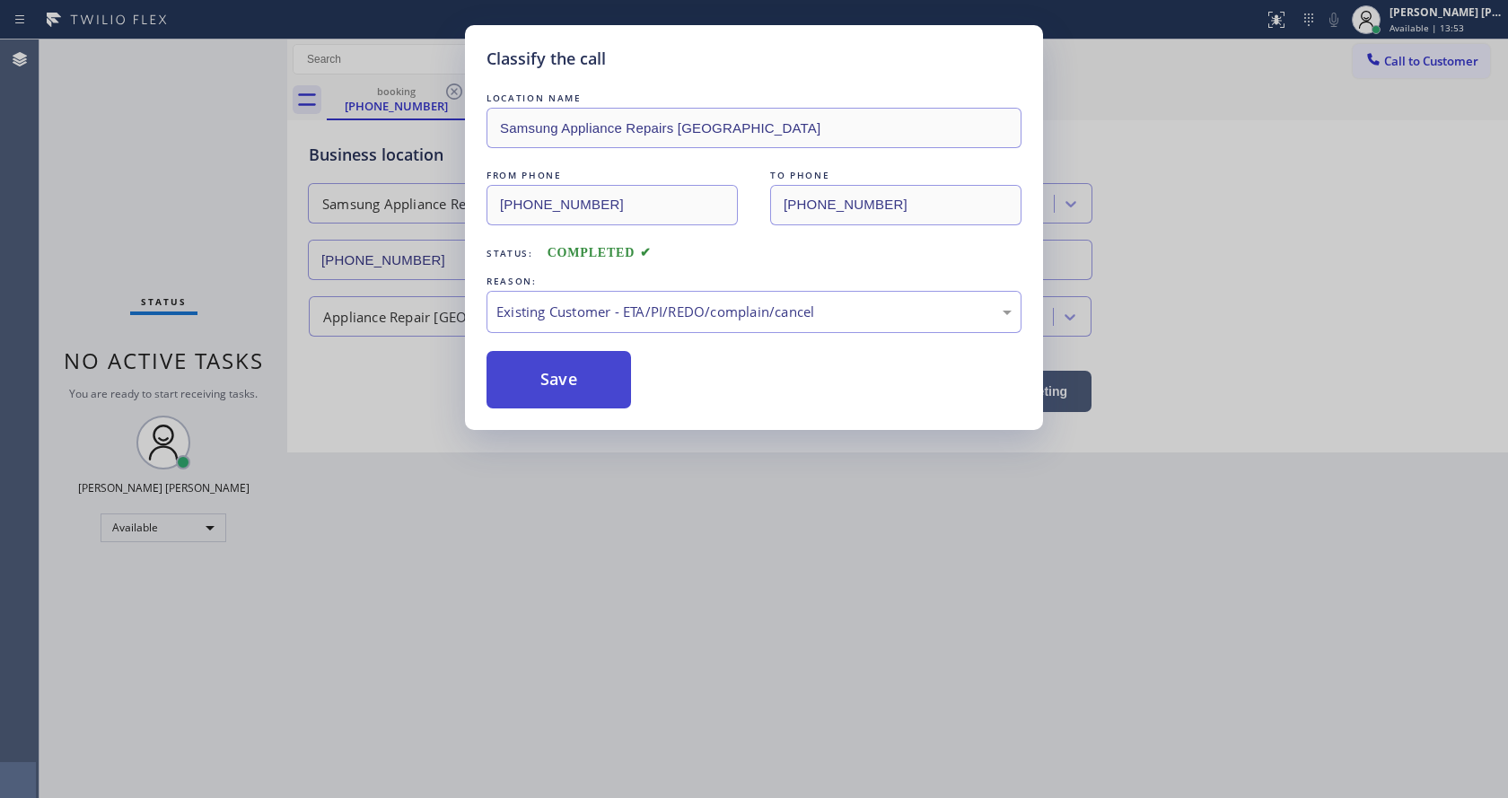
click at [556, 387] on button "Save" at bounding box center [559, 379] width 145 height 57
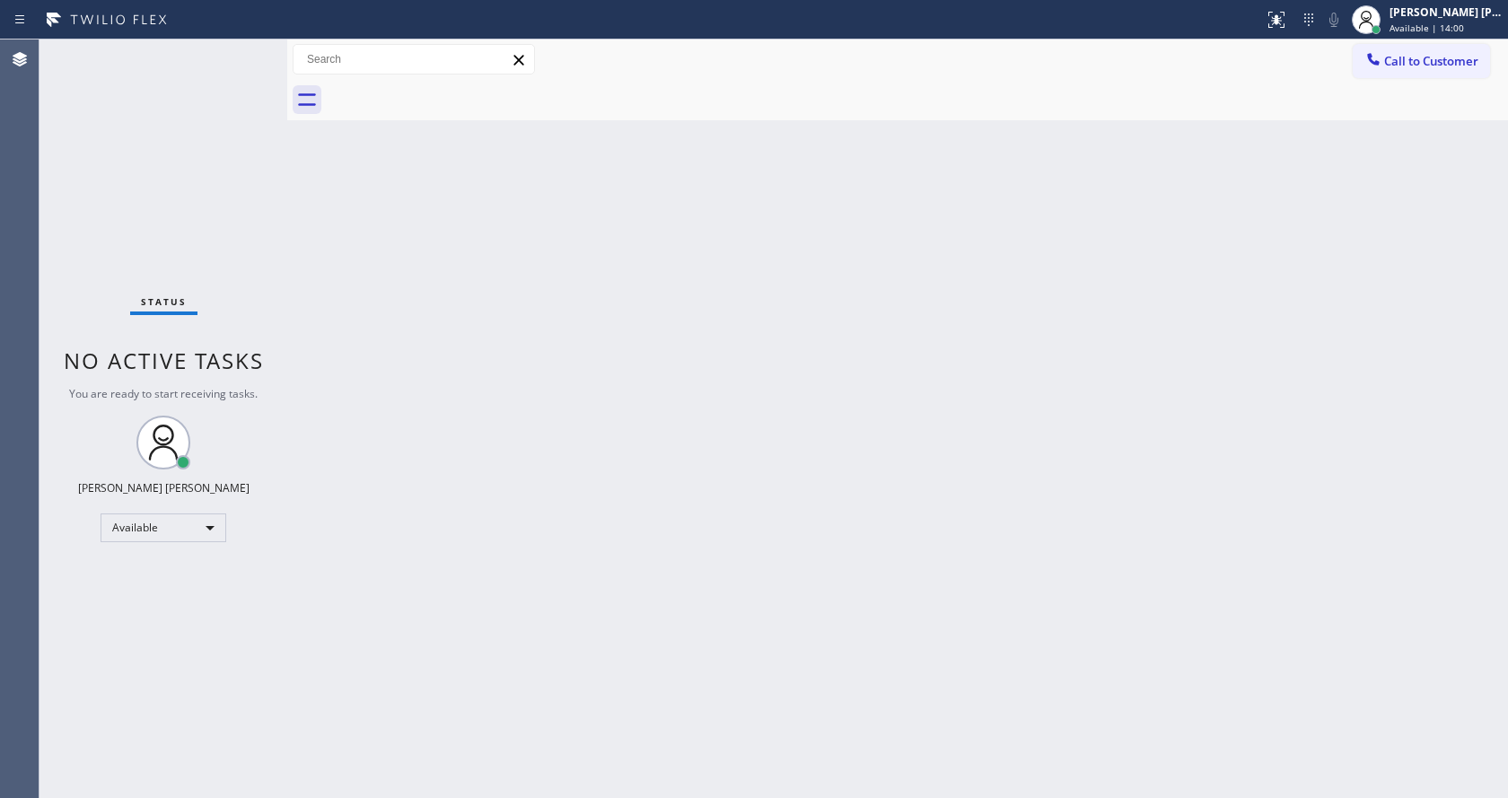
click at [270, 278] on div "Status No active tasks You are ready to start receiving tasks. [PERSON_NAME] [P…" at bounding box center [164, 419] width 248 height 759
drag, startPoint x: 285, startPoint y: 70, endPoint x: 239, endPoint y: 70, distance: 46.7
click at [239, 70] on div "Status No active tasks You are ready to start receiving tasks. [PERSON_NAME] [P…" at bounding box center [774, 419] width 1469 height 759
click at [243, 43] on div "Status No active tasks You are ready to start receiving tasks. [PERSON_NAME] [P…" at bounding box center [164, 419] width 248 height 759
click at [241, 49] on div "Status No active tasks You are ready to start receiving tasks. [PERSON_NAME] [P…" at bounding box center [164, 419] width 248 height 759
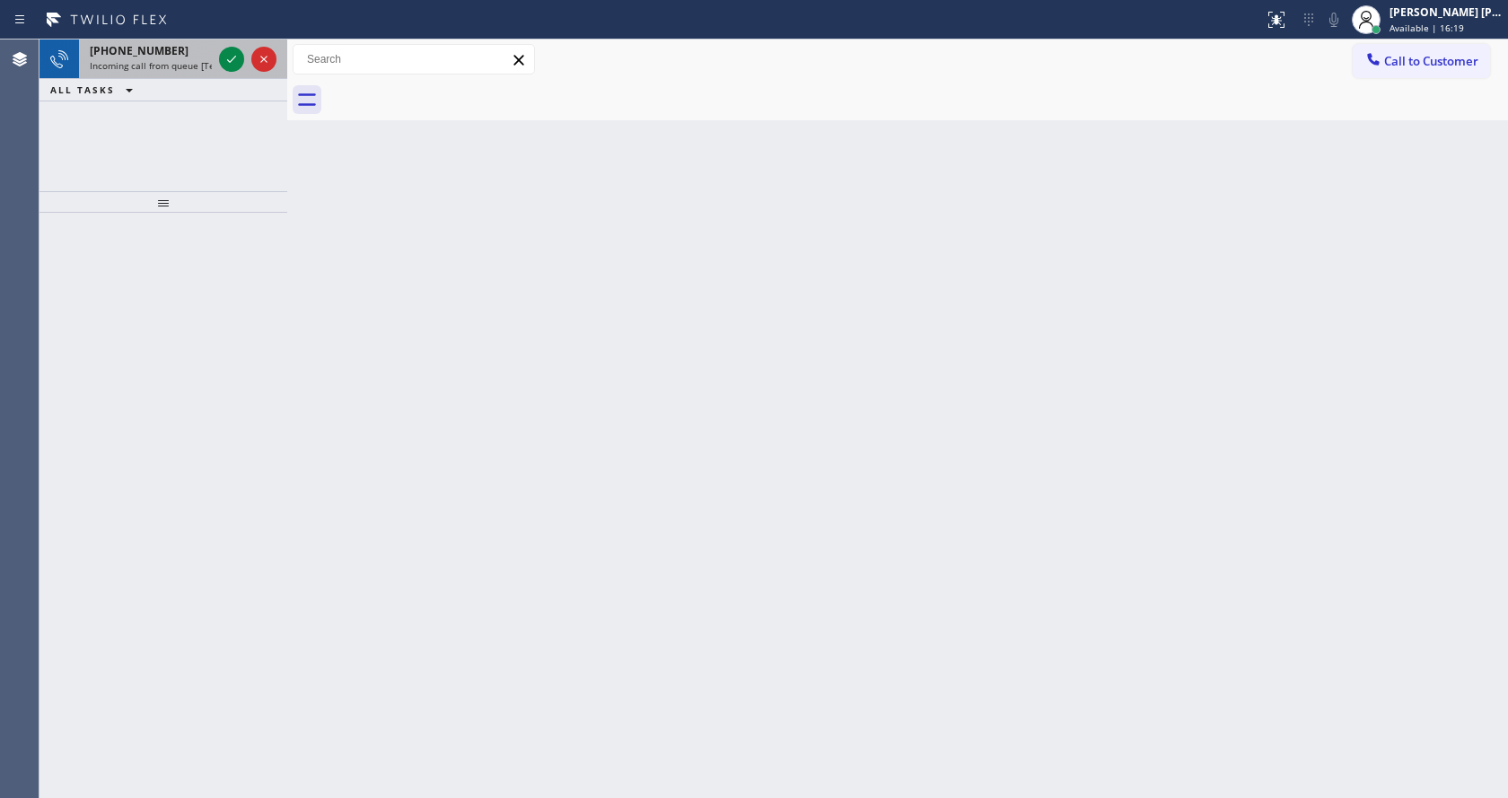
drag, startPoint x: 168, startPoint y: 78, endPoint x: 198, endPoint y: 69, distance: 31.8
click at [168, 78] on div "[PHONE_NUMBER] Incoming call from queue [Test] All" at bounding box center [164, 60] width 248 height 40
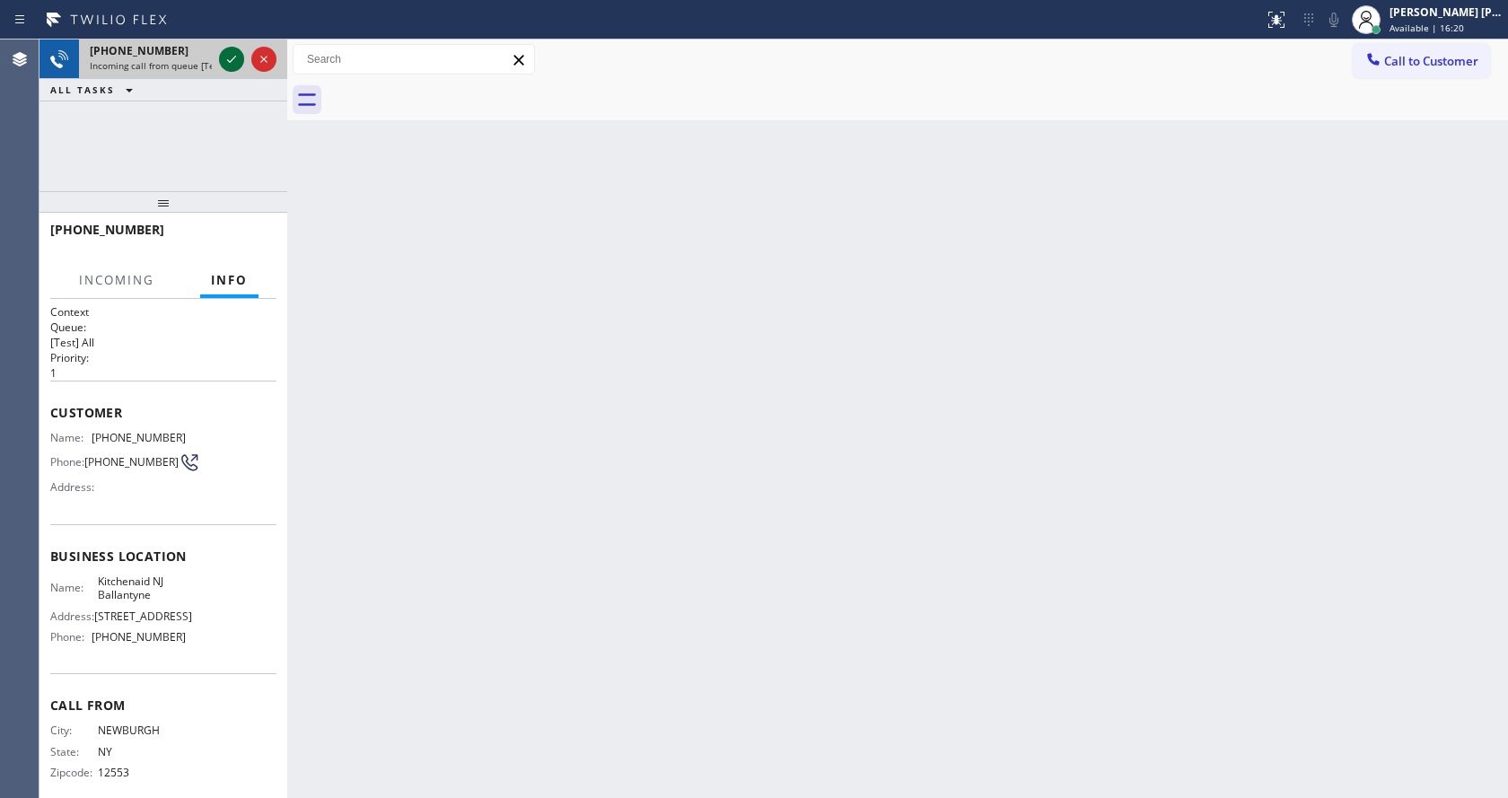
click at [222, 61] on icon at bounding box center [232, 59] width 22 height 22
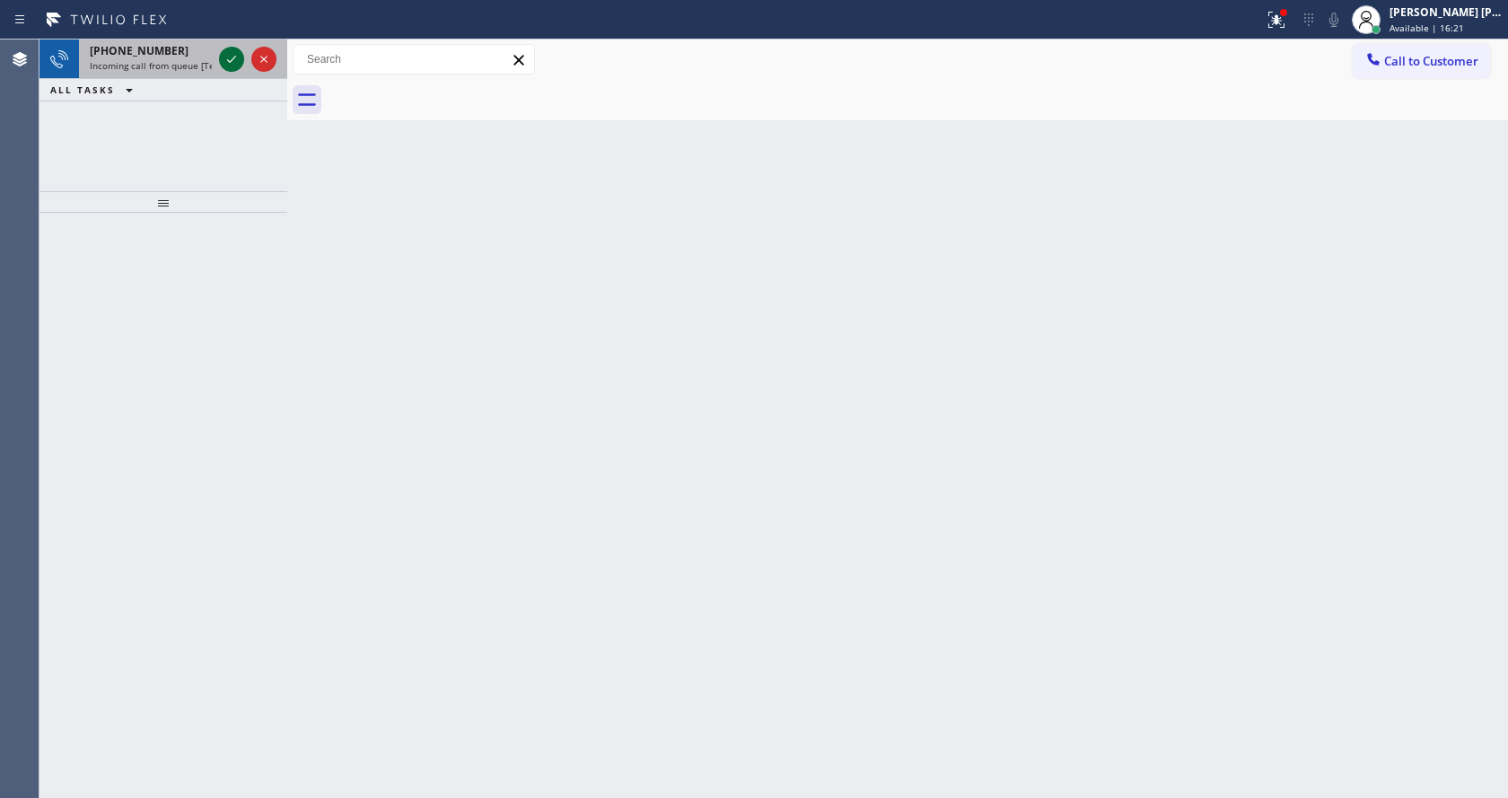
click at [226, 58] on icon at bounding box center [232, 59] width 22 height 22
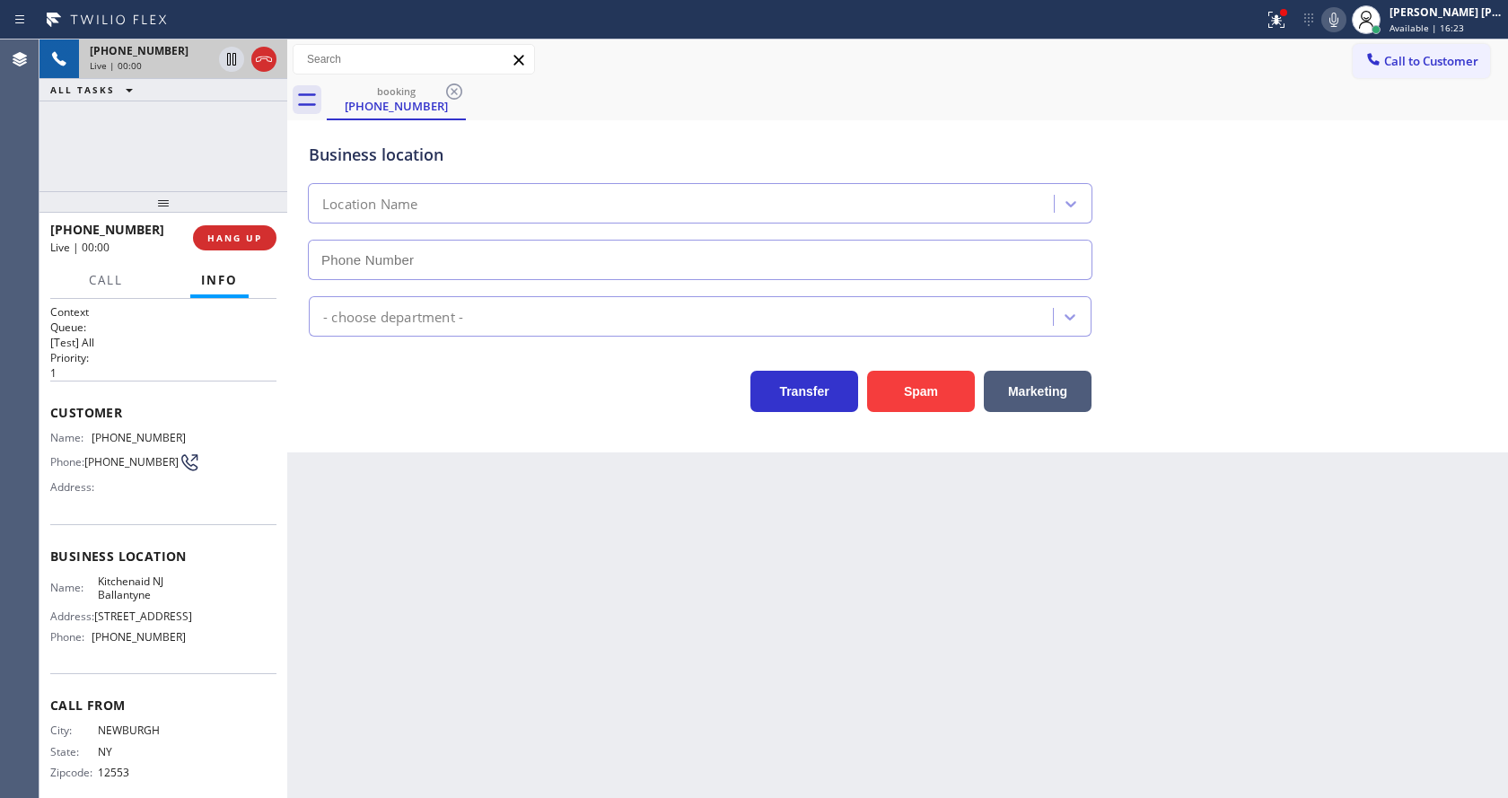
type input "[PHONE_NUMBER]"
click at [570, 568] on div "Back to Dashboard Change Sender ID Customers Technicians Select a contact Outbo…" at bounding box center [897, 419] width 1221 height 759
click at [385, 528] on div "Back to Dashboard Change Sender ID Customers Technicians Select a contact Outbo…" at bounding box center [897, 419] width 1221 height 759
click at [613, 668] on div "Back to Dashboard Change Sender ID Customers Technicians Select a contact Outbo…" at bounding box center [897, 419] width 1221 height 759
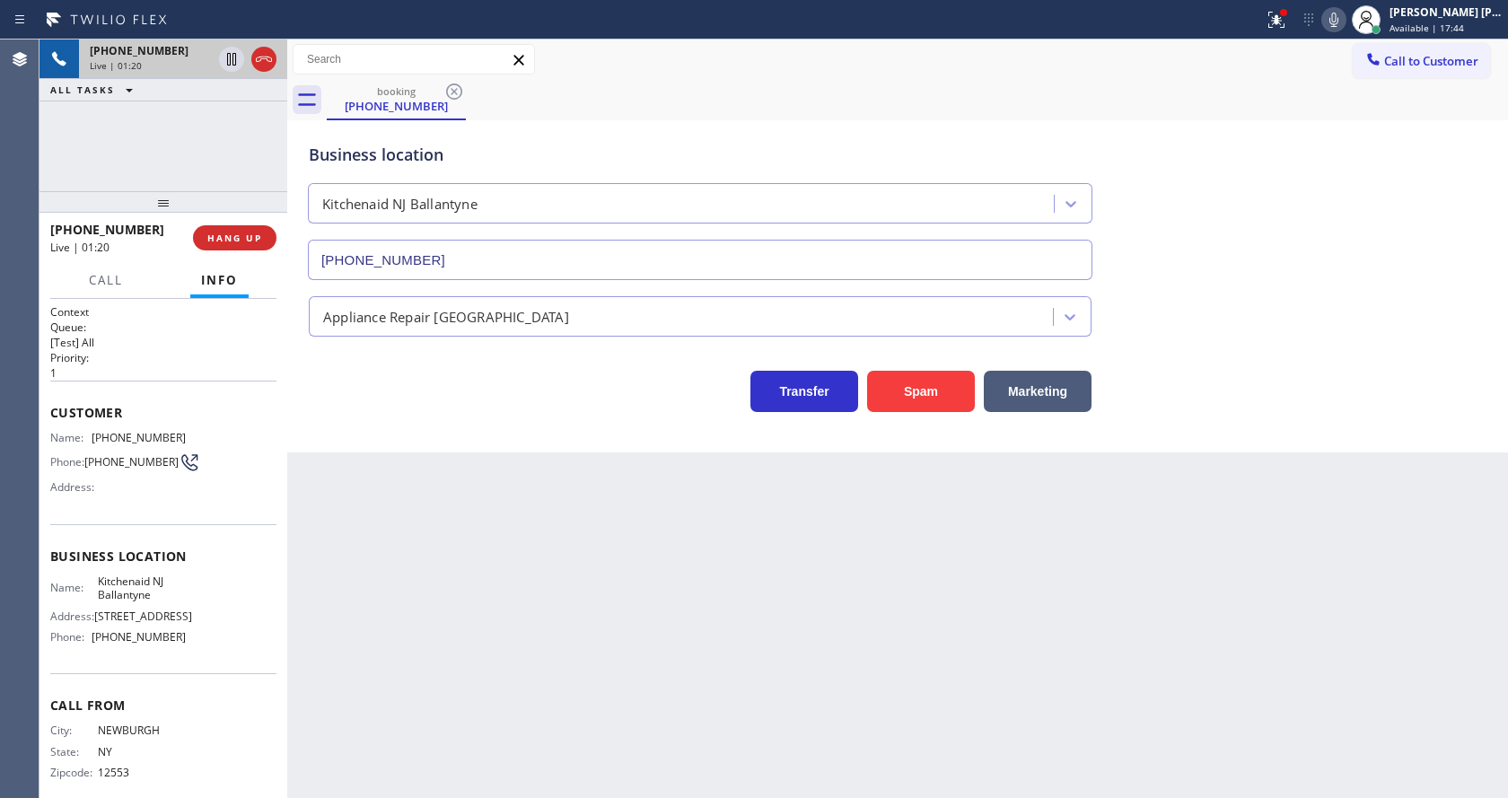
click at [320, 519] on div "Back to Dashboard Change Sender ID Customers Technicians Select a contact Outbo…" at bounding box center [897, 419] width 1221 height 759
click at [216, 239] on span "HANG UP" at bounding box center [234, 238] width 55 height 13
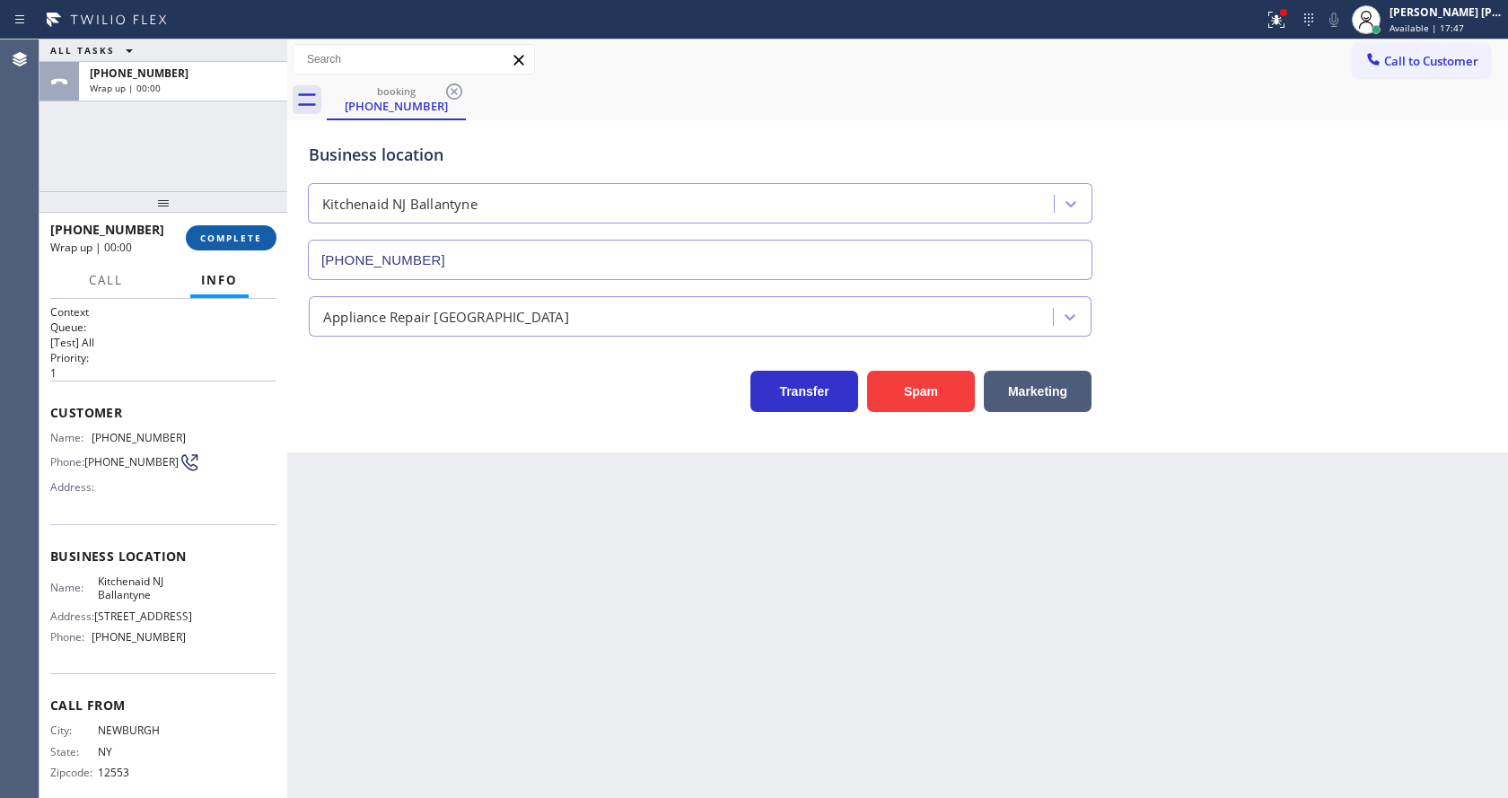
click at [216, 239] on span "COMPLETE" at bounding box center [231, 238] width 62 height 13
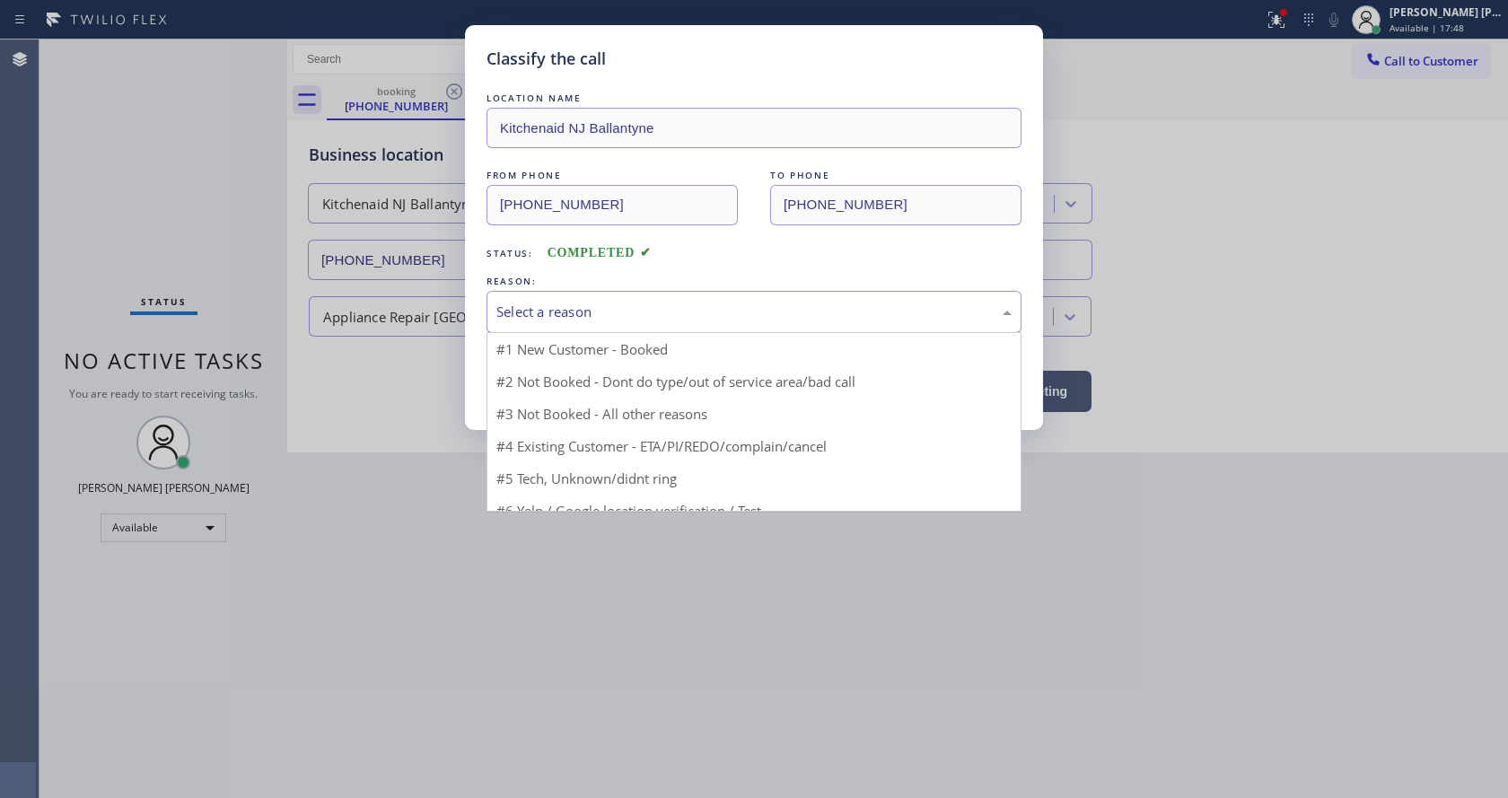
click at [609, 329] on div "Select a reason" at bounding box center [754, 312] width 535 height 42
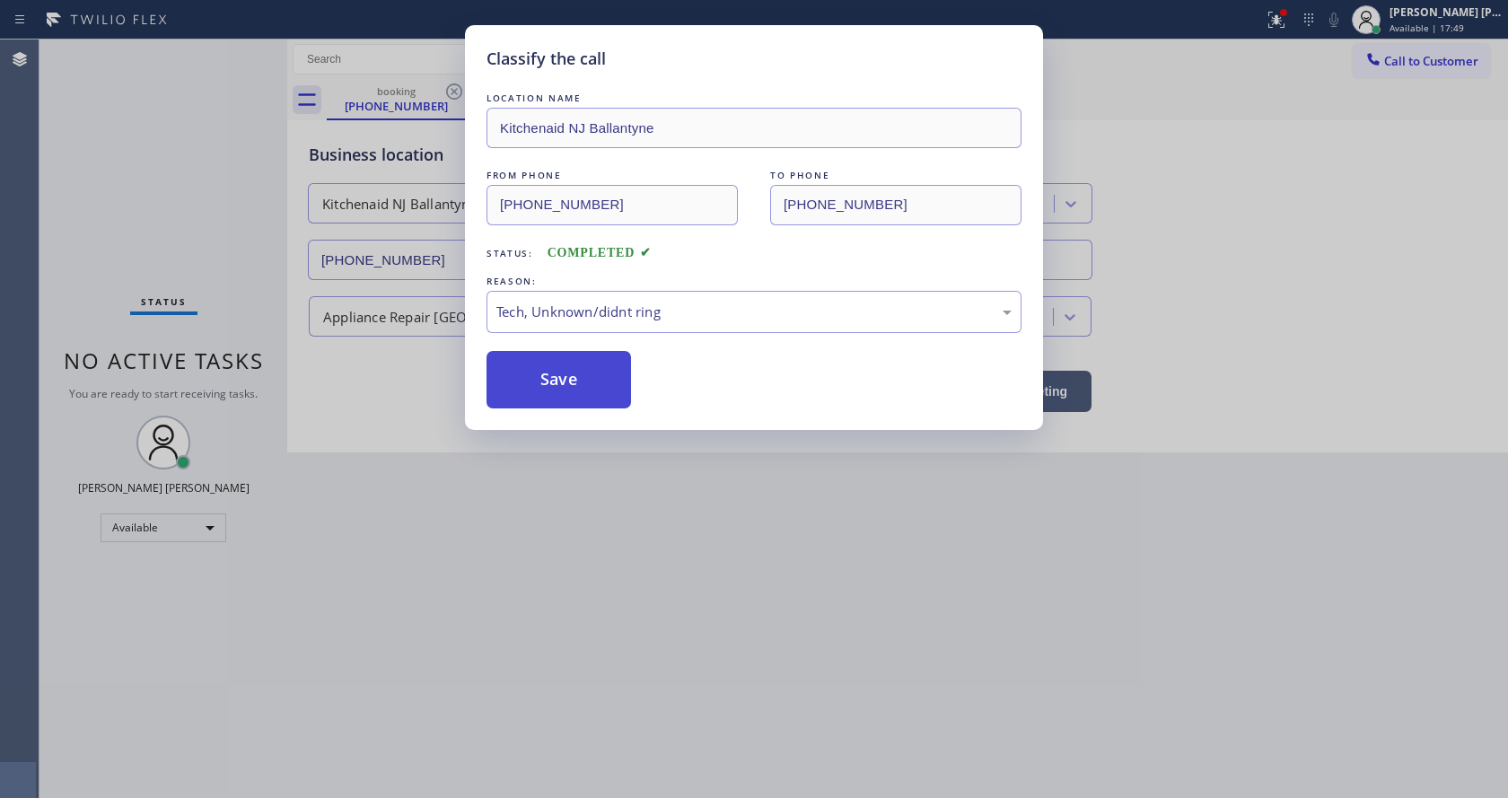
click at [558, 397] on button "Save" at bounding box center [559, 379] width 145 height 57
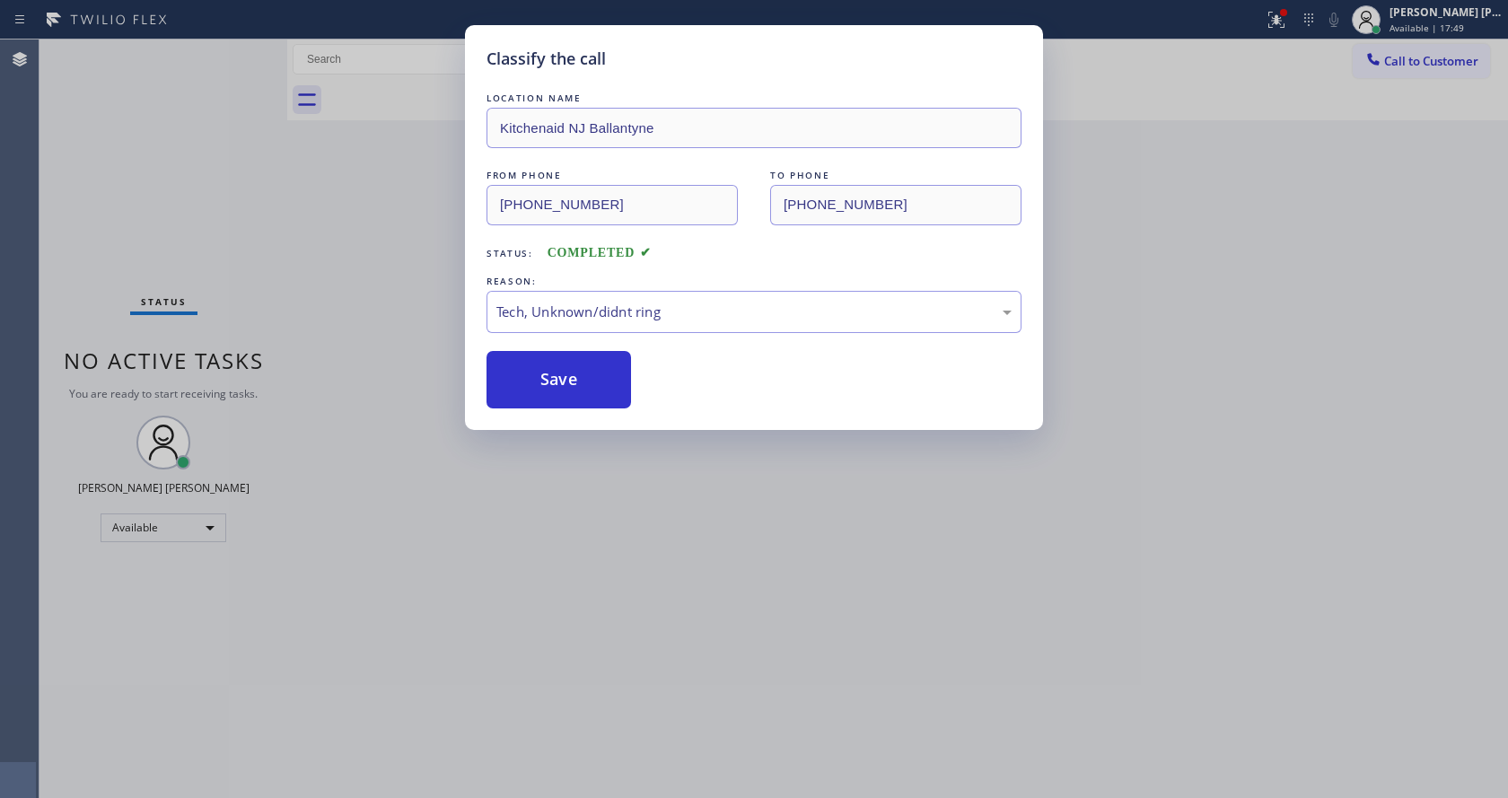
click at [677, 607] on div "Classify the call LOCATION NAME [GEOGRAPHIC_DATA] NJ Ballantyne FROM PHONE [PHO…" at bounding box center [754, 399] width 1508 height 798
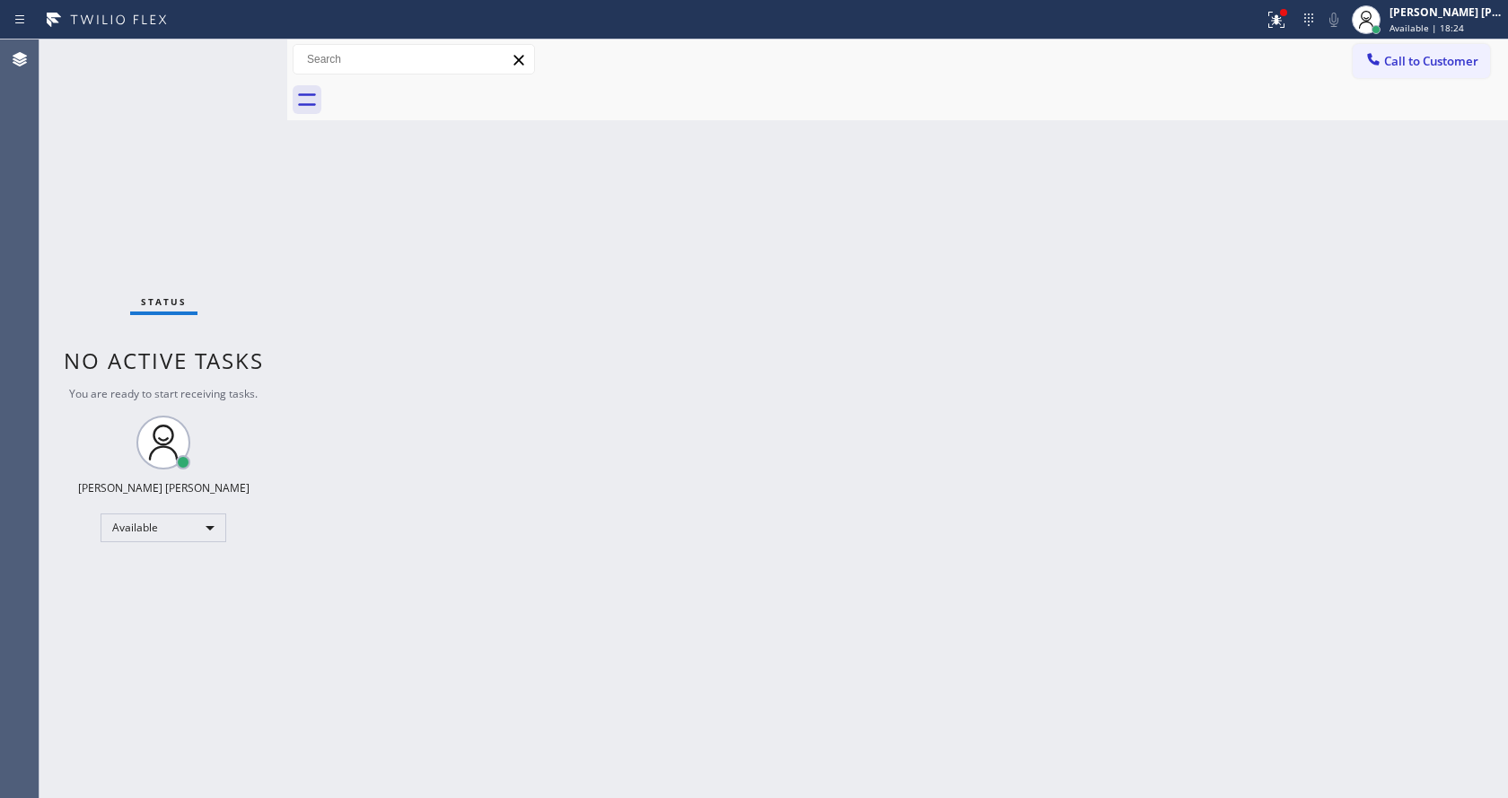
click at [358, 382] on div "Back to Dashboard Change Sender ID Customers Technicians Select a contact Outbo…" at bounding box center [897, 419] width 1221 height 759
click at [243, 49] on div "Status No active tasks You are ready to start receiving tasks. [PERSON_NAME] [P…" at bounding box center [164, 419] width 248 height 759
click at [558, 285] on div "Back to Dashboard Change Sender ID Customers Technicians Select a contact Outbo…" at bounding box center [897, 419] width 1221 height 759
click at [250, 51] on div "Status No active tasks You are ready to start receiving tasks. [PERSON_NAME] [P…" at bounding box center [164, 419] width 248 height 759
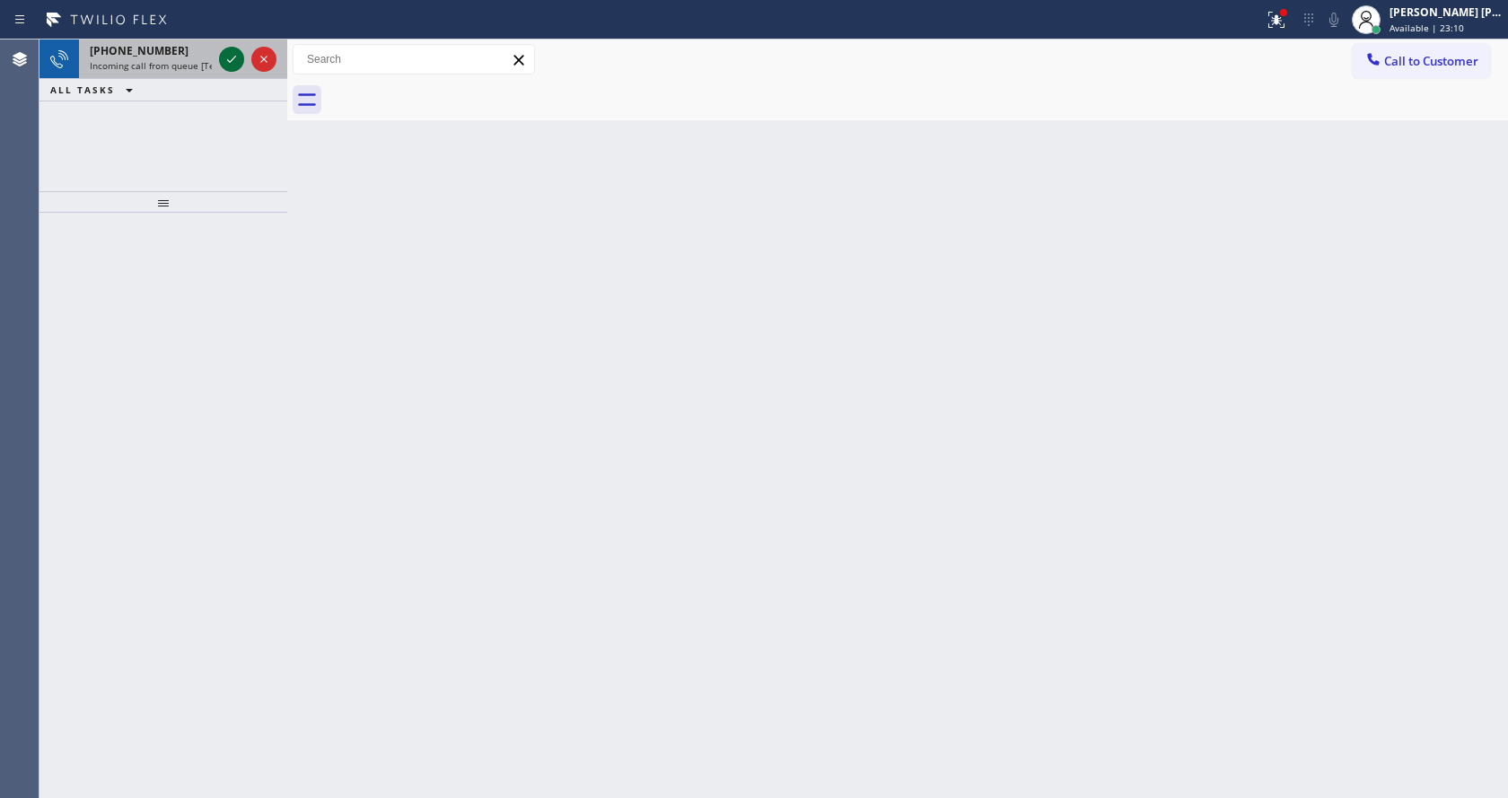
click at [226, 54] on icon at bounding box center [232, 59] width 22 height 22
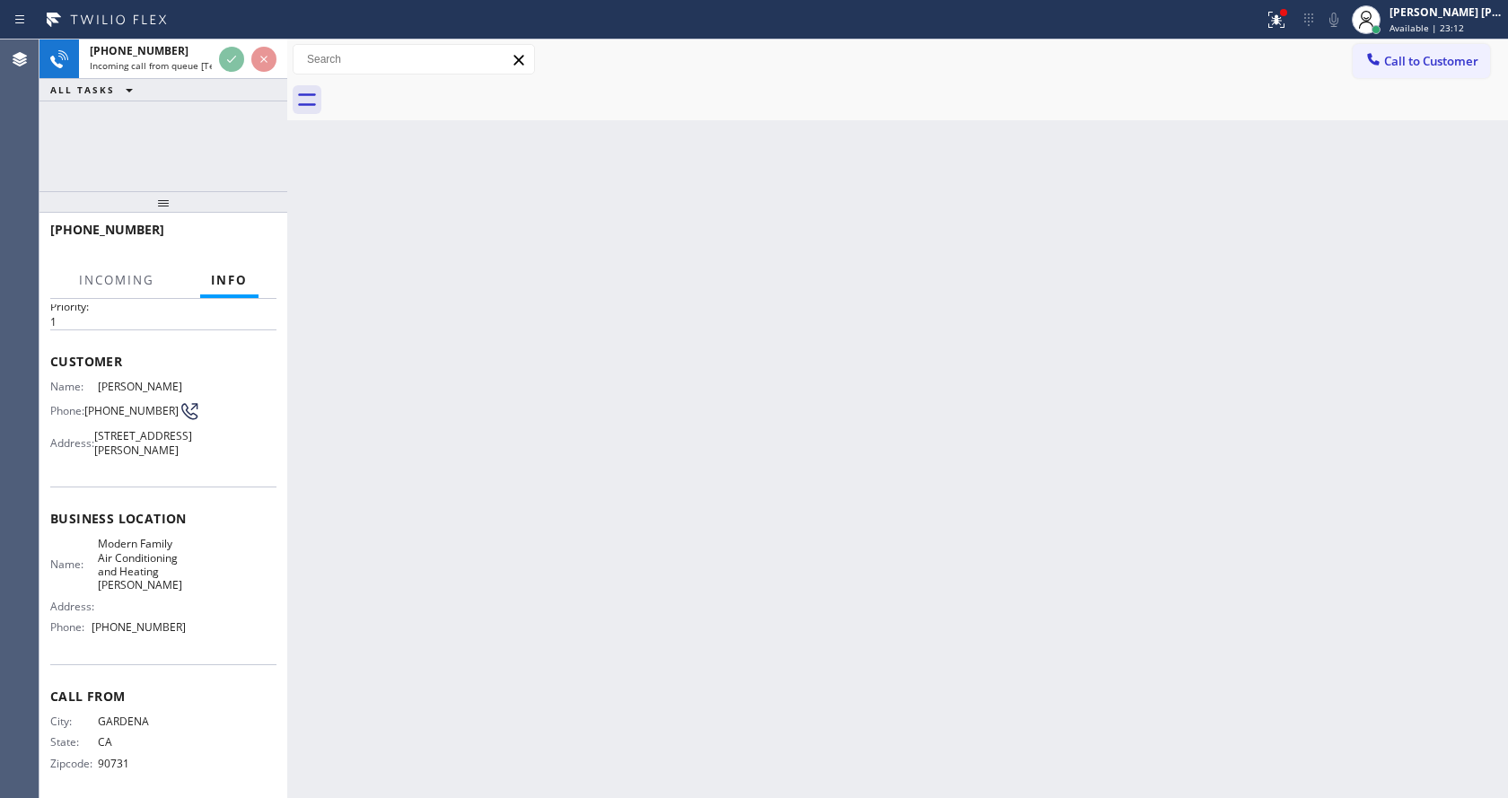
scroll to position [92, 0]
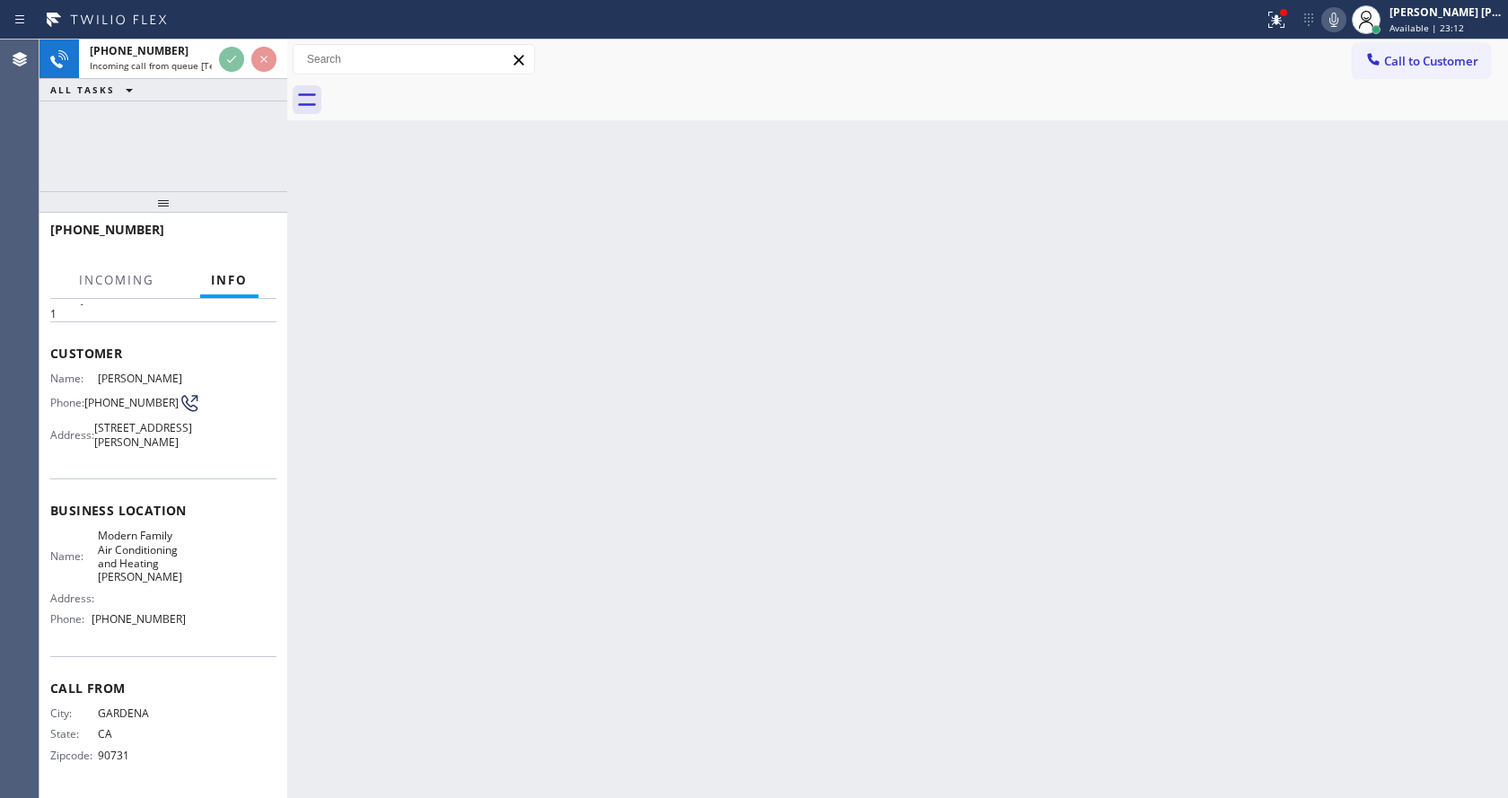
click at [556, 469] on div "Back to Dashboard Change Sender ID Customers Technicians Select a contact Outbo…" at bounding box center [897, 419] width 1221 height 759
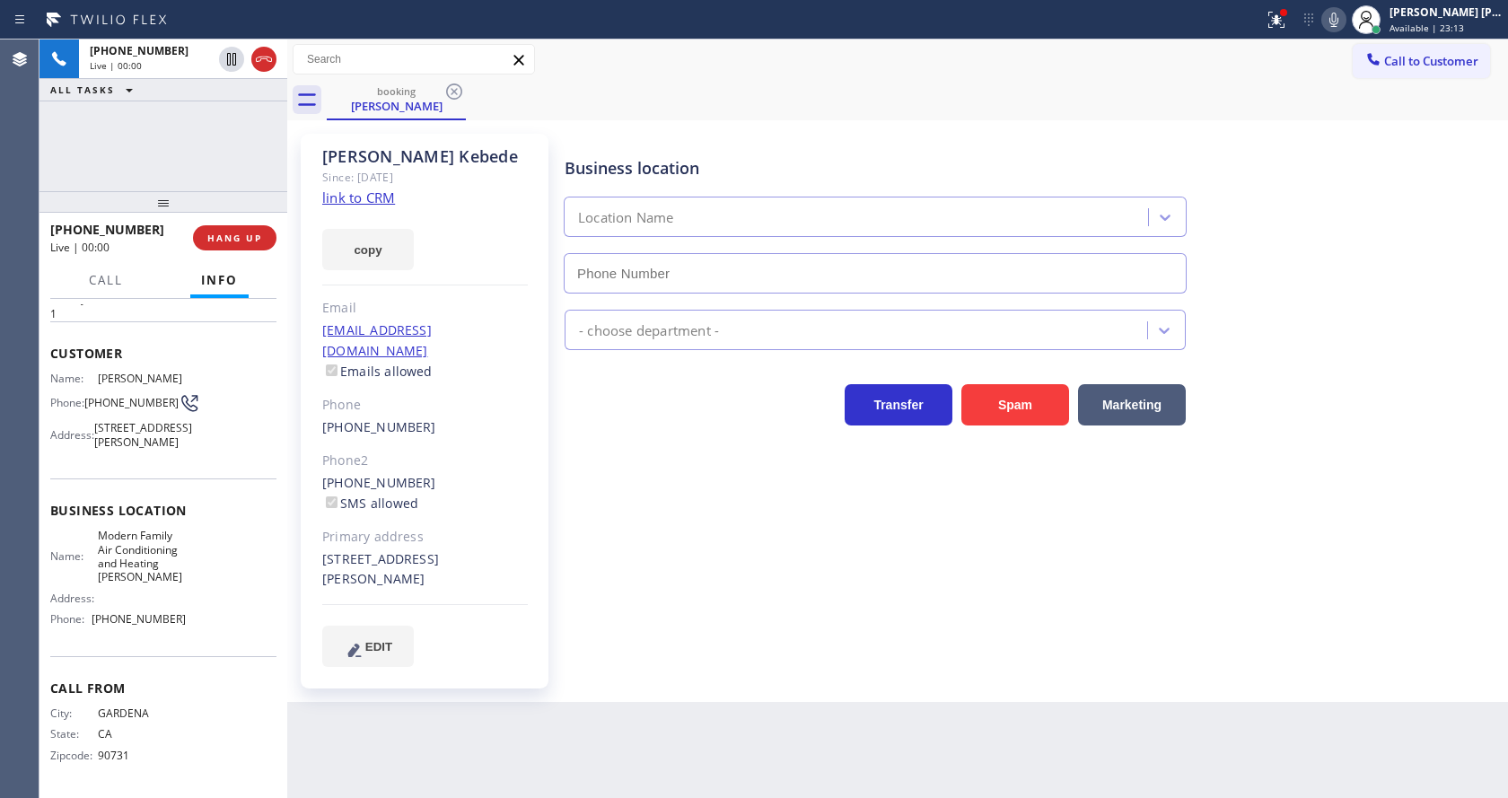
type input "[PHONE_NUMBER]"
click at [702, 544] on div "Business location Modern Family Air Conditioning & Heating [PERSON_NAME] [PHONE…" at bounding box center [1032, 399] width 943 height 523
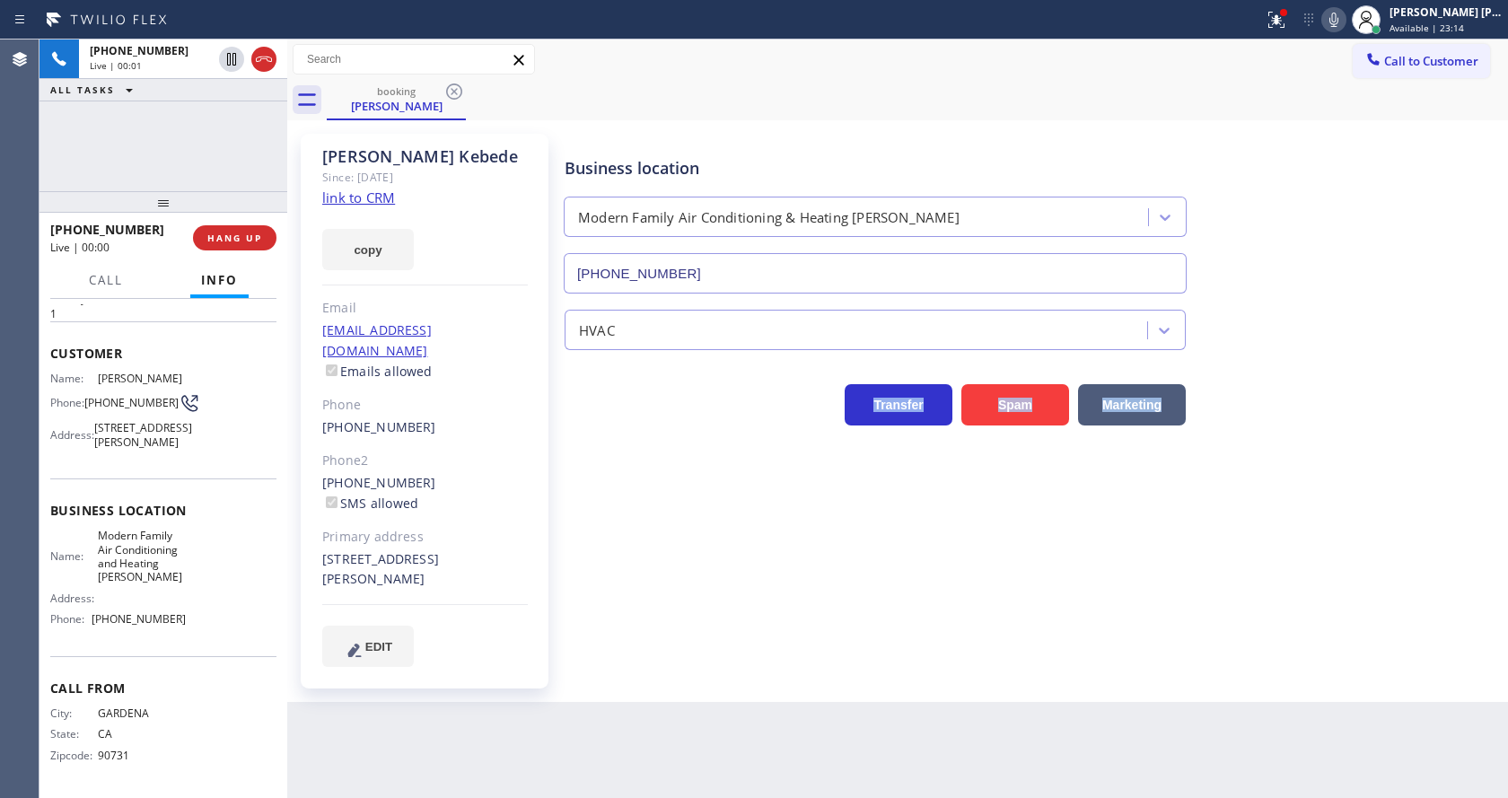
click at [702, 544] on div "Business location Modern Family Air Conditioning & Heating [PERSON_NAME] [PHONE…" at bounding box center [1032, 399] width 943 height 523
click at [393, 204] on link "link to CRM" at bounding box center [358, 198] width 73 height 18
click at [1333, 20] on icon at bounding box center [1334, 20] width 22 height 22
click at [230, 51] on icon at bounding box center [232, 59] width 22 height 22
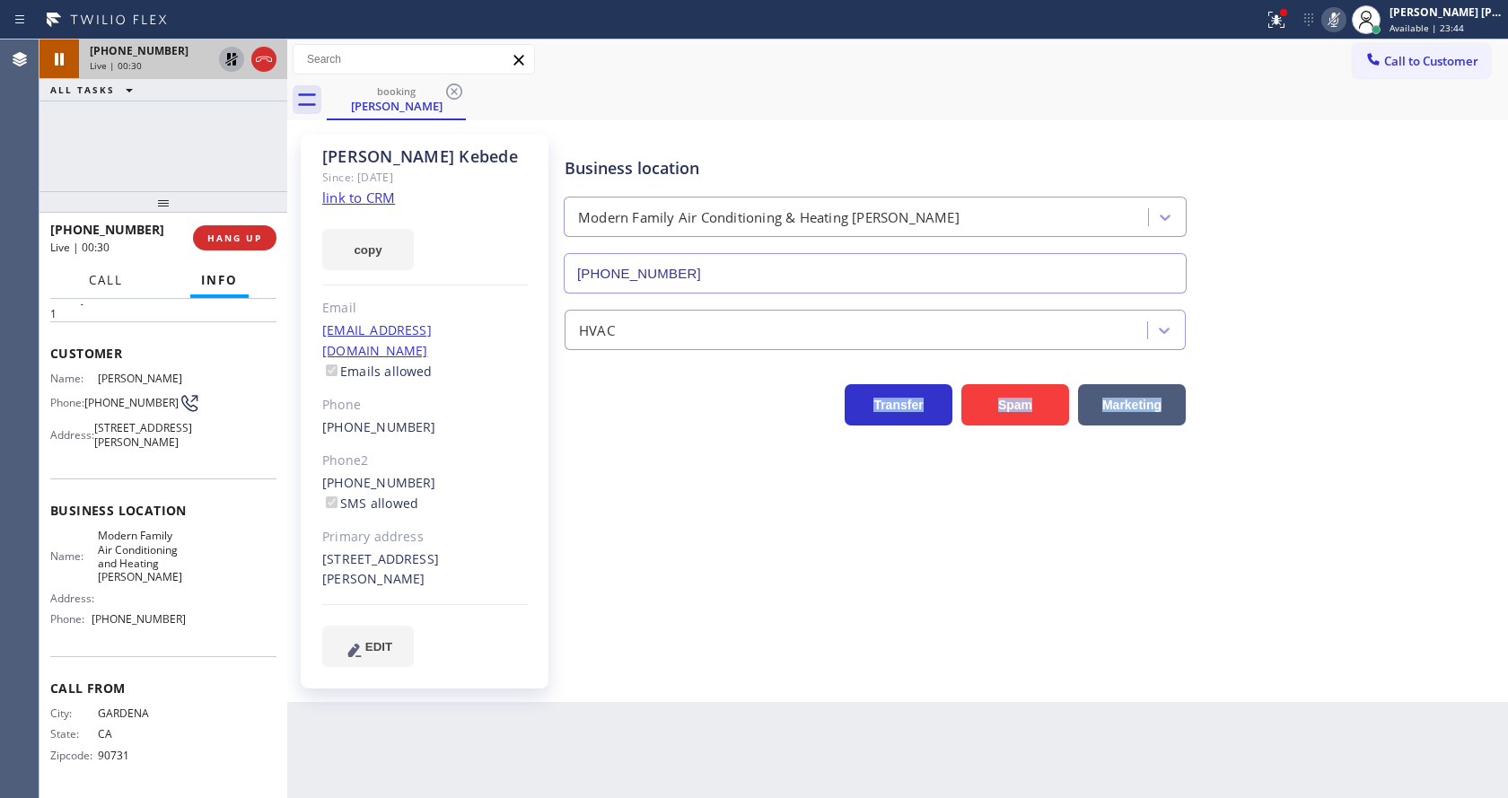
click at [91, 287] on span "Call" at bounding box center [106, 280] width 34 height 16
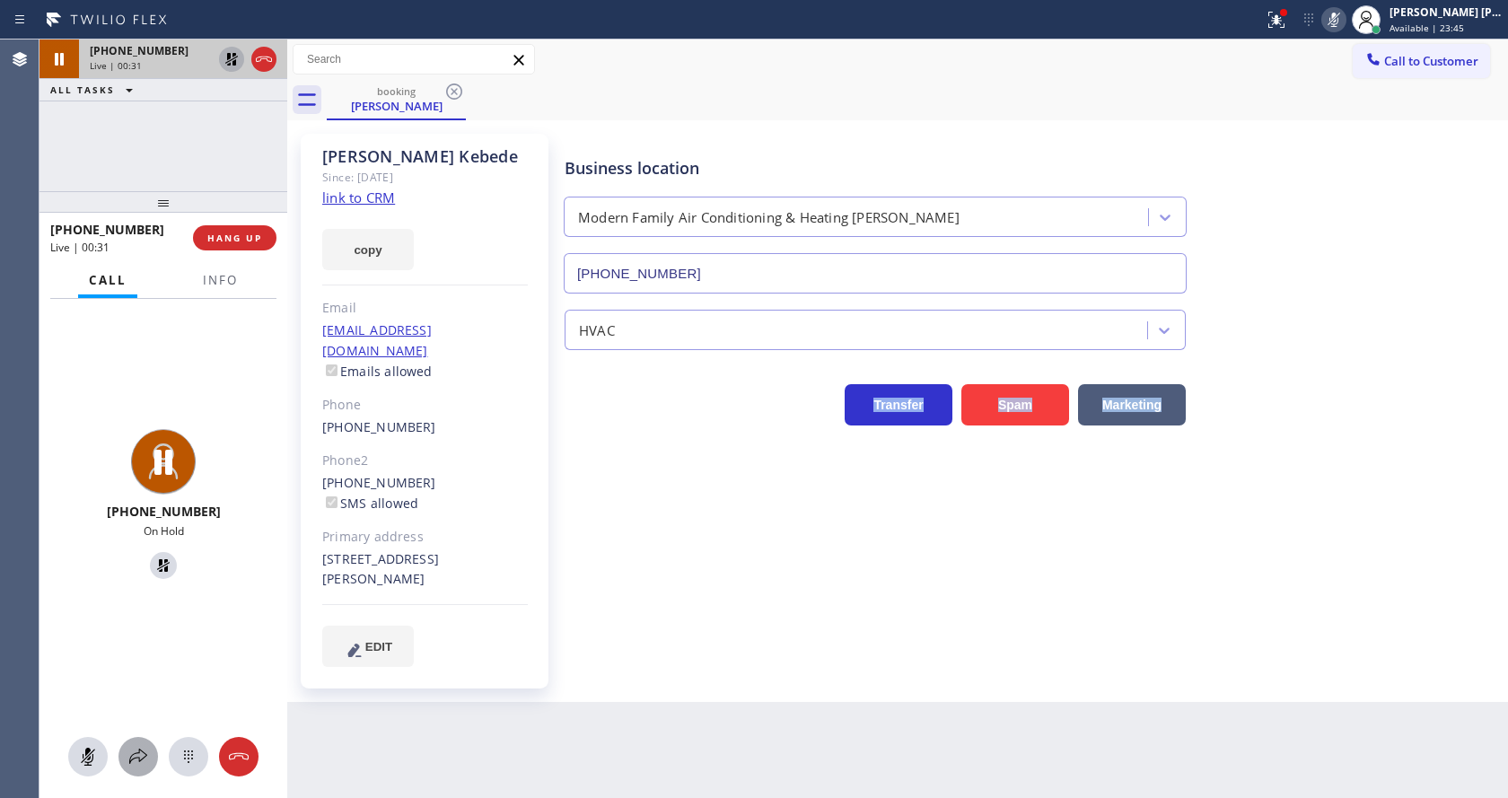
click at [142, 756] on icon at bounding box center [138, 757] width 22 height 22
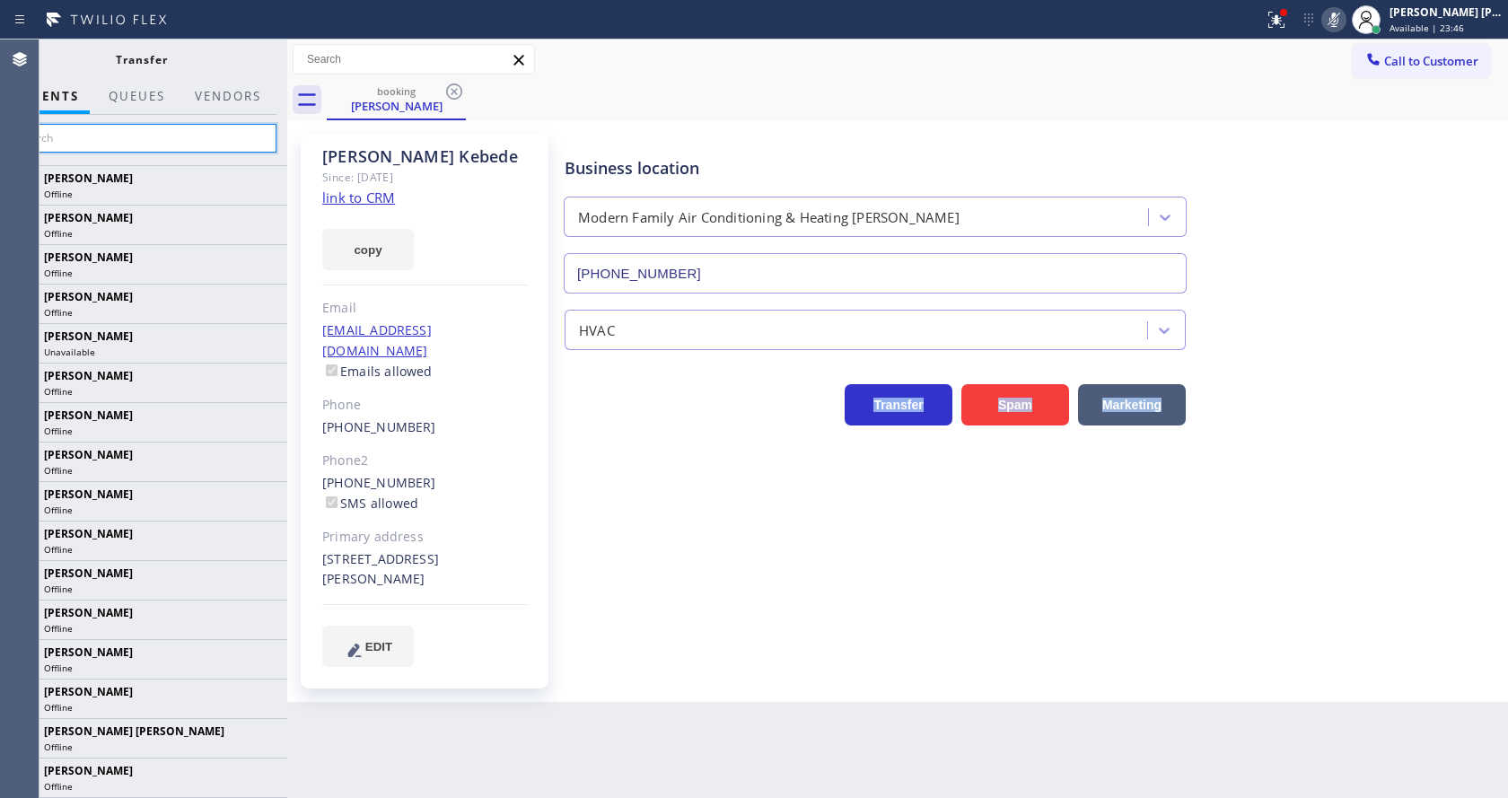
click at [159, 131] on input "text" at bounding box center [141, 138] width 270 height 29
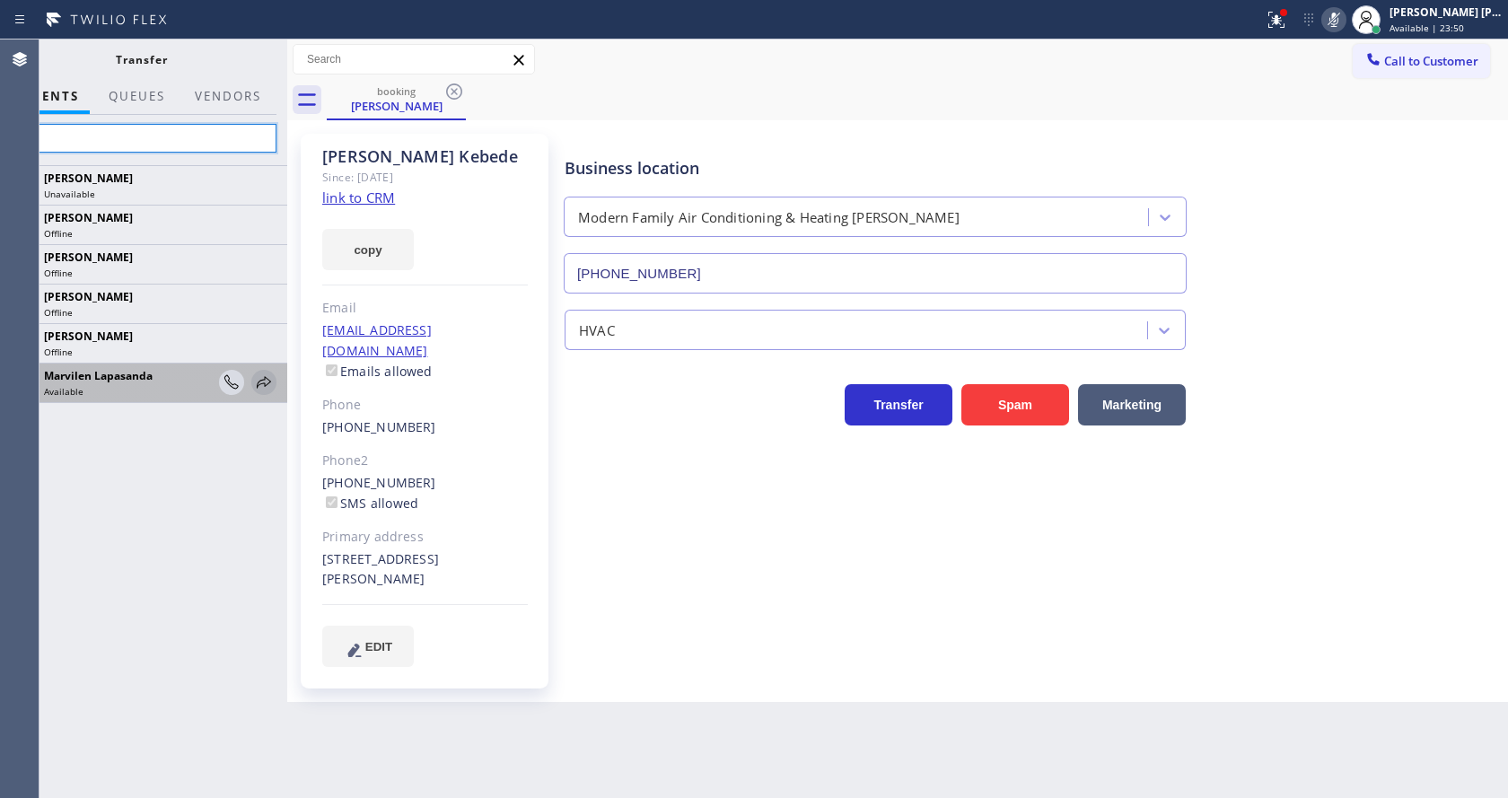
type input "mar"
click at [266, 383] on icon at bounding box center [264, 383] width 22 height 22
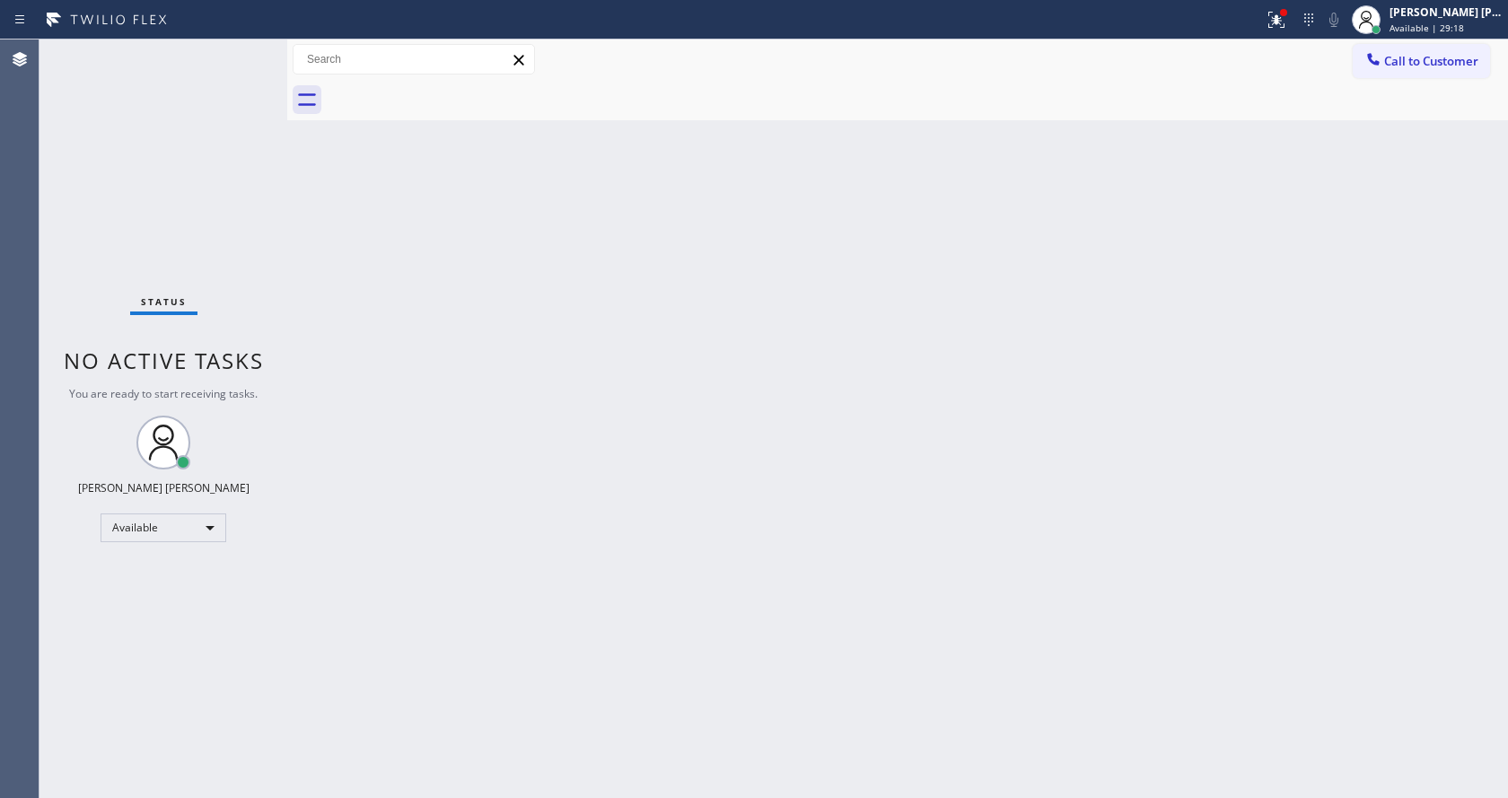
click at [308, 291] on div "Back to Dashboard Change Sender ID Customers Technicians Select a contact Outbo…" at bounding box center [897, 419] width 1221 height 759
click at [486, 620] on div "Back to Dashboard Change Sender ID Customers Technicians Select a contact Outbo…" at bounding box center [897, 419] width 1221 height 759
click at [778, 548] on div "Back to Dashboard Change Sender ID Customers Technicians Select a contact Outbo…" at bounding box center [897, 419] width 1221 height 759
click at [1293, 5] on button at bounding box center [1277, 20] width 40 height 40
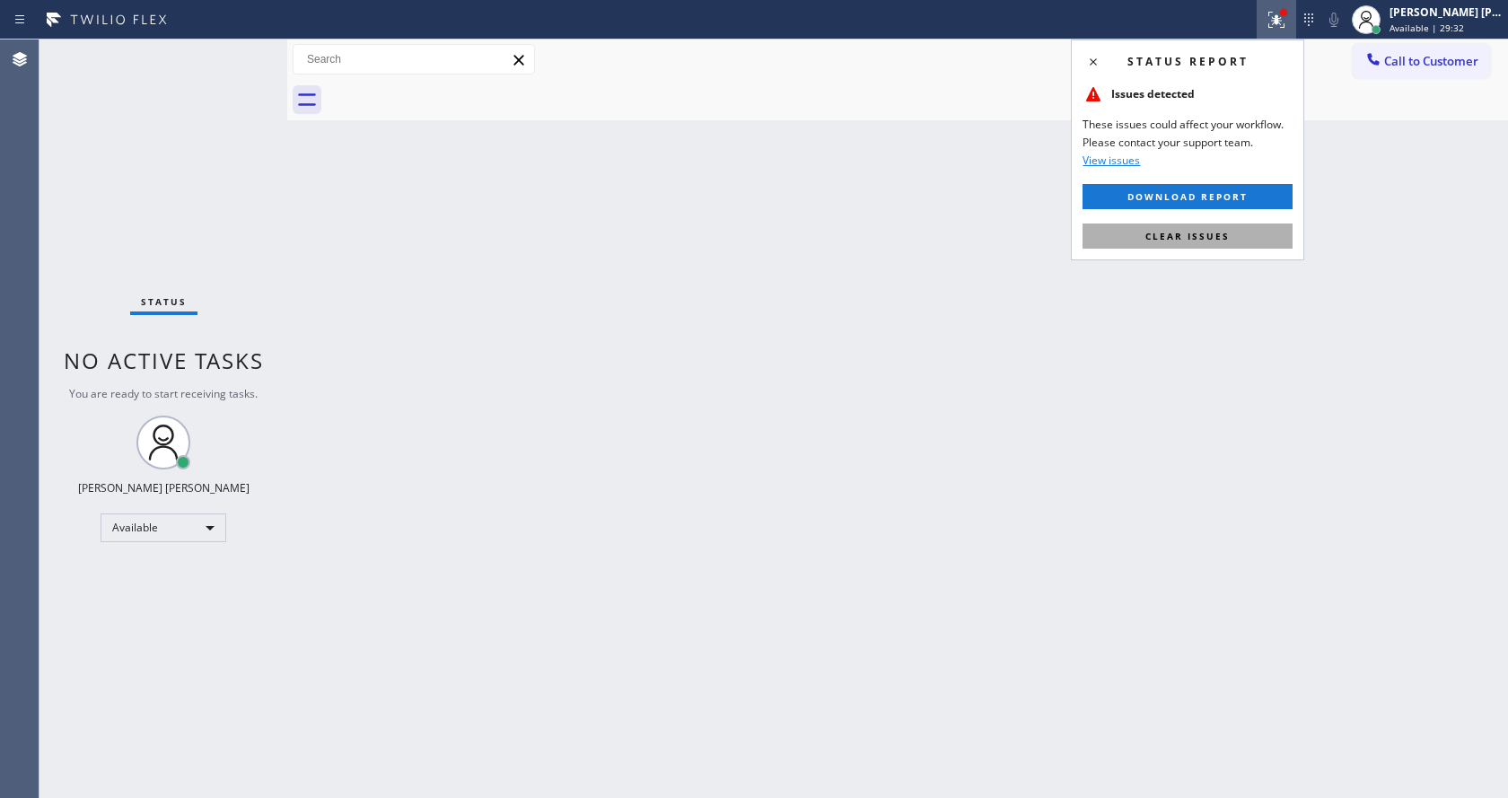
click at [1191, 230] on span "Clear issues" at bounding box center [1188, 236] width 84 height 13
click at [1191, 230] on div "Back to Dashboard Change Sender ID Customers Technicians Select a contact Outbo…" at bounding box center [897, 419] width 1221 height 759
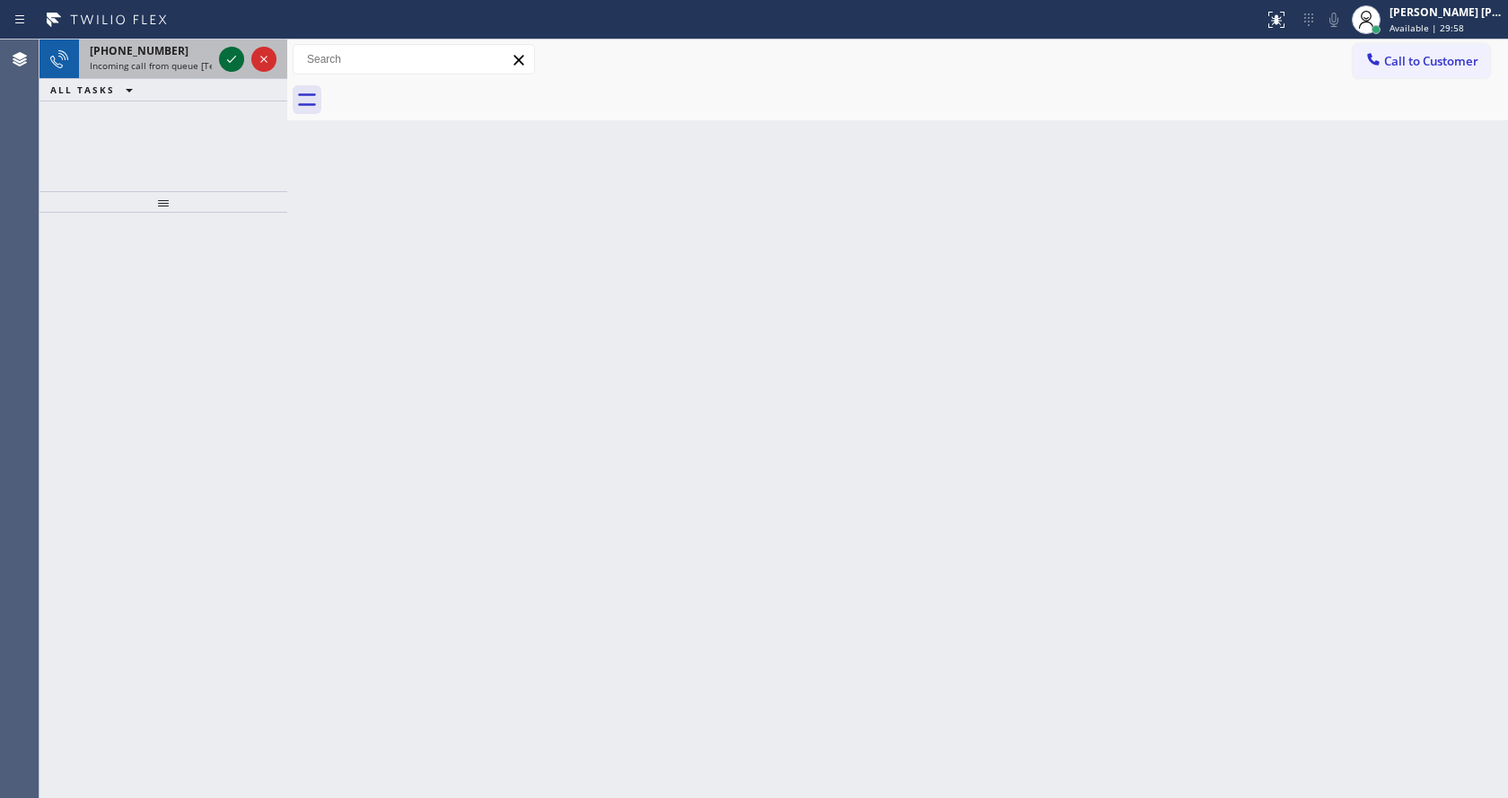
click at [232, 65] on icon at bounding box center [232, 59] width 22 height 22
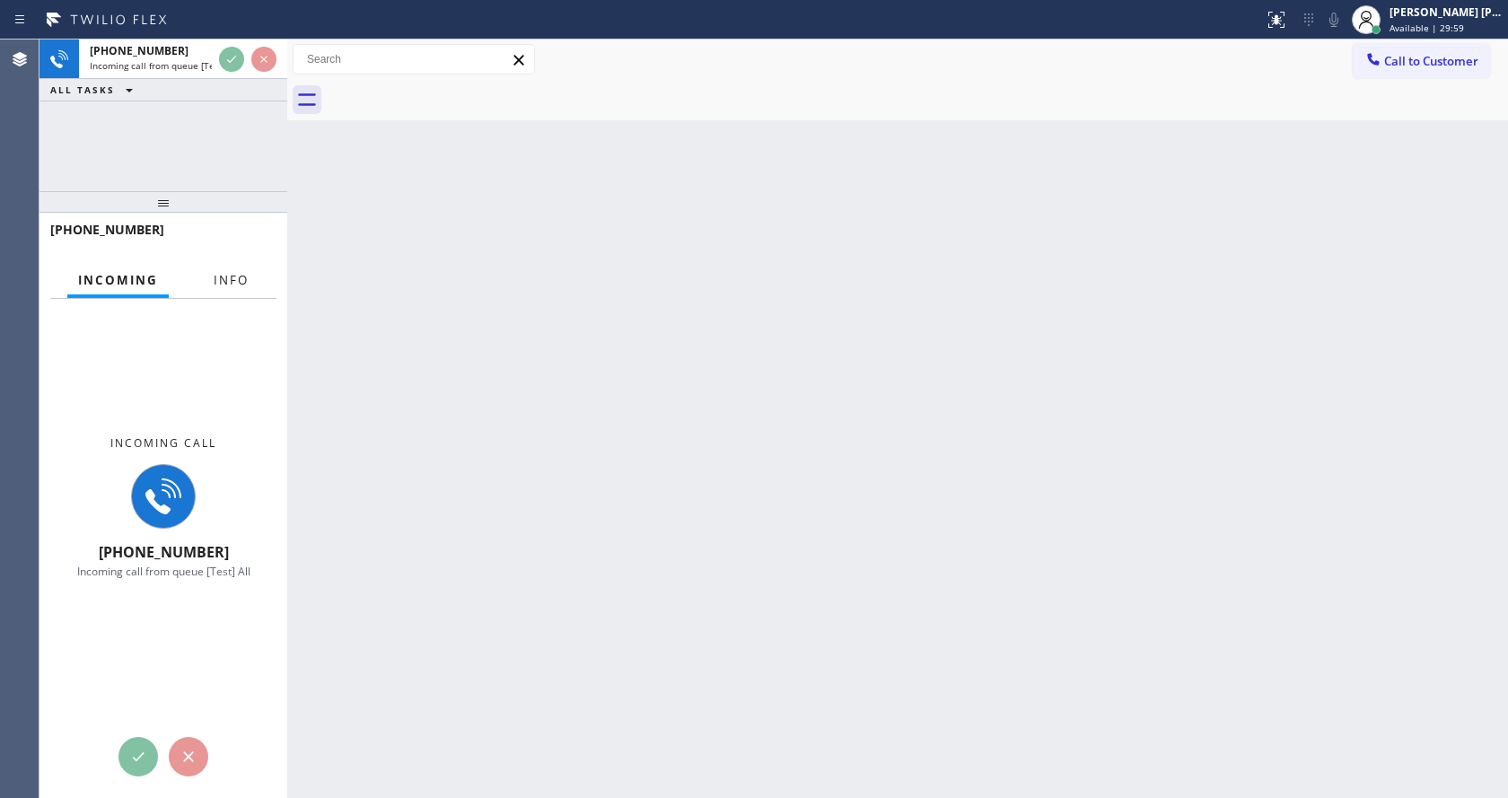
click at [236, 265] on button "Info" at bounding box center [231, 280] width 57 height 35
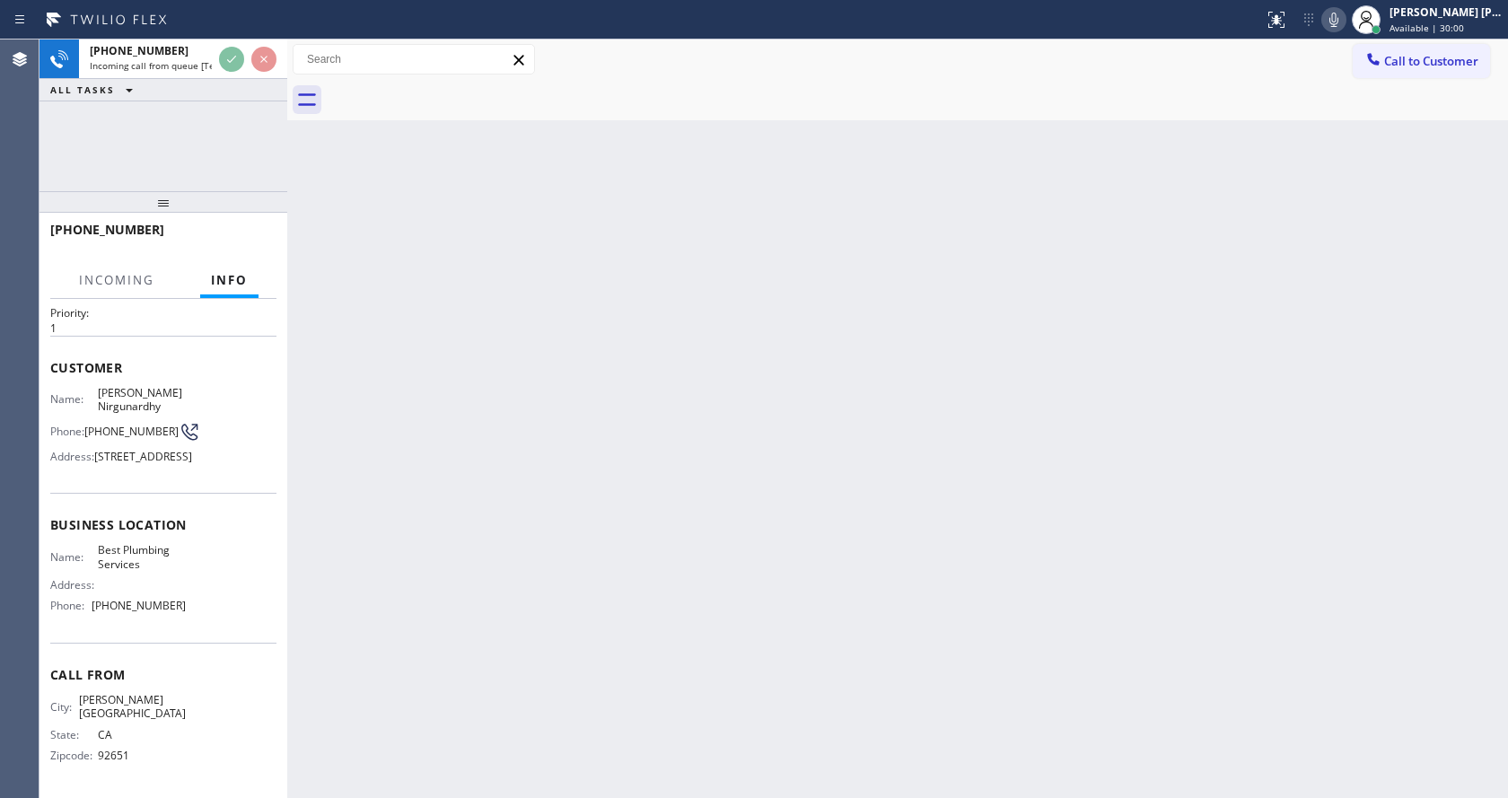
scroll to position [92, 0]
click at [609, 554] on div "Back to Dashboard Change Sender ID Customers Technicians Select a contact Outbo…" at bounding box center [897, 419] width 1221 height 759
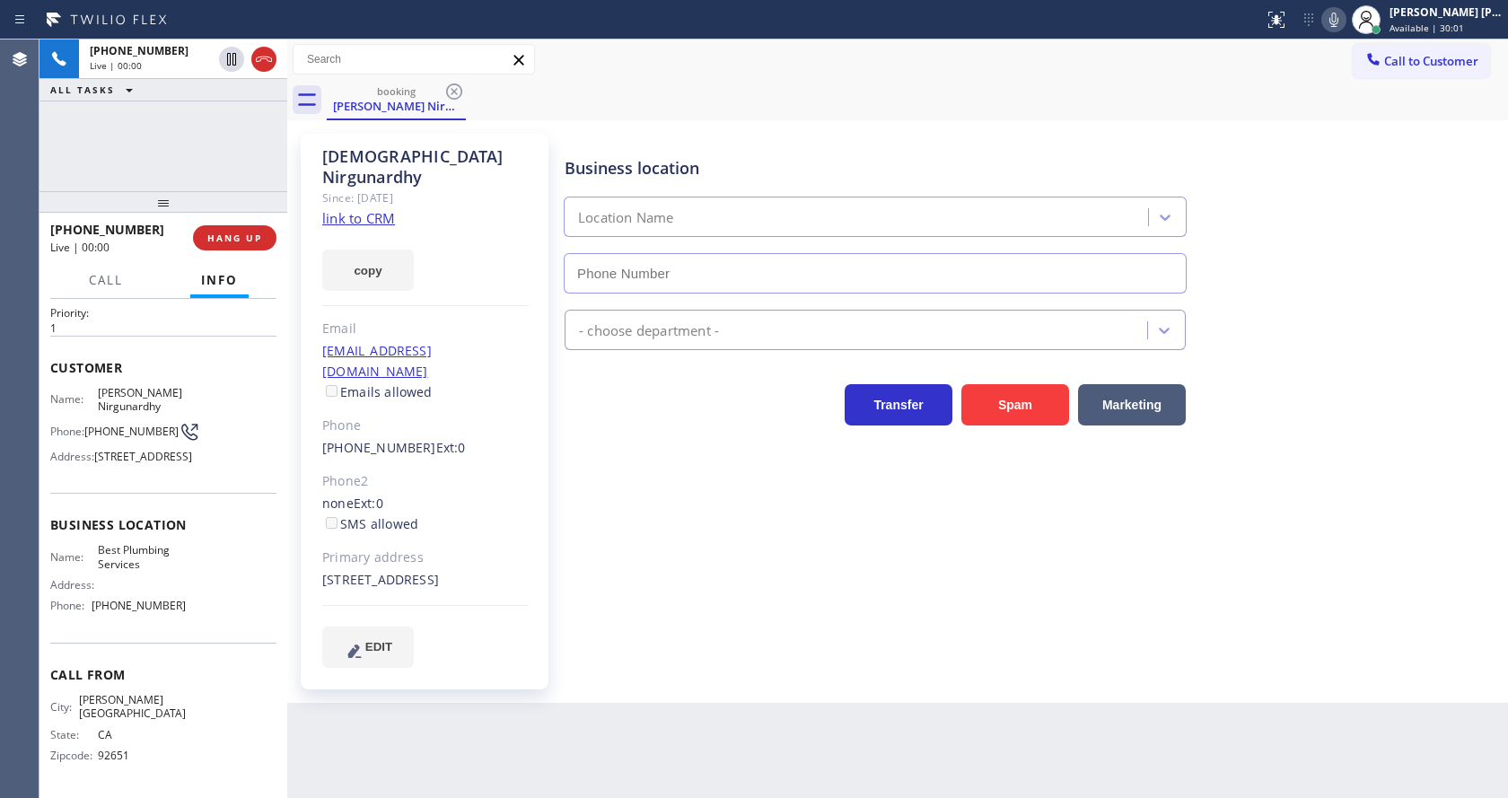
type input "[PHONE_NUMBER]"
click at [669, 555] on div "Business location Best Plumbing Services [PHONE_NUMBER] Plumbing Reg Transfer S…" at bounding box center [1032, 400] width 943 height 524
click at [377, 209] on link "link to CRM" at bounding box center [358, 218] width 73 height 18
click at [442, 418] on div "[PERSON_NAME] Since: [DATE] link to CRM copy Email [EMAIL_ADDRESS][DOMAIN_NAME]…" at bounding box center [425, 412] width 248 height 556
click at [177, 450] on span "[STREET_ADDRESS]" at bounding box center [143, 456] width 98 height 13
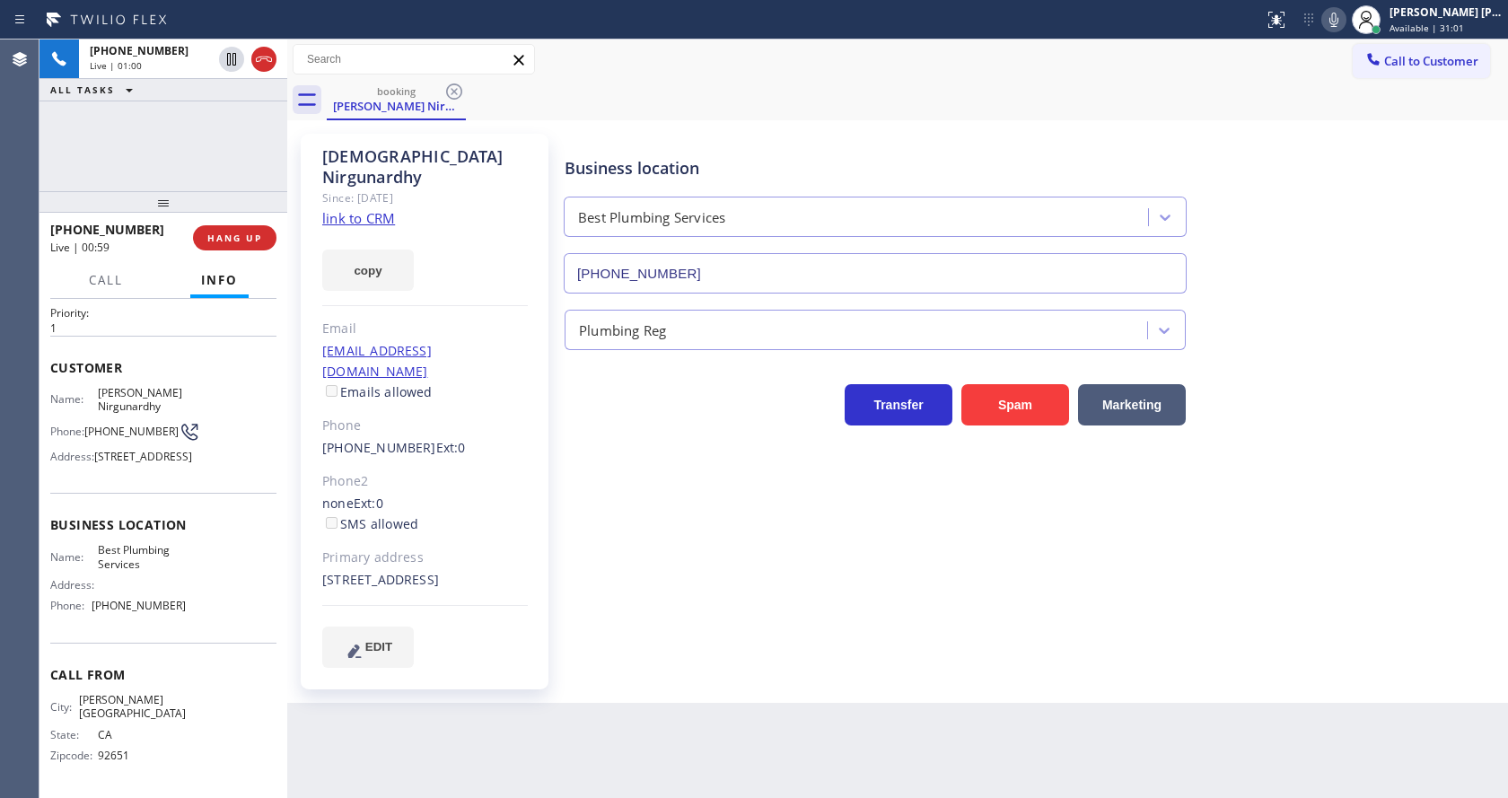
click at [706, 648] on div "Business location Best Plumbing Services [PHONE_NUMBER] Plumbing Reg Transfer S…" at bounding box center [1032, 418] width 943 height 560
click at [1339, 22] on icon at bounding box center [1334, 20] width 22 height 22
click at [233, 56] on icon at bounding box center [231, 59] width 9 height 13
click at [1102, 563] on div "Business location Best Plumbing Services [PHONE_NUMBER] Plumbing Reg Transfer S…" at bounding box center [1032, 400] width 943 height 524
click at [1345, 14] on icon at bounding box center [1334, 20] width 22 height 22
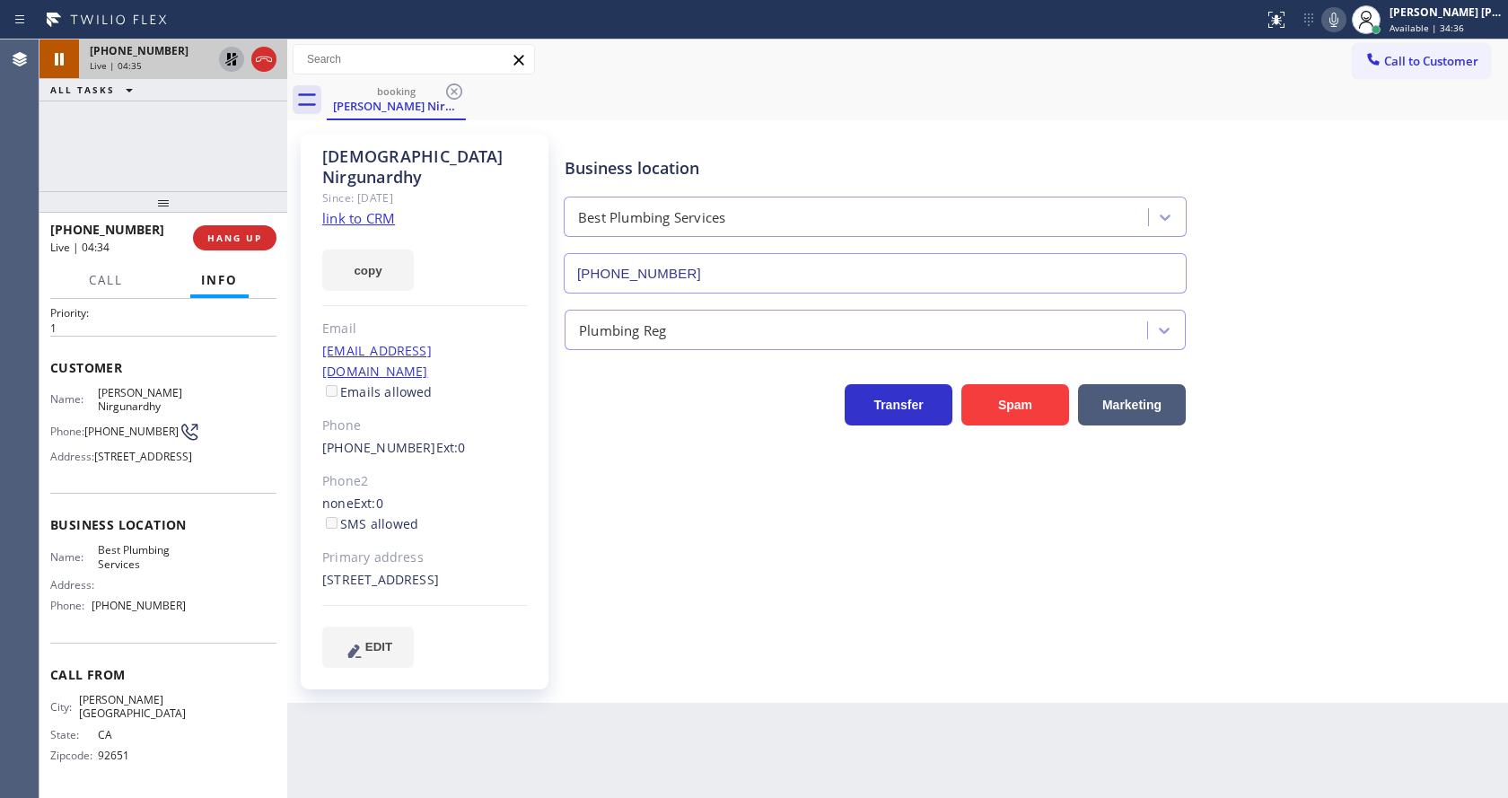
click at [232, 62] on icon at bounding box center [232, 59] width 22 height 22
click at [632, 559] on div "Business location Best Plumbing Services [PHONE_NUMBER] Plumbing Reg Transfer S…" at bounding box center [1032, 400] width 943 height 524
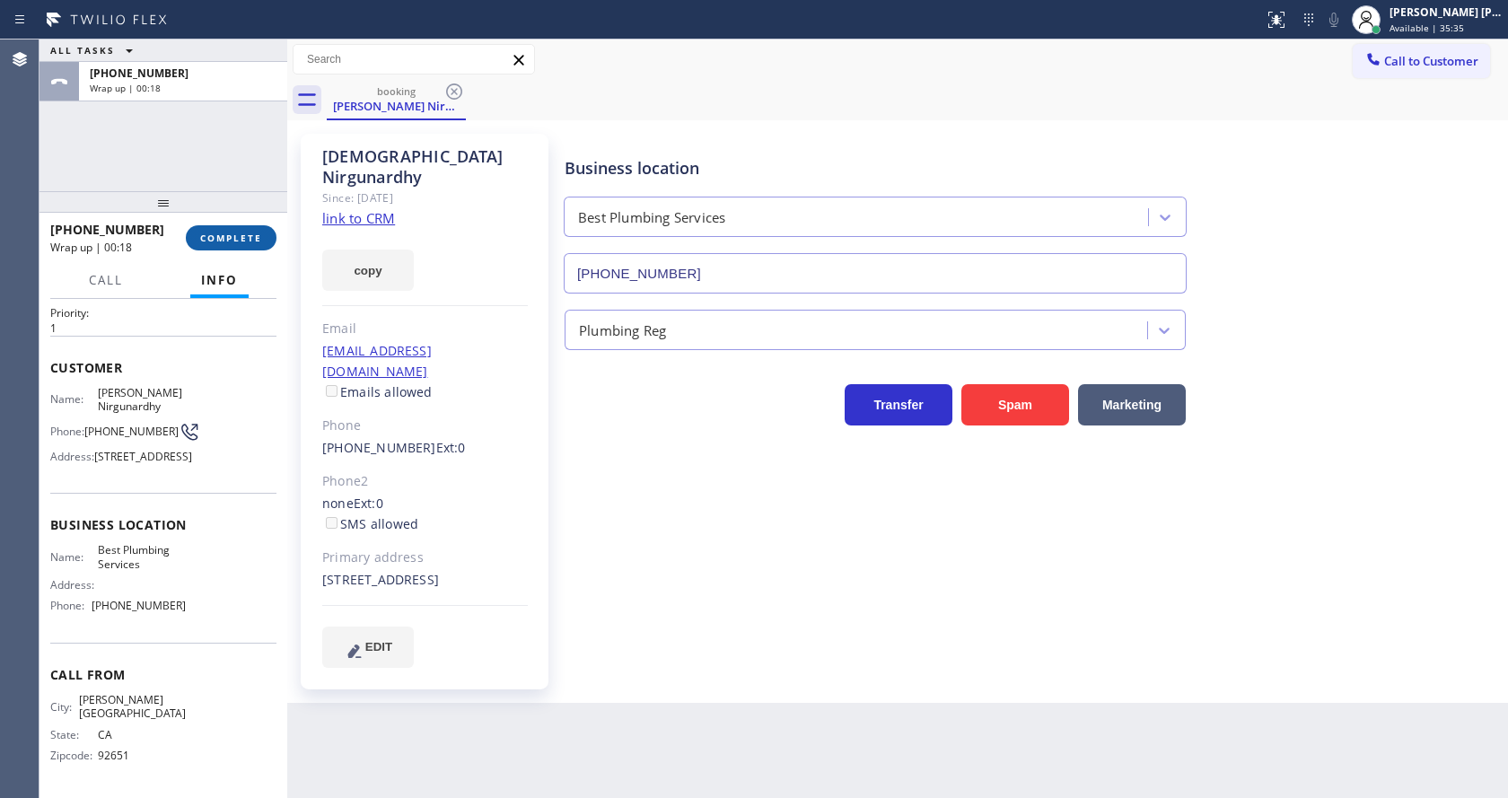
click at [197, 225] on button "COMPLETE" at bounding box center [231, 237] width 91 height 25
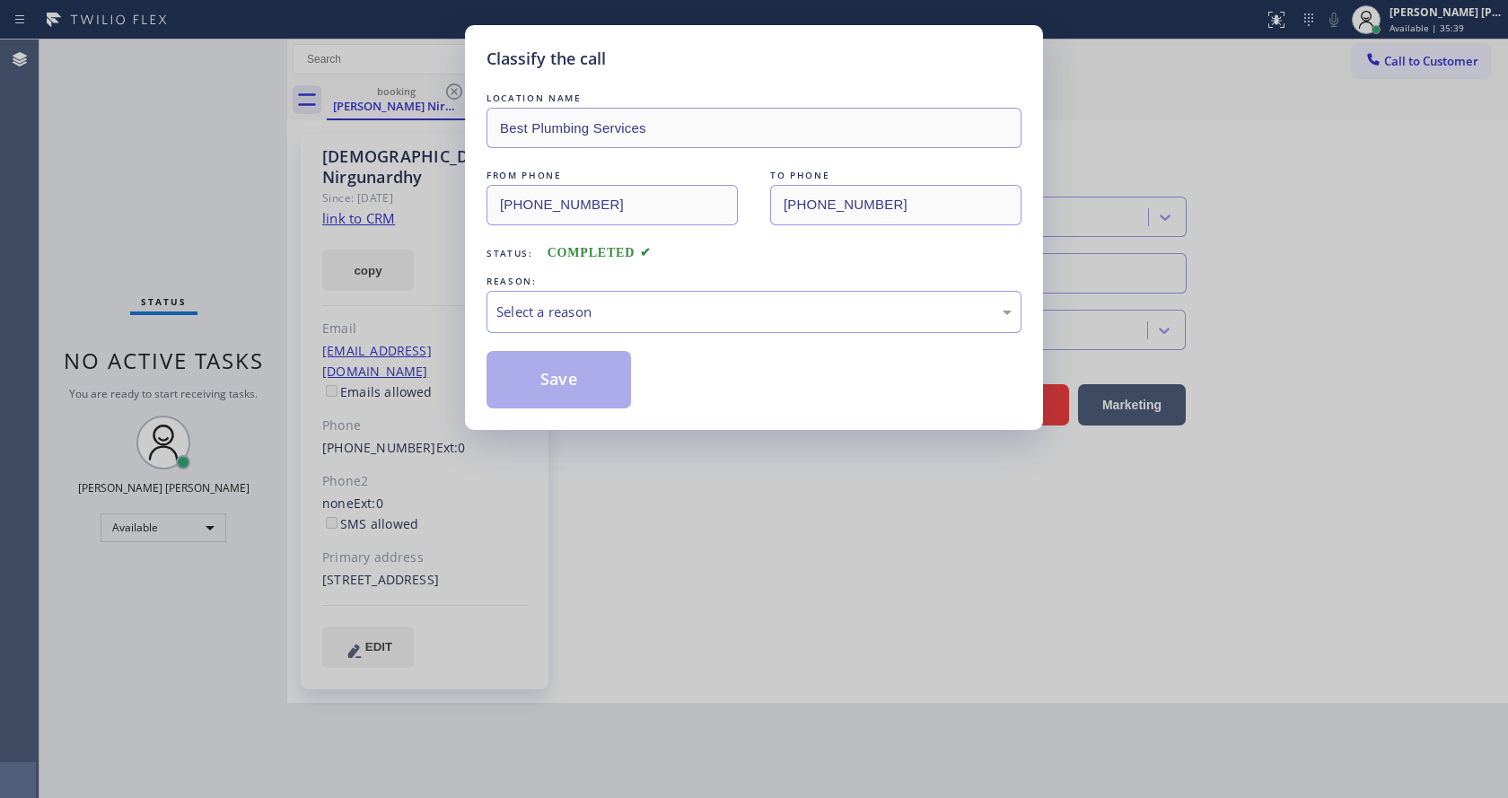
click at [532, 288] on div "REASON:" at bounding box center [754, 281] width 535 height 19
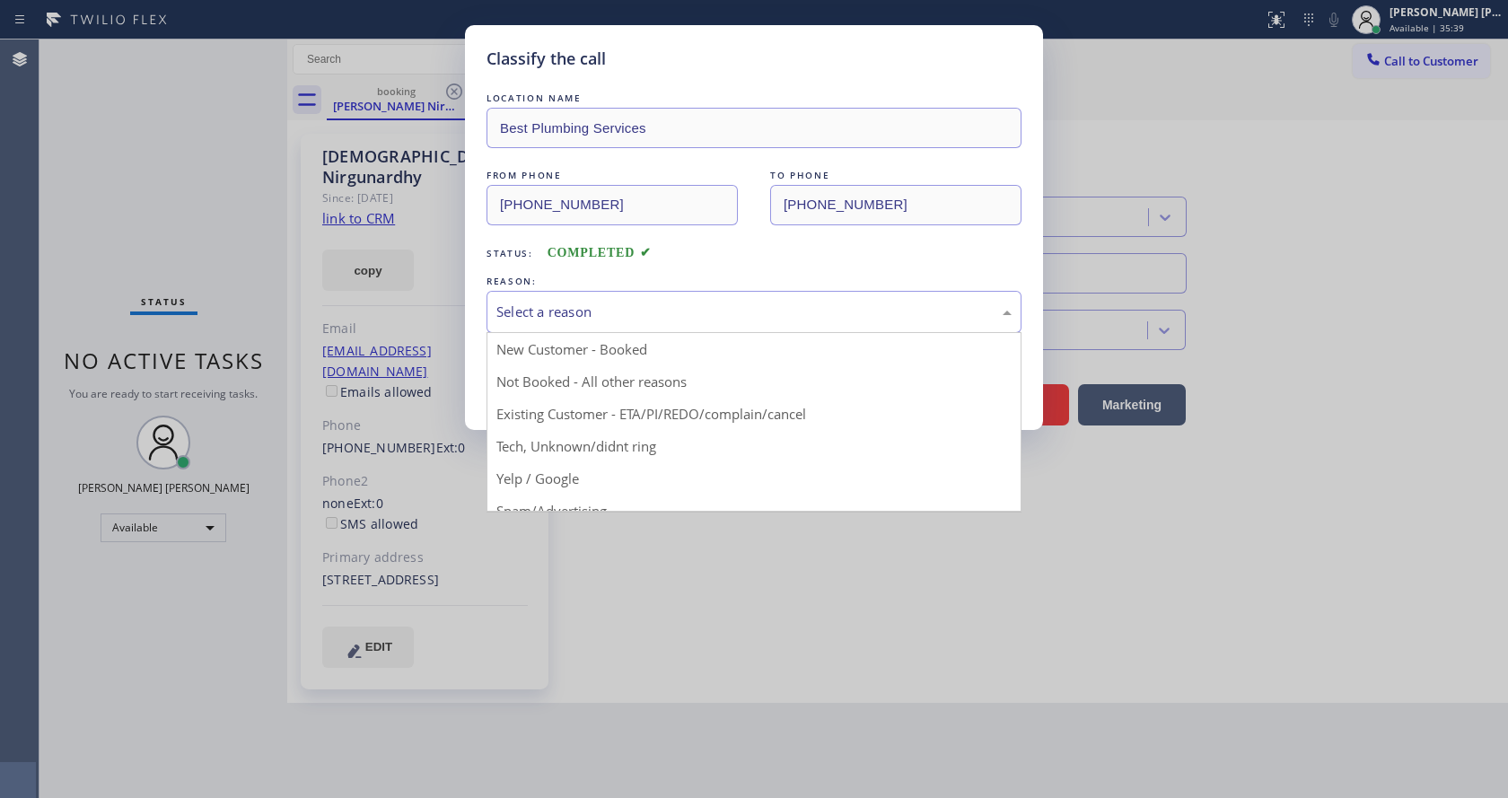
click at [552, 305] on div "Select a reason" at bounding box center [753, 312] width 515 height 21
click at [553, 310] on div "Not Booked - All other reasons" at bounding box center [753, 312] width 515 height 21
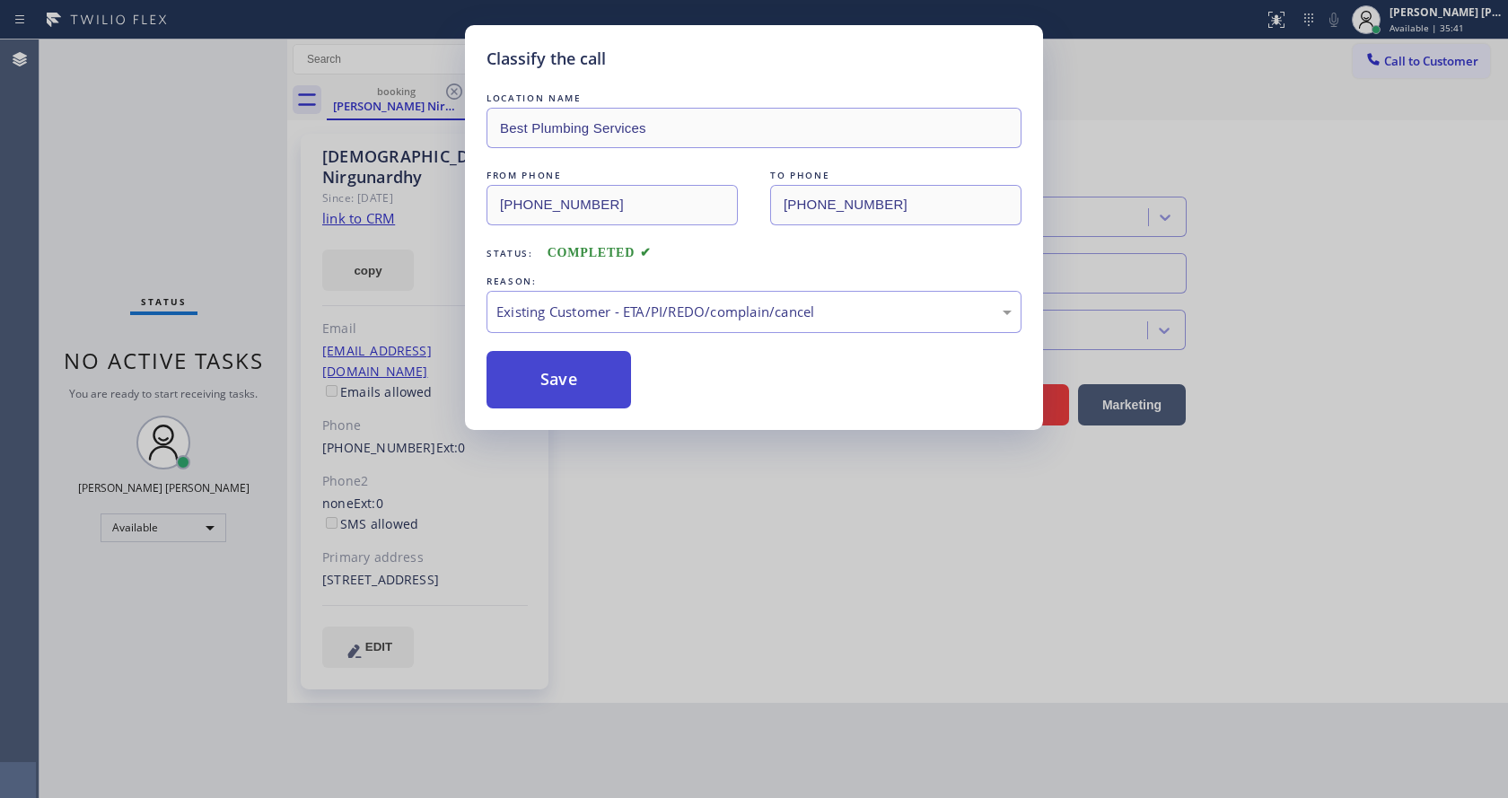
click at [551, 379] on button "Save" at bounding box center [559, 379] width 145 height 57
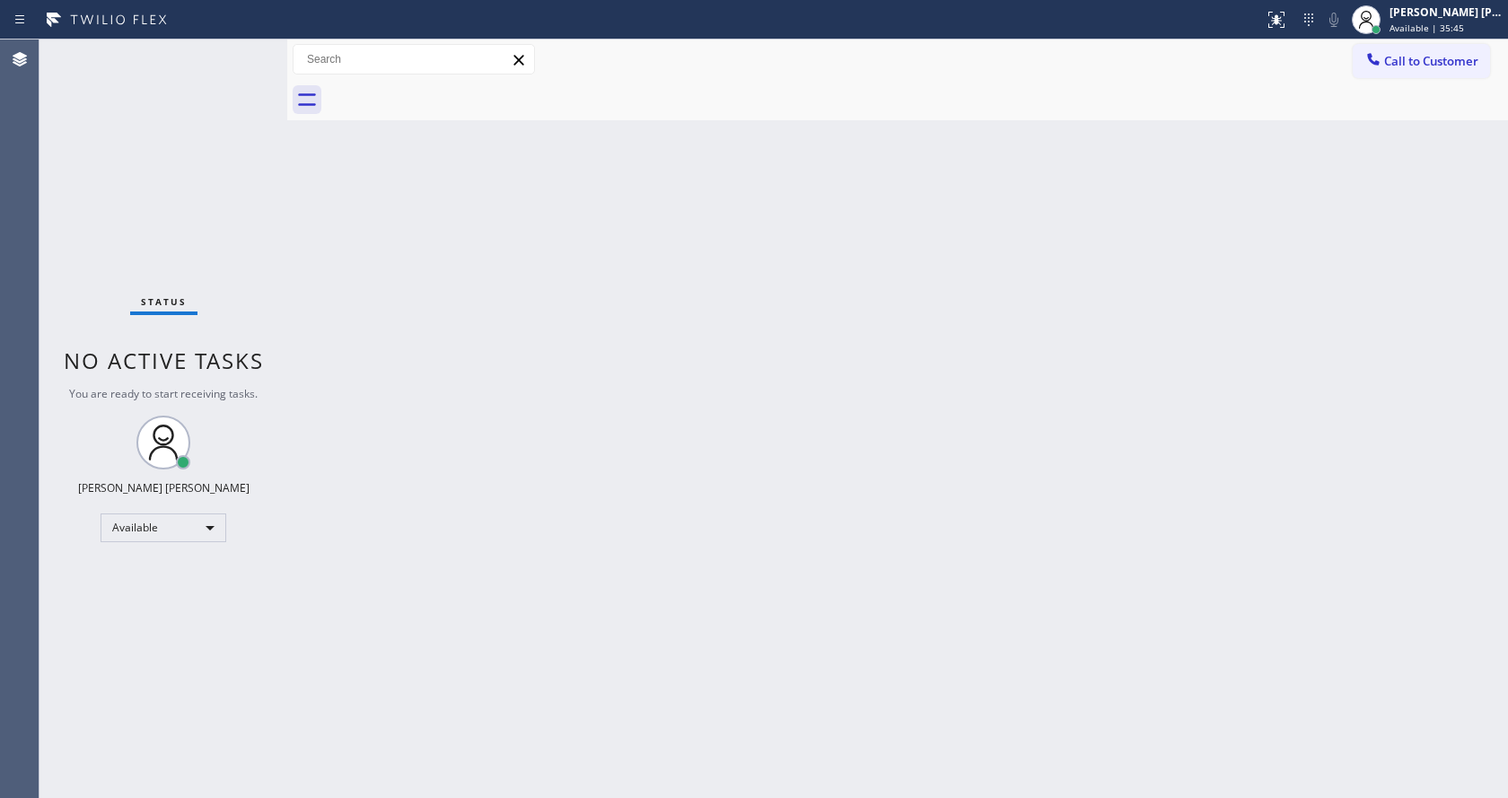
click at [240, 51] on div "Status No active tasks You are ready to start receiving tasks. [PERSON_NAME] [P…" at bounding box center [164, 419] width 248 height 759
click at [229, 54] on div "Status No active tasks You are ready to start receiving tasks. [PERSON_NAME] [P…" at bounding box center [164, 419] width 248 height 759
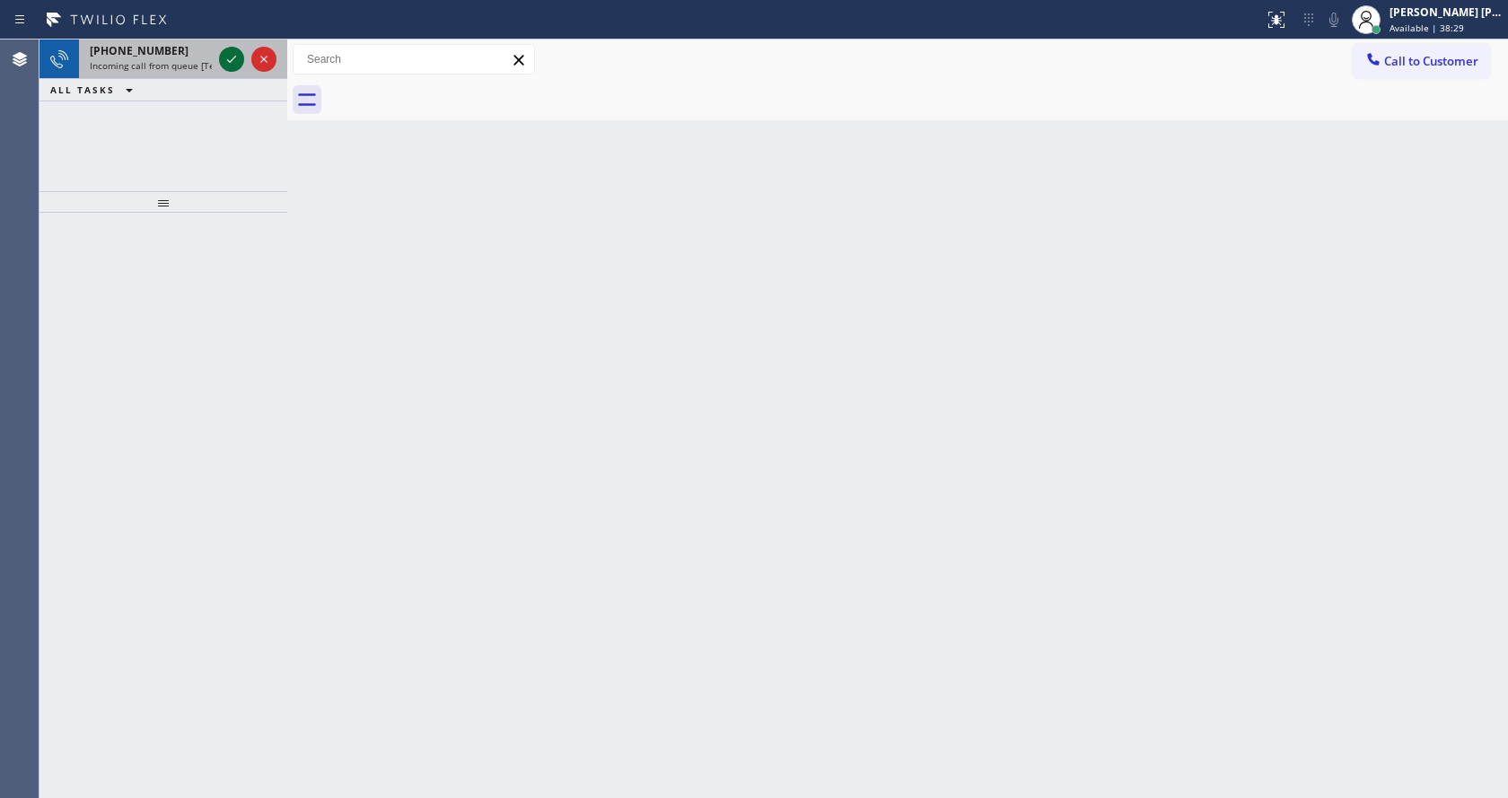
click at [230, 50] on icon at bounding box center [232, 59] width 22 height 22
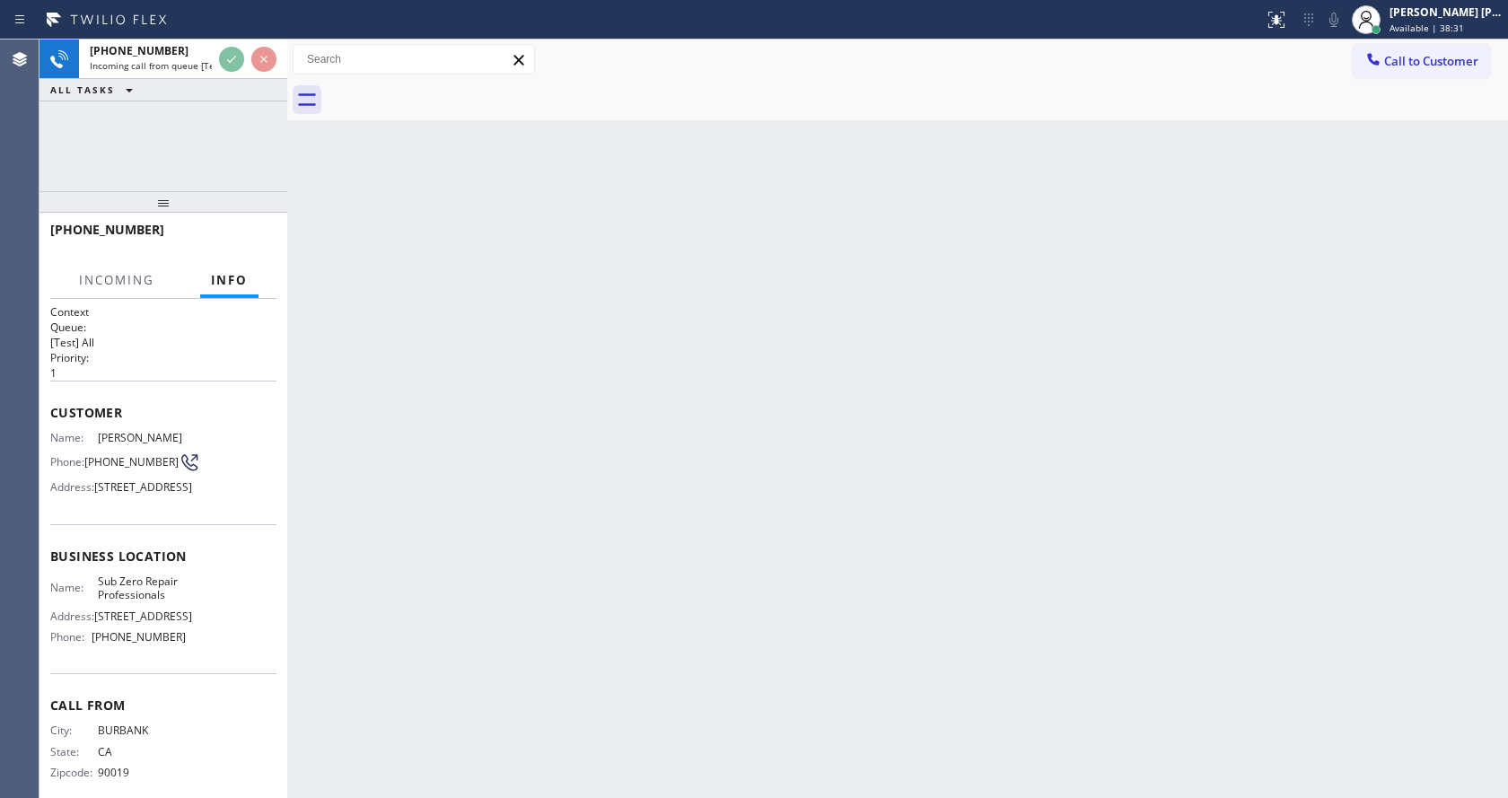
scroll to position [92, 0]
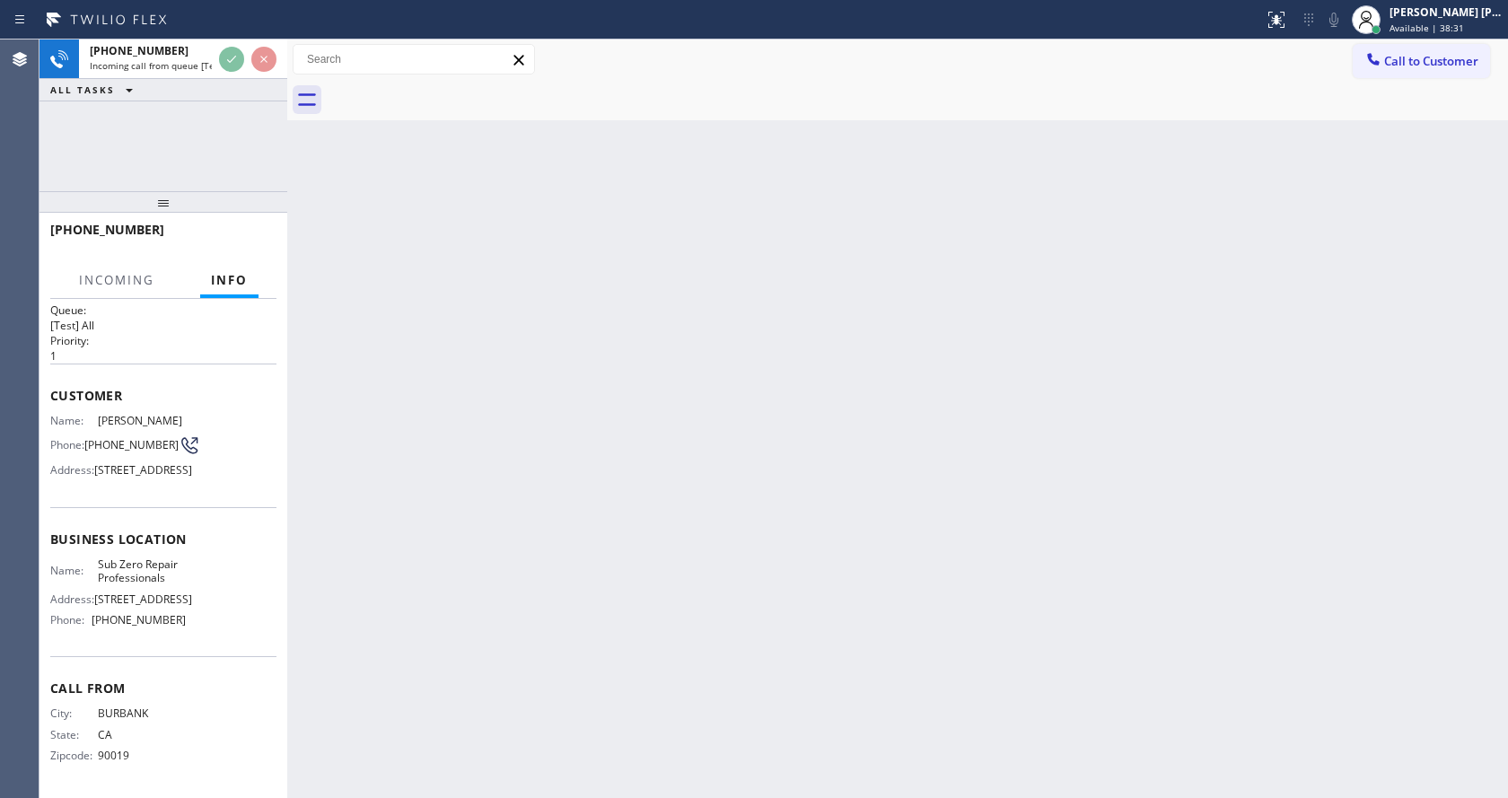
click at [552, 542] on div "Back to Dashboard Change Sender ID Customers Technicians Select a contact Outbo…" at bounding box center [897, 419] width 1221 height 759
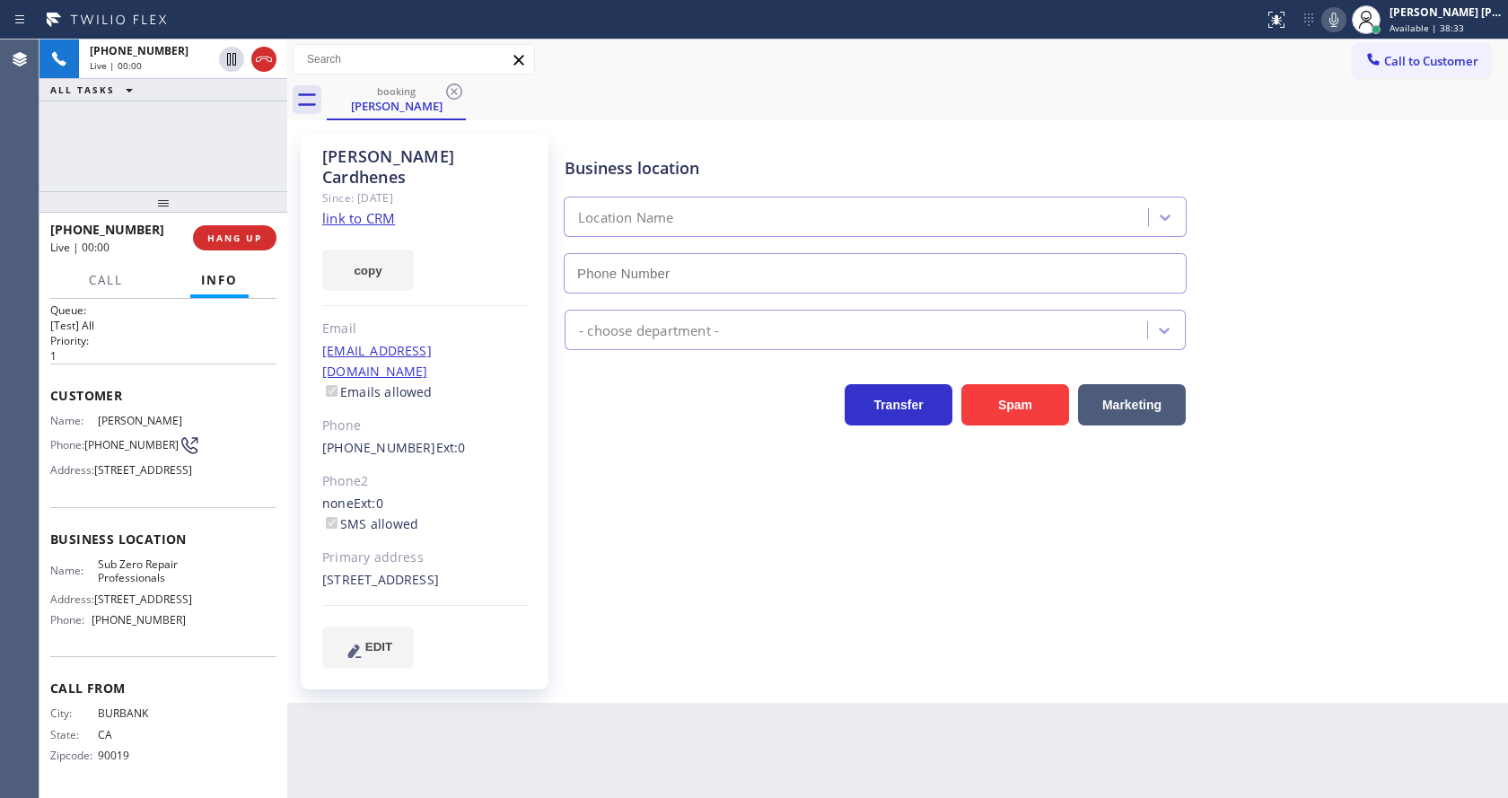
type input "[PHONE_NUMBER]"
click at [729, 531] on div "Business location Sub Zero Repair Professionals [PHONE_NUMBER] Appliance Repair…" at bounding box center [1032, 400] width 943 height 524
click at [380, 209] on link "link to CRM" at bounding box center [358, 218] width 73 height 18
click at [547, 496] on div "[PERSON_NAME] Since: [DATE] link to CRM copy Email [EMAIL_ADDRESS][DOMAIN_NAME]…" at bounding box center [425, 412] width 248 height 556
click at [698, 526] on div "Business location Sub Zero Repair Professionals [PHONE_NUMBER] Appliance Repair…" at bounding box center [1032, 400] width 943 height 524
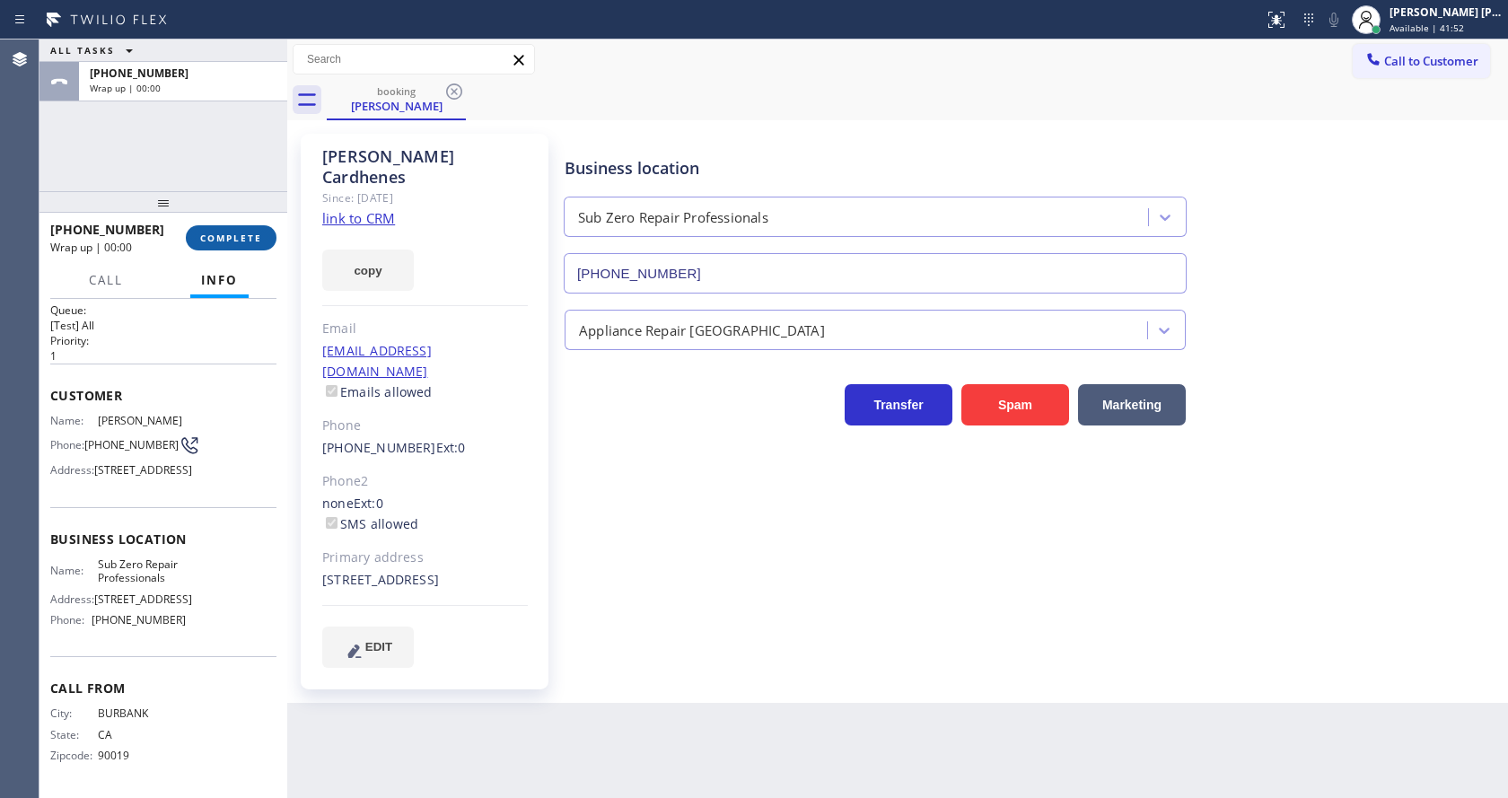
click at [216, 235] on span "COMPLETE" at bounding box center [231, 238] width 62 height 13
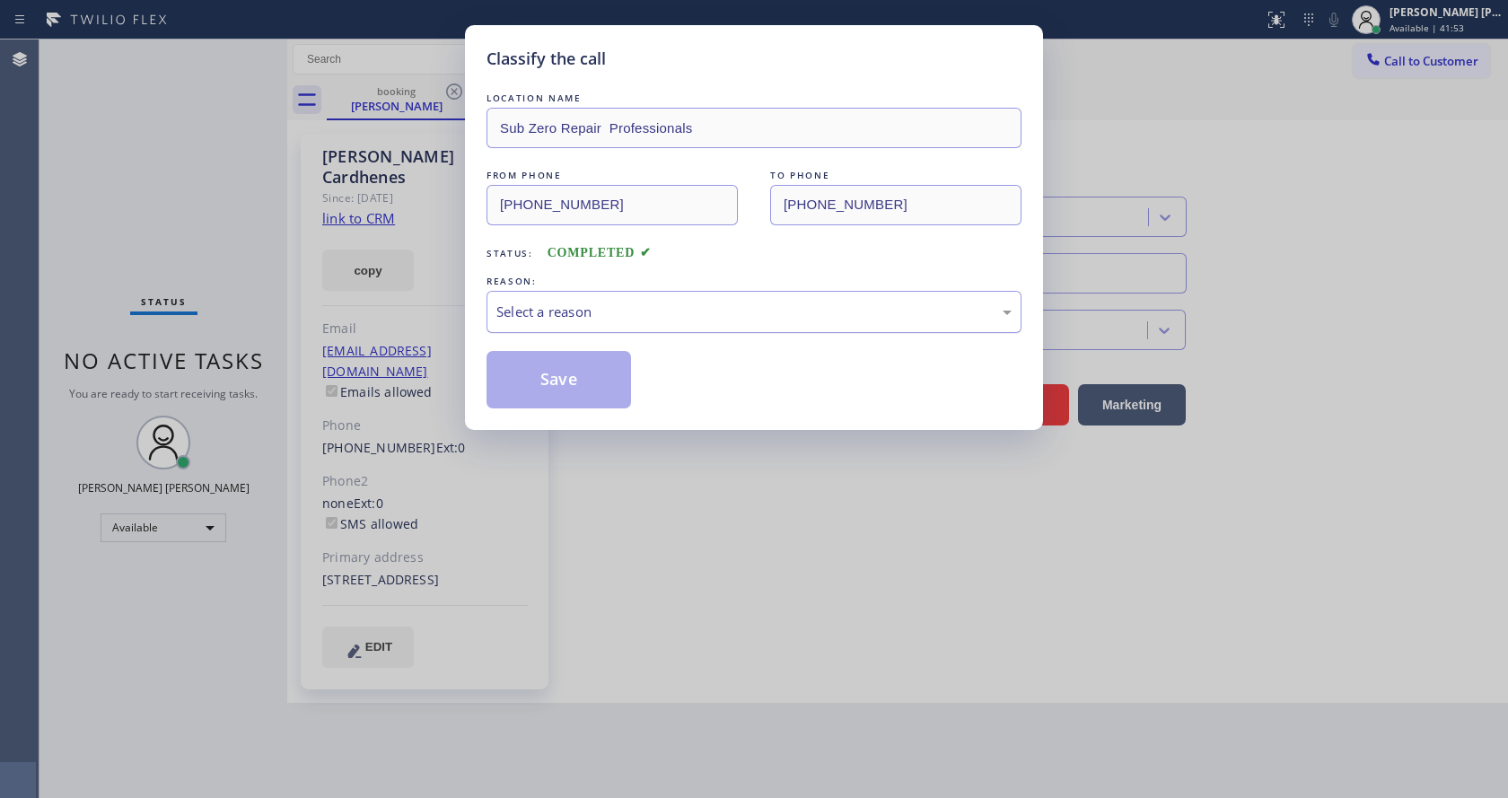
click at [597, 314] on div "Select a reason" at bounding box center [753, 312] width 515 height 21
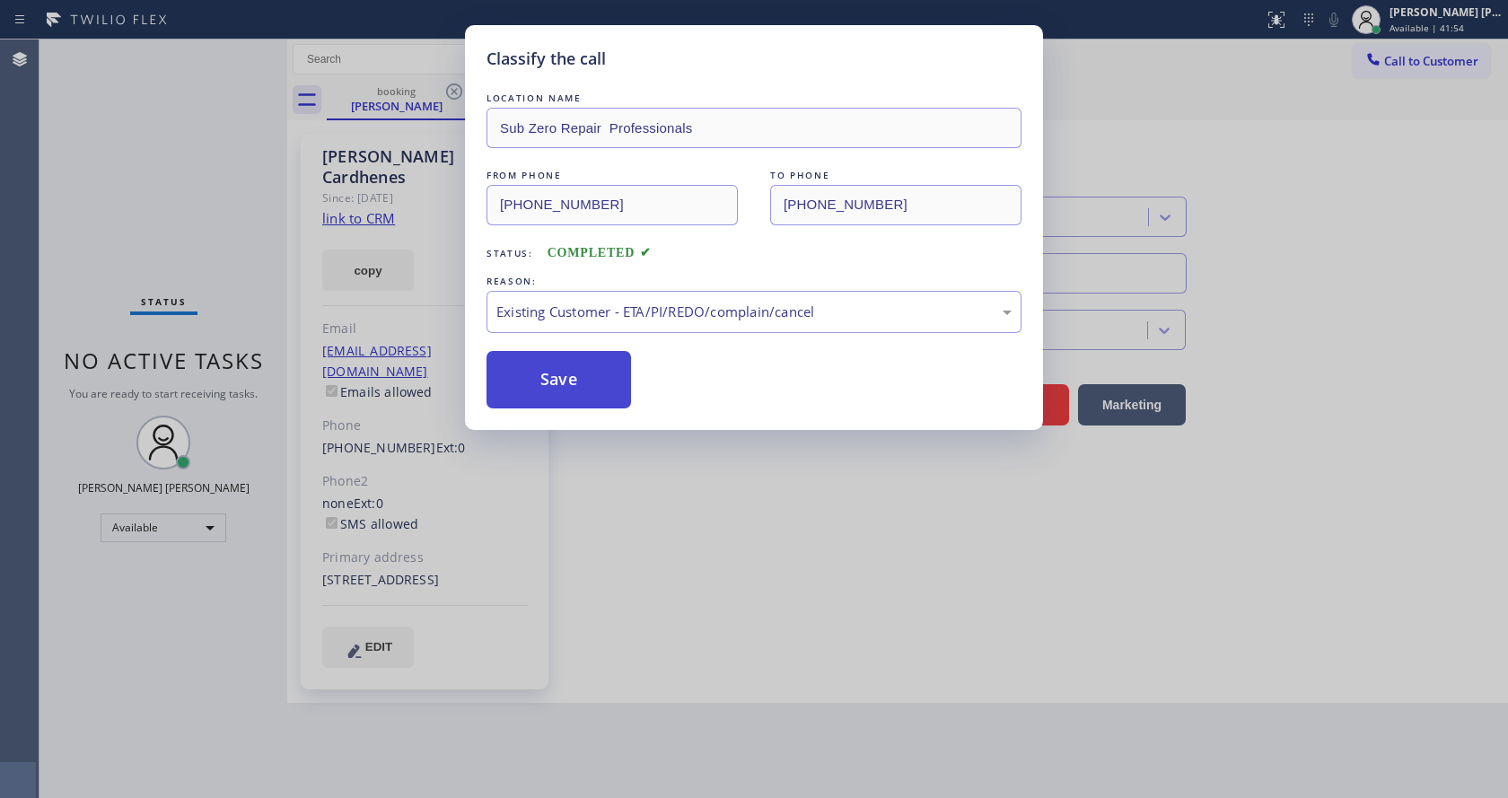
click at [584, 373] on button "Save" at bounding box center [559, 379] width 145 height 57
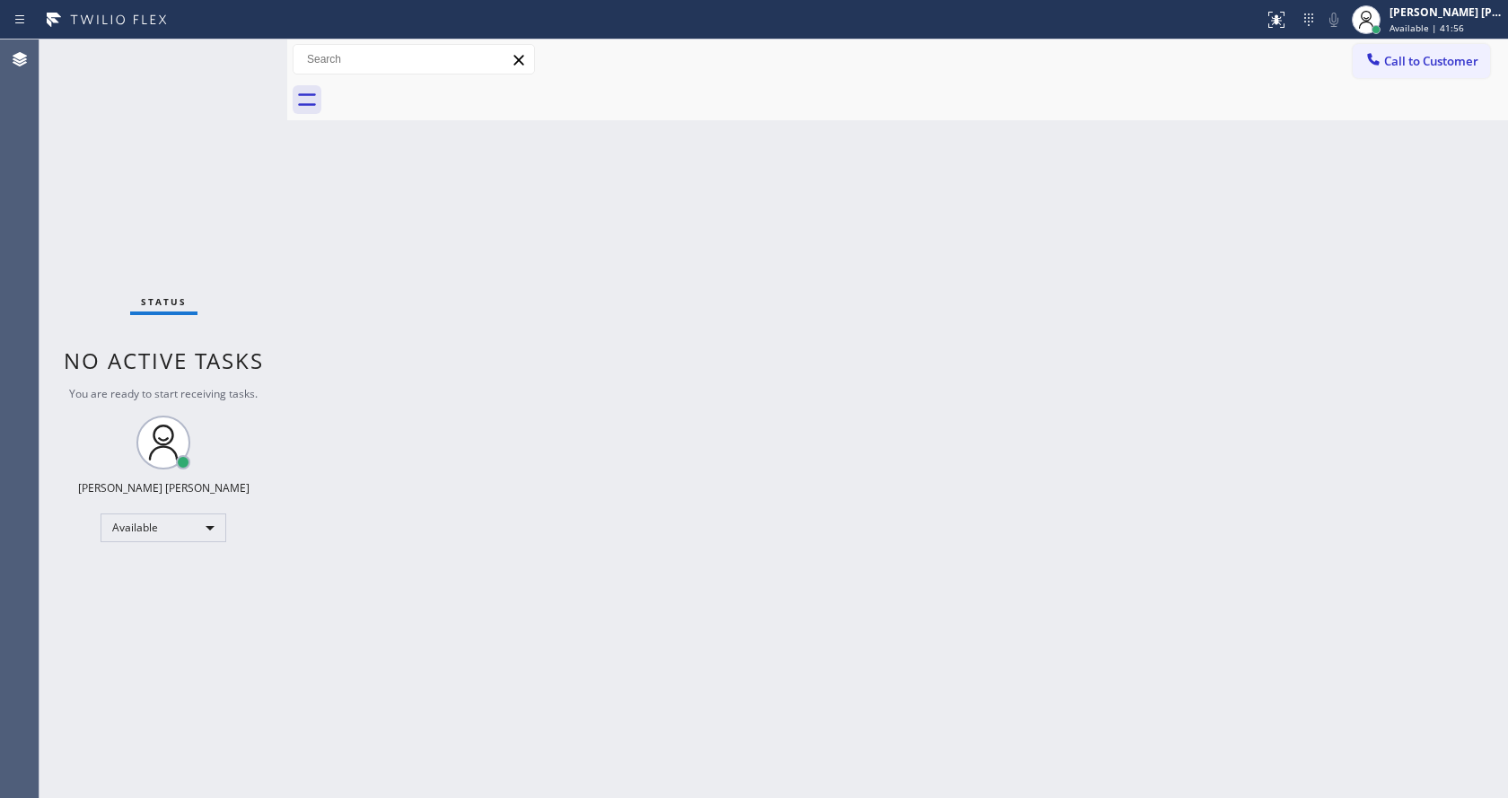
click at [247, 50] on div "Status No active tasks You are ready to start receiving tasks. [PERSON_NAME] [P…" at bounding box center [164, 419] width 248 height 759
click at [252, 161] on div "Status No active tasks You are ready to start receiving tasks. [PERSON_NAME] [P…" at bounding box center [164, 419] width 248 height 759
click at [230, 43] on div "Status No active tasks You are ready to start receiving tasks. [PERSON_NAME] [P…" at bounding box center [164, 419] width 248 height 759
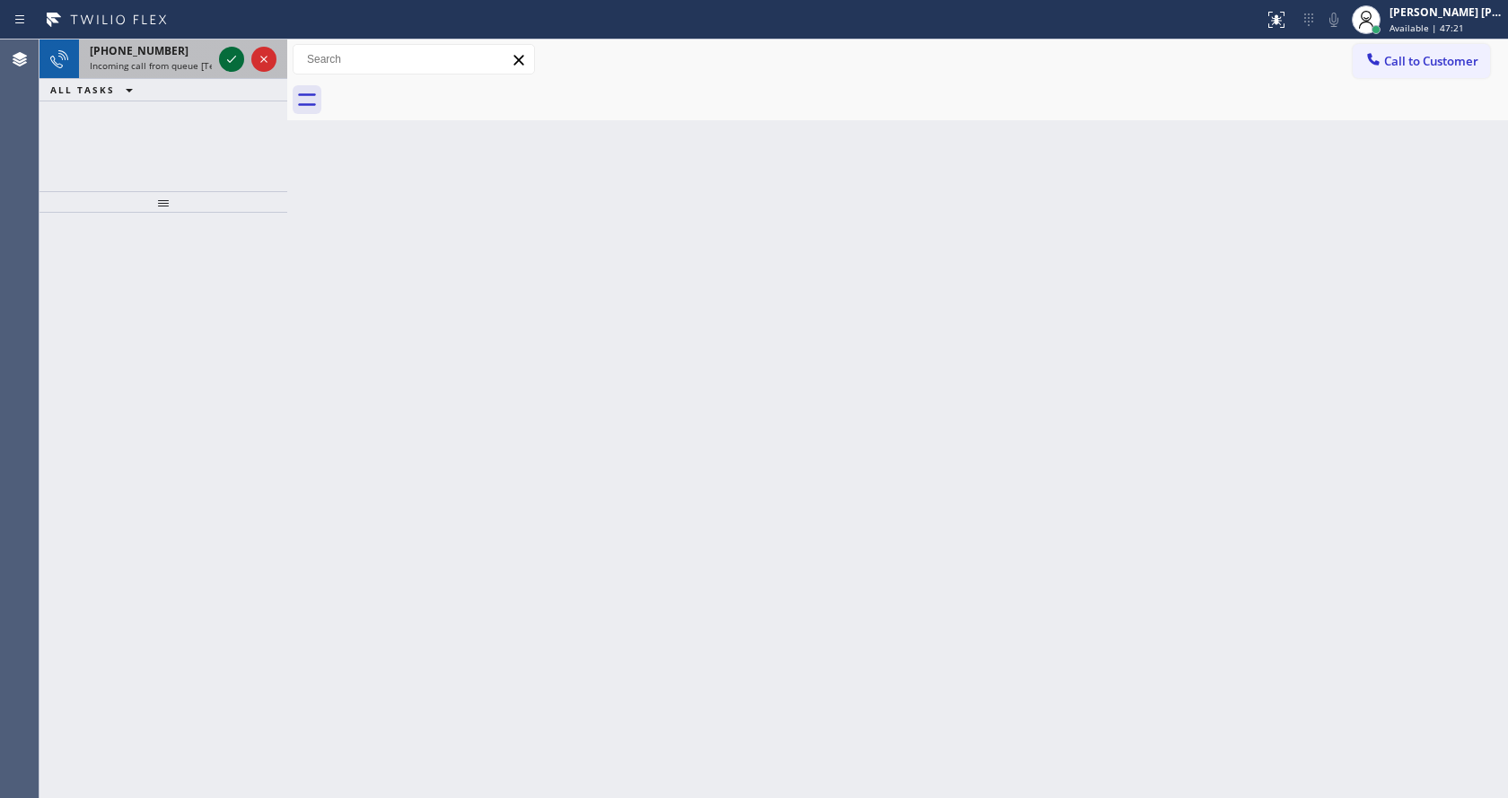
click at [231, 48] on icon at bounding box center [232, 59] width 22 height 22
click at [233, 66] on icon at bounding box center [232, 59] width 22 height 22
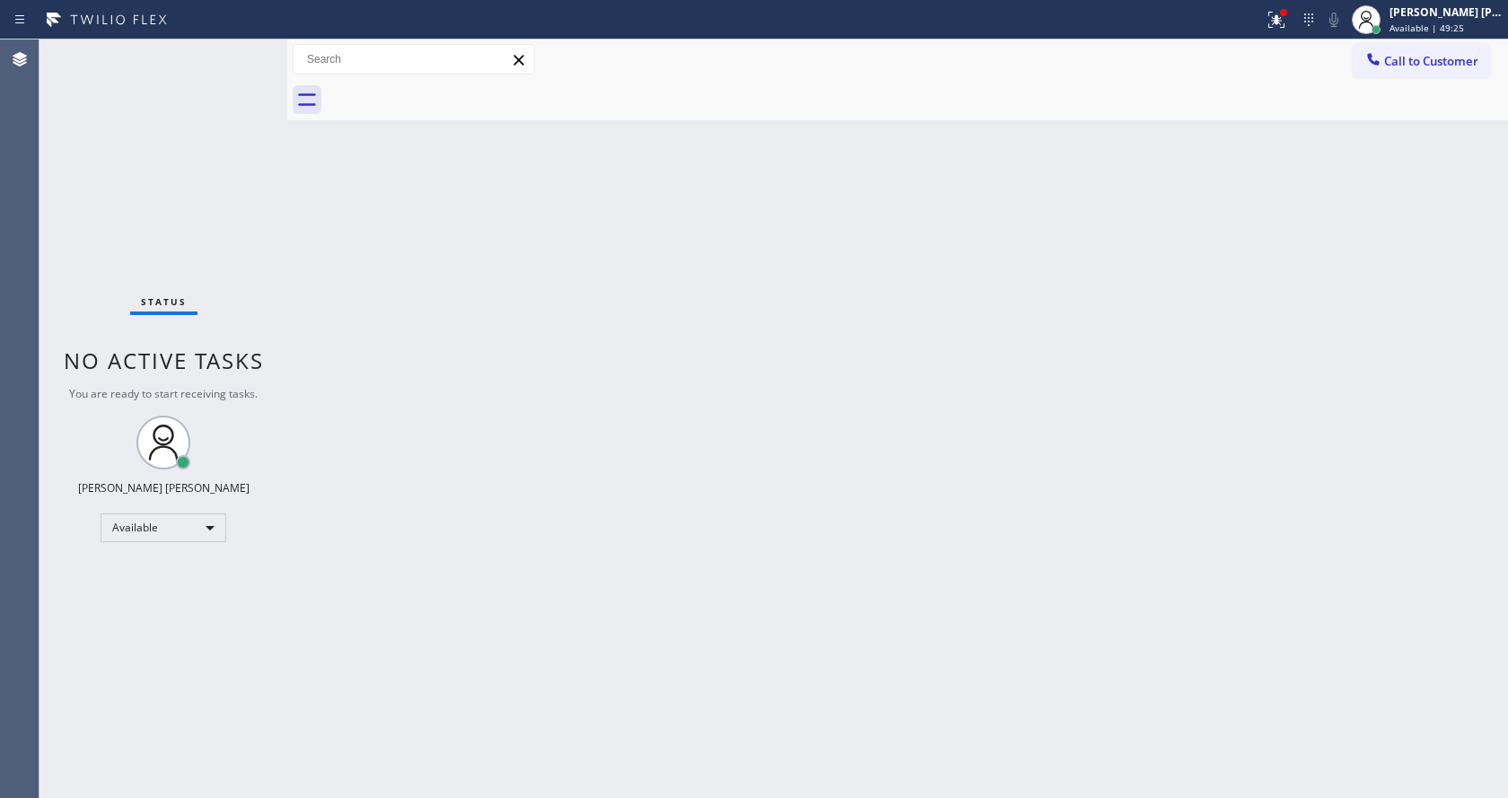
click at [525, 706] on div "Back to Dashboard Change Sender ID Customers Technicians Select a contact Outbo…" at bounding box center [897, 419] width 1221 height 759
click at [258, 170] on div "Status No active tasks You are ready to start receiving tasks. [PERSON_NAME] [P…" at bounding box center [164, 419] width 248 height 759
click at [217, 295] on div "Status No active tasks You are ready to start receiving tasks. [PERSON_NAME] [P…" at bounding box center [164, 419] width 248 height 759
click at [245, 46] on div "Status No active tasks You are ready to start receiving tasks. [PERSON_NAME] [P…" at bounding box center [164, 419] width 248 height 759
click at [226, 59] on div "Status No active tasks You are ready to start receiving tasks. [PERSON_NAME] [P…" at bounding box center [164, 419] width 248 height 759
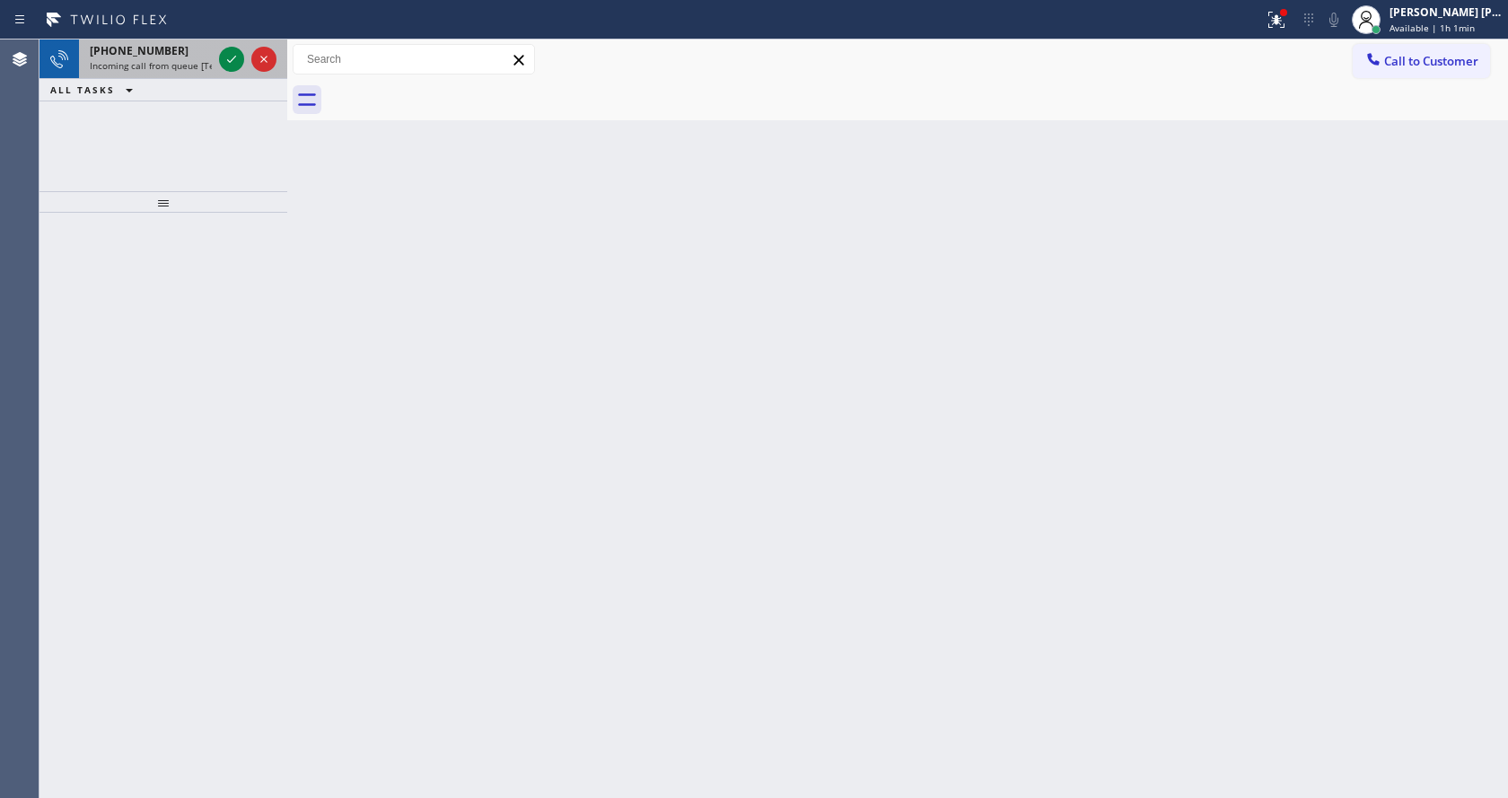
click at [194, 66] on span "Incoming call from queue [Test] All" at bounding box center [164, 65] width 149 height 13
click at [203, 71] on span "Incoming call from queue [Test] All" at bounding box center [164, 65] width 149 height 13
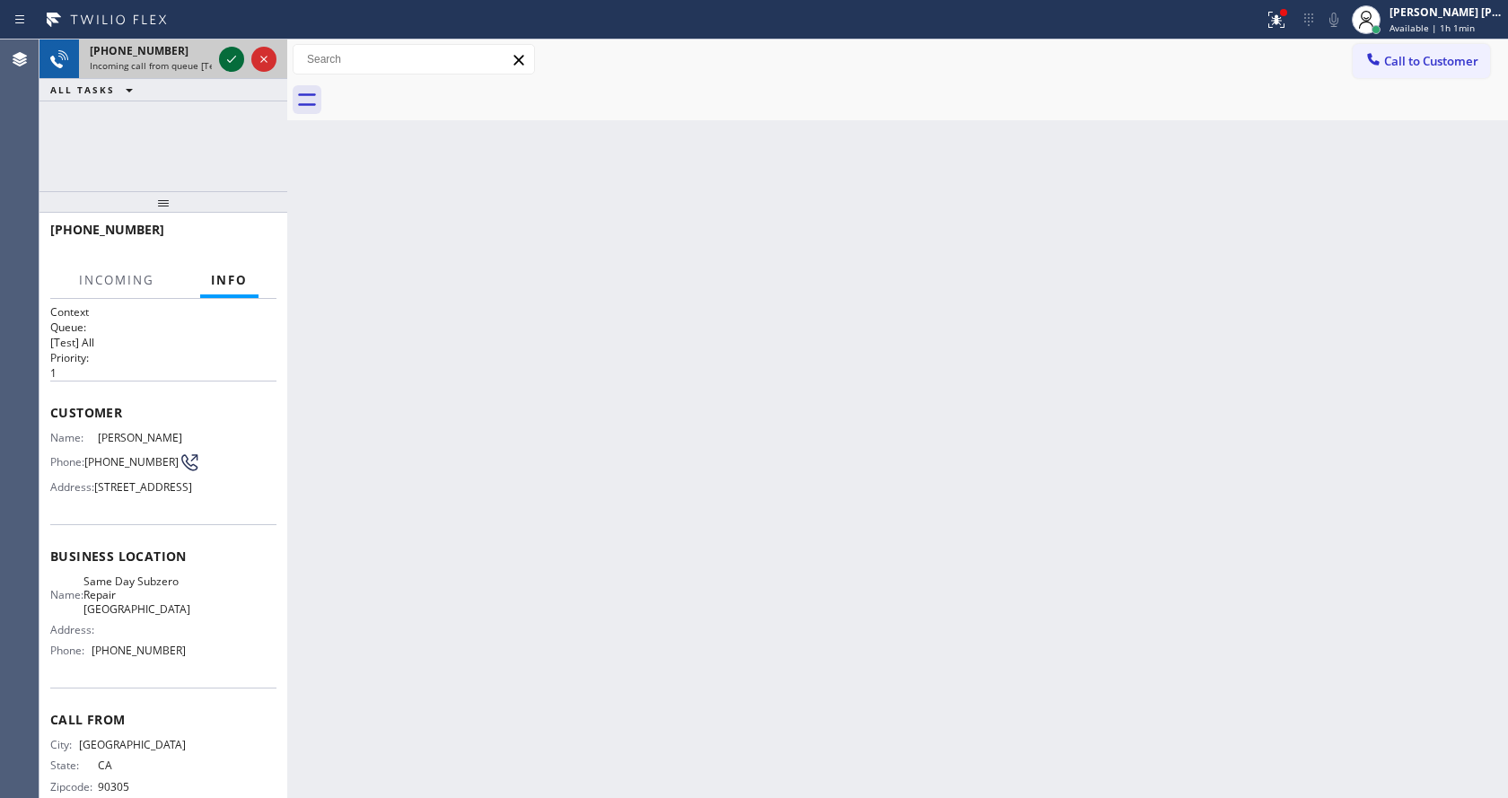
click at [236, 59] on icon at bounding box center [232, 59] width 22 height 22
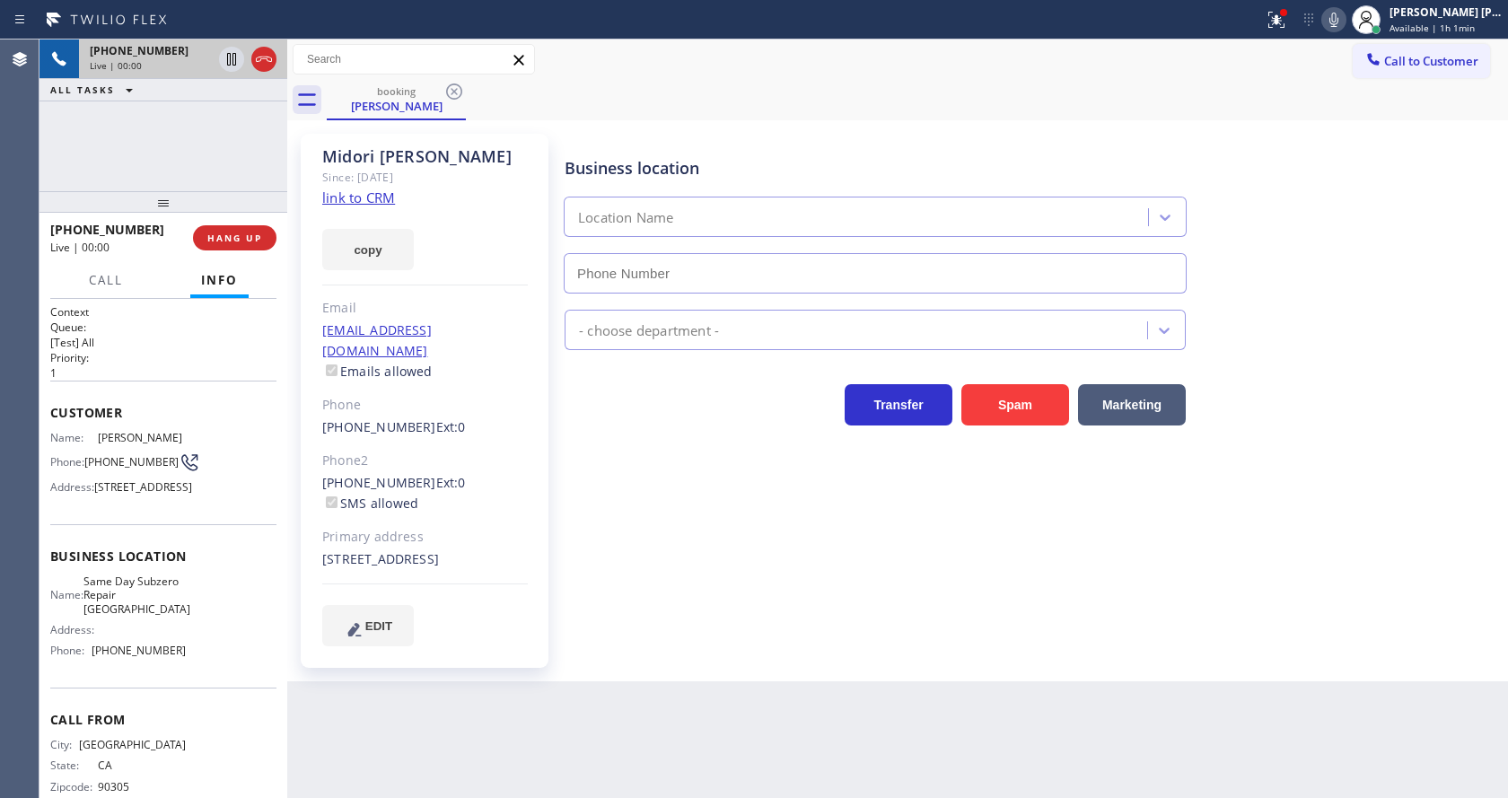
type input "[PHONE_NUMBER]"
click at [387, 198] on link "link to CRM" at bounding box center [358, 198] width 73 height 18
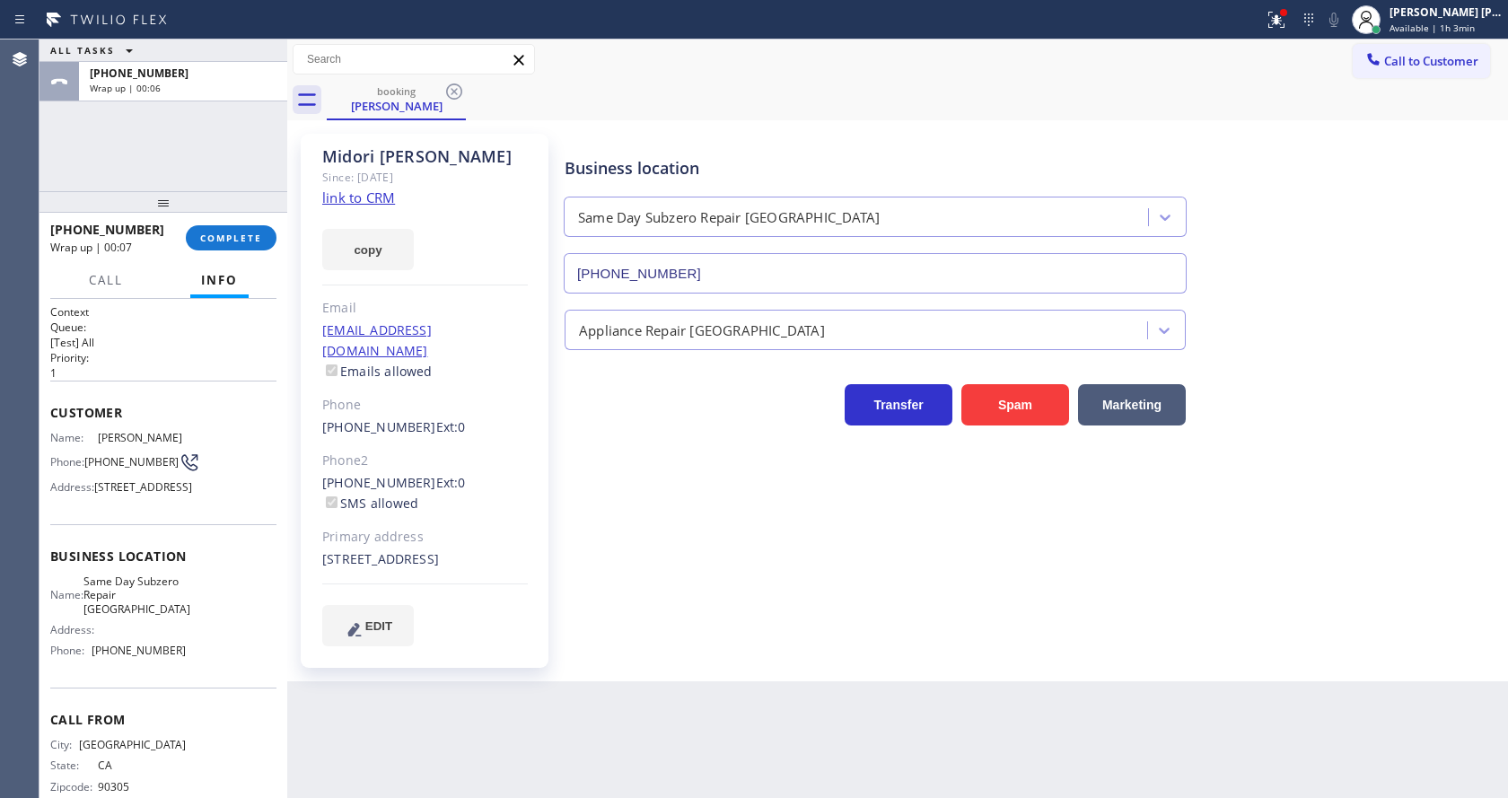
click at [211, 55] on div "ALL TASKS ALL TASKS ACTIVE TASKS TASKS IN WRAP UP" at bounding box center [164, 51] width 248 height 22
click at [229, 242] on span "COMPLETE" at bounding box center [231, 238] width 62 height 13
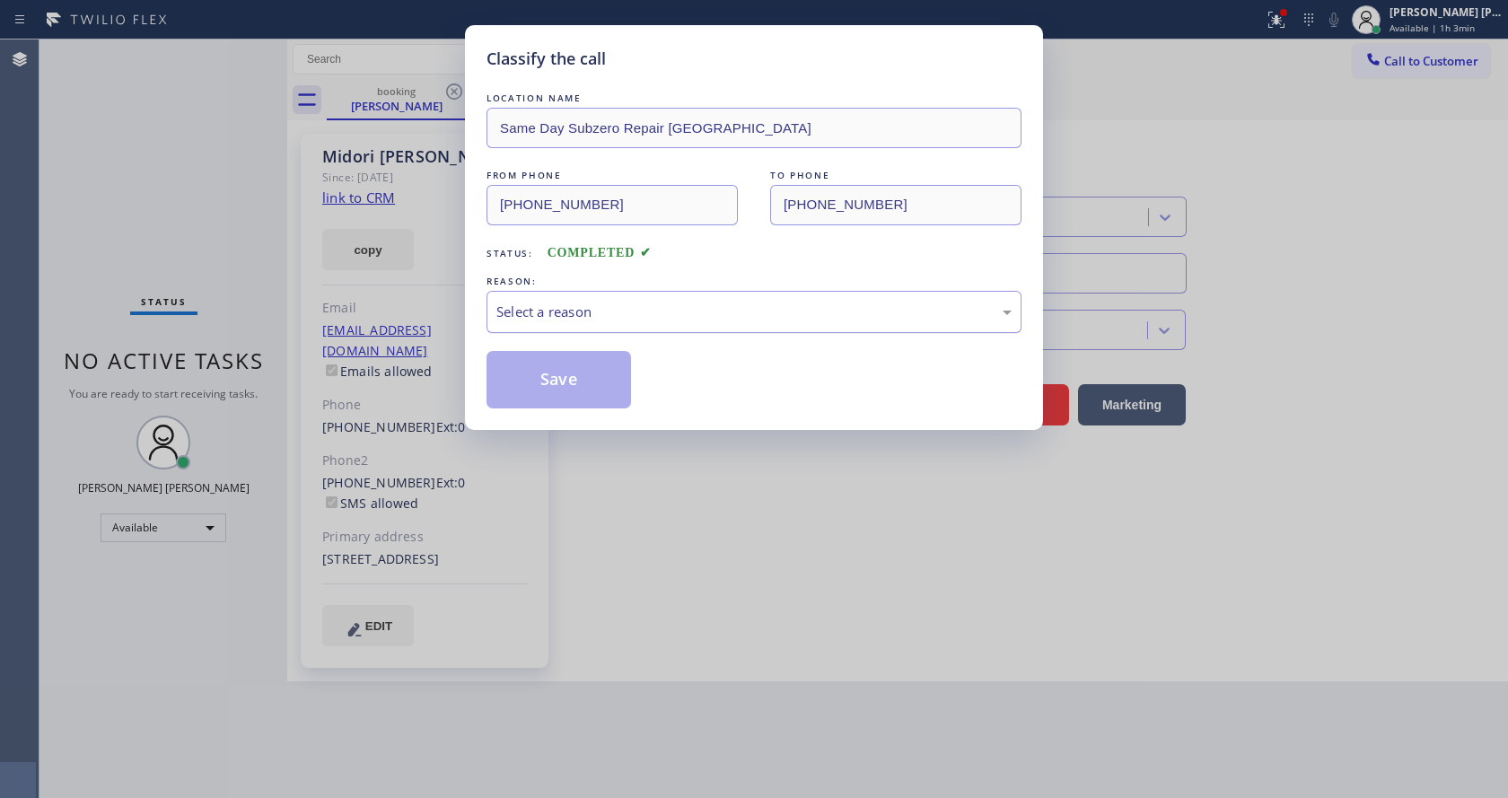
click at [507, 324] on div "Select a reason" at bounding box center [754, 312] width 535 height 42
click at [557, 373] on button "Save" at bounding box center [559, 379] width 145 height 57
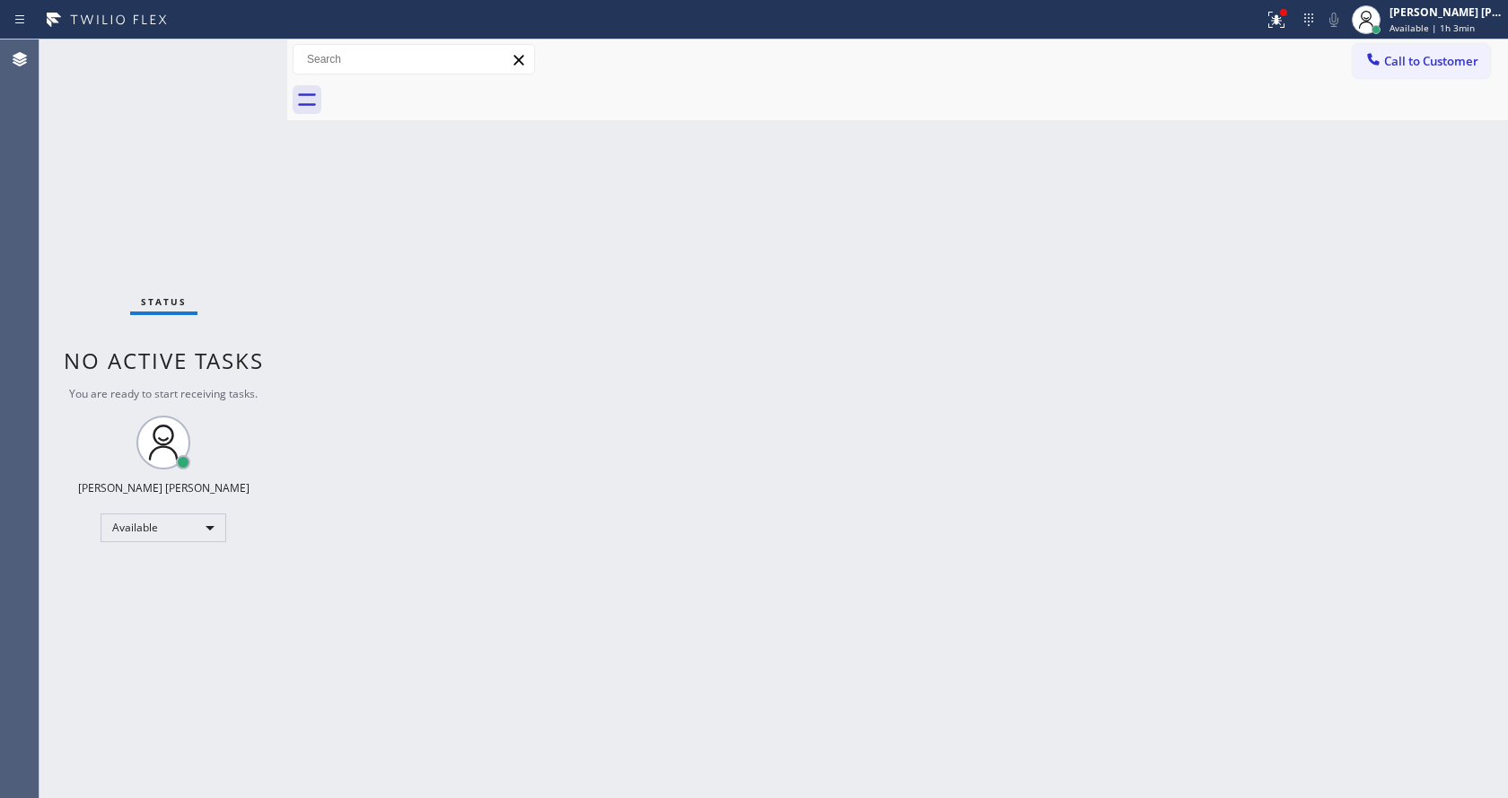
click at [246, 47] on div "Status No active tasks You are ready to start receiving tasks. [PERSON_NAME] [P…" at bounding box center [164, 419] width 248 height 759
click at [1284, 22] on icon at bounding box center [1277, 20] width 16 height 16
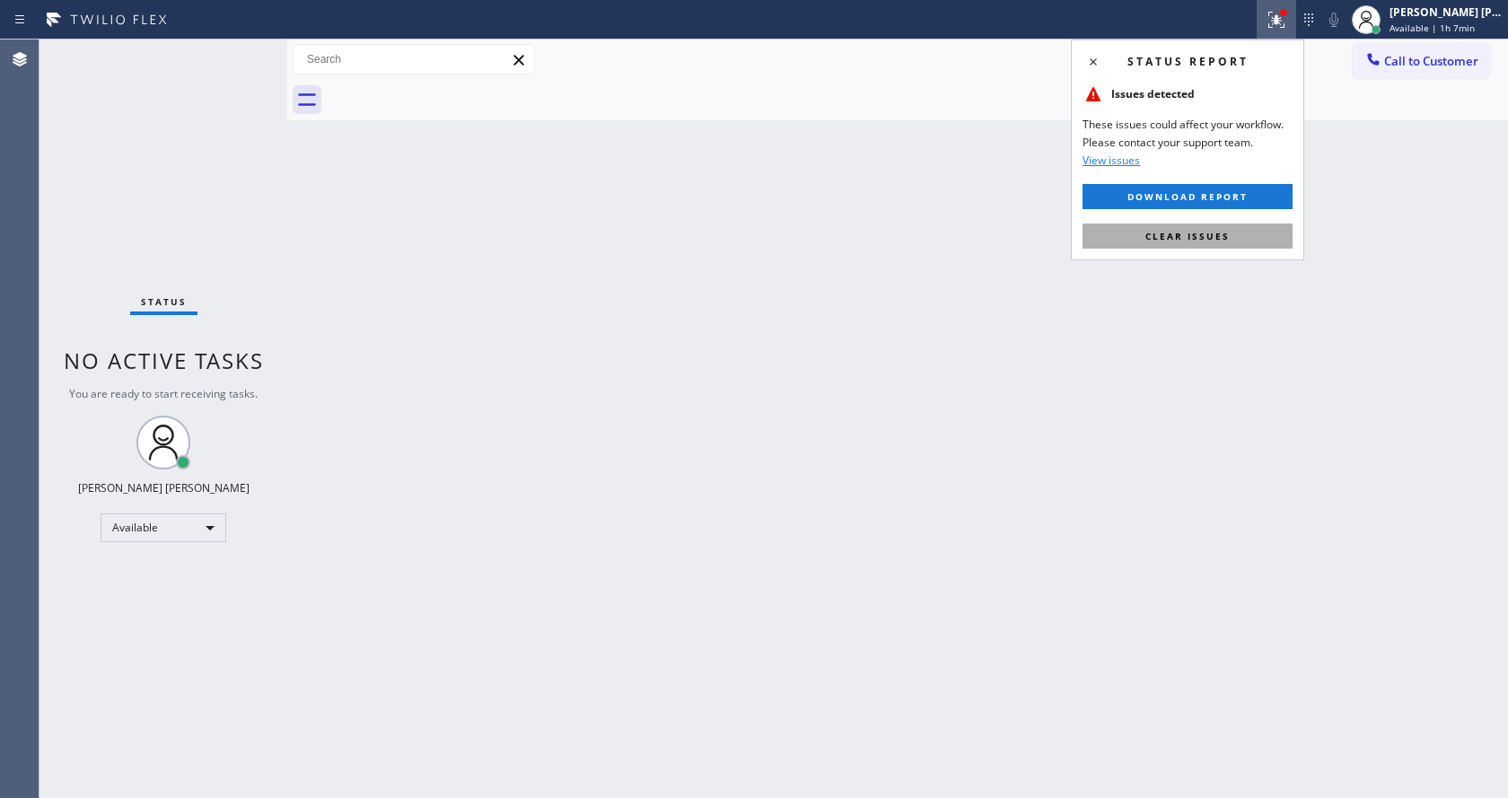
click at [1208, 233] on span "Clear issues" at bounding box center [1188, 236] width 84 height 13
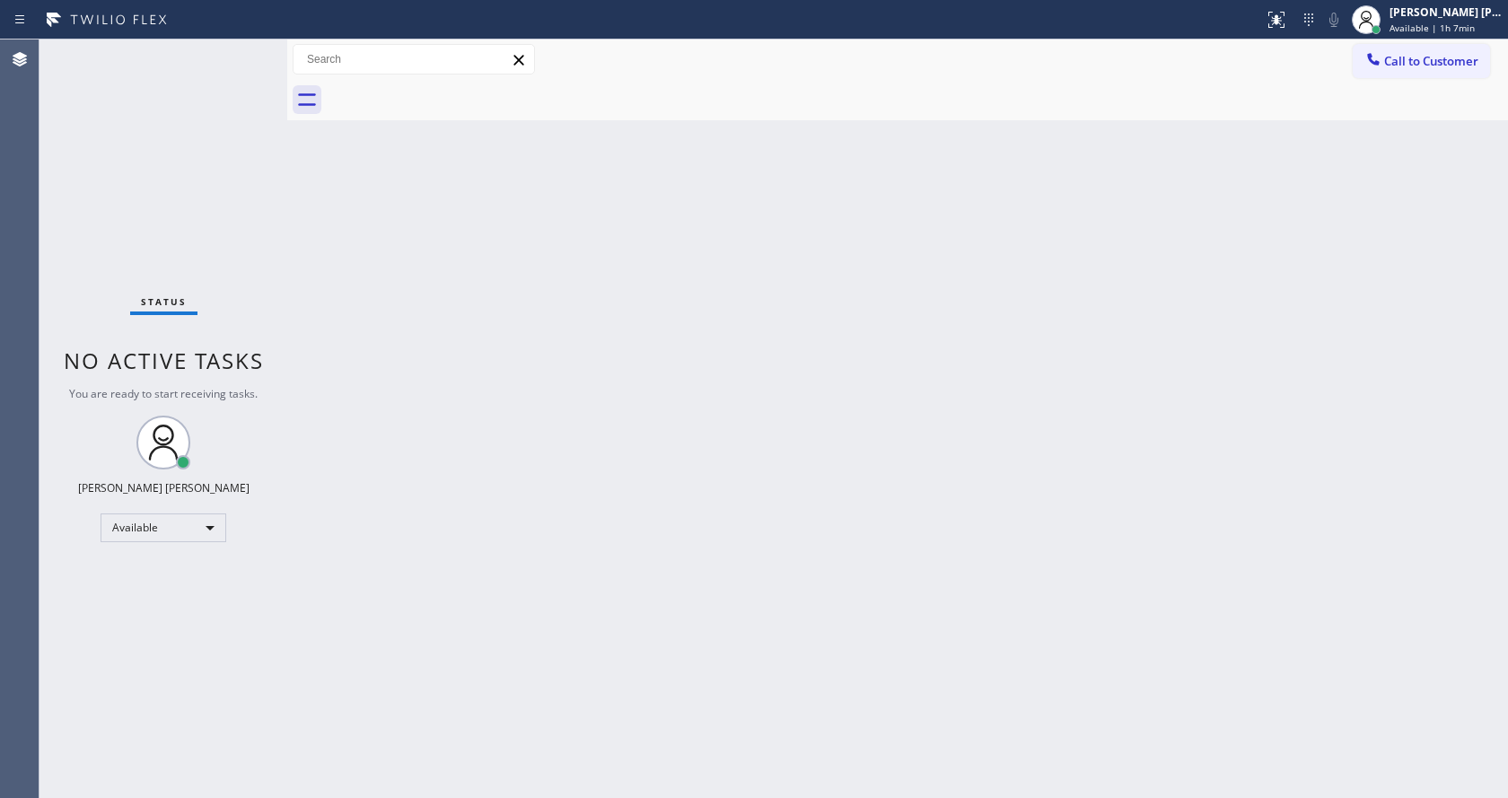
click at [364, 325] on div "Back to Dashboard Change Sender ID Customers Technicians Select a contact Outbo…" at bounding box center [897, 419] width 1221 height 759
click at [242, 45] on div "Status No active tasks You are ready to start receiving tasks. [PERSON_NAME] [P…" at bounding box center [164, 419] width 248 height 759
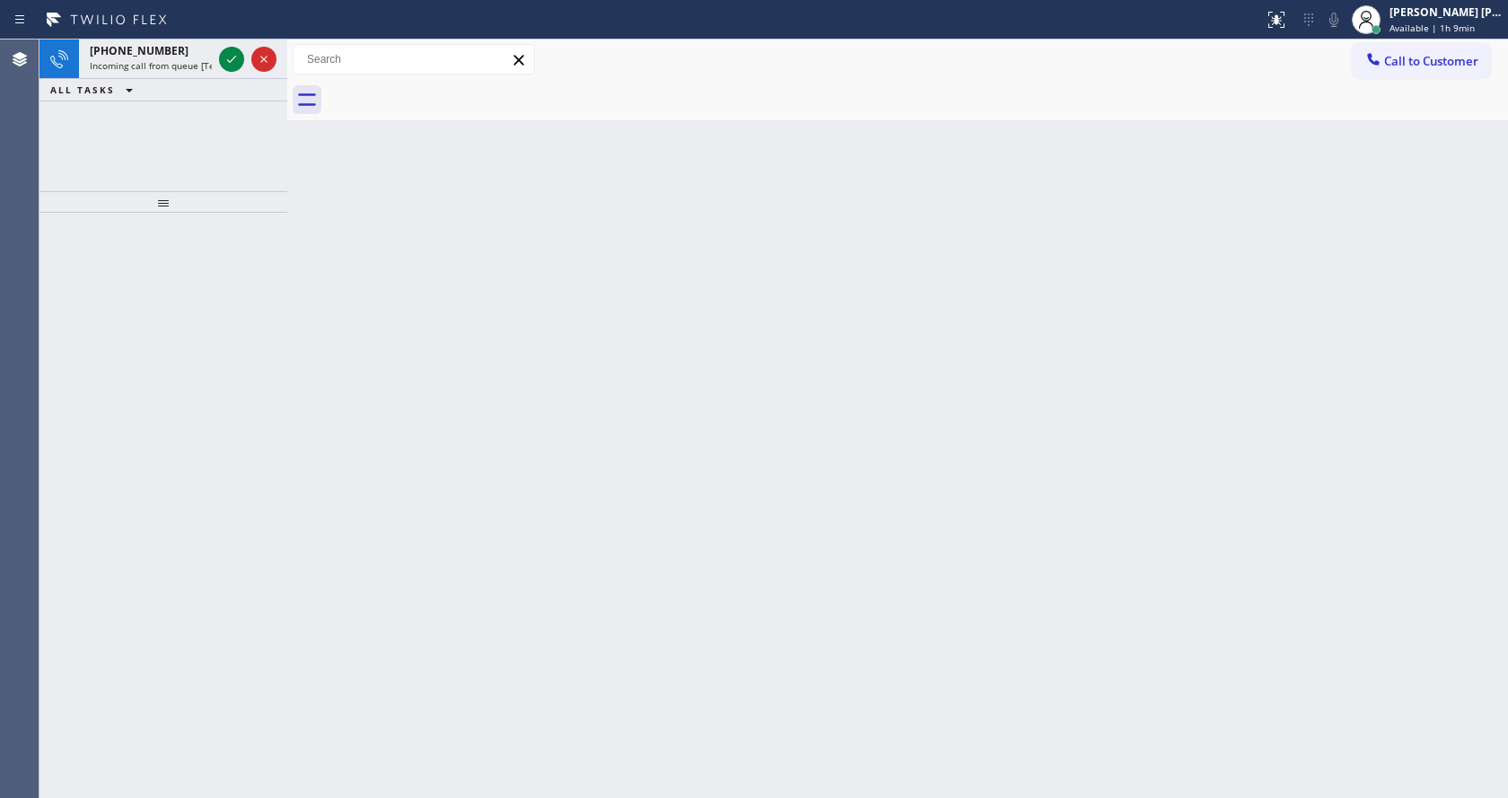
click at [208, 66] on span "Incoming call from queue [Test] All" at bounding box center [164, 65] width 149 height 13
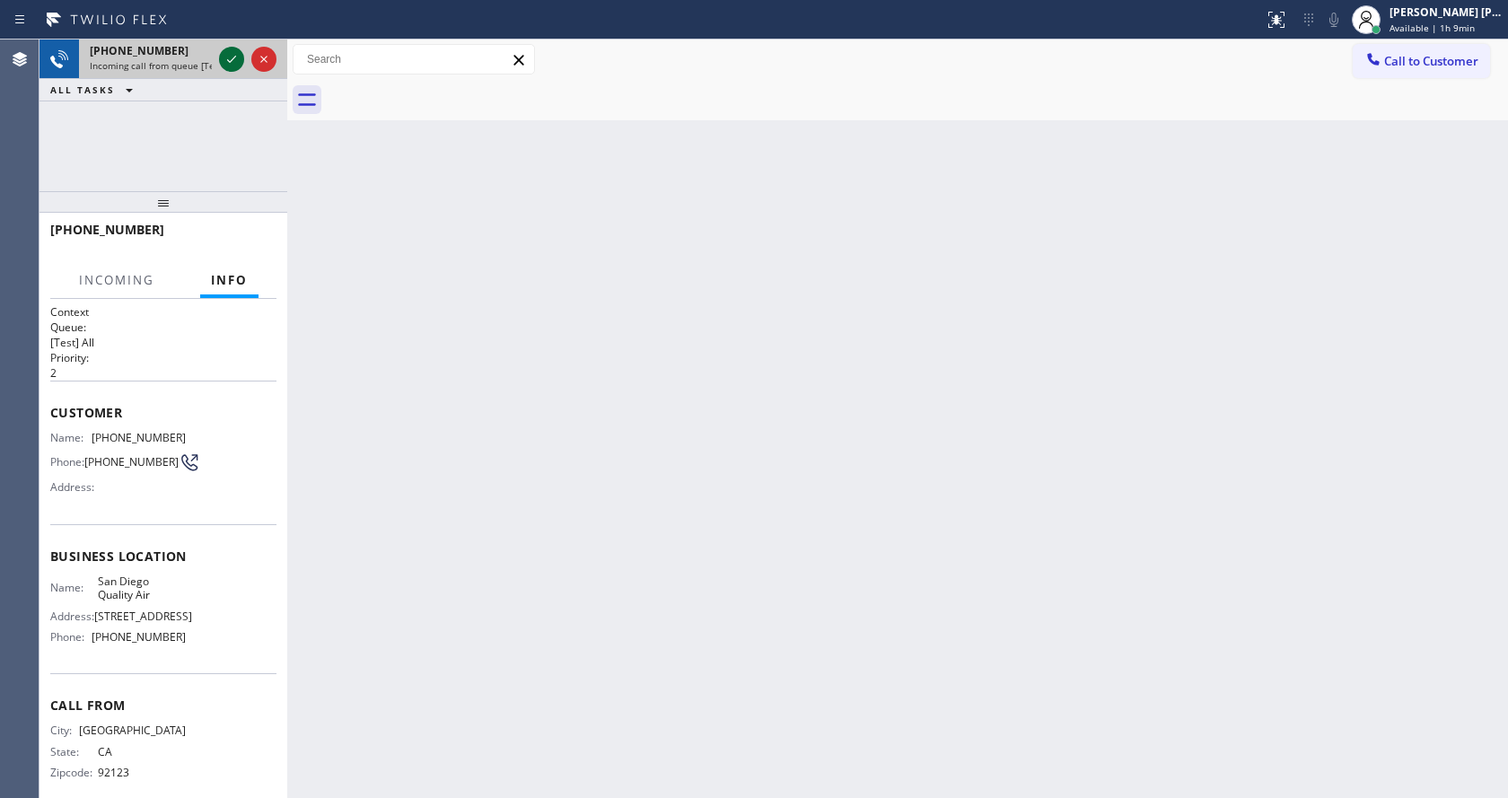
click at [228, 65] on icon at bounding box center [232, 59] width 22 height 22
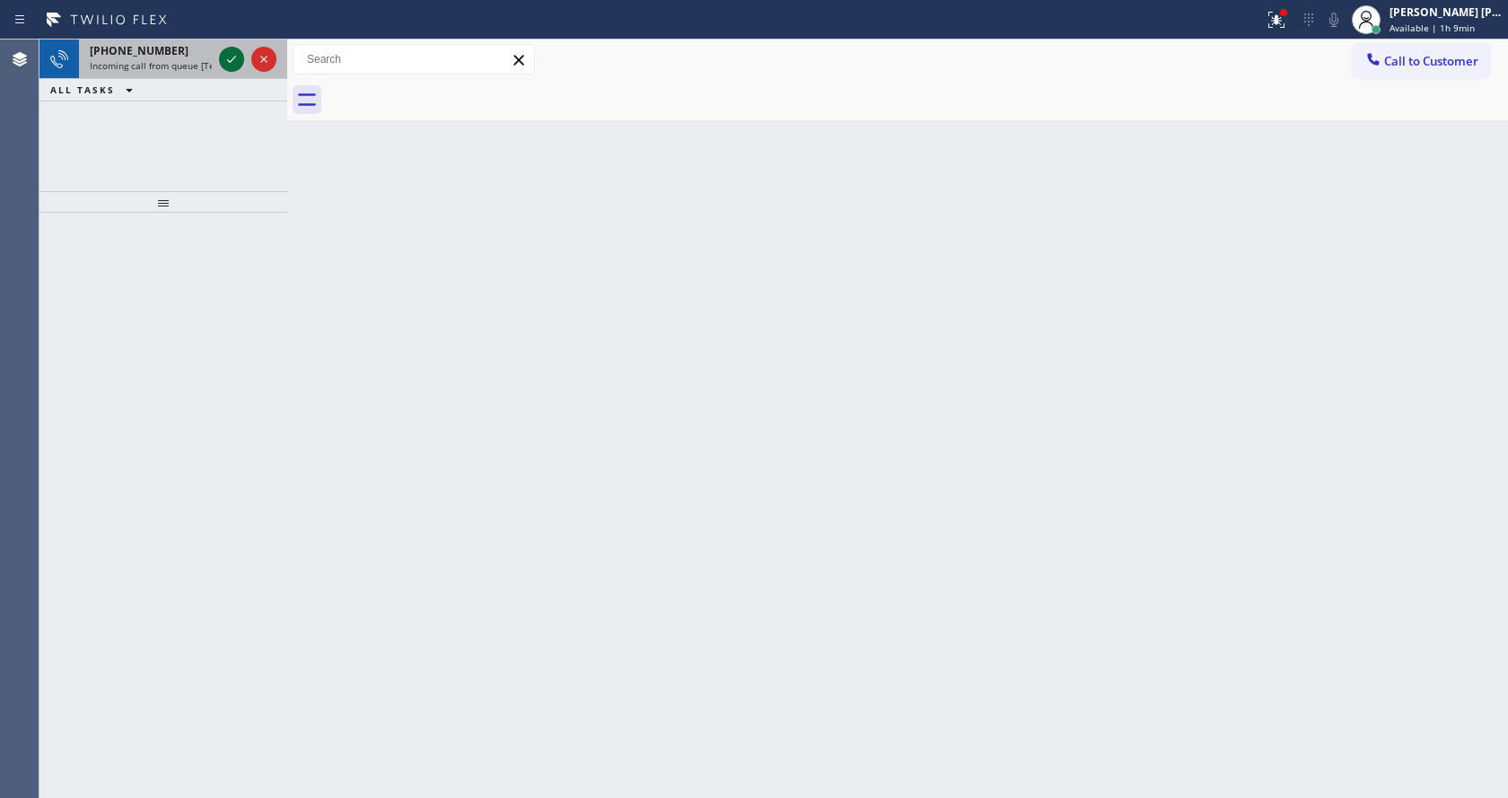
click at [230, 60] on icon at bounding box center [232, 59] width 22 height 22
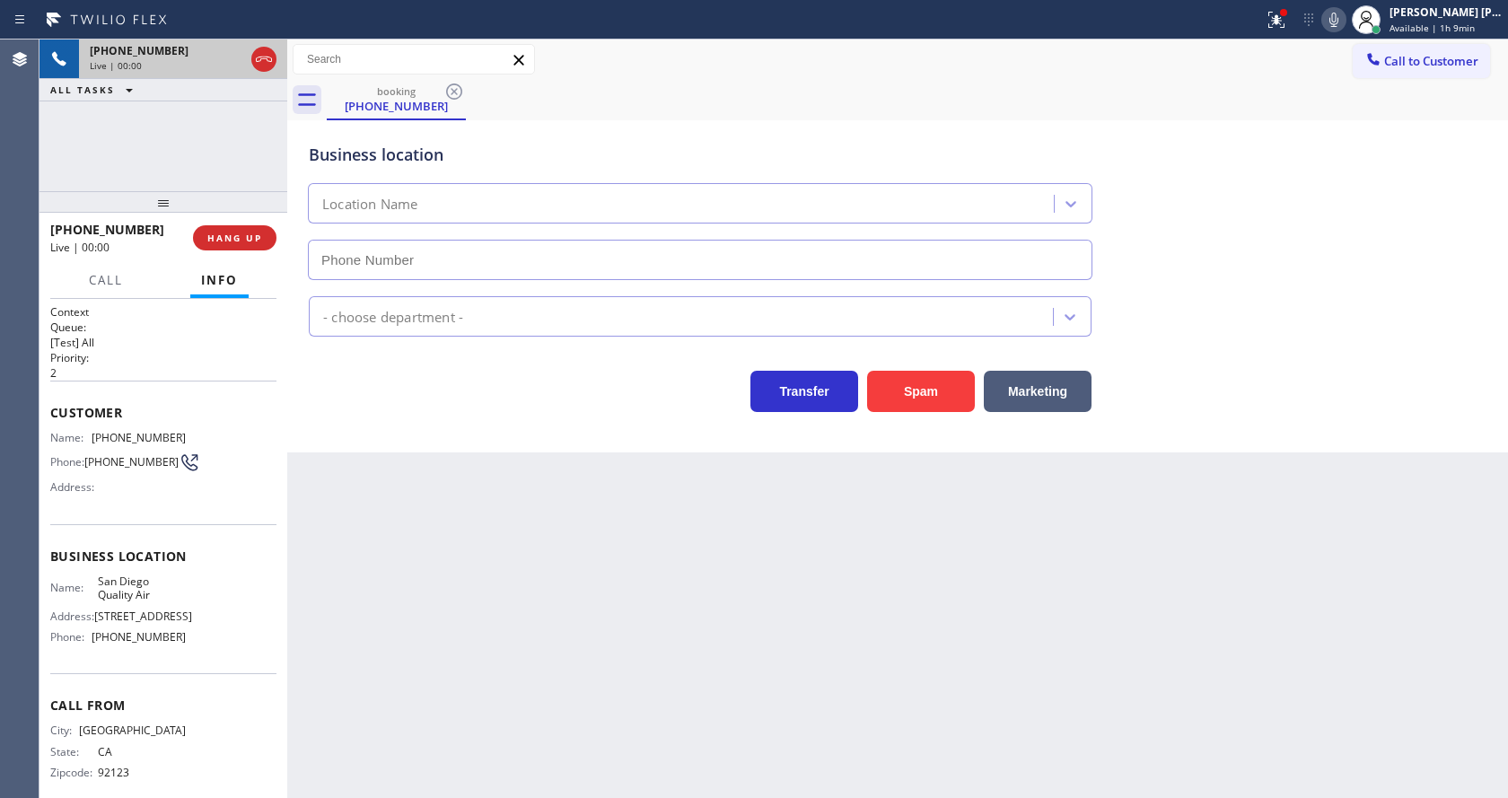
type input "[PHONE_NUMBER]"
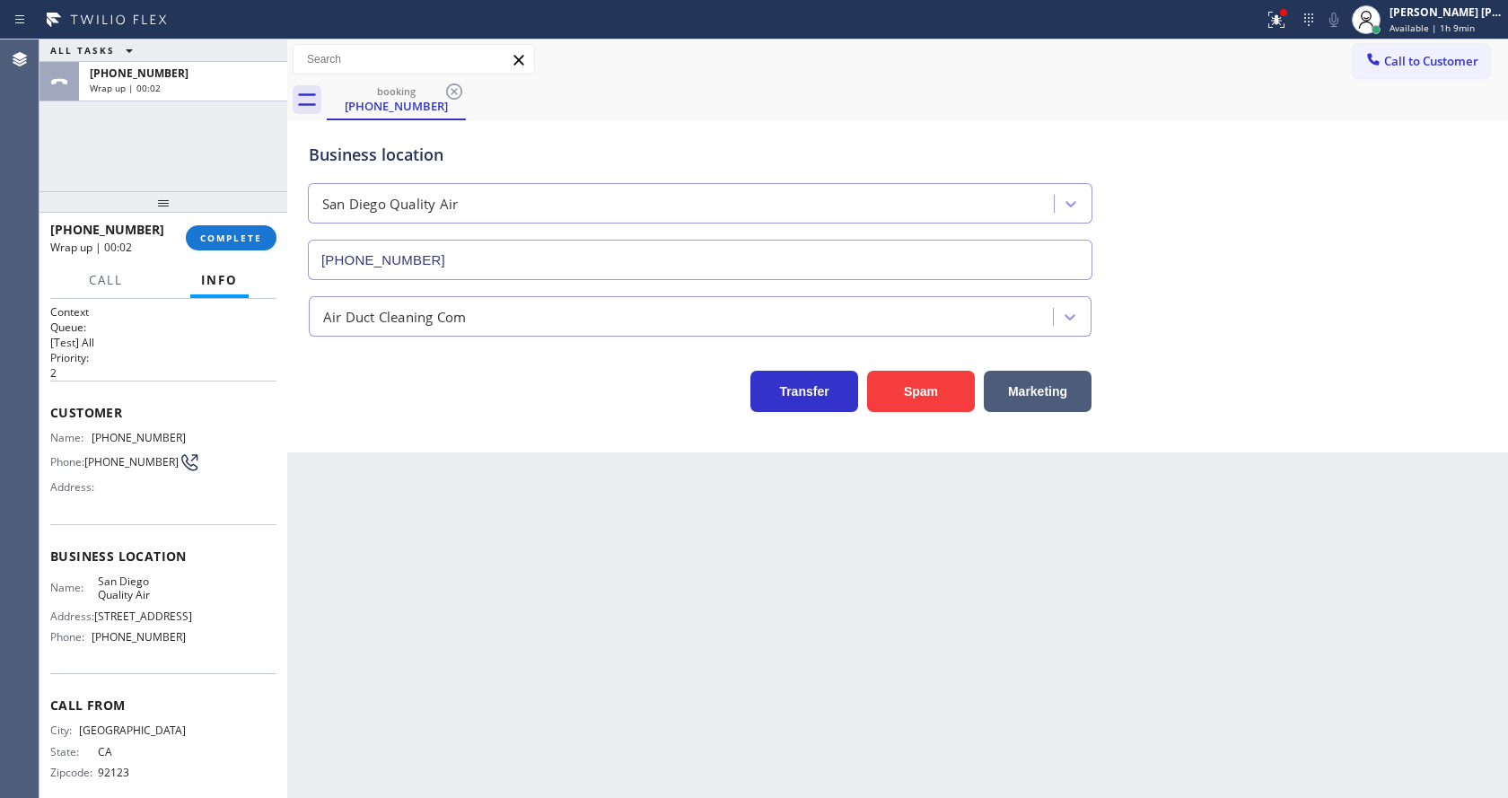
click at [183, 222] on div "[PHONE_NUMBER] Wrap up | 00:02" at bounding box center [118, 238] width 136 height 47
click at [194, 229] on button "COMPLETE" at bounding box center [231, 237] width 91 height 25
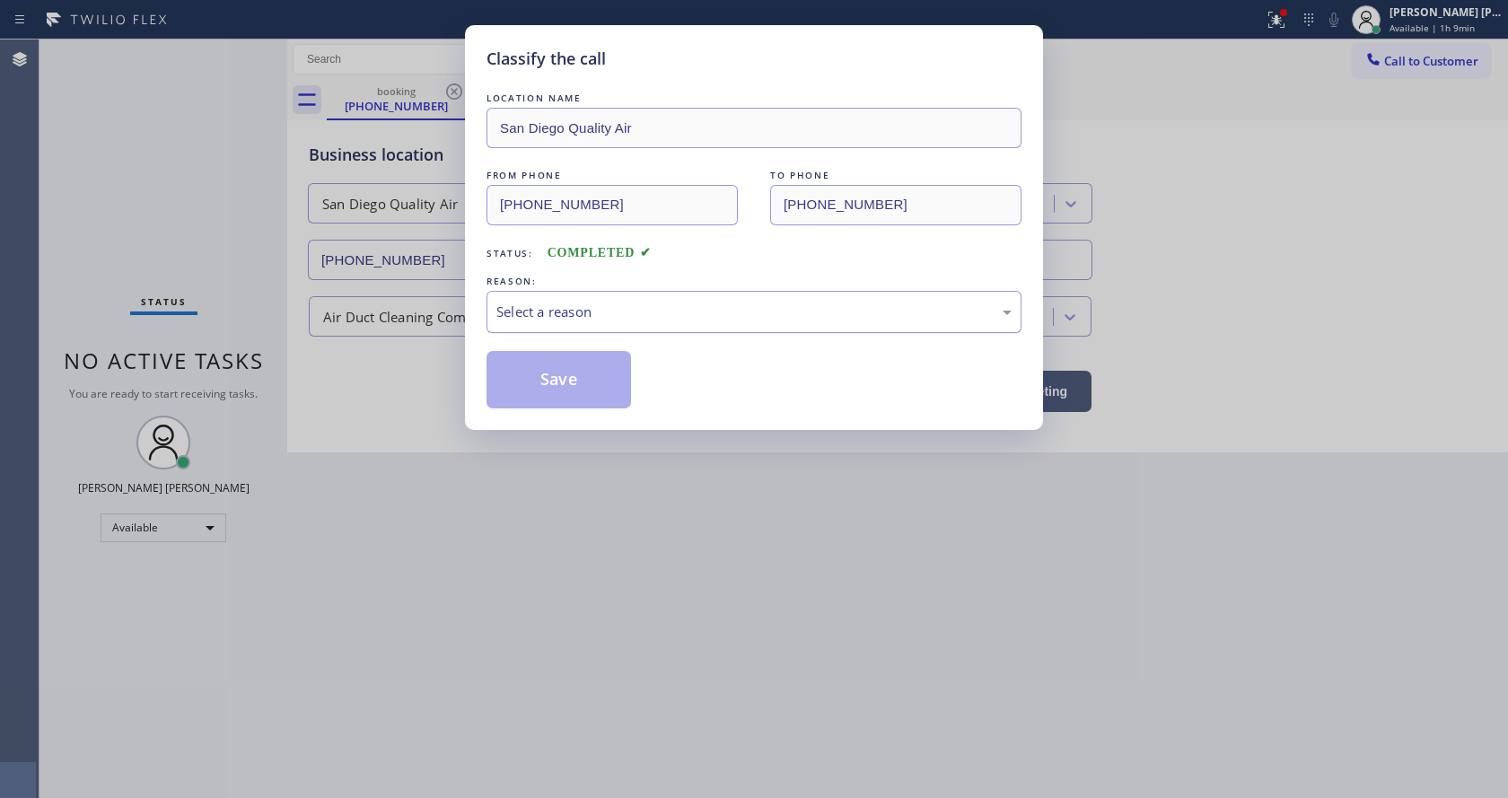
click at [573, 311] on div "Select a reason" at bounding box center [753, 312] width 515 height 21
click at [574, 370] on button "Save" at bounding box center [559, 379] width 145 height 57
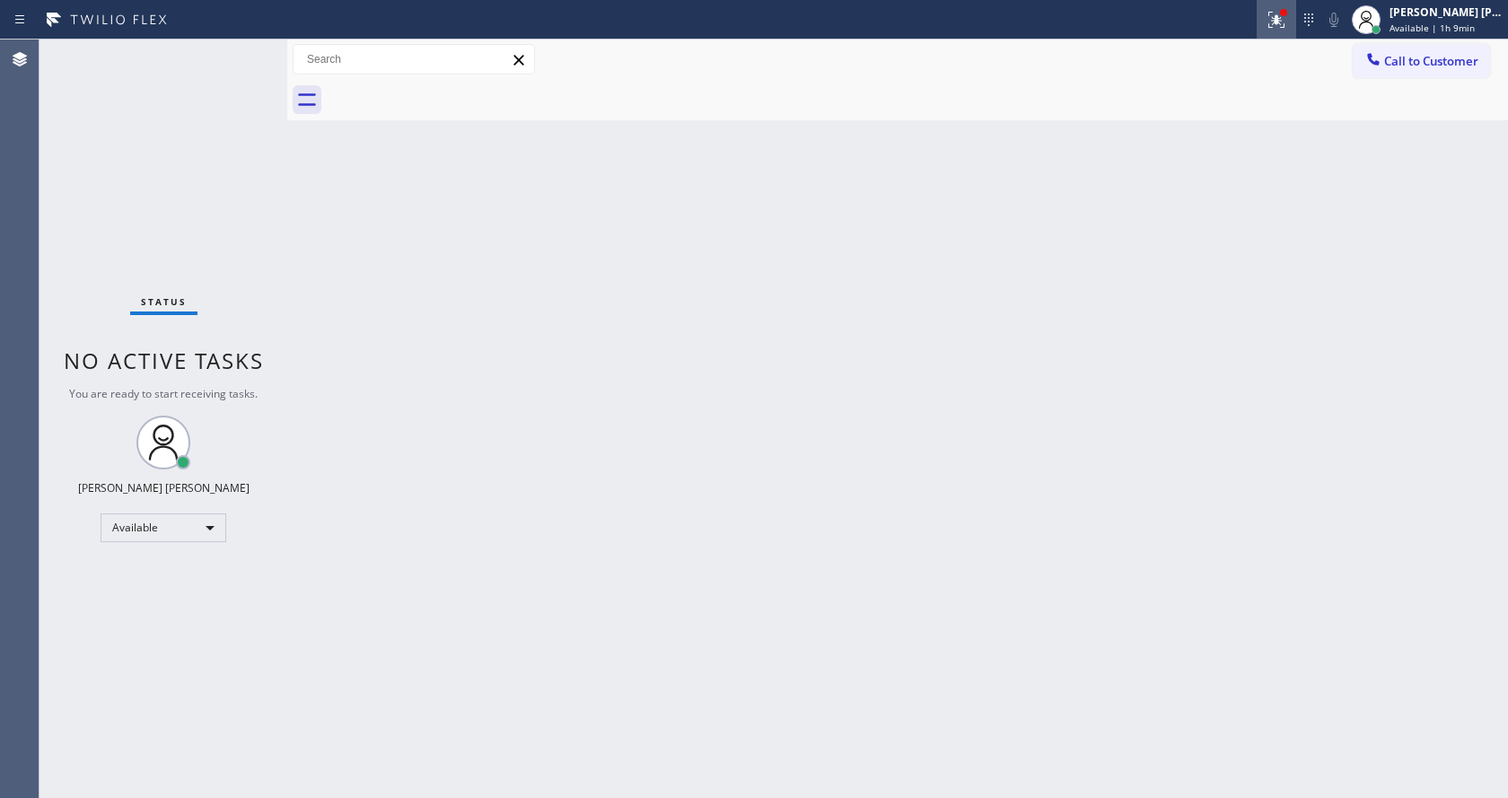
click at [1284, 13] on icon at bounding box center [1277, 20] width 22 height 22
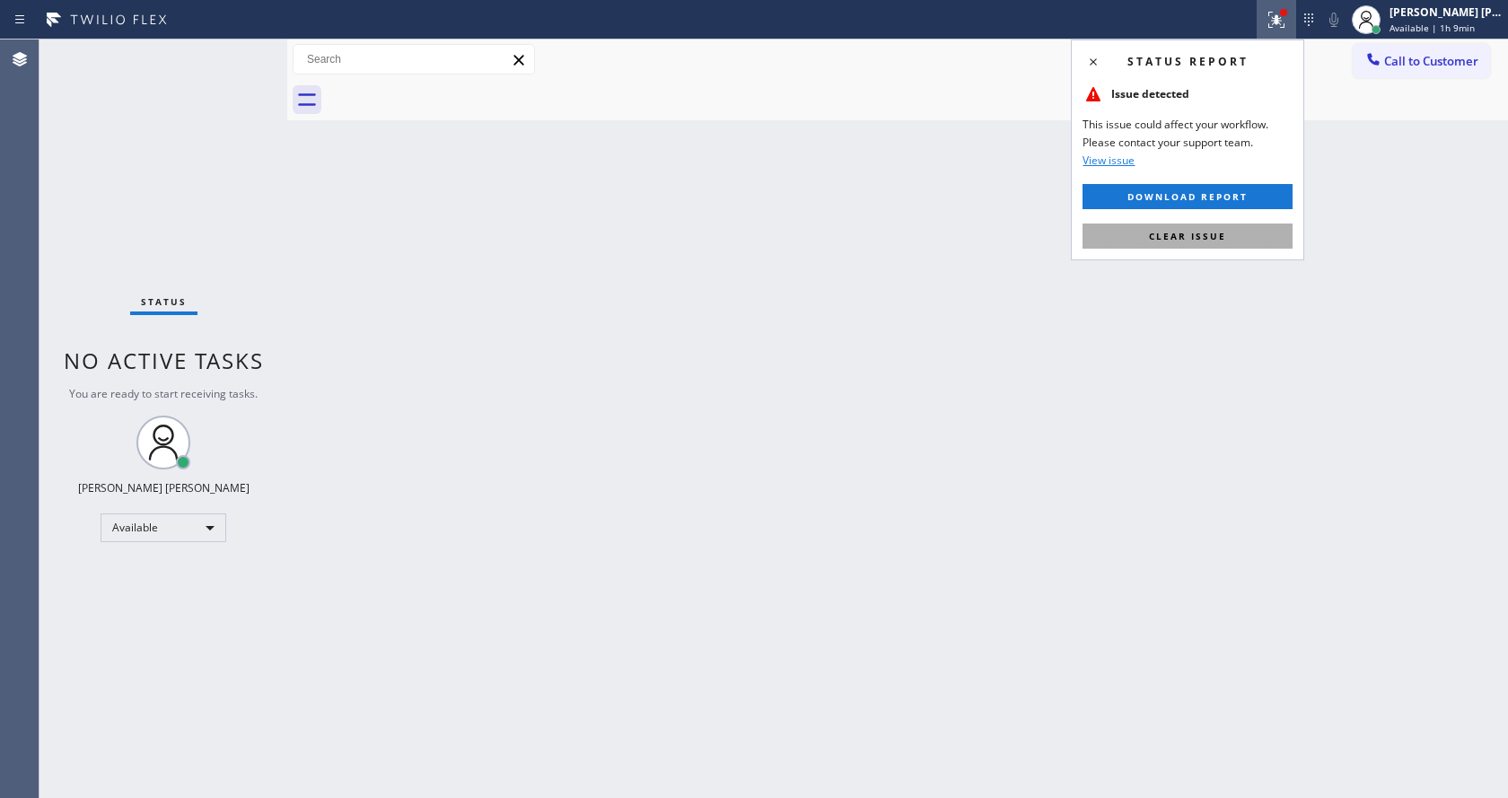
click at [1192, 230] on span "Clear issue" at bounding box center [1187, 236] width 77 height 13
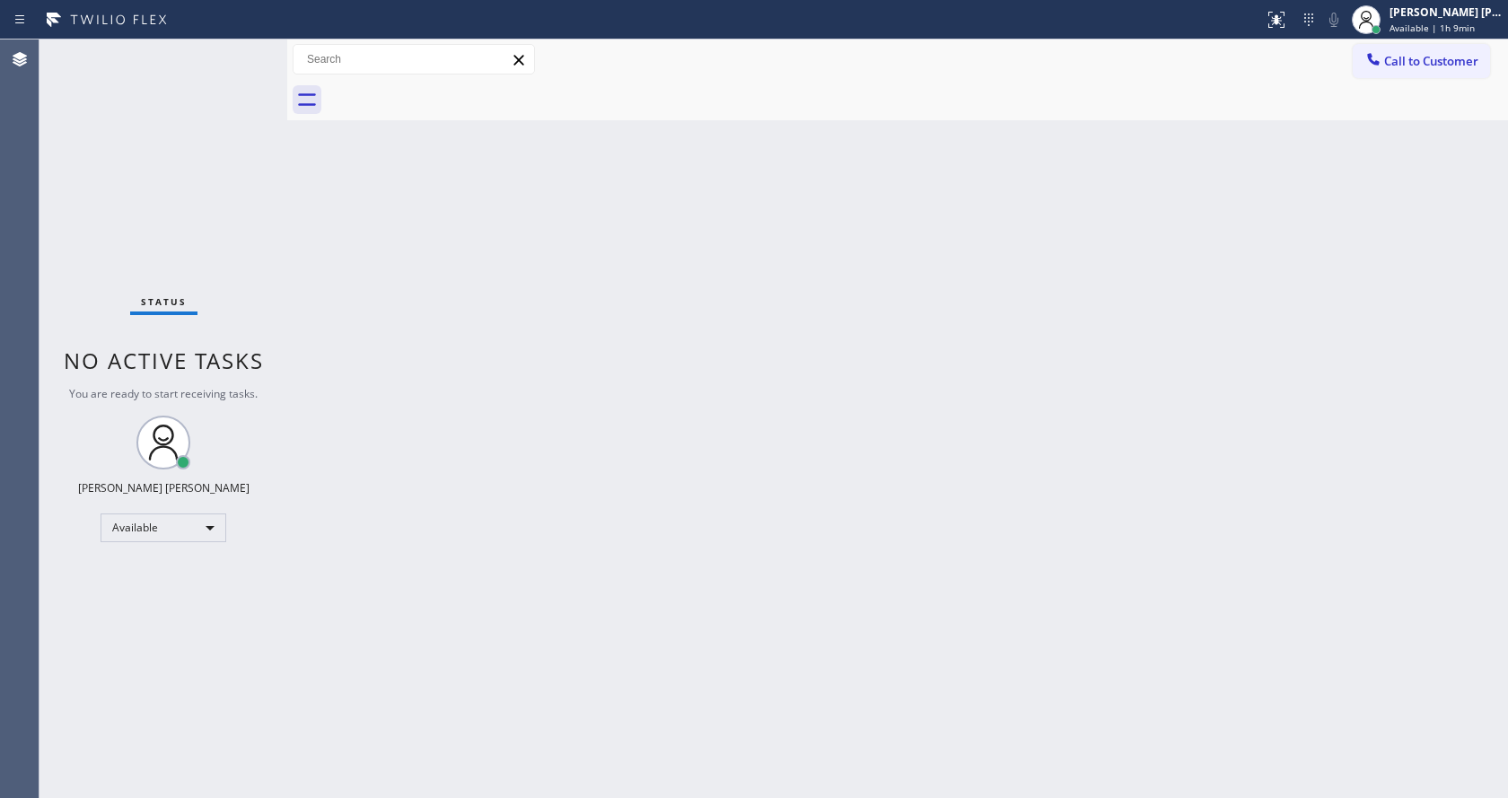
click at [247, 51] on div "Status No active tasks You are ready to start receiving tasks. [PERSON_NAME] [P…" at bounding box center [164, 419] width 248 height 759
click at [484, 342] on div "Back to Dashboard Change Sender ID Customers Technicians Select a contact Outbo…" at bounding box center [897, 419] width 1221 height 759
click at [231, 57] on div "Status No active tasks You are ready to start receiving tasks. [PERSON_NAME] [P…" at bounding box center [164, 419] width 248 height 759
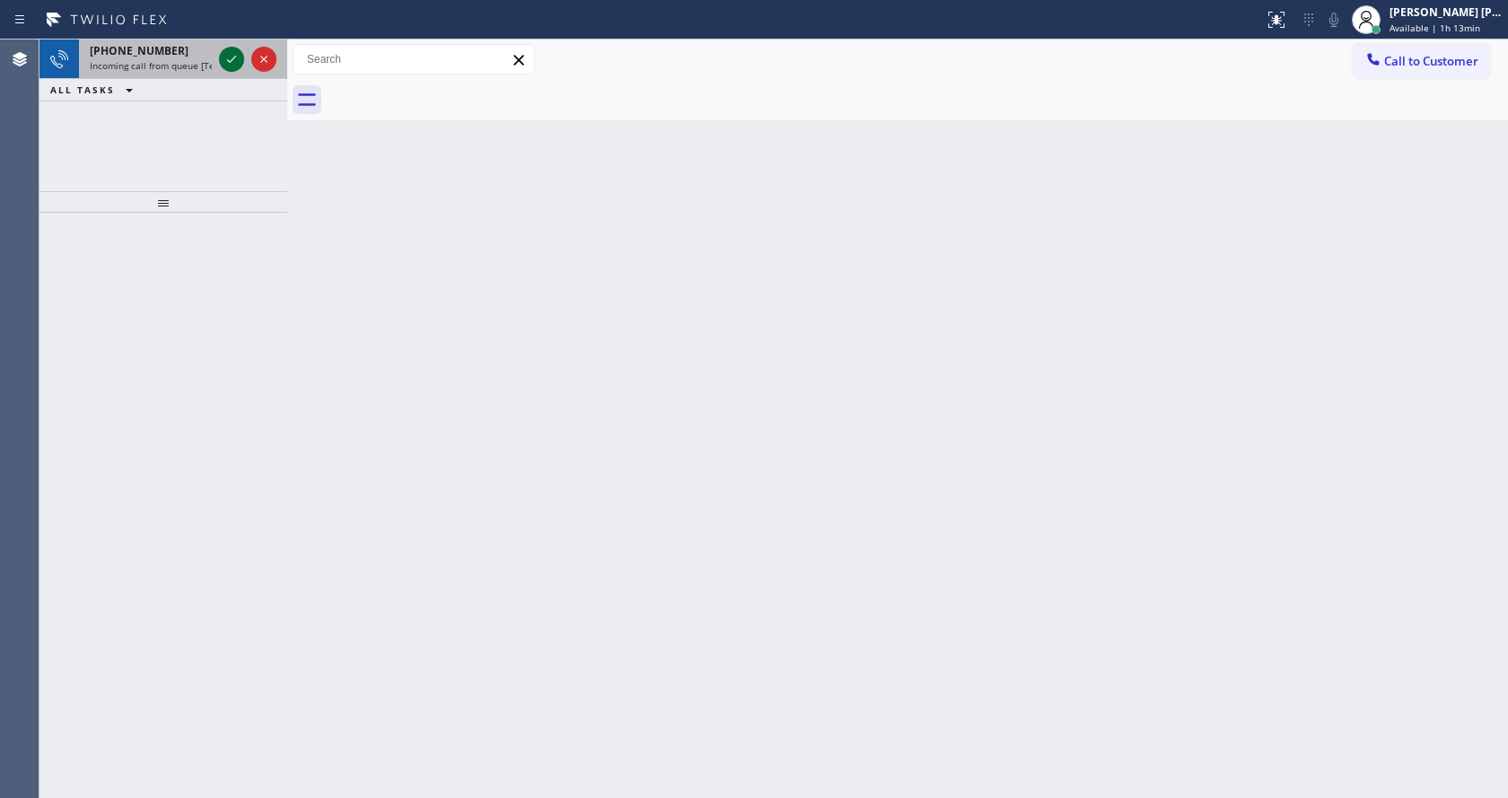
click at [231, 57] on icon at bounding box center [232, 59] width 22 height 22
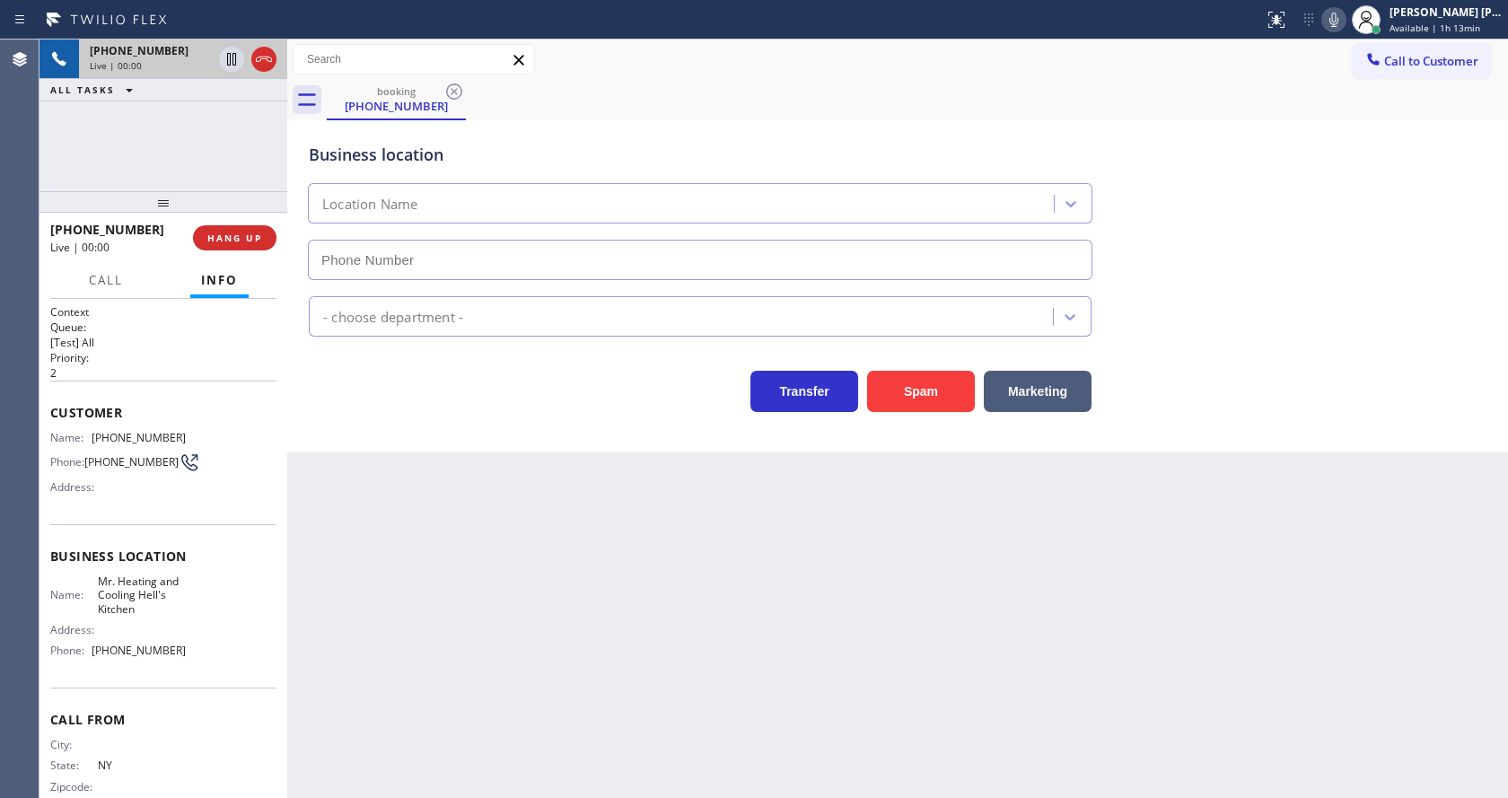
type input "[PHONE_NUMBER]"
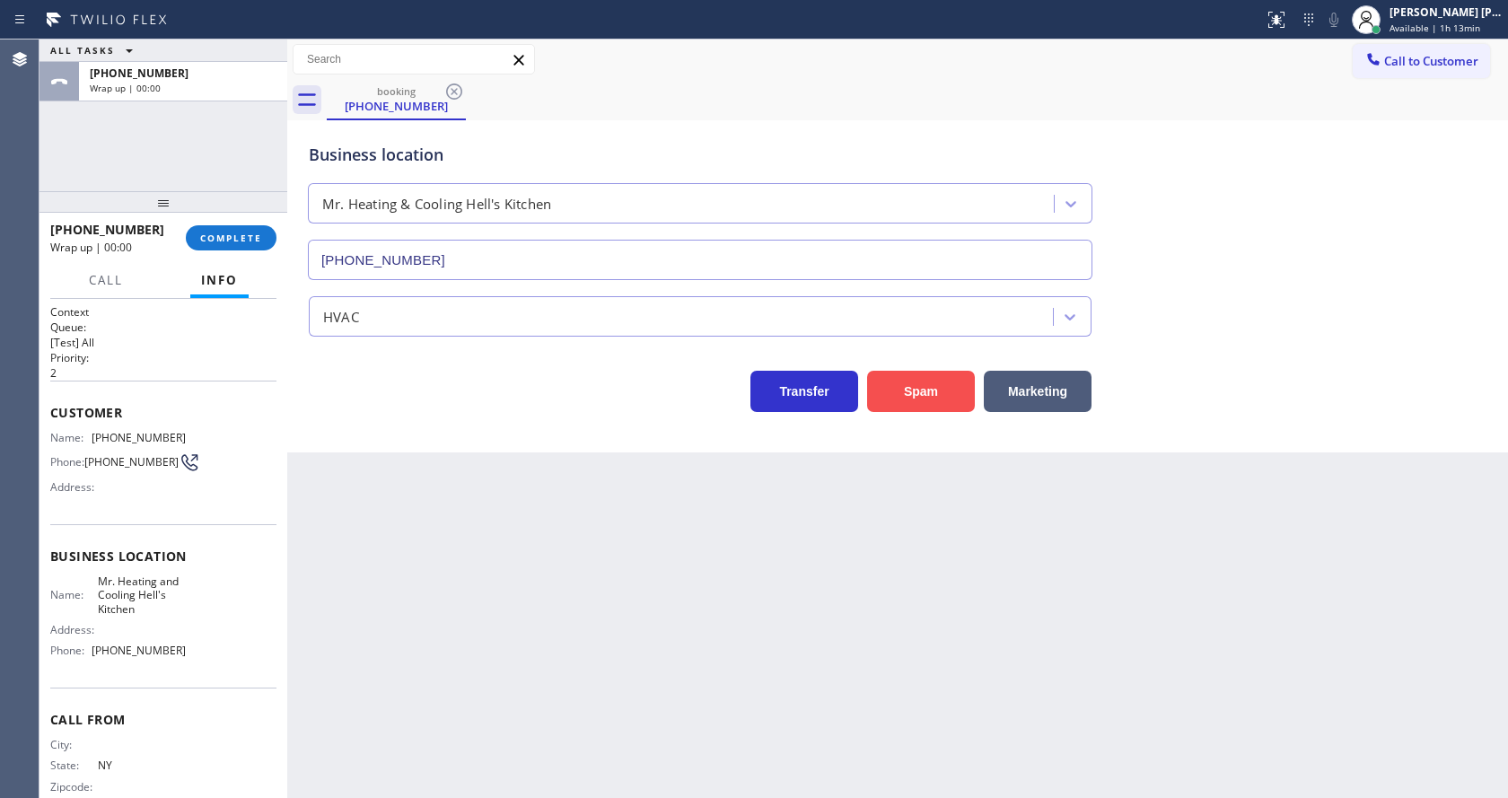
click at [893, 407] on button "Spam" at bounding box center [921, 391] width 108 height 41
click at [259, 250] on button "COMPLETE" at bounding box center [231, 237] width 91 height 25
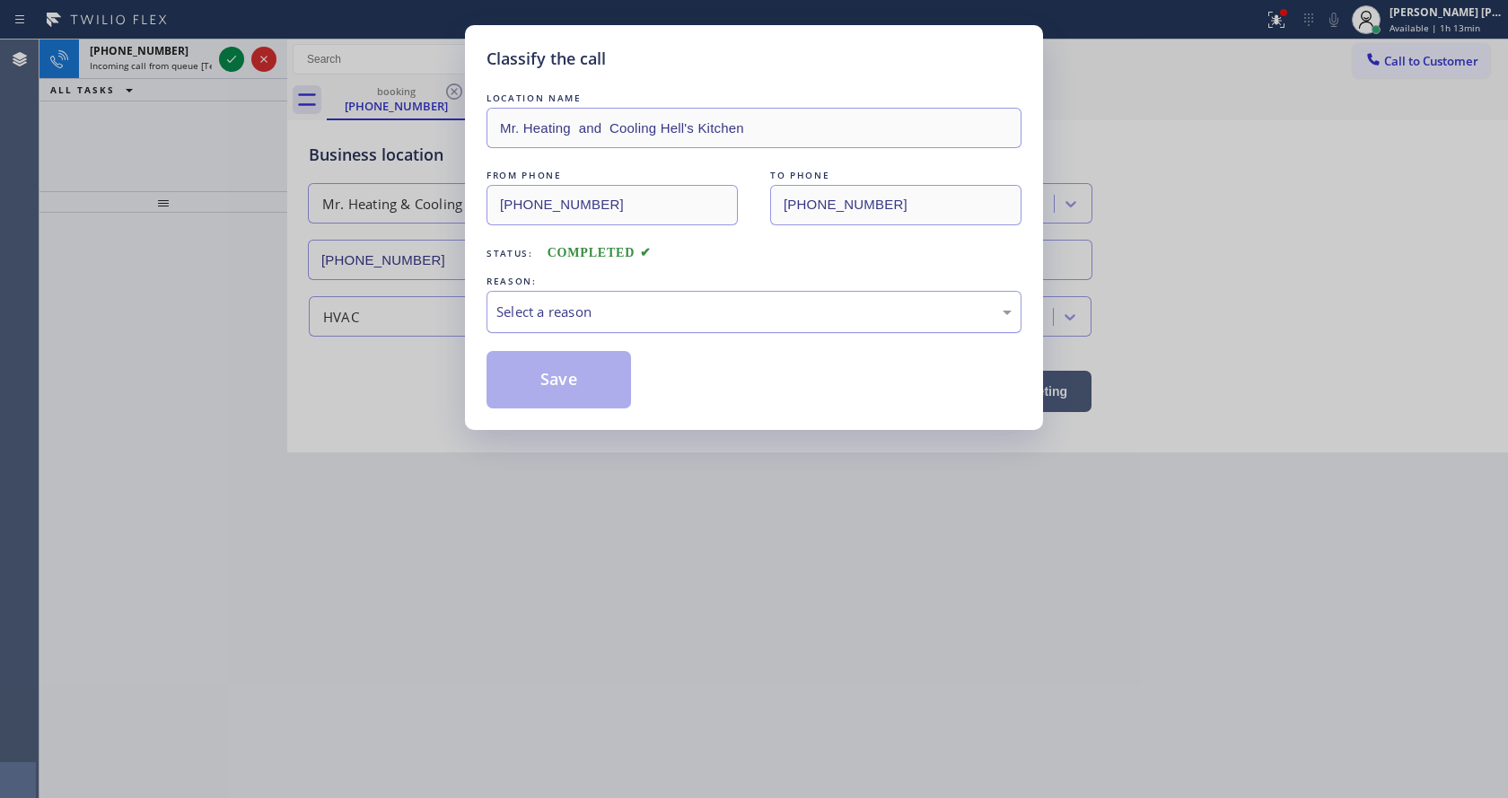
click at [626, 305] on div "Select a reason" at bounding box center [753, 312] width 515 height 21
click at [578, 400] on button "Save" at bounding box center [559, 379] width 145 height 57
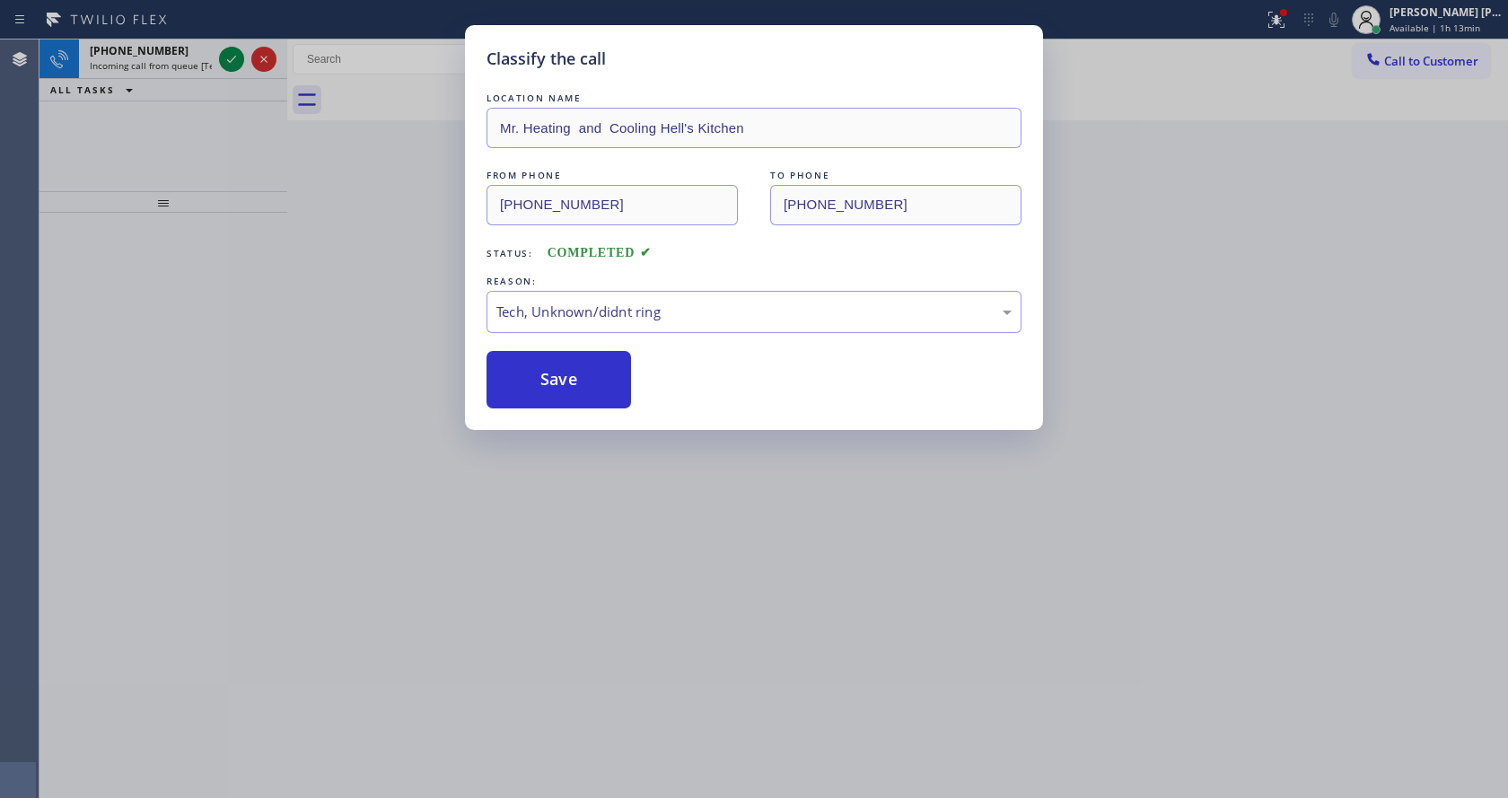
click at [194, 63] on span "Incoming call from queue [Test] All" at bounding box center [164, 65] width 149 height 13
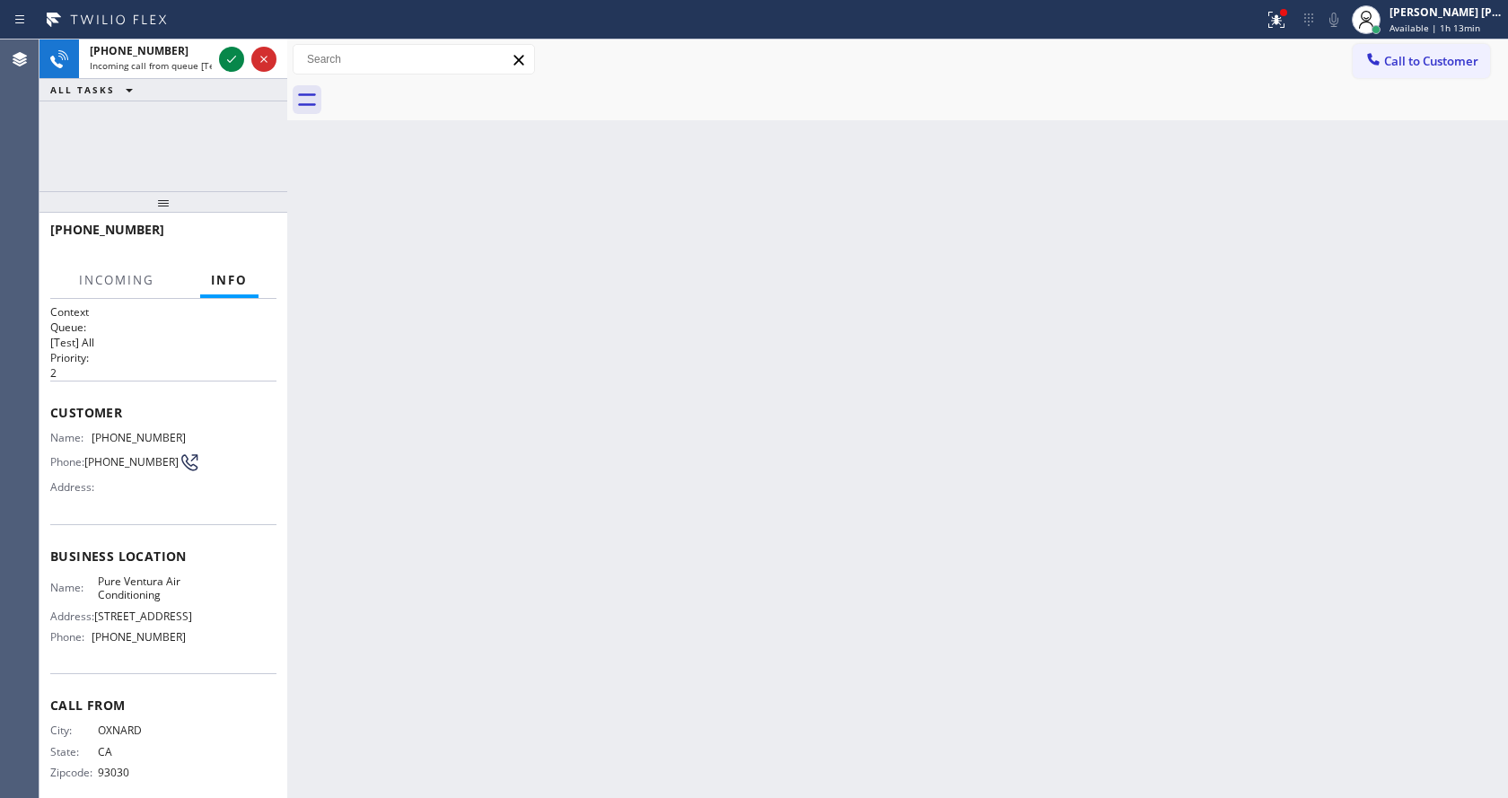
click at [194, 63] on span "Incoming call from queue [Test] All" at bounding box center [164, 65] width 149 height 13
click at [492, 259] on div "Back to Dashboard Change Sender ID Customers Technicians Select a contact Outbo…" at bounding box center [897, 419] width 1221 height 759
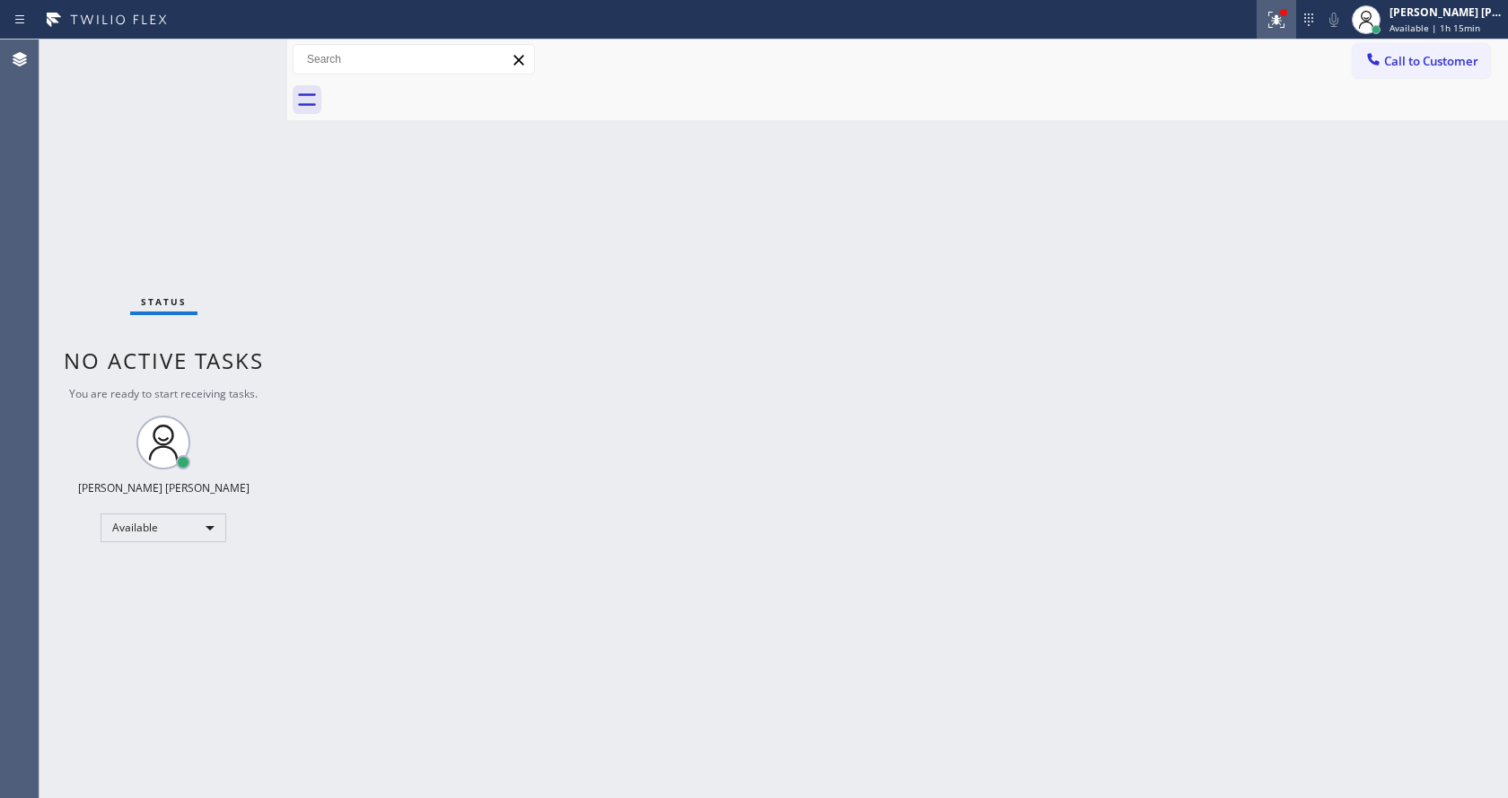
click at [1287, 28] on icon at bounding box center [1277, 20] width 22 height 22
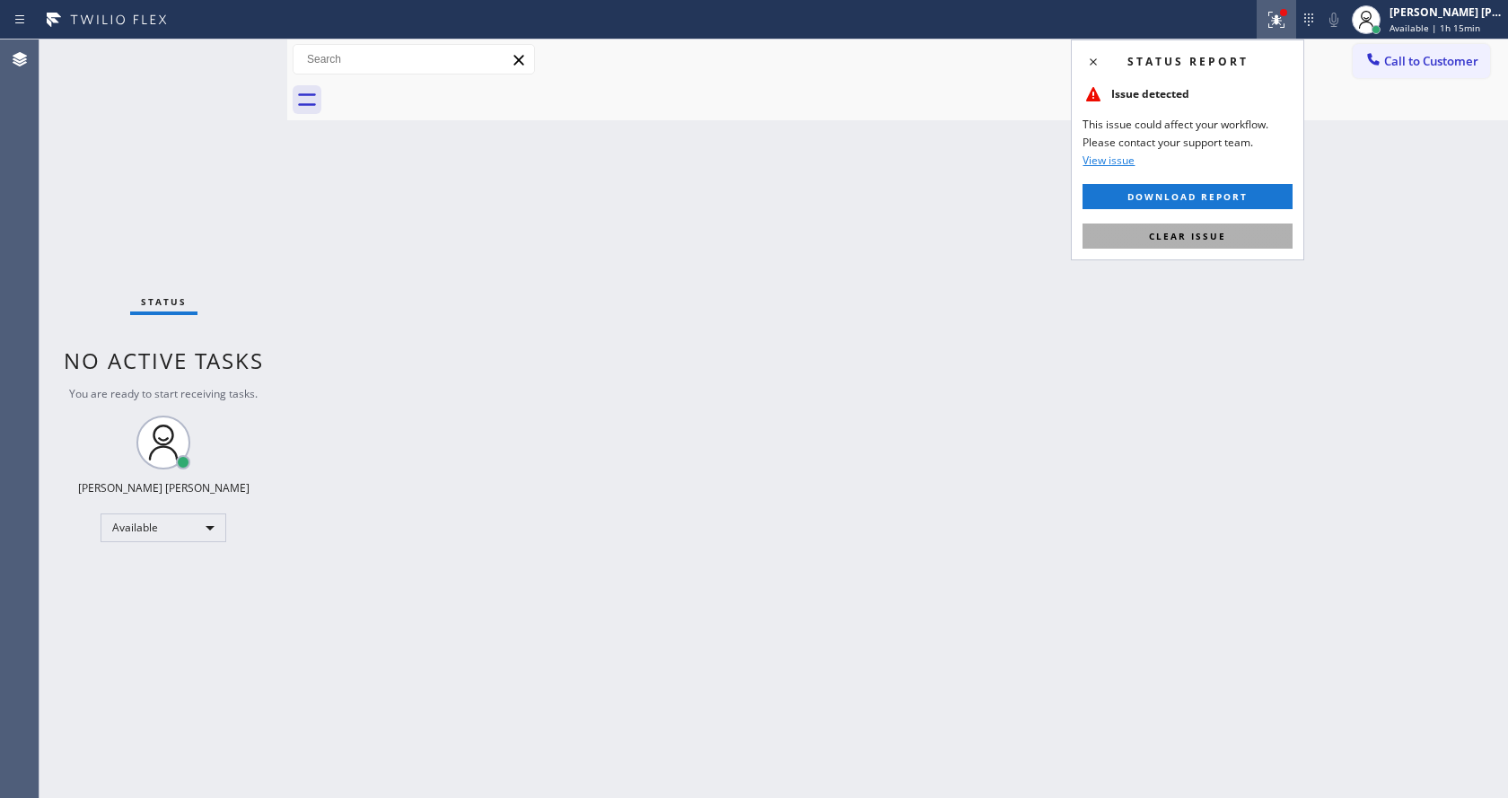
click at [1209, 244] on button "Clear issue" at bounding box center [1188, 236] width 210 height 25
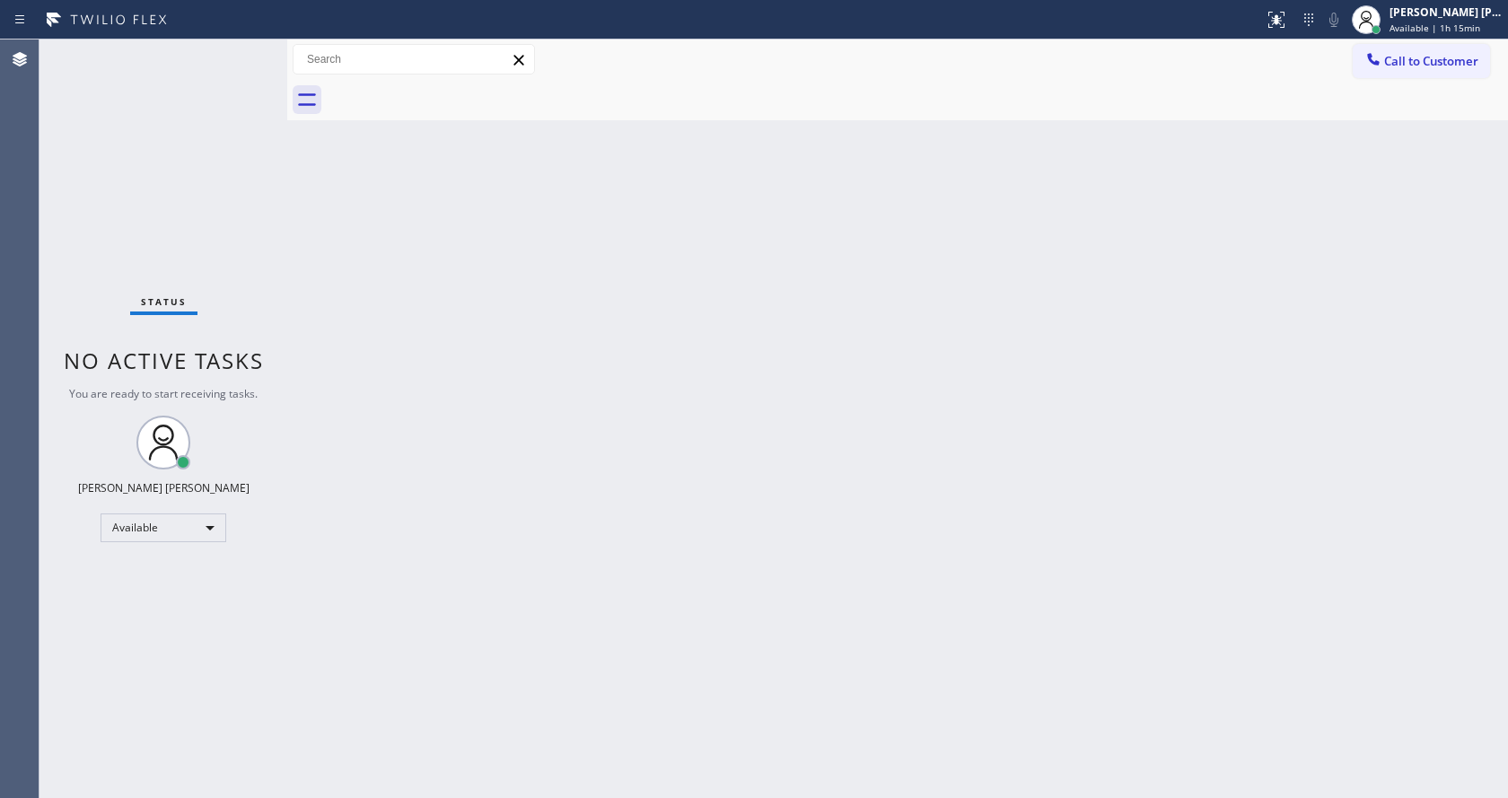
click at [451, 563] on div "Back to Dashboard Change Sender ID Customers Technicians Select a contact Outbo…" at bounding box center [897, 419] width 1221 height 759
click at [843, 421] on div "Back to Dashboard Change Sender ID Customers Technicians Select a contact Outbo…" at bounding box center [897, 419] width 1221 height 759
click at [234, 50] on div "Status No active tasks You are ready to start receiving tasks. [PERSON_NAME] [P…" at bounding box center [164, 419] width 248 height 759
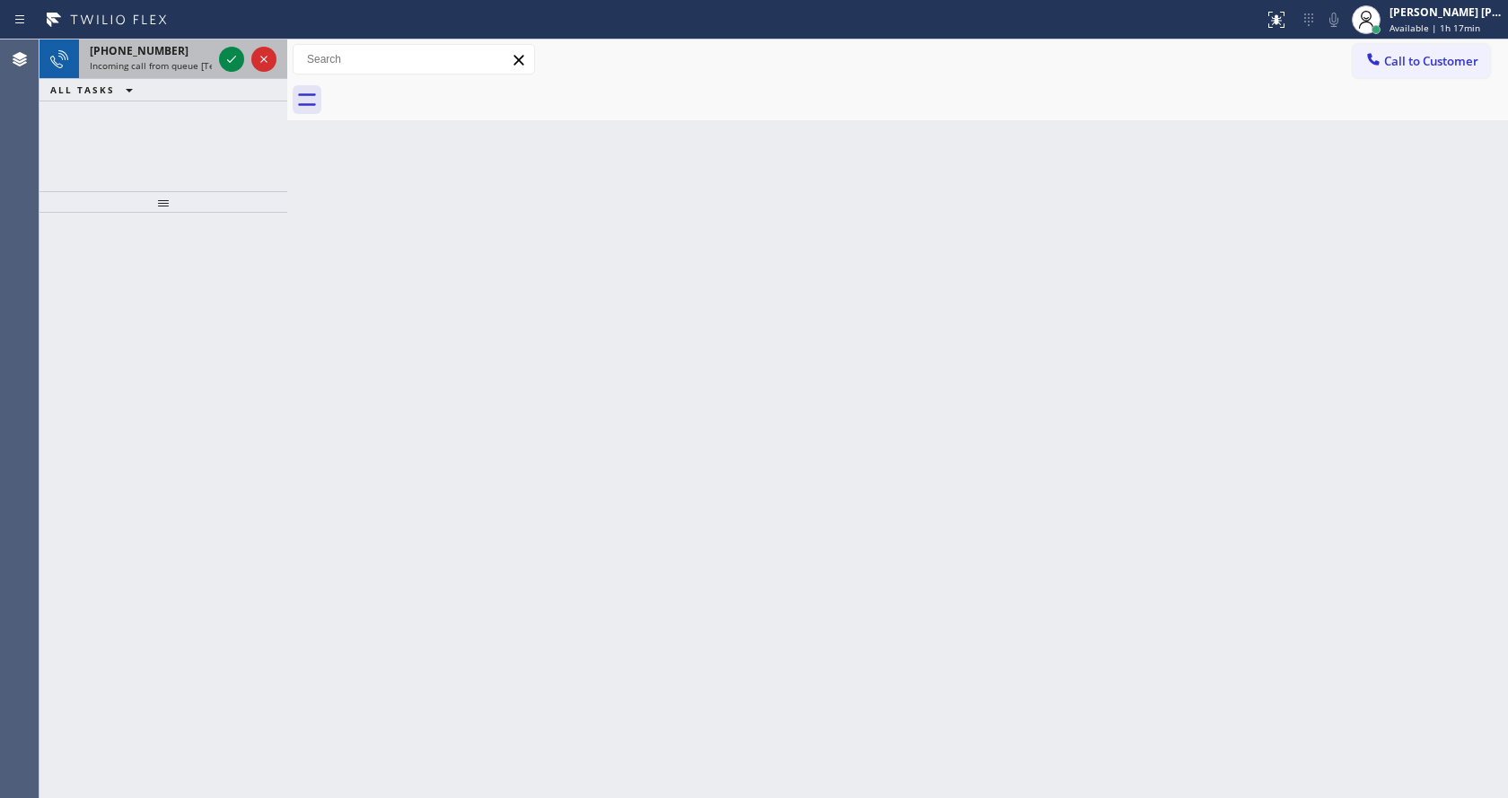
click at [201, 64] on span "Incoming call from queue [Test] All" at bounding box center [164, 65] width 149 height 13
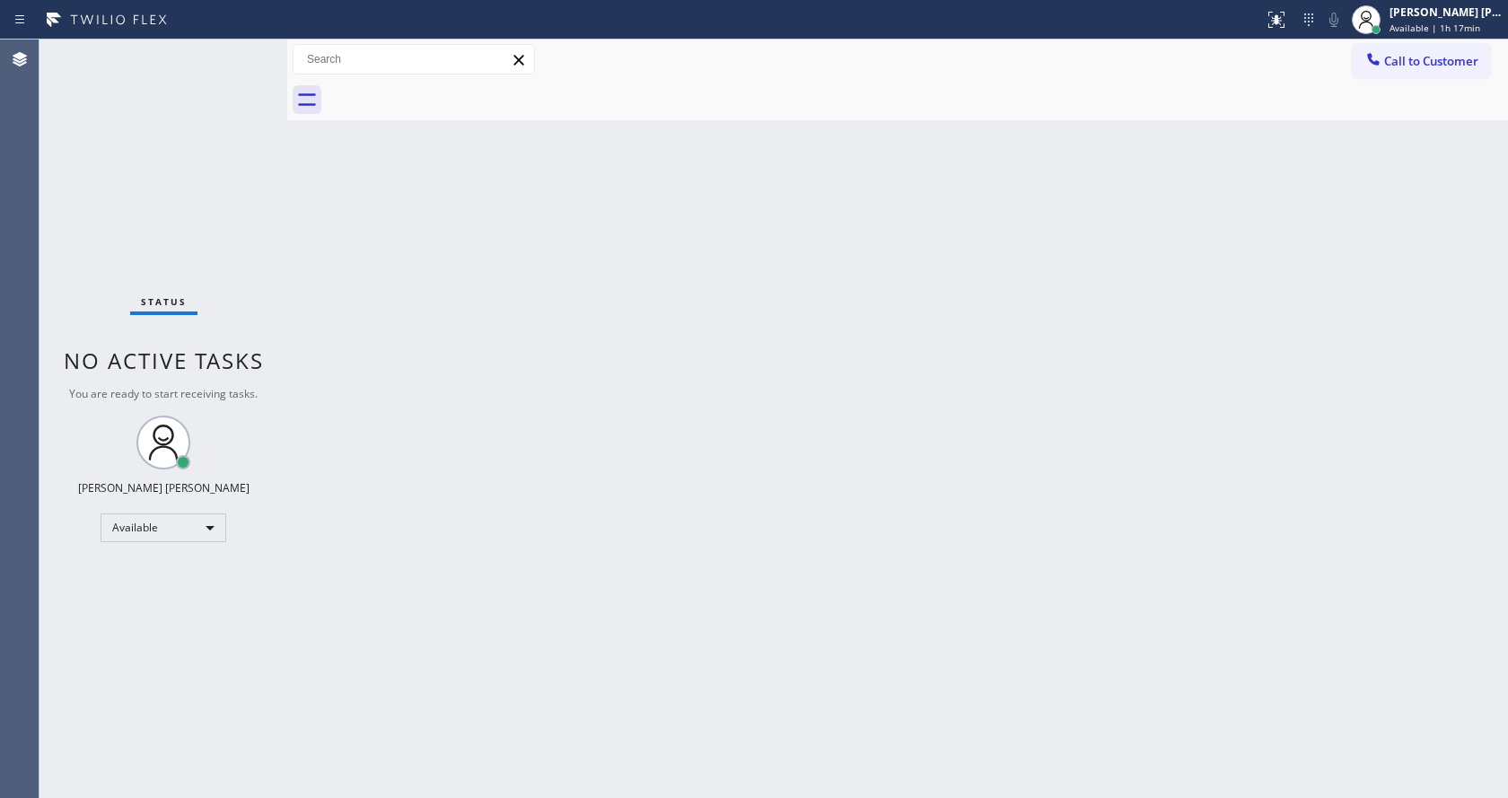
click at [602, 399] on div "Back to Dashboard Change Sender ID Customers Technicians Select a contact Outbo…" at bounding box center [897, 419] width 1221 height 759
click at [533, 643] on div "Back to Dashboard Change Sender ID Customers Technicians Select a contact Outbo…" at bounding box center [897, 419] width 1221 height 759
click at [245, 47] on div "Status No active tasks You are ready to start receiving tasks. [PERSON_NAME] [P…" at bounding box center [164, 419] width 248 height 759
click at [230, 53] on div "Status No active tasks You are ready to start receiving tasks. [PERSON_NAME] [P…" at bounding box center [164, 419] width 248 height 759
click at [734, 386] on div "Back to Dashboard Change Sender ID Customers Technicians Select a contact Outbo…" at bounding box center [897, 419] width 1221 height 759
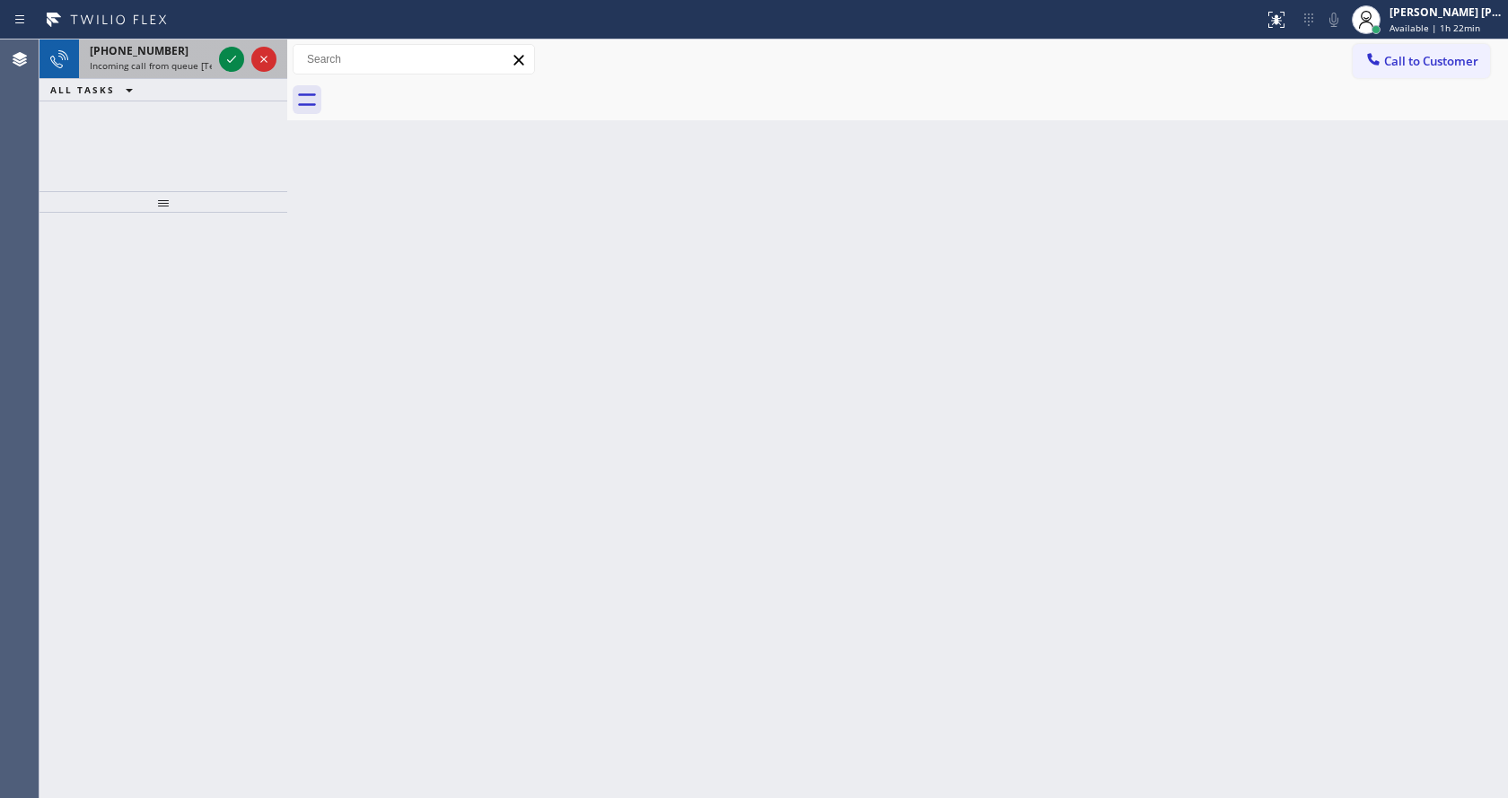
click at [186, 69] on span "Incoming call from queue [Test] All" at bounding box center [164, 65] width 149 height 13
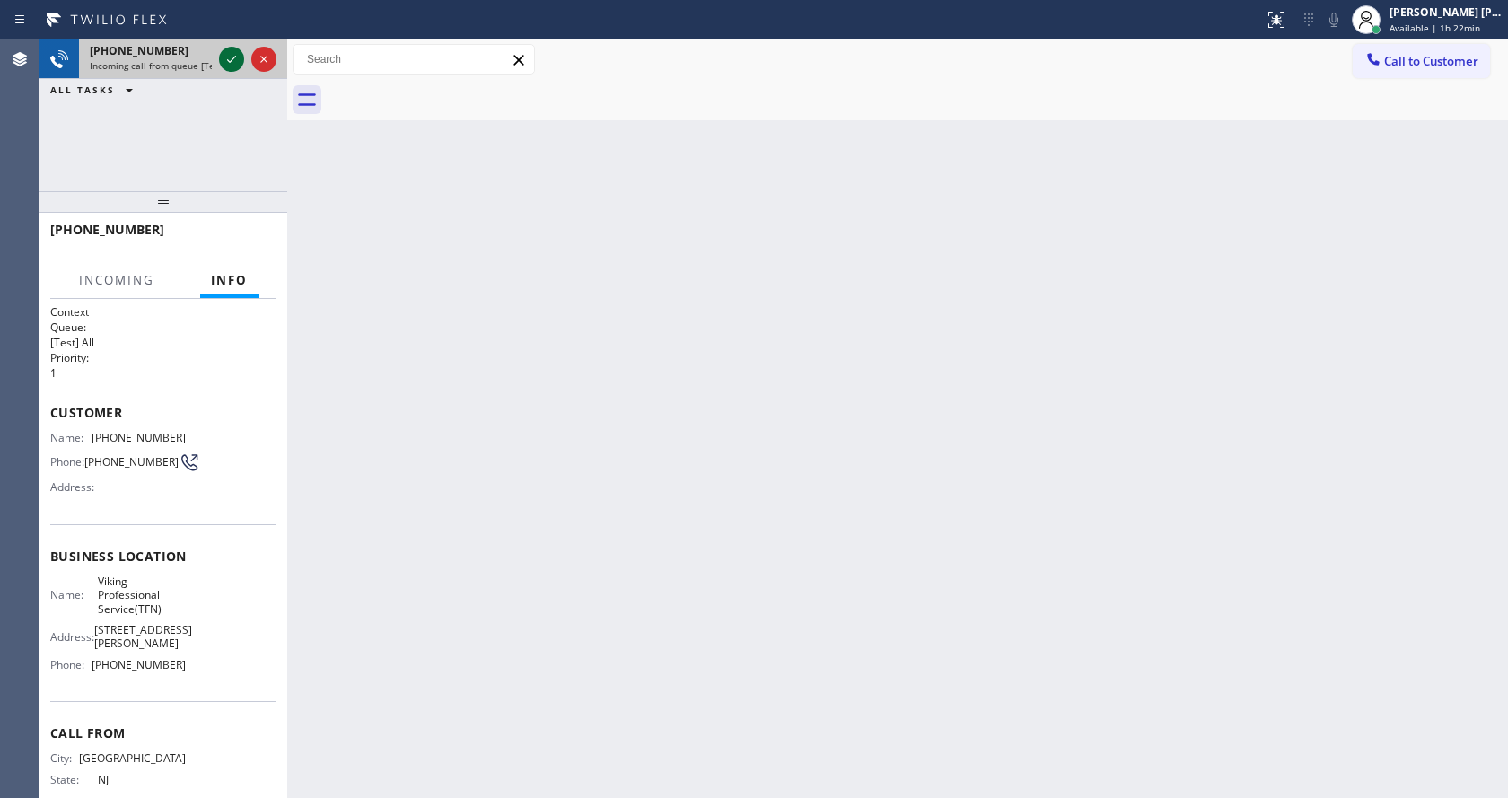
click at [225, 52] on icon at bounding box center [232, 59] width 22 height 22
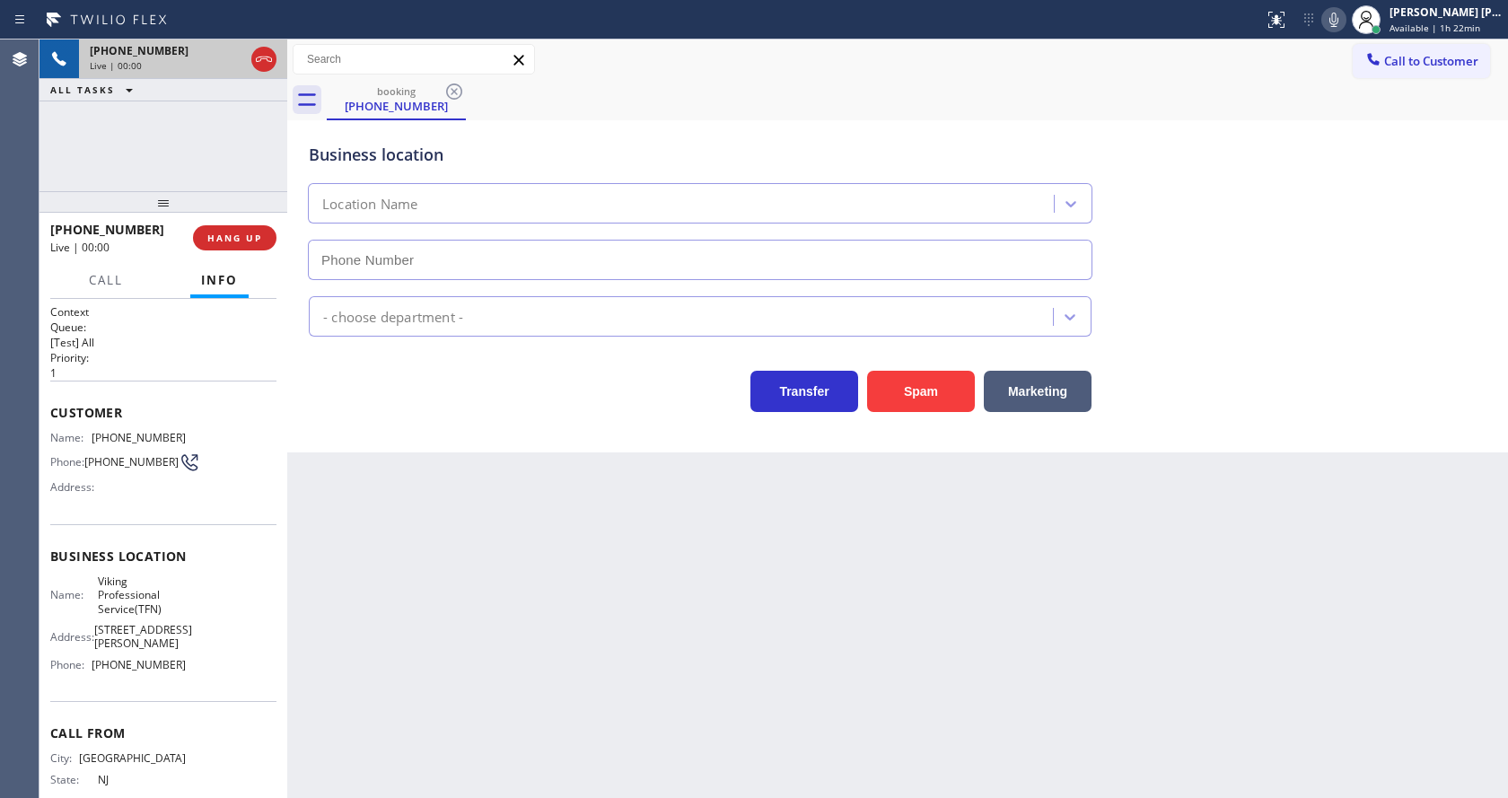
type input "[PHONE_NUMBER]"
click at [484, 544] on div "Back to Dashboard Change Sender ID Customers Technicians Select a contact Outbo…" at bounding box center [897, 419] width 1221 height 759
click at [454, 686] on div "Back to Dashboard Change Sender ID Customers Technicians Select a contact Outbo…" at bounding box center [897, 419] width 1221 height 759
click at [439, 667] on div "Back to Dashboard Change Sender ID Customers Technicians Select a contact Outbo…" at bounding box center [897, 419] width 1221 height 759
click at [748, 616] on div "Back to Dashboard Change Sender ID Customers Technicians Select a contact Outbo…" at bounding box center [897, 419] width 1221 height 759
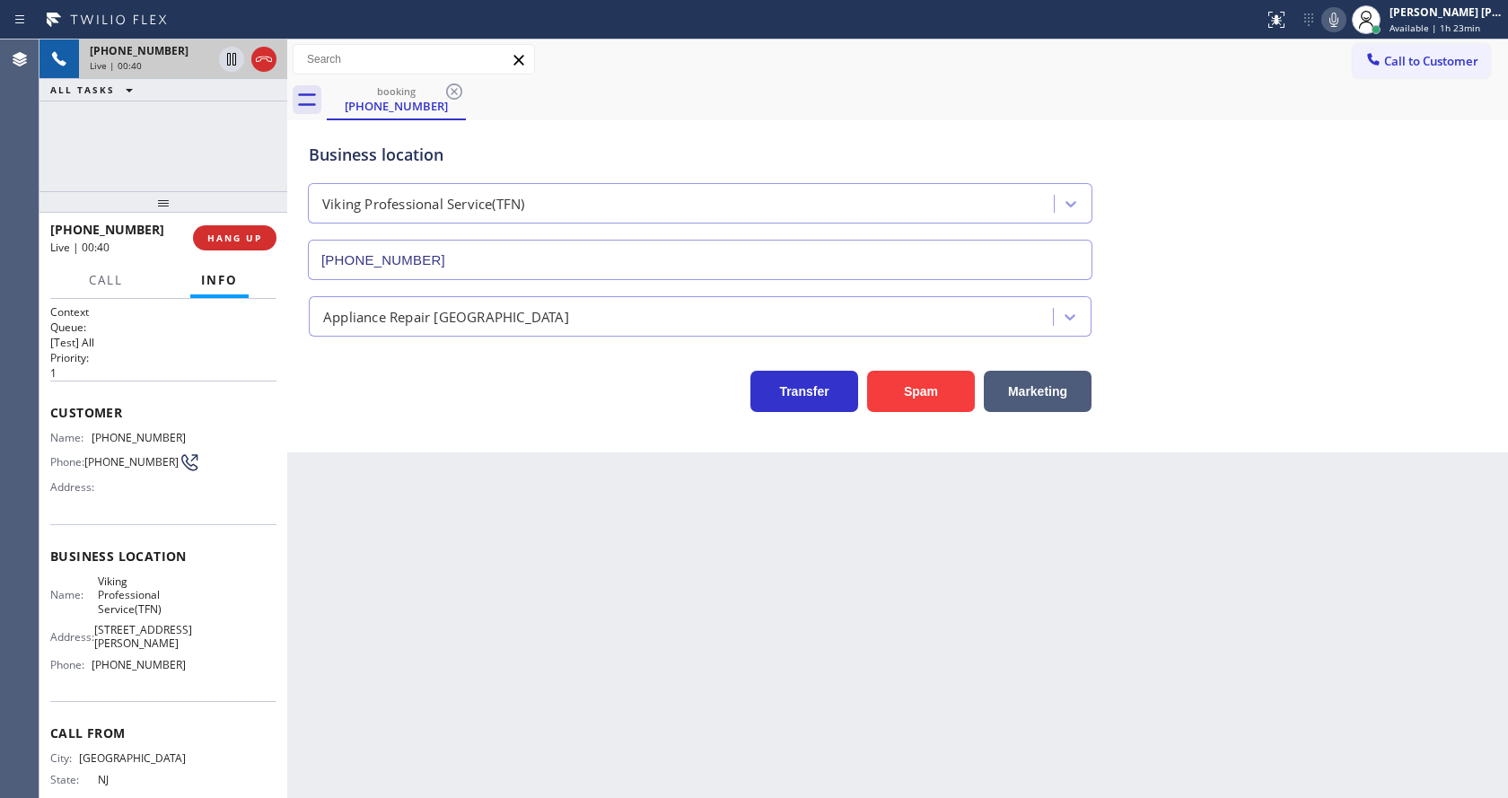
click at [590, 672] on div "Back to Dashboard Change Sender ID Customers Technicians Select a contact Outbo…" at bounding box center [897, 419] width 1221 height 759
click at [230, 228] on button "HANG UP" at bounding box center [234, 237] width 83 height 25
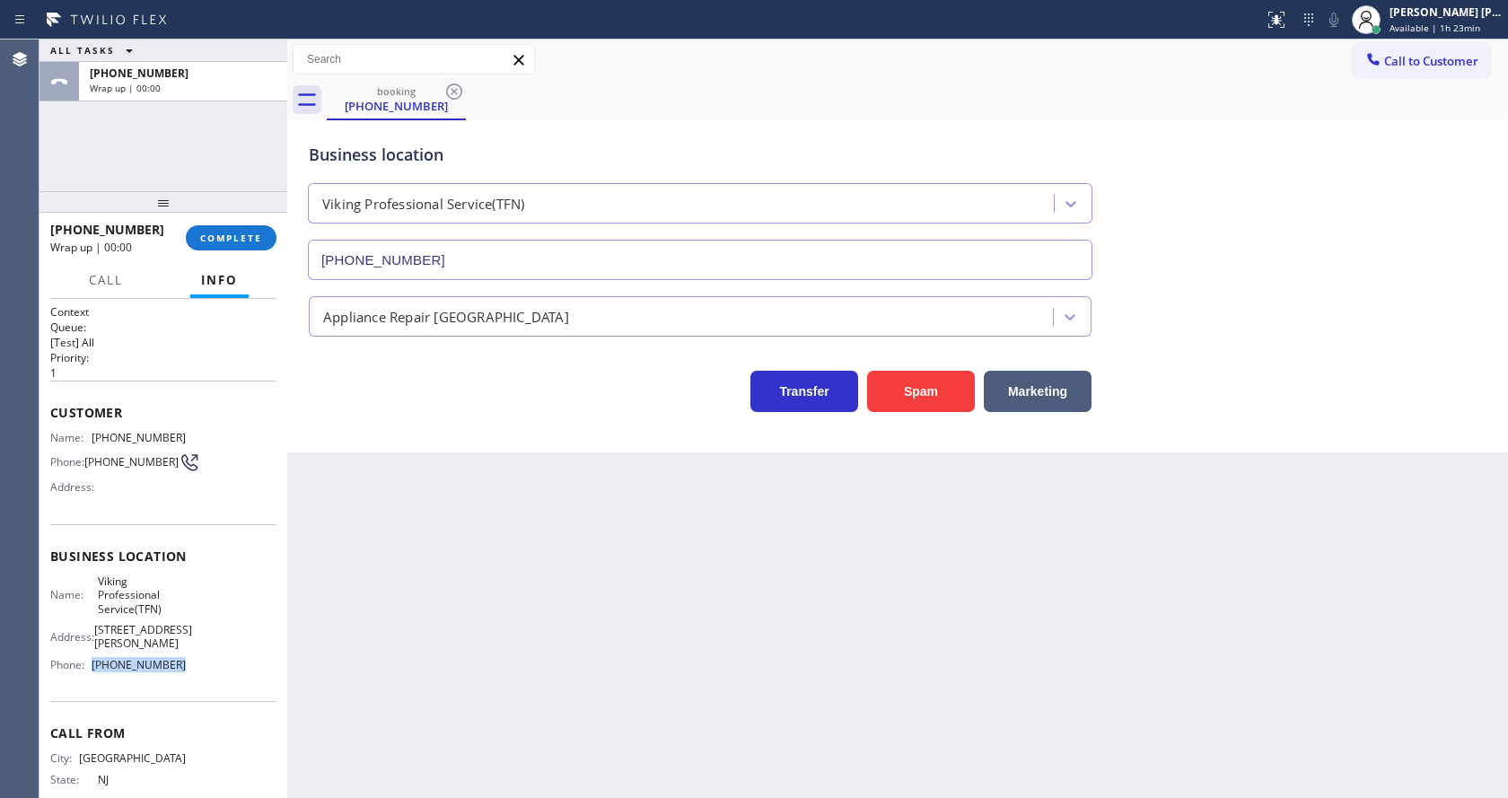
drag, startPoint x: 191, startPoint y: 661, endPoint x: 90, endPoint y: 659, distance: 101.5
click at [90, 659] on div "Name: Viking Professional Service(TFN) Address: [STREET_ADDRESS][PERSON_NAME] P…" at bounding box center [163, 627] width 226 height 105
drag, startPoint x: 543, startPoint y: 646, endPoint x: 318, endPoint y: 332, distance: 386.7
click at [542, 646] on div "Back to Dashboard Change Sender ID Customers Technicians Select a contact Outbo…" at bounding box center [897, 419] width 1221 height 759
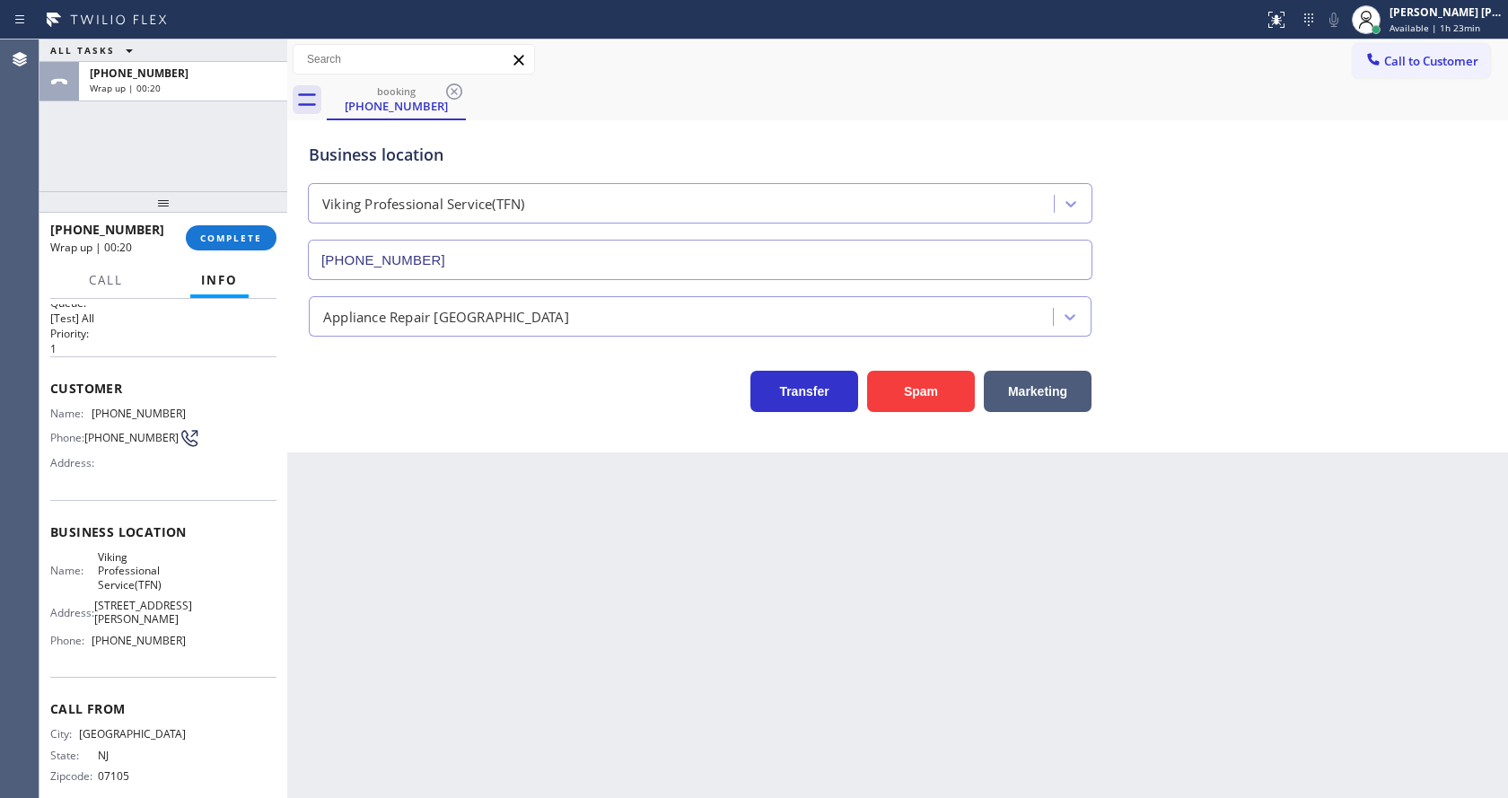
scroll to position [37, 0]
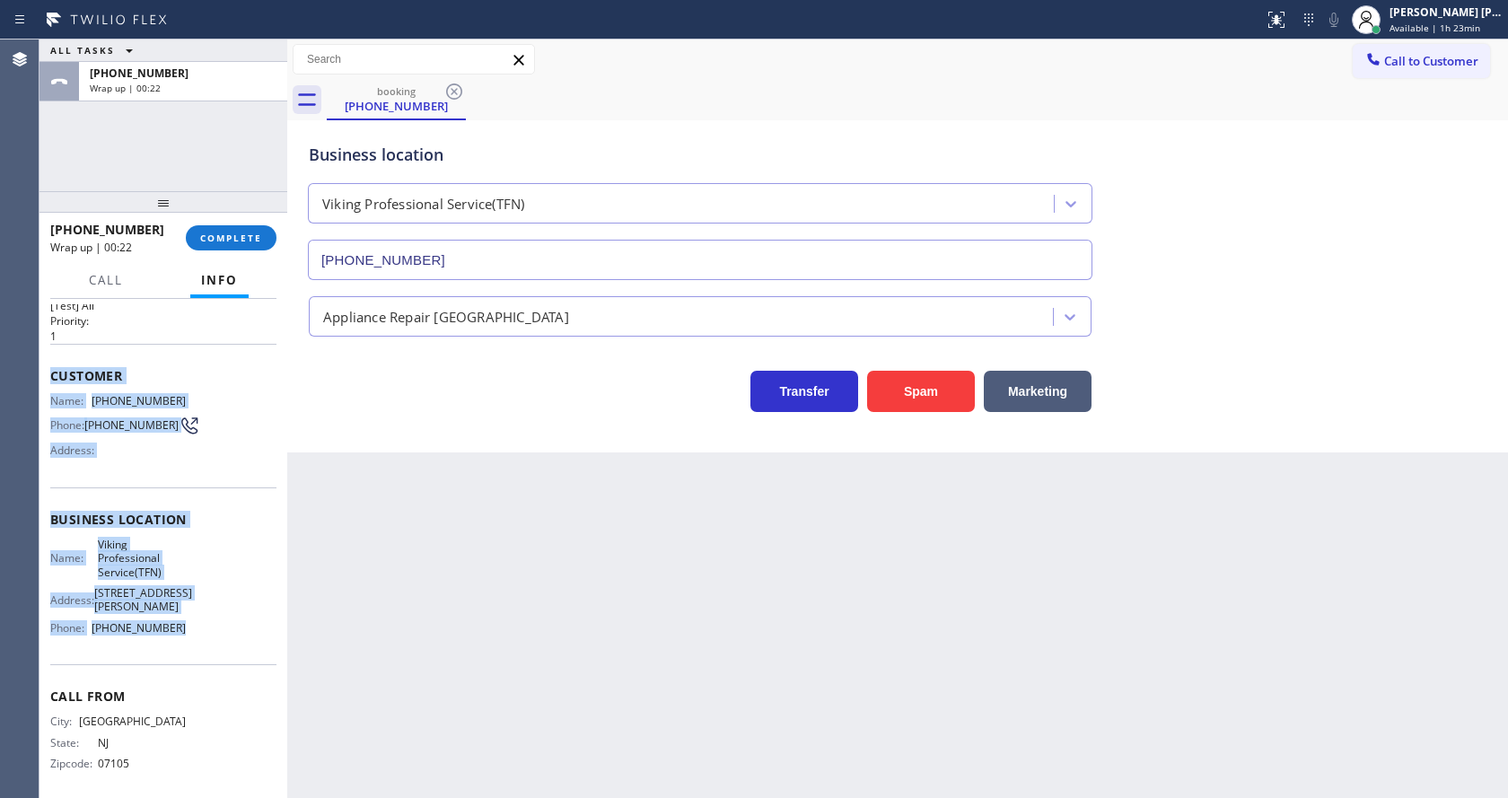
drag, startPoint x: 44, startPoint y: 364, endPoint x: 216, endPoint y: 626, distance: 313.7
click at [216, 626] on div "Context Queue: [Test] All Priority: 1 Customer Name: [PHONE_NUMBER] Phone: [PHO…" at bounding box center [164, 548] width 248 height 499
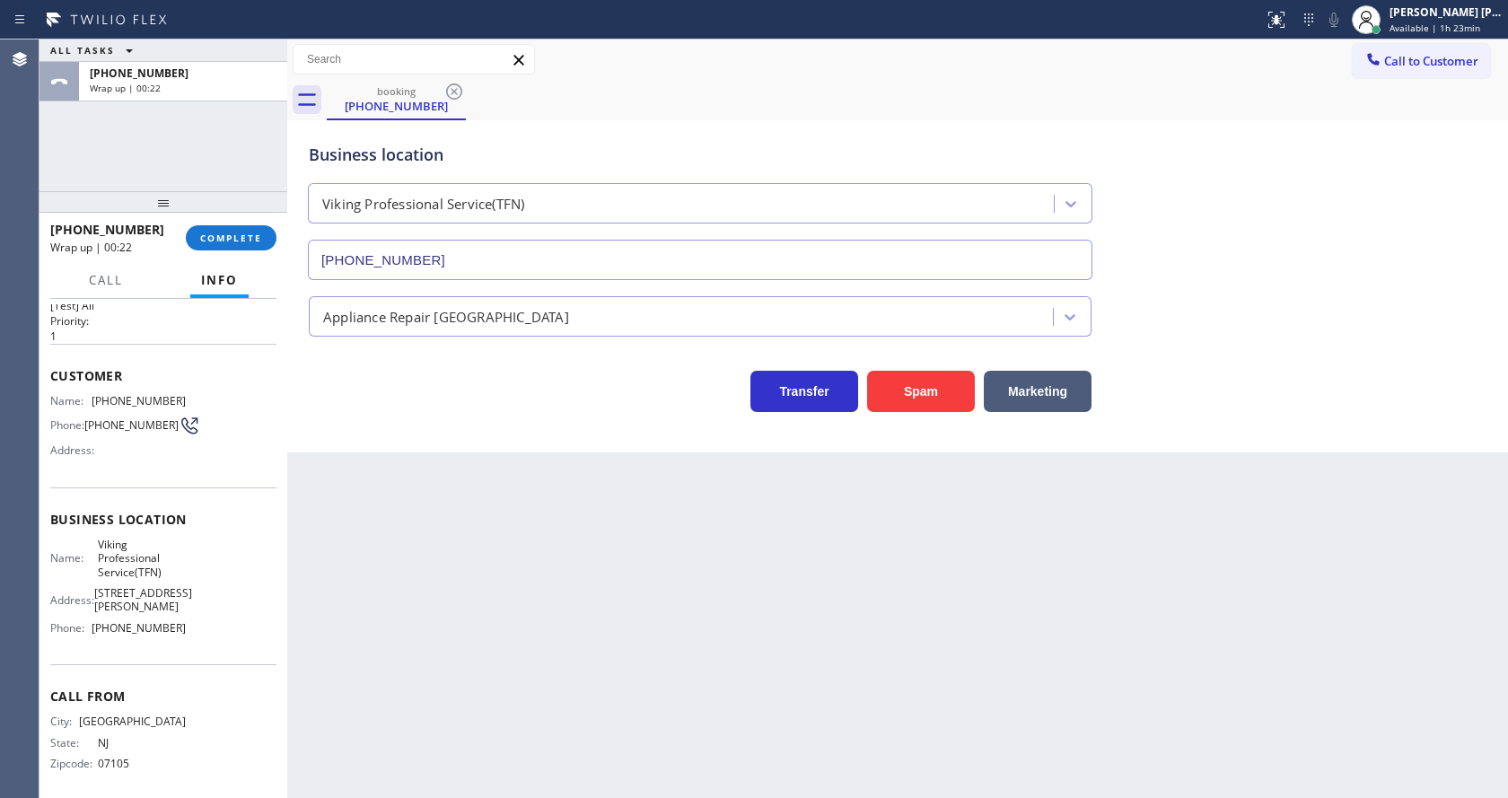
click at [539, 546] on div "Back to Dashboard Change Sender ID Customers Technicians Select a contact Outbo…" at bounding box center [897, 419] width 1221 height 759
click at [224, 246] on button "COMPLETE" at bounding box center [231, 237] width 91 height 25
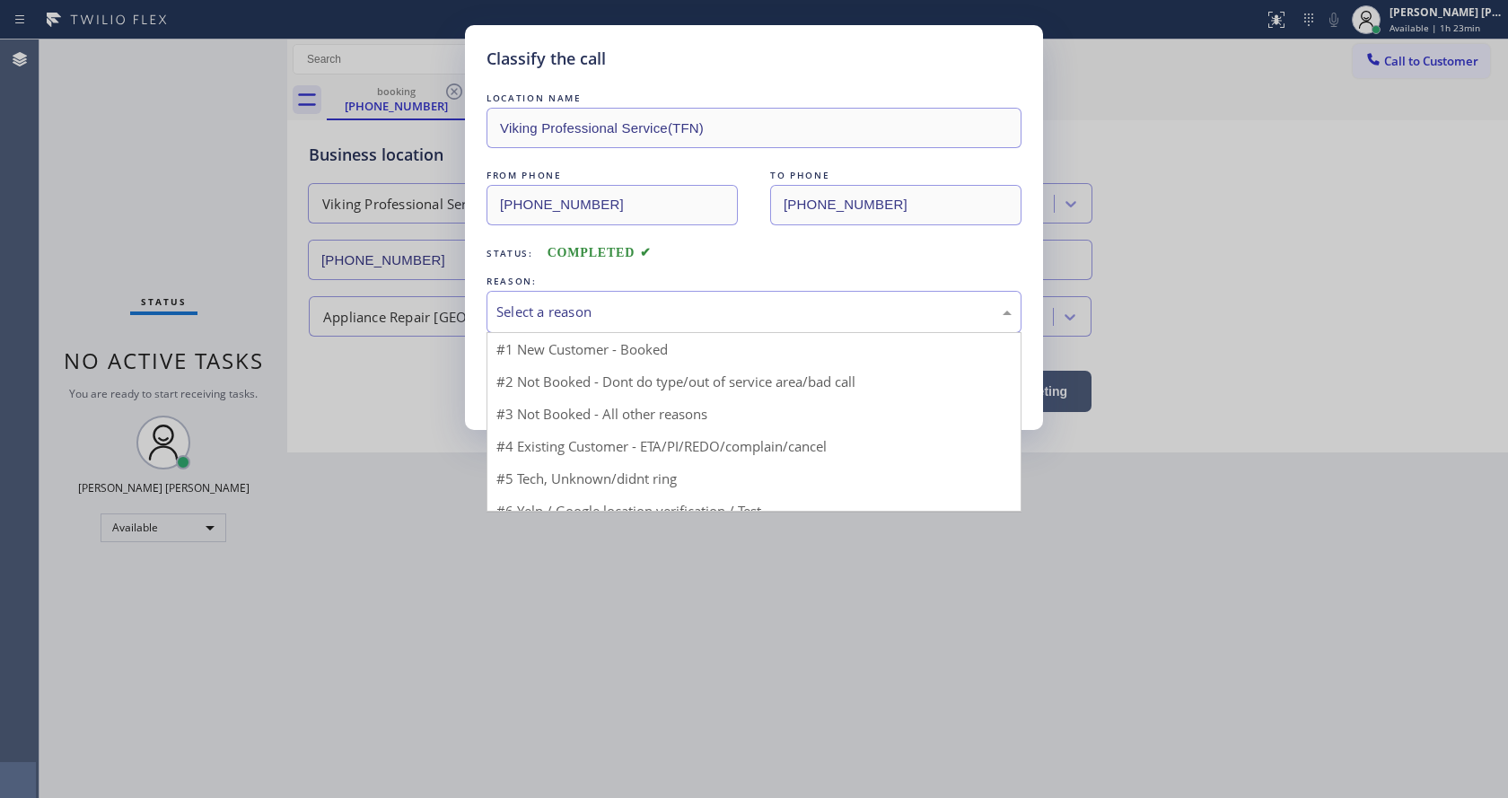
click at [554, 303] on div "Select a reason" at bounding box center [753, 312] width 515 height 21
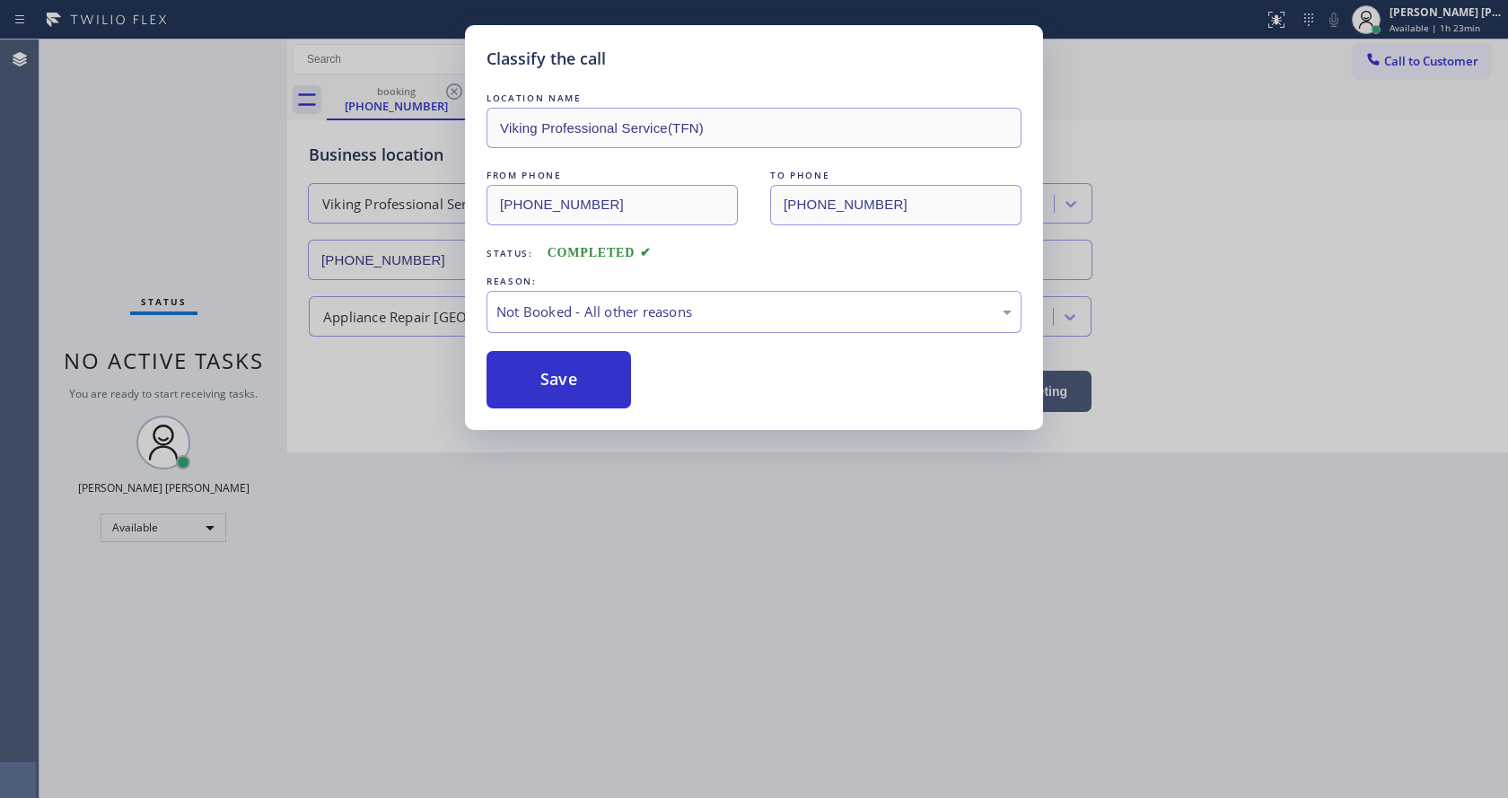
click at [564, 368] on button "Save" at bounding box center [559, 379] width 145 height 57
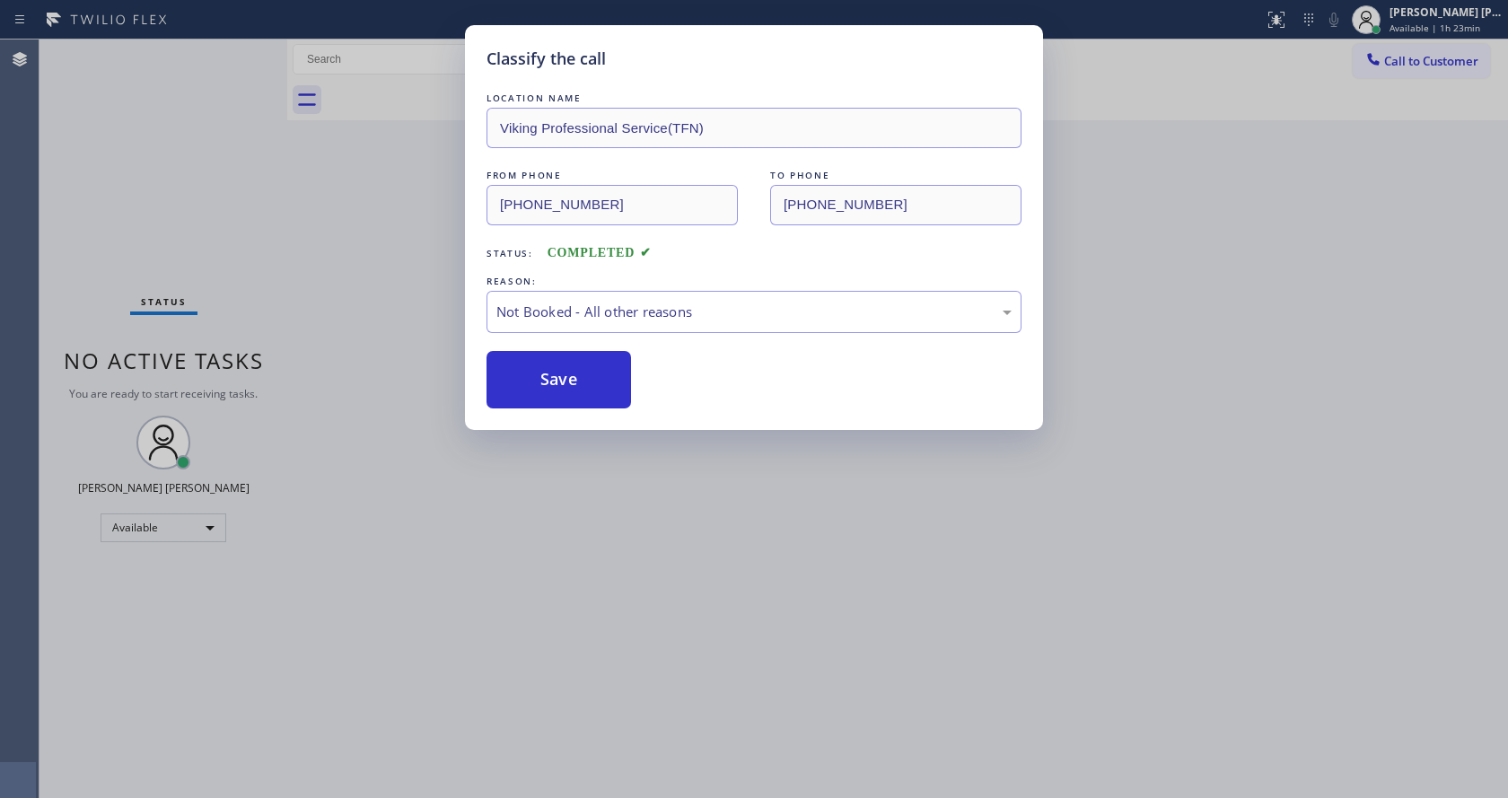
click at [564, 368] on button "Save" at bounding box center [559, 379] width 145 height 57
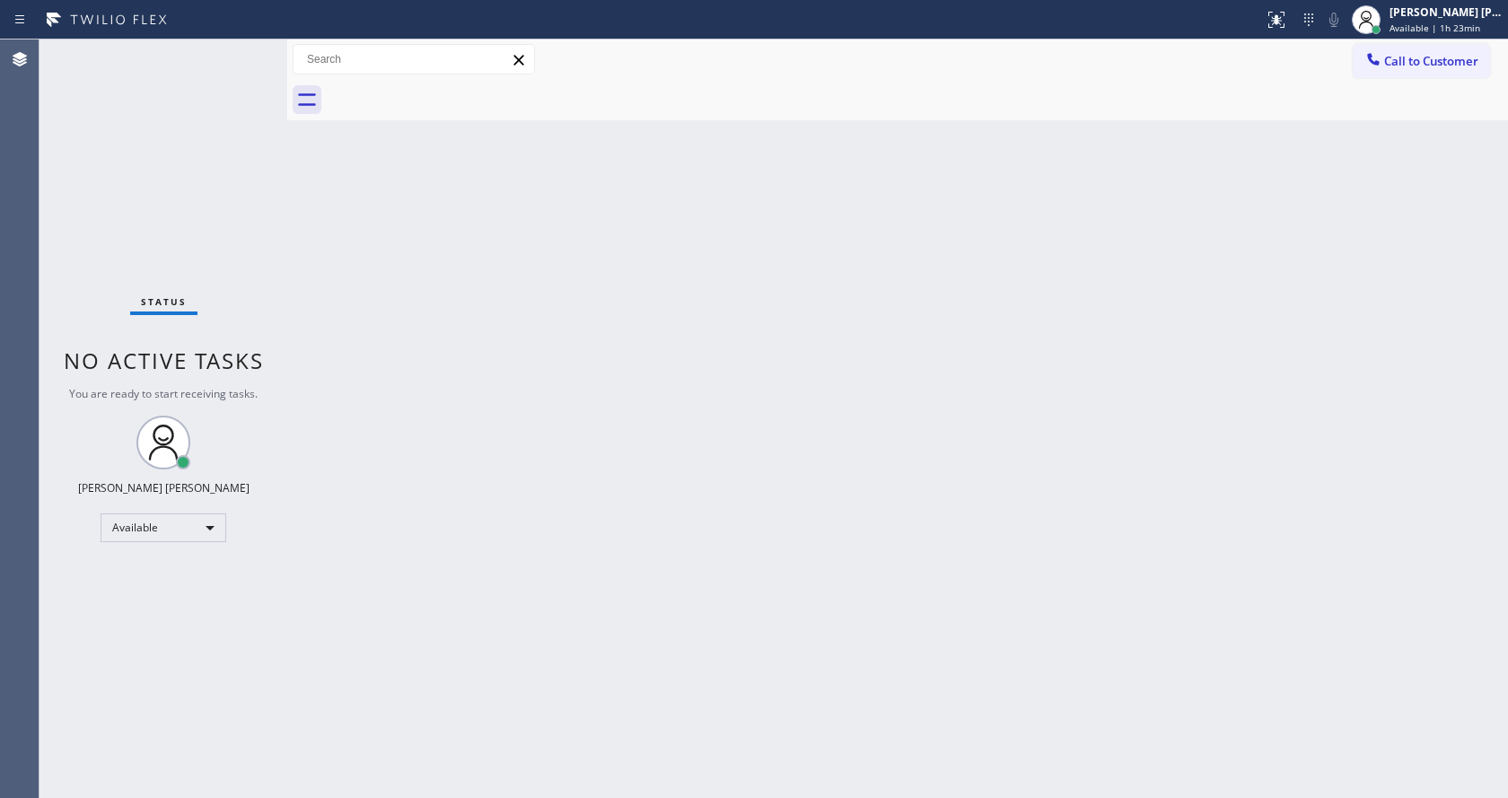
click at [497, 228] on div "Back to Dashboard Change Sender ID Customers Technicians Select a contact Outbo…" at bounding box center [897, 419] width 1221 height 759
drag, startPoint x: 288, startPoint y: 75, endPoint x: 250, endPoint y: 74, distance: 37.7
click at [252, 74] on div "Status No active tasks You are ready to start receiving tasks. [PERSON_NAME] [P…" at bounding box center [774, 419] width 1469 height 759
click at [234, 56] on div "Status No active tasks You are ready to start receiving tasks. [PERSON_NAME] [P…" at bounding box center [164, 419] width 248 height 759
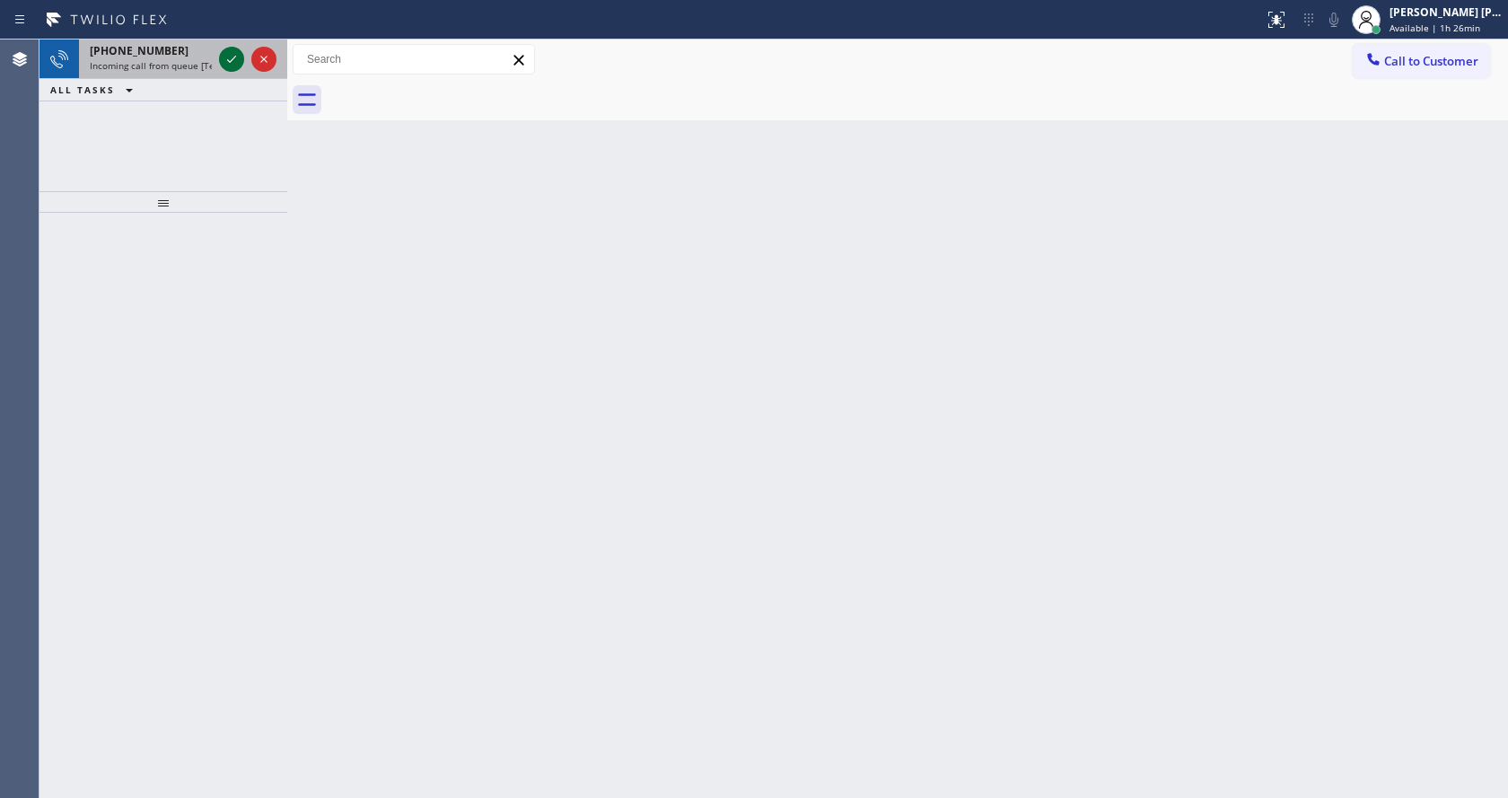
click at [234, 56] on icon at bounding box center [232, 59] width 22 height 22
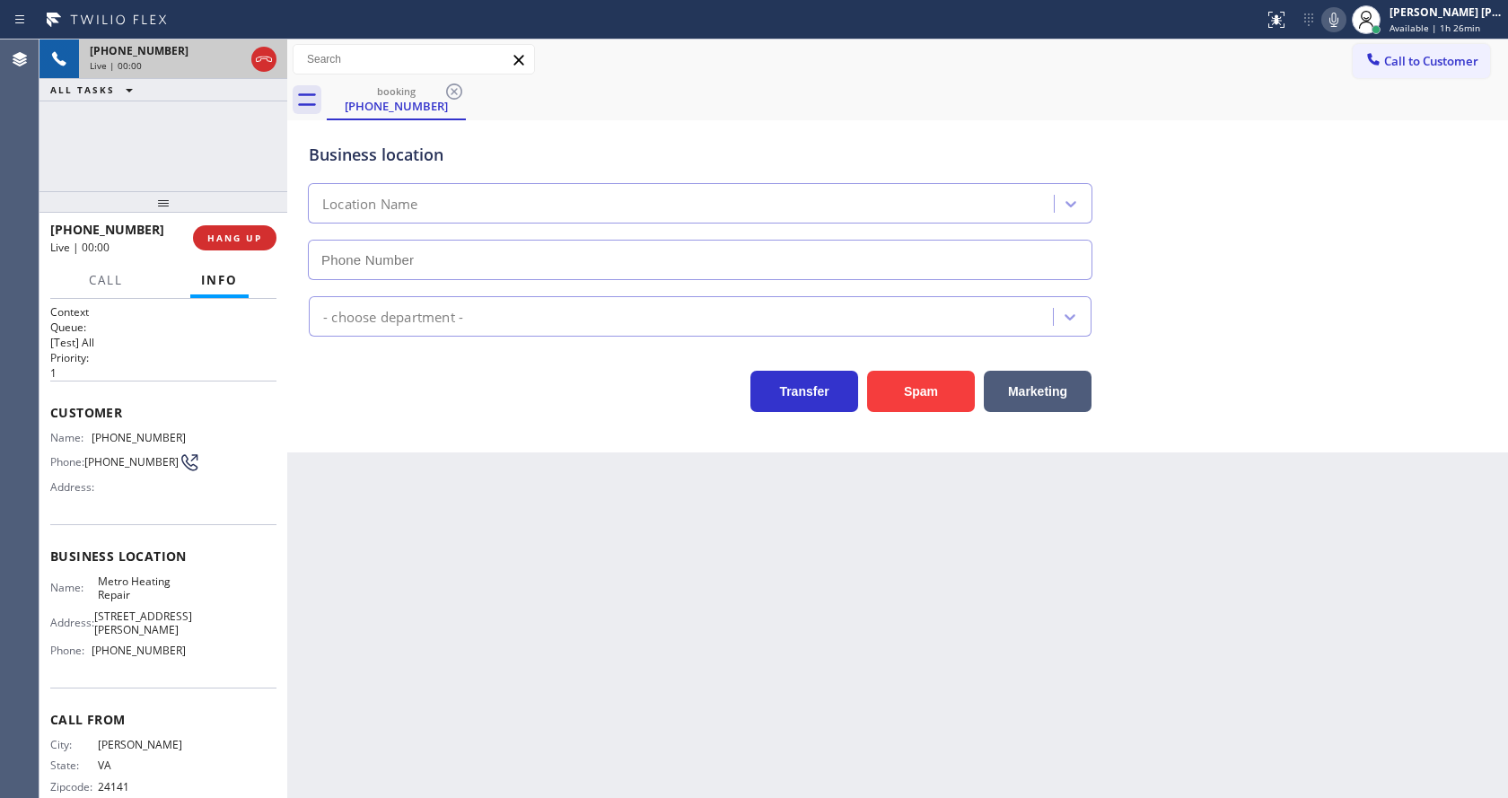
type input "[PHONE_NUMBER]"
click at [438, 531] on div "Back to Dashboard Change Sender ID Customers Technicians Select a contact Outbo…" at bounding box center [897, 419] width 1221 height 759
click at [522, 584] on div "Back to Dashboard Change Sender ID Customers Technicians Select a contact Outbo…" at bounding box center [897, 419] width 1221 height 759
click at [528, 620] on div "Back to Dashboard Change Sender ID Customers Technicians Select a contact Outbo…" at bounding box center [897, 419] width 1221 height 759
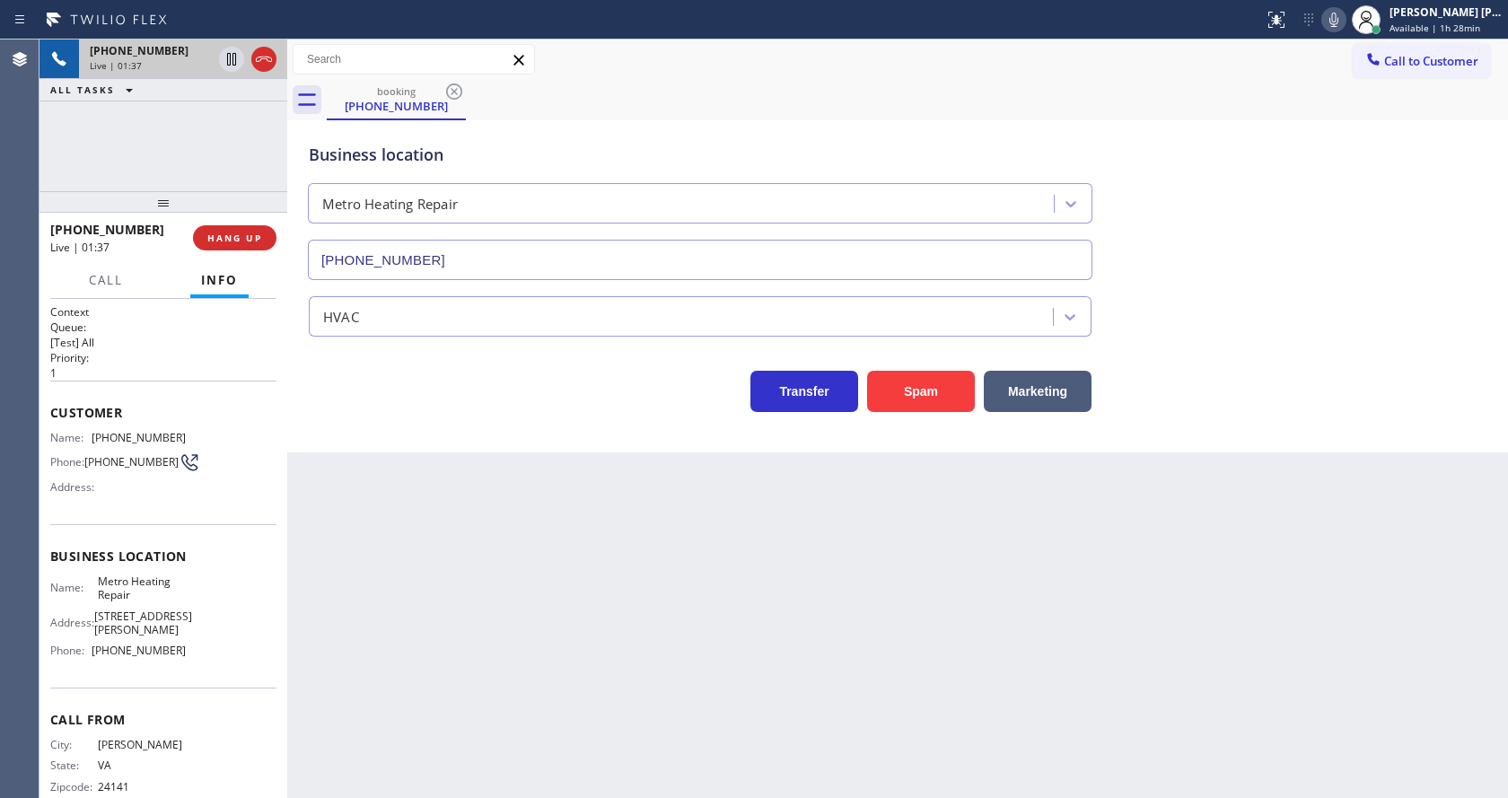
drag, startPoint x: 694, startPoint y: 576, endPoint x: 716, endPoint y: 564, distance: 24.9
click at [694, 576] on div "Back to Dashboard Change Sender ID Customers Technicians Select a contact Outbo…" at bounding box center [897, 419] width 1221 height 759
click at [513, 691] on div "Back to Dashboard Change Sender ID Customers Technicians Select a contact Outbo…" at bounding box center [897, 419] width 1221 height 759
click at [186, 563] on span "Business location" at bounding box center [163, 556] width 226 height 17
drag, startPoint x: 94, startPoint y: 441, endPoint x: 213, endPoint y: 434, distance: 118.7
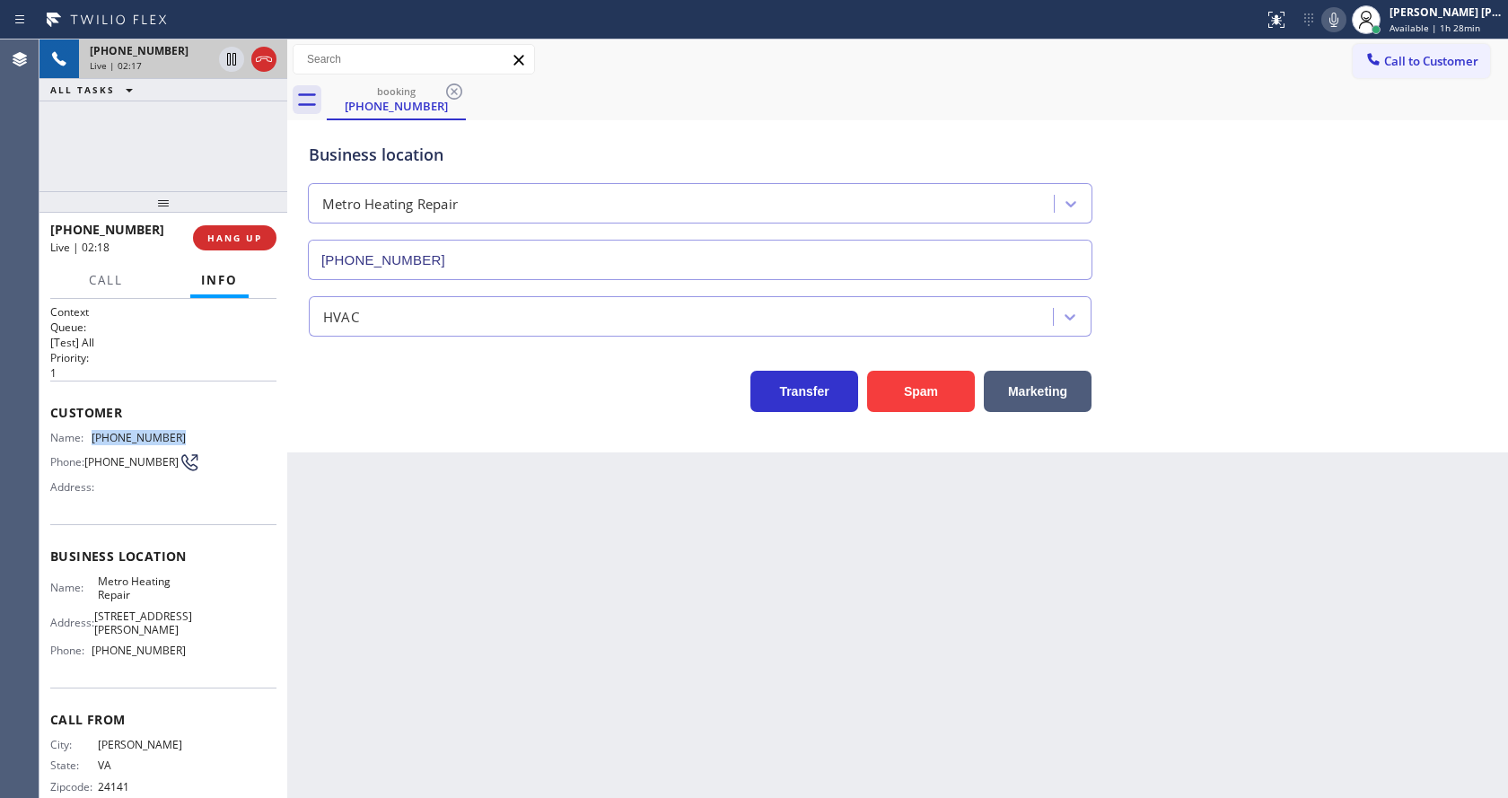
click at [213, 434] on div "Name: [PHONE_NUMBER] Phone: [PHONE_NUMBER] Address:" at bounding box center [163, 466] width 226 height 71
click at [514, 516] on div "Back to Dashboard Change Sender ID Customers Technicians Select a contact Outbo…" at bounding box center [897, 419] width 1221 height 759
click at [216, 571] on div "Business location Name: Metro Heating Repair Address: [STREET_ADDRESS][PERSON_N…" at bounding box center [163, 605] width 226 height 163
drag, startPoint x: 91, startPoint y: 583, endPoint x: 145, endPoint y: 602, distance: 57.4
click at [145, 602] on div "Name: Metro Heating Repair" at bounding box center [118, 589] width 136 height 28
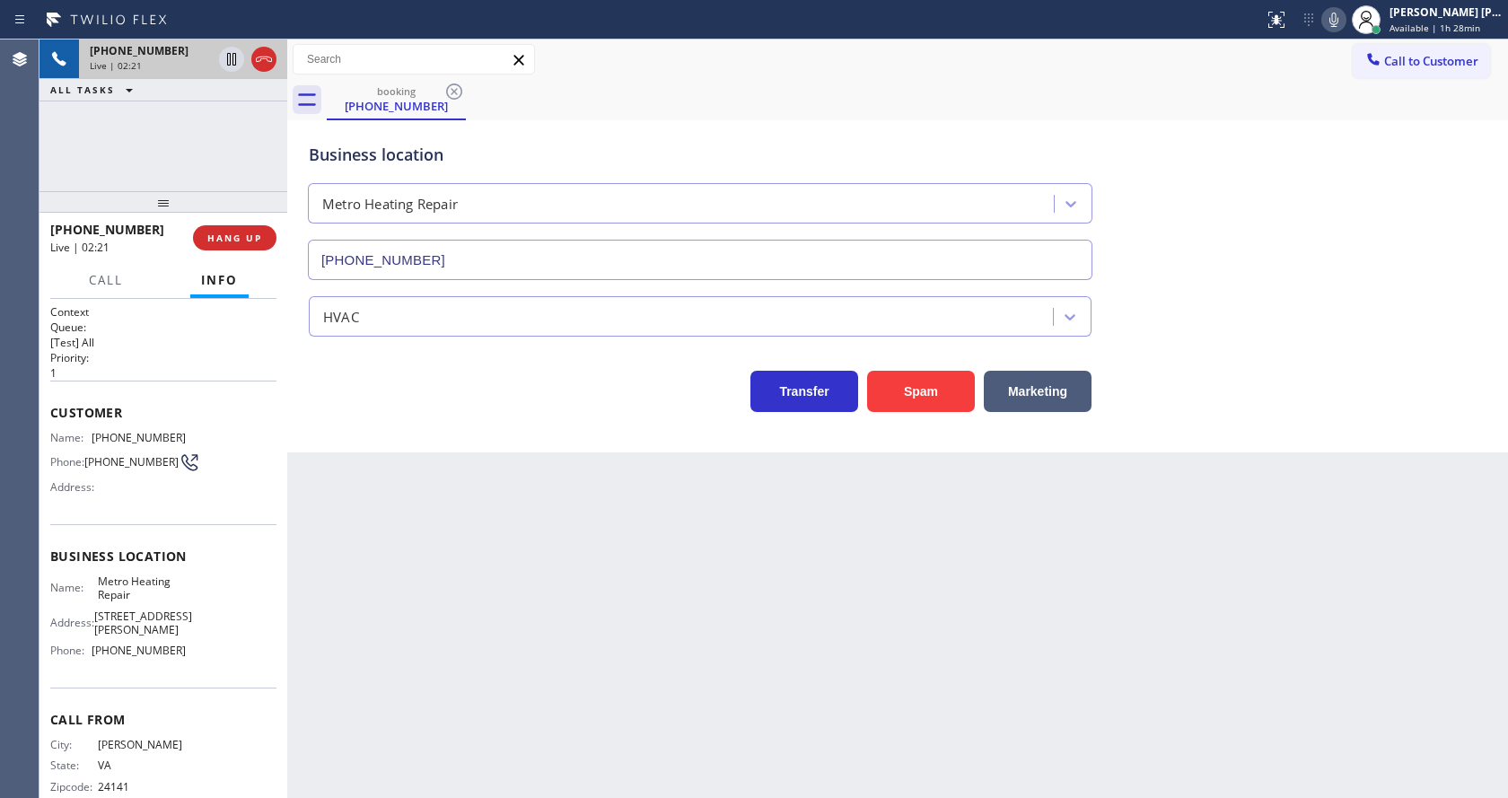
click at [348, 591] on div "Back to Dashboard Change Sender ID Customers Technicians Select a contact Outbo…" at bounding box center [897, 419] width 1221 height 759
drag, startPoint x: 181, startPoint y: 613, endPoint x: 171, endPoint y: 619, distance: 11.7
click at [181, 613] on div "Name: Metro Heating Repair Address: [STREET_ADDRESS][PERSON_NAME] Phone: [PHONE…" at bounding box center [163, 620] width 226 height 91
drag, startPoint x: 88, startPoint y: 672, endPoint x: 238, endPoint y: 677, distance: 150.0
click at [238, 665] on div "Name: Metro Heating Repair Address: [STREET_ADDRESS][PERSON_NAME] Phone: [PHONE…" at bounding box center [163, 620] width 226 height 91
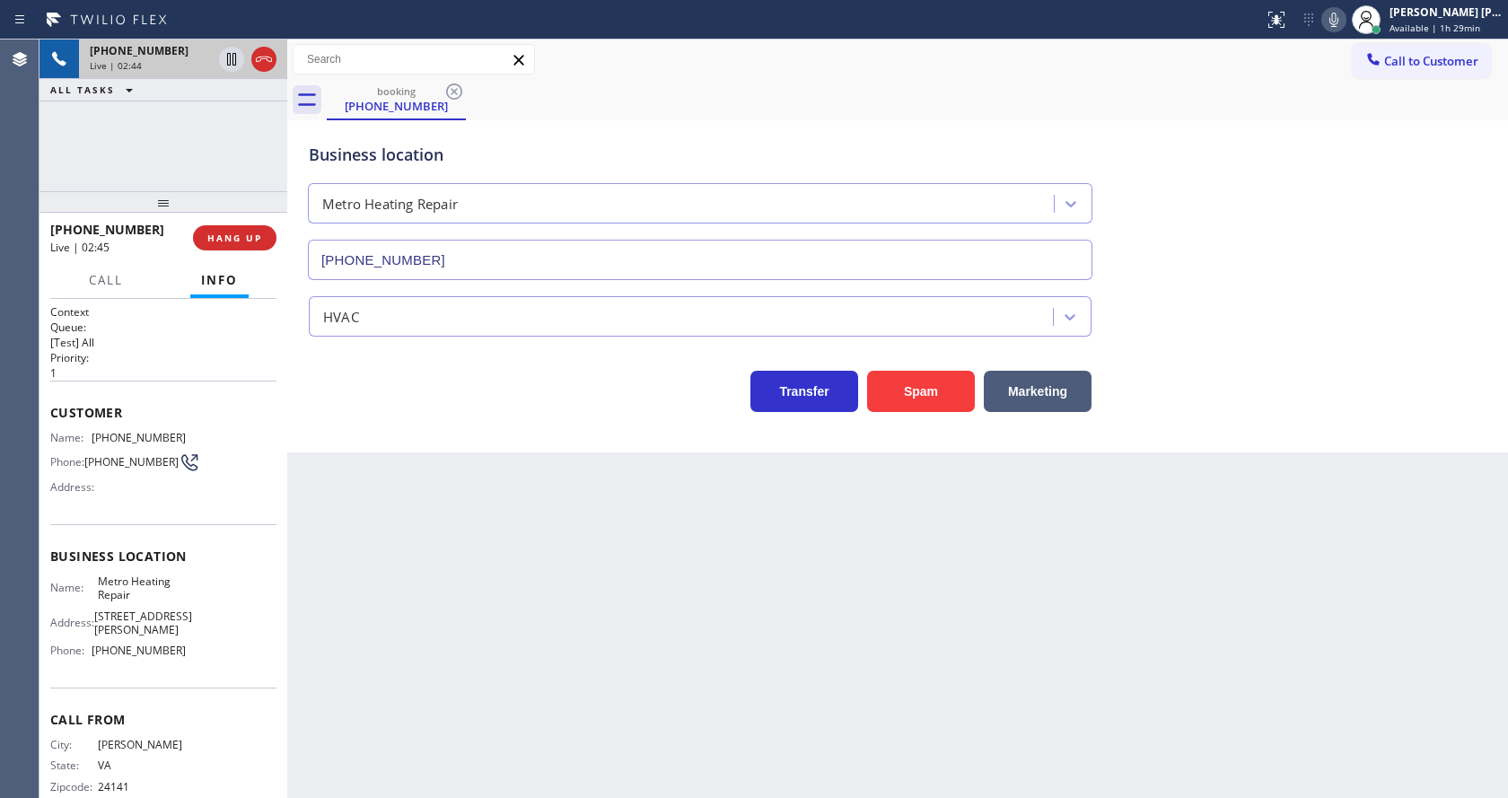
click at [417, 709] on div "Back to Dashboard Change Sender ID Customers Technicians Select a contact Outbo…" at bounding box center [897, 419] width 1221 height 759
click at [786, 611] on div "Back to Dashboard Change Sender ID Customers Technicians Select a contact Outbo…" at bounding box center [897, 419] width 1221 height 759
click at [1196, 421] on div "Business location Metro Heating Repair [PHONE_NUMBER] HVAC Transfer Spam Market…" at bounding box center [897, 286] width 1221 height 332
click at [1339, 20] on icon at bounding box center [1334, 20] width 9 height 14
click at [225, 54] on icon at bounding box center [232, 59] width 22 height 22
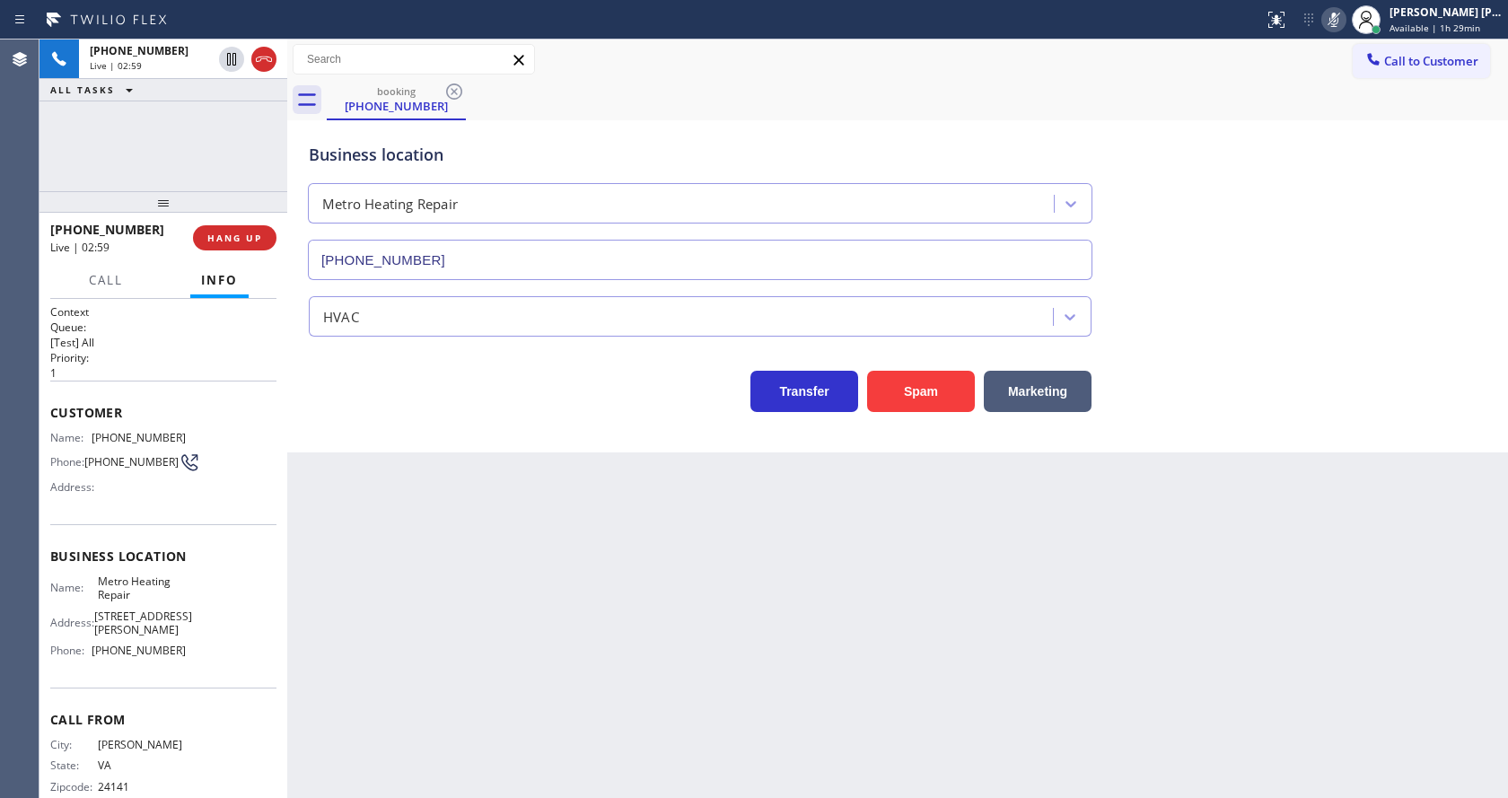
click at [456, 647] on div "Back to Dashboard Change Sender ID Customers Technicians Select a contact Outbo…" at bounding box center [897, 419] width 1221 height 759
drag, startPoint x: 768, startPoint y: 693, endPoint x: 710, endPoint y: 707, distance: 59.0
click at [768, 693] on div "Back to Dashboard Change Sender ID Customers Technicians Select a contact Outbo…" at bounding box center [897, 419] width 1221 height 759
click at [435, 718] on div "Back to Dashboard Change Sender ID Customers Technicians Select a contact Outbo…" at bounding box center [897, 419] width 1221 height 759
click at [652, 623] on div "Back to Dashboard Change Sender ID Customers Technicians Select a contact Outbo…" at bounding box center [897, 419] width 1221 height 759
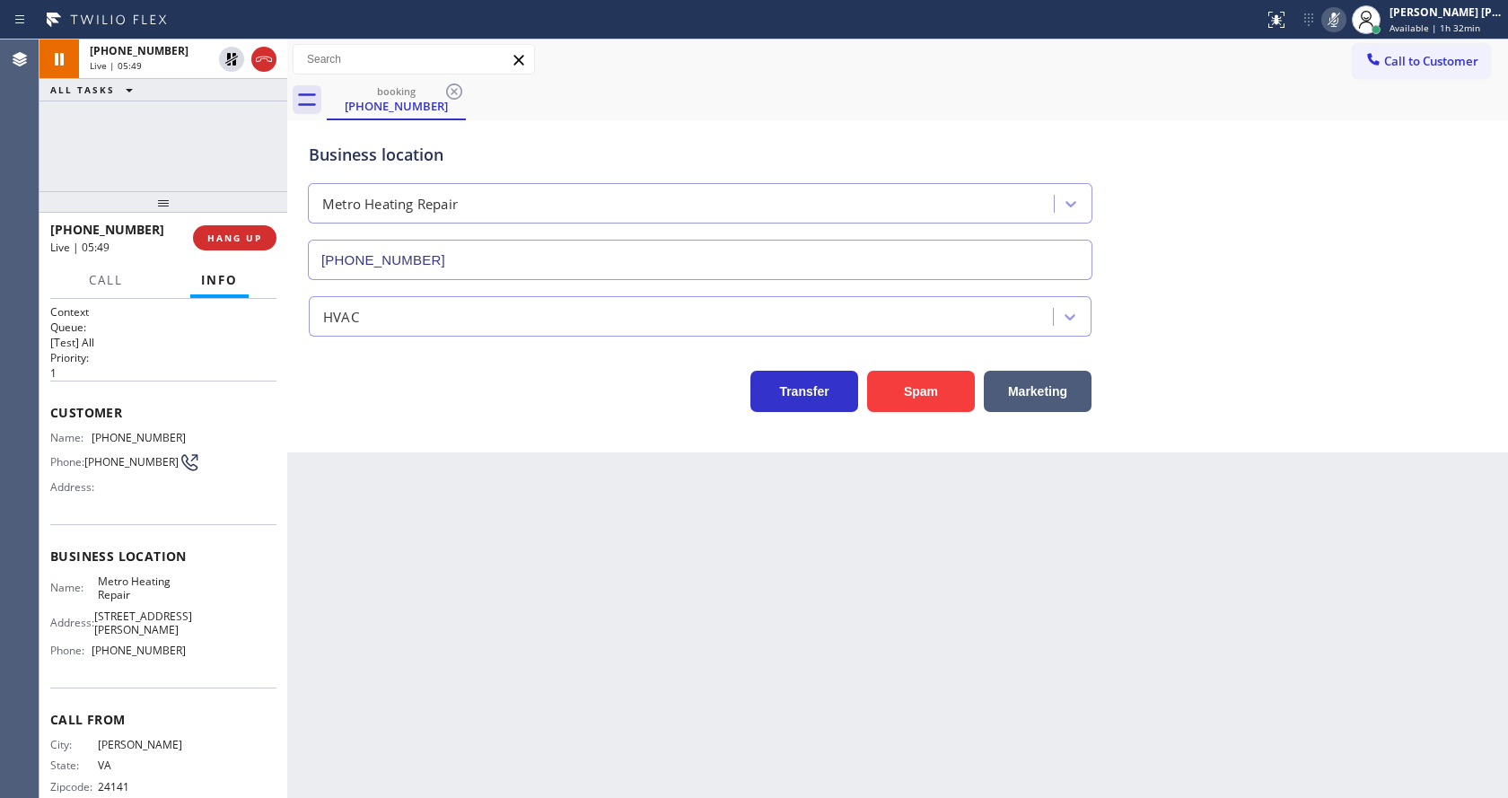
click at [540, 625] on div "Back to Dashboard Change Sender ID Customers Technicians Select a contact Outbo…" at bounding box center [897, 419] width 1221 height 759
click at [716, 574] on div "Back to Dashboard Change Sender ID Customers Technicians Select a contact Outbo…" at bounding box center [897, 419] width 1221 height 759
drag, startPoint x: 231, startPoint y: 60, endPoint x: 417, endPoint y: 116, distance: 194.0
click at [231, 59] on icon at bounding box center [232, 59] width 22 height 22
click at [1345, 19] on icon at bounding box center [1334, 20] width 22 height 22
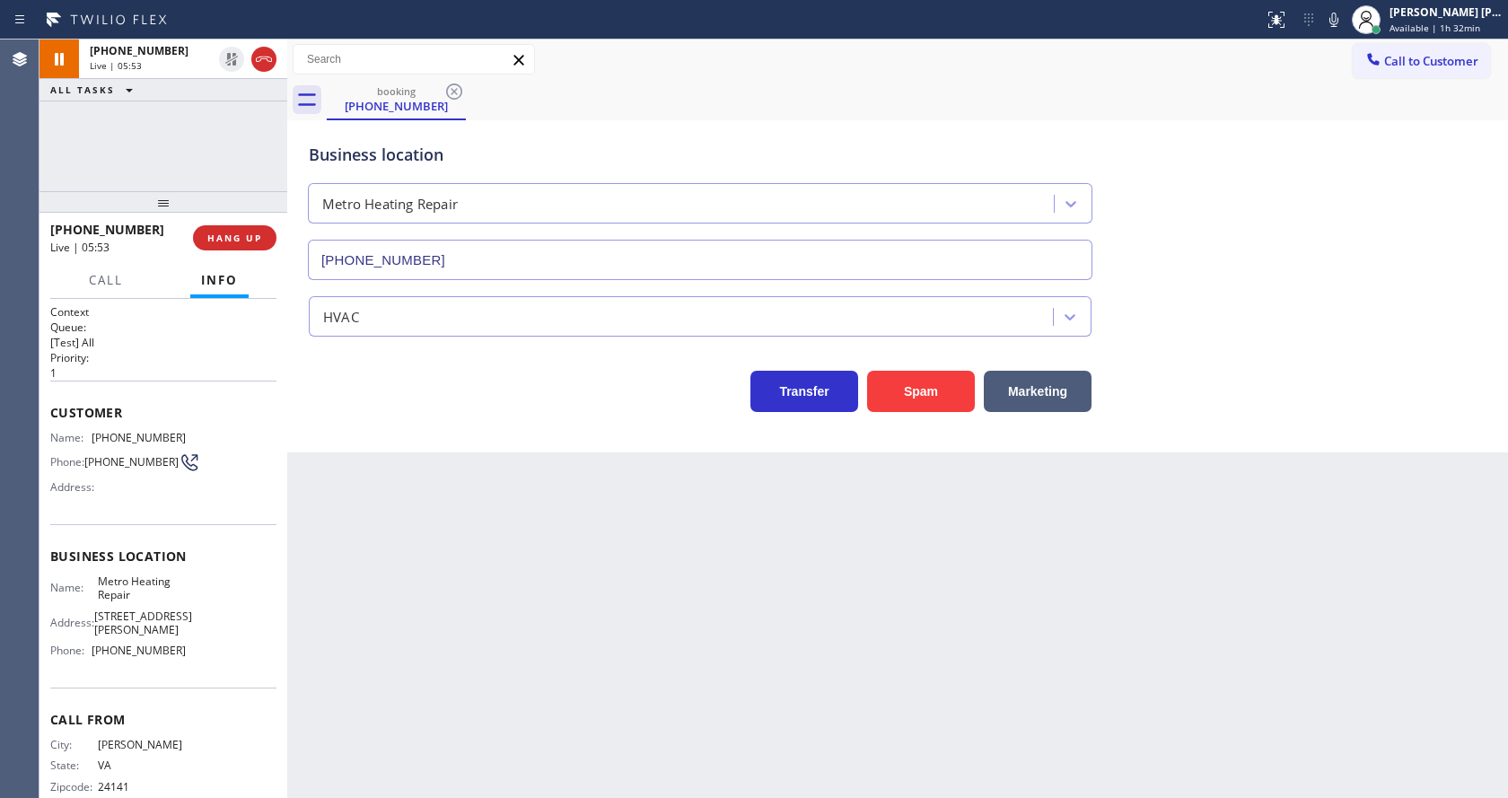
click at [1392, 210] on div "Business location Metro Heating Repair [PHONE_NUMBER]" at bounding box center [897, 199] width 1185 height 162
click at [523, 635] on div "Back to Dashboard Change Sender ID Customers Technicians Select a contact Outbo…" at bounding box center [897, 419] width 1221 height 759
click at [742, 567] on div "Back to Dashboard Change Sender ID Customers Technicians Select a contact Outbo…" at bounding box center [897, 419] width 1221 height 759
click at [435, 631] on div "Back to Dashboard Change Sender ID Customers Technicians Select a contact Outbo…" at bounding box center [897, 419] width 1221 height 759
click at [728, 637] on div "Back to Dashboard Change Sender ID Customers Technicians Select a contact Outbo…" at bounding box center [897, 419] width 1221 height 759
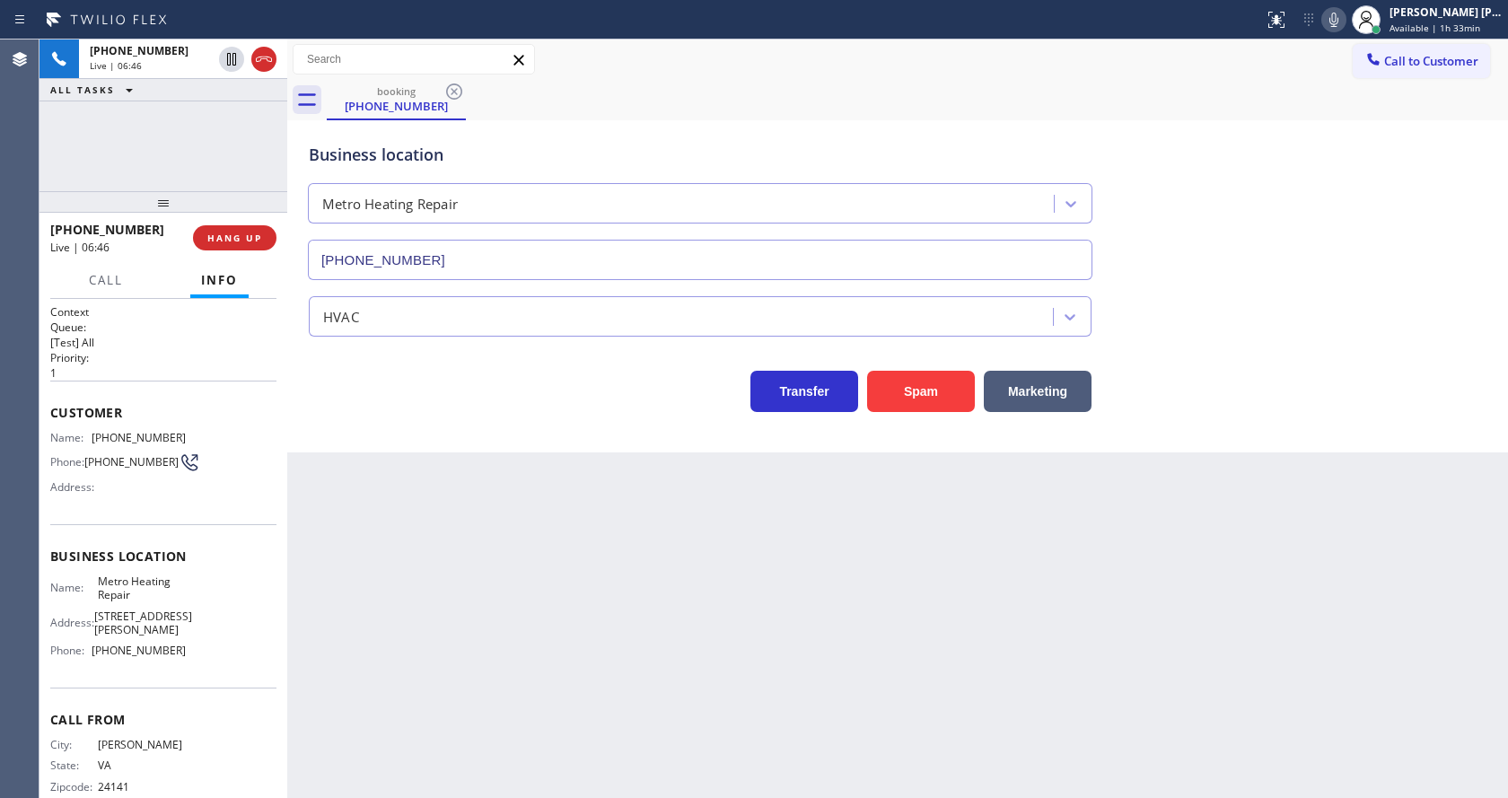
click at [1339, 26] on icon at bounding box center [1334, 20] width 9 height 14
click at [1345, 16] on icon at bounding box center [1334, 20] width 22 height 22
click at [1337, 250] on div "Business location Metro Heating Repair [PHONE_NUMBER]" at bounding box center [897, 199] width 1185 height 162
click at [487, 650] on div "Back to Dashboard Change Sender ID Customers Technicians Select a contact Outbo…" at bounding box center [897, 419] width 1221 height 759
click at [472, 698] on div "Back to Dashboard Change Sender ID Customers Technicians Select a contact Outbo…" at bounding box center [897, 419] width 1221 height 759
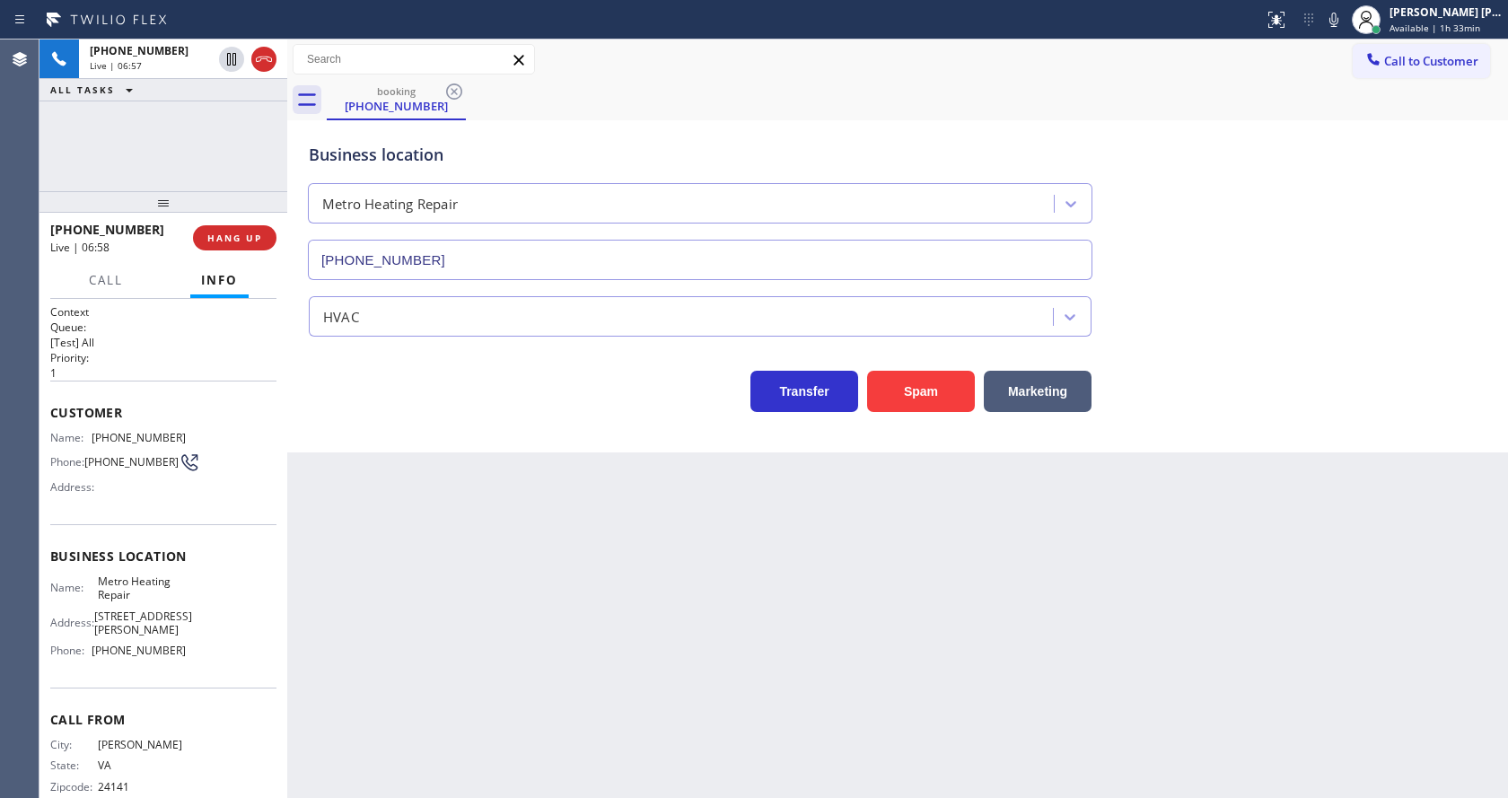
click at [680, 657] on div "Back to Dashboard Change Sender ID Customers Technicians Select a contact Outbo…" at bounding box center [897, 419] width 1221 height 759
click at [454, 691] on div "Back to Dashboard Change Sender ID Customers Technicians Select a contact Outbo…" at bounding box center [897, 419] width 1221 height 759
click at [680, 561] on div "Back to Dashboard Change Sender ID Customers Technicians Select a contact Outbo…" at bounding box center [897, 419] width 1221 height 759
click at [573, 672] on div "Back to Dashboard Change Sender ID Customers Technicians Select a contact Outbo…" at bounding box center [897, 419] width 1221 height 759
click at [725, 594] on div "Back to Dashboard Change Sender ID Customers Technicians Select a contact Outbo…" at bounding box center [897, 419] width 1221 height 759
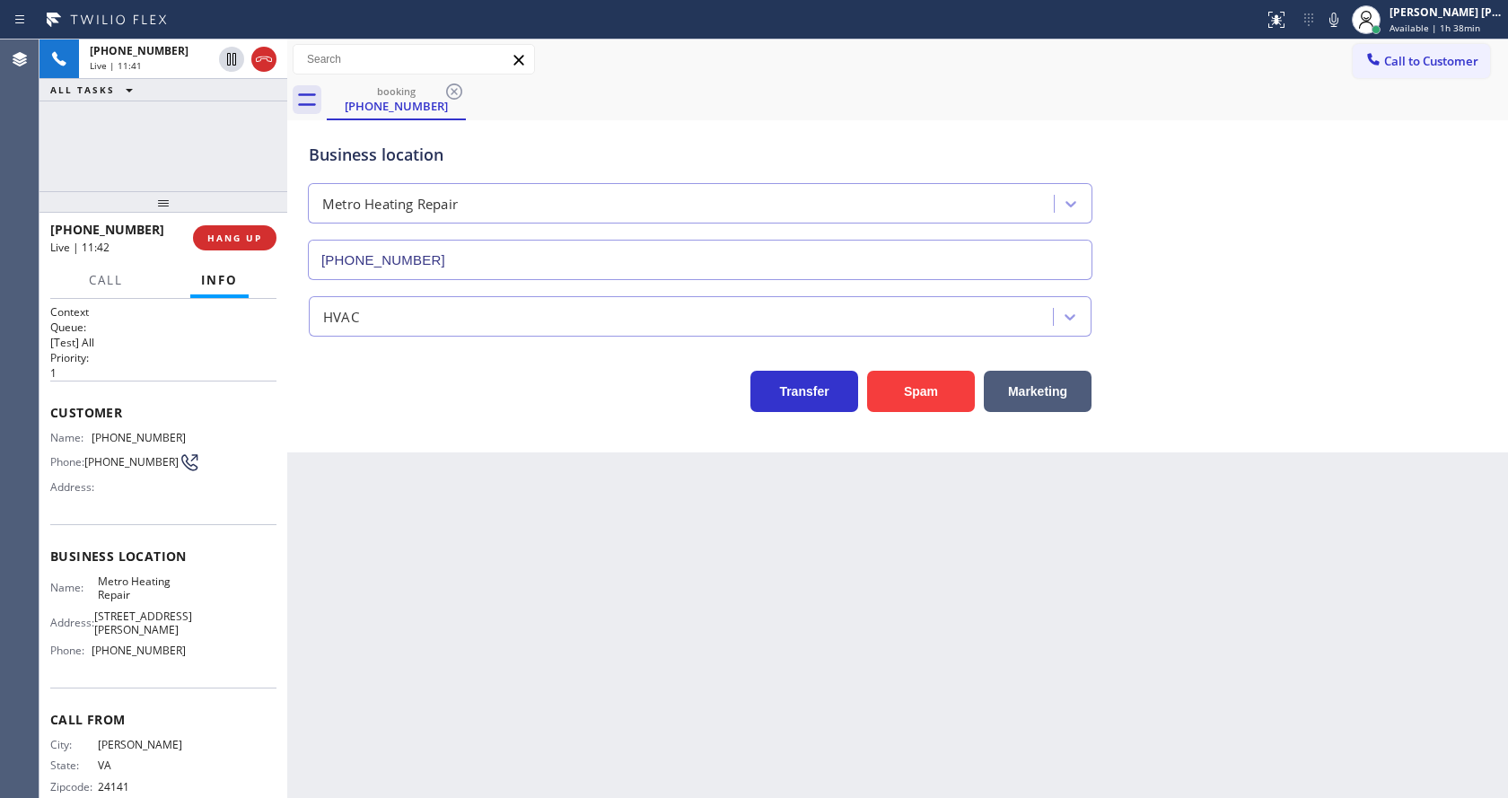
click at [739, 567] on div "Back to Dashboard Change Sender ID Customers Technicians Select a contact Outbo…" at bounding box center [897, 419] width 1221 height 759
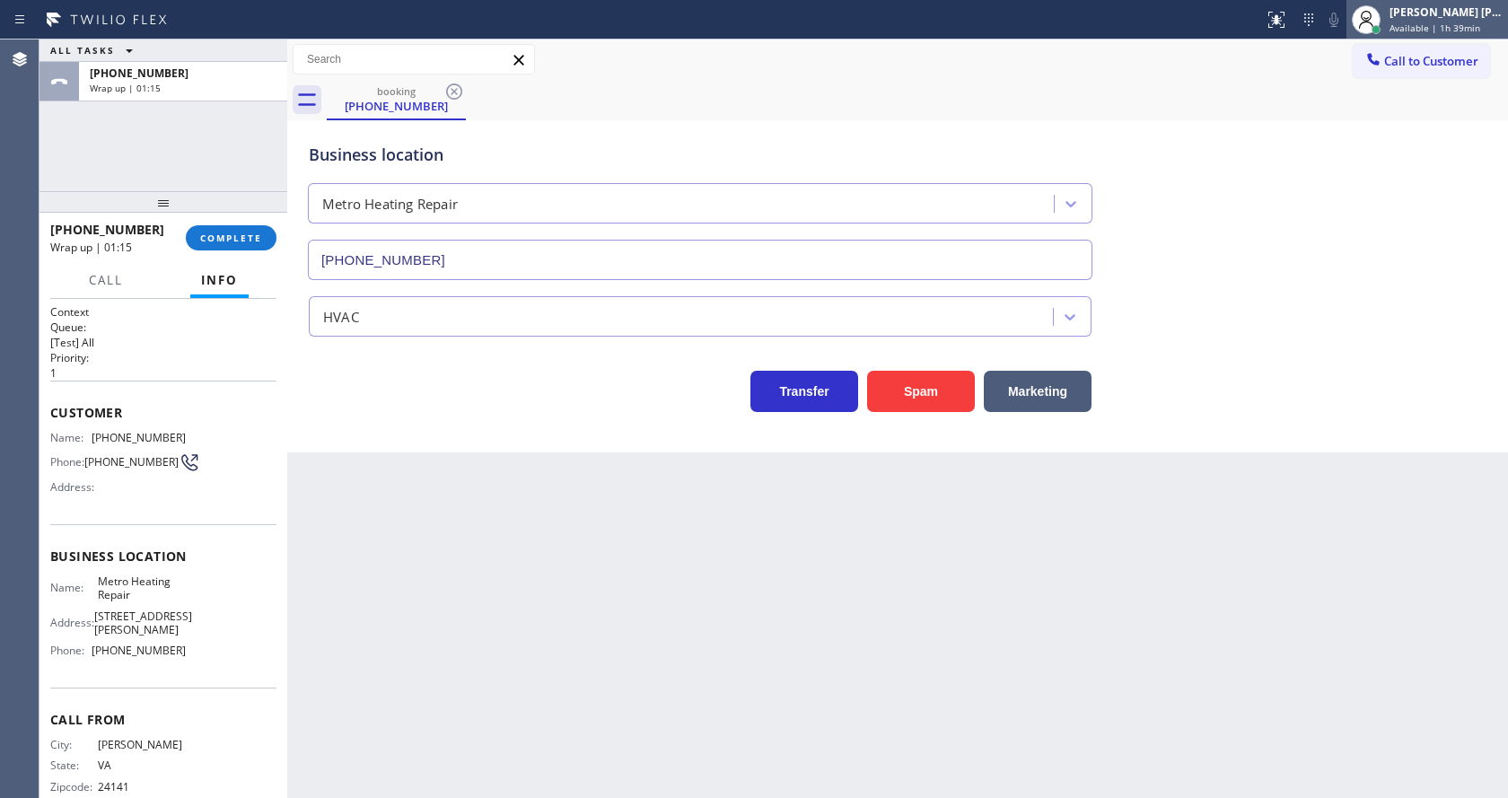
click at [1414, 22] on span "Available | 1h 39min" at bounding box center [1435, 28] width 91 height 13
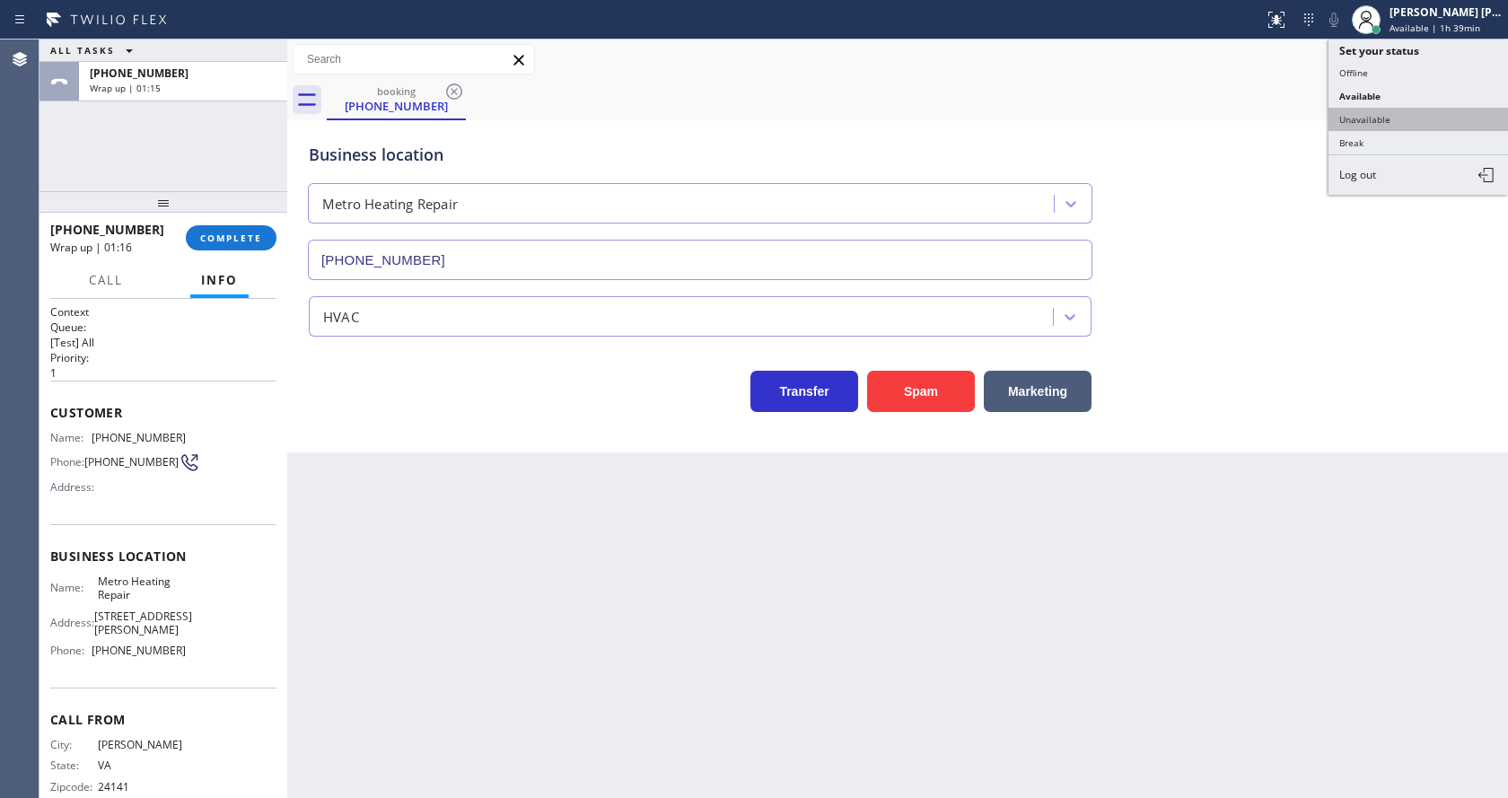
click at [1409, 114] on button "Unavailable" at bounding box center [1419, 119] width 180 height 23
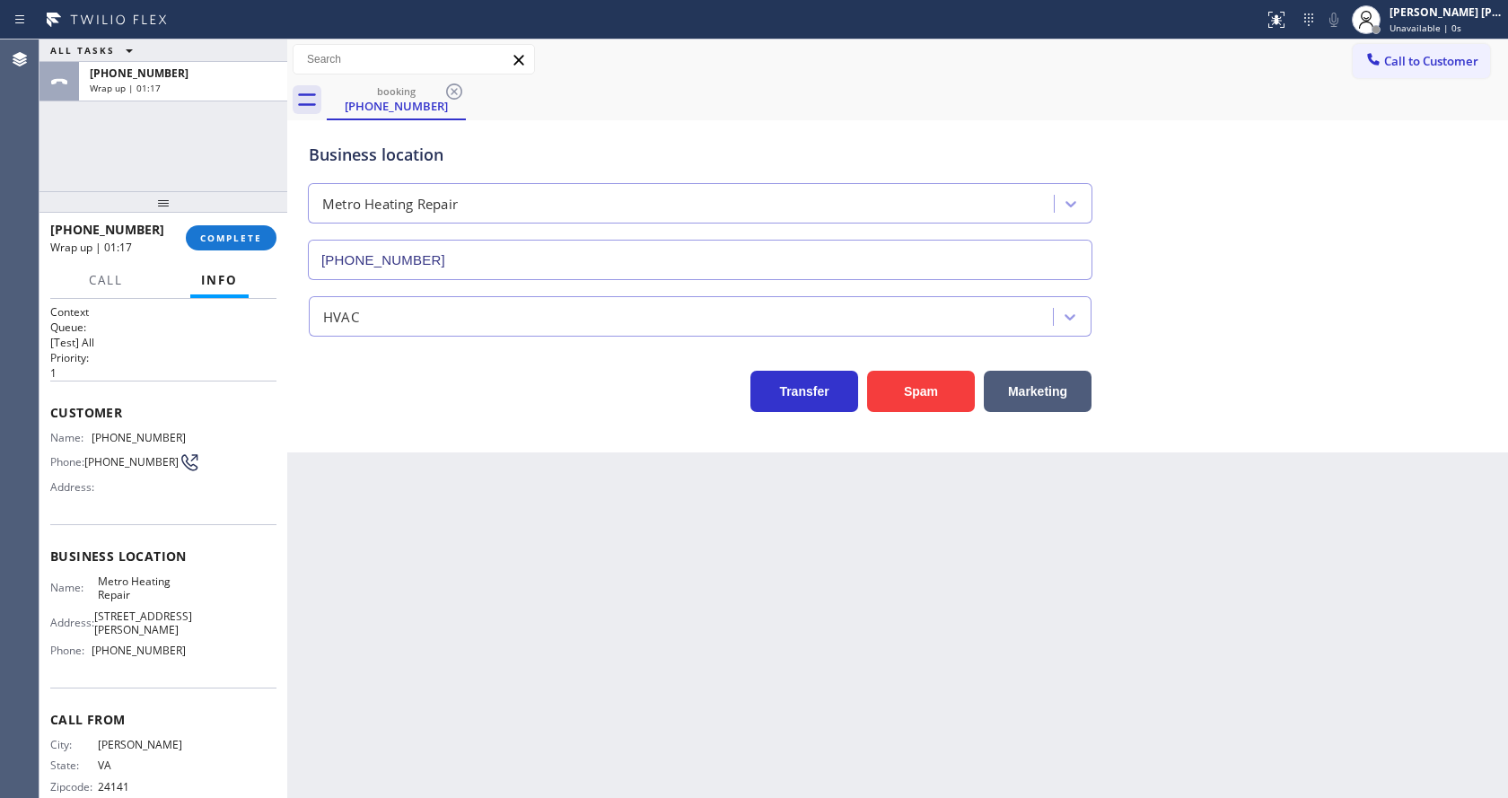
click at [746, 626] on div "Back to Dashboard Change Sender ID Customers Technicians Select a contact Outbo…" at bounding box center [897, 419] width 1221 height 759
click at [231, 252] on div "[PHONE_NUMBER] Wrap up | 01:18 COMPLETE" at bounding box center [163, 238] width 226 height 47
click at [231, 237] on span "COMPLETE" at bounding box center [231, 238] width 62 height 13
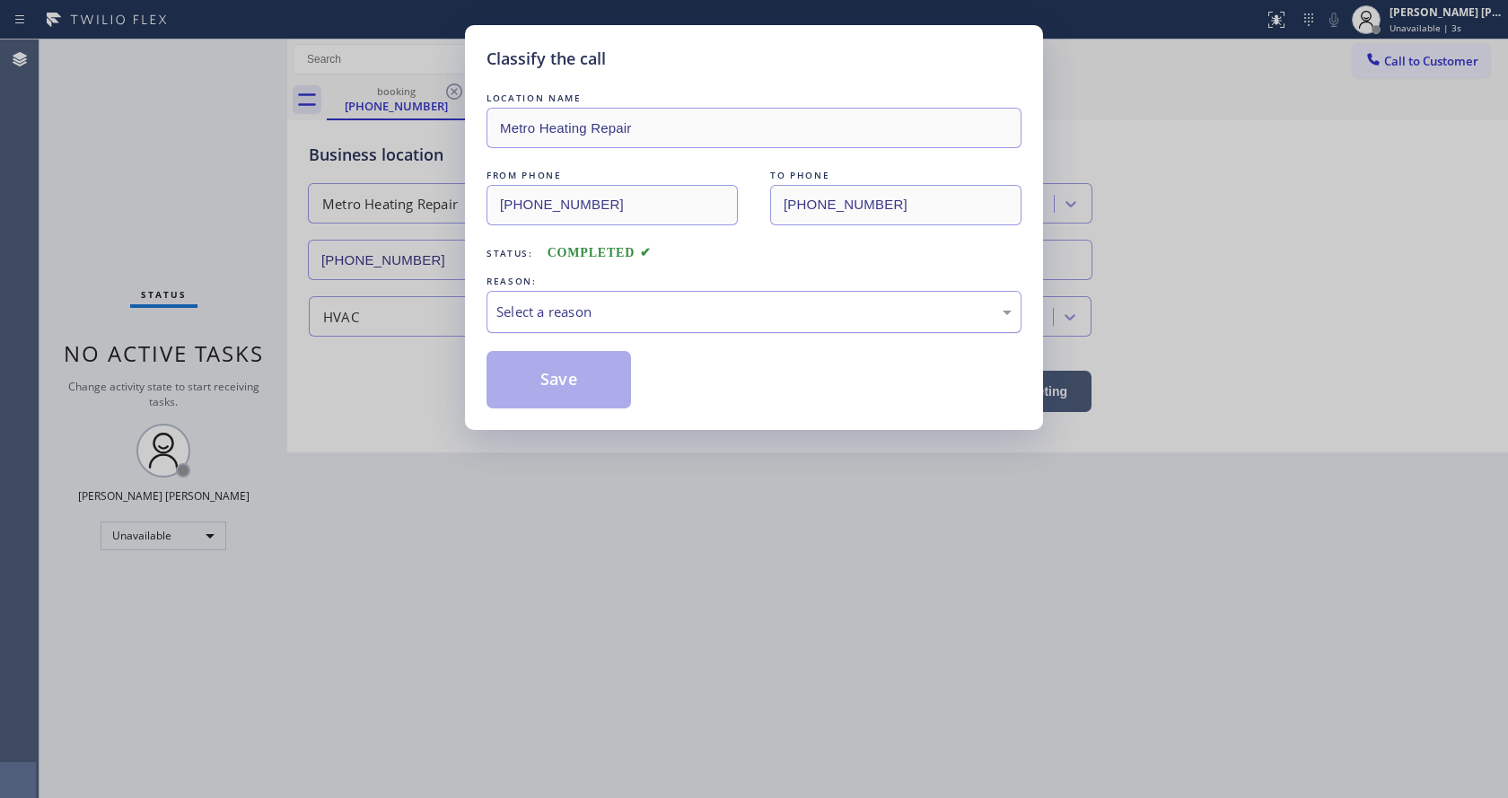
click at [599, 320] on div "Select a reason" at bounding box center [753, 312] width 515 height 21
click at [570, 384] on button "Save" at bounding box center [559, 379] width 145 height 57
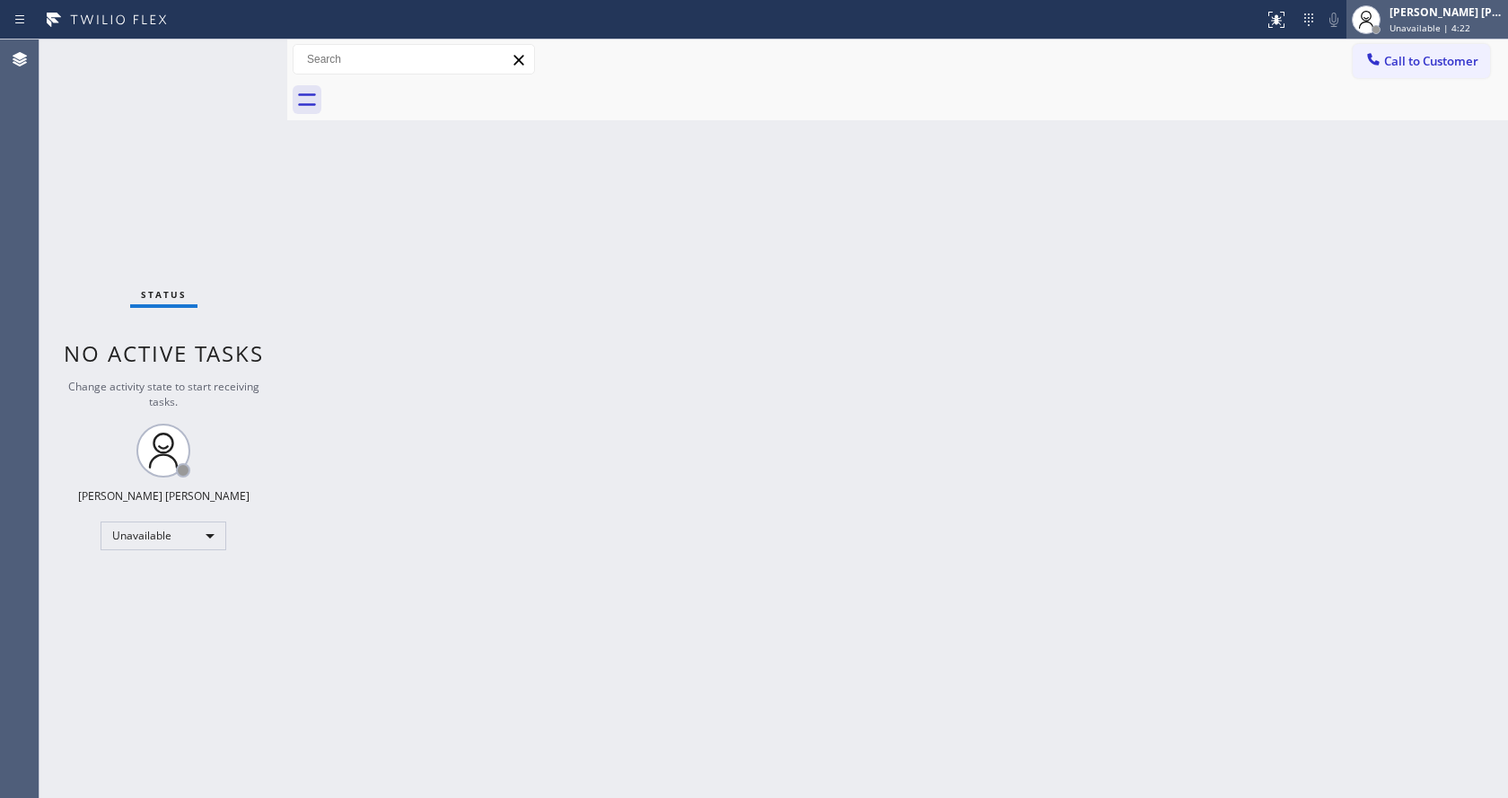
click at [1381, 26] on div at bounding box center [1376, 29] width 9 height 9
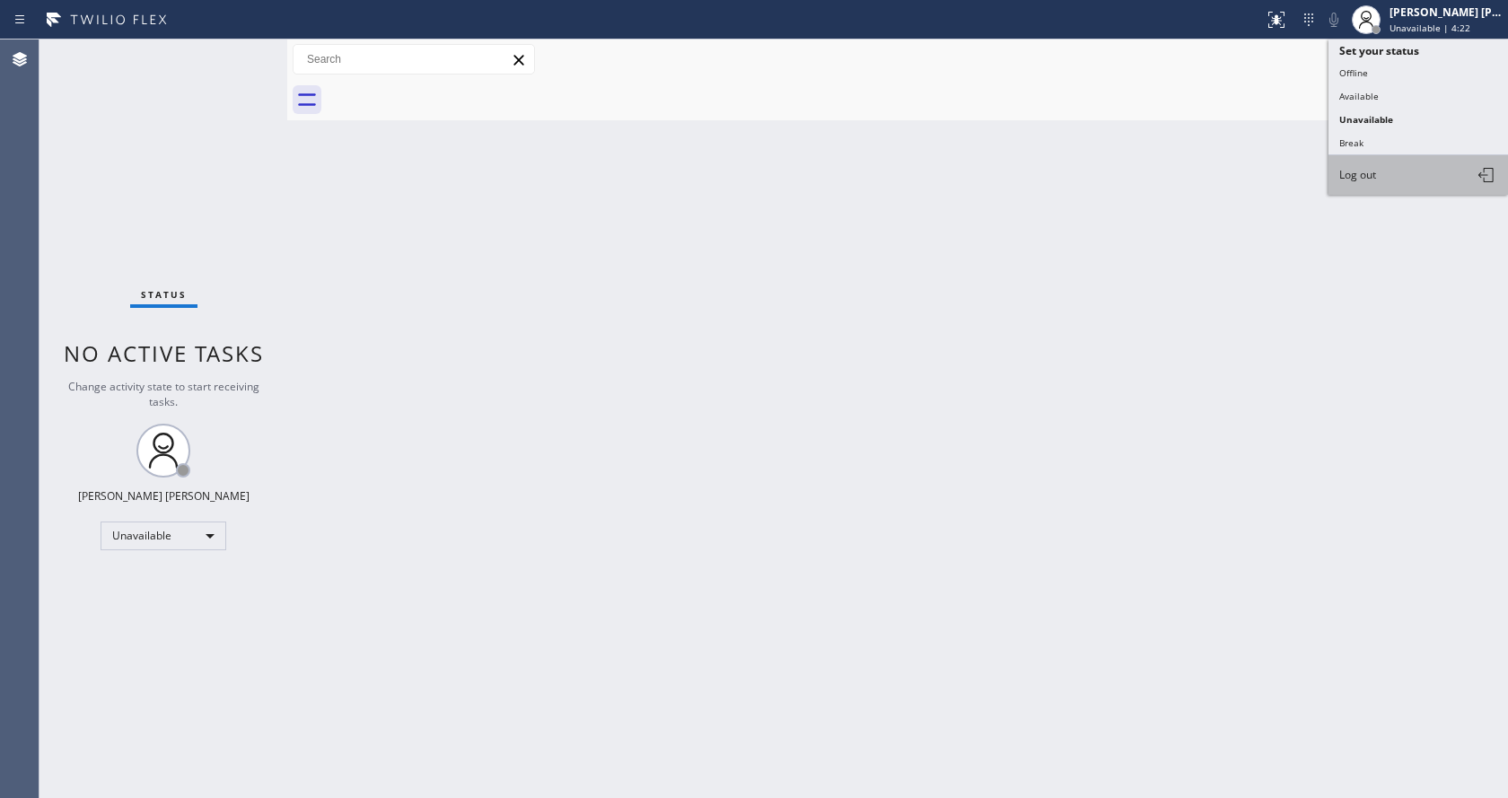
click at [1395, 172] on button "Log out" at bounding box center [1419, 175] width 180 height 40
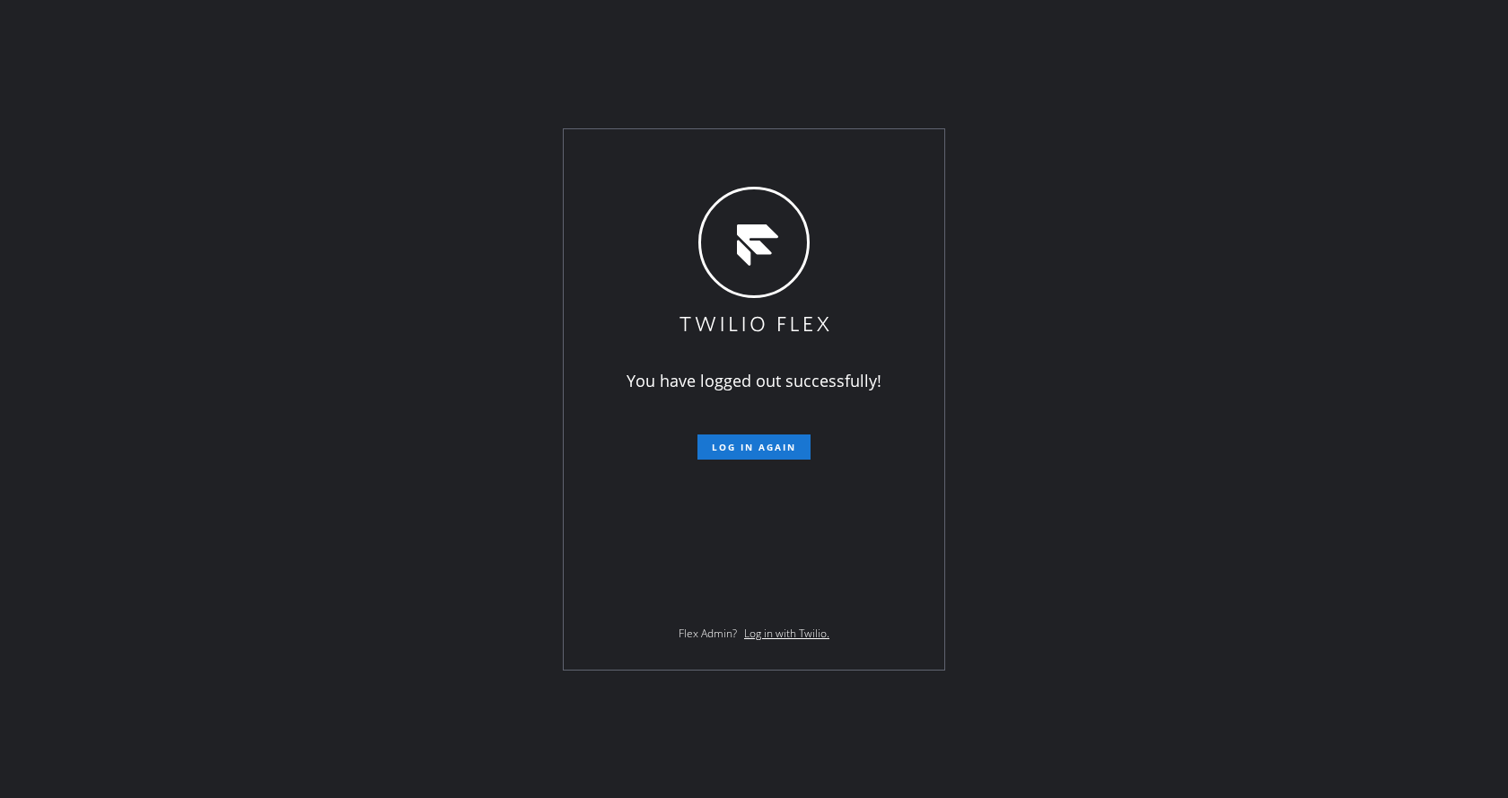
click at [314, 575] on div "You have logged out successfully! Log in again Flex Admin? Log in with Twilio." at bounding box center [754, 399] width 1508 height 798
click at [381, 602] on div "You have logged out successfully! Log in again Flex Admin? Log in with Twilio." at bounding box center [754, 399] width 1508 height 798
click at [406, 584] on div "You have logged out successfully! Log in again Flex Admin? Log in with Twilio." at bounding box center [754, 399] width 1508 height 798
click at [321, 234] on div "You have logged out successfully! Log in again Flex Admin? Log in with Twilio." at bounding box center [754, 399] width 1508 height 798
